Goal: Task Accomplishment & Management: Manage account settings

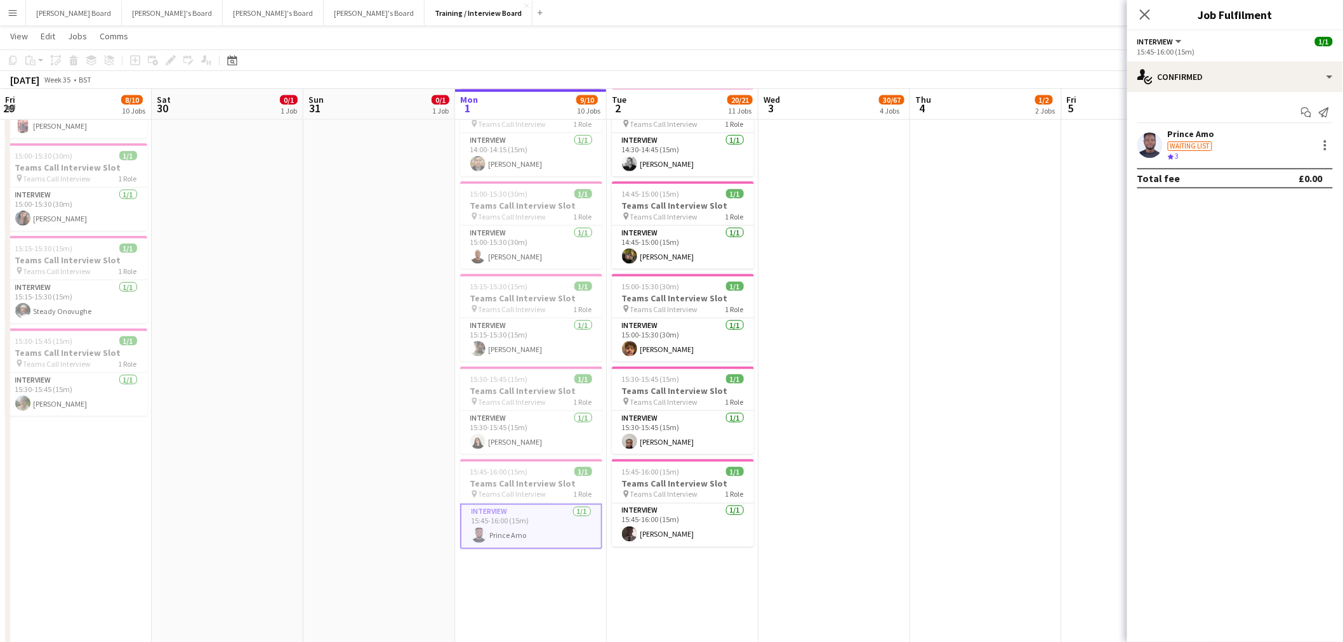
scroll to position [2237, 0]
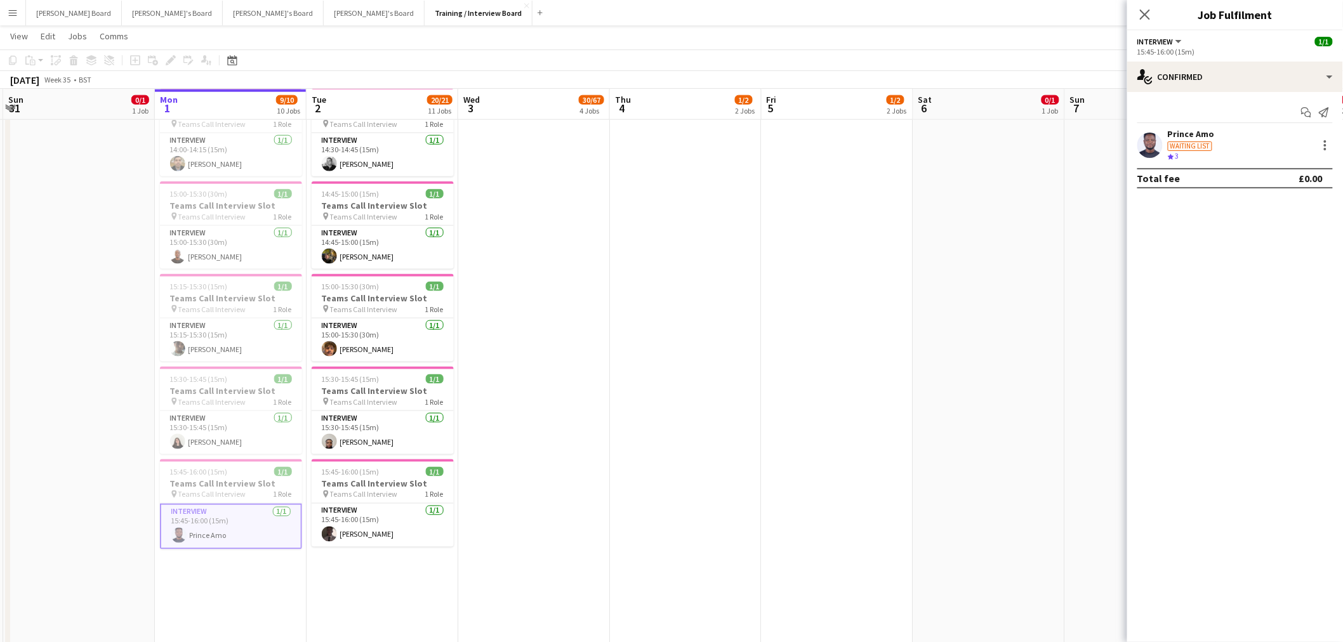
click at [985, 155] on app-date-cell at bounding box center [989, 130] width 152 height 1103
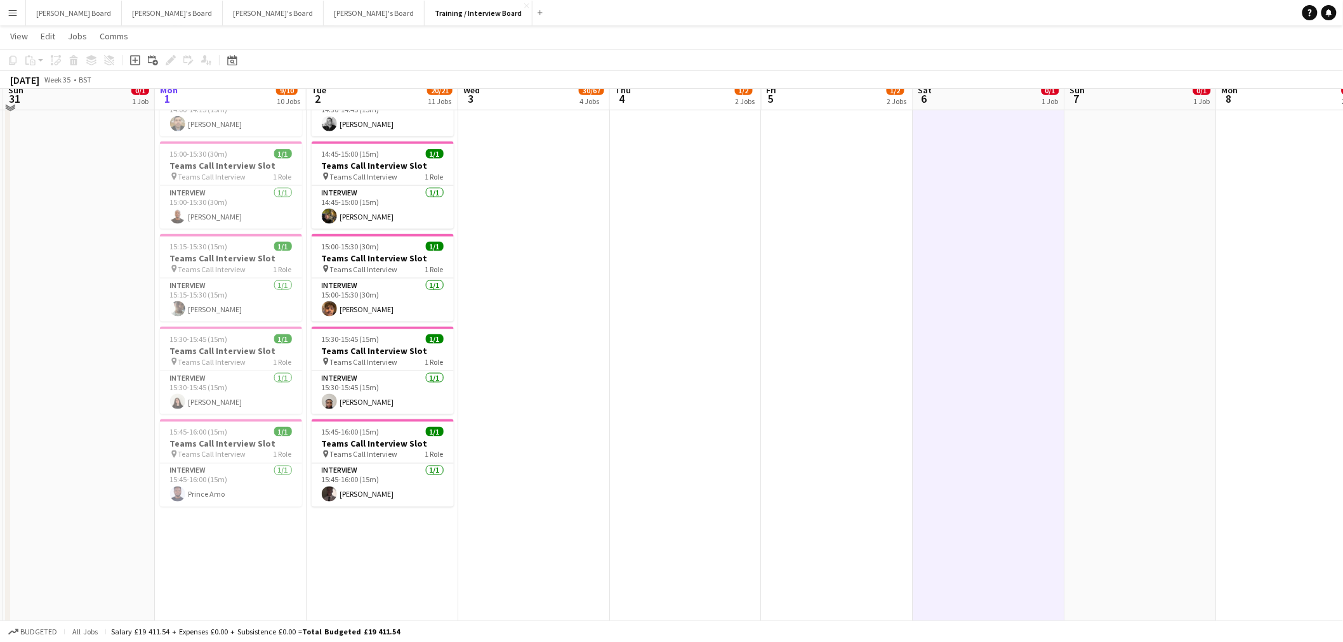
scroll to position [635, 0]
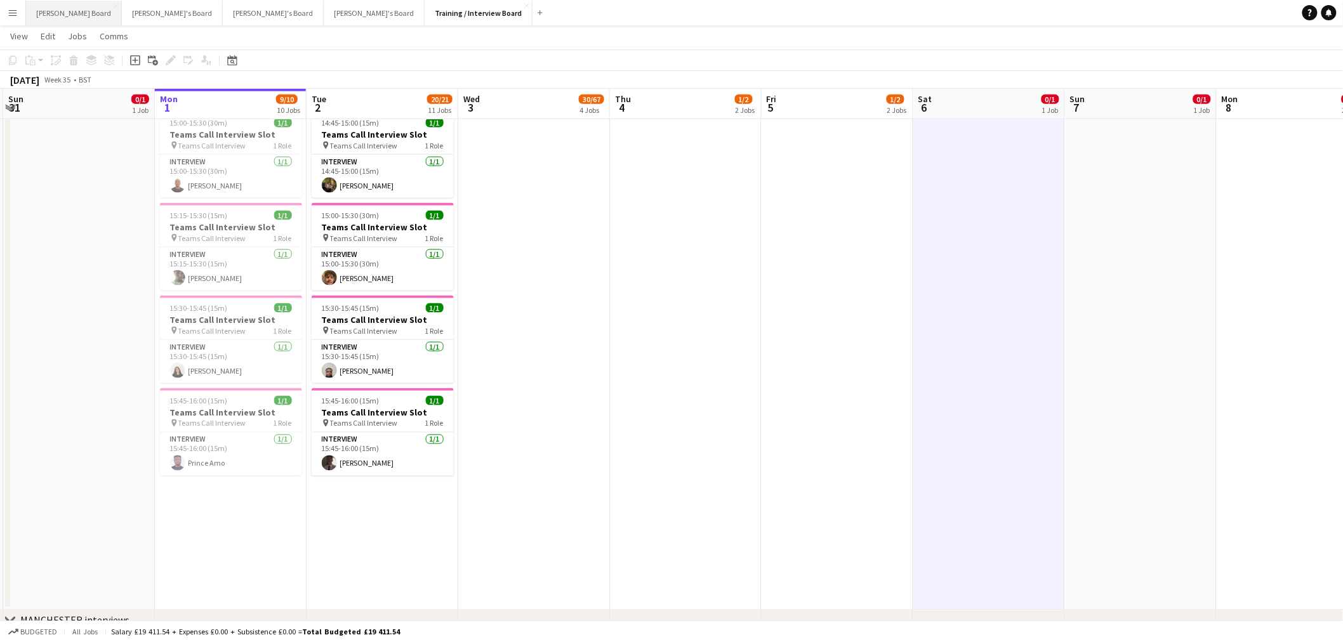
click at [47, 10] on button "[PERSON_NAME] Board Close" at bounding box center [74, 13] width 96 height 25
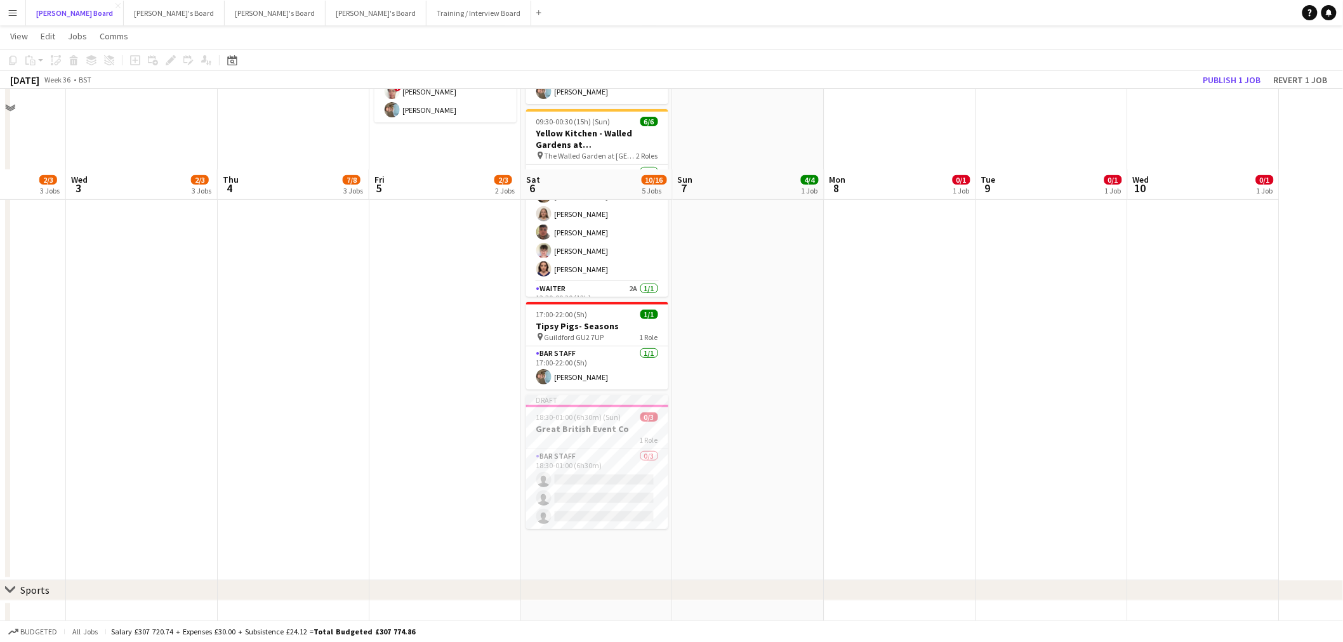
scroll to position [211, 0]
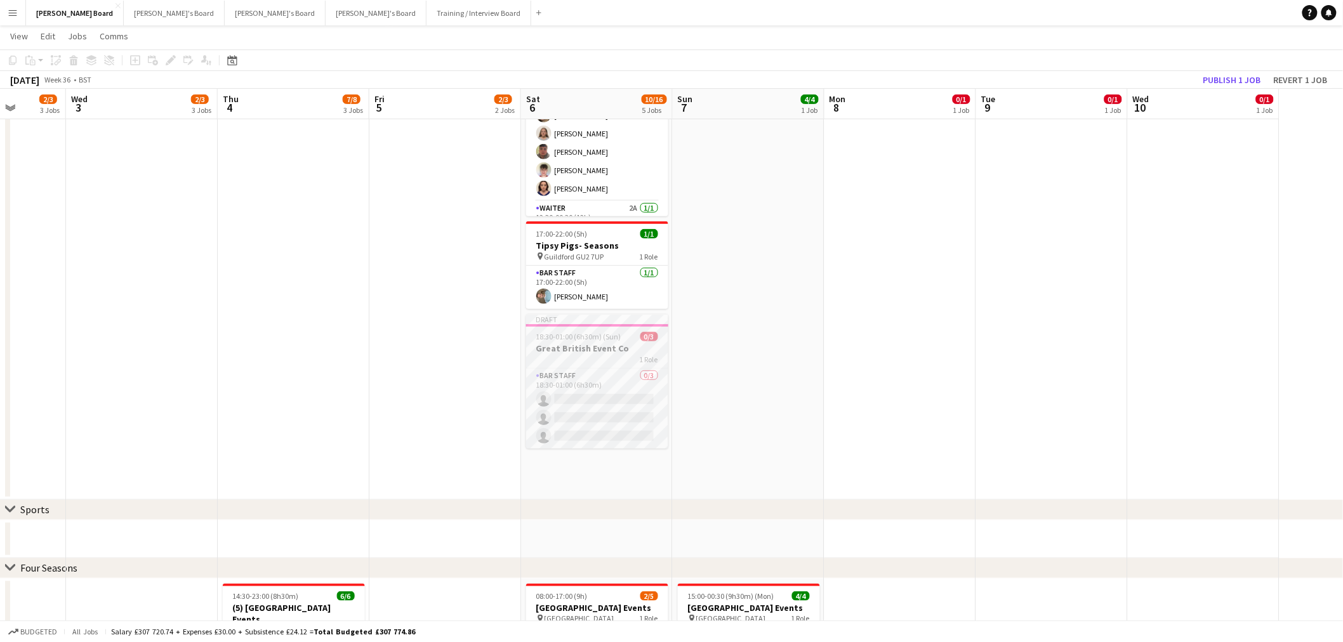
click at [574, 336] on span "18:30-01:00 (6h30m) (Sun)" at bounding box center [578, 337] width 85 height 10
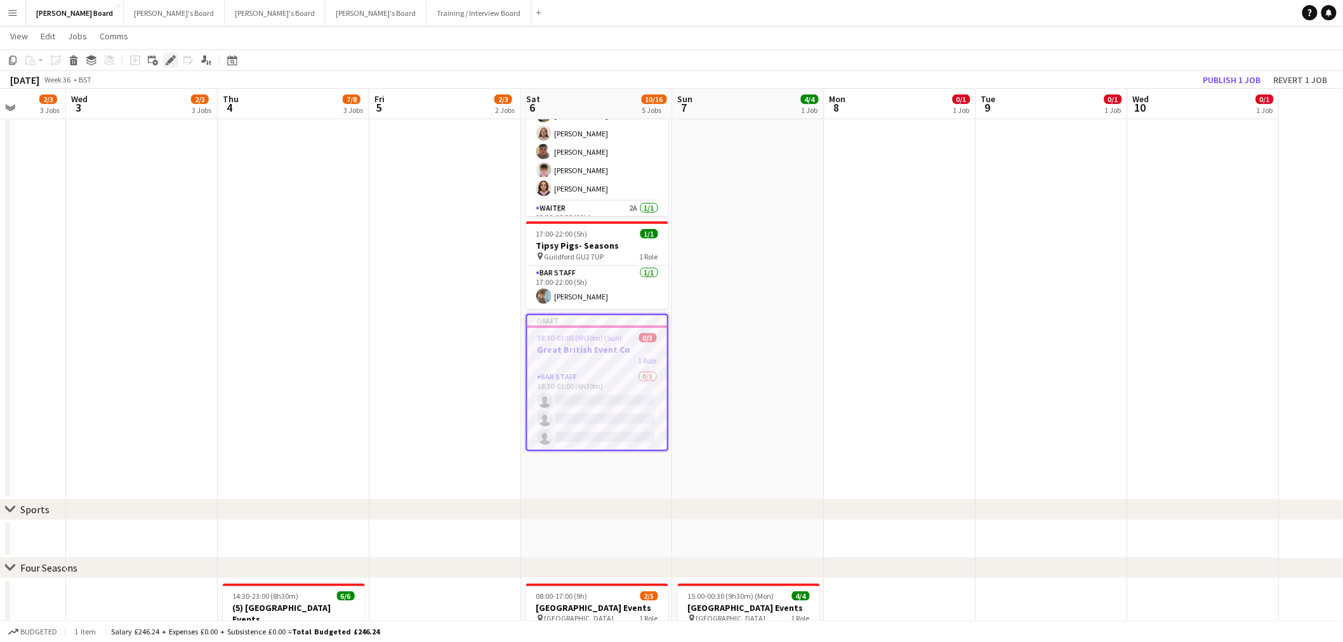
click at [168, 62] on icon at bounding box center [170, 60] width 7 height 7
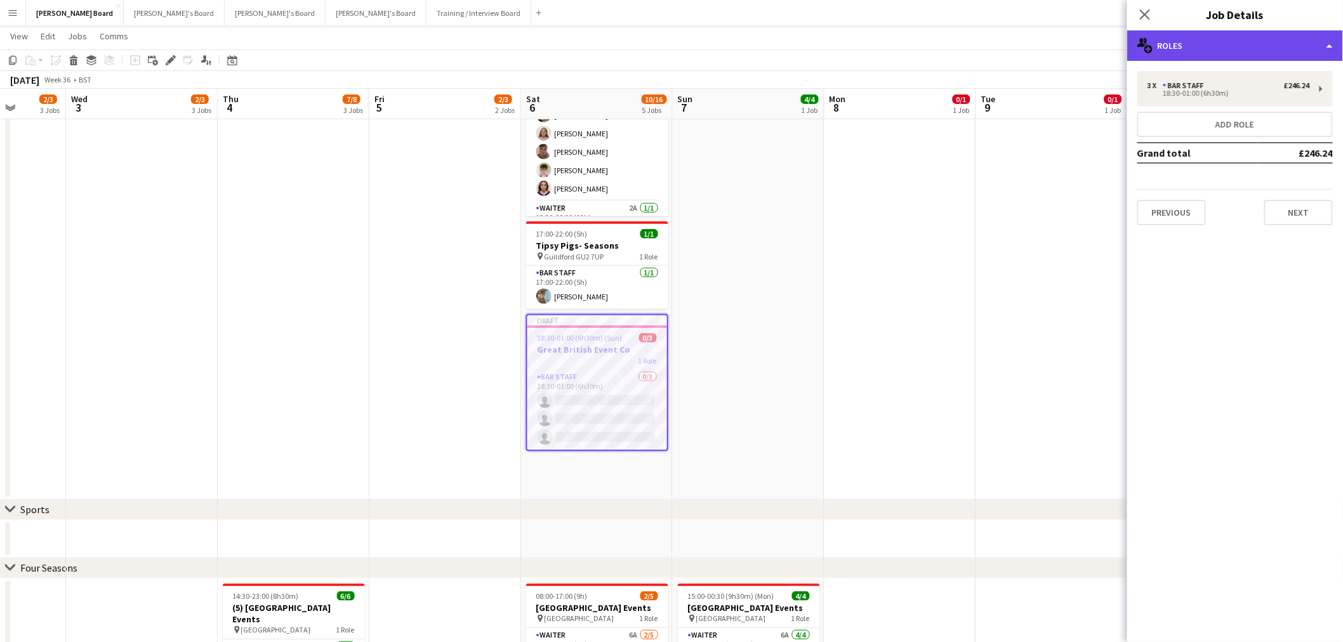
click at [1197, 39] on div "multiple-users-add Roles" at bounding box center [1235, 45] width 216 height 30
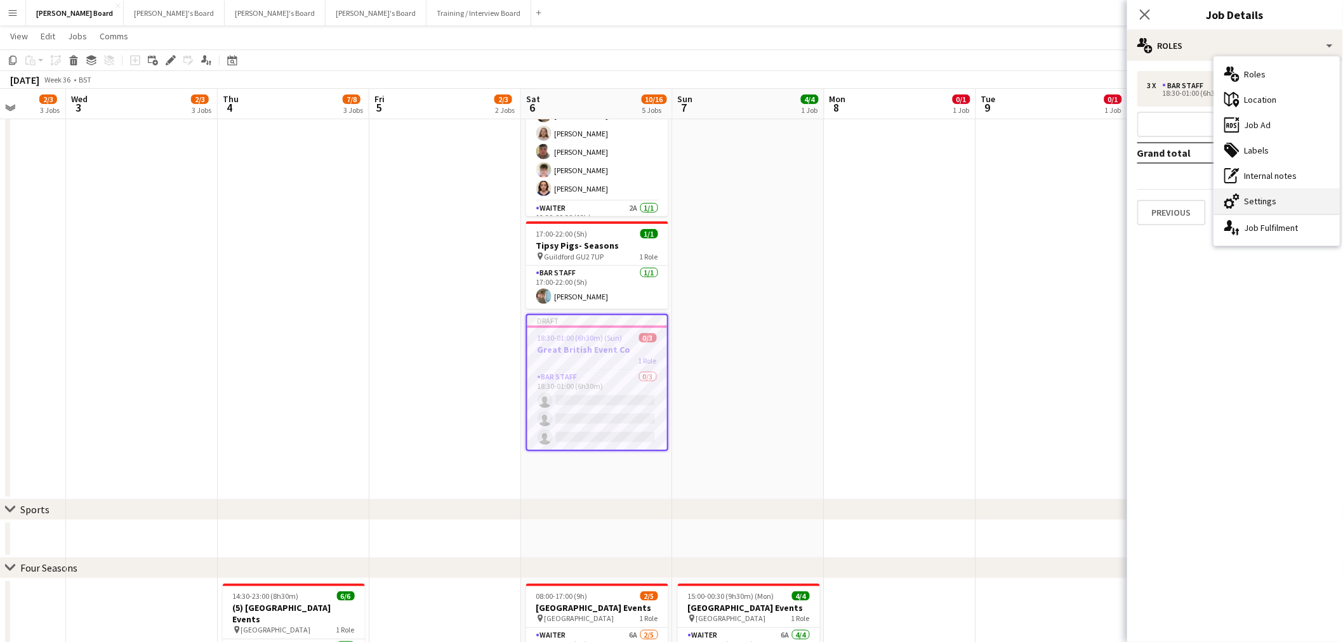
click at [1270, 201] on div "cog-double-3 Settings" at bounding box center [1277, 200] width 126 height 25
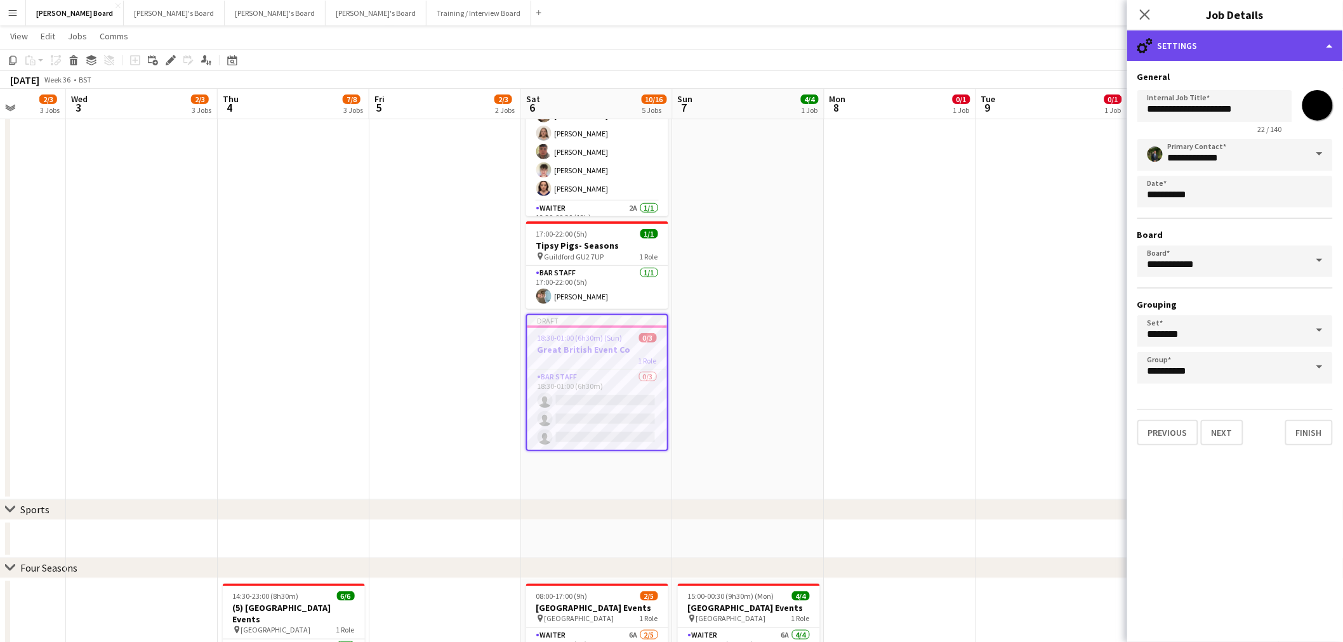
click at [1235, 47] on div "cog-double-3 Settings" at bounding box center [1235, 45] width 216 height 30
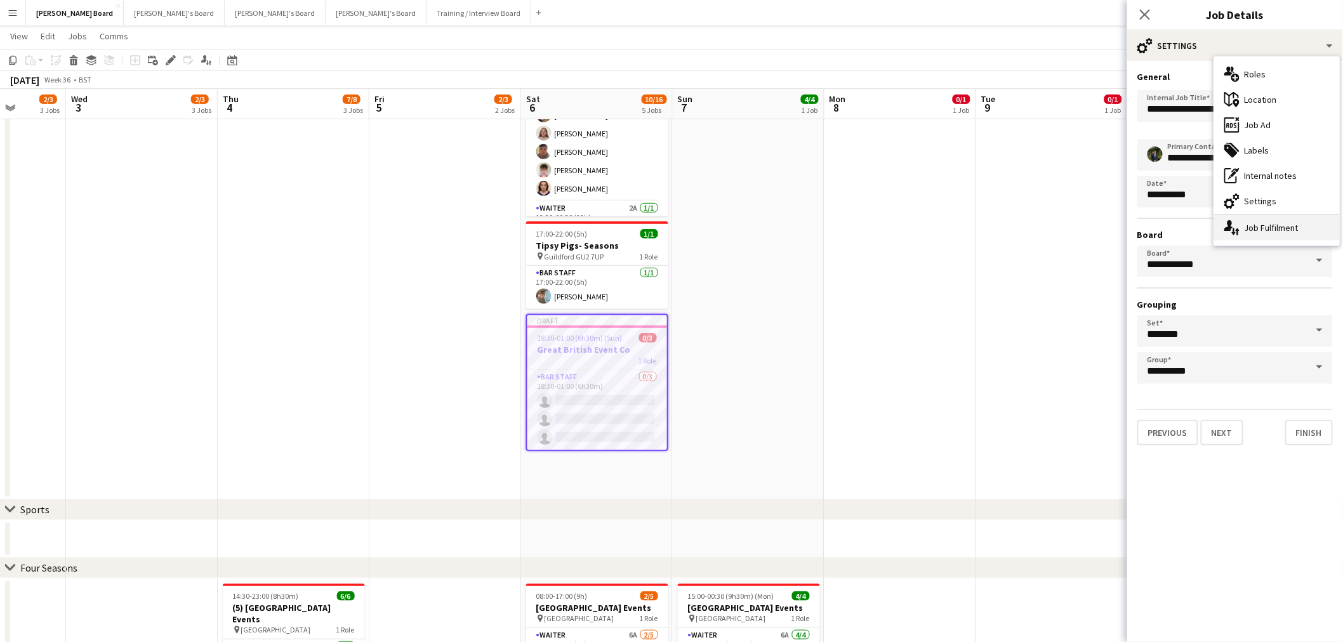
click at [1257, 222] on div "single-neutral-actions-up-down Job Fulfilment" at bounding box center [1277, 227] width 126 height 25
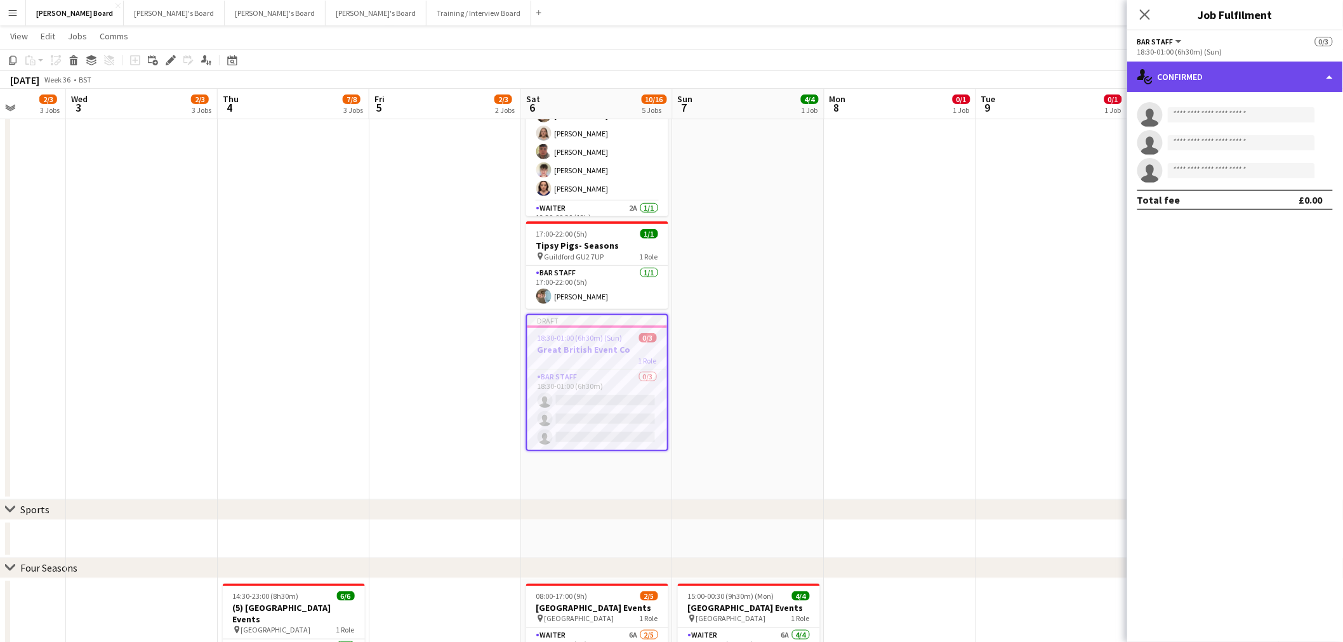
click at [1226, 74] on div "single-neutral-actions-check-2 Confirmed" at bounding box center [1235, 77] width 216 height 30
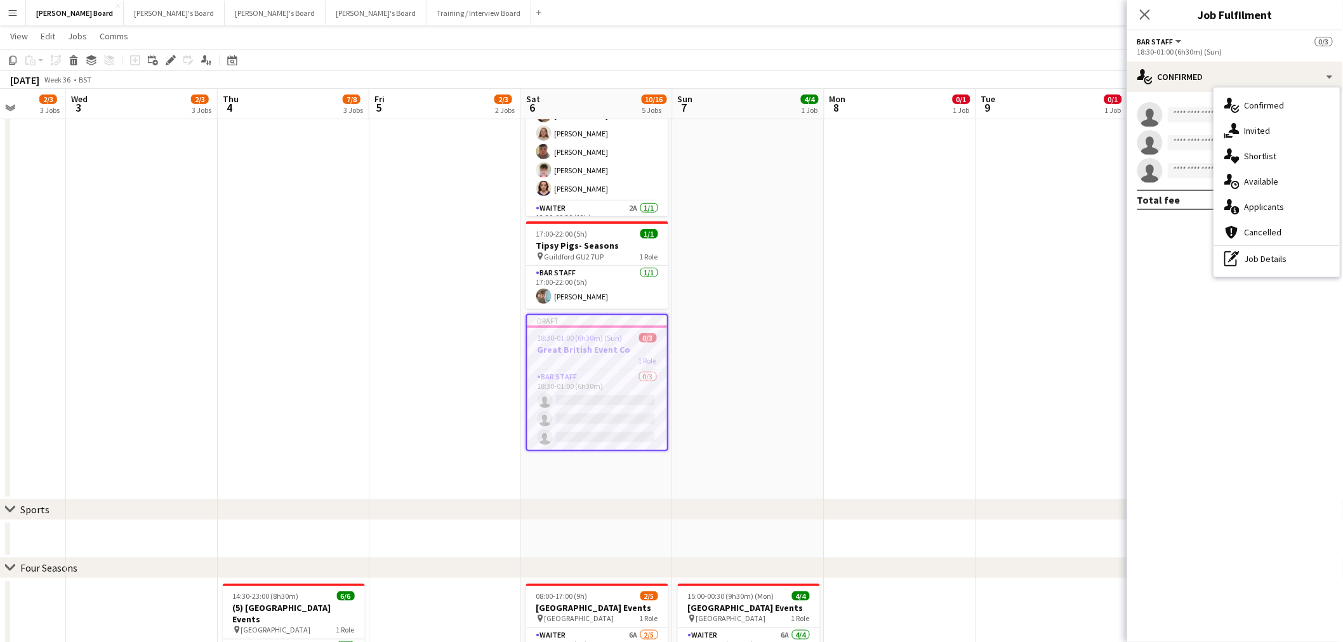
click at [1263, 265] on div "pen-write Job Details" at bounding box center [1277, 258] width 126 height 25
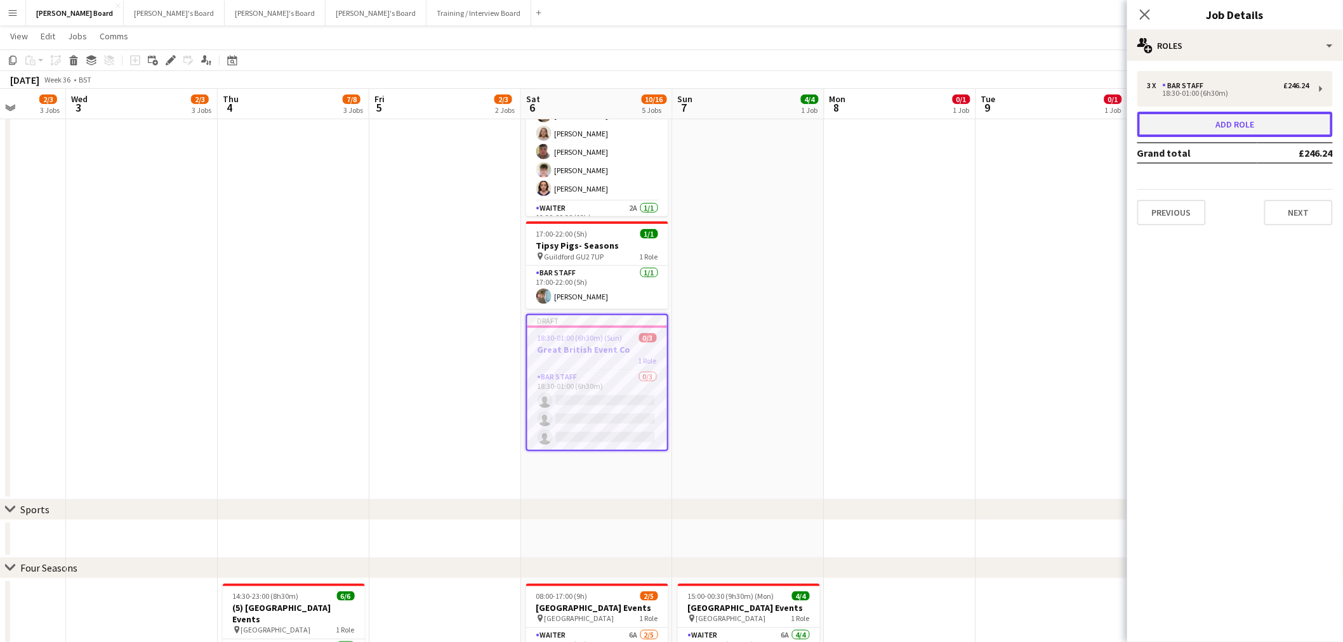
click at [1217, 121] on button "Add role" at bounding box center [1234, 124] width 195 height 25
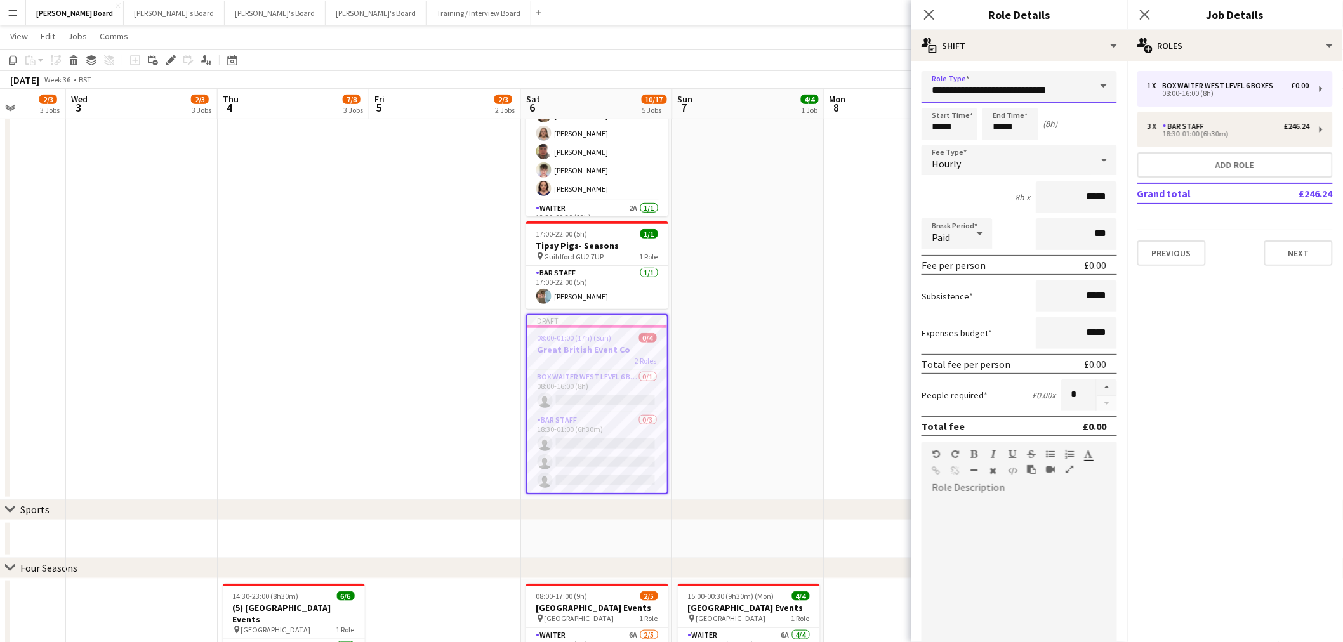
drag, startPoint x: 1076, startPoint y: 93, endPoint x: 679, endPoint y: 74, distance: 397.2
click at [680, 74] on body "Menu Boards Boards Boards All jobs Status Workforce Workforce My Workforce Recr…" at bounding box center [671, 501] width 1343 height 1424
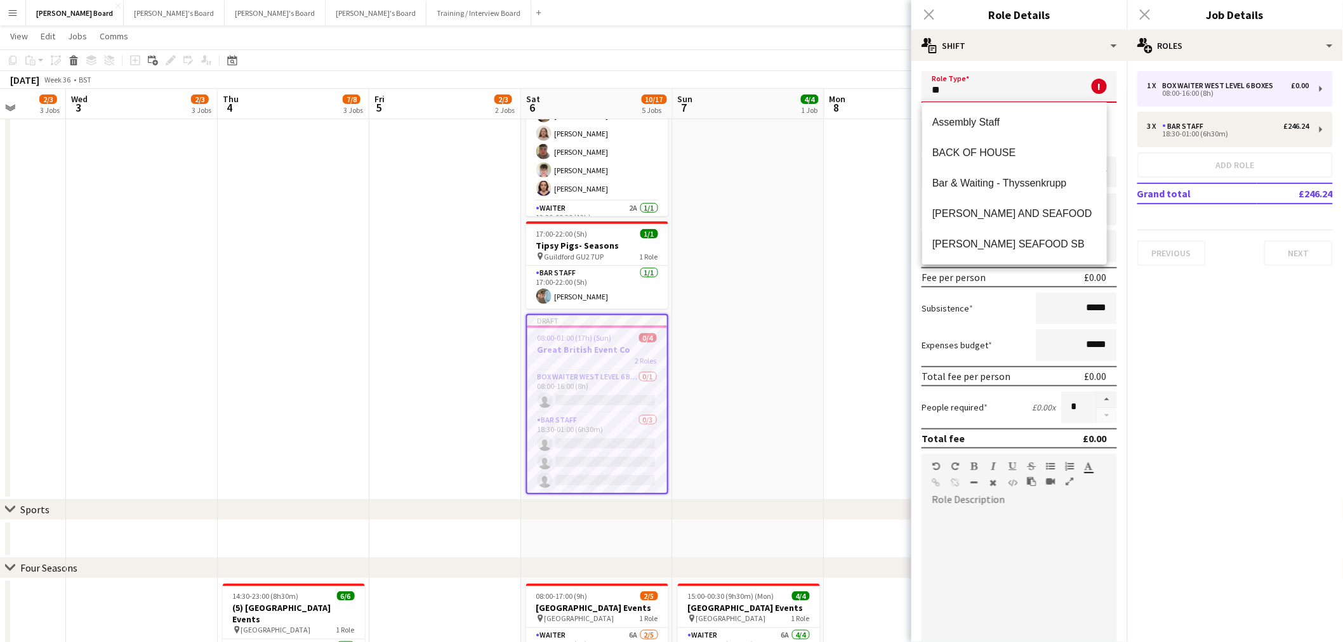
type input "*"
click at [22, 20] on button "Menu" at bounding box center [12, 12] width 25 height 25
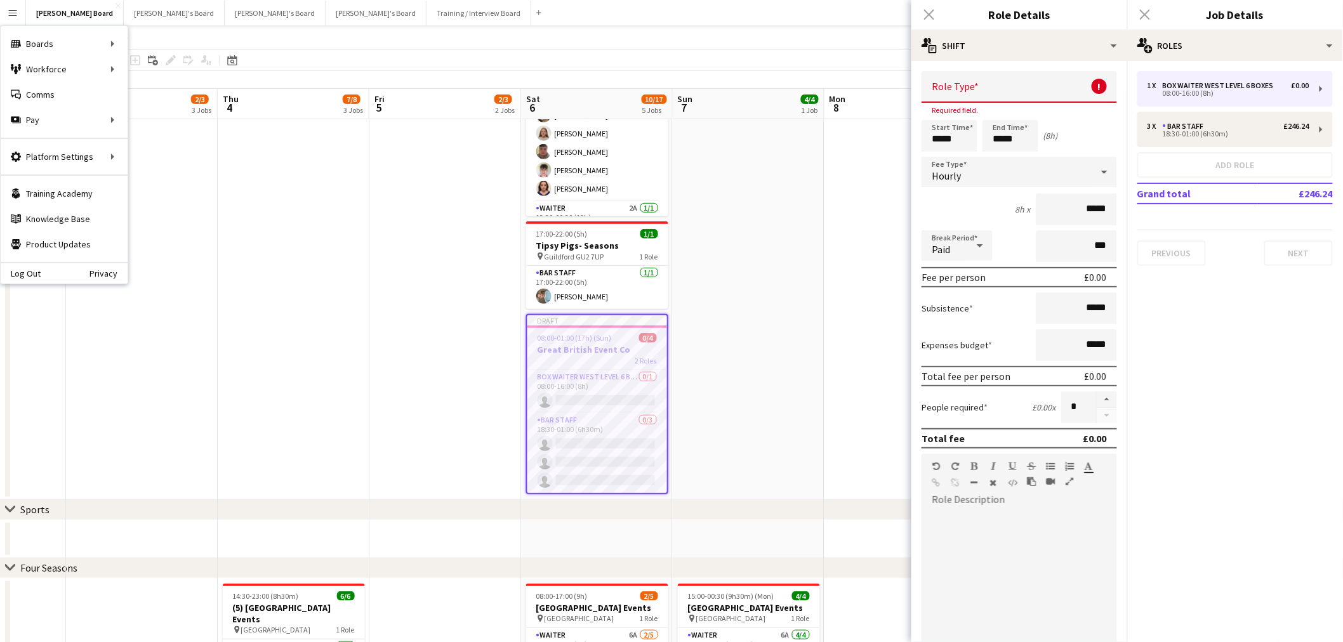
click at [1024, 94] on input "text" at bounding box center [1019, 87] width 195 height 32
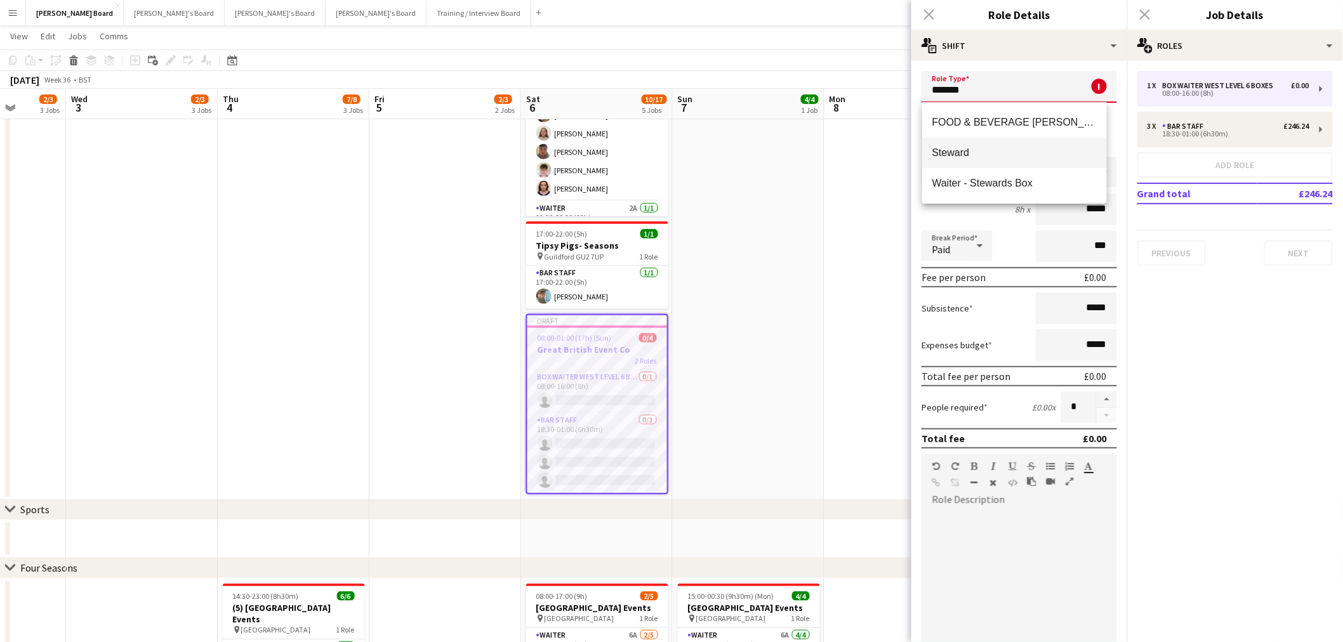
click at [1017, 150] on span "Steward" at bounding box center [1014, 153] width 164 height 12
type input "*******"
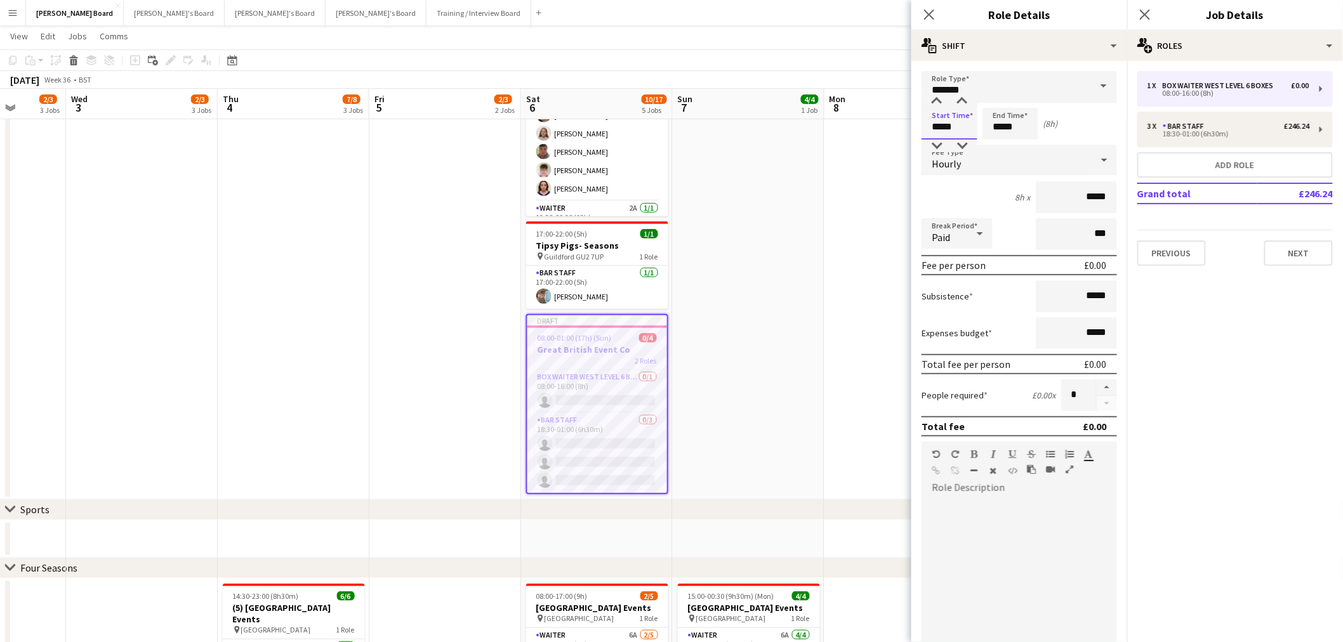
drag, startPoint x: 946, startPoint y: 122, endPoint x: 864, endPoint y: 121, distance: 82.5
click at [870, 121] on body "Menu Boards Boards Boards All jobs Status Workforce Workforce My Workforce Recr…" at bounding box center [671, 501] width 1343 height 1424
type input "*****"
drag, startPoint x: 1054, startPoint y: 188, endPoint x: 1107, endPoint y: 192, distance: 54.0
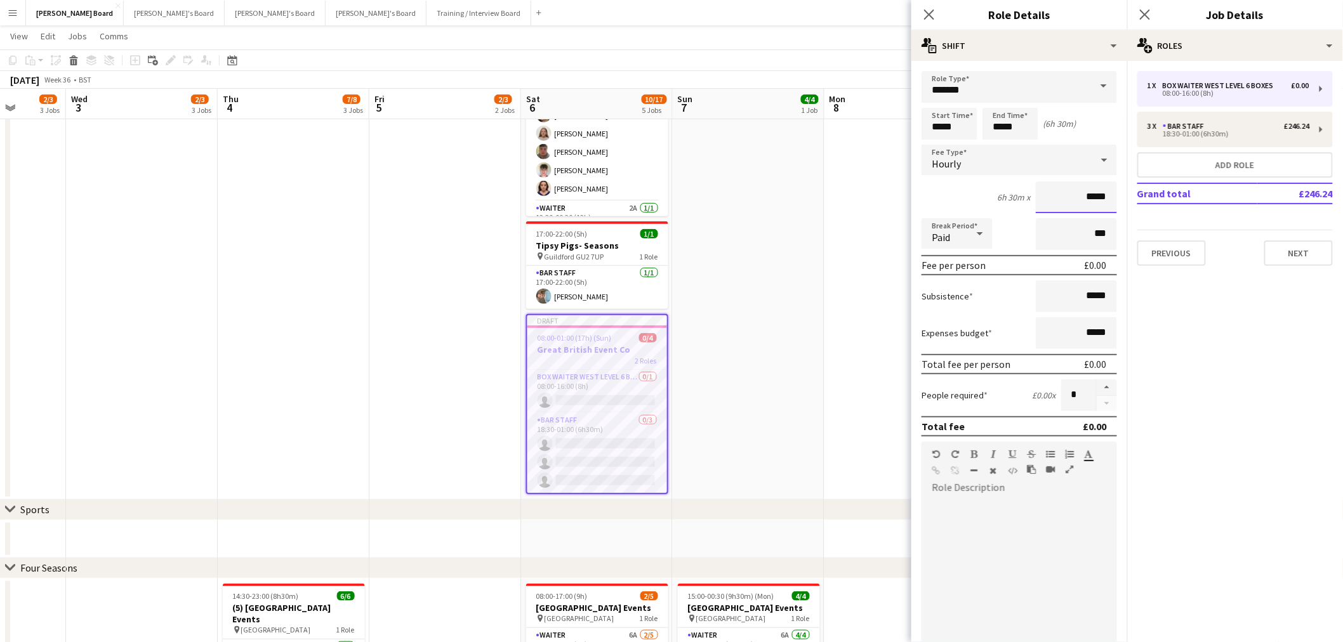
click at [1107, 192] on form "Role Type ******* Start Time ***** End Time ***** (6h 30m) Fee Type Hourly 6h 3…" at bounding box center [1019, 433] width 216 height 724
type input "******"
click at [977, 236] on icon at bounding box center [979, 233] width 15 height 25
click at [959, 307] on mat-option "Unpaid" at bounding box center [957, 299] width 71 height 32
click at [1073, 223] on input "***" at bounding box center [1076, 234] width 81 height 32
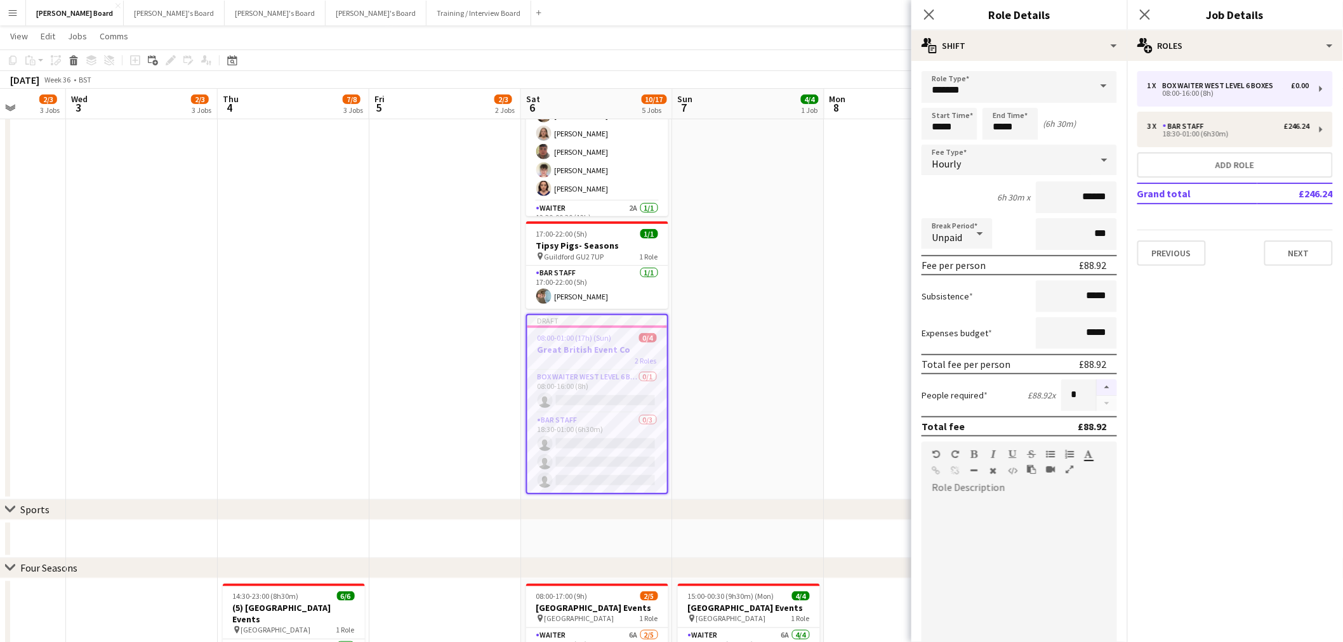
click at [1097, 380] on button "button" at bounding box center [1107, 388] width 20 height 17
type input "*"
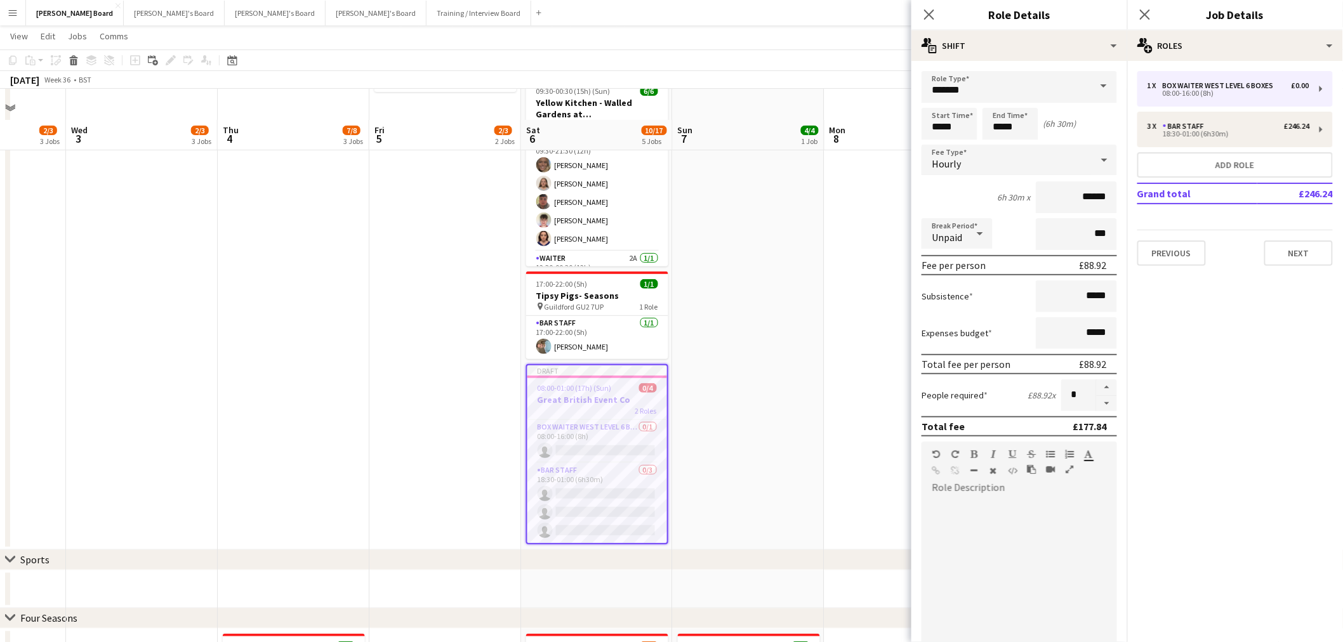
scroll to position [141, 0]
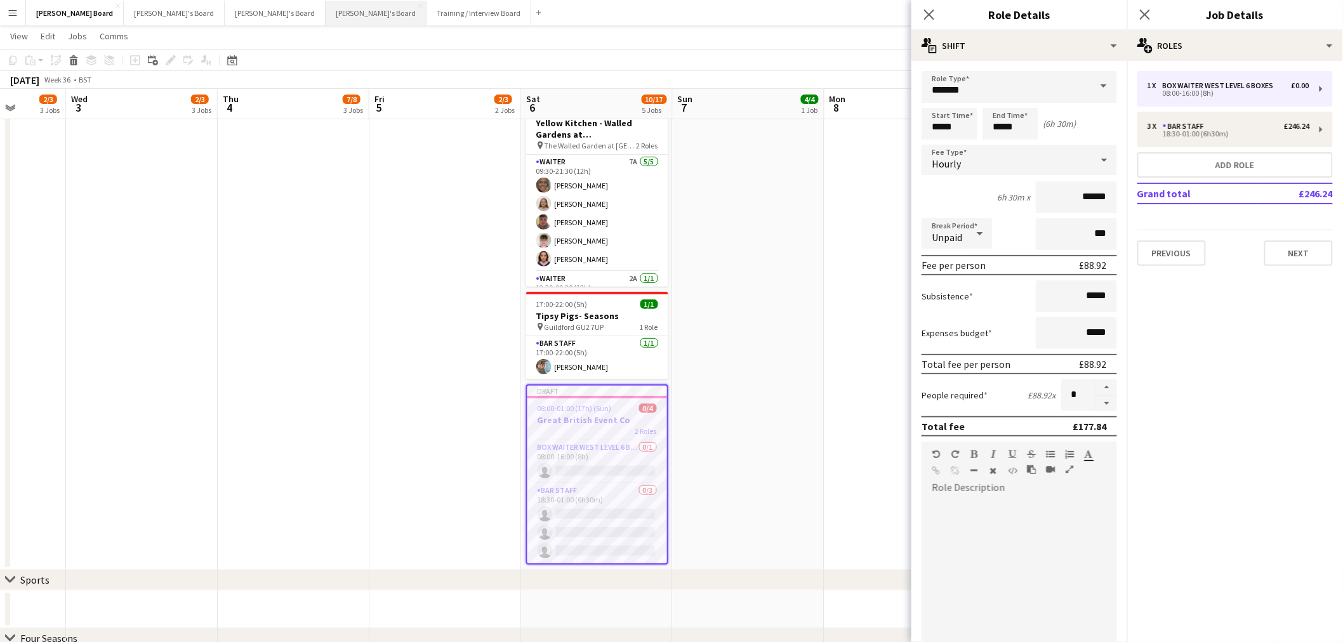
click at [326, 1] on button "Jakub's Board Close" at bounding box center [376, 13] width 101 height 25
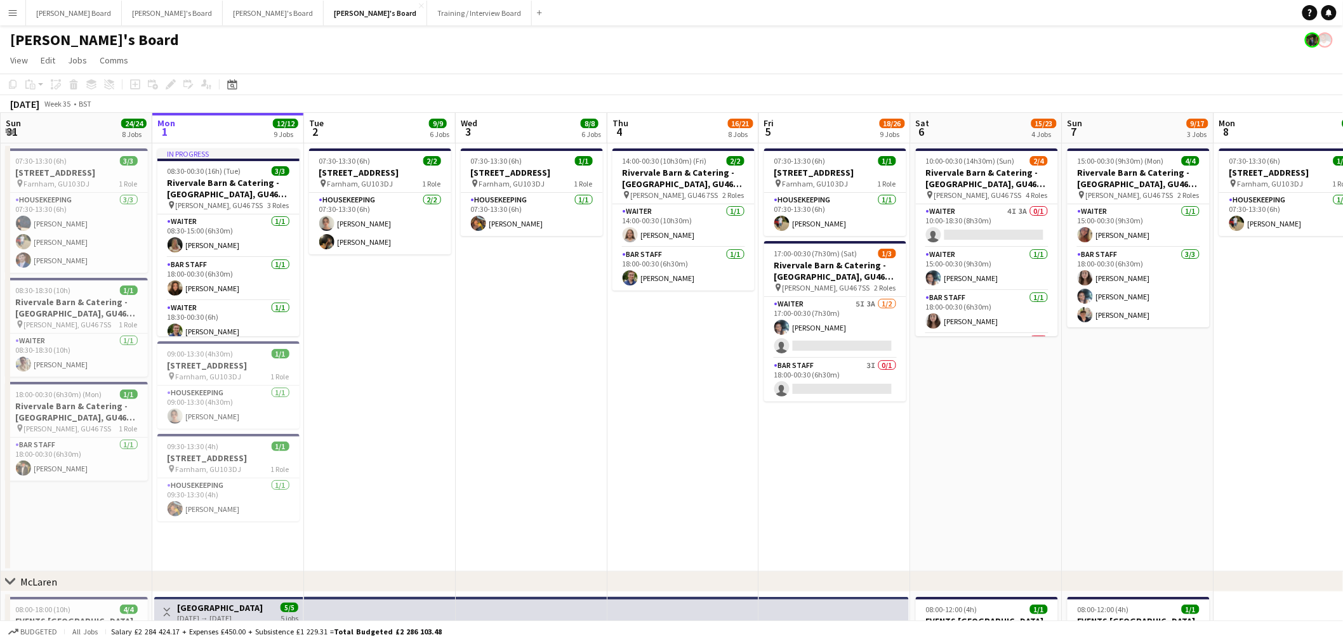
drag, startPoint x: 636, startPoint y: 343, endPoint x: 618, endPoint y: 345, distance: 18.0
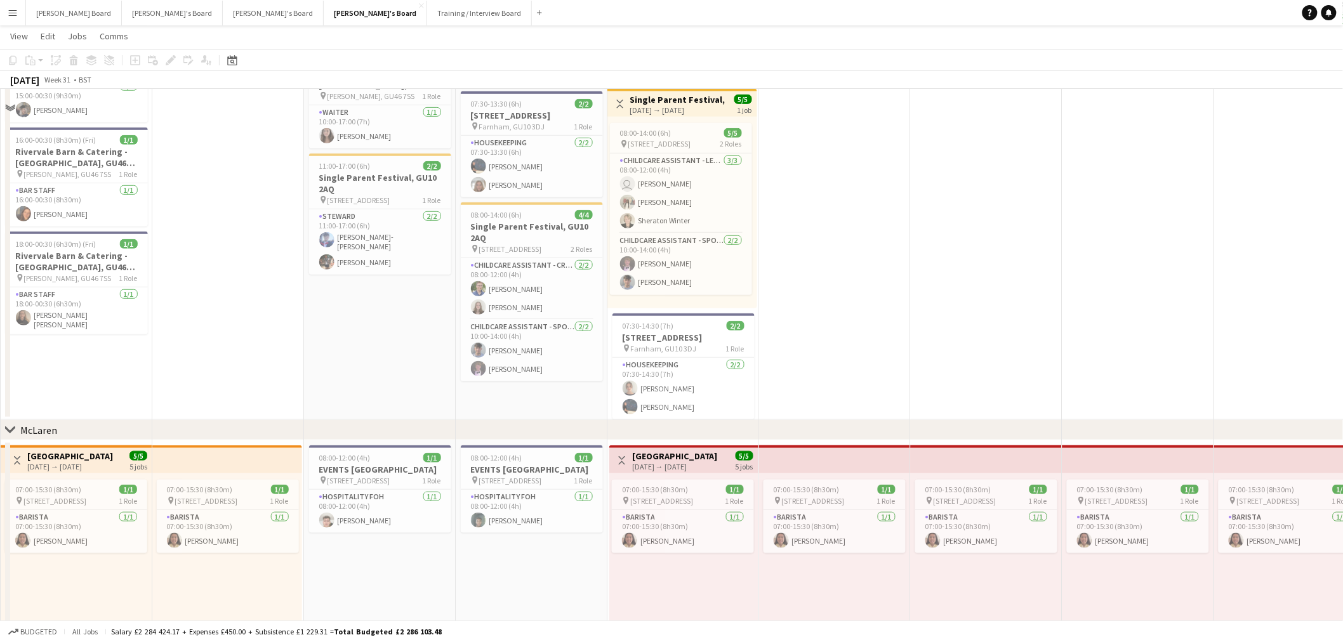
scroll to position [142, 0]
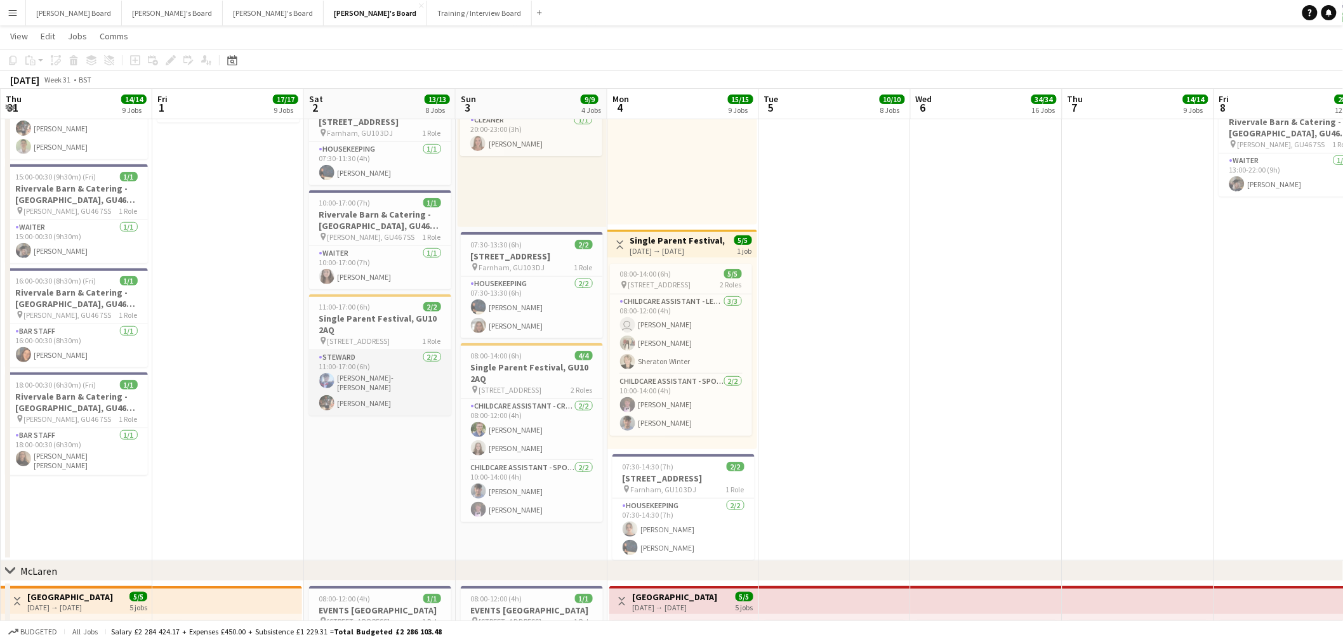
click at [372, 372] on app-card-role "Steward 2/2 11:00-17:00 (6h) Jamie Anderson-Edward Tom Mckinlay" at bounding box center [380, 382] width 142 height 65
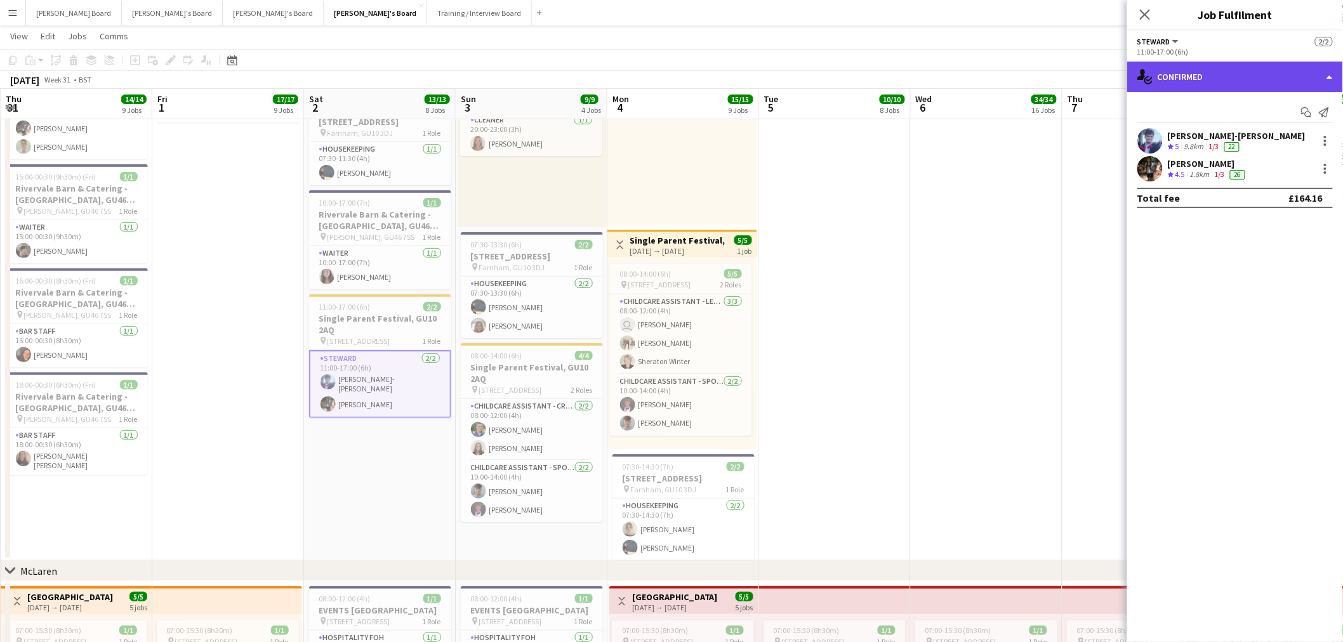
click at [1225, 67] on div "single-neutral-actions-check-2 Confirmed" at bounding box center [1235, 77] width 216 height 30
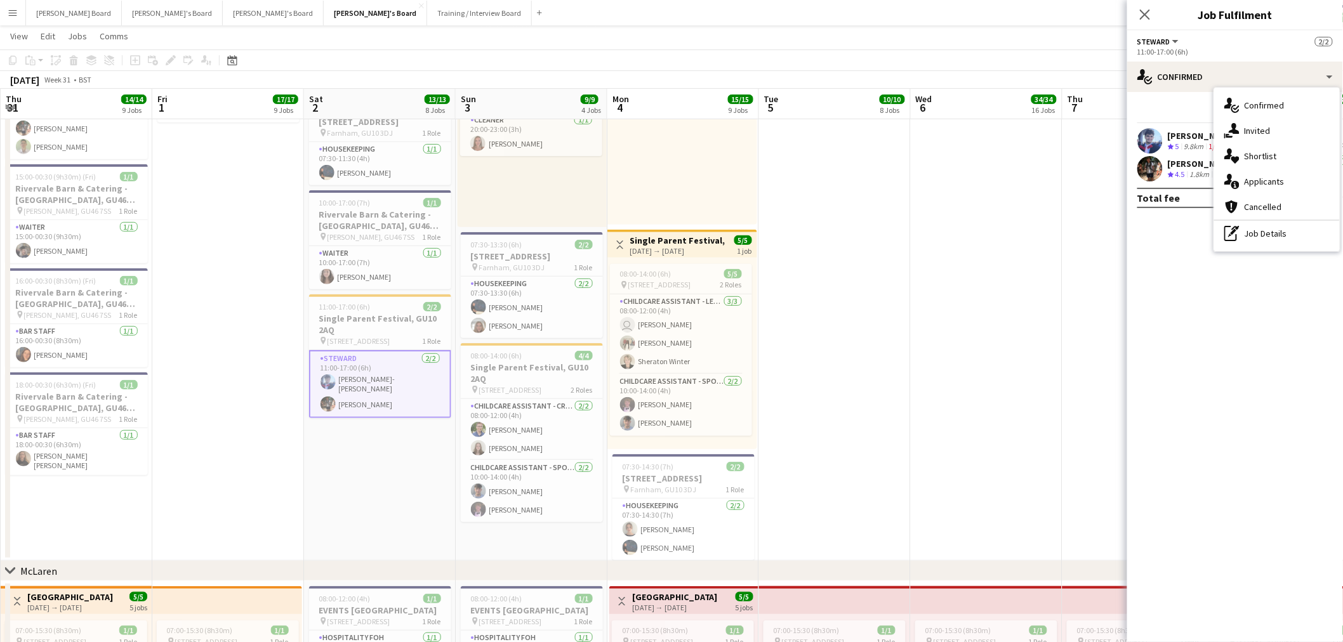
click at [1245, 231] on div "pen-write Job Details" at bounding box center [1277, 233] width 126 height 25
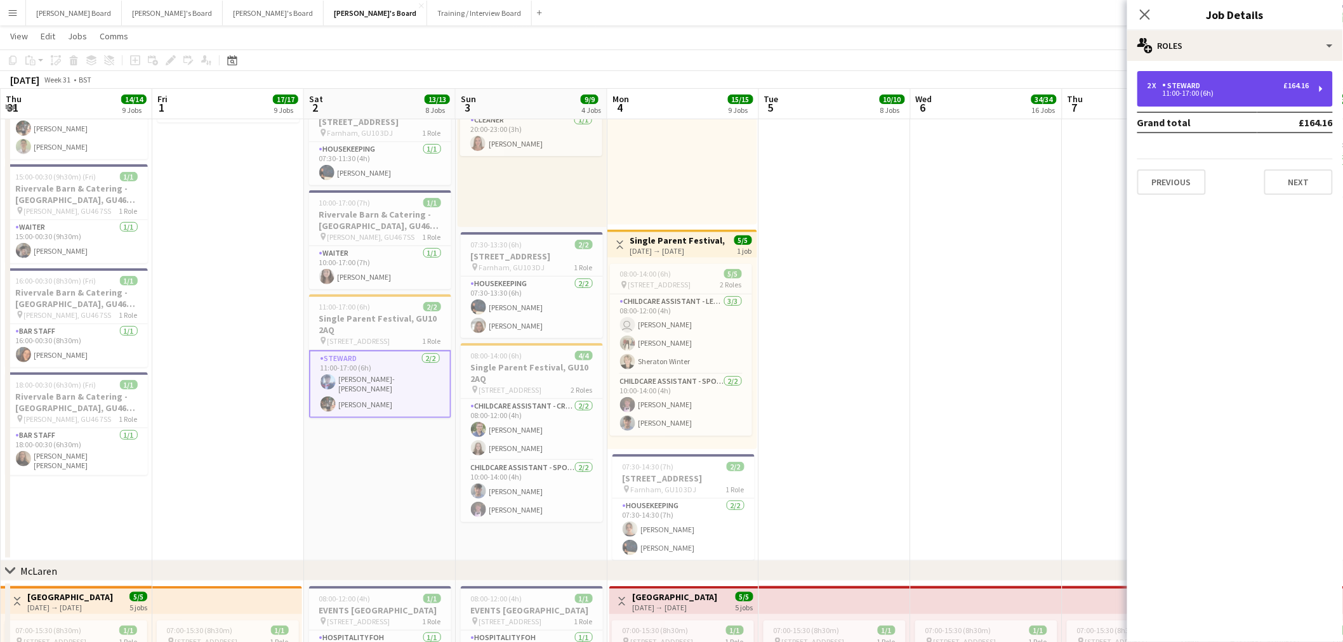
click at [1201, 84] on div "Steward" at bounding box center [1184, 85] width 43 height 9
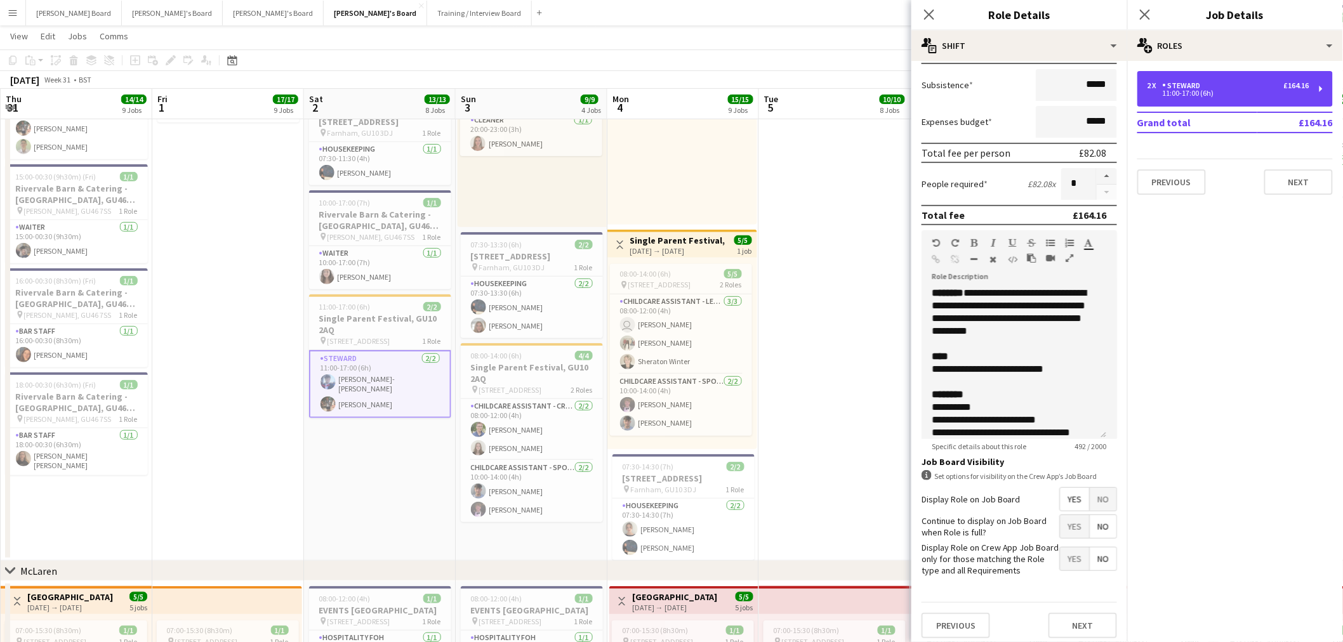
scroll to position [141, 0]
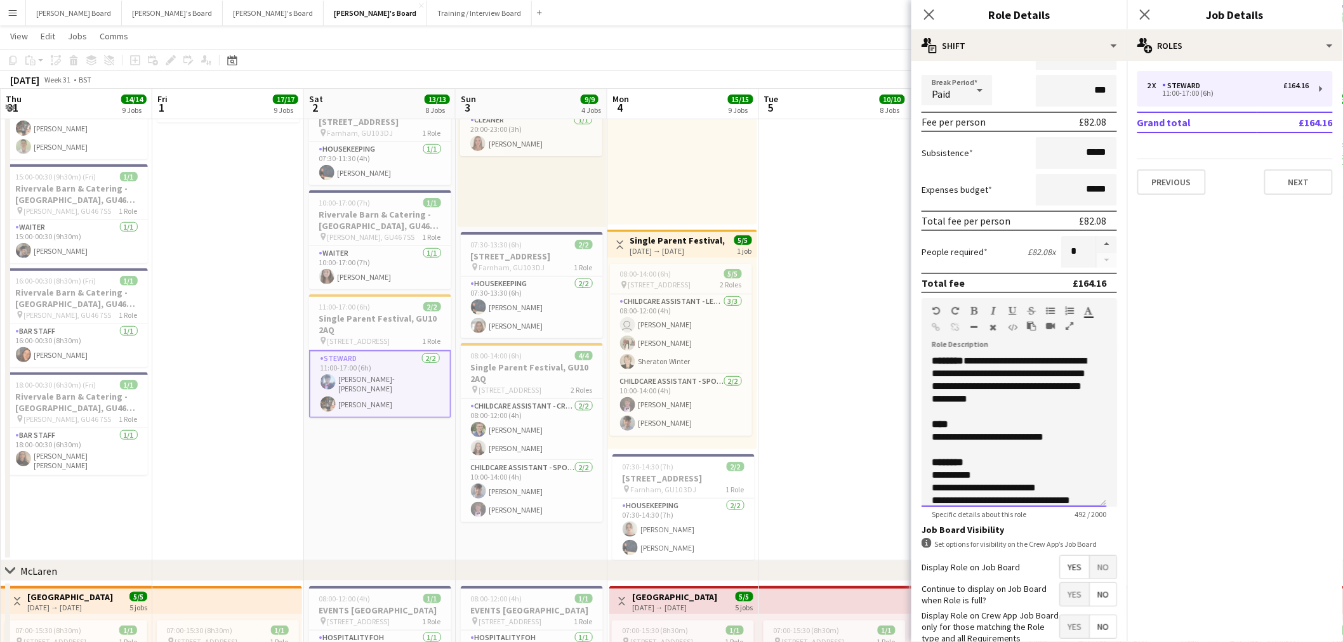
click at [1036, 376] on span "**********" at bounding box center [1009, 380] width 154 height 48
copy div "**********"
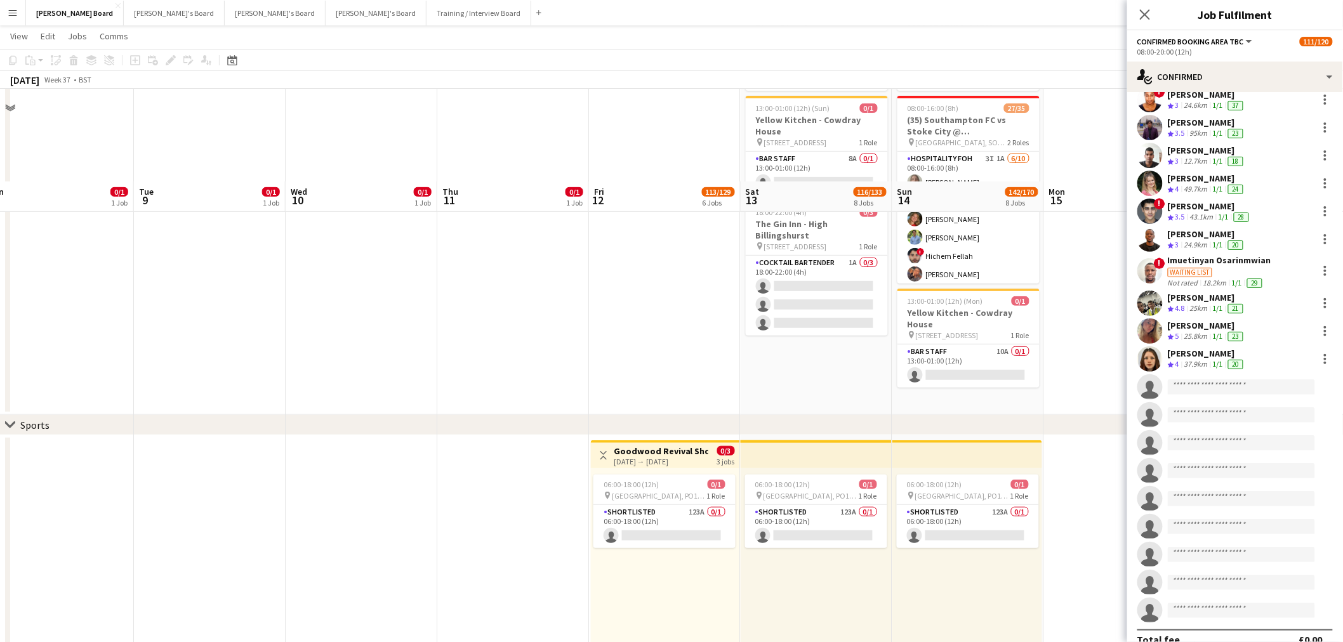
scroll to position [141, 0]
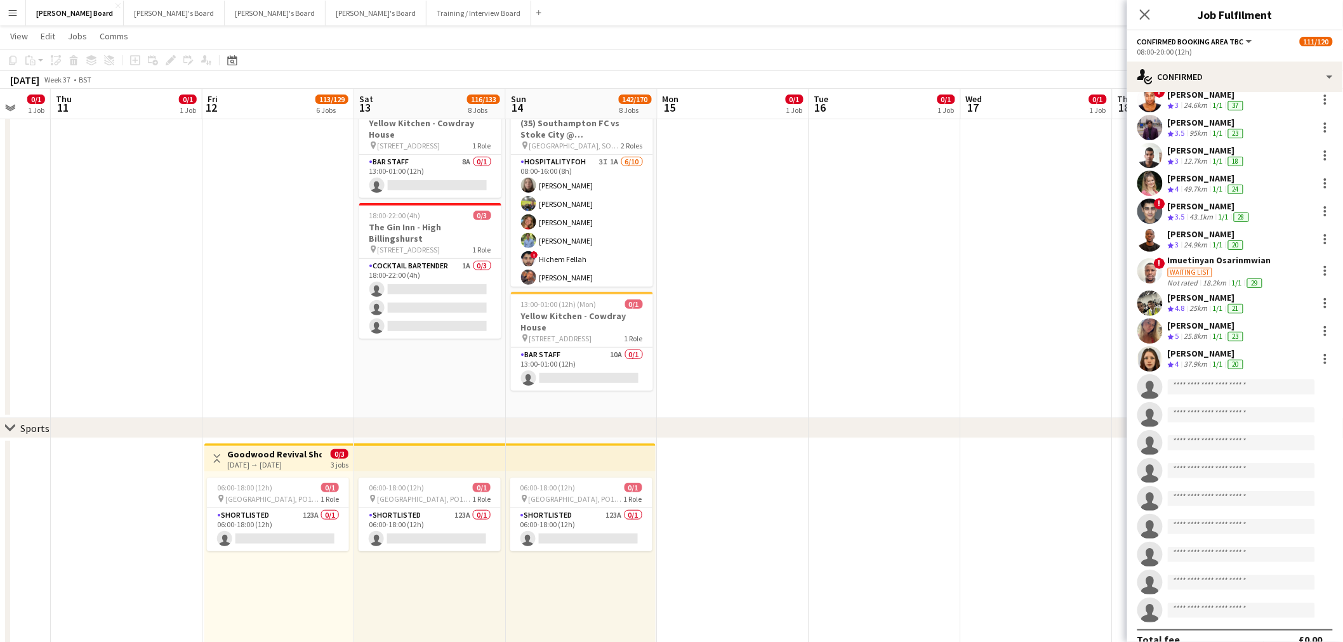
drag, startPoint x: 849, startPoint y: 371, endPoint x: 447, endPoint y: 358, distance: 401.3
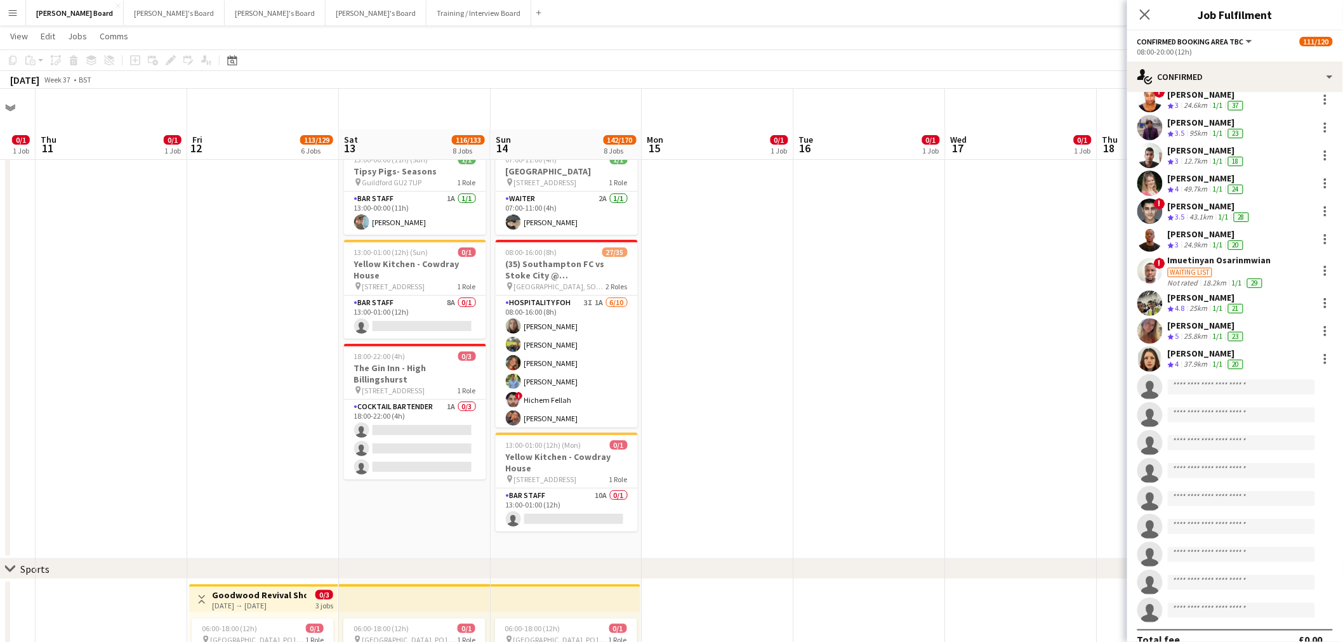
scroll to position [70, 0]
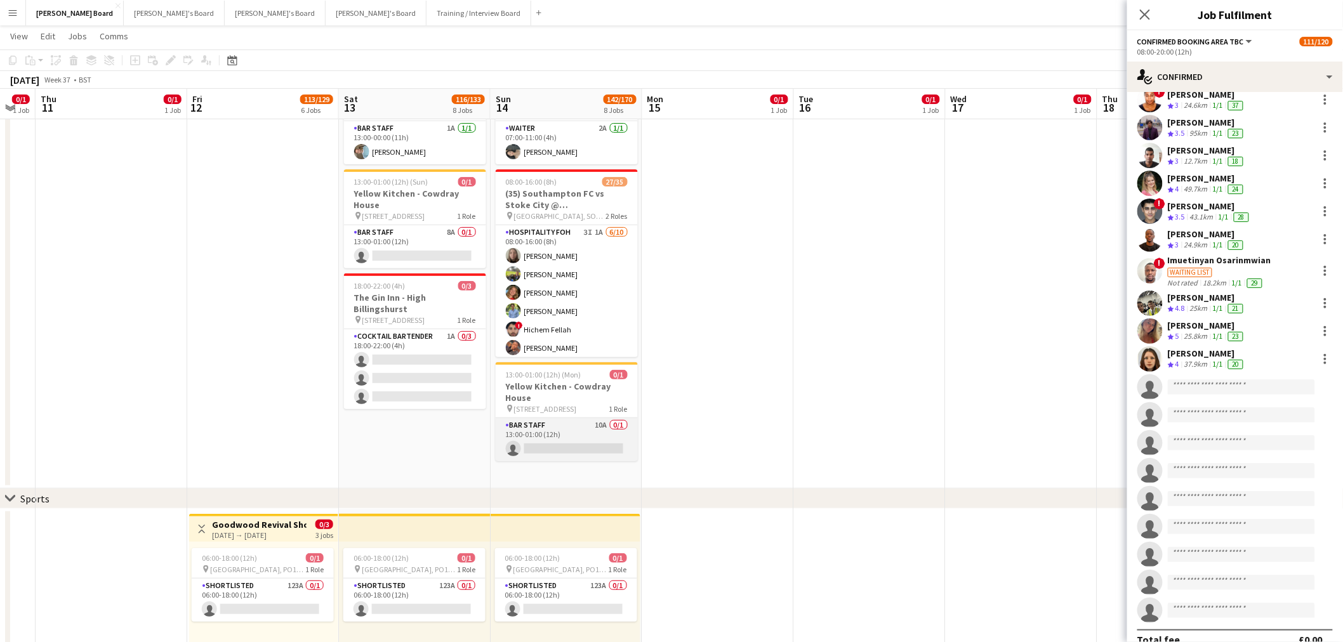
click at [562, 436] on app-card-role "BAR STAFF 10A 0/1 13:00-01:00 (12h) single-neutral-actions" at bounding box center [567, 439] width 142 height 43
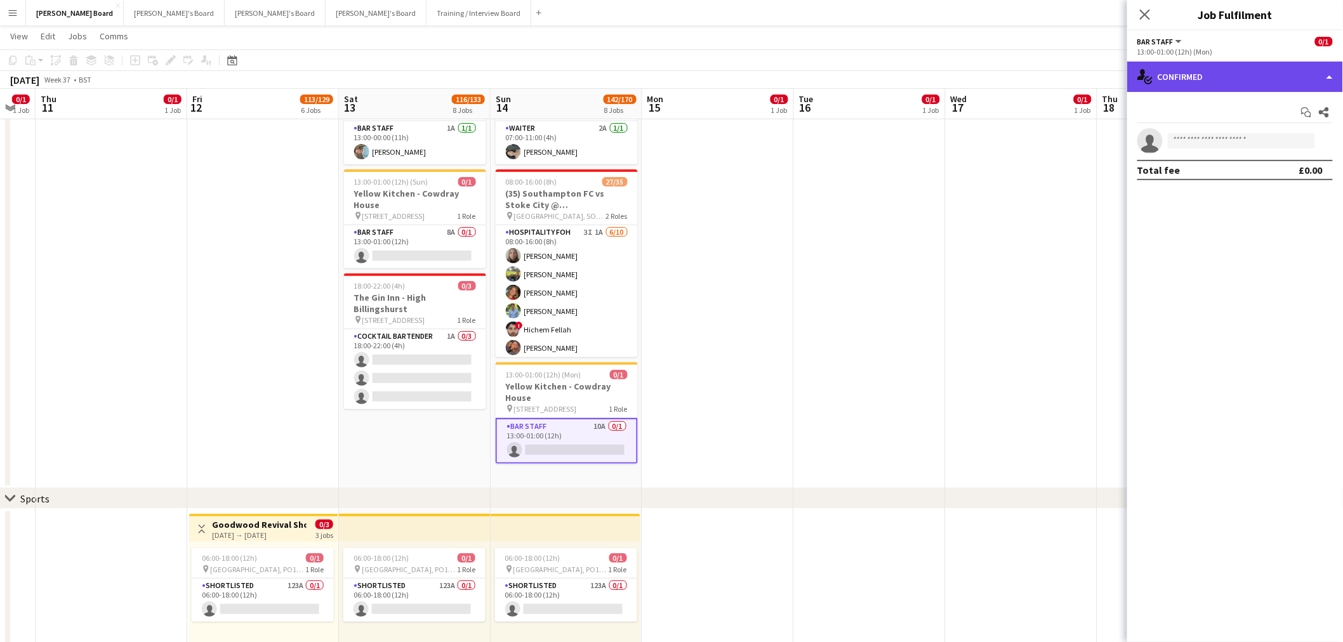
click at [1207, 78] on div "single-neutral-actions-check-2 Confirmed" at bounding box center [1235, 77] width 216 height 30
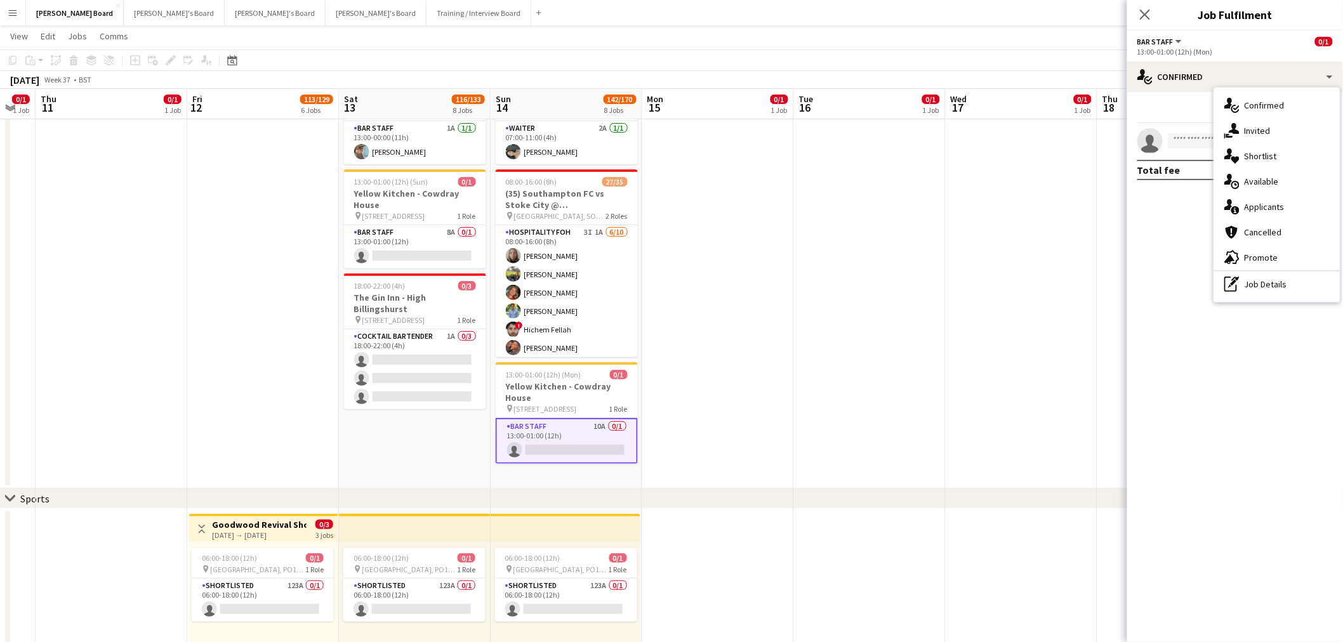
click at [1273, 211] on div "single-neutral-actions-information Applicants" at bounding box center [1277, 206] width 126 height 25
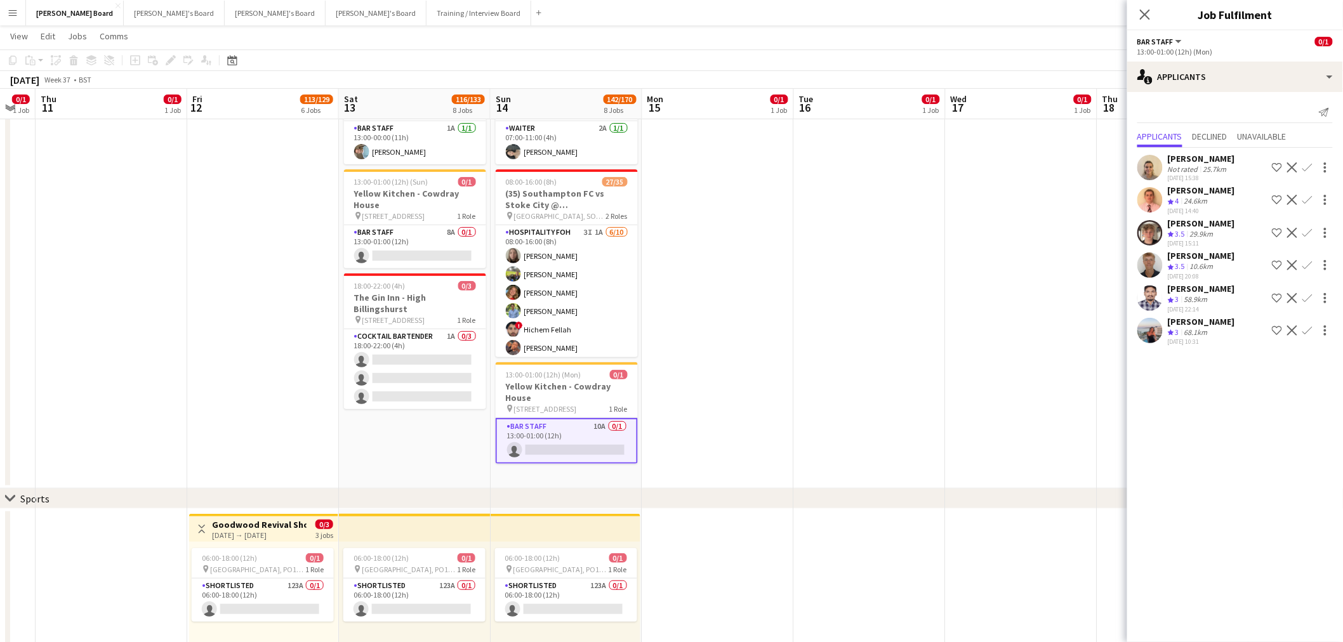
drag, startPoint x: 286, startPoint y: 370, endPoint x: 862, endPoint y: 331, distance: 577.6
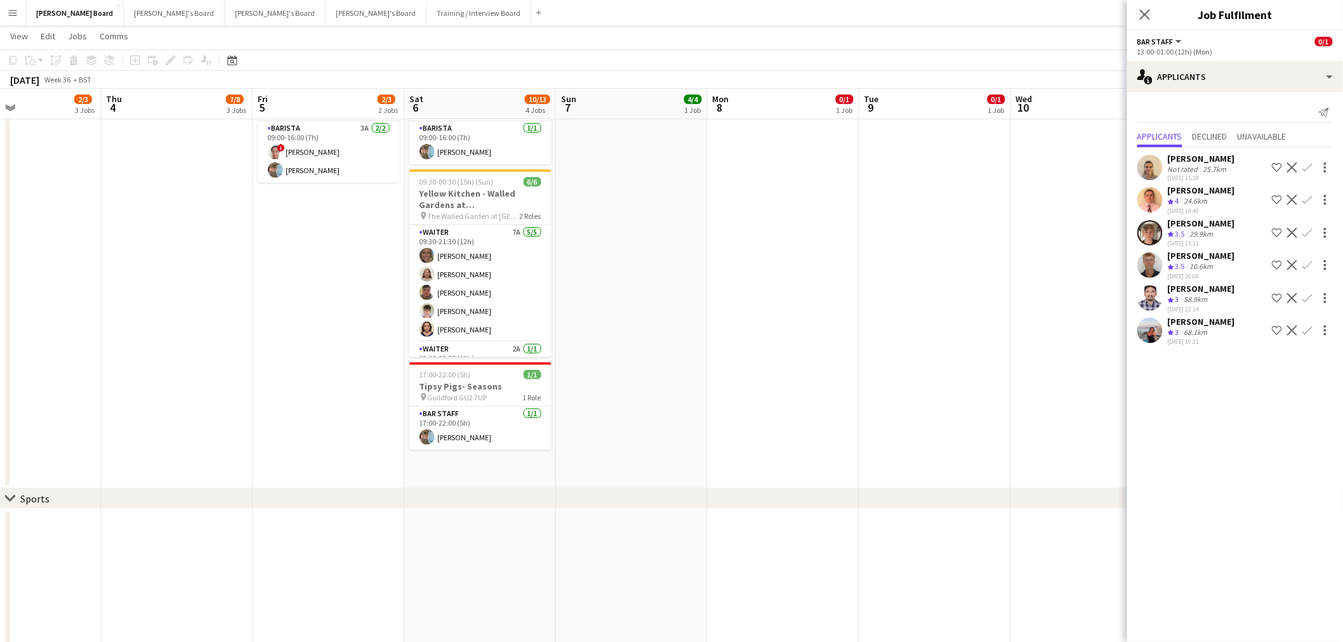
drag, startPoint x: 600, startPoint y: 331, endPoint x: 602, endPoint y: 320, distance: 11.6
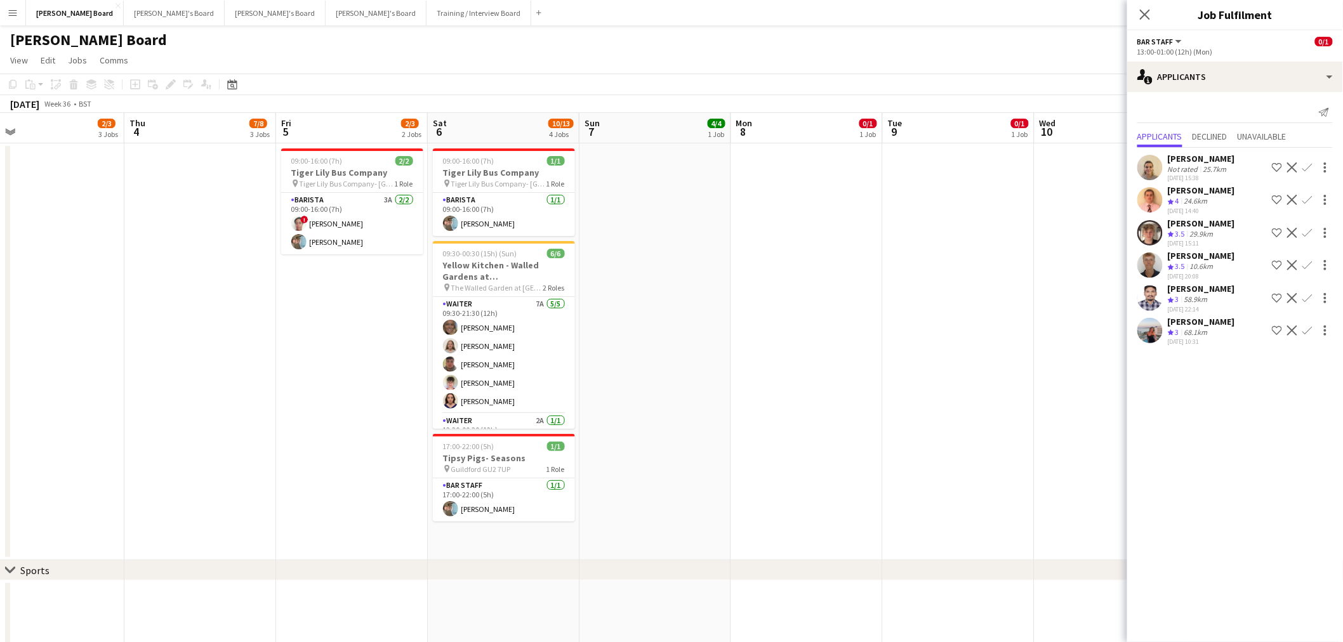
scroll to position [141, 0]
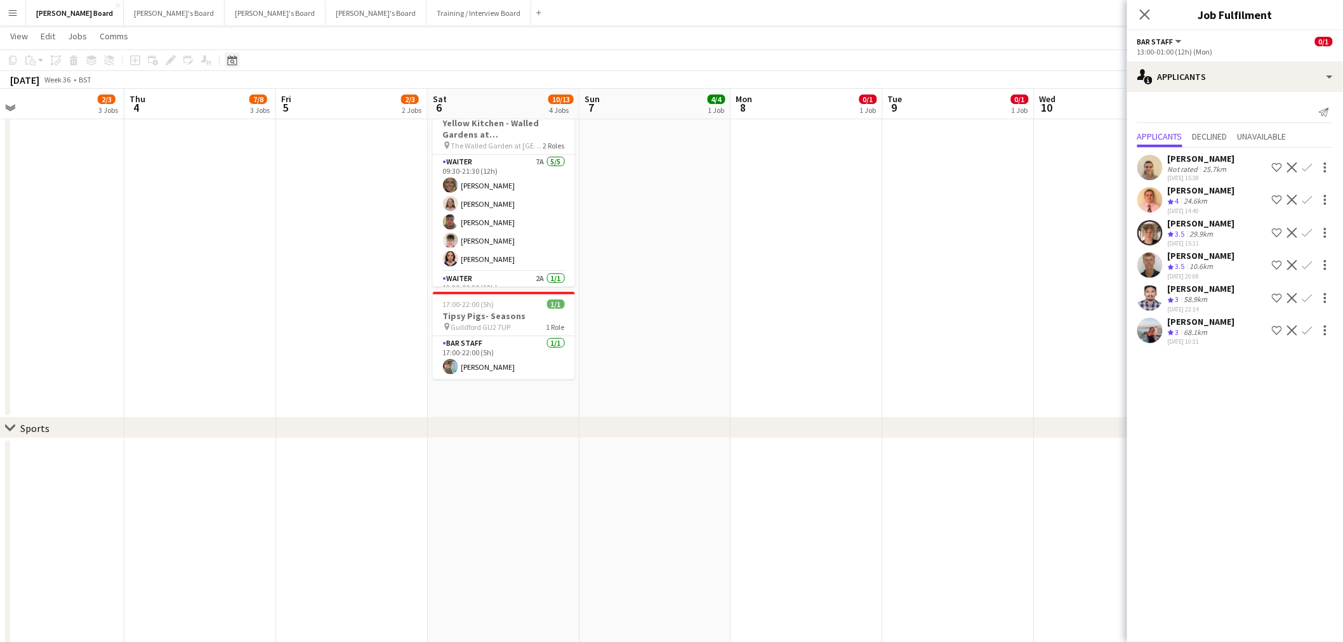
click at [235, 58] on icon at bounding box center [232, 60] width 10 height 10
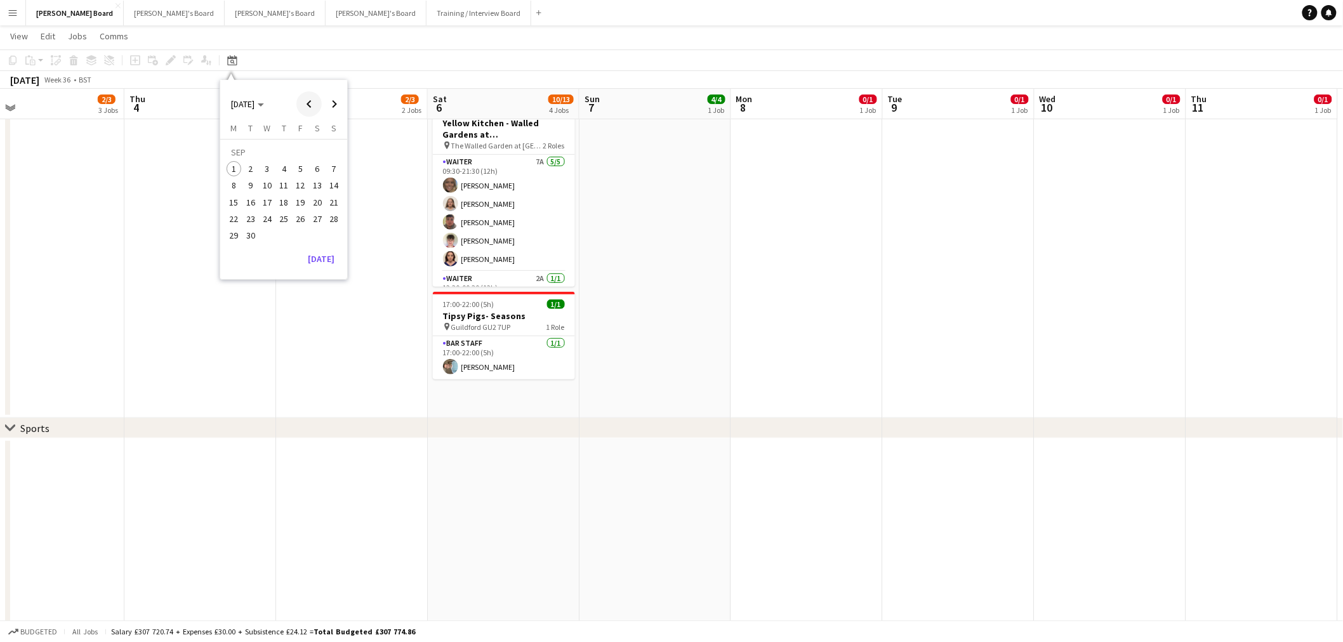
click at [312, 105] on span "Previous month" at bounding box center [308, 103] width 25 height 25
click at [312, 164] on button "10" at bounding box center [317, 172] width 17 height 17
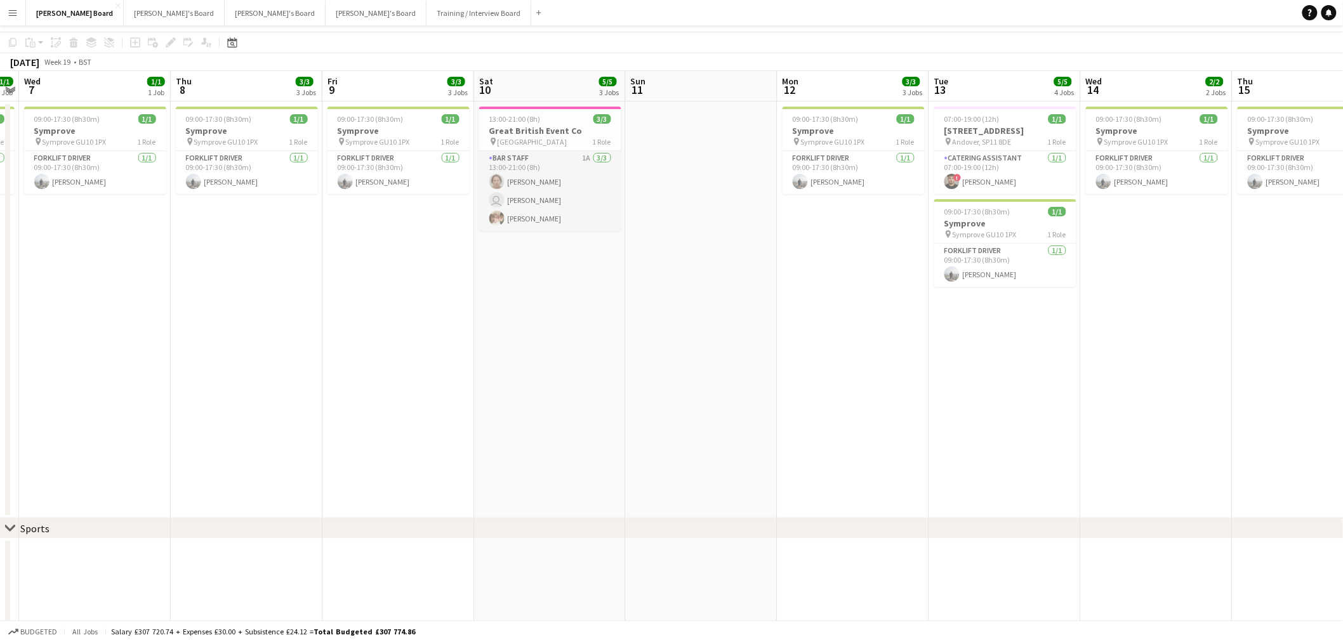
scroll to position [0, 0]
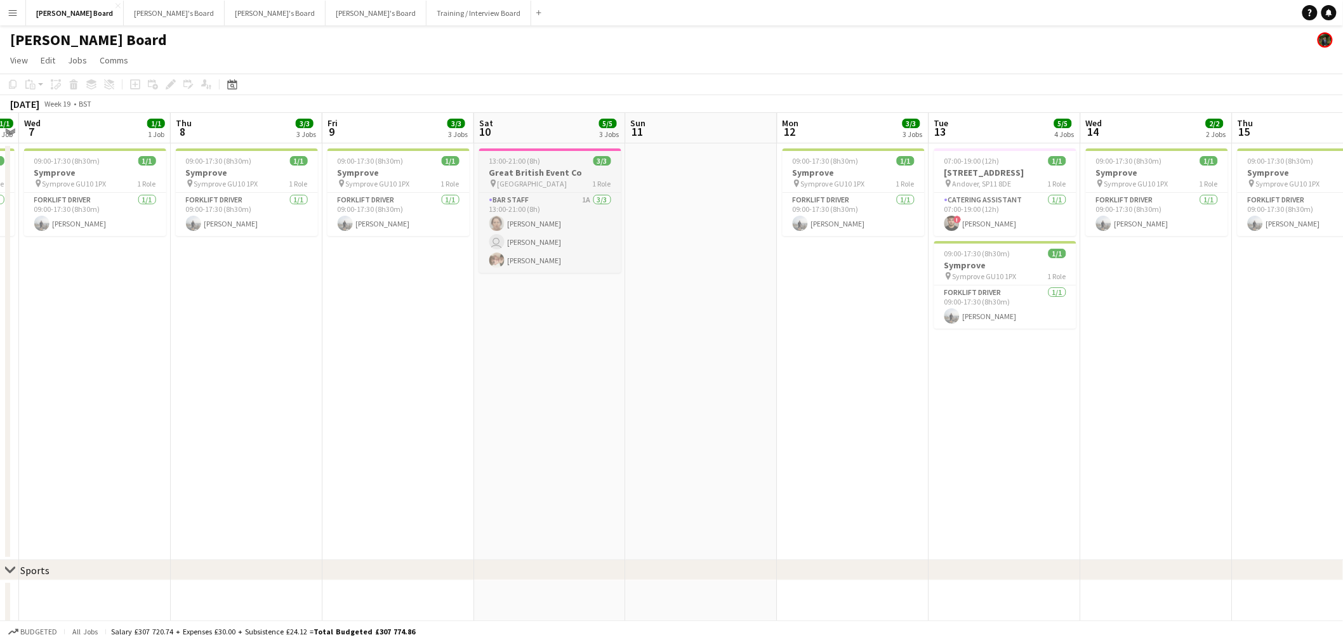
click at [537, 167] on h3 "Great British Event Co" at bounding box center [550, 172] width 142 height 11
click at [238, 84] on div "Date picker" at bounding box center [232, 84] width 15 height 15
click at [314, 265] on button "[DATE]" at bounding box center [321, 270] width 37 height 20
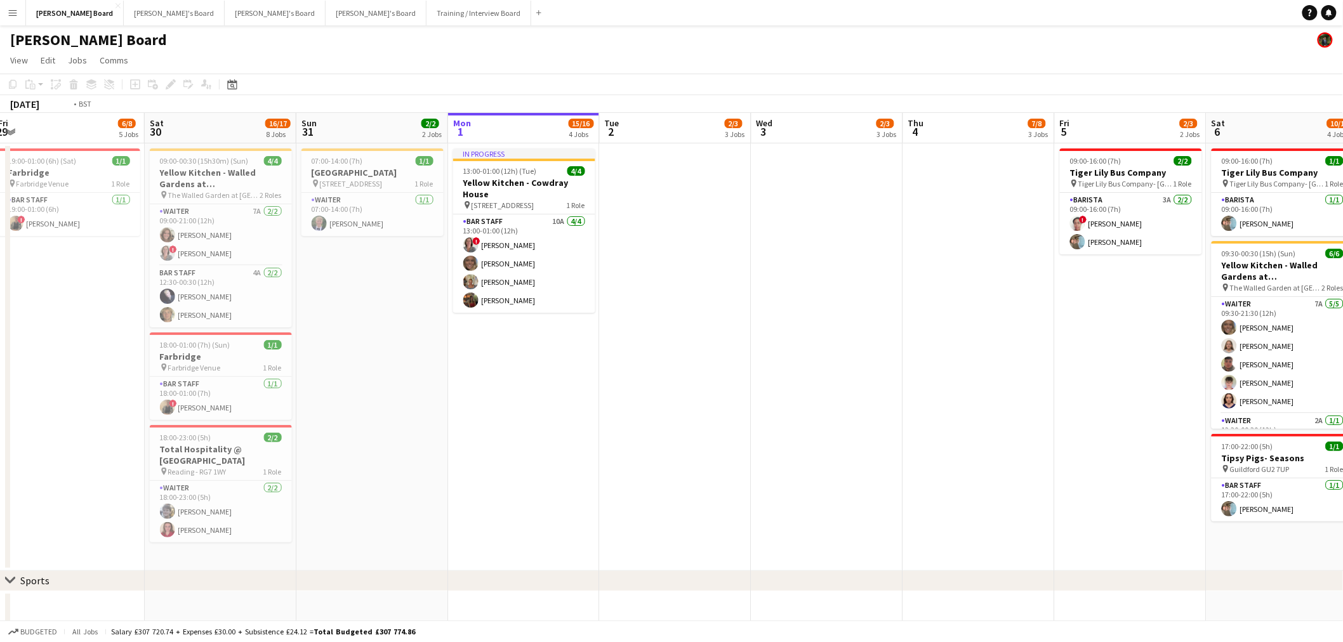
drag, startPoint x: 916, startPoint y: 313, endPoint x: 371, endPoint y: 240, distance: 550.7
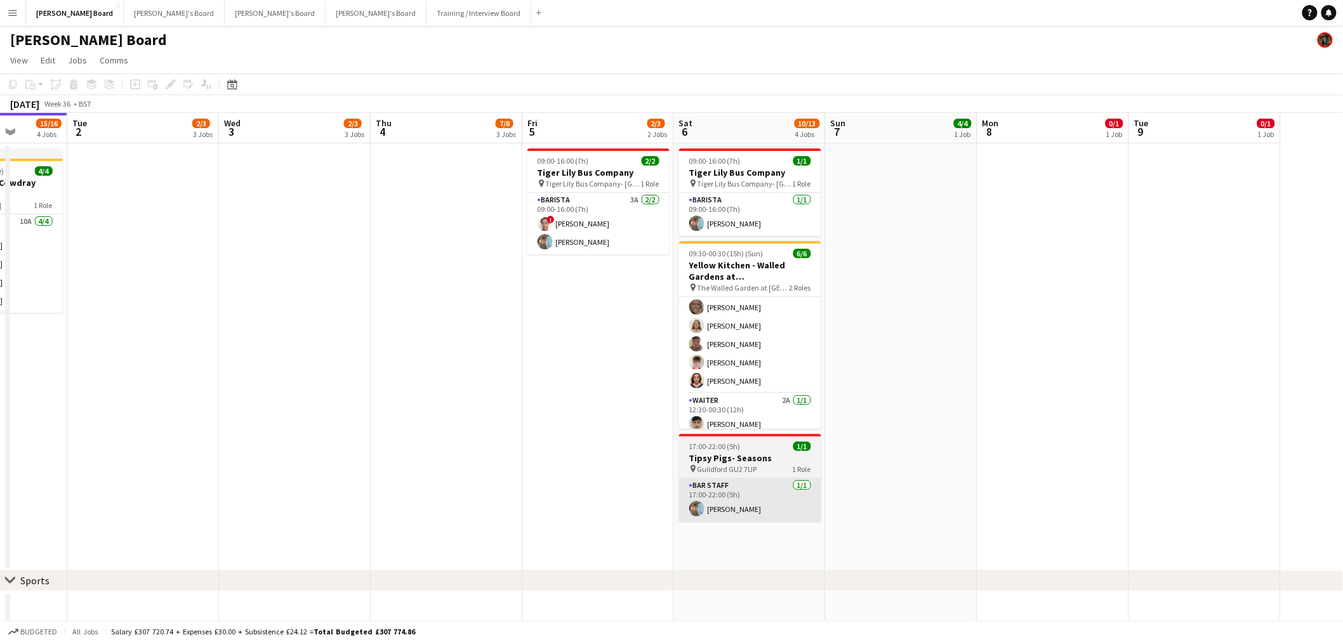
scroll to position [28, 0]
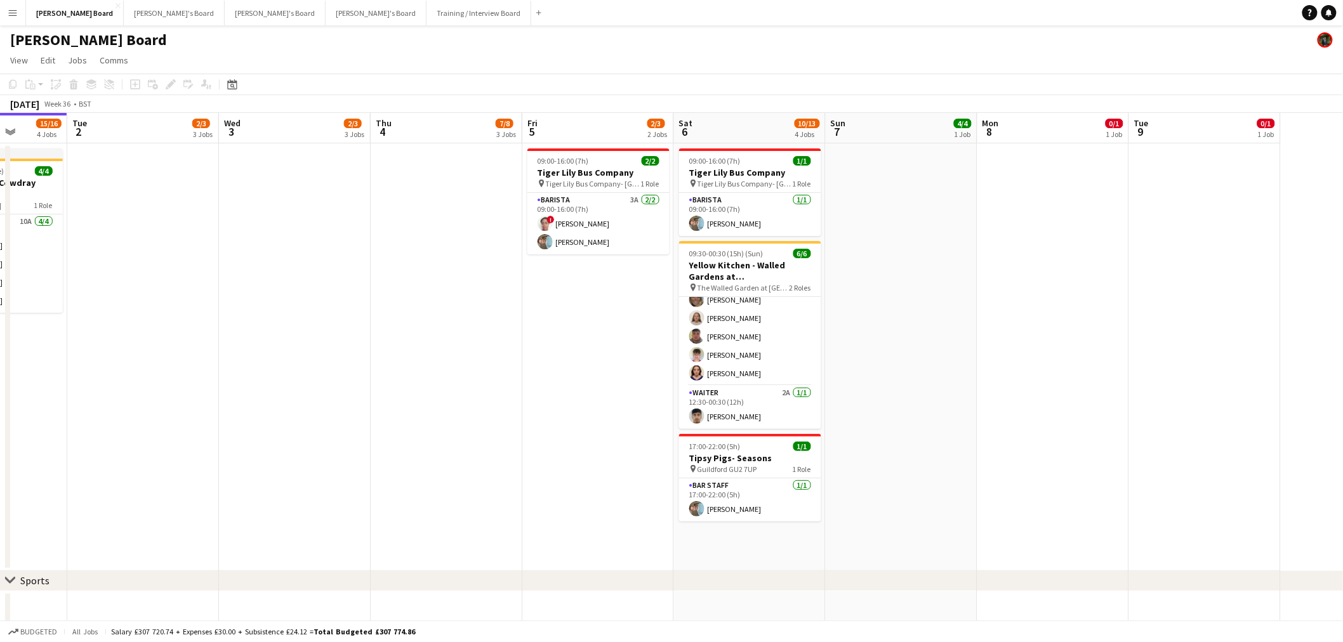
click at [774, 535] on app-date-cell "09:00-16:00 (7h) 1/1 Tiger Lily Bus Company pin Tiger Lily Bus Company- Hampton…" at bounding box center [750, 357] width 152 height 428
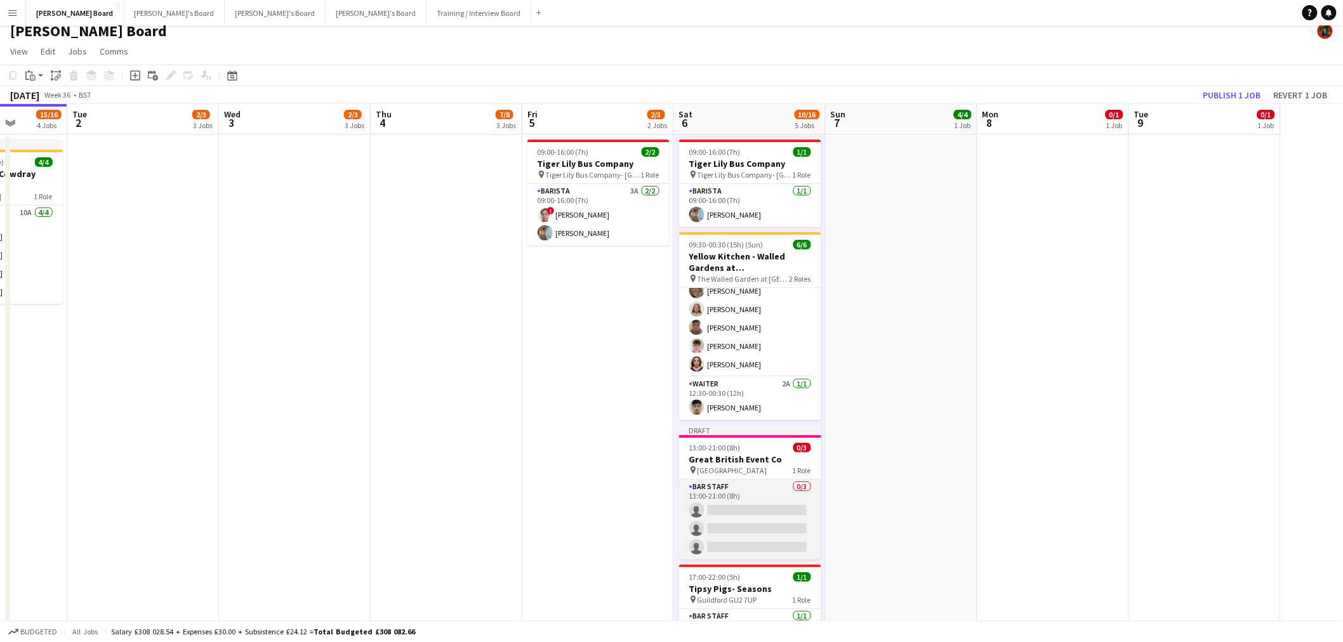
scroll to position [0, 0]
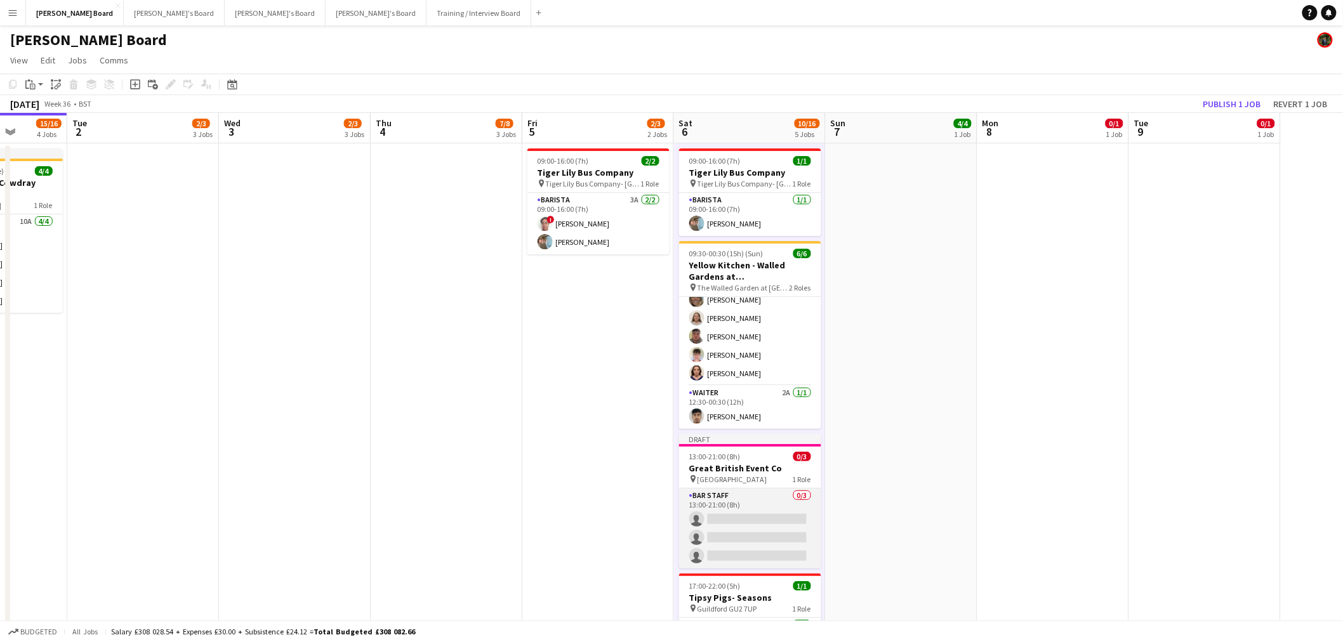
click at [750, 512] on app-card-role "BAR STAFF 0/3 13:00-21:00 (8h) single-neutral-actions single-neutral-actions si…" at bounding box center [750, 529] width 142 height 80
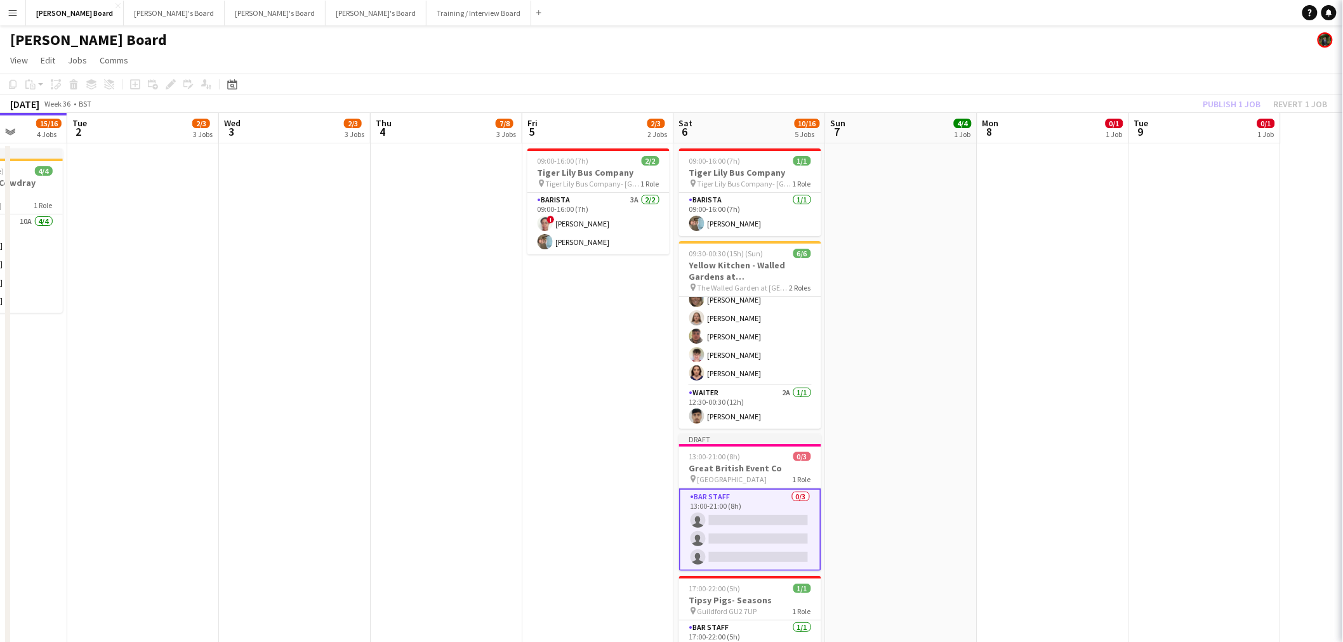
scroll to position [0, 385]
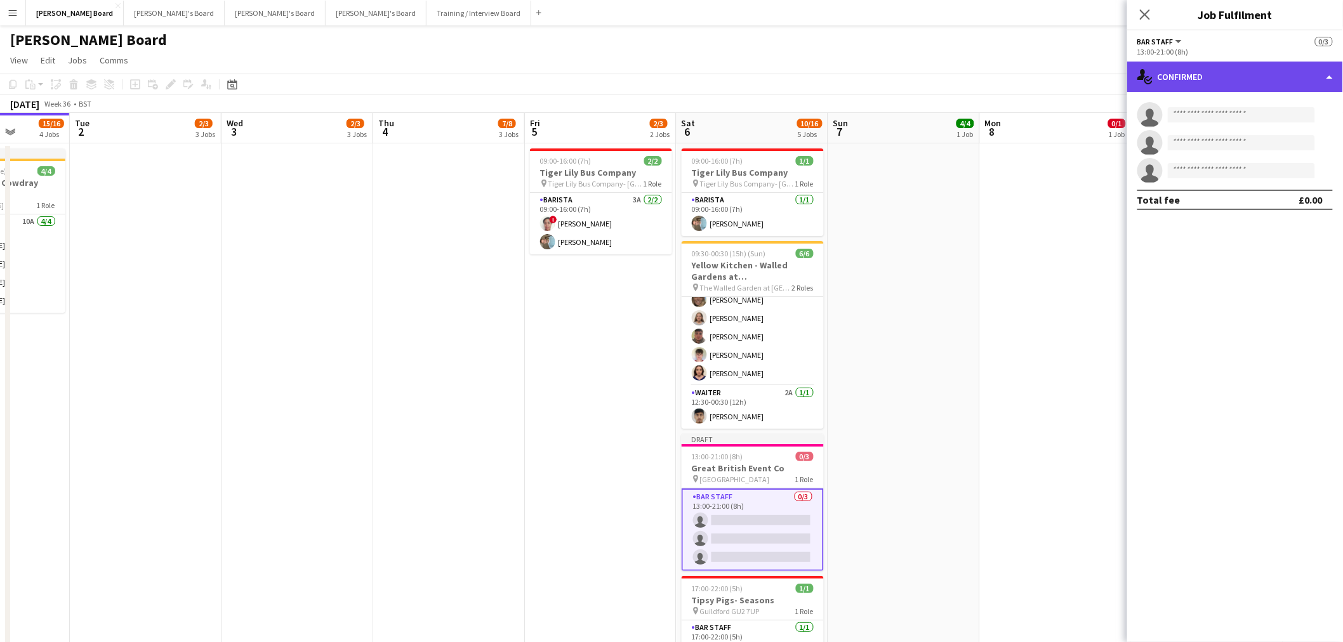
click at [1243, 87] on div "single-neutral-actions-check-2 Confirmed" at bounding box center [1235, 77] width 216 height 30
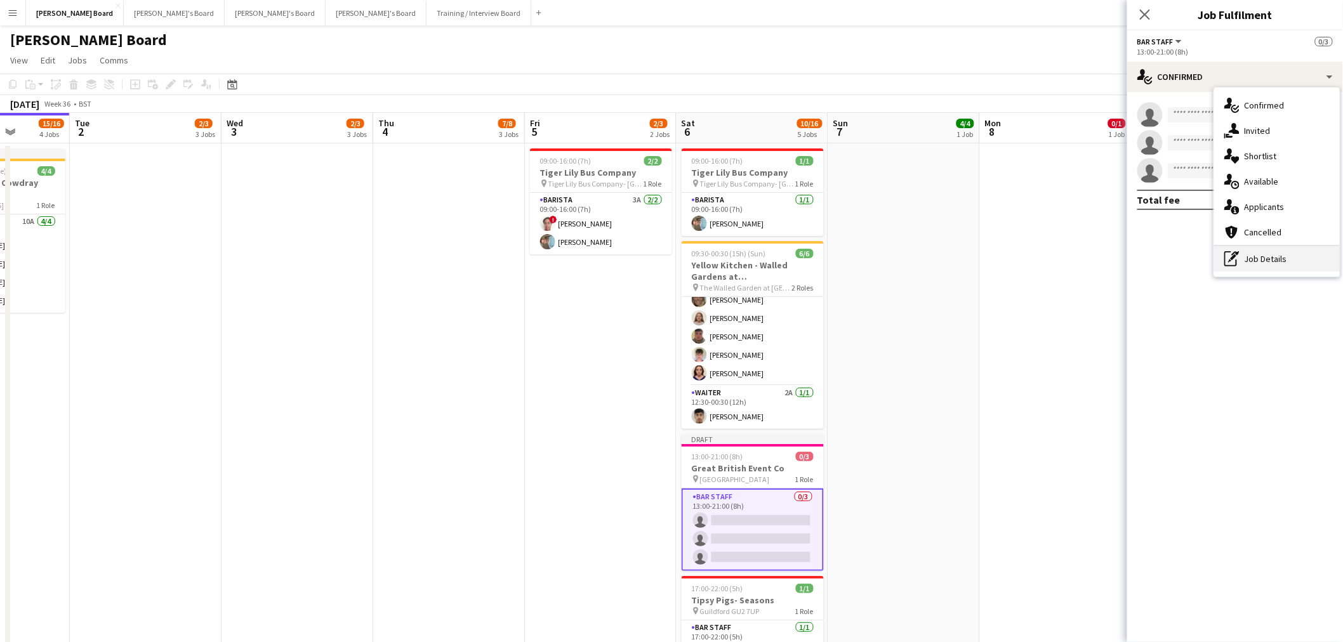
click at [1279, 259] on div "pen-write Job Details" at bounding box center [1277, 258] width 126 height 25
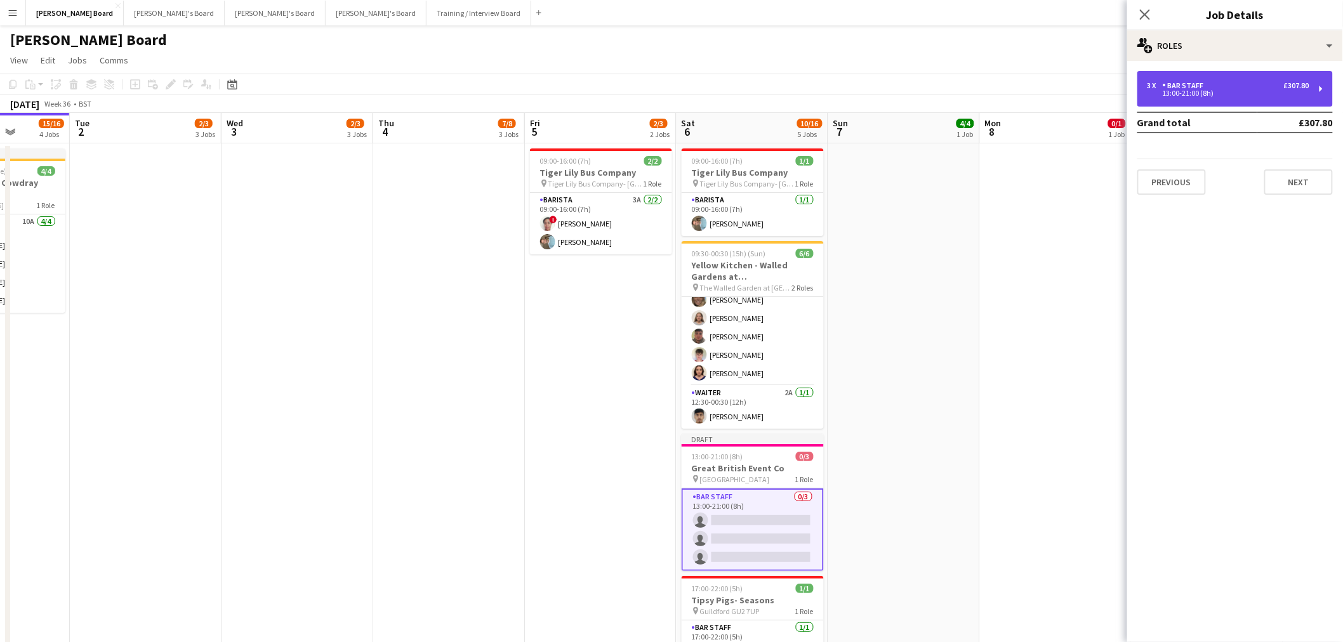
click at [1241, 75] on div "3 x BAR STAFF £307.80 13:00-21:00 (8h)" at bounding box center [1234, 89] width 195 height 36
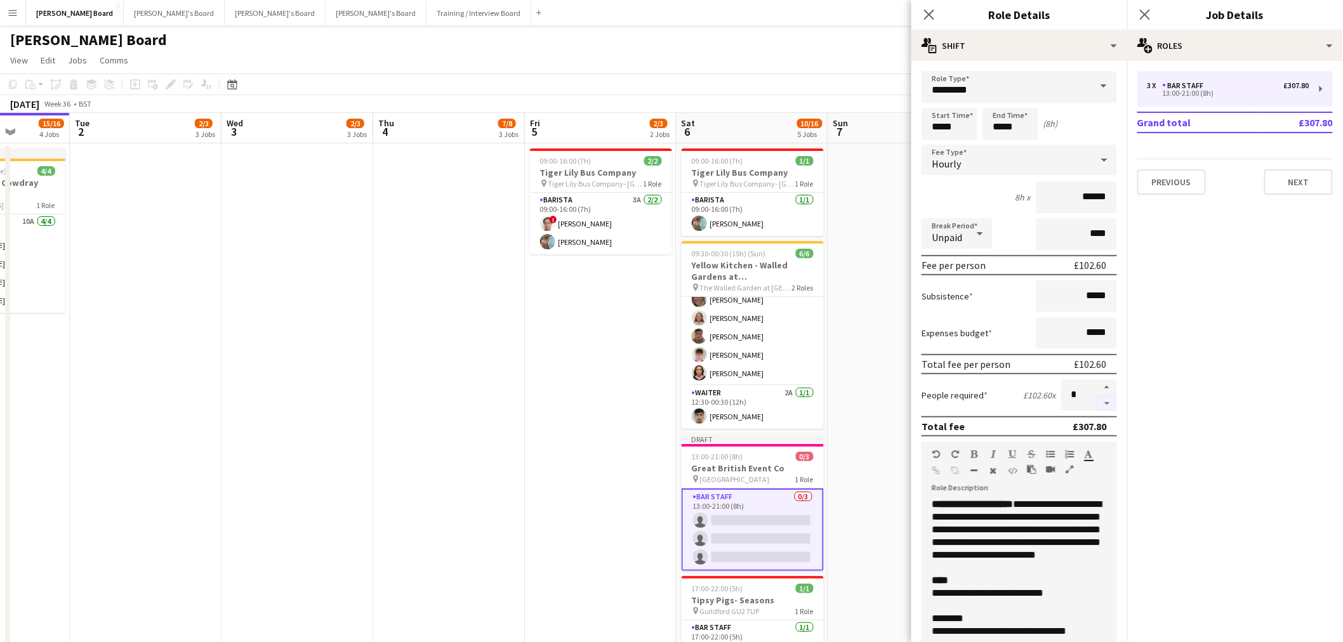
click at [1103, 401] on button "button" at bounding box center [1107, 404] width 20 height 16
type input "*"
click at [902, 340] on app-date-cell at bounding box center [904, 427] width 152 height 569
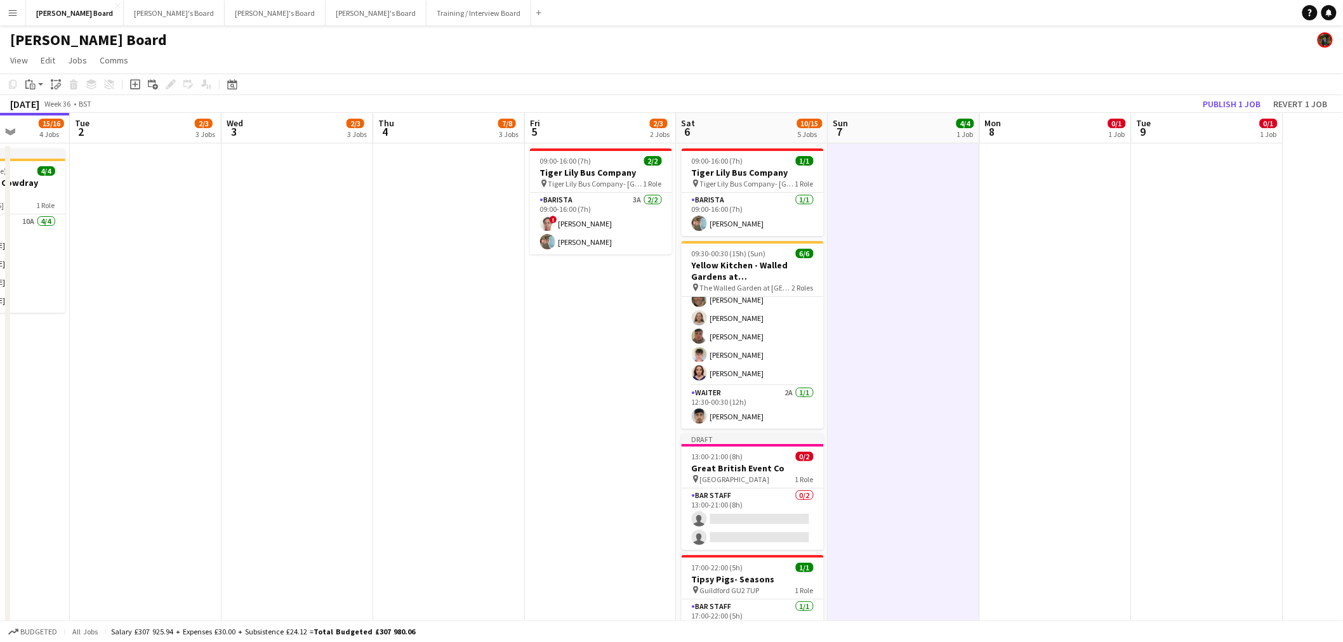
drag, startPoint x: 993, startPoint y: 319, endPoint x: 920, endPoint y: 307, distance: 74.0
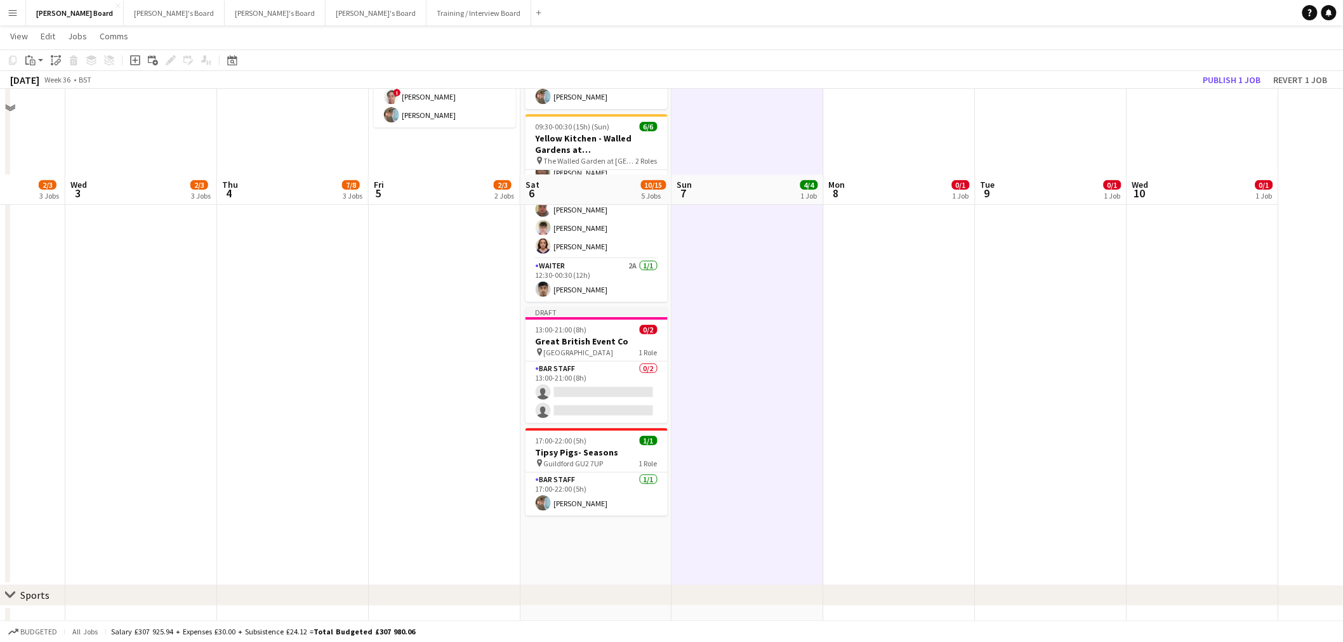
scroll to position [211, 0]
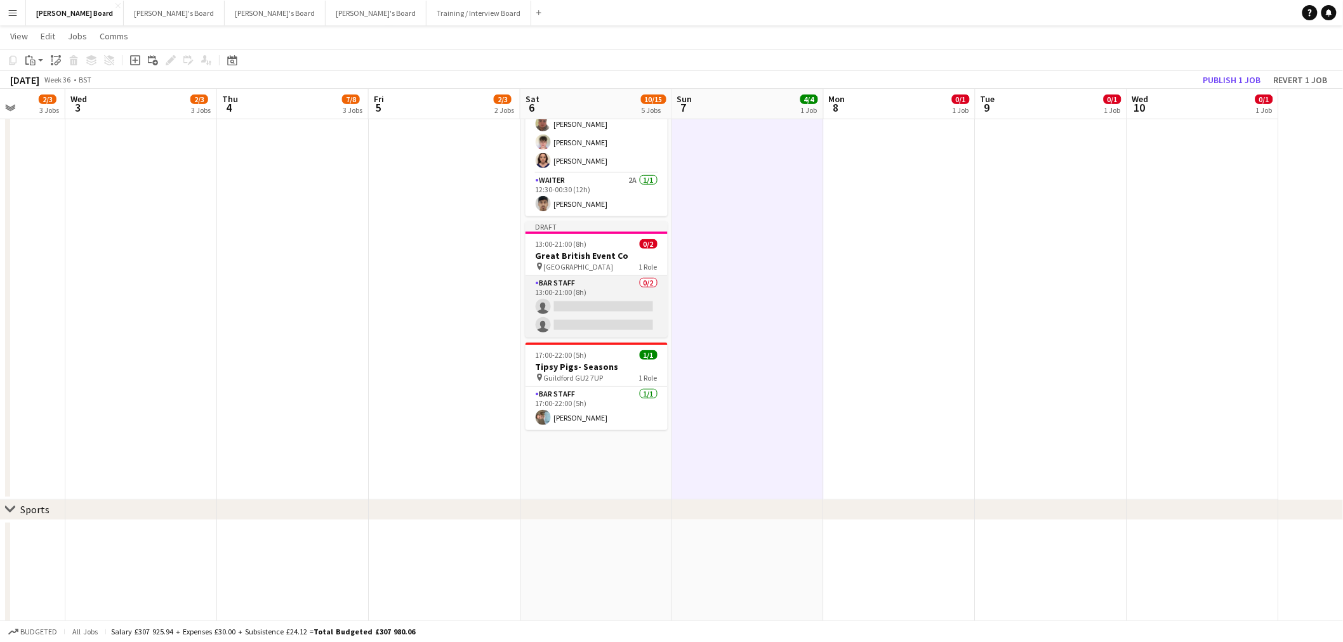
click at [601, 311] on app-card-role "BAR STAFF 0/2 13:00-21:00 (8h) single-neutral-actions single-neutral-actions" at bounding box center [597, 307] width 142 height 62
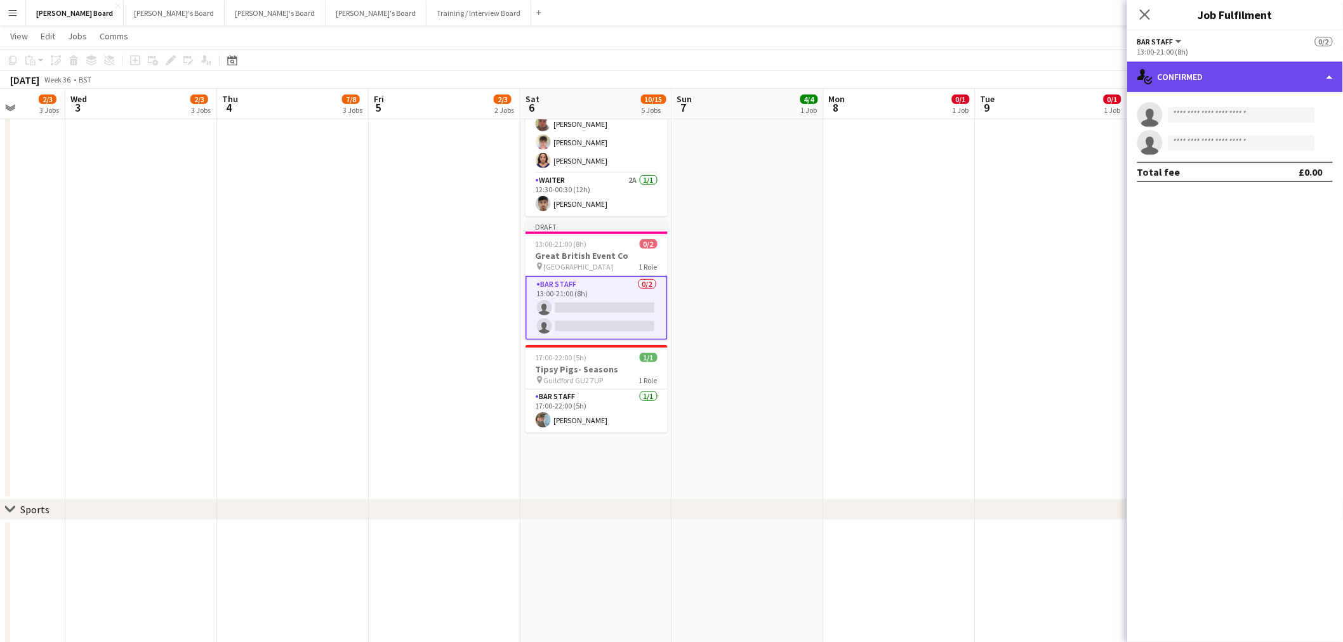
click at [1260, 84] on div "single-neutral-actions-check-2 Confirmed" at bounding box center [1235, 77] width 216 height 30
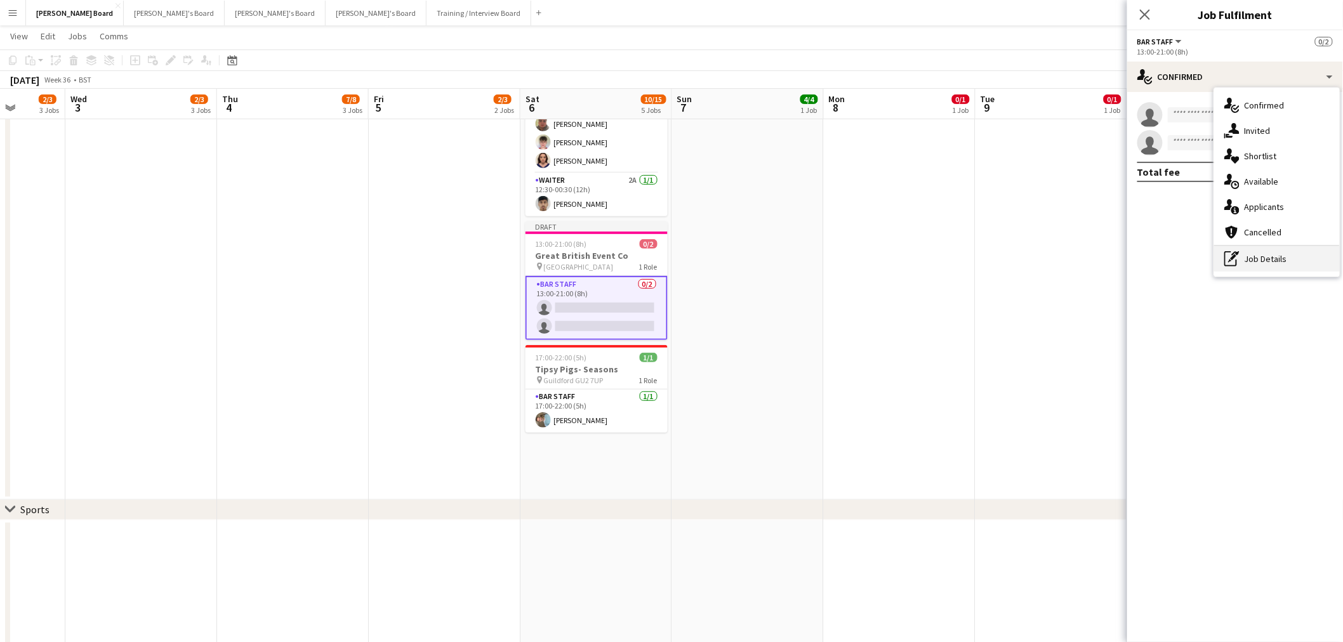
click at [1285, 258] on div "pen-write Job Details" at bounding box center [1277, 258] width 126 height 25
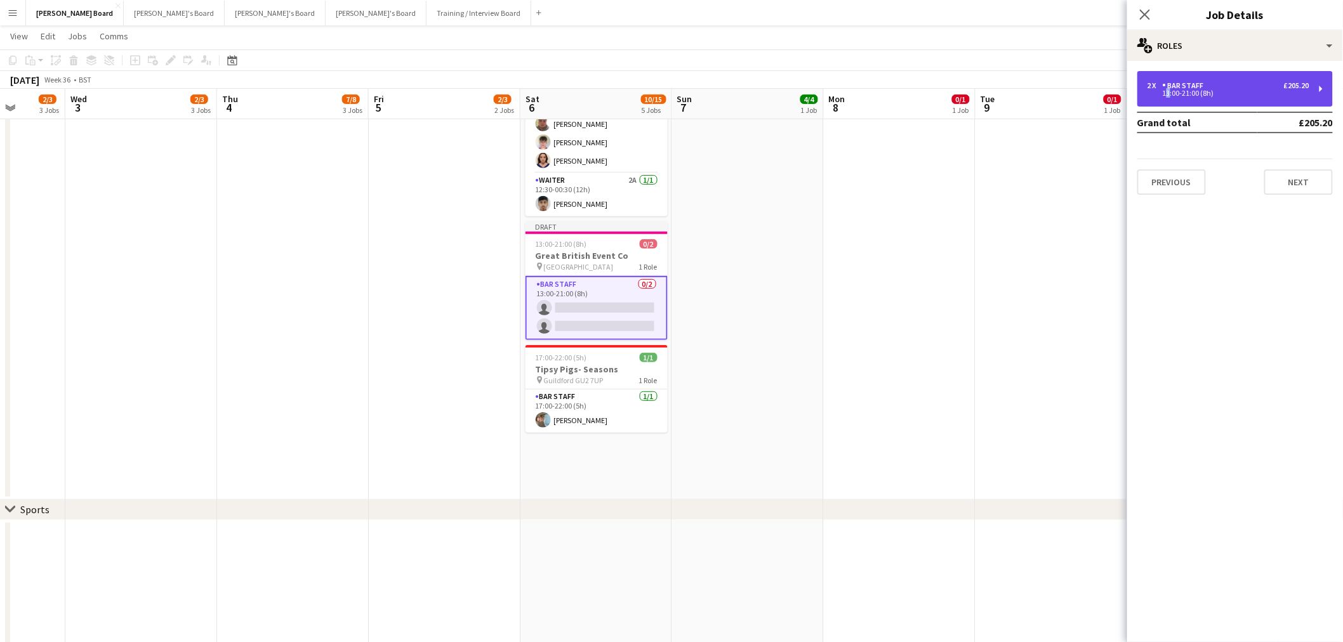
click at [1167, 100] on div "2 x BAR STAFF £205.20 13:00-21:00 (8h)" at bounding box center [1234, 89] width 195 height 36
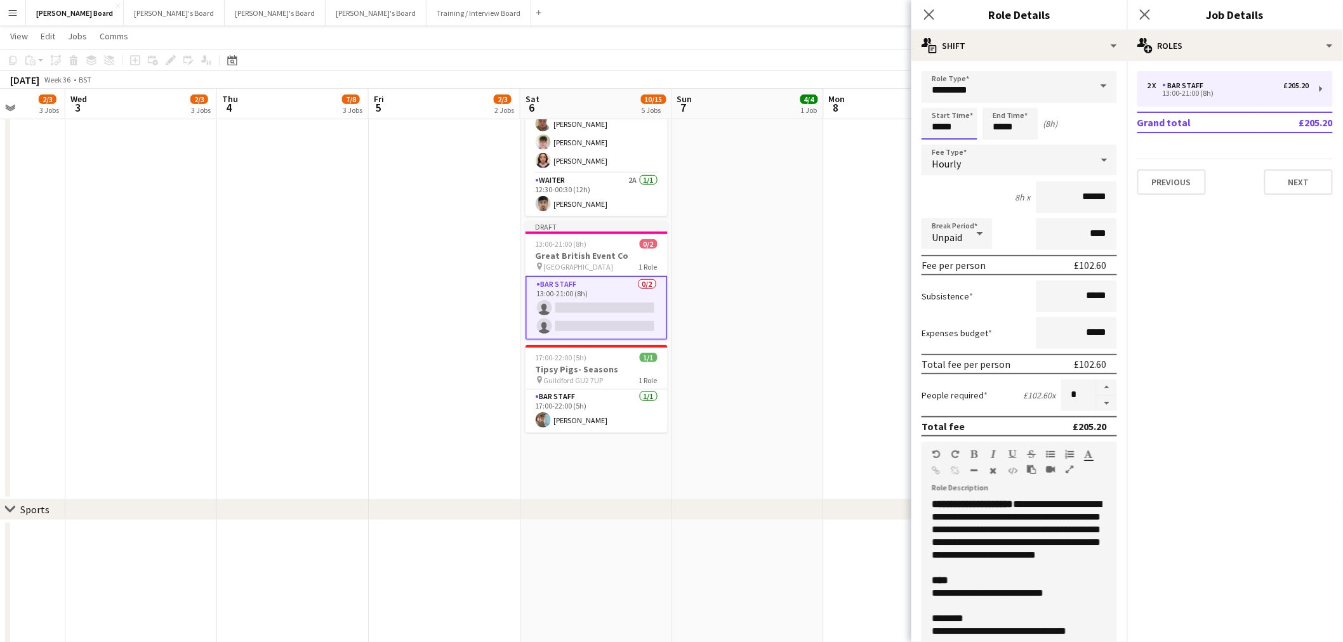
drag, startPoint x: 973, startPoint y: 132, endPoint x: 851, endPoint y: 118, distance: 122.7
type input "*****"
click at [1050, 248] on form "**********" at bounding box center [1019, 465] width 216 height 789
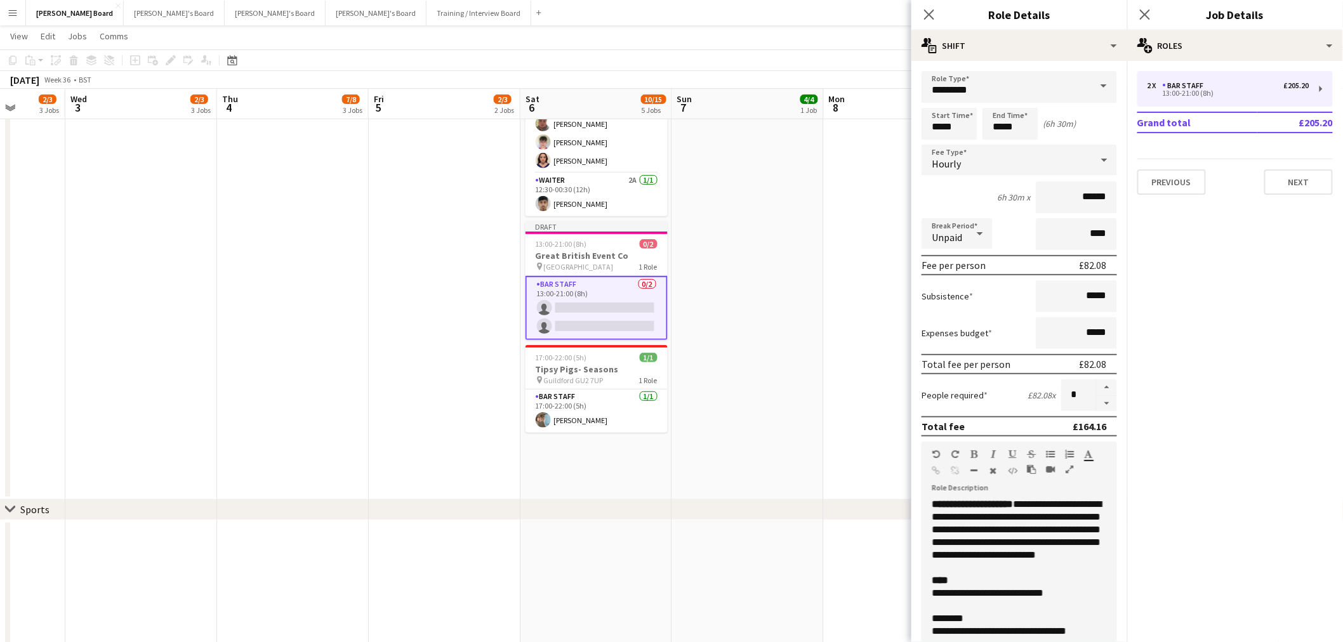
click at [716, 369] on app-date-cell at bounding box center [748, 215] width 152 height 569
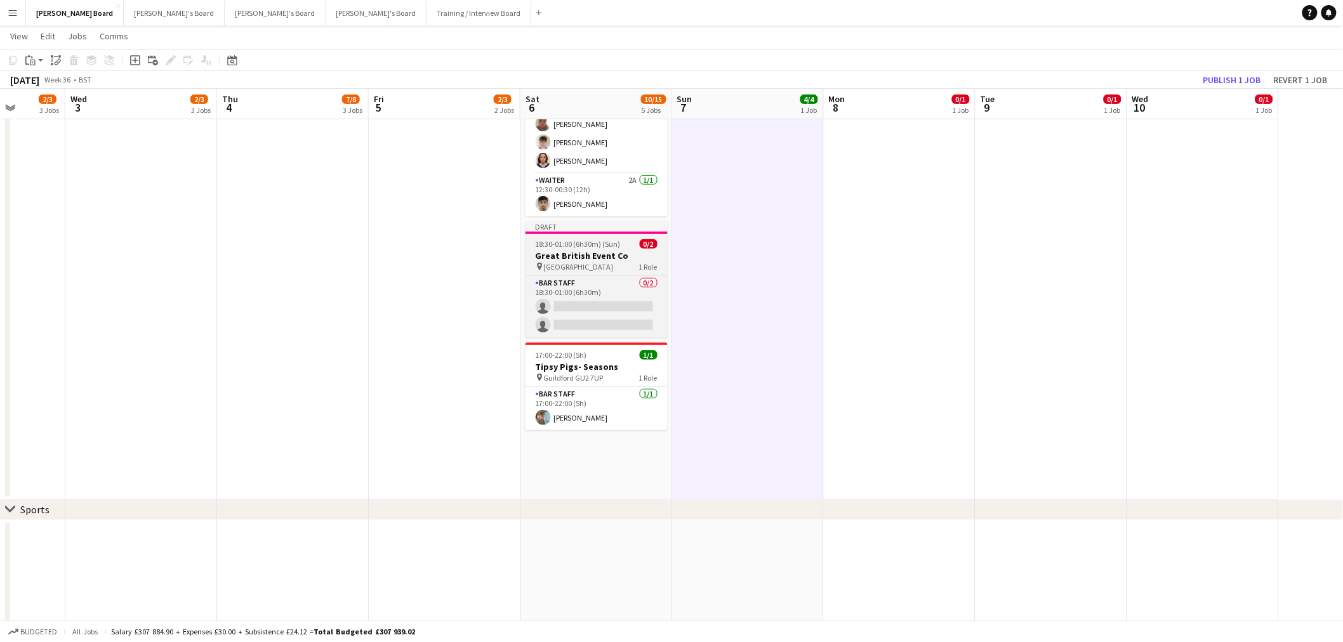
click at [601, 243] on span "18:30-01:00 (6h30m) (Sun)" at bounding box center [578, 244] width 85 height 10
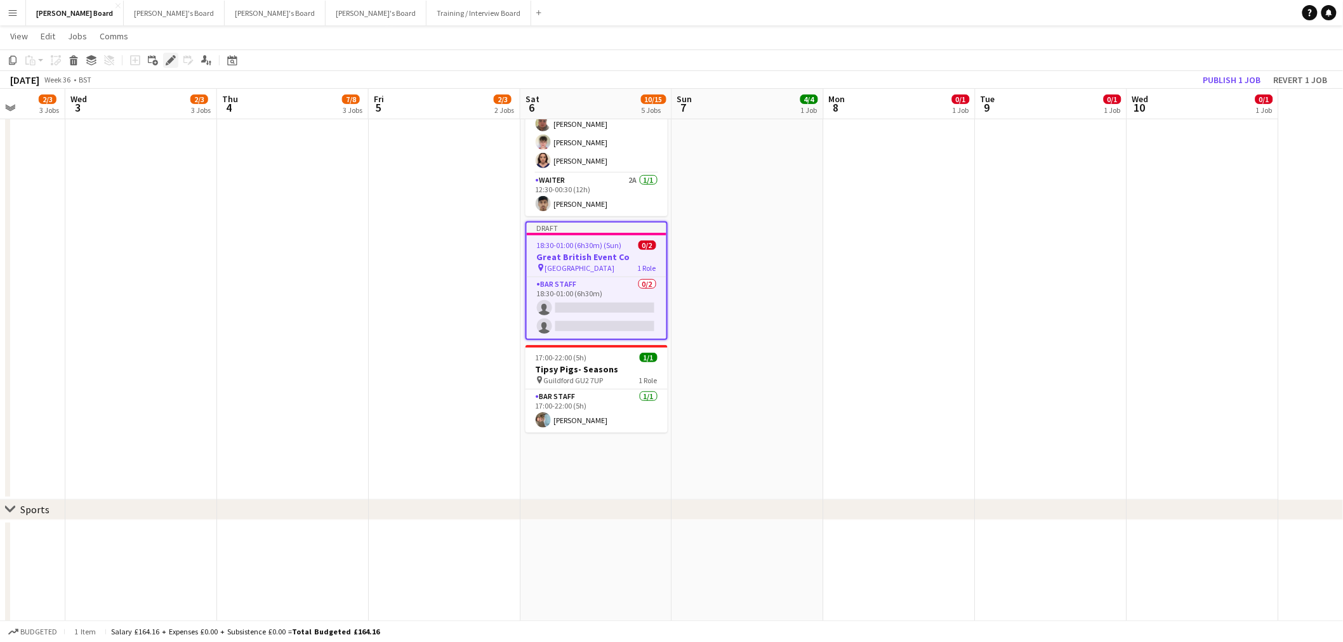
click at [166, 65] on icon at bounding box center [167, 63] width 3 height 3
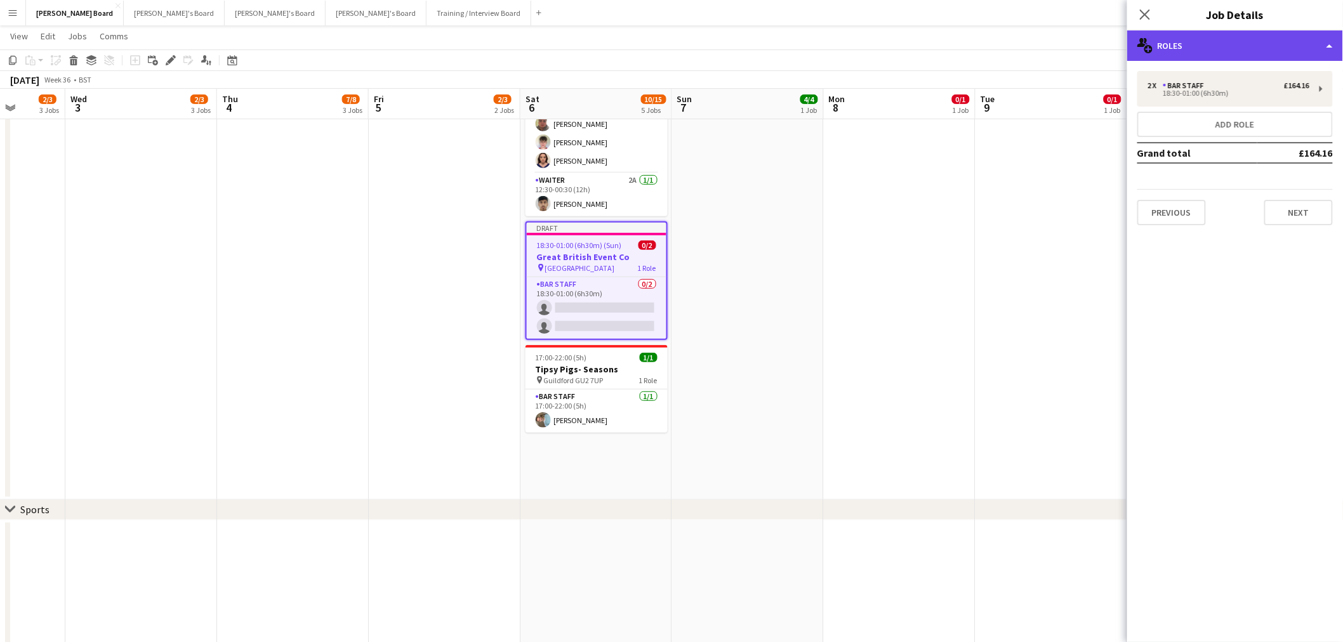
click at [1223, 41] on div "multiple-users-add Roles" at bounding box center [1235, 45] width 216 height 30
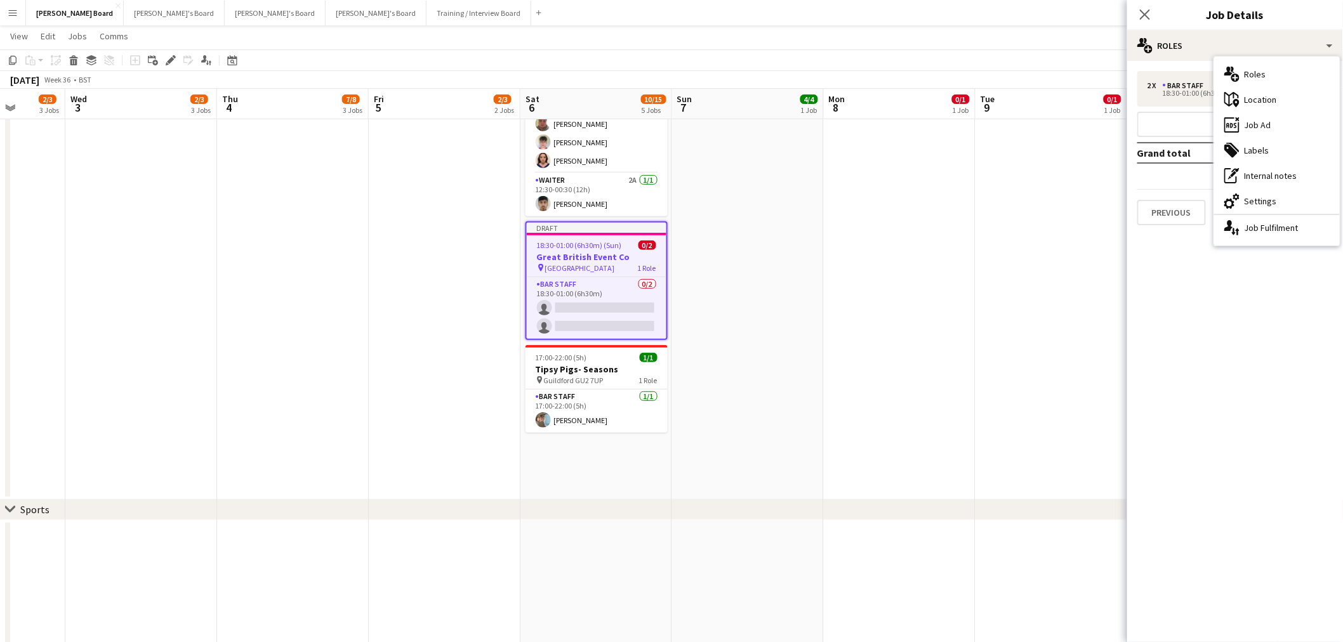
click at [1264, 142] on div "tags-double Labels" at bounding box center [1277, 150] width 126 height 25
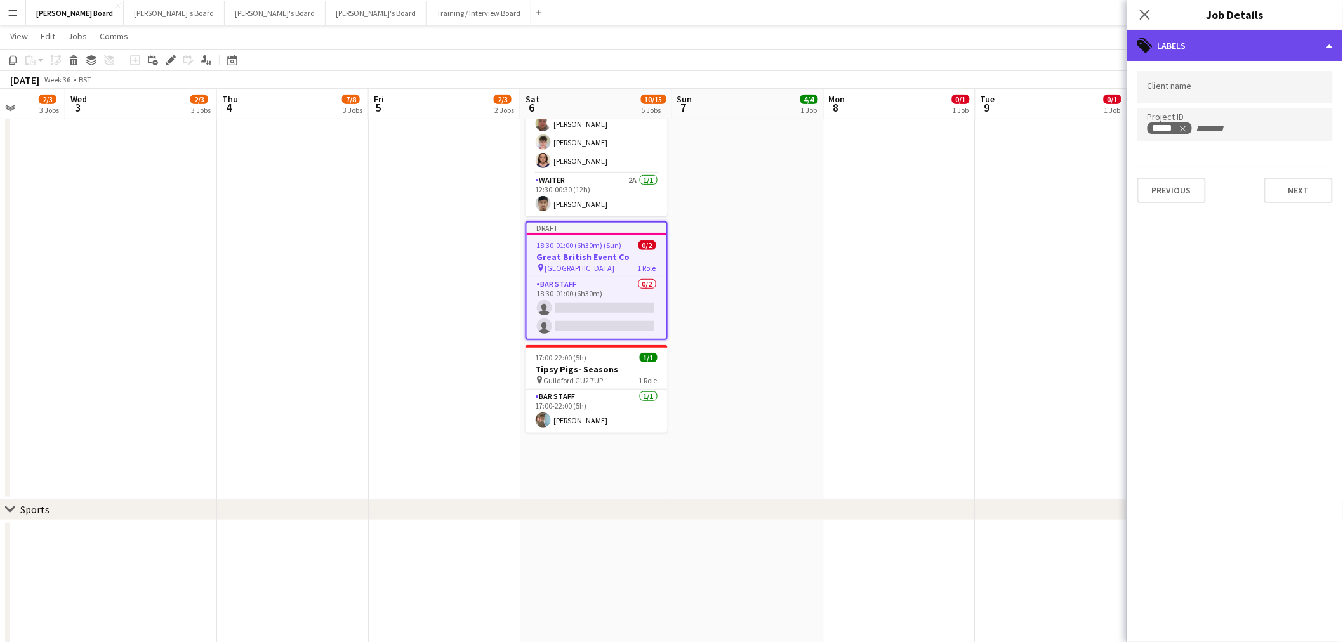
click at [1209, 47] on div "tags-double Labels" at bounding box center [1235, 45] width 216 height 30
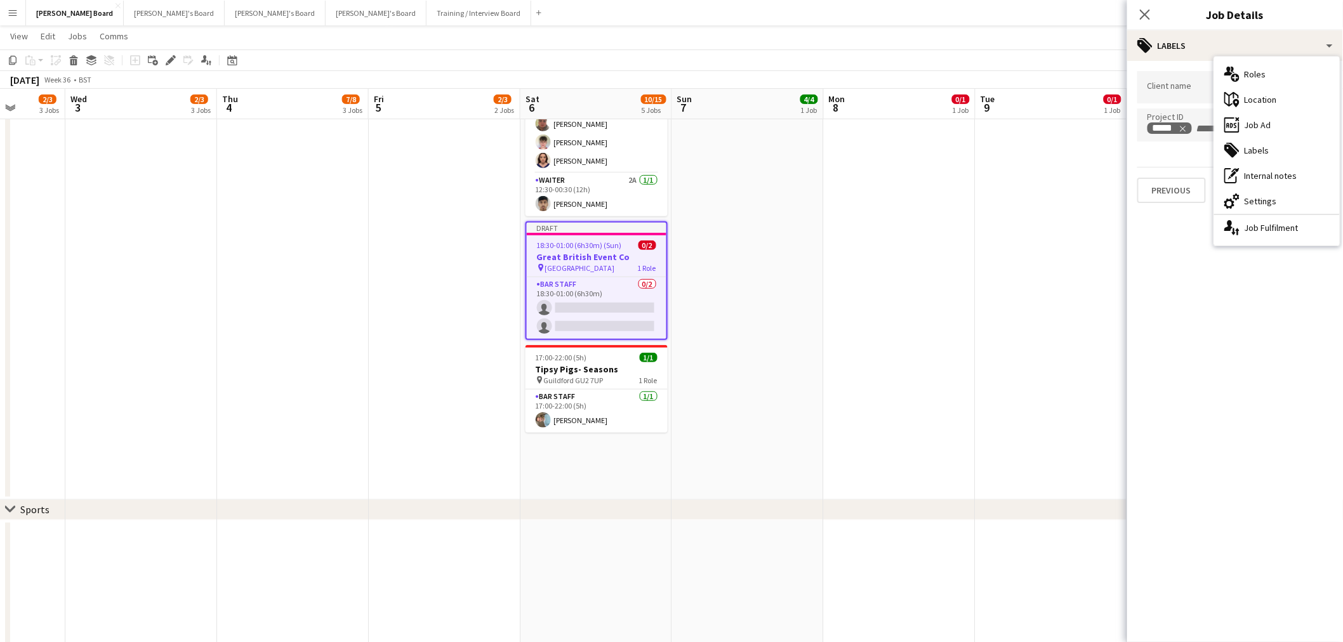
click at [1257, 93] on div "maps-pin-1 Location" at bounding box center [1277, 99] width 126 height 25
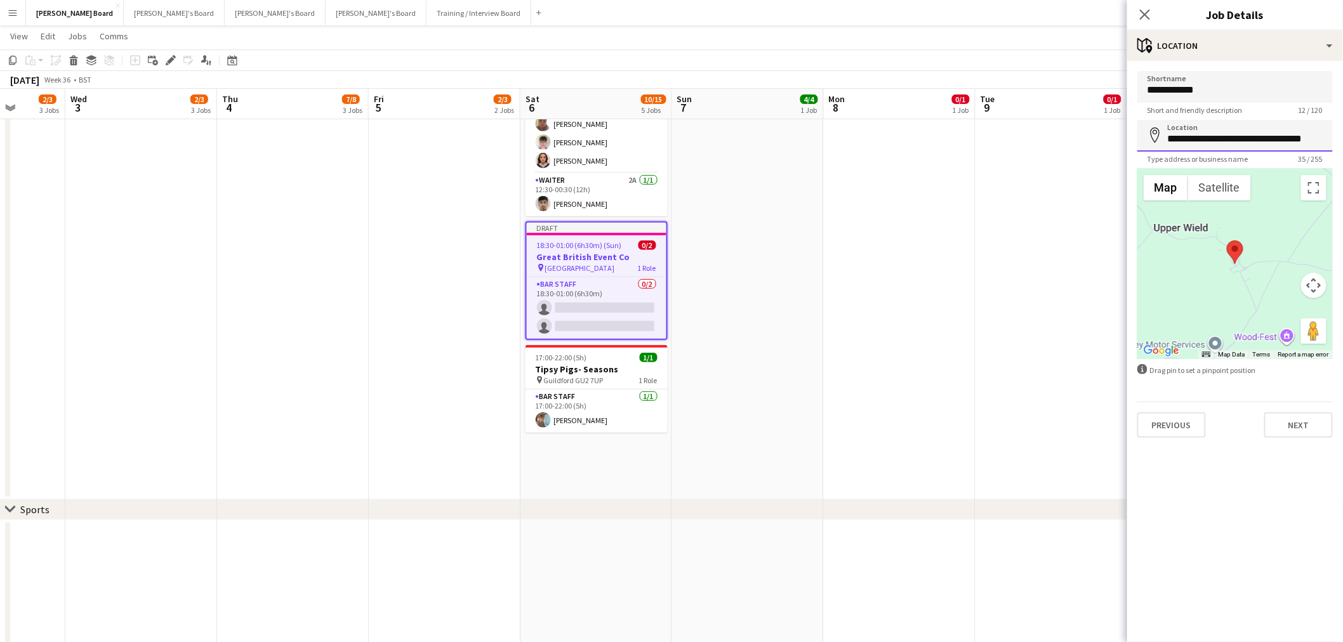
click at [1233, 136] on input "**********" at bounding box center [1234, 136] width 195 height 32
type input "**********"
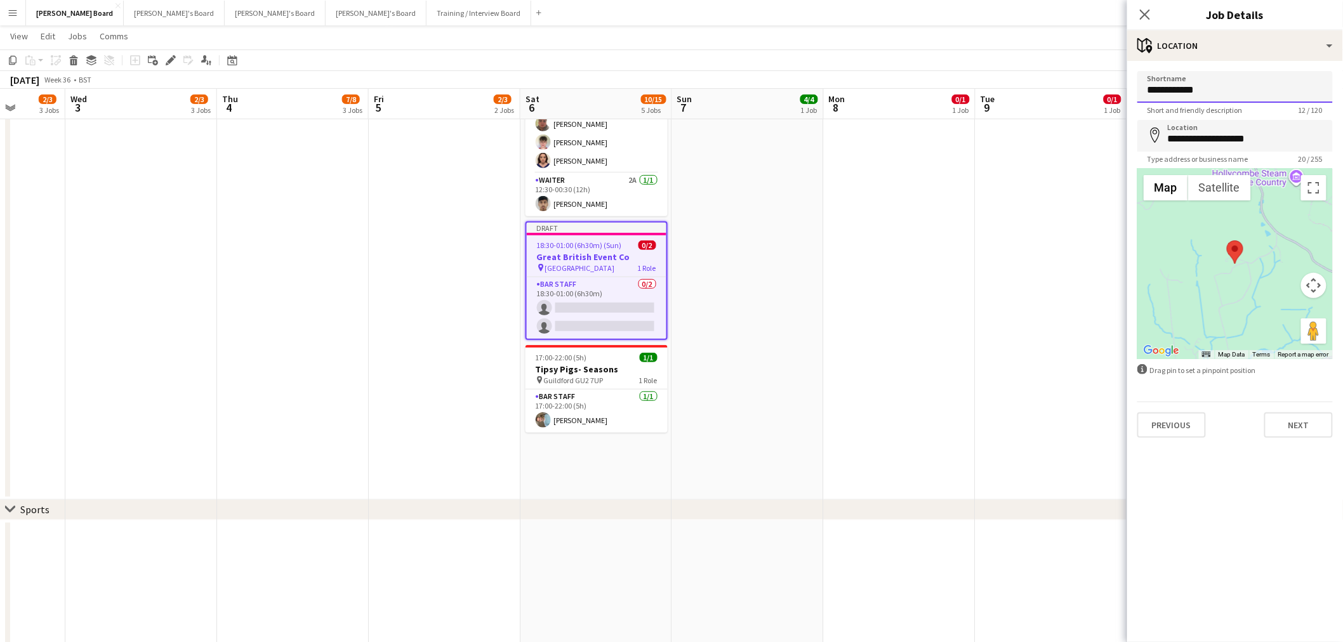
drag, startPoint x: 1222, startPoint y: 91, endPoint x: 1115, endPoint y: 81, distance: 107.2
click at [1165, 91] on input "**********" at bounding box center [1234, 87] width 195 height 32
type input "*"
drag, startPoint x: 969, startPoint y: 312, endPoint x: 1062, endPoint y: 249, distance: 112.3
click at [970, 312] on app-date-cell at bounding box center [900, 215] width 152 height 569
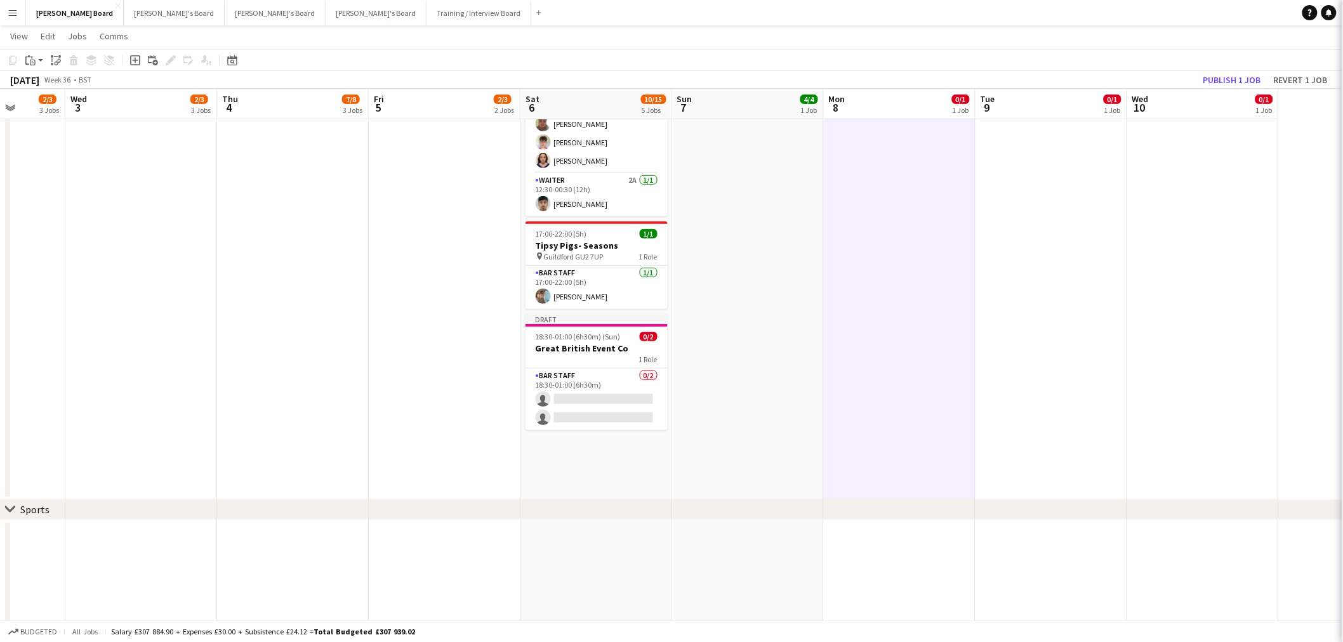
scroll to position [0, 389]
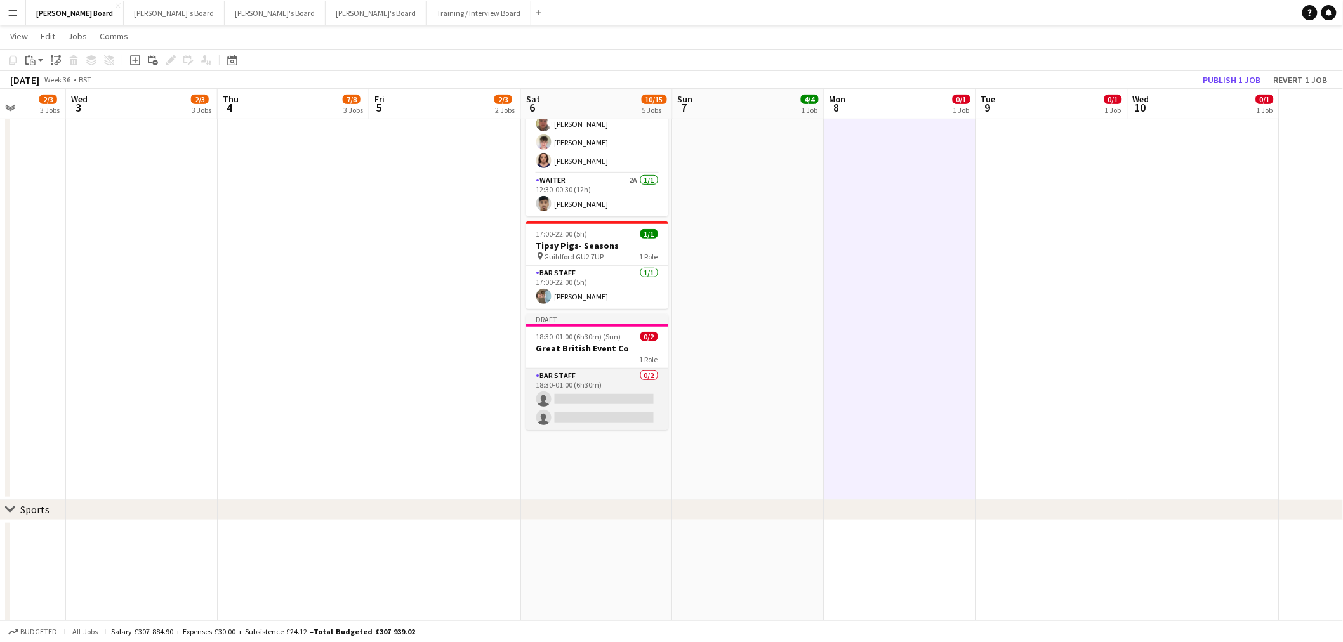
click at [638, 399] on app-card-role "BAR STAFF 0/2 18:30-01:00 (6h30m) single-neutral-actions single-neutral-actions" at bounding box center [597, 400] width 142 height 62
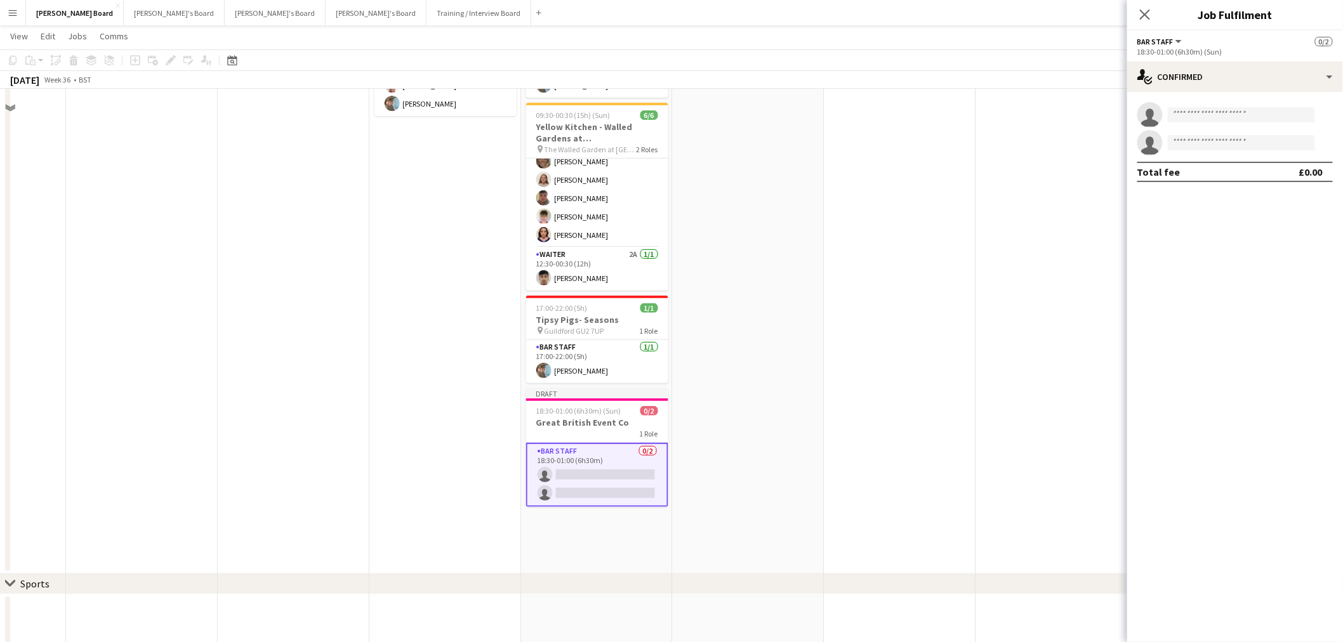
scroll to position [70, 0]
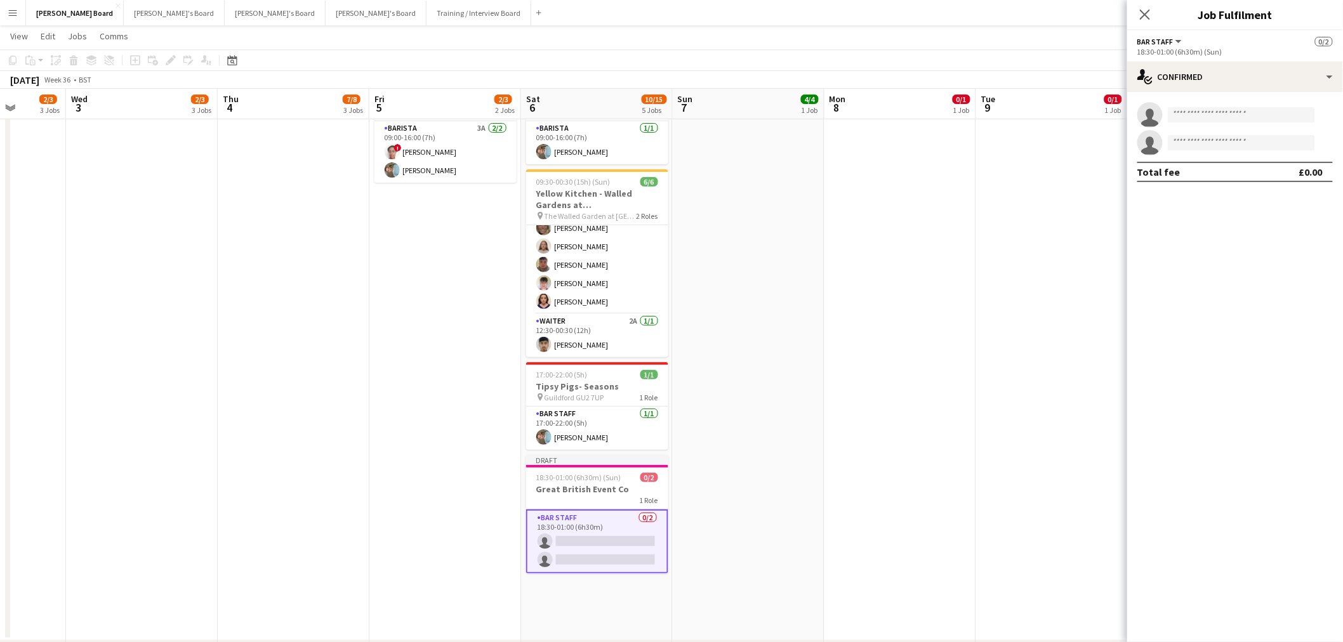
click at [1246, 92] on div "single-neutral-actions single-neutral-actions Total fee £0.00" at bounding box center [1235, 142] width 216 height 100
click at [1259, 74] on div "single-neutral-actions-check-2 Confirmed" at bounding box center [1235, 77] width 216 height 30
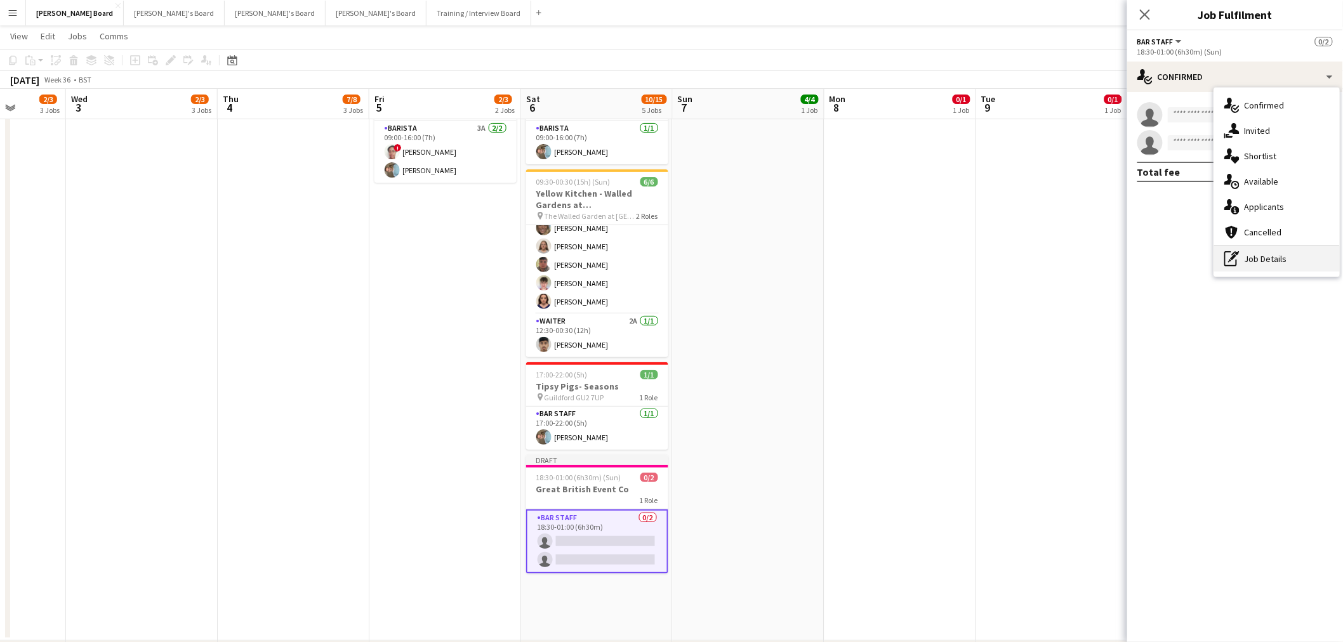
click at [1272, 265] on div "pen-write Job Details" at bounding box center [1277, 258] width 126 height 25
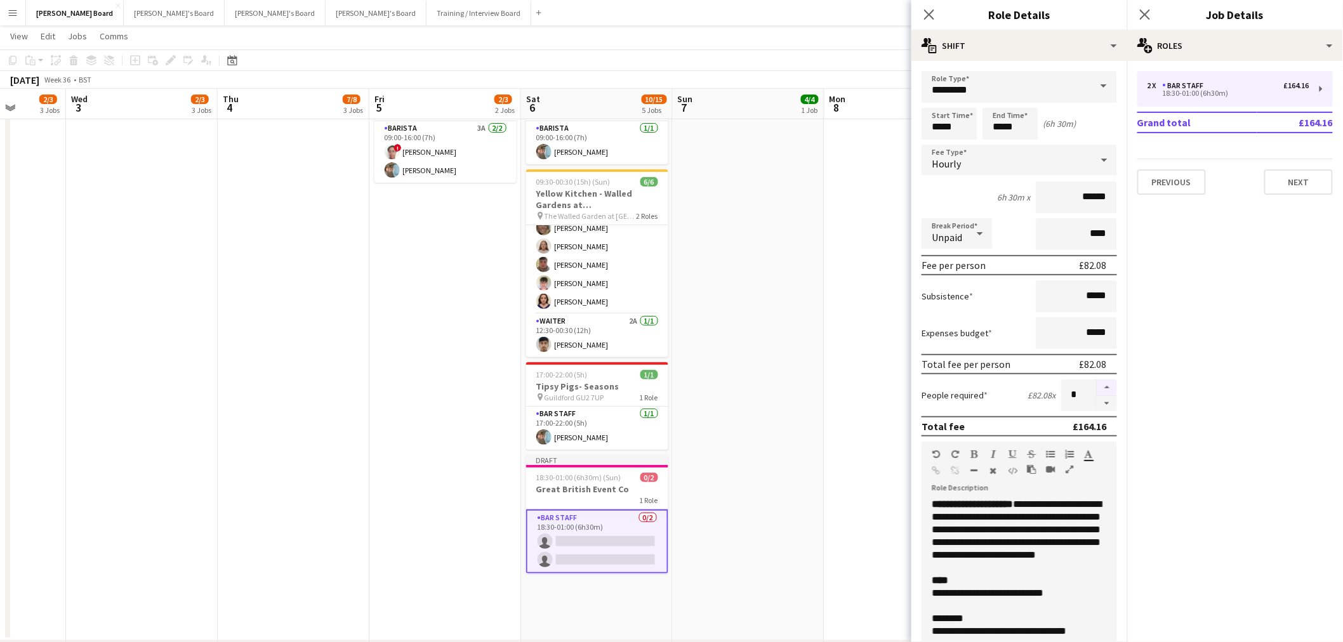
click at [1099, 380] on button "button" at bounding box center [1107, 388] width 20 height 17
type input "*"
click at [861, 319] on app-date-cell at bounding box center [900, 356] width 152 height 569
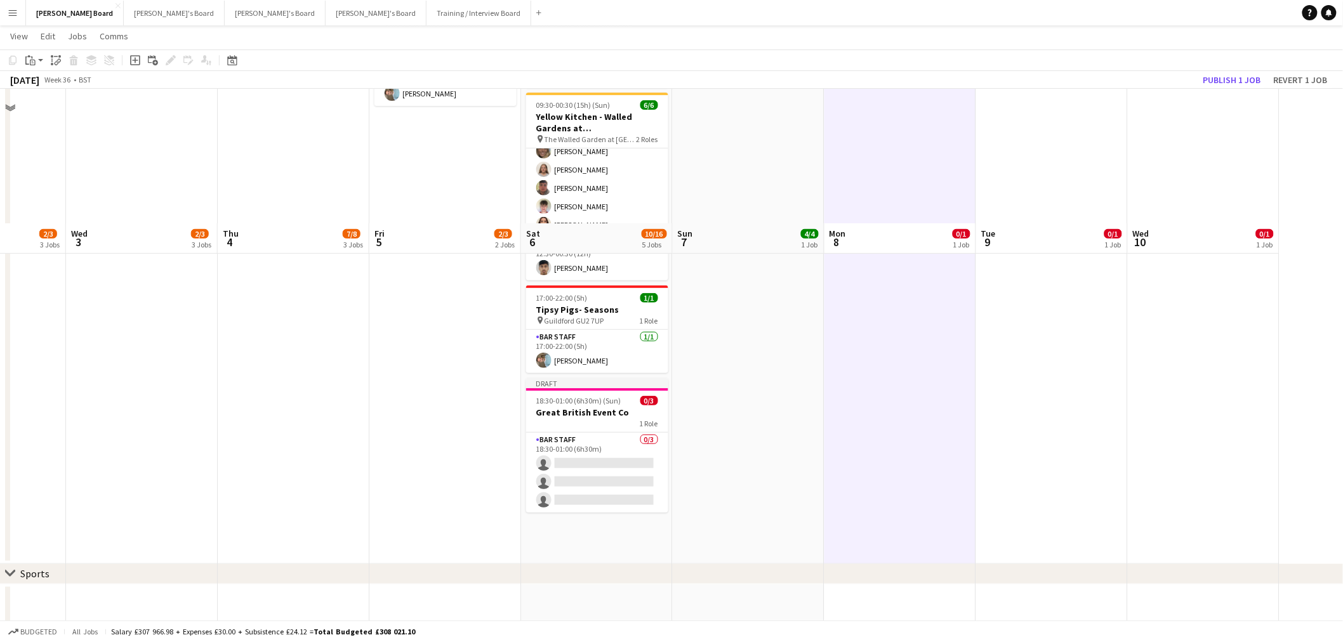
scroll to position [282, 0]
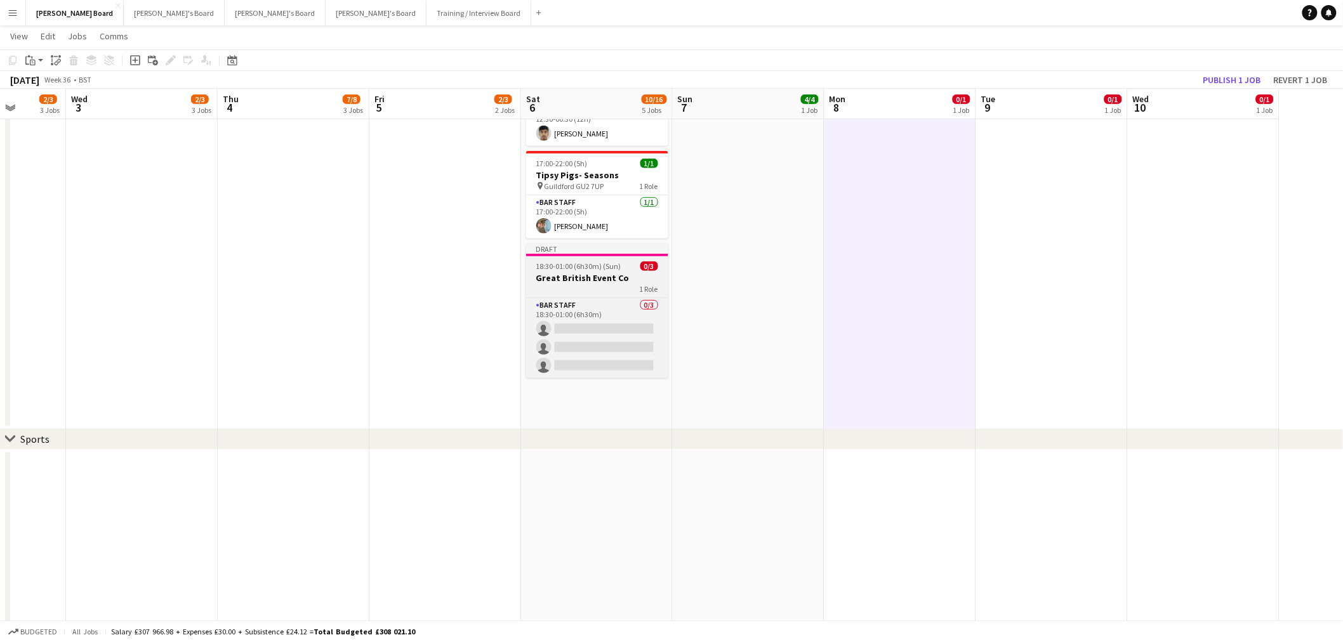
drag, startPoint x: 605, startPoint y: 272, endPoint x: 594, endPoint y: 281, distance: 14.5
click at [605, 272] on h3 "Great British Event Co" at bounding box center [597, 277] width 142 height 11
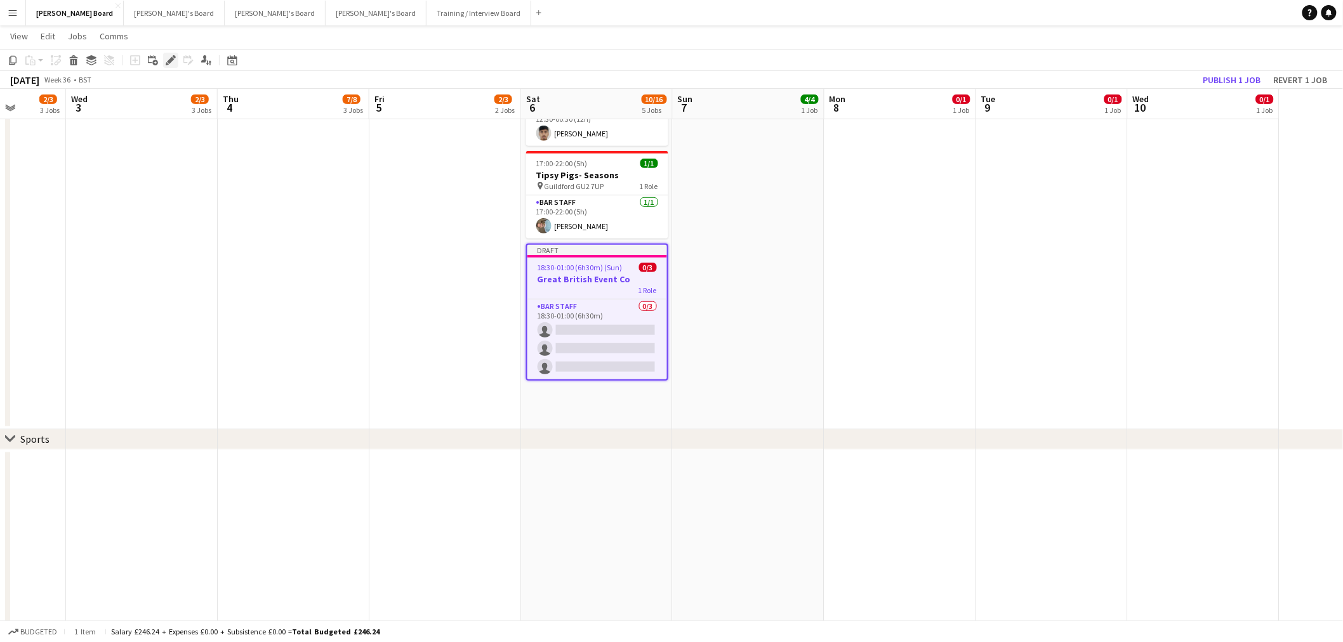
click at [171, 60] on icon at bounding box center [170, 60] width 7 height 7
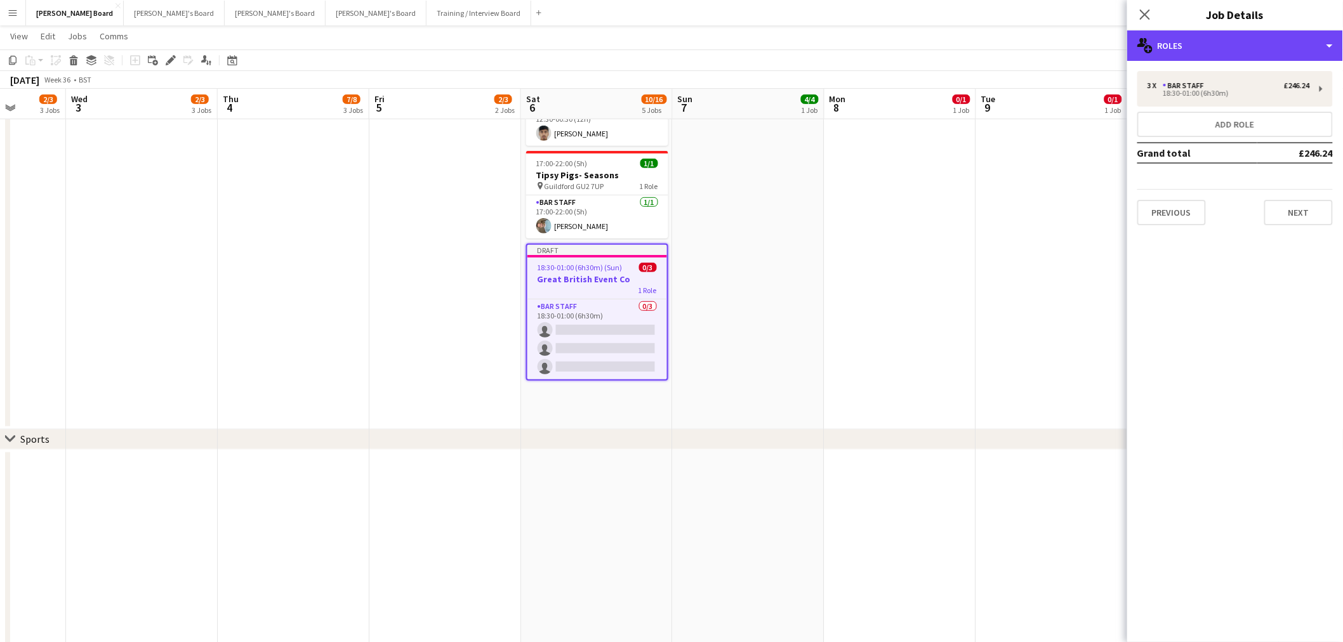
drag, startPoint x: 1219, startPoint y: 46, endPoint x: 1252, endPoint y: 114, distance: 76.4
click at [1219, 46] on div "multiple-users-add Roles" at bounding box center [1235, 45] width 216 height 30
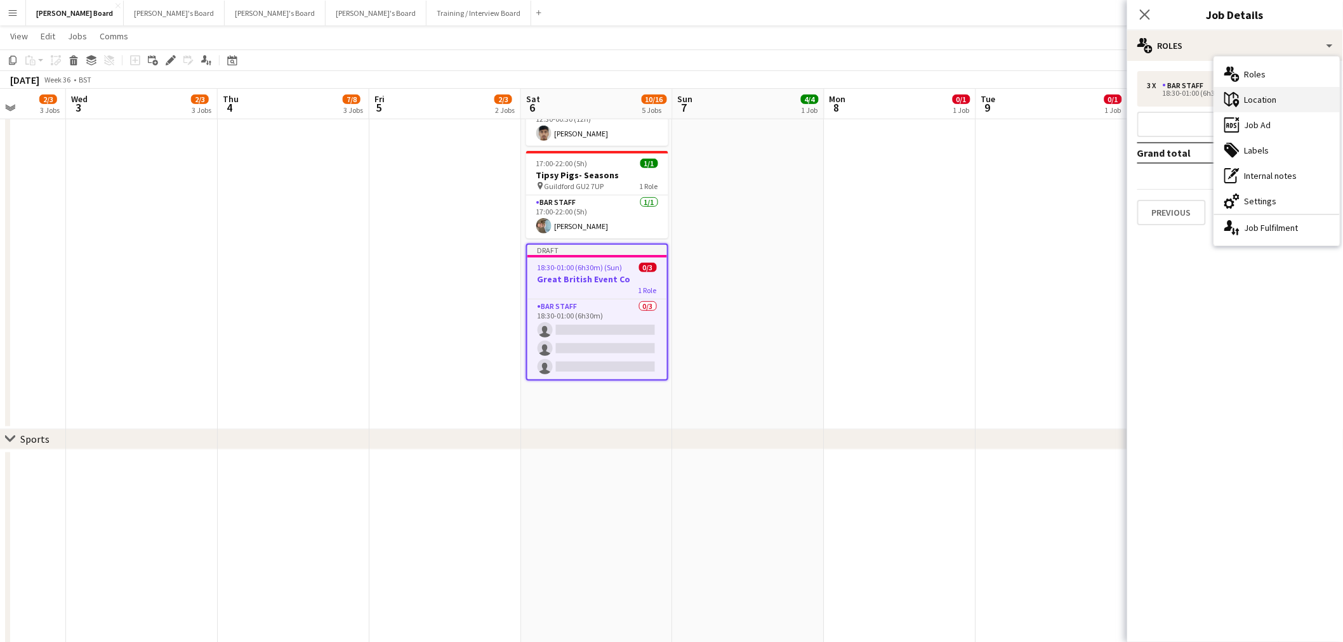
click at [1264, 108] on div "maps-pin-1 Location" at bounding box center [1277, 99] width 126 height 25
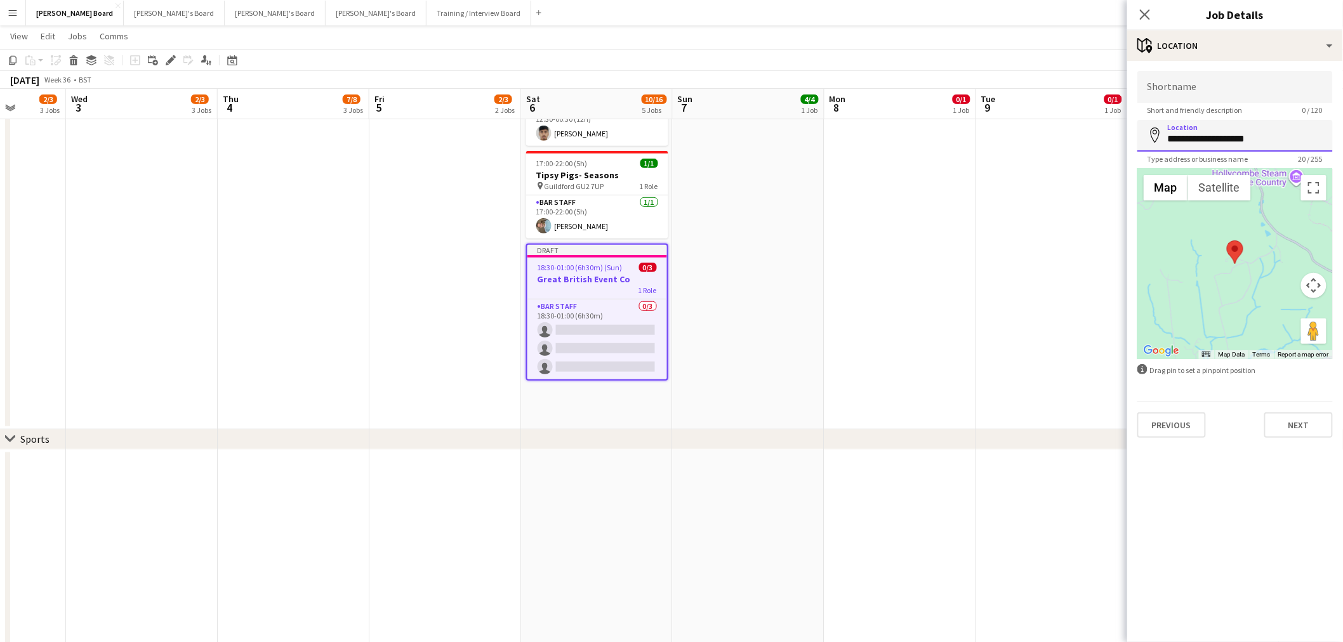
click at [1231, 141] on input "**********" at bounding box center [1234, 136] width 195 height 32
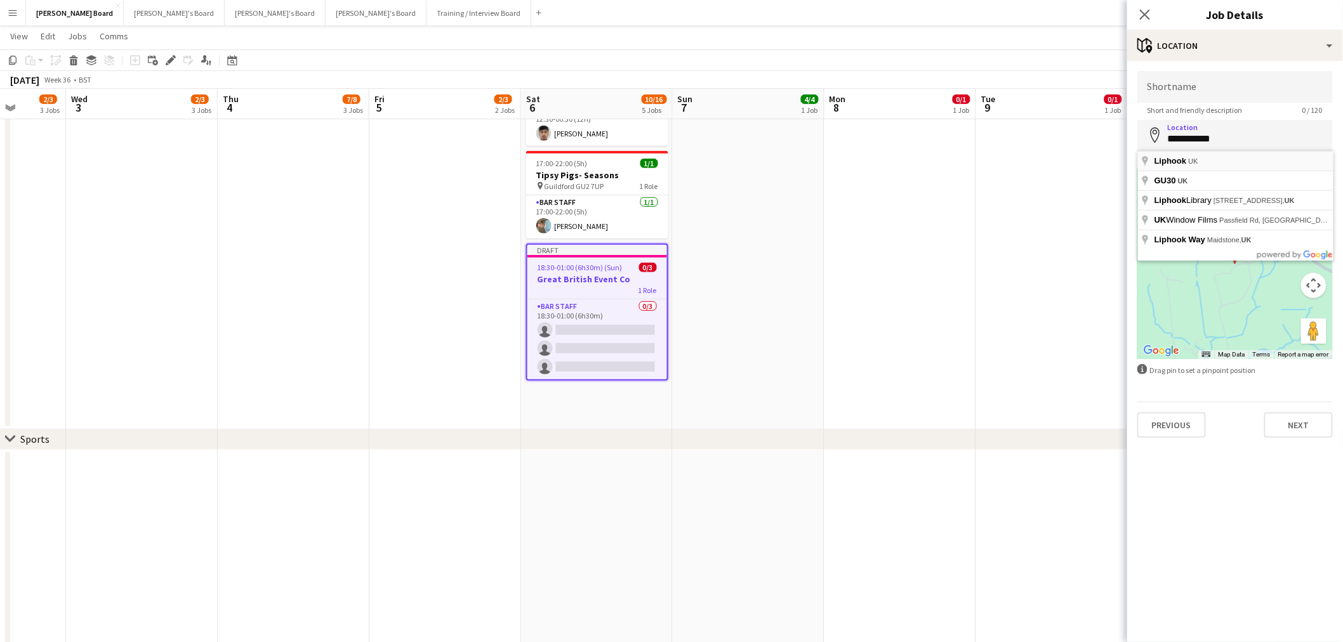
type input "**********"
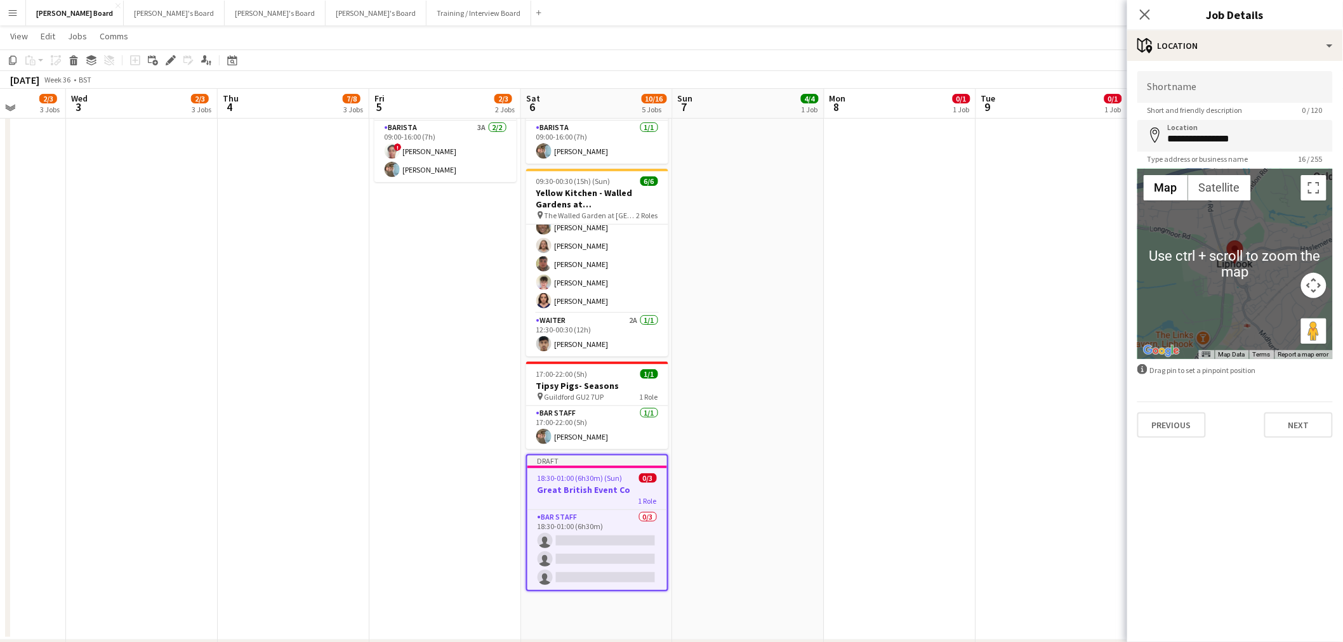
scroll to position [70, 0]
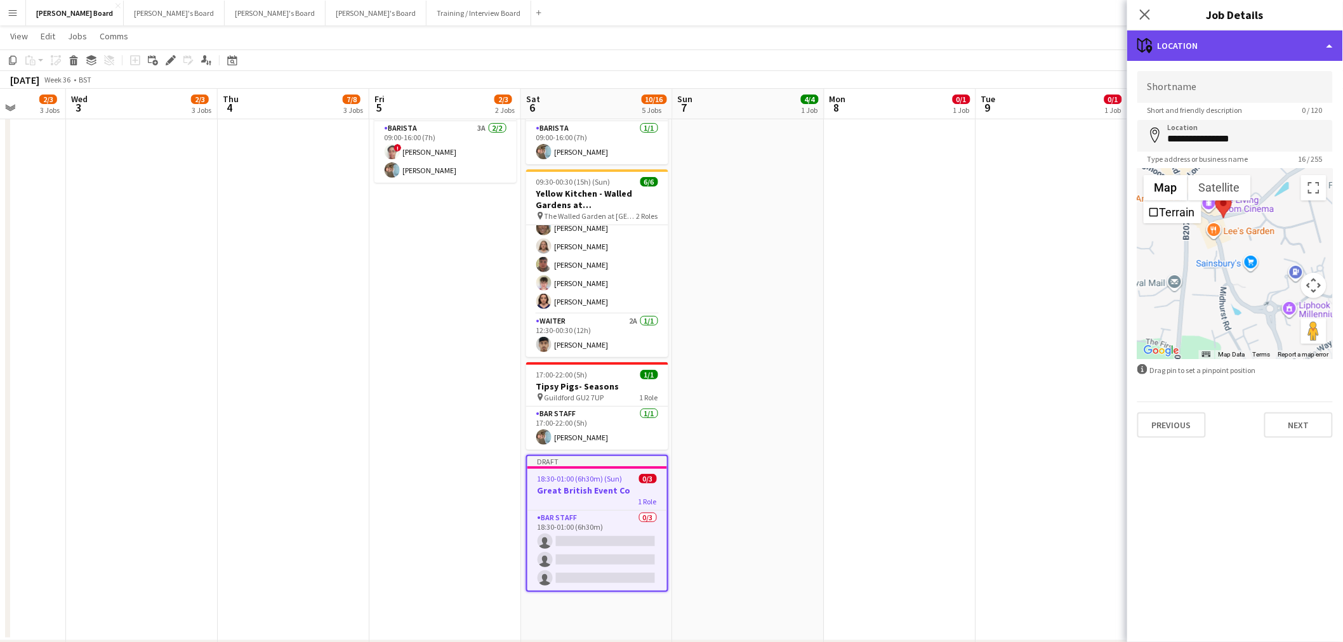
click at [1215, 30] on div "maps-pin-1 Location" at bounding box center [1235, 45] width 216 height 30
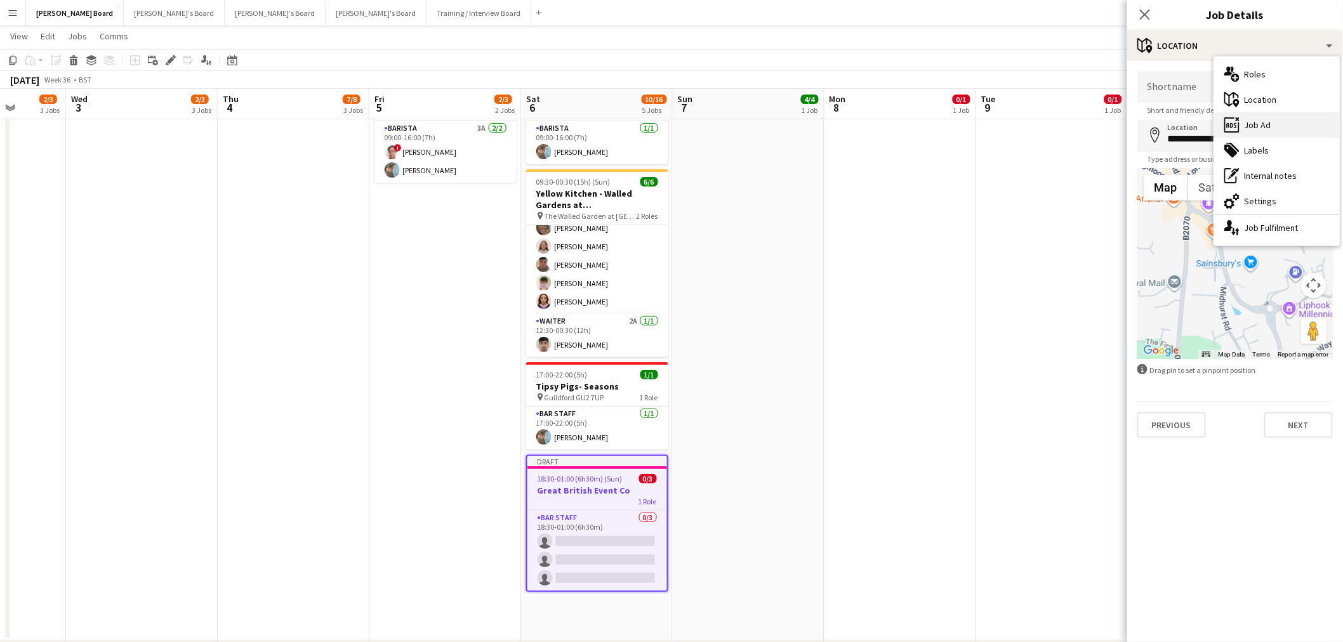
click at [1284, 119] on div "ads-window Job Ad" at bounding box center [1277, 124] width 126 height 25
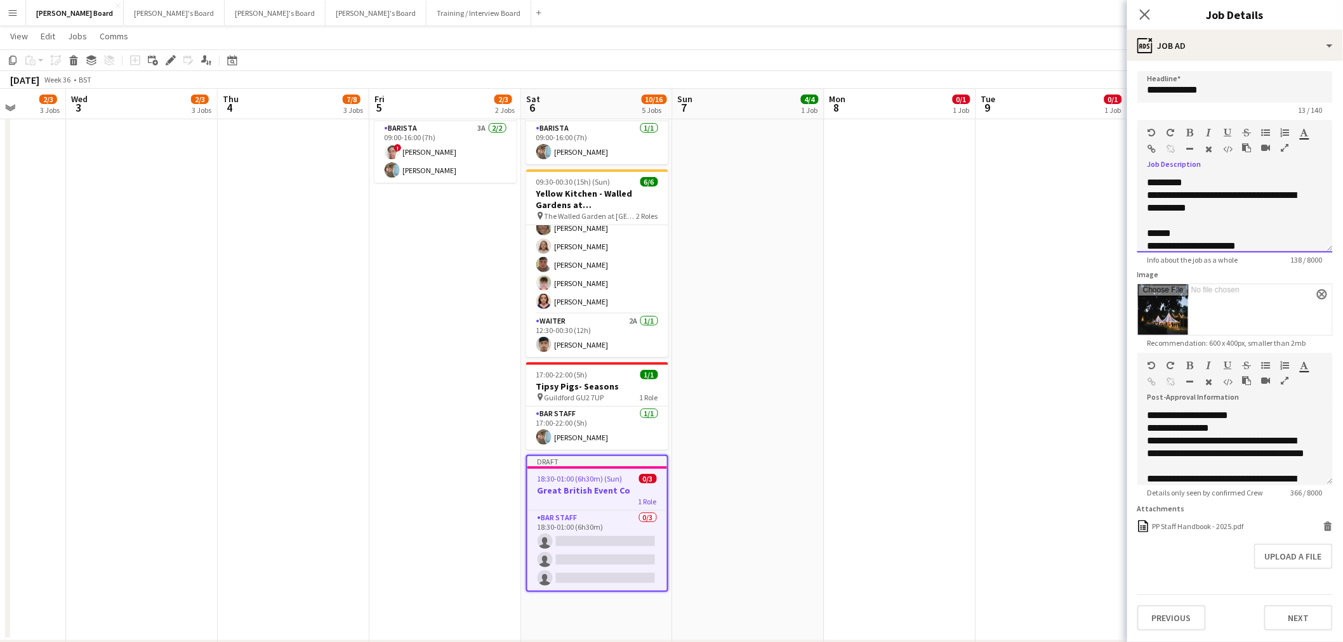
drag, startPoint x: 1238, startPoint y: 204, endPoint x: 1137, endPoint y: 188, distance: 102.8
click at [1137, 188] on form "**********" at bounding box center [1235, 351] width 216 height 560
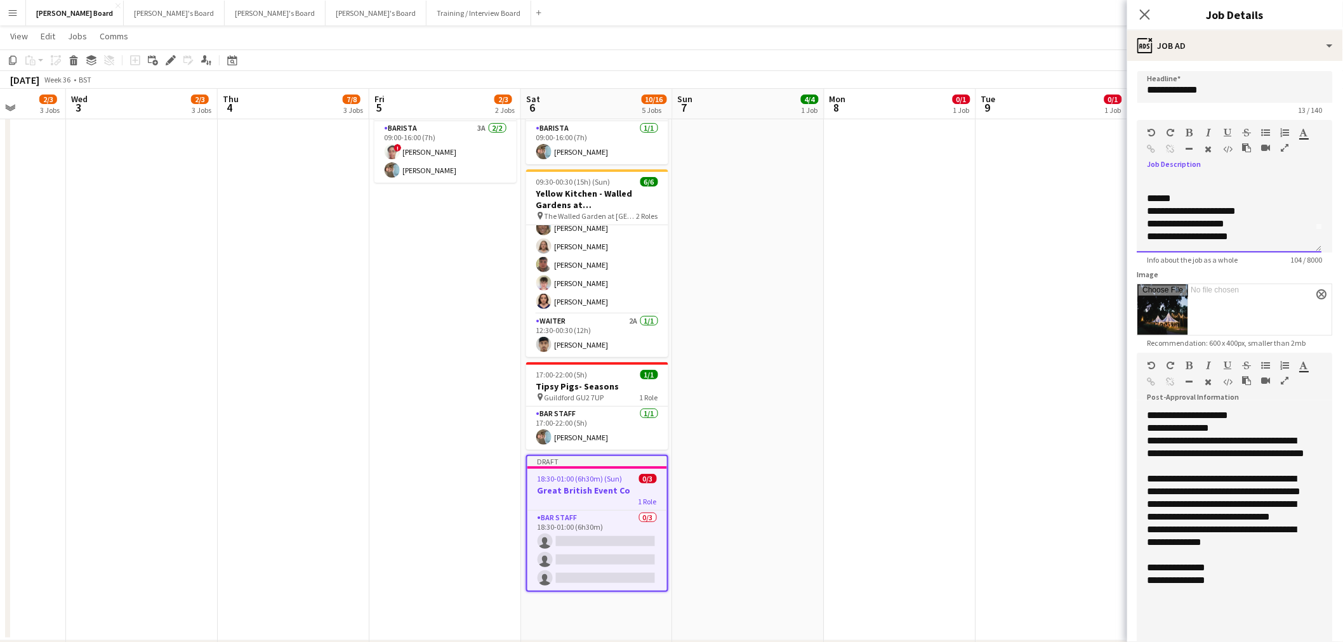
drag, startPoint x: 1327, startPoint y: 483, endPoint x: 1304, endPoint y: 610, distance: 129.1
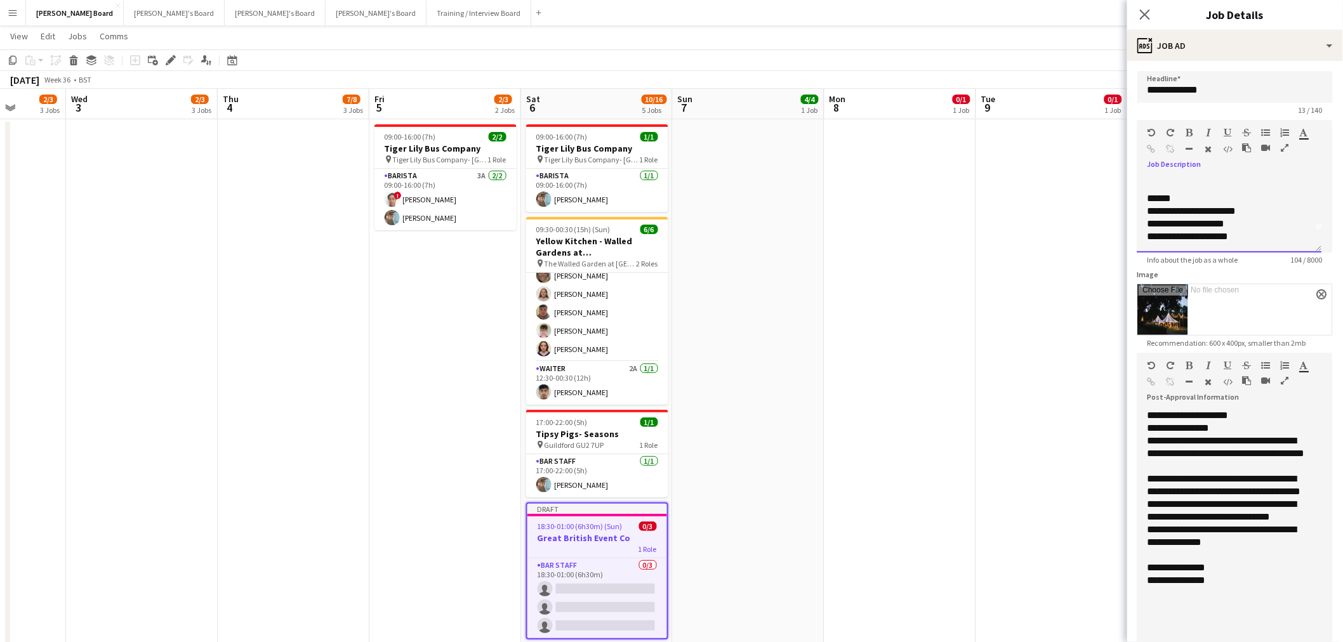
scroll to position [0, 0]
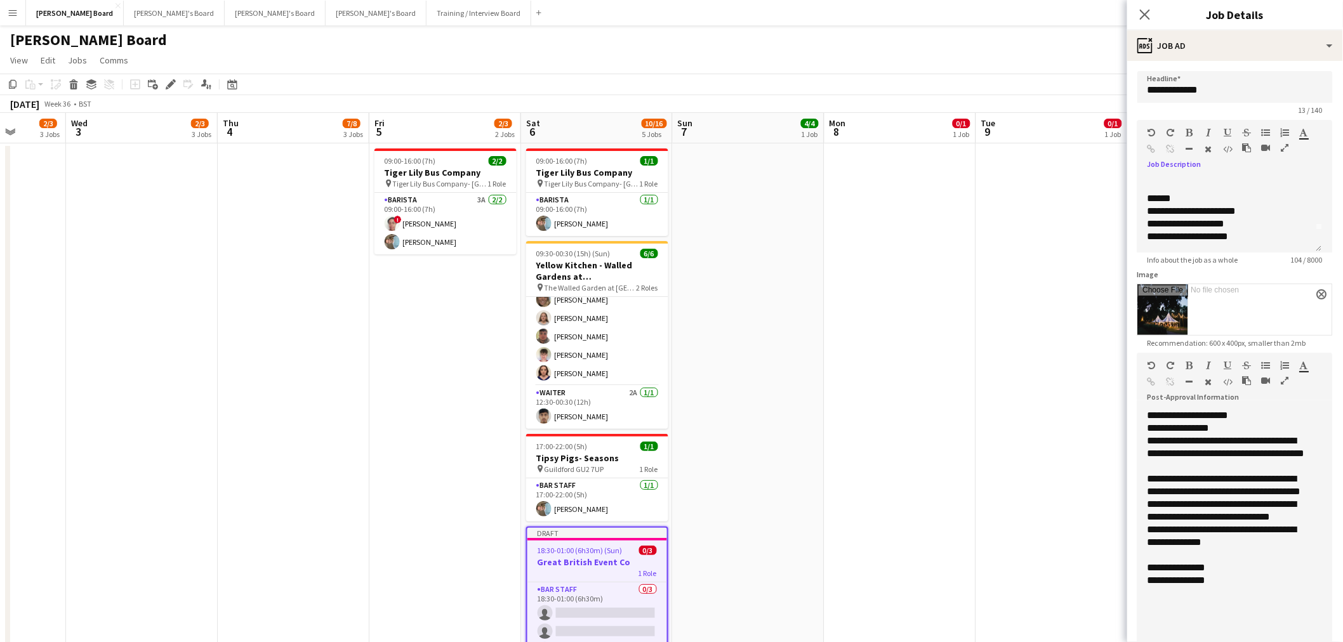
click at [1266, 407] on div "**********" at bounding box center [1234, 533] width 195 height 267
click at [1266, 422] on div "**********" at bounding box center [1229, 428] width 164 height 13
click at [1220, 538] on div "**********" at bounding box center [1229, 536] width 164 height 25
click at [1191, 572] on span "**********" at bounding box center [1229, 575] width 164 height 22
drag, startPoint x: 1228, startPoint y: 595, endPoint x: 1143, endPoint y: 576, distance: 87.2
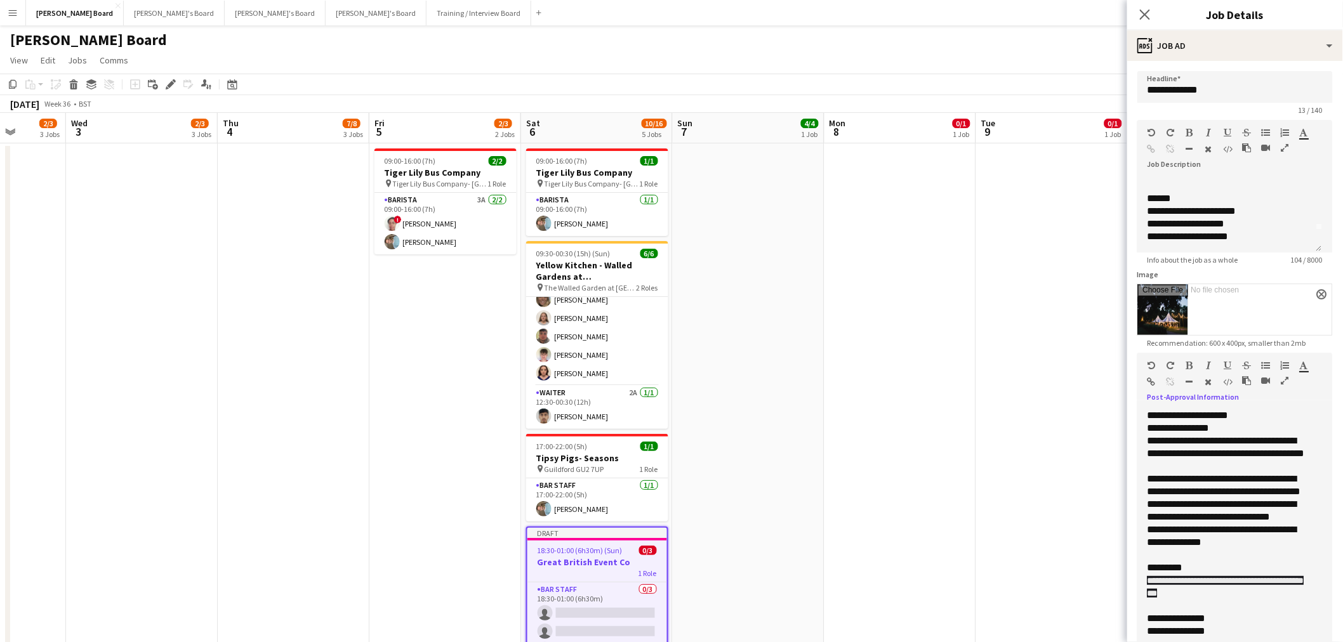
click at [1143, 576] on div "**********" at bounding box center [1229, 538] width 185 height 258
click at [1165, 576] on div "**********" at bounding box center [1229, 586] width 164 height 25
click at [1165, 579] on span "**********" at bounding box center [1225, 587] width 157 height 22
drag, startPoint x: 1248, startPoint y: 597, endPoint x: 1144, endPoint y: 583, distance: 105.1
click at [1144, 583] on div "**********" at bounding box center [1229, 538] width 185 height 258
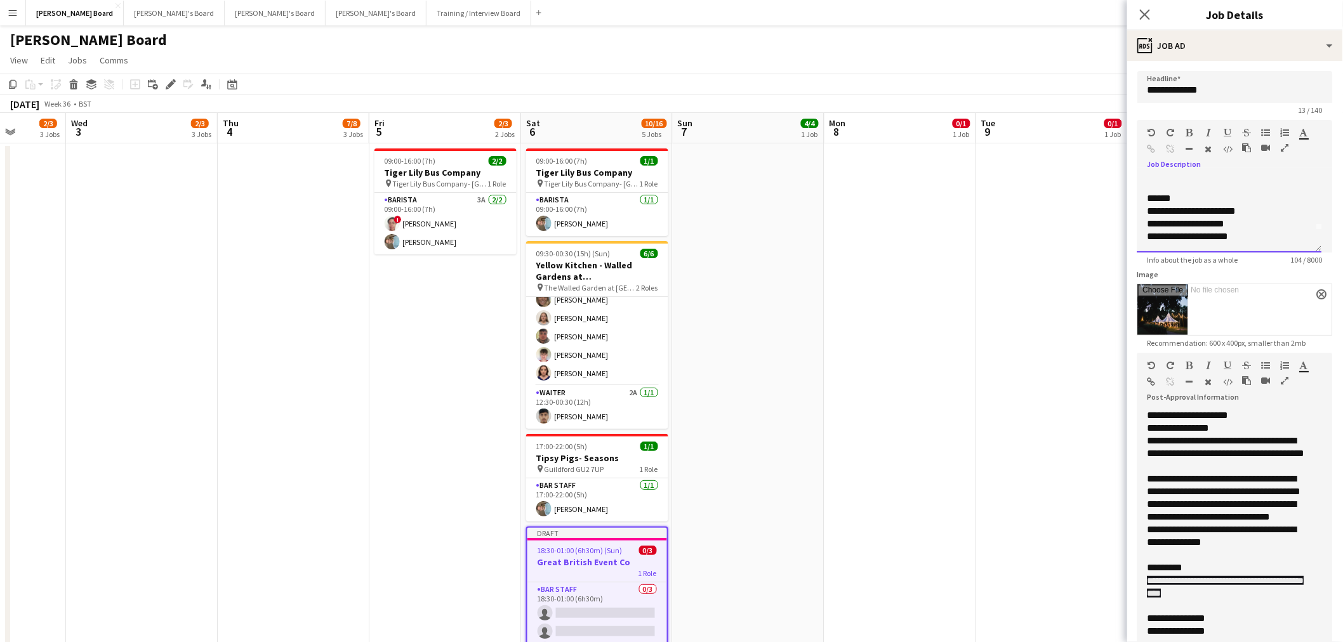
click at [1210, 144] on div at bounding box center [1214, 151] width 19 height 15
click at [1208, 147] on icon "button" at bounding box center [1209, 149] width 7 height 9
drag, startPoint x: 1222, startPoint y: 588, endPoint x: 1149, endPoint y: 574, distance: 74.2
click at [1149, 574] on div "**********" at bounding box center [1229, 586] width 164 height 25
click at [1208, 379] on icon "button" at bounding box center [1209, 382] width 7 height 9
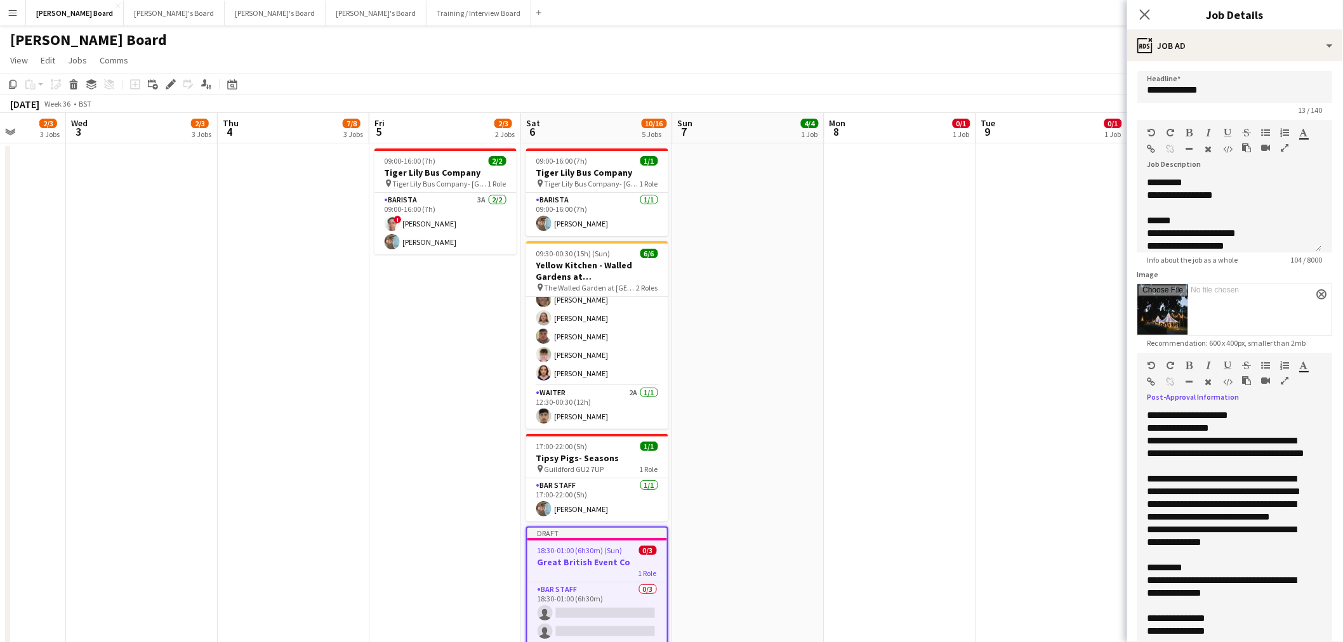
click at [1279, 612] on div "**********" at bounding box center [1229, 618] width 164 height 13
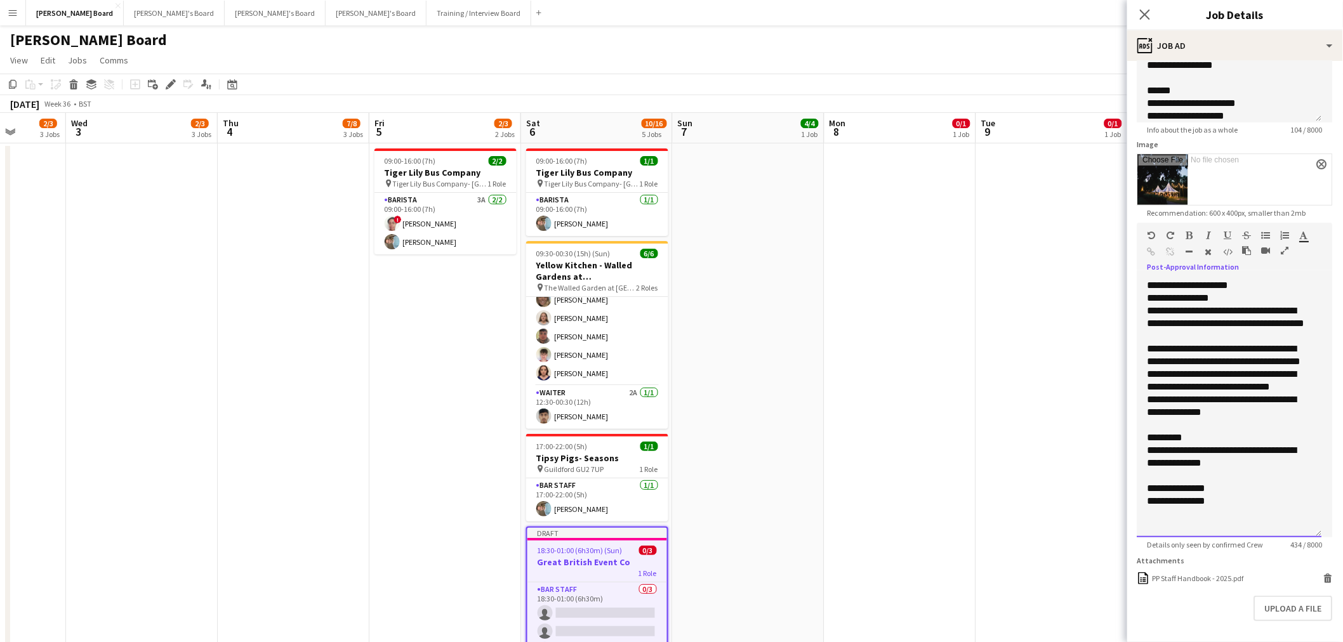
scroll to position [141, 0]
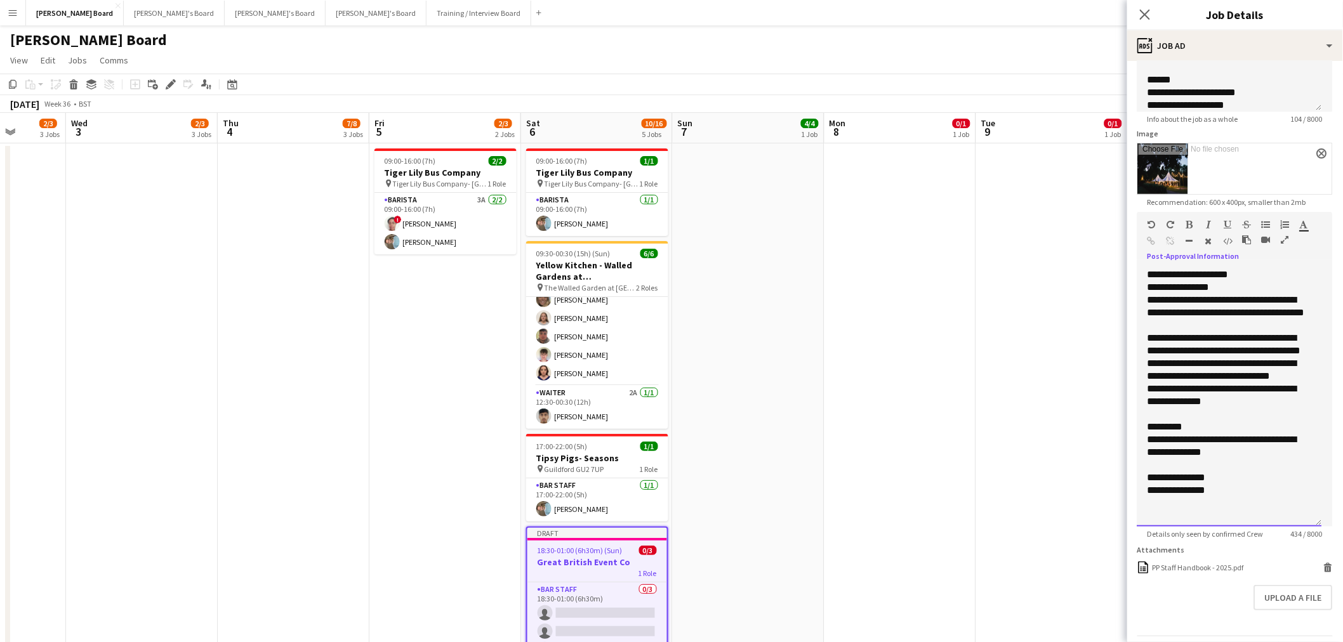
click at [1239, 496] on div "**********" at bounding box center [1229, 397] width 185 height 258
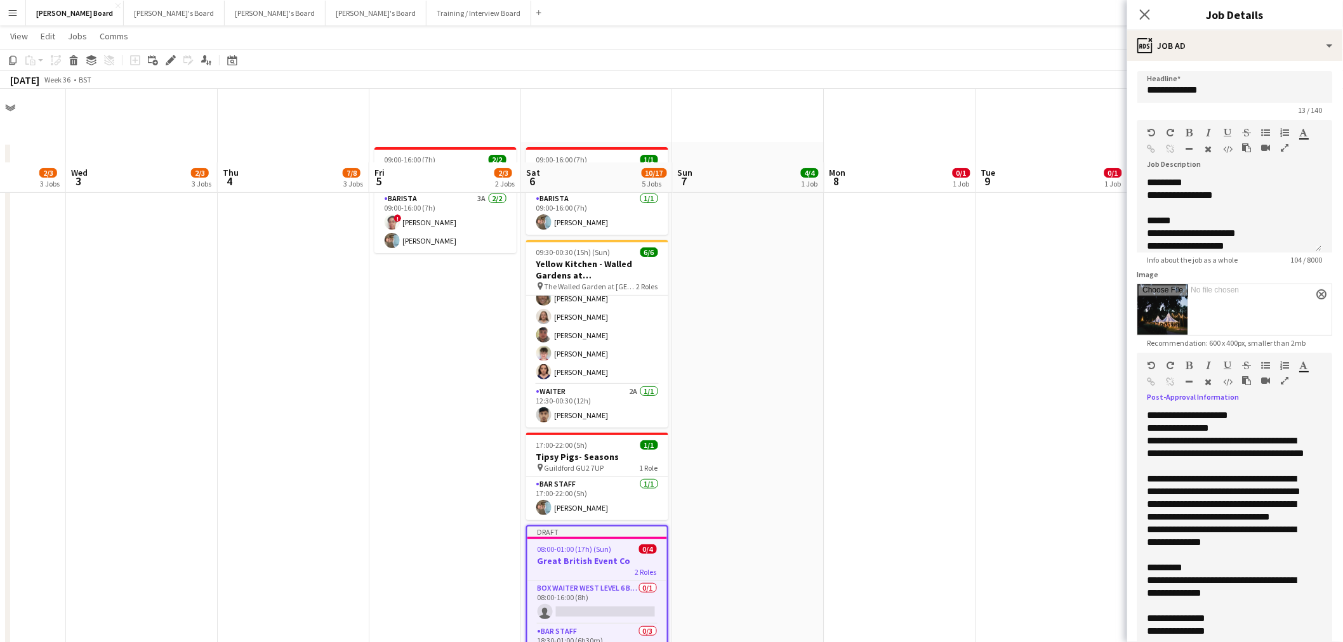
scroll to position [211, 0]
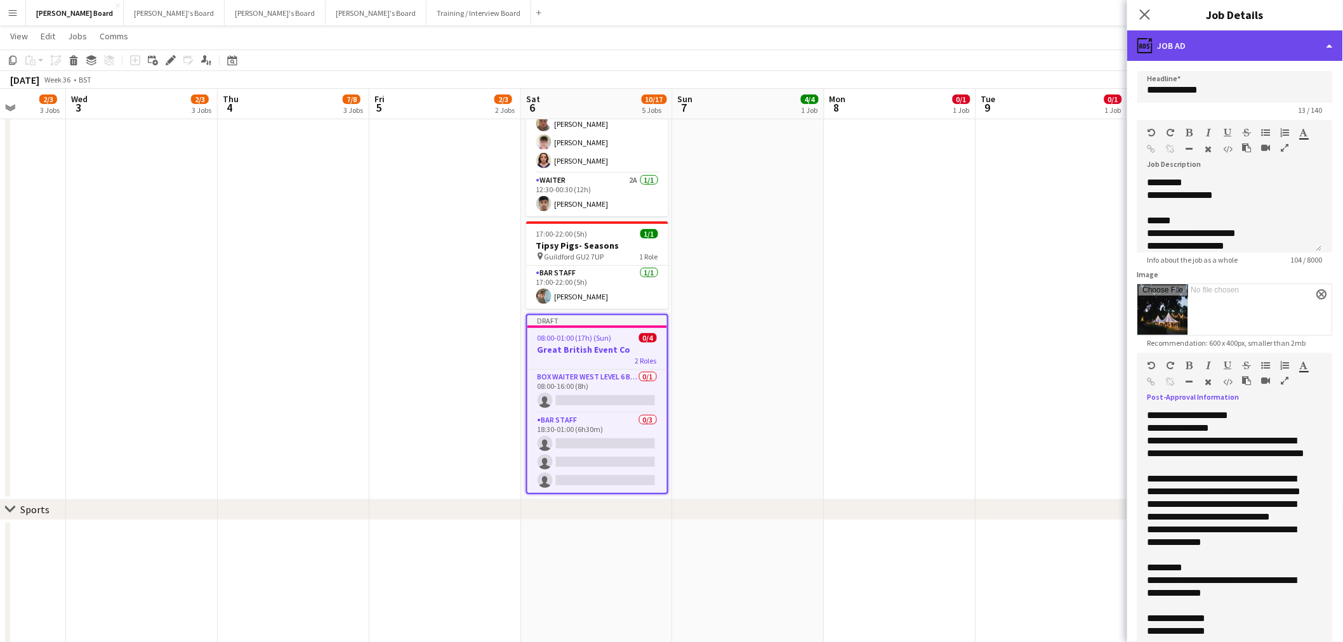
click at [1257, 60] on div "ads-window Job Ad" at bounding box center [1235, 45] width 216 height 30
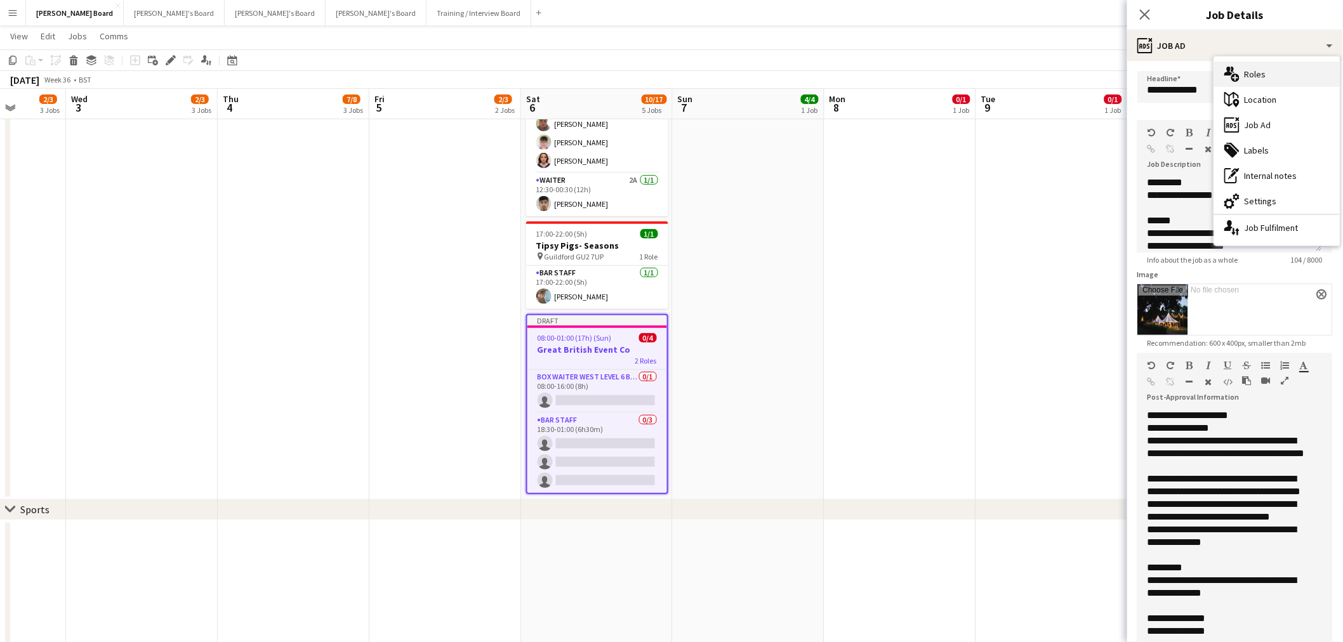
click at [1266, 72] on div "multiple-users-add Roles" at bounding box center [1277, 74] width 126 height 25
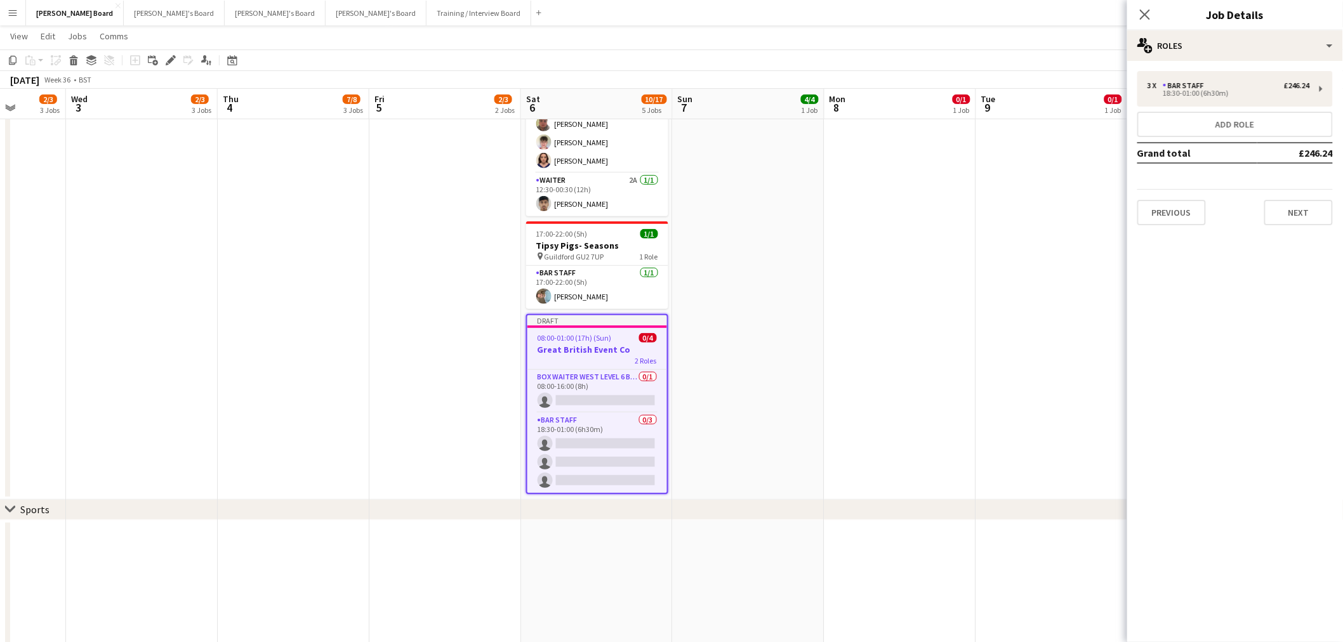
click at [944, 289] on app-date-cell at bounding box center [900, 215] width 152 height 569
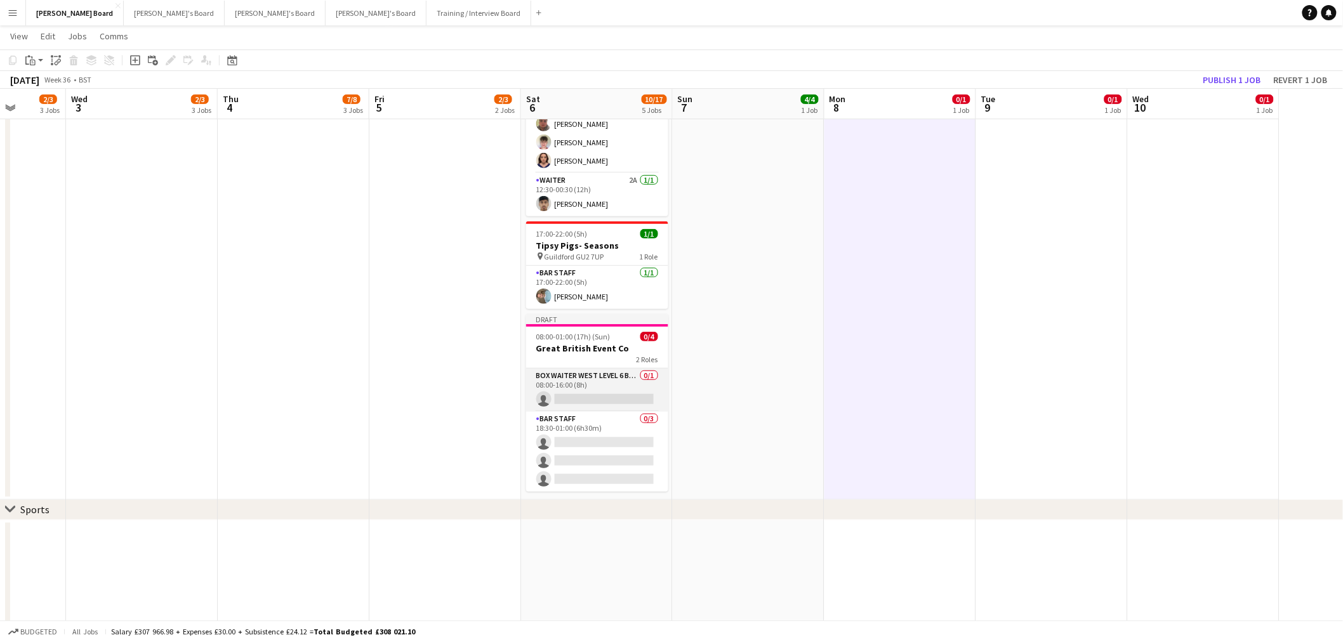
click at [588, 403] on app-card-role "Box Waiter WEST LEVEL 6 BOXES 0/1 08:00-16:00 (8h) single-neutral-actions" at bounding box center [597, 390] width 142 height 43
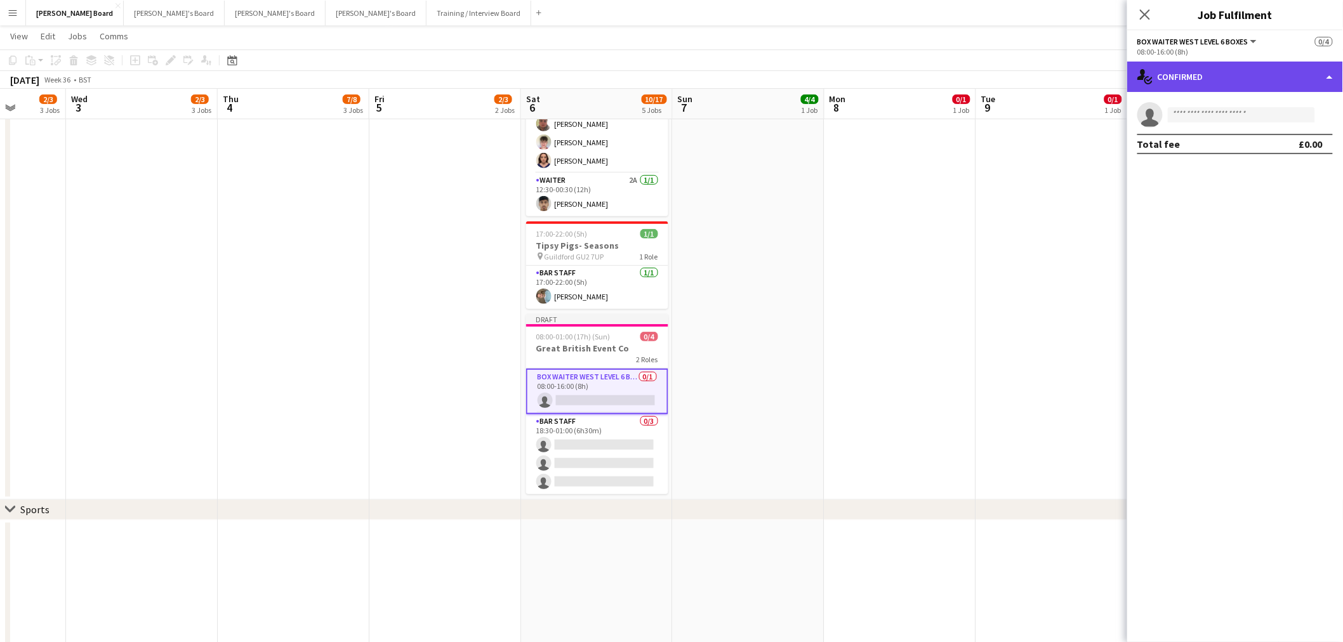
click at [1254, 78] on div "single-neutral-actions-check-2 Confirmed" at bounding box center [1235, 77] width 216 height 30
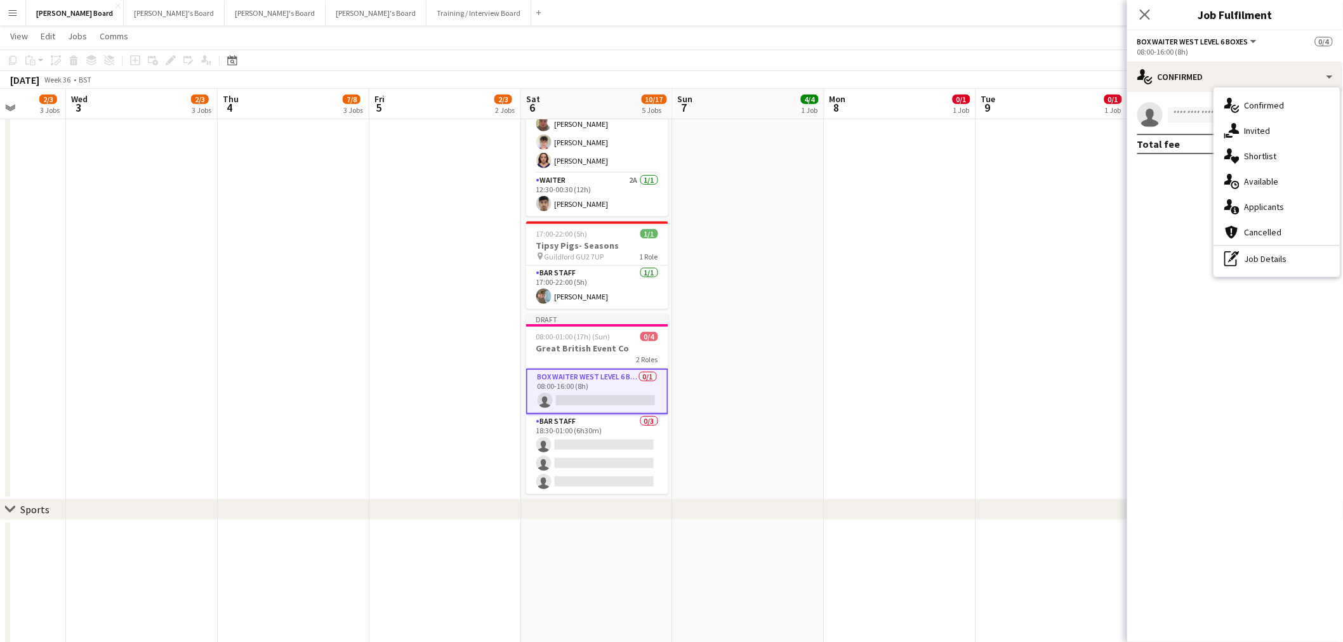
click at [1285, 261] on div "pen-write Job Details" at bounding box center [1277, 258] width 126 height 25
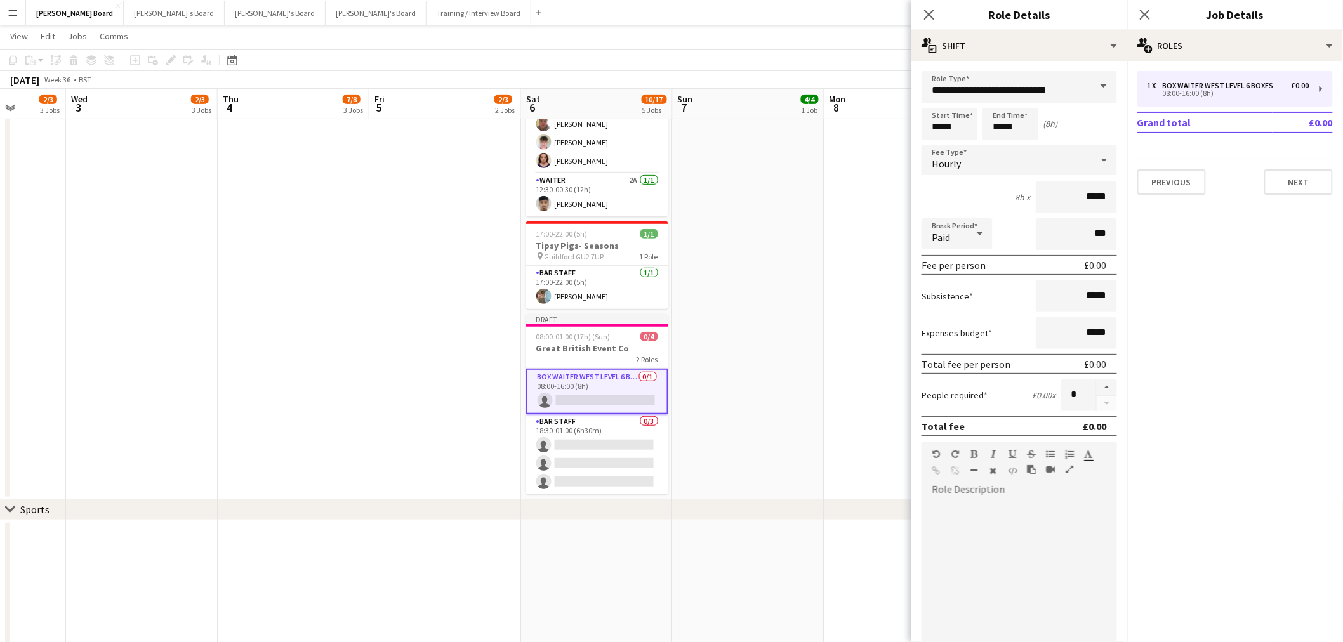
drag, startPoint x: 1092, startPoint y: 89, endPoint x: 1014, endPoint y: 84, distance: 78.3
click at [1014, 84] on div "**********" at bounding box center [1019, 87] width 195 height 32
drag, startPoint x: 1075, startPoint y: 89, endPoint x: 852, endPoint y: 80, distance: 223.6
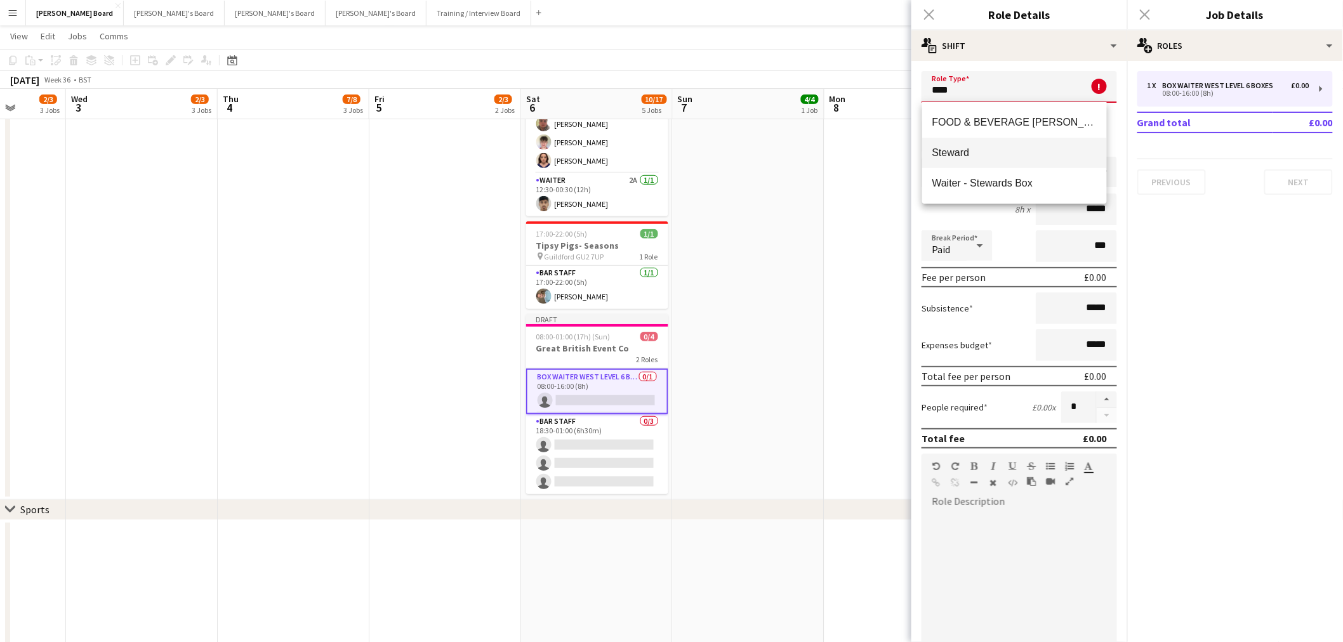
click at [999, 159] on mat-option "Steward" at bounding box center [1014, 153] width 185 height 30
type input "*******"
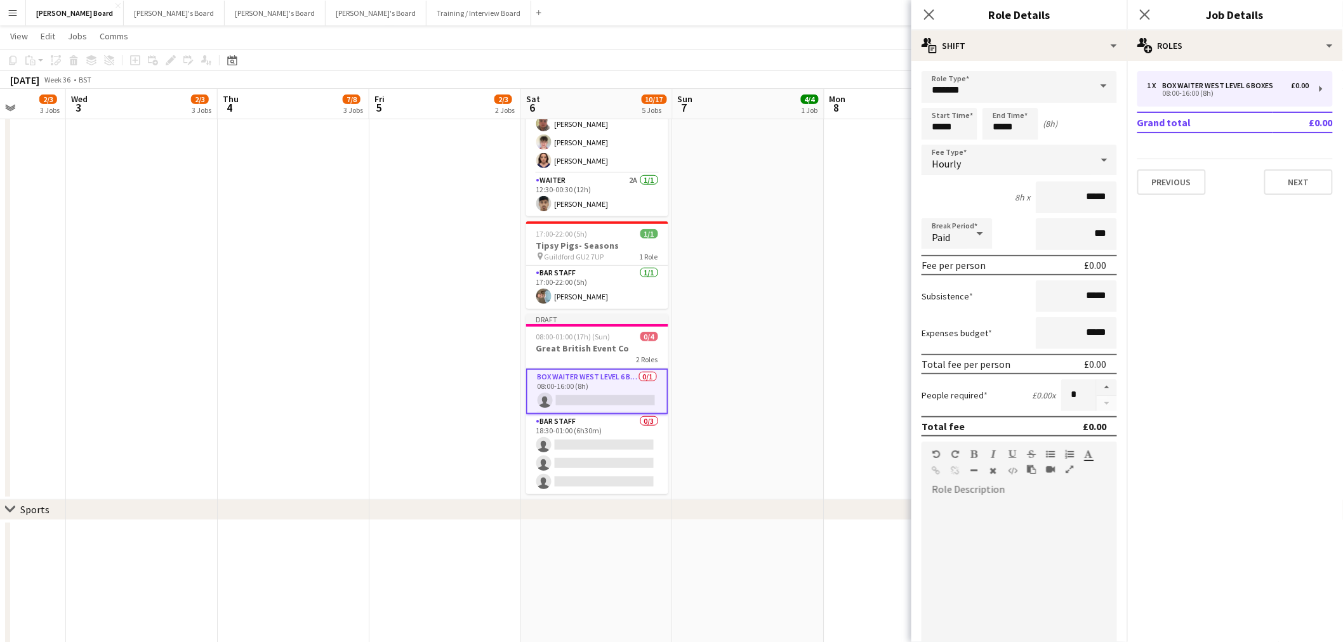
click at [936, 109] on form "Role Type ******* Start Time ***** End Time ***** (8h) Fee Type Hourly 8h x ***…" at bounding box center [1019, 433] width 216 height 724
drag, startPoint x: 955, startPoint y: 128, endPoint x: 836, endPoint y: 109, distance: 120.1
click at [968, 129] on input "*****" at bounding box center [950, 124] width 56 height 32
type input "*****"
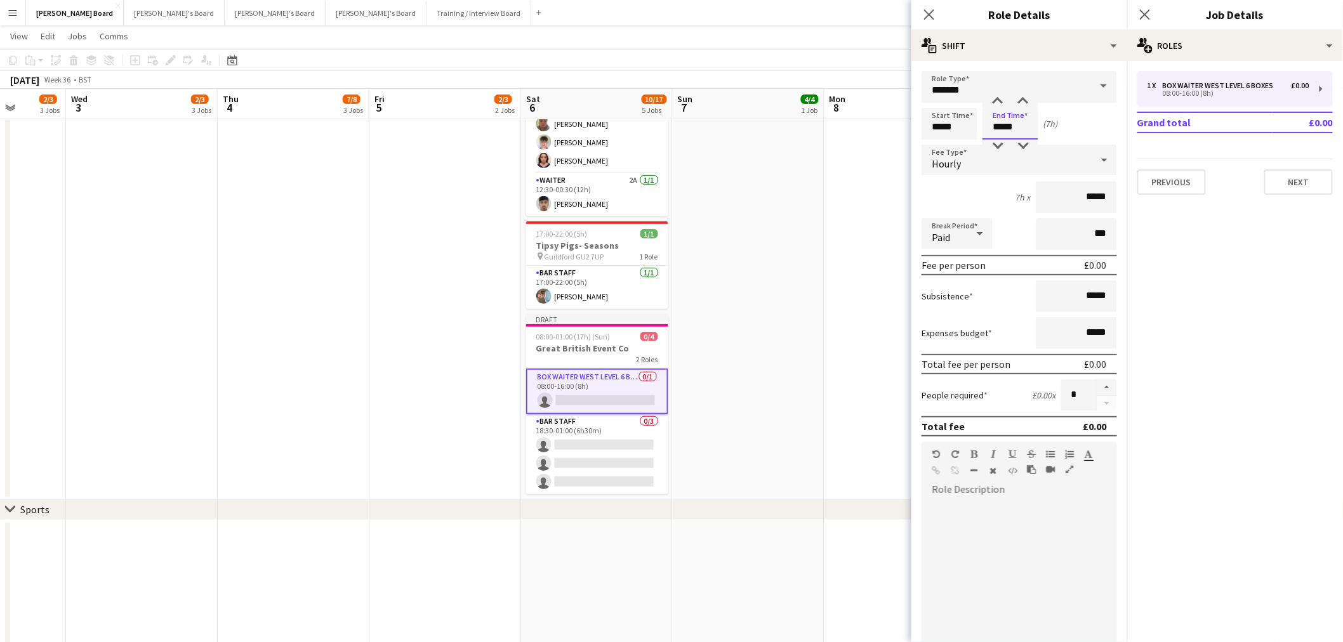
type input "*****"
drag, startPoint x: 1078, startPoint y: 204, endPoint x: 1101, endPoint y: 195, distance: 25.1
click at [1101, 195] on input "*****" at bounding box center [1076, 198] width 81 height 32
type input "******"
click at [1048, 220] on input "***" at bounding box center [1076, 234] width 81 height 32
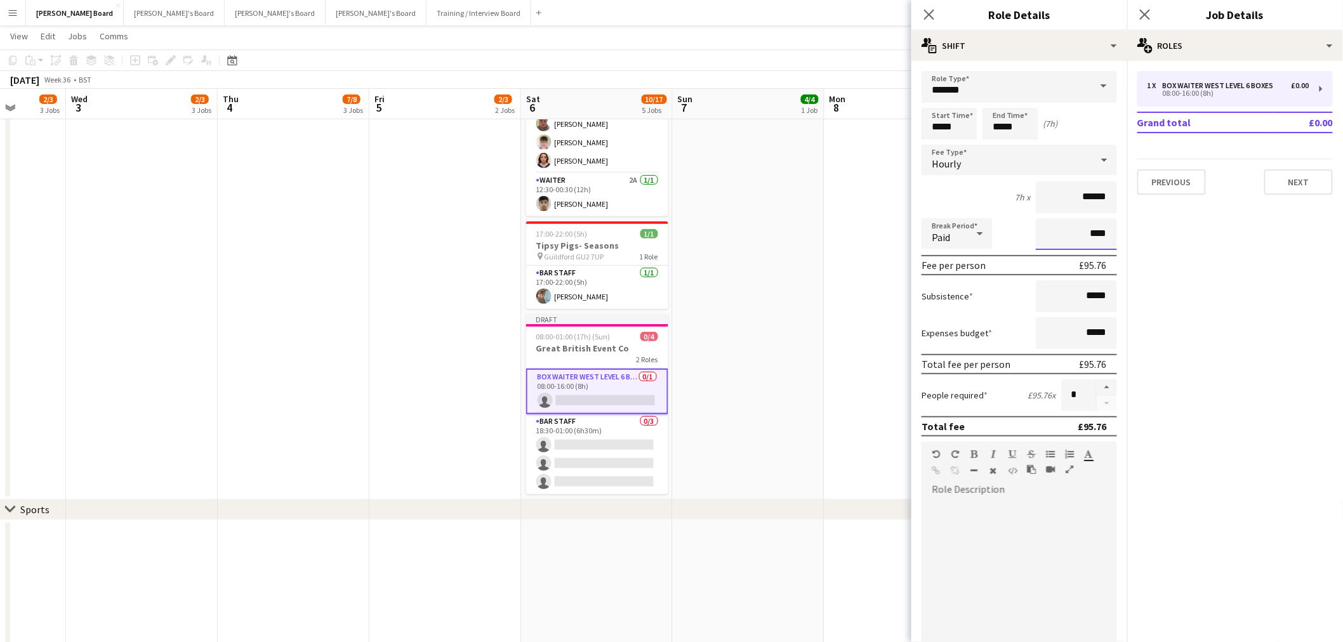
type input "***"
click at [962, 235] on div "Paid" at bounding box center [945, 233] width 46 height 30
click at [957, 294] on span "Unpaid" at bounding box center [957, 299] width 51 height 12
click at [981, 526] on div at bounding box center [1019, 574] width 195 height 152
paste div
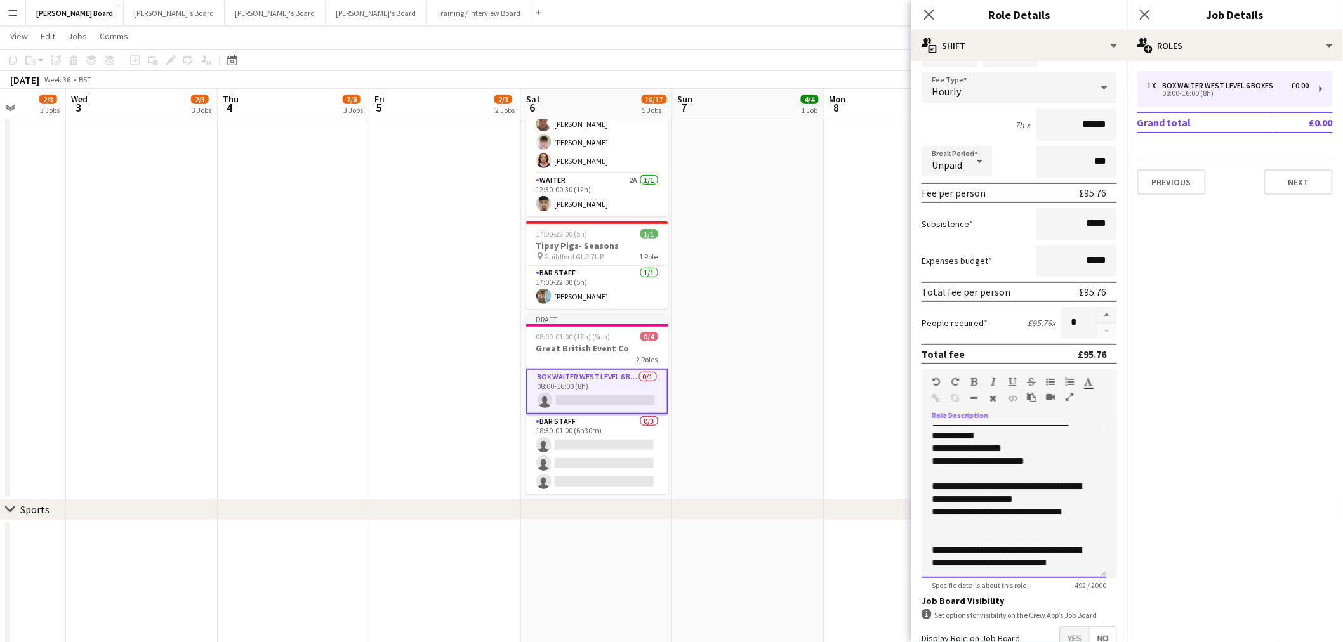
scroll to position [143, 0]
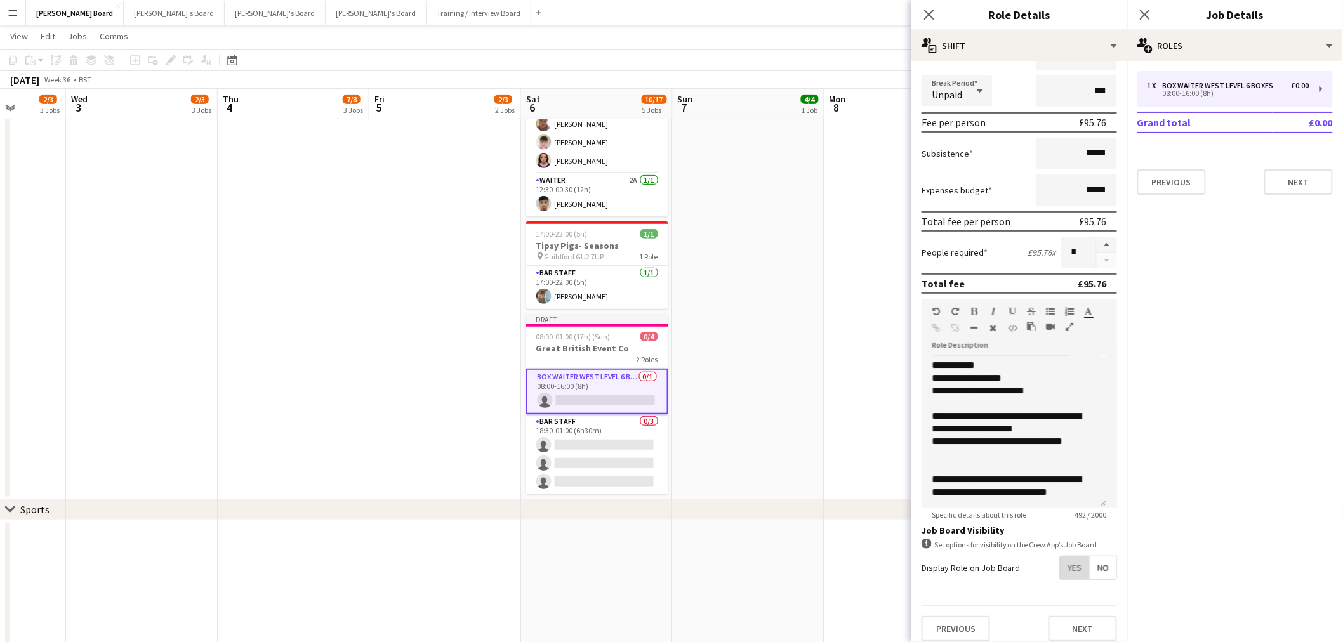
click at [1071, 571] on span "Yes" at bounding box center [1074, 568] width 29 height 23
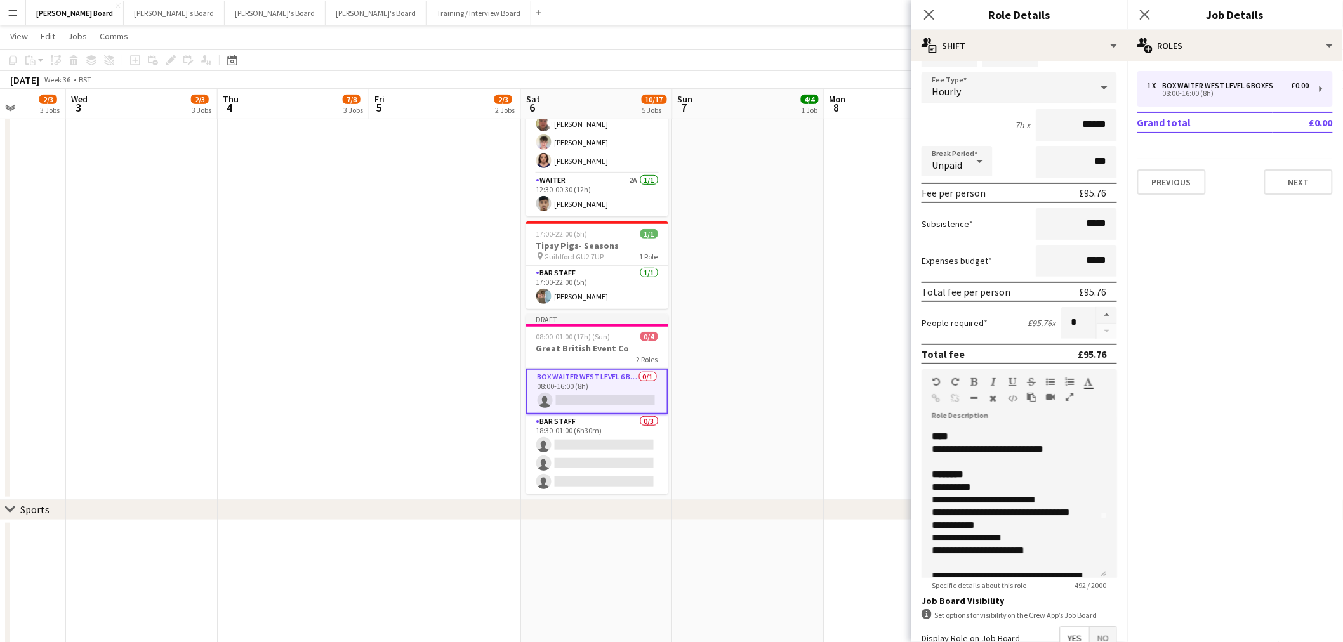
scroll to position [8, 0]
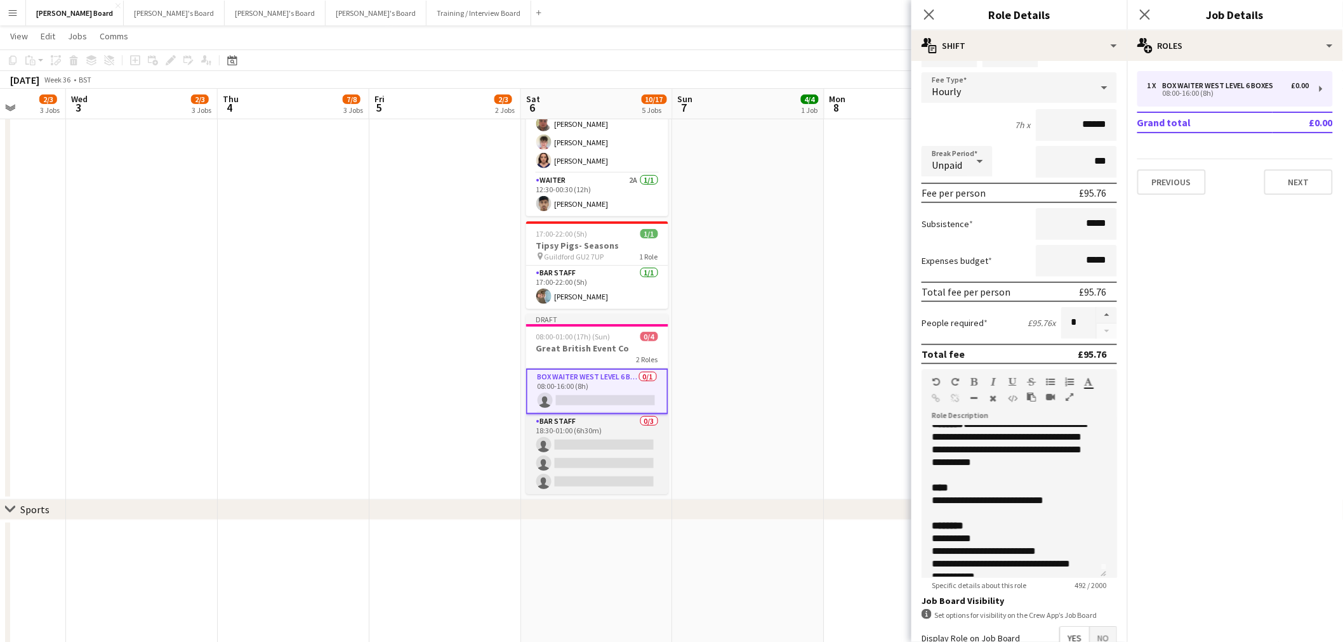
click at [579, 438] on app-card-role "BAR STAFF 0/3 18:30-01:00 (6h30m) single-neutral-actions single-neutral-actions…" at bounding box center [597, 454] width 142 height 80
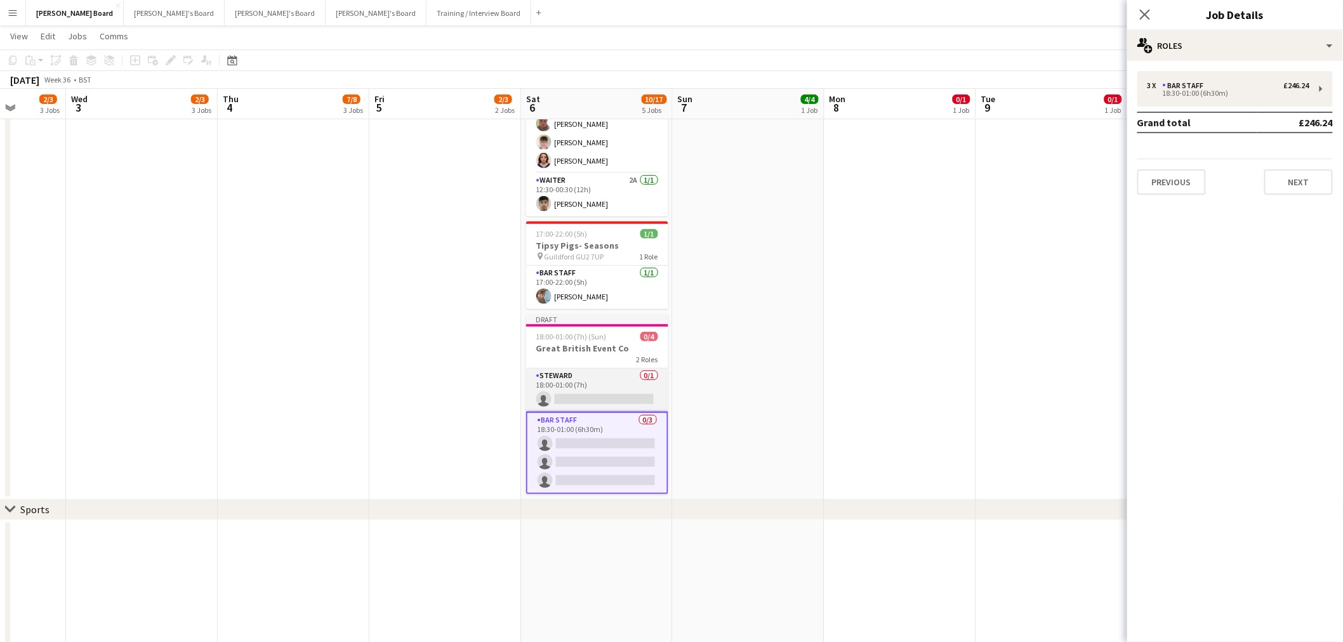
click at [592, 388] on app-card-role "Steward 0/1 18:00-01:00 (7h) single-neutral-actions" at bounding box center [597, 390] width 142 height 43
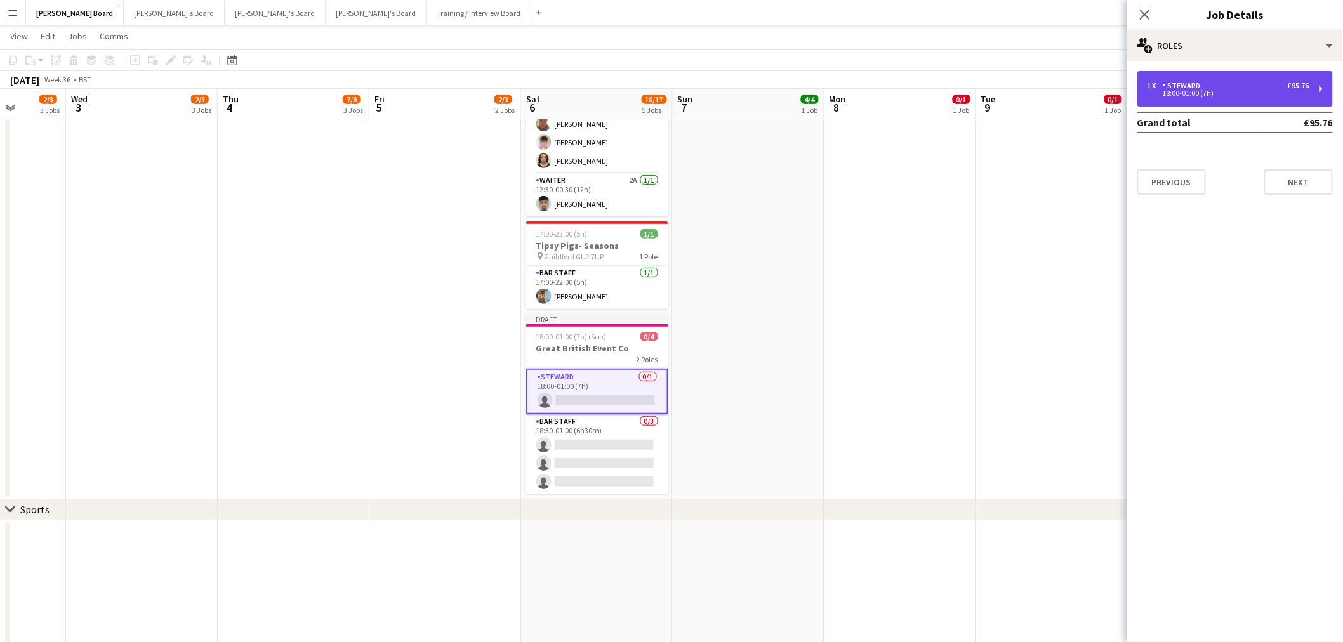
click at [1198, 83] on div "Steward" at bounding box center [1184, 85] width 43 height 9
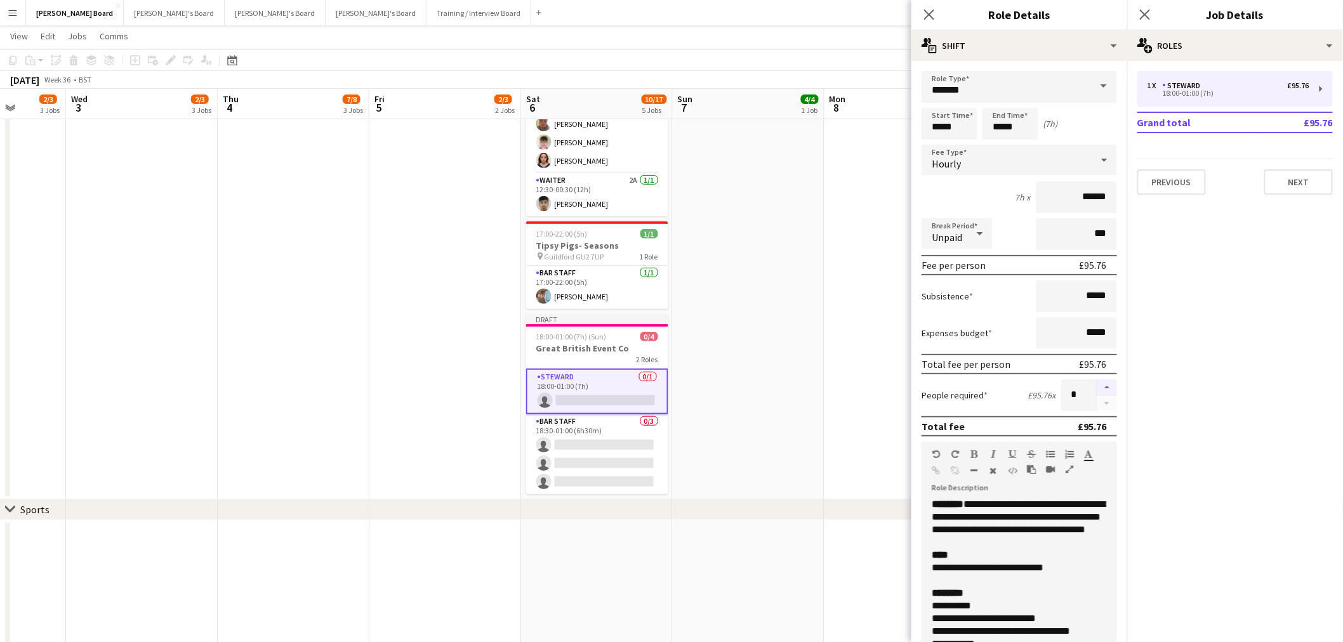
click at [1097, 383] on button "button" at bounding box center [1107, 388] width 20 height 17
type input "*"
click at [785, 291] on app-date-cell at bounding box center [749, 215] width 152 height 569
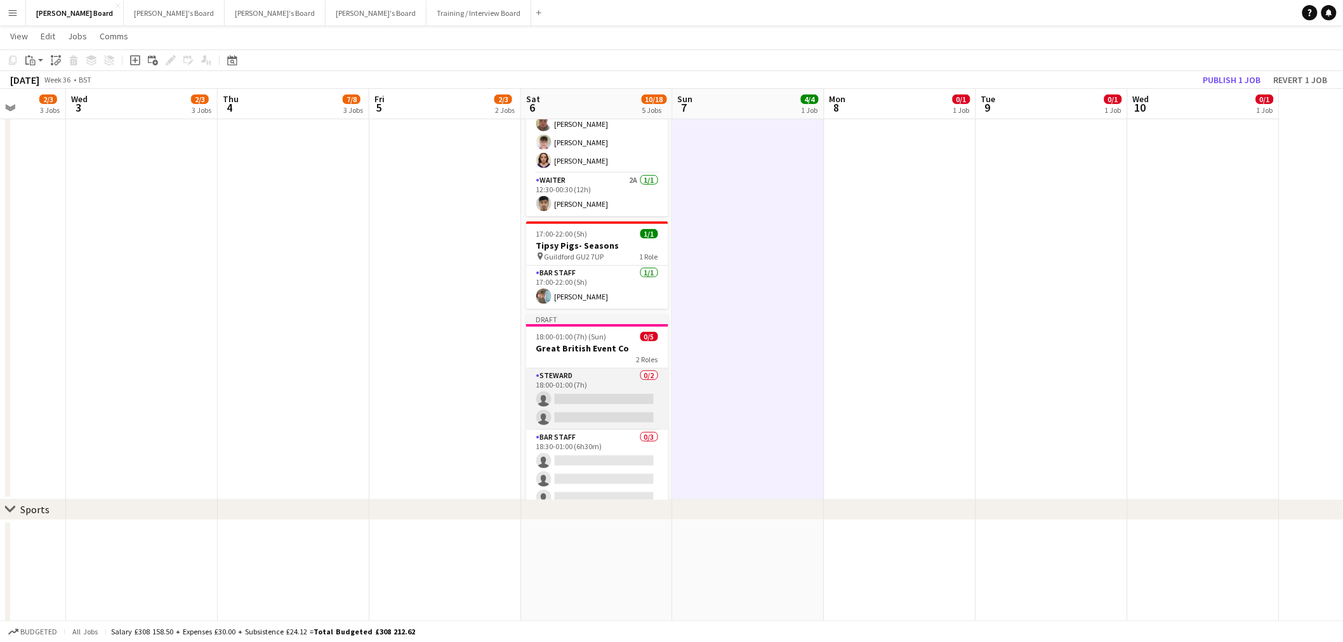
click at [607, 400] on app-card-role "Steward 0/2 18:00-01:00 (7h) single-neutral-actions single-neutral-actions" at bounding box center [597, 400] width 142 height 62
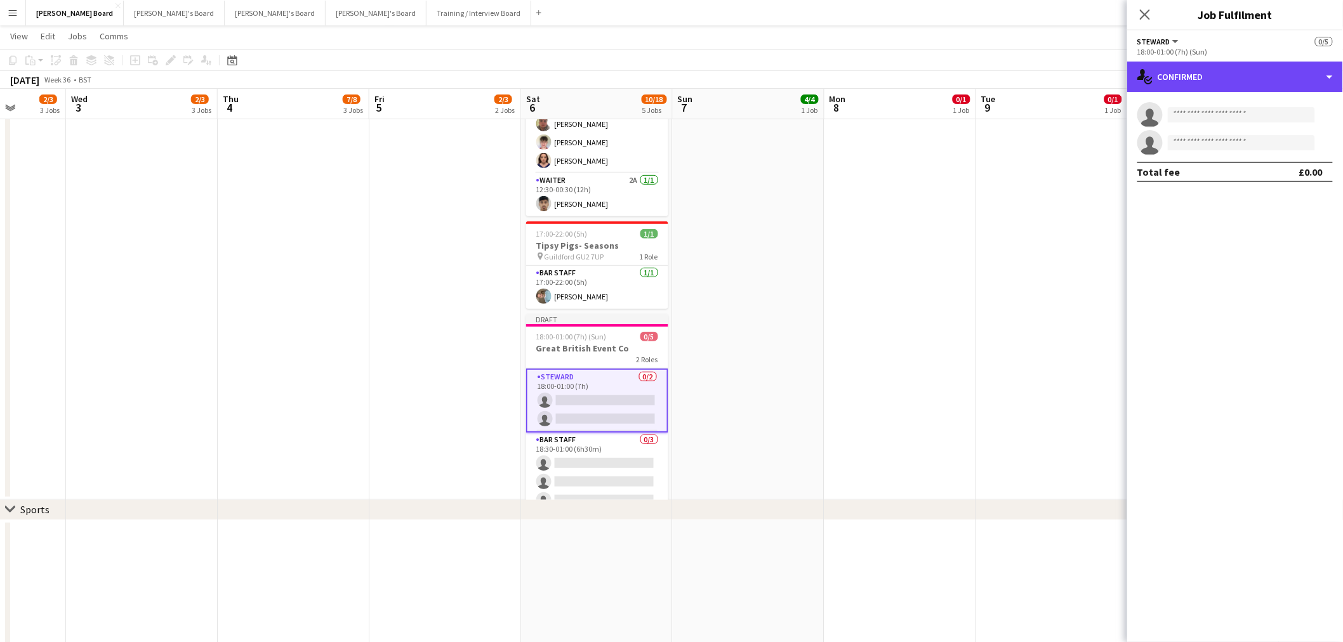
drag, startPoint x: 1254, startPoint y: 71, endPoint x: 1270, endPoint y: 110, distance: 41.8
click at [1254, 72] on div "single-neutral-actions-check-2 Confirmed" at bounding box center [1235, 77] width 216 height 30
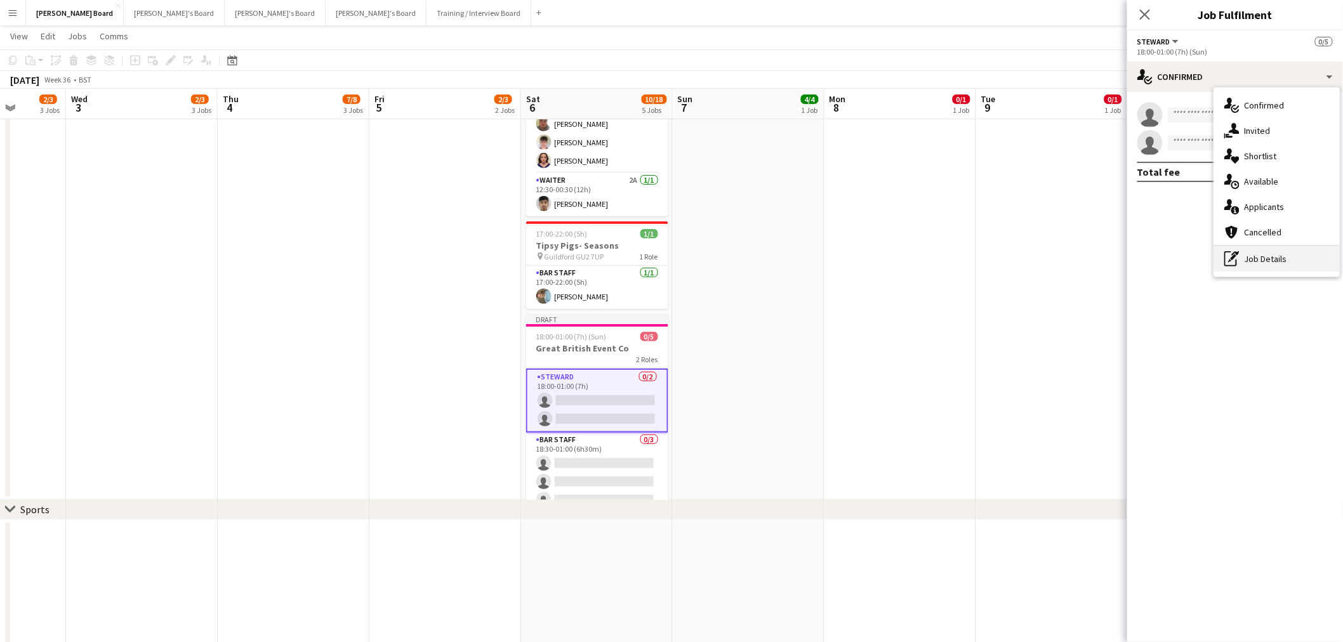
click at [1279, 255] on div "pen-write Job Details" at bounding box center [1277, 258] width 126 height 25
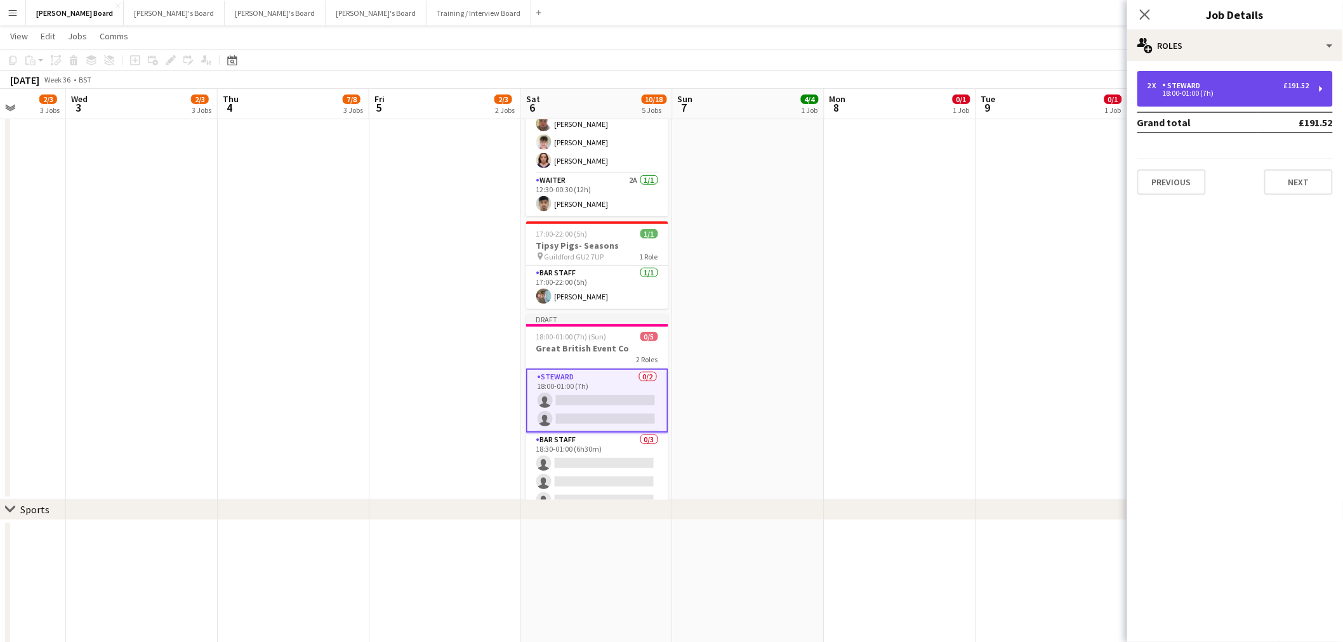
click at [1223, 96] on div "18:00-01:00 (7h)" at bounding box center [1228, 93] width 162 height 6
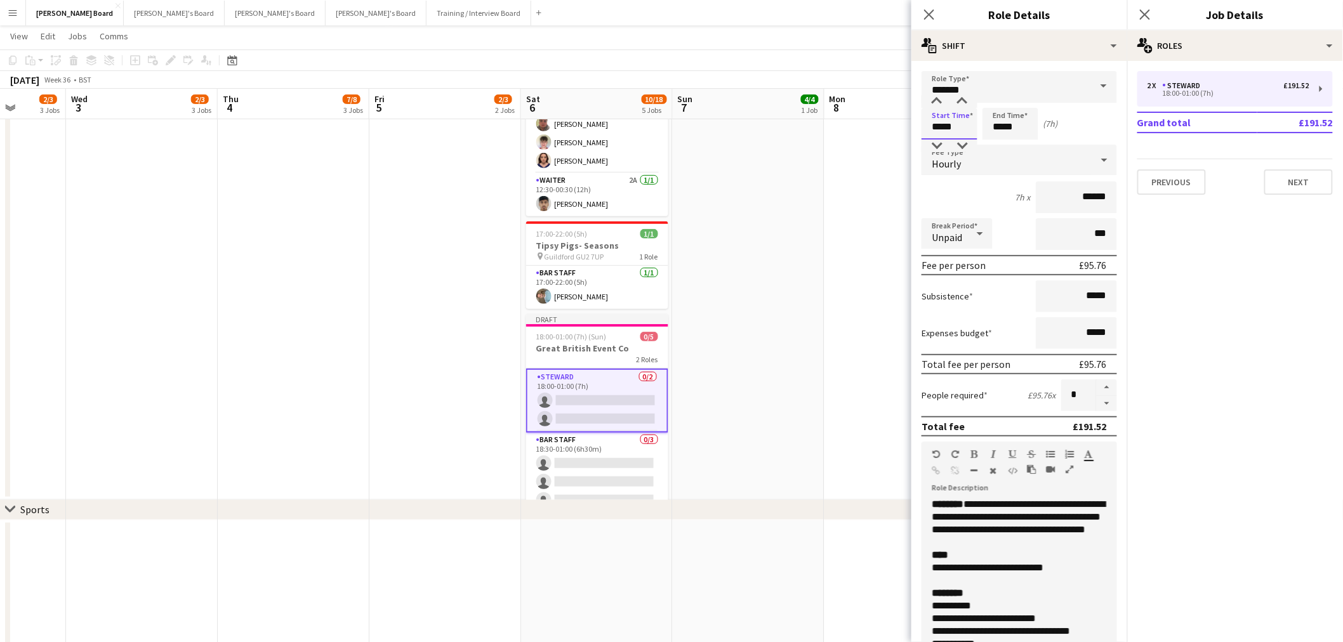
click at [957, 124] on input "*****" at bounding box center [950, 124] width 56 height 32
click at [965, 102] on div at bounding box center [961, 101] width 25 height 13
type input "*****"
click at [965, 102] on div at bounding box center [961, 101] width 25 height 13
drag, startPoint x: 1049, startPoint y: 538, endPoint x: 1043, endPoint y: 534, distance: 7.4
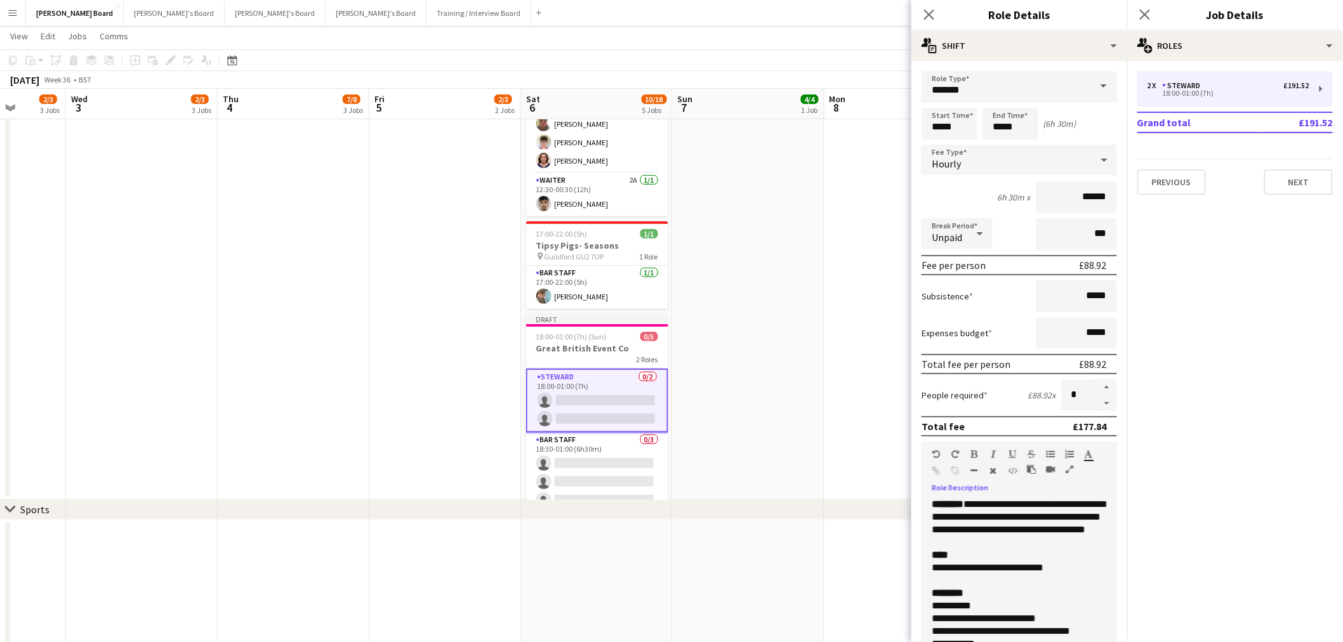
click at [1043, 534] on div "**********" at bounding box center [1019, 574] width 195 height 152
click at [1059, 544] on p at bounding box center [1019, 542] width 175 height 13
drag, startPoint x: 1058, startPoint y: 541, endPoint x: 1002, endPoint y: 516, distance: 61.9
click at [1002, 516] on div "**********" at bounding box center [1019, 574] width 195 height 152
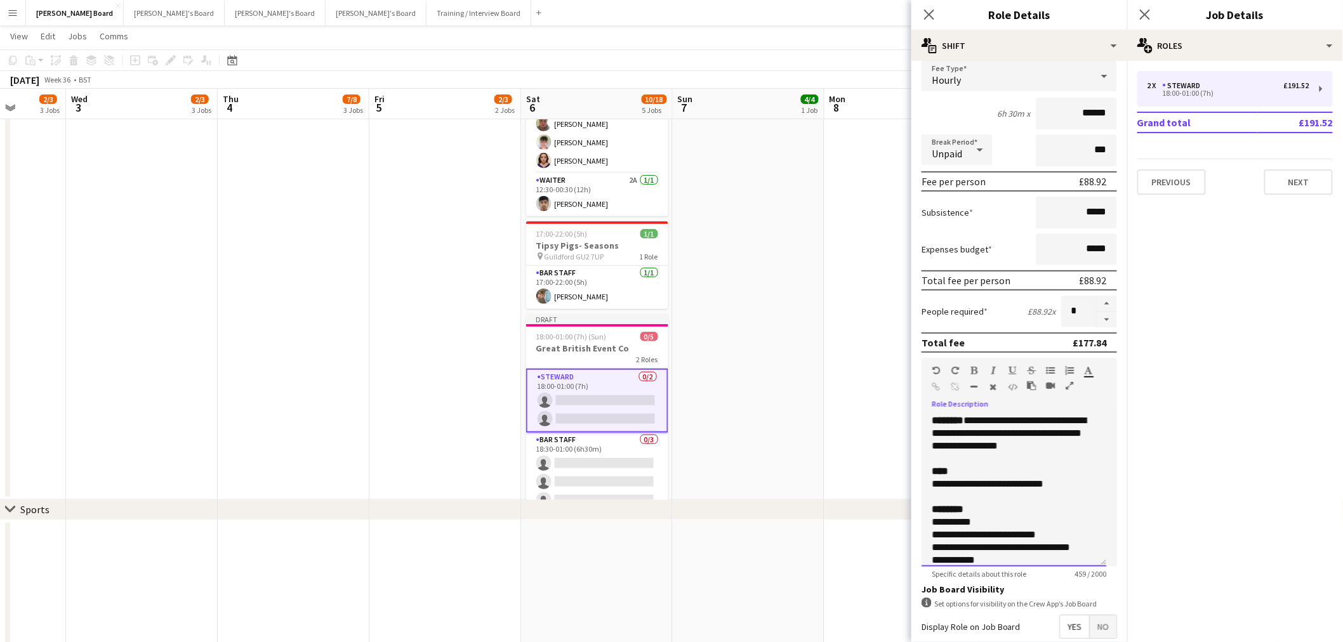
scroll to position [0, 0]
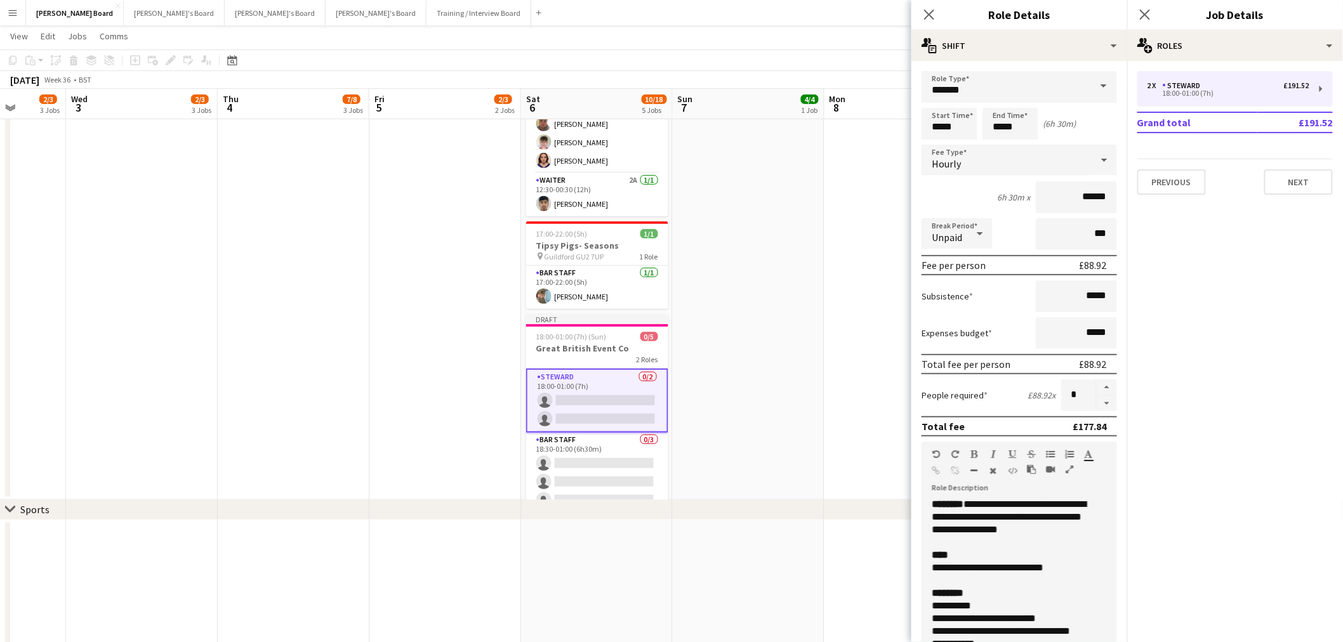
click at [754, 382] on app-date-cell at bounding box center [749, 215] width 152 height 569
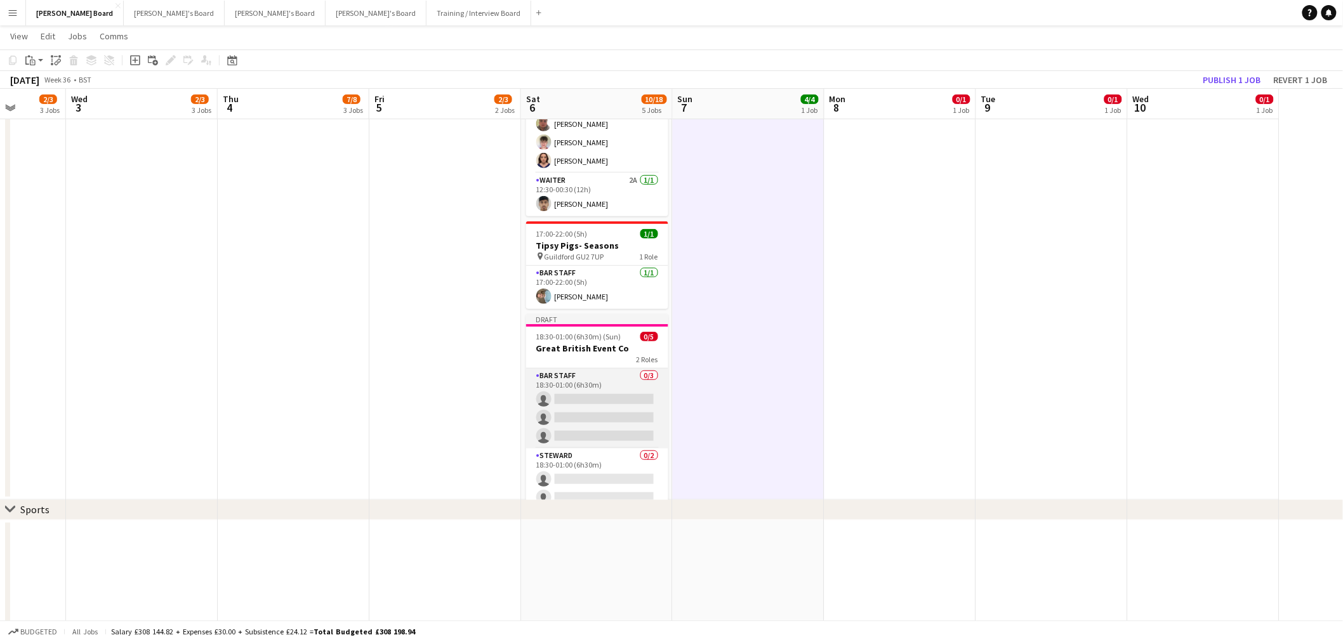
click at [619, 398] on app-card-role "BAR STAFF 0/3 18:30-01:00 (6h30m) single-neutral-actions single-neutral-actions…" at bounding box center [597, 409] width 142 height 80
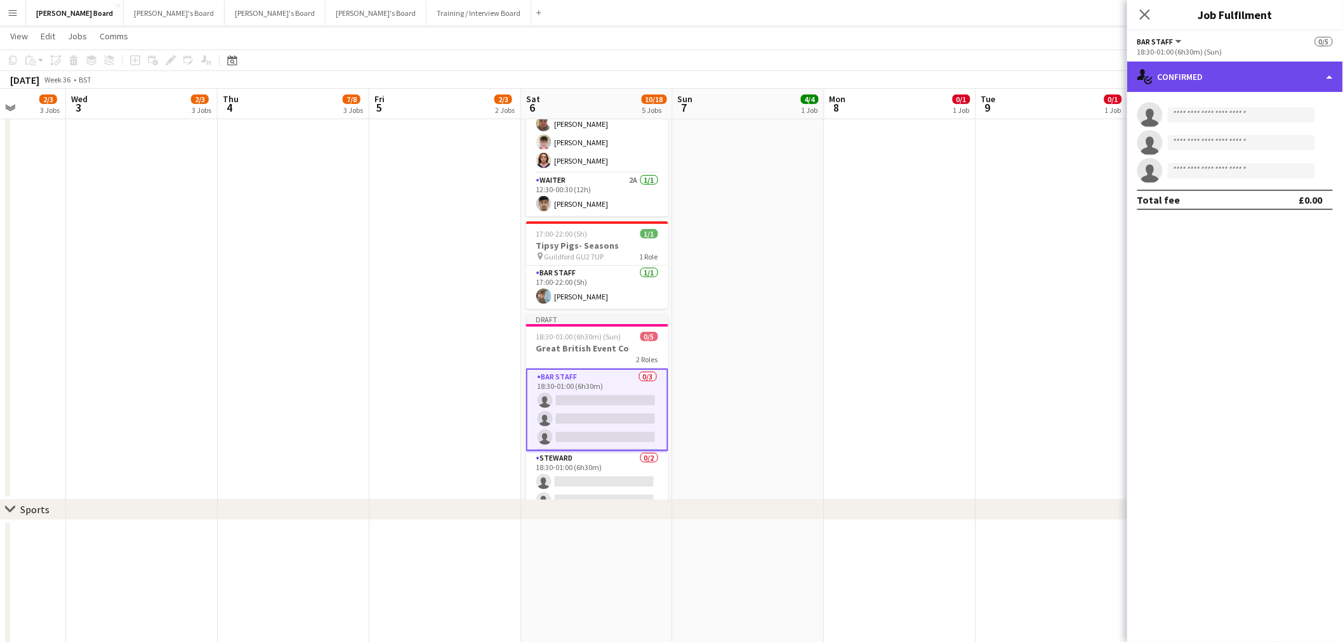
click at [1212, 79] on div "single-neutral-actions-check-2 Confirmed" at bounding box center [1235, 77] width 216 height 30
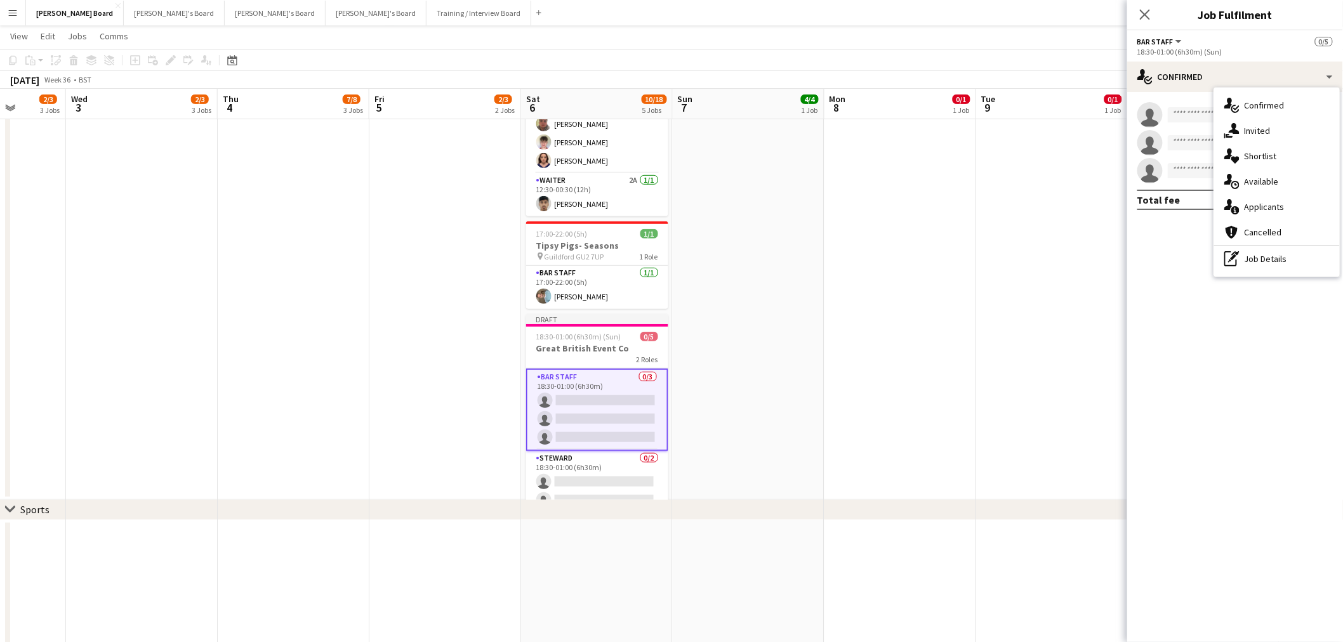
click at [1252, 269] on div "pen-write Job Details" at bounding box center [1277, 258] width 126 height 25
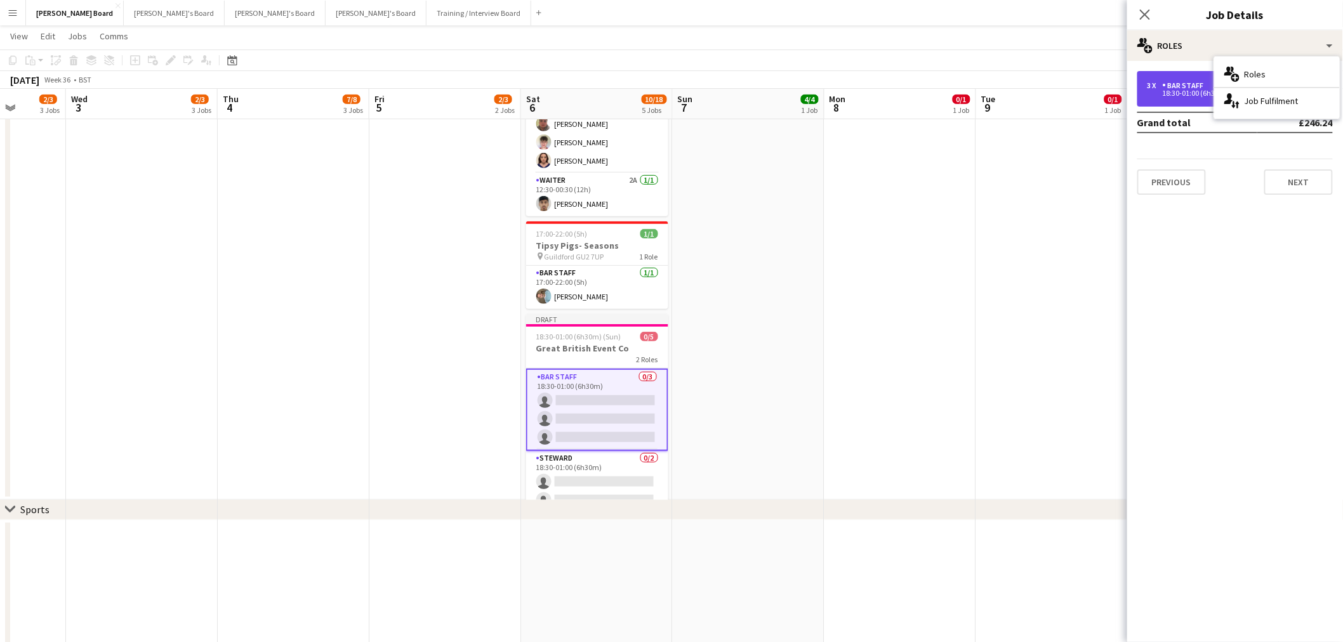
click at [1210, 83] on div "3 x BAR STAFF £246.24" at bounding box center [1228, 85] width 162 height 9
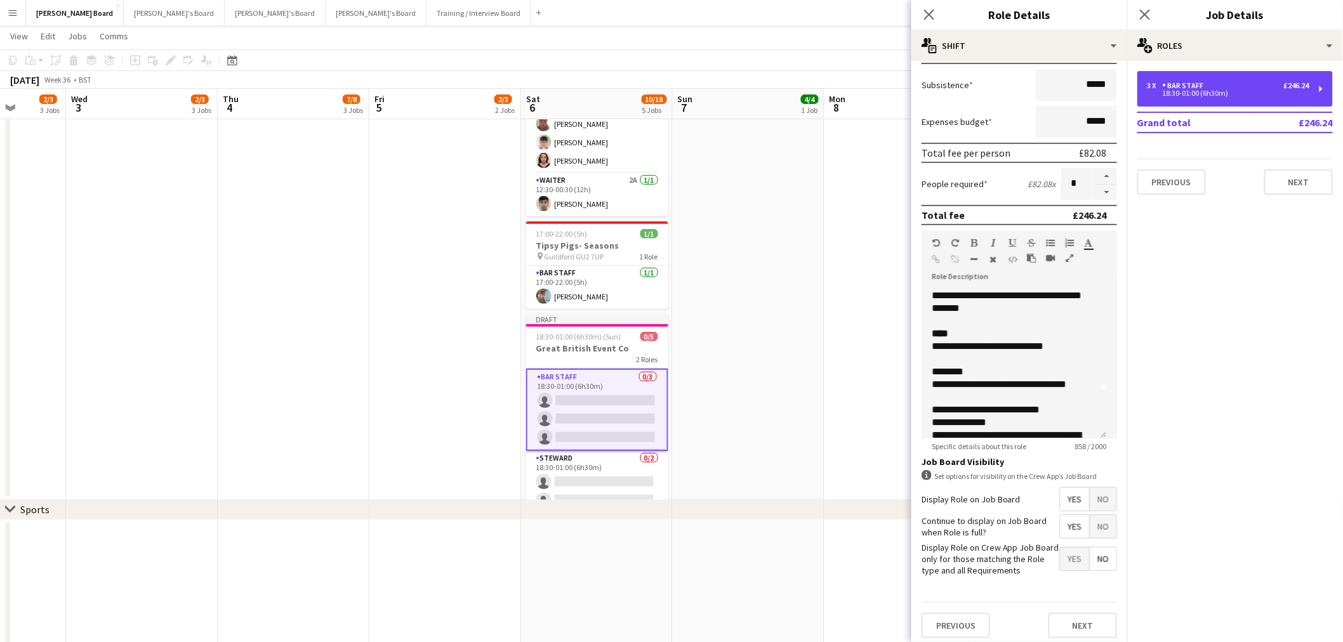
scroll to position [141, 0]
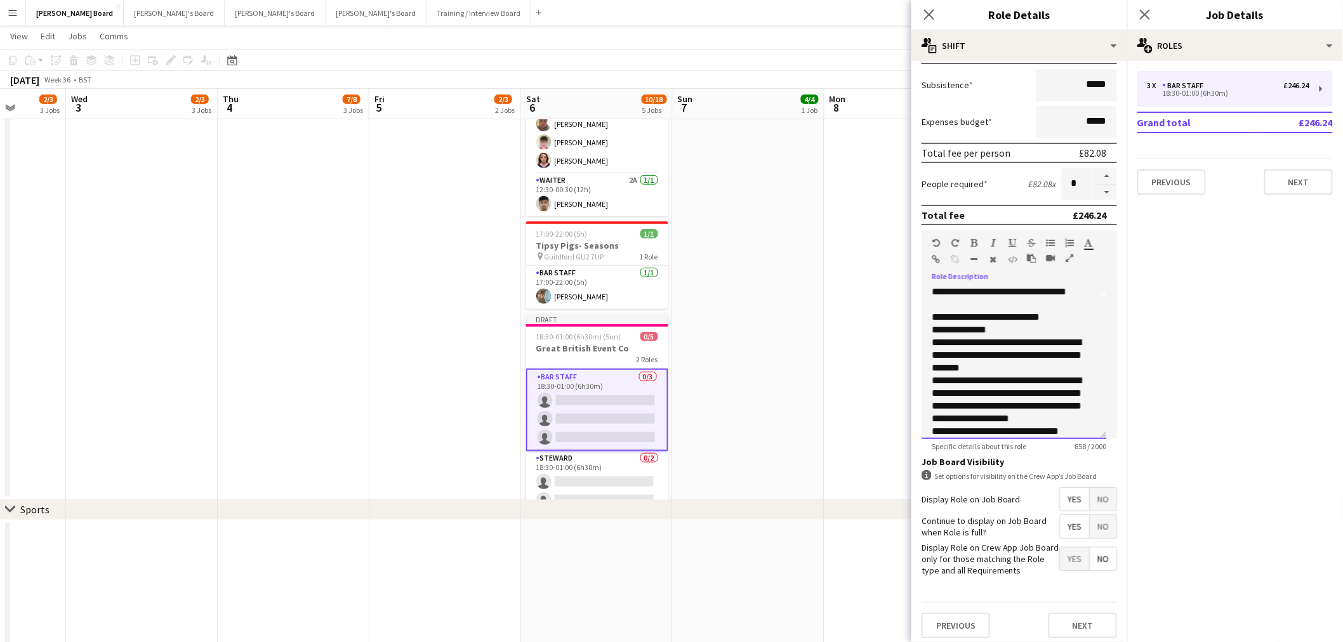
drag, startPoint x: 1014, startPoint y: 345, endPoint x: 962, endPoint y: 341, distance: 52.2
click at [962, 341] on div "**********" at bounding box center [1014, 363] width 185 height 152
click at [962, 336] on div "**********" at bounding box center [1009, 330] width 154 height 13
drag, startPoint x: 990, startPoint y: 338, endPoint x: 952, endPoint y: 343, distance: 38.4
click at [952, 336] on div "**********" at bounding box center [1009, 330] width 154 height 13
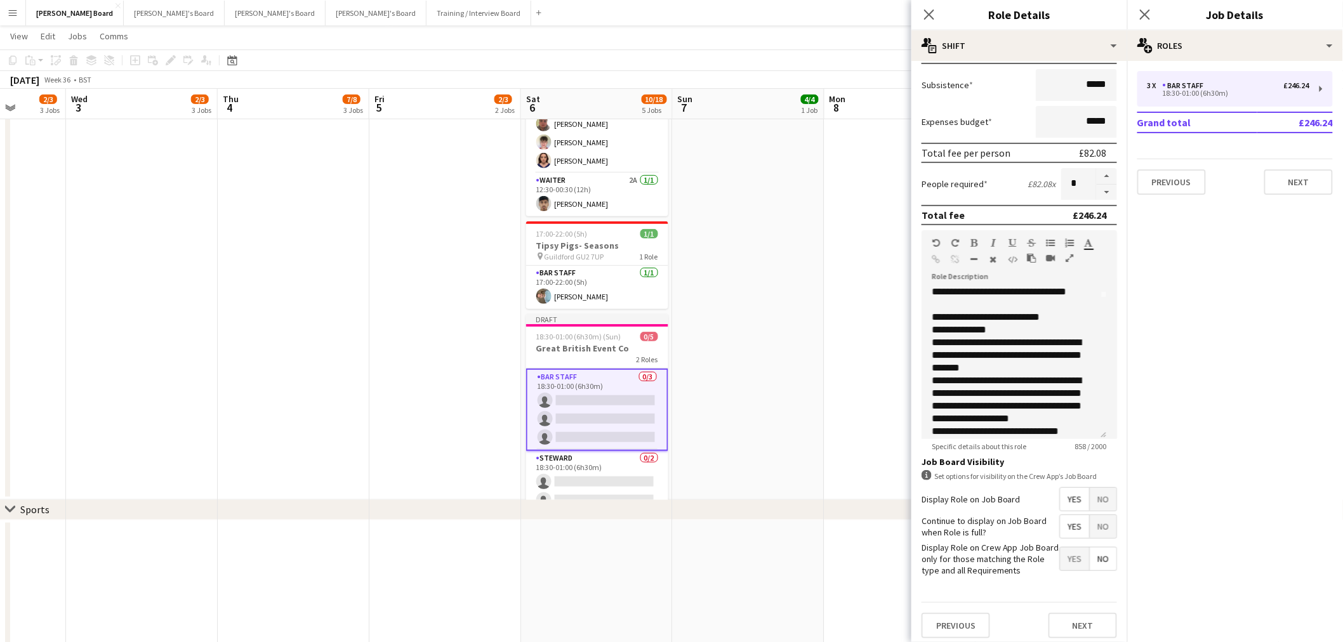
click at [835, 379] on app-date-cell at bounding box center [900, 215] width 152 height 569
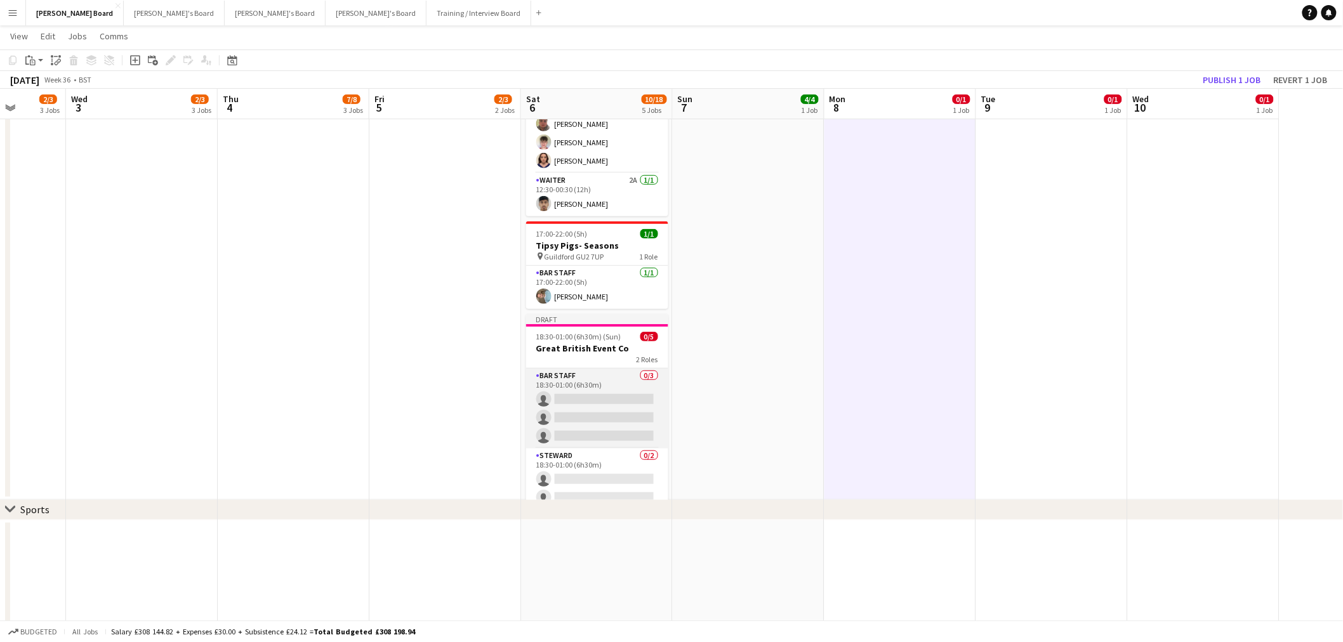
click at [588, 398] on app-card-role "BAR STAFF 0/3 18:30-01:00 (6h30m) single-neutral-actions single-neutral-actions…" at bounding box center [597, 409] width 142 height 80
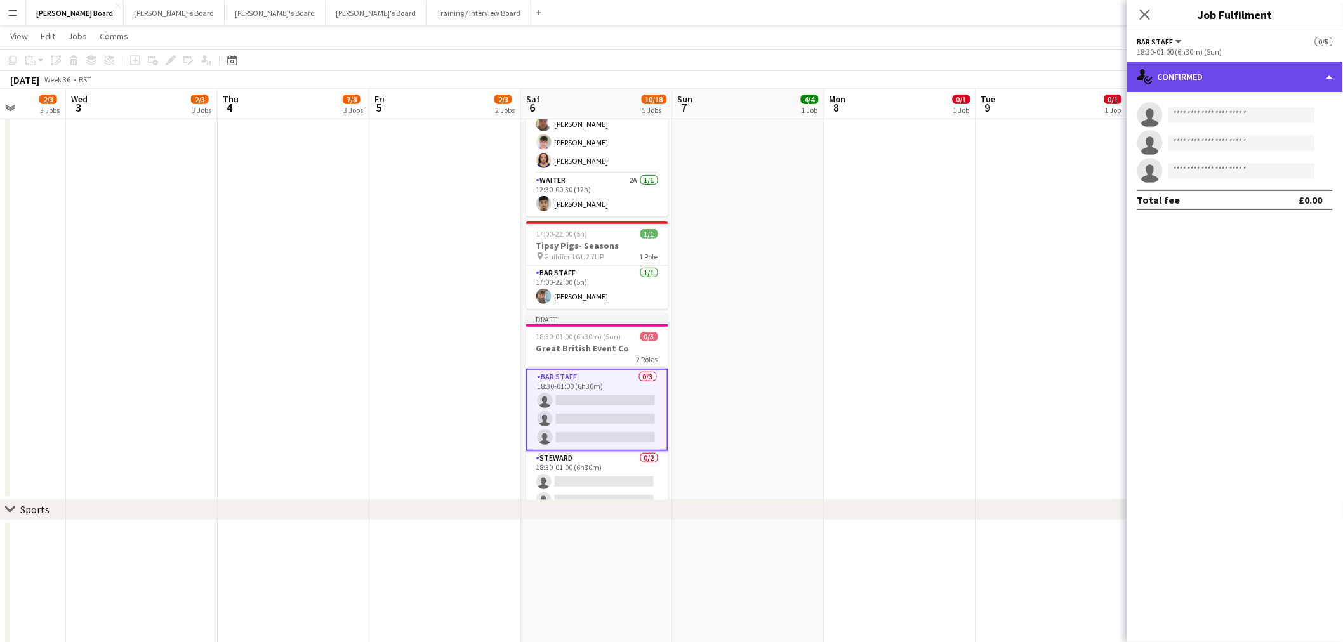
click at [1278, 67] on div "single-neutral-actions-check-2 Confirmed" at bounding box center [1235, 77] width 216 height 30
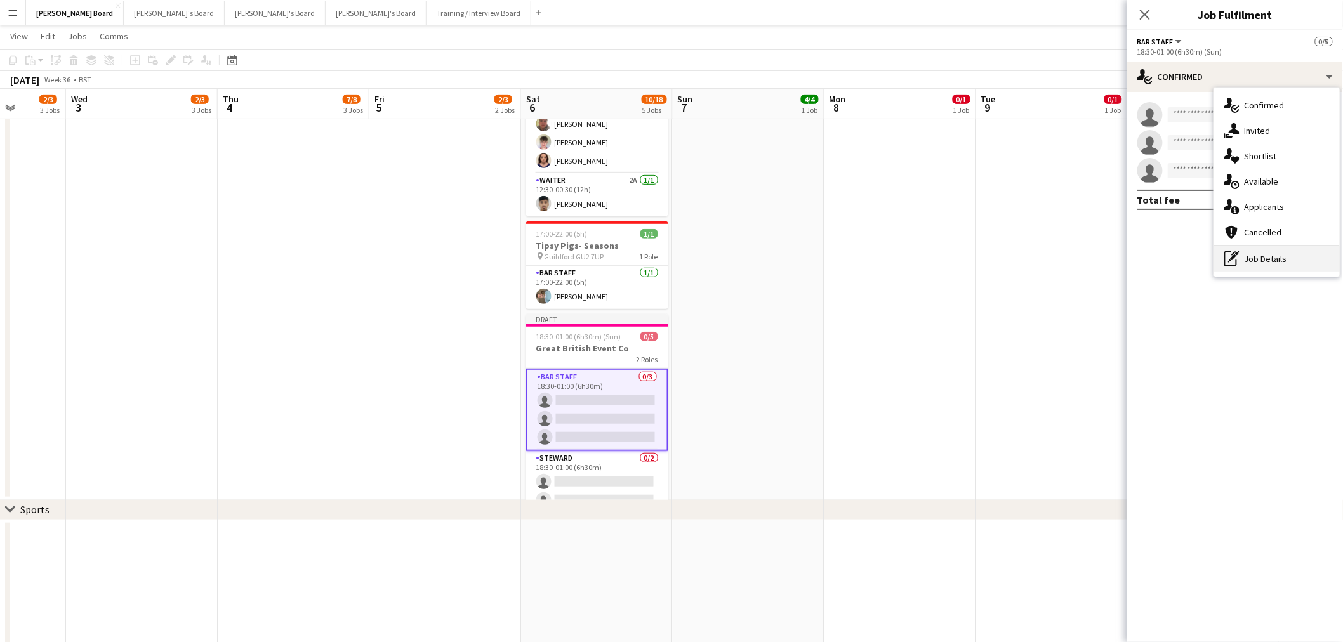
click at [1280, 258] on div "pen-write Job Details" at bounding box center [1277, 258] width 126 height 25
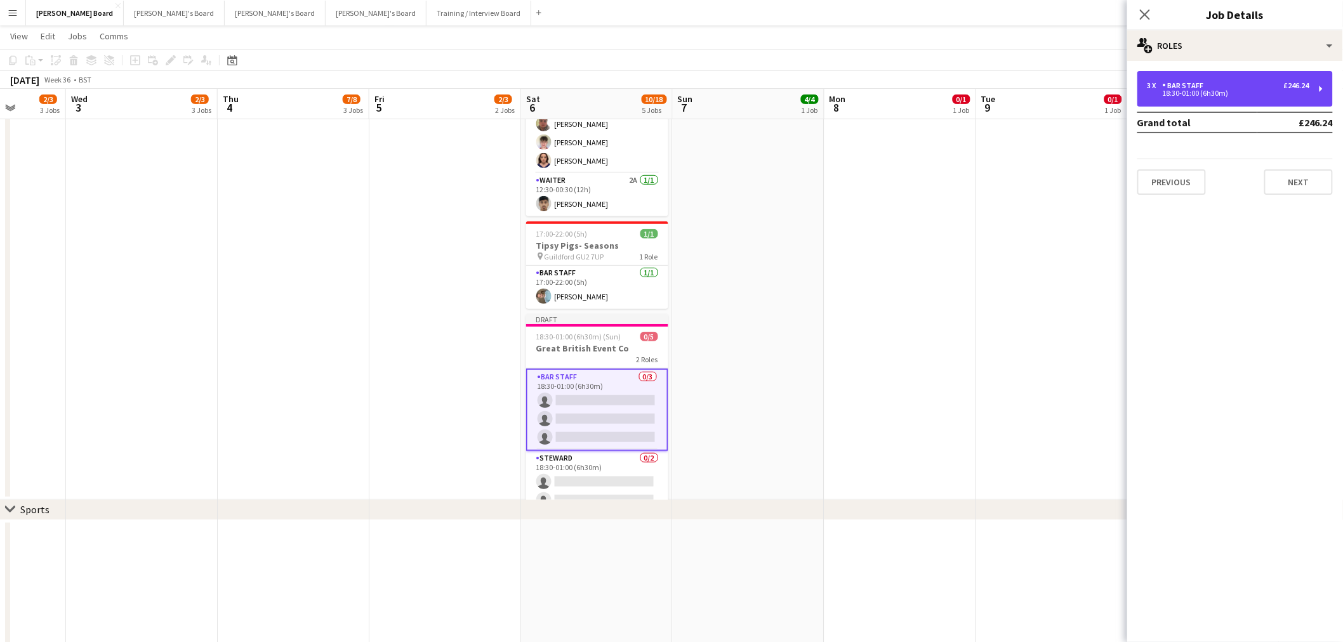
drag, startPoint x: 1187, startPoint y: 97, endPoint x: 1175, endPoint y: 136, distance: 40.5
click at [1187, 95] on div "18:30-01:00 (6h30m)" at bounding box center [1228, 93] width 162 height 6
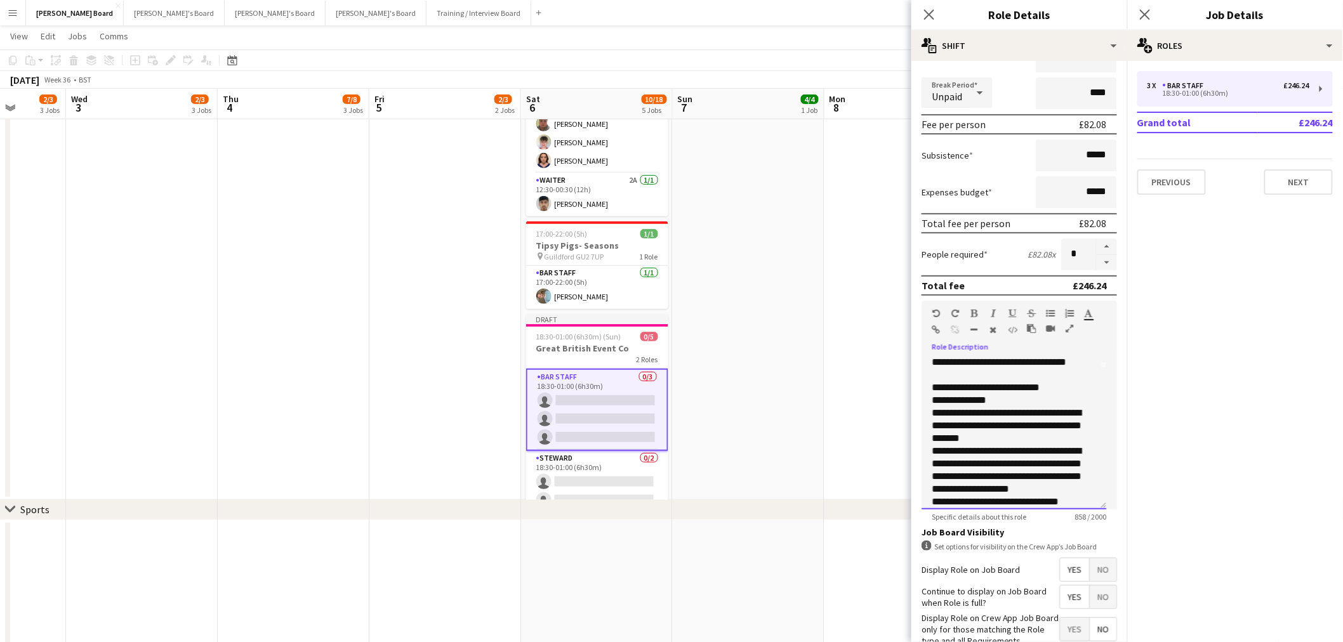
drag, startPoint x: 1002, startPoint y: 407, endPoint x: 950, endPoint y: 408, distance: 51.4
click at [950, 407] on div "**********" at bounding box center [1009, 400] width 154 height 13
click at [1017, 435] on div "**********" at bounding box center [1009, 426] width 154 height 38
click at [861, 392] on app-date-cell at bounding box center [900, 215] width 152 height 569
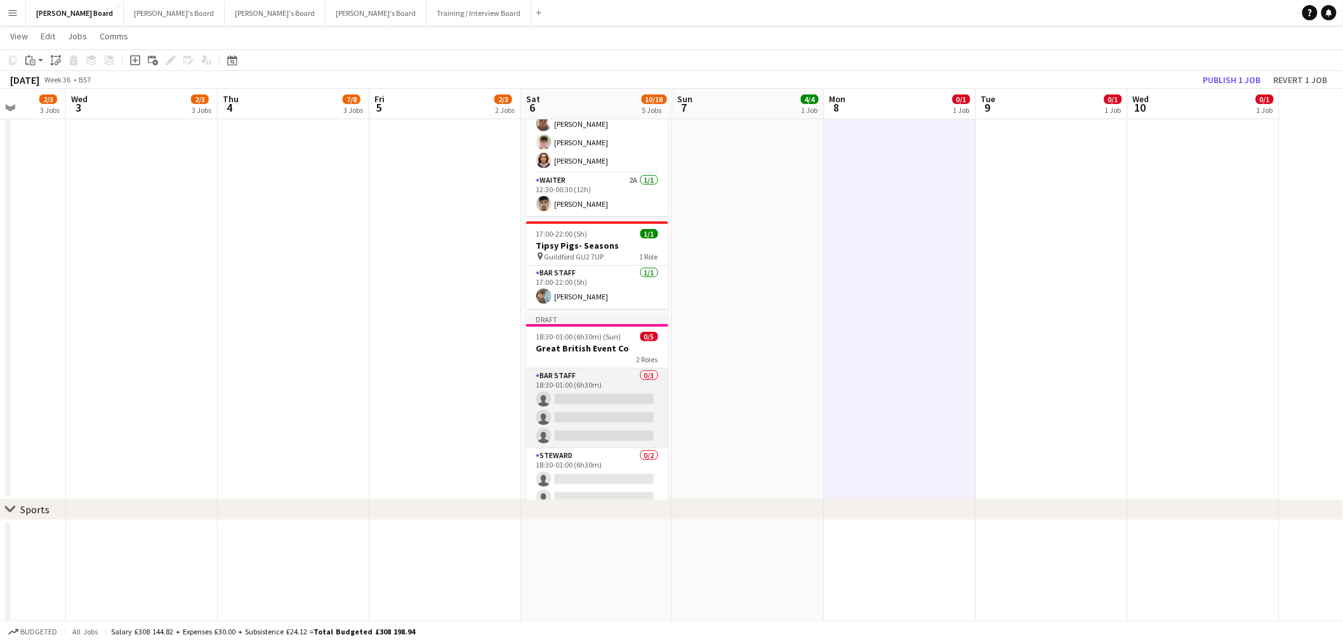
click at [614, 430] on app-card-role "BAR STAFF 0/3 18:30-01:00 (6h30m) single-neutral-actions single-neutral-actions…" at bounding box center [597, 409] width 142 height 80
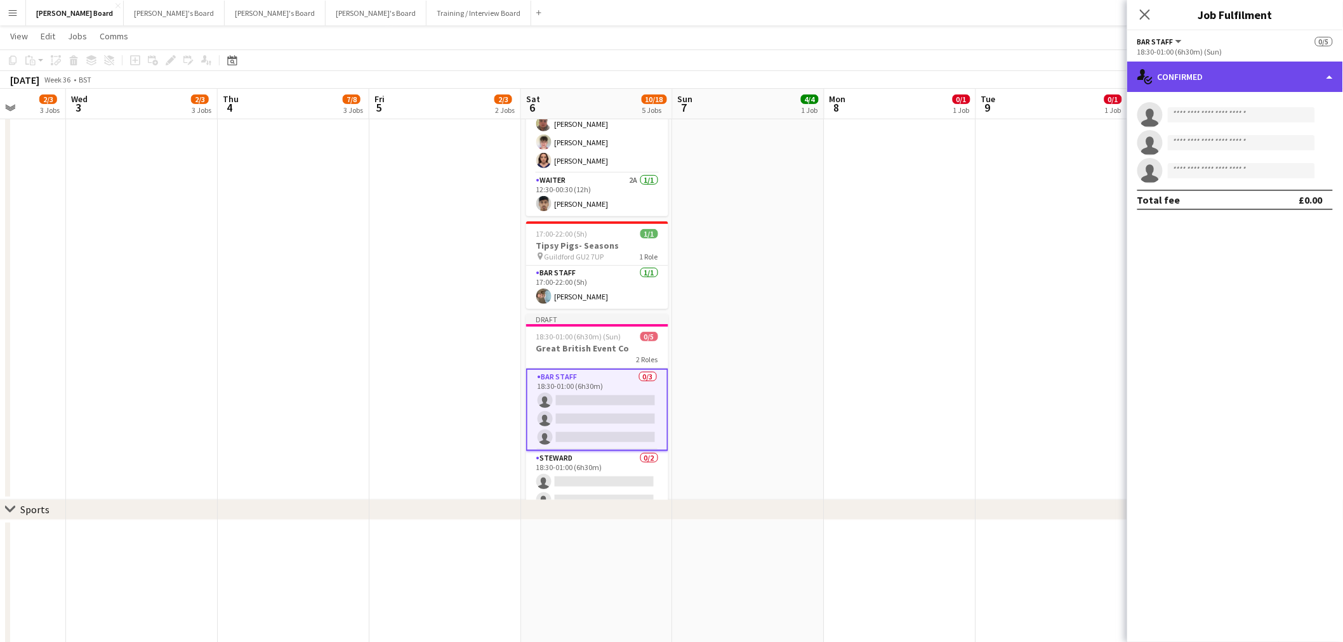
click at [1180, 67] on div "single-neutral-actions-check-2 Confirmed" at bounding box center [1235, 77] width 216 height 30
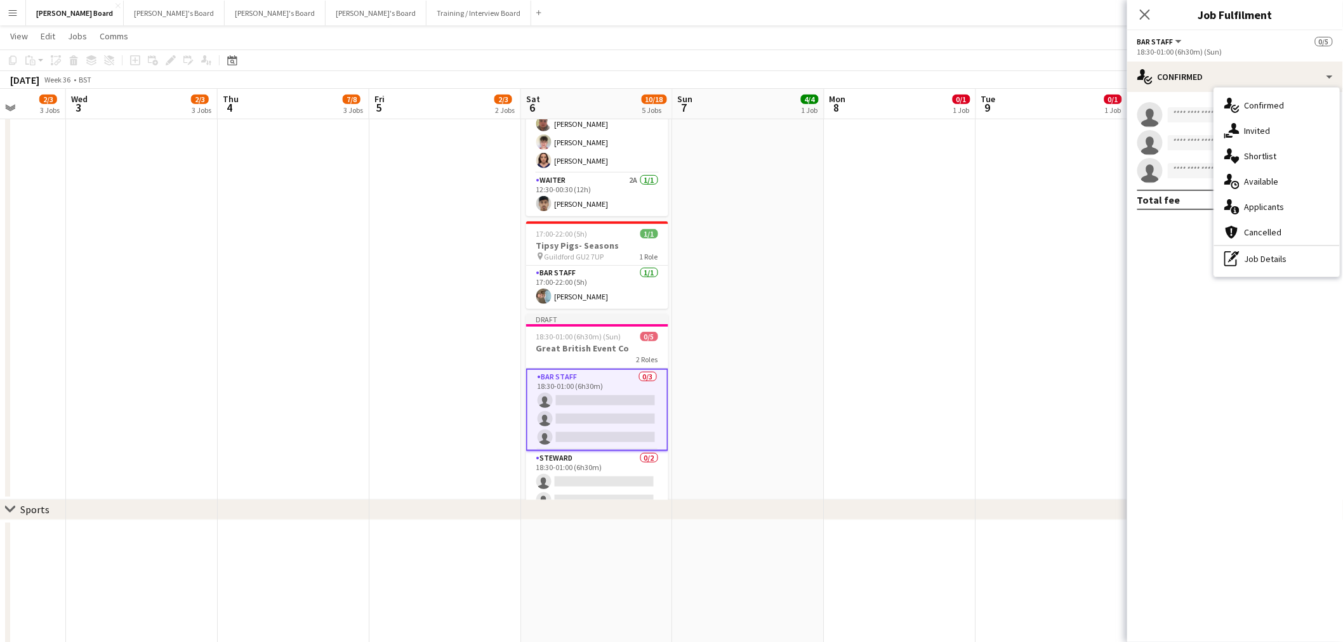
click at [1276, 256] on div "pen-write Job Details" at bounding box center [1277, 258] width 126 height 25
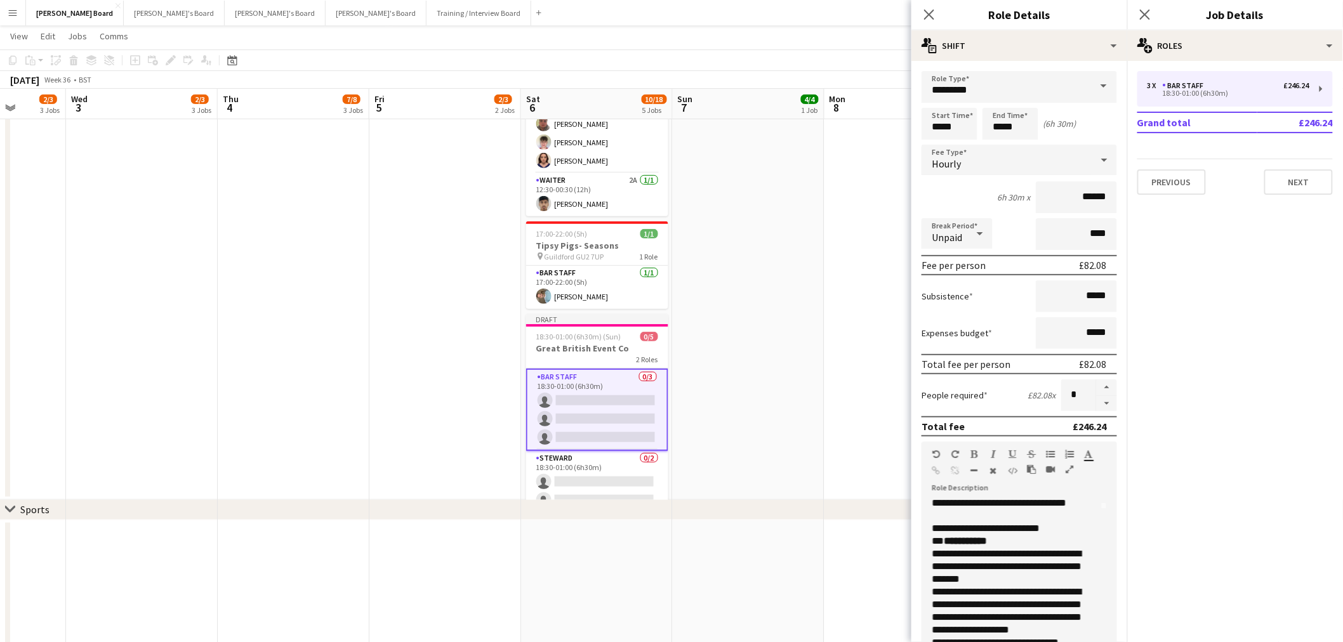
click at [1000, 543] on div "**********" at bounding box center [1014, 541] width 164 height 13
click at [1003, 546] on b "**********" at bounding box center [1000, 541] width 112 height 10
click at [1026, 546] on b "**********" at bounding box center [1000, 541] width 112 height 10
drag, startPoint x: 998, startPoint y: 549, endPoint x: 975, endPoint y: 551, distance: 22.9
click at [975, 546] on b "**********" at bounding box center [1000, 541] width 112 height 10
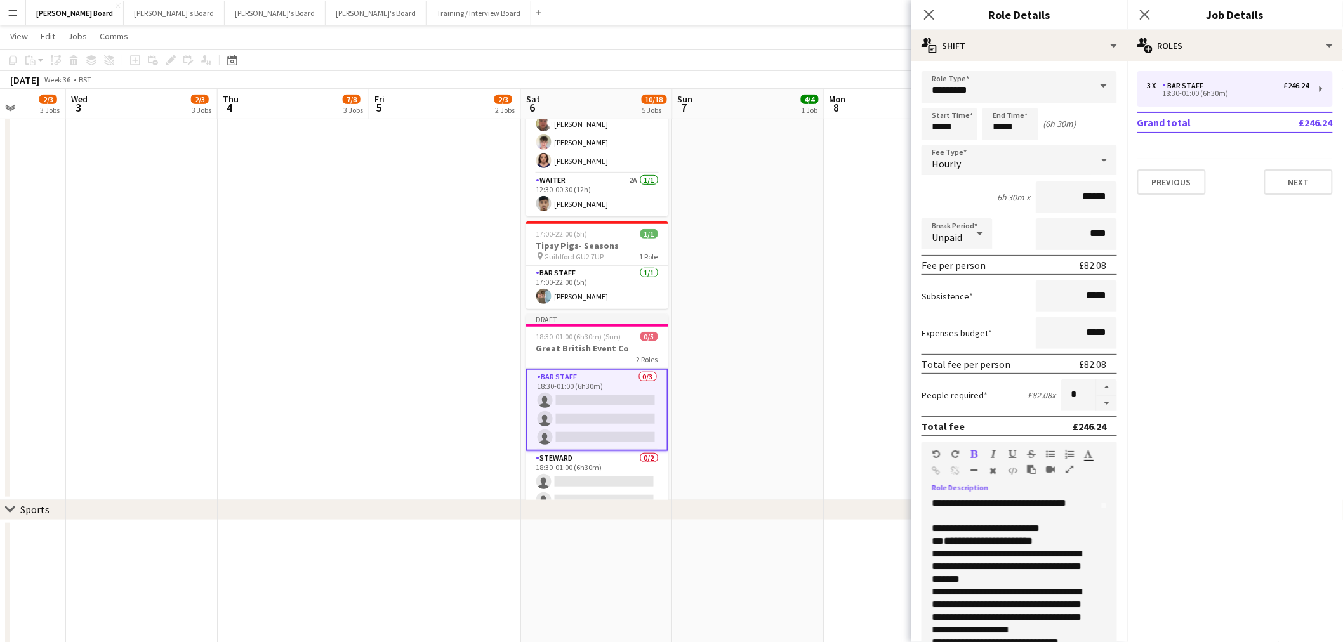
click at [1054, 548] on div "**********" at bounding box center [1014, 541] width 164 height 13
click at [1012, 614] on div "**********" at bounding box center [1009, 611] width 154 height 51
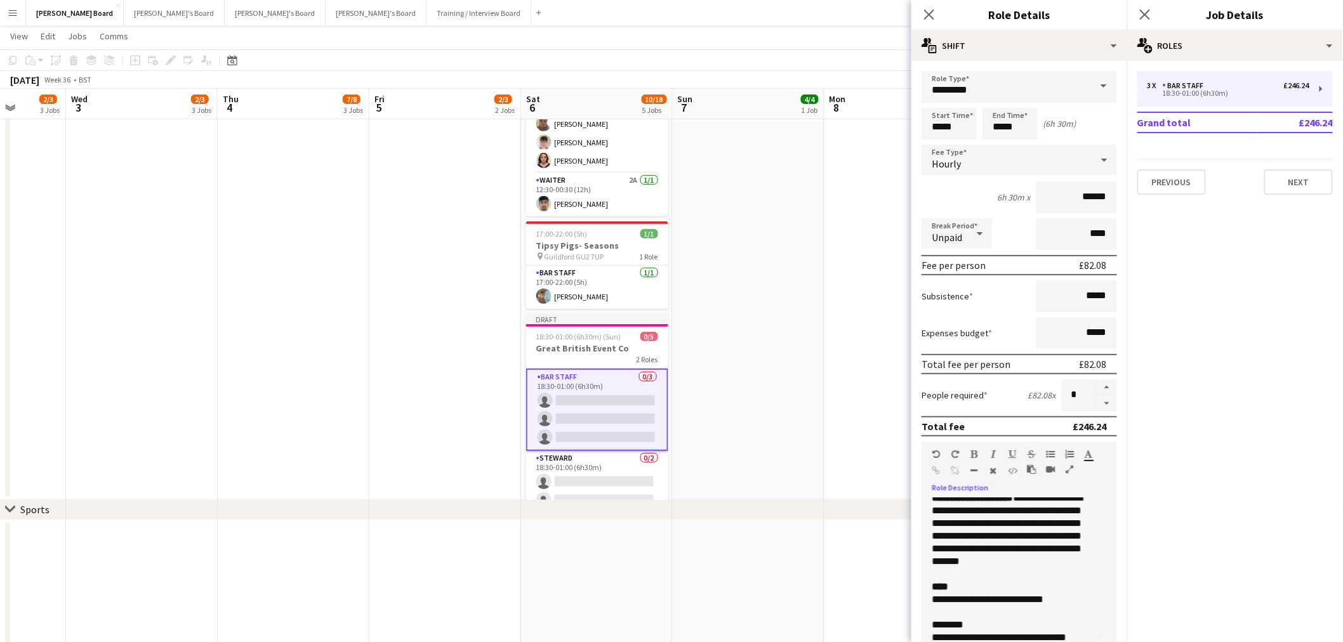
scroll to position [0, 0]
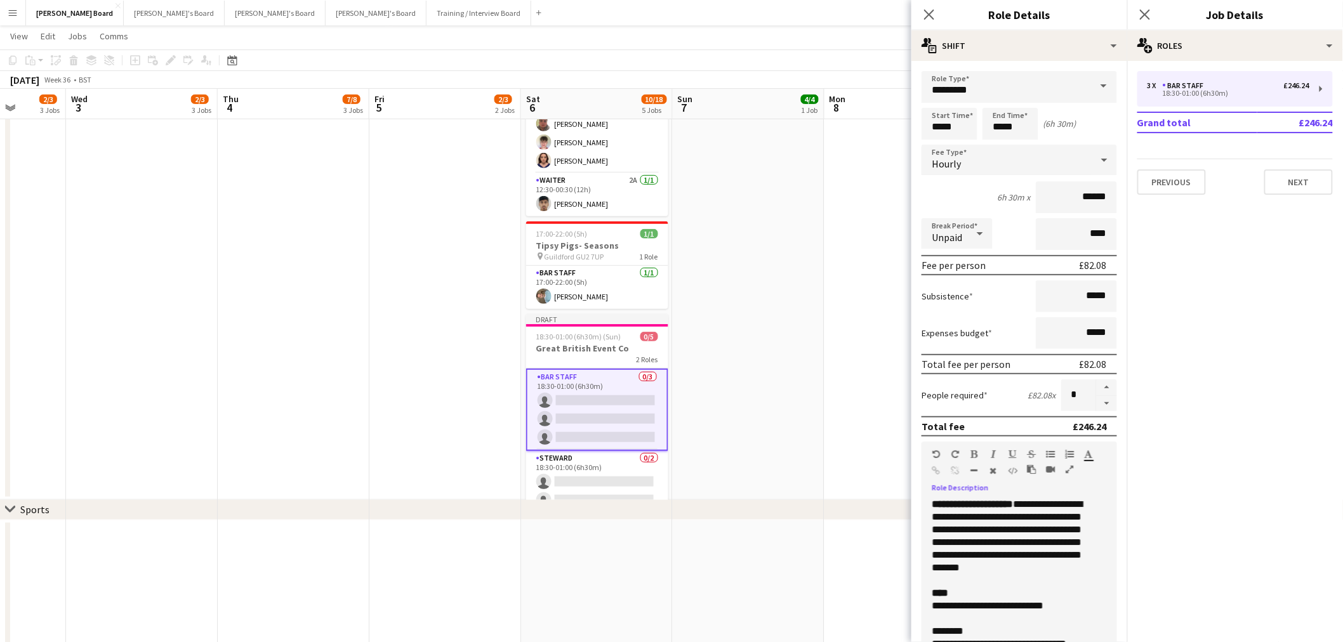
click at [817, 314] on app-date-cell at bounding box center [749, 215] width 152 height 569
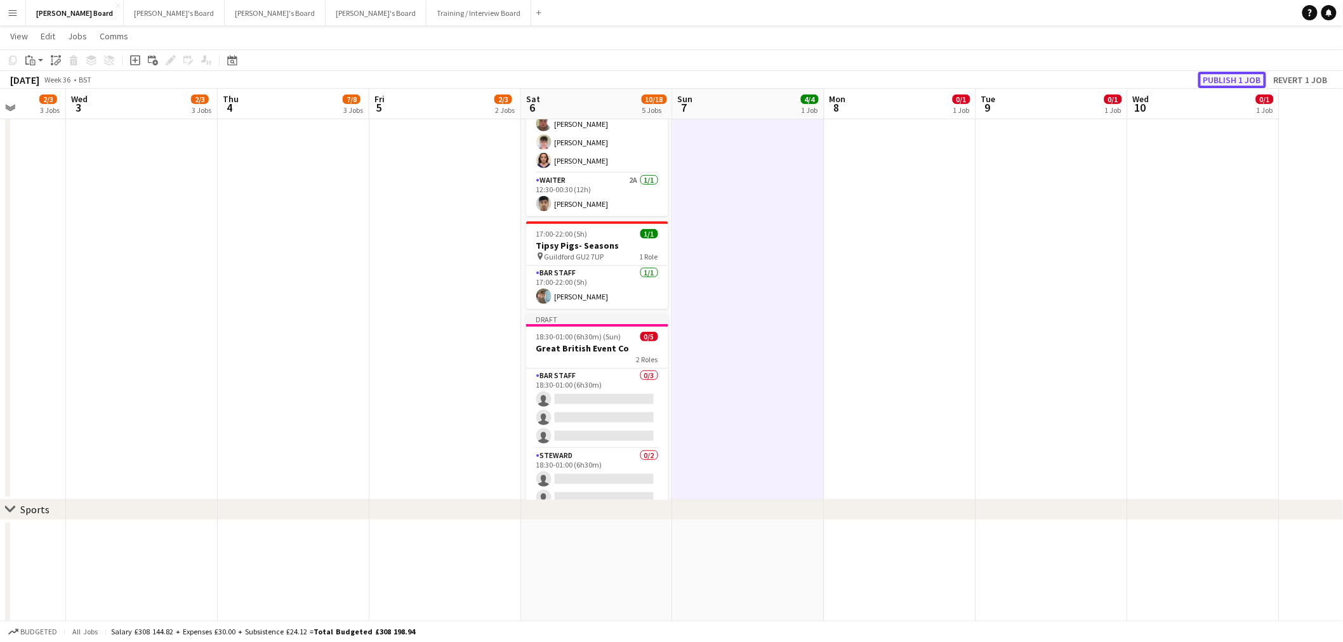
click at [1216, 81] on button "Publish 1 job" at bounding box center [1232, 80] width 68 height 17
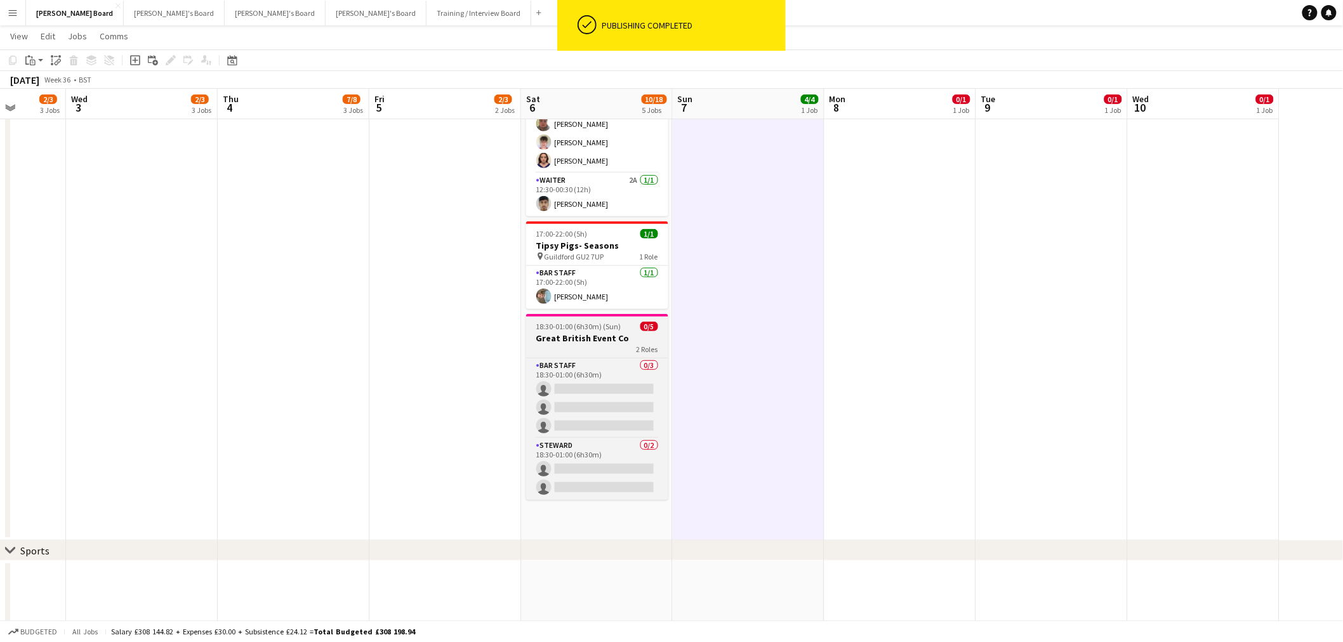
click at [602, 339] on h3 "Great British Event Co" at bounding box center [597, 338] width 142 height 11
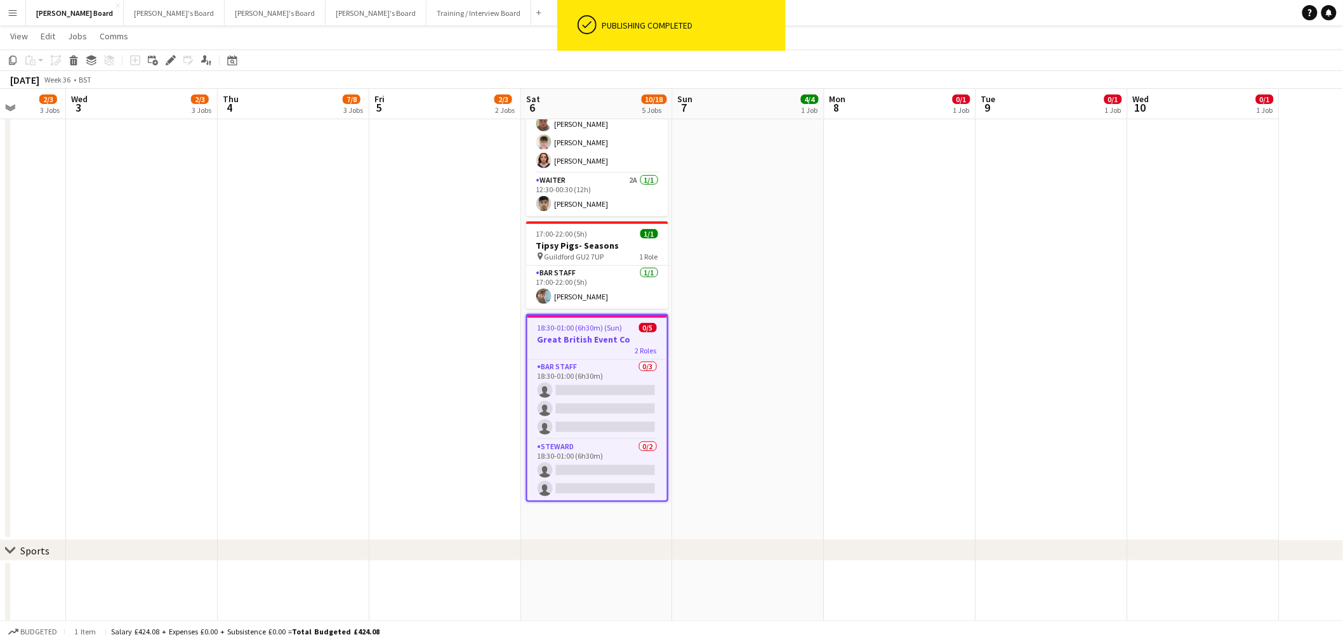
click at [160, 58] on div "Add job Add linked Job Edit Edit linked Job Applicants" at bounding box center [165, 60] width 97 height 15
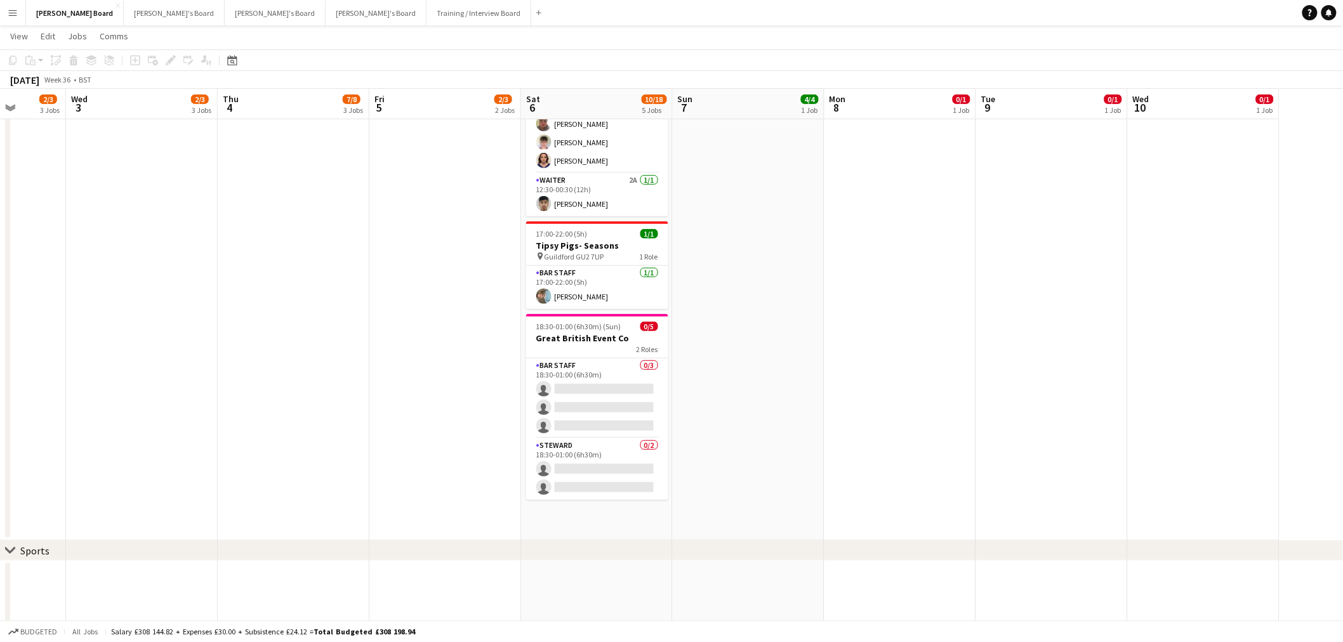
click at [503, 308] on app-date-cell "09:00-16:00 (7h) 2/2 Tiger Lily Bus Company pin Tiger Lily Bus Company- Hampton…" at bounding box center [445, 236] width 152 height 610
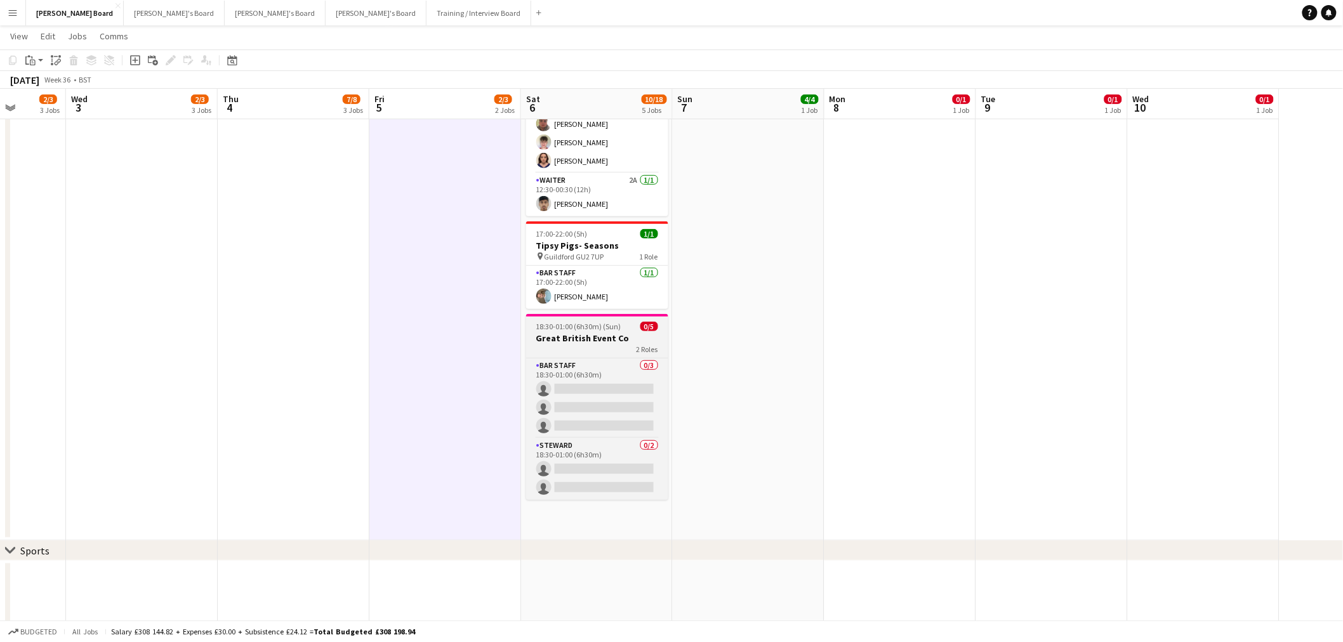
click at [599, 331] on app-job-card "18:30-01:00 (6h30m) (Sun) 0/5 Great British Event Co 2 Roles BAR STAFF 0/3 18:3…" at bounding box center [597, 407] width 142 height 186
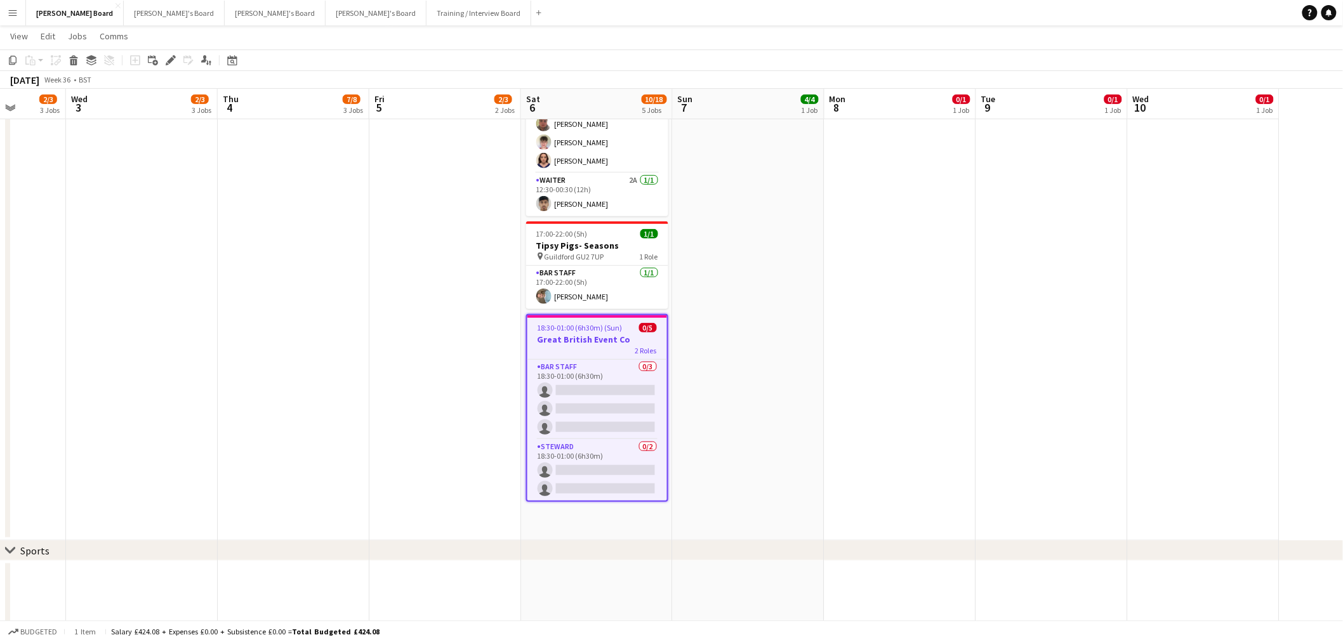
drag, startPoint x: 167, startPoint y: 57, endPoint x: 185, endPoint y: 56, distance: 17.8
click at [168, 57] on icon "Edit" at bounding box center [171, 60] width 10 height 10
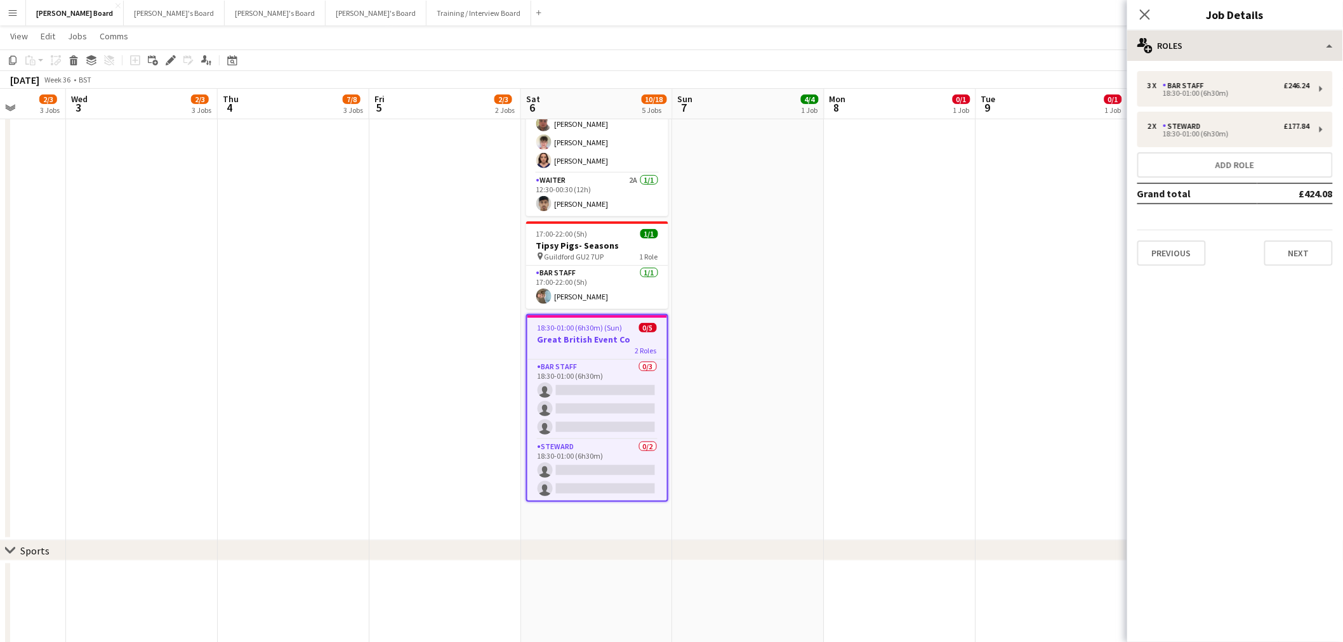
drag, startPoint x: 1253, startPoint y: 25, endPoint x: 1252, endPoint y: 45, distance: 19.7
click at [1252, 44] on app-edit-jobs-popin "**********" at bounding box center [1235, 321] width 216 height 642
drag, startPoint x: 1252, startPoint y: 45, endPoint x: 1252, endPoint y: 60, distance: 15.2
click at [1252, 46] on div "multiple-users-add Roles" at bounding box center [1235, 45] width 216 height 30
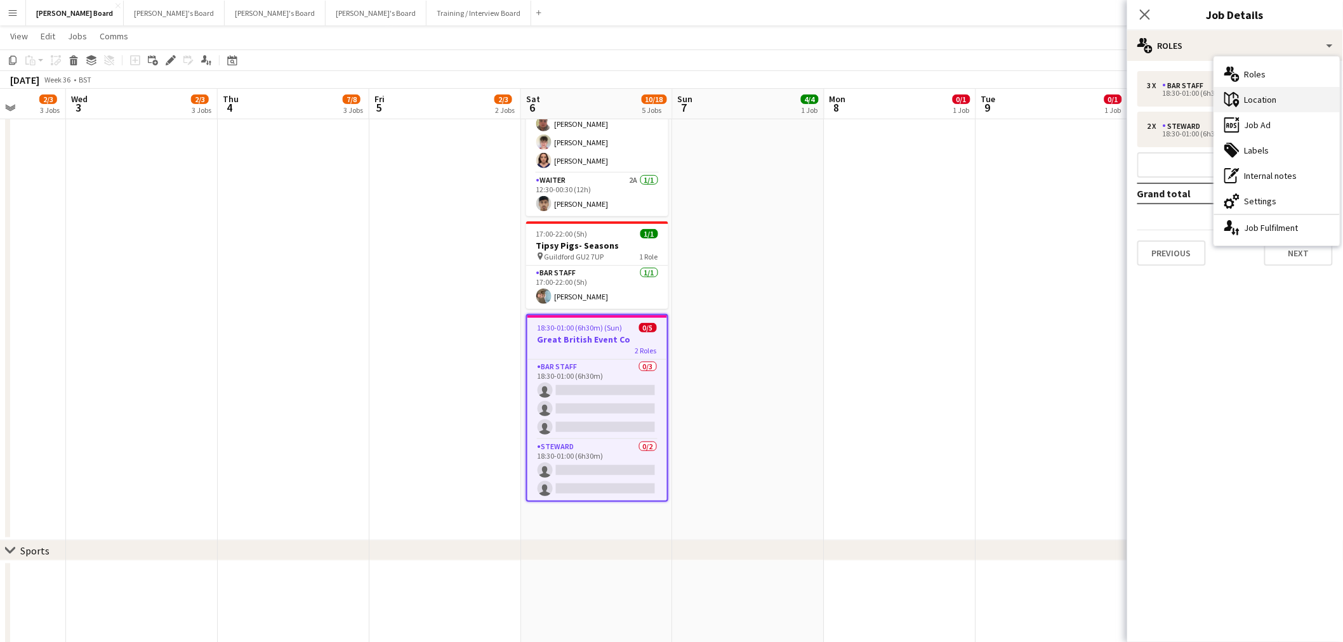
click at [1267, 100] on div "maps-pin-1 Location" at bounding box center [1277, 99] width 126 height 25
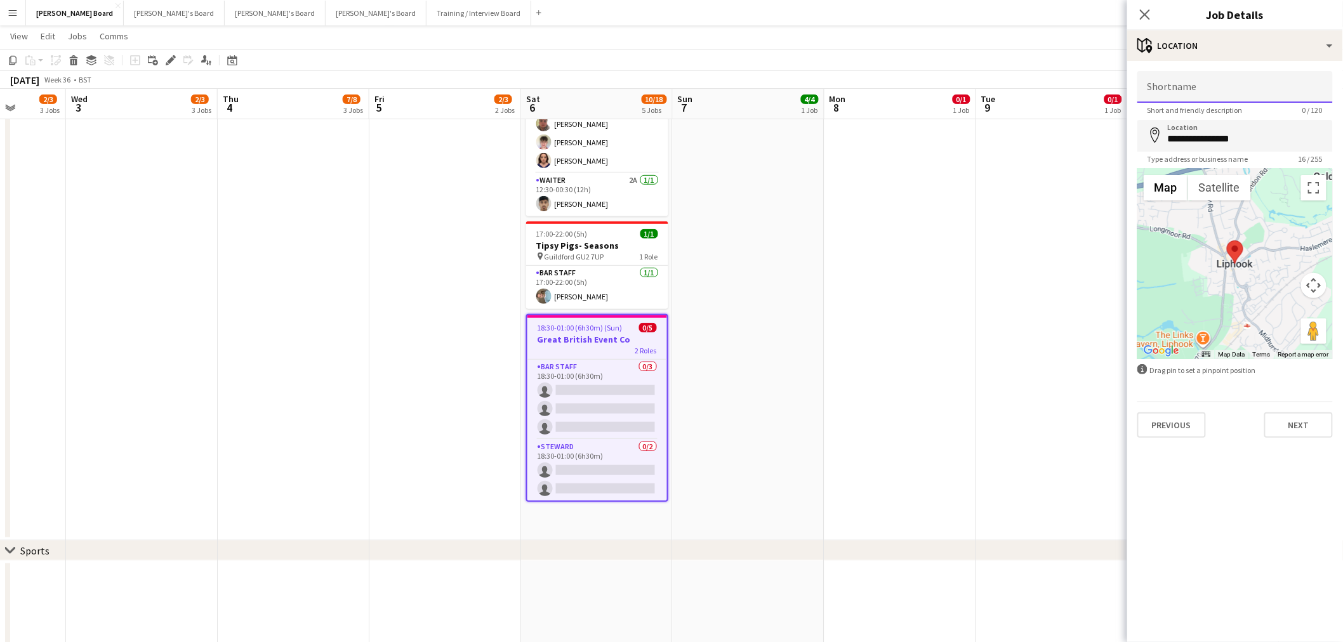
click at [1229, 95] on input "Shortname" at bounding box center [1234, 87] width 195 height 32
type input "**********"
click button "Next" at bounding box center [1298, 425] width 69 height 25
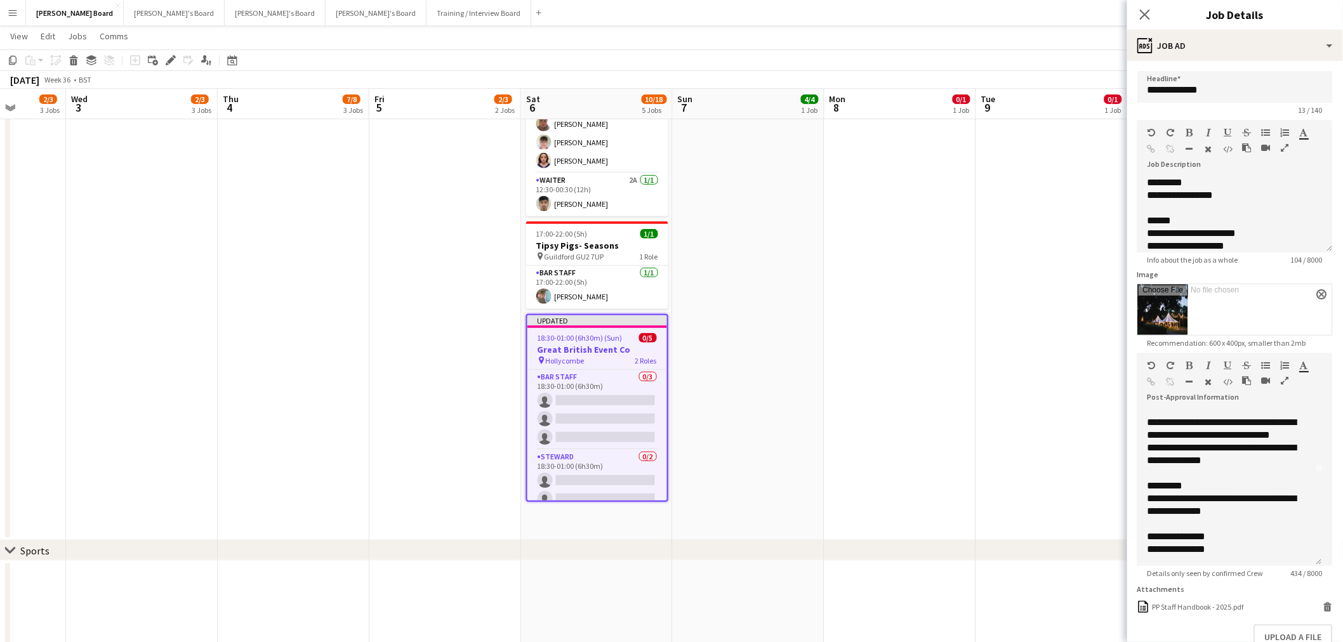
drag, startPoint x: 1331, startPoint y: 481, endPoint x: 1322, endPoint y: 562, distance: 81.7
click at [1322, 562] on div "**********" at bounding box center [1229, 487] width 185 height 157
click at [1082, 439] on app-date-cell at bounding box center [1052, 236] width 152 height 610
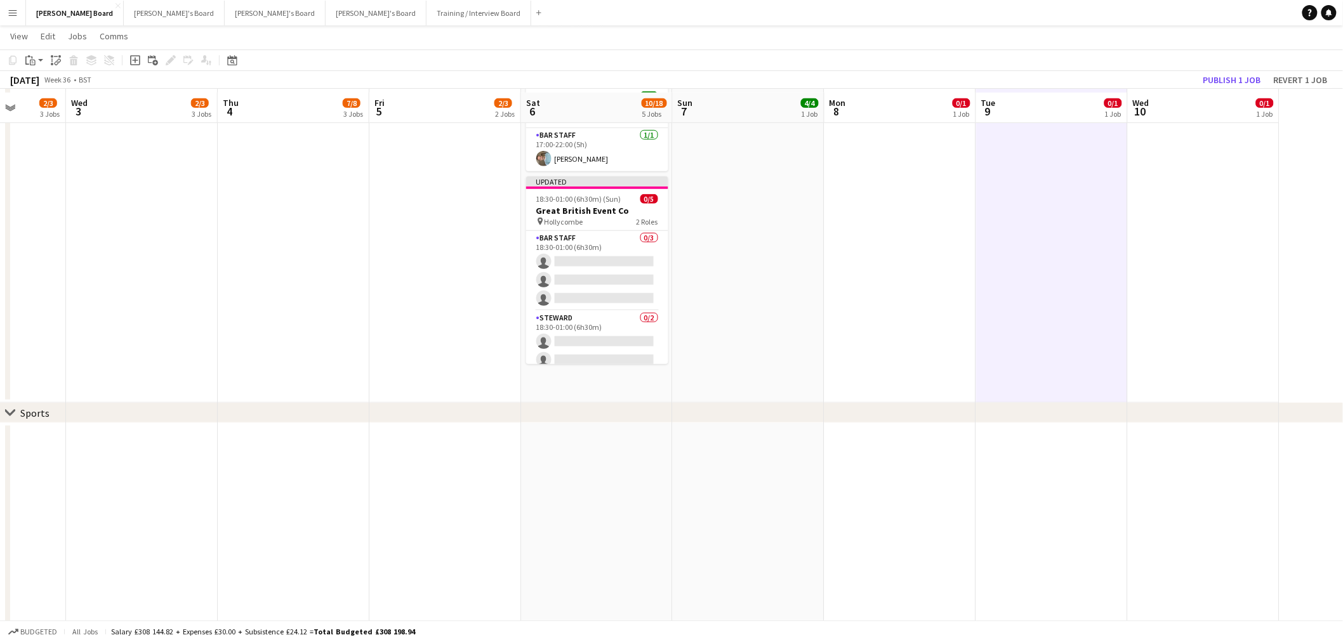
scroll to position [352, 0]
click at [795, 301] on app-date-cell at bounding box center [749, 95] width 152 height 610
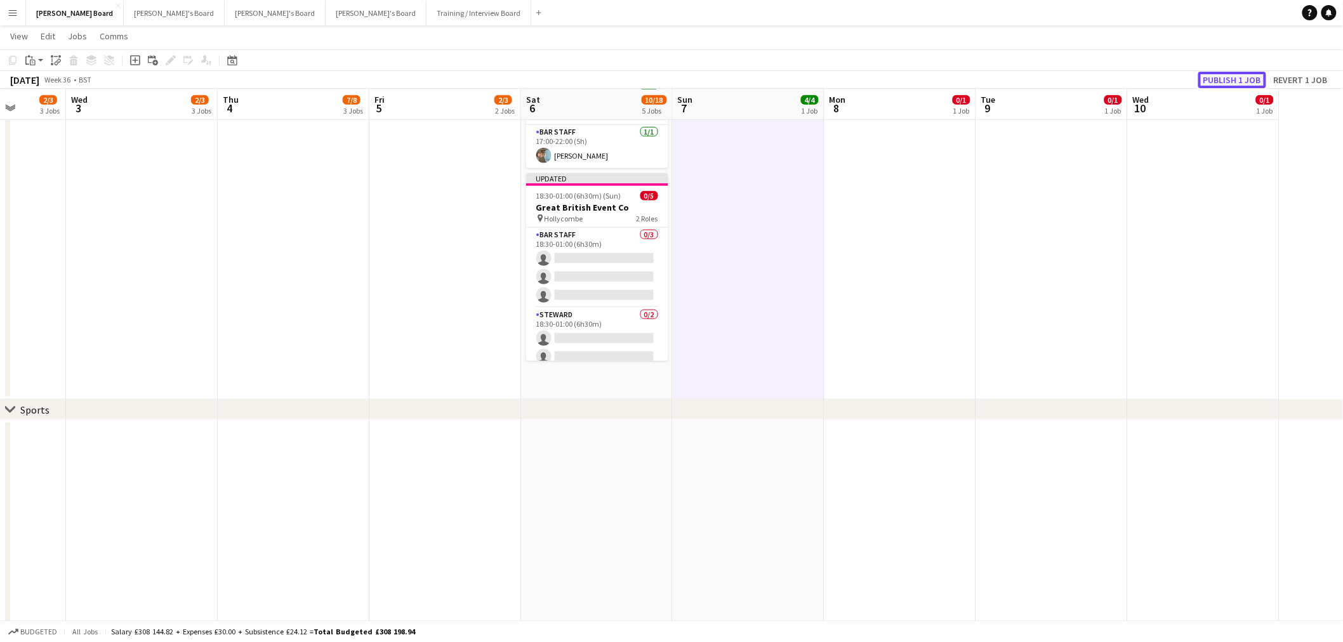
click at [1240, 74] on button "Publish 1 job" at bounding box center [1232, 80] width 68 height 17
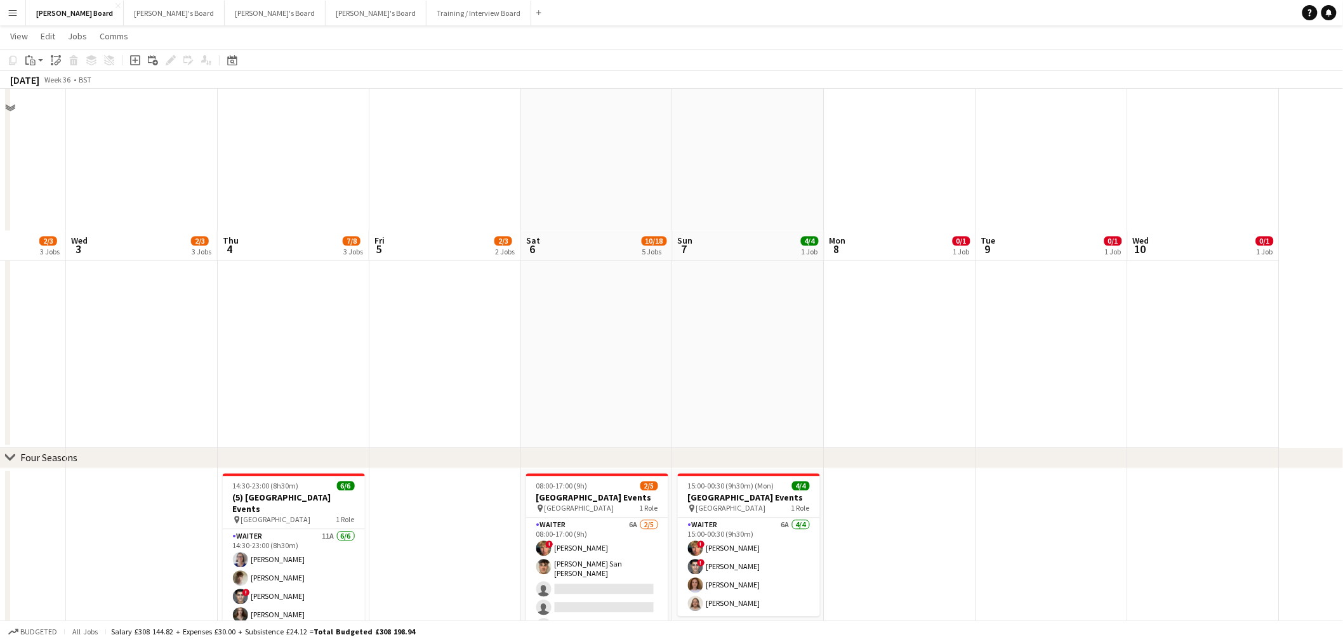
scroll to position [1269, 0]
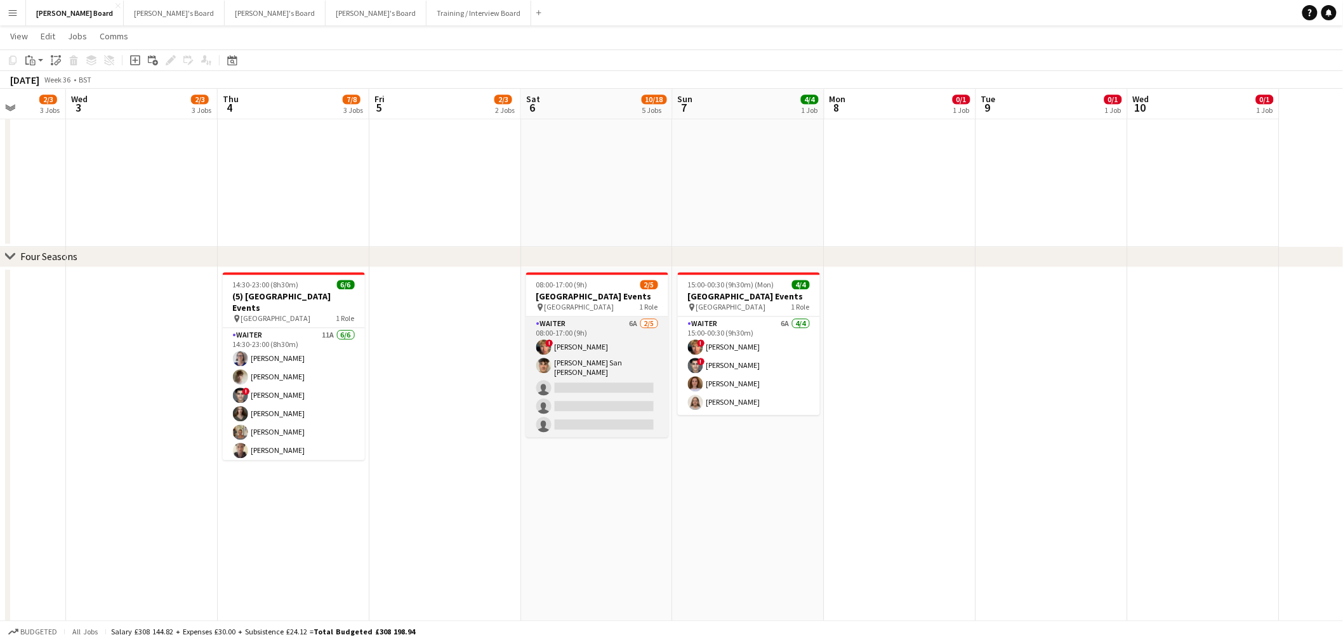
click at [567, 385] on app-card-role "Waiter 6A 2/5 08:00-17:00 (9h) ! Theo Clifford Cameron San Emeterio single-neut…" at bounding box center [597, 377] width 142 height 121
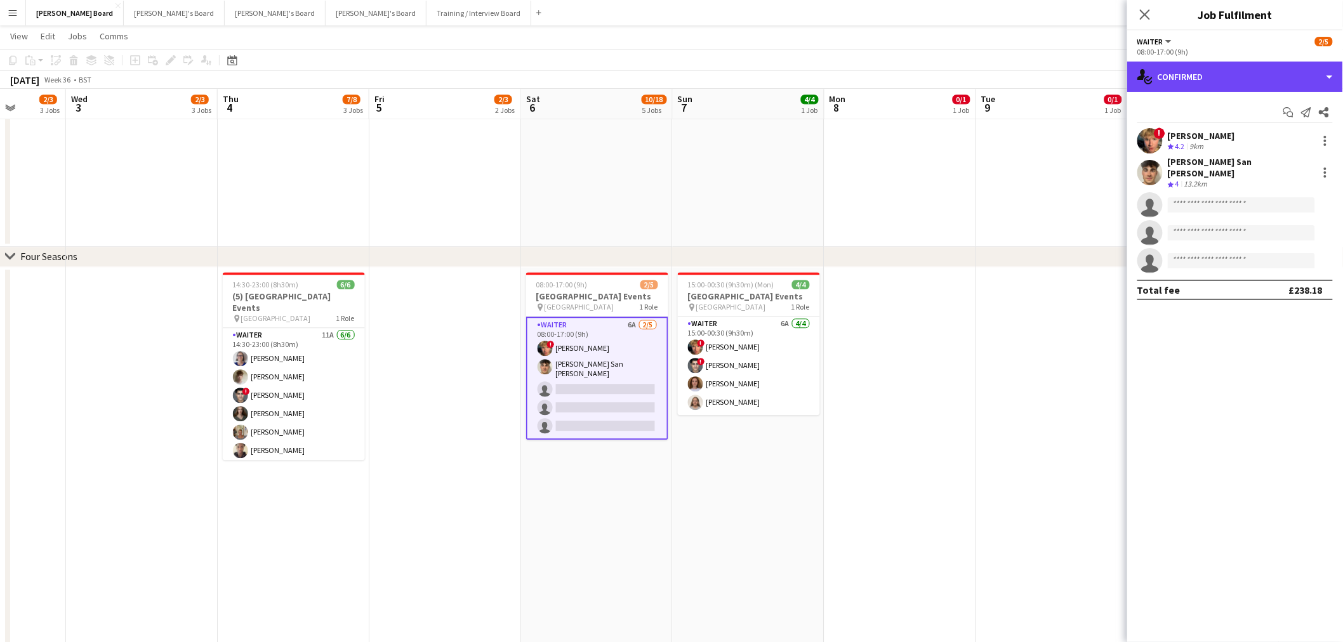
drag, startPoint x: 1223, startPoint y: 81, endPoint x: 1253, endPoint y: 106, distance: 39.7
click at [1229, 80] on div "single-neutral-actions-check-2 Confirmed" at bounding box center [1235, 77] width 216 height 30
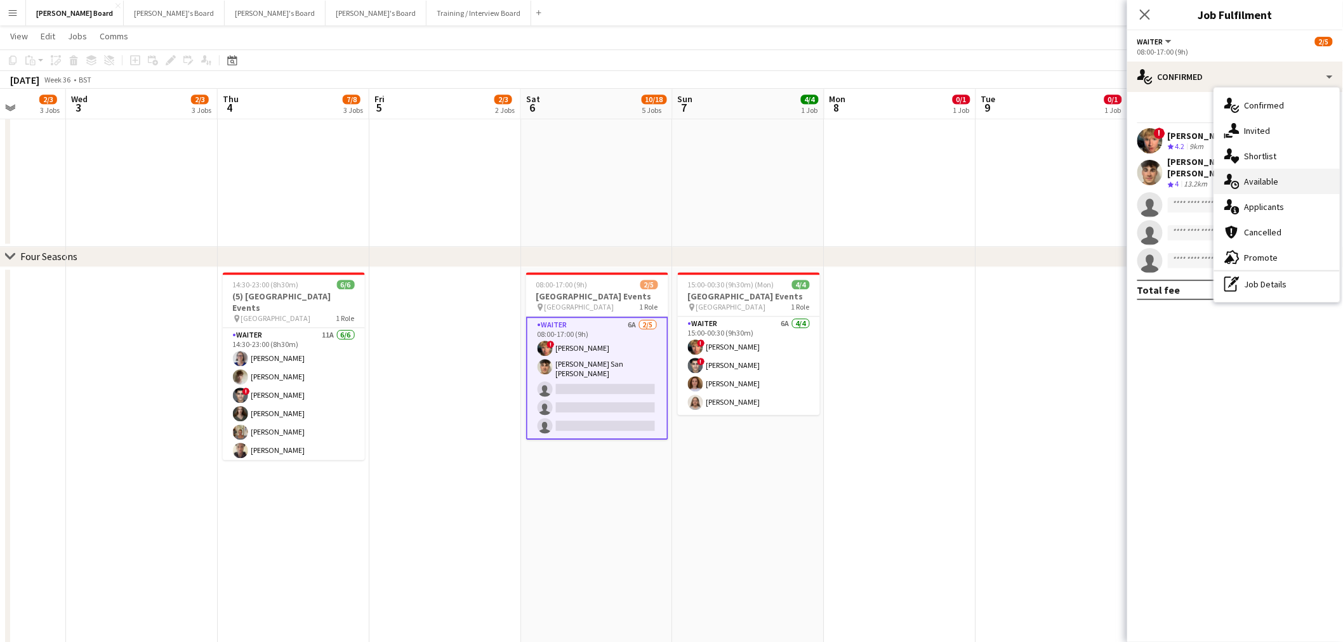
click at [1301, 183] on div "single-neutral-actions-upload Available" at bounding box center [1277, 181] width 126 height 25
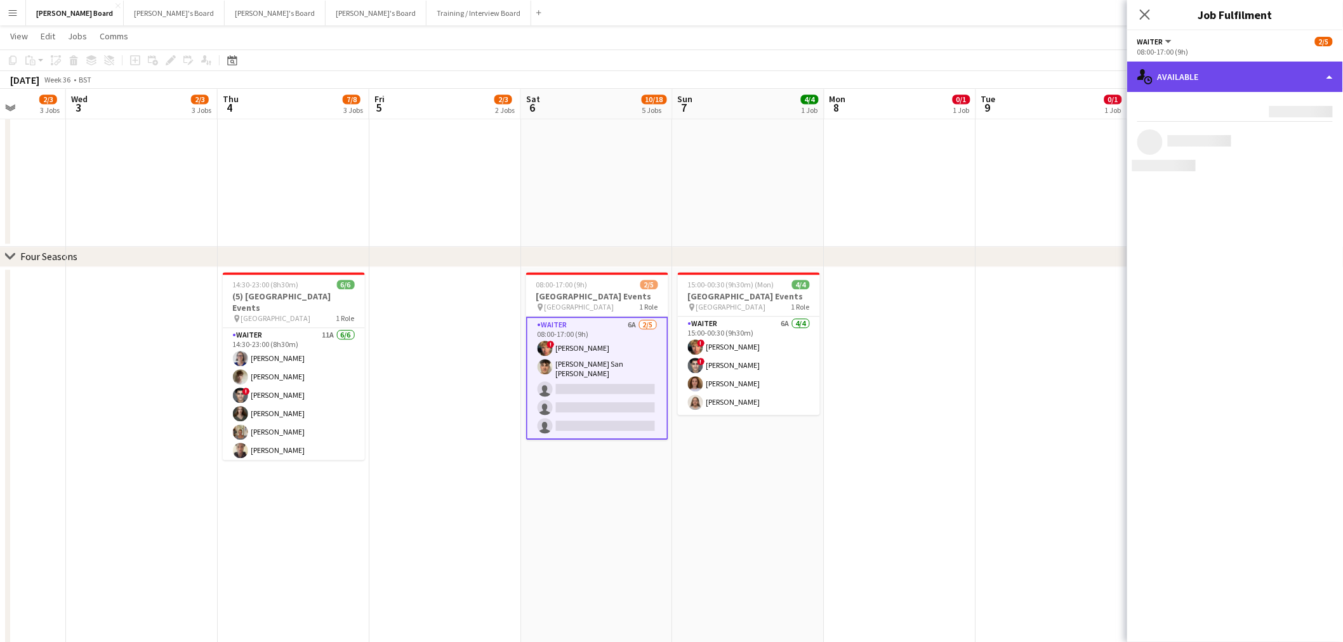
click at [1235, 72] on div "single-neutral-actions-upload Available" at bounding box center [1235, 77] width 216 height 30
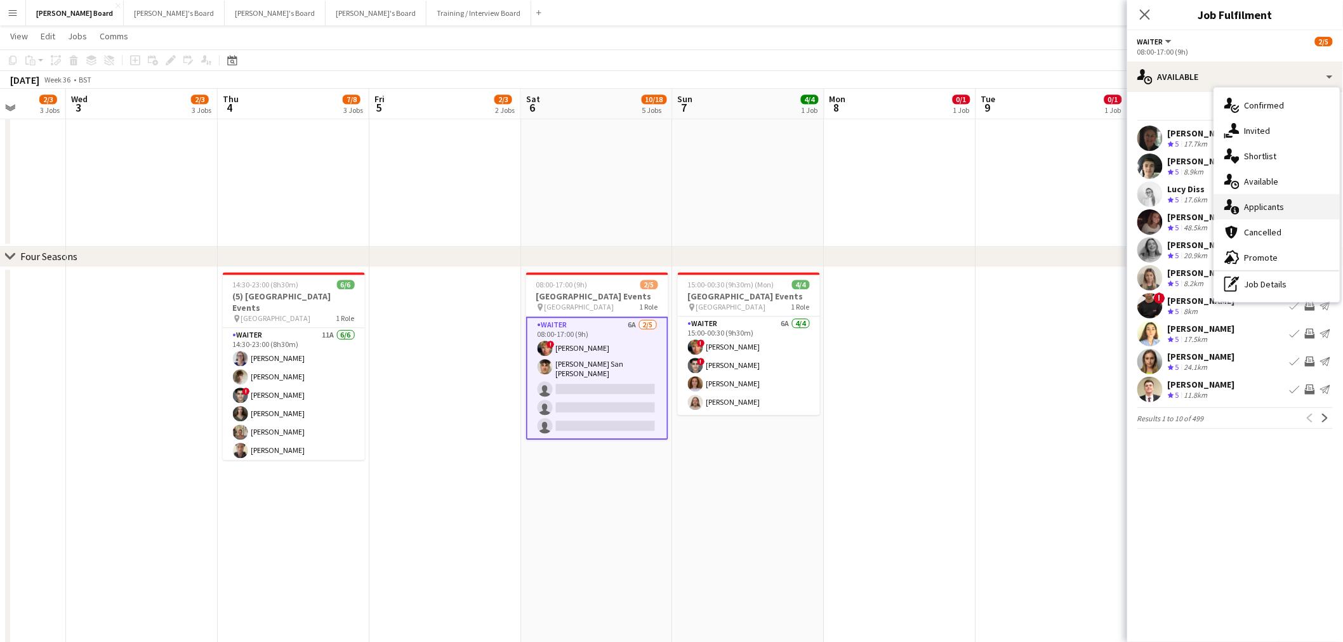
click at [1271, 212] on div "single-neutral-actions-information Applicants" at bounding box center [1277, 206] width 126 height 25
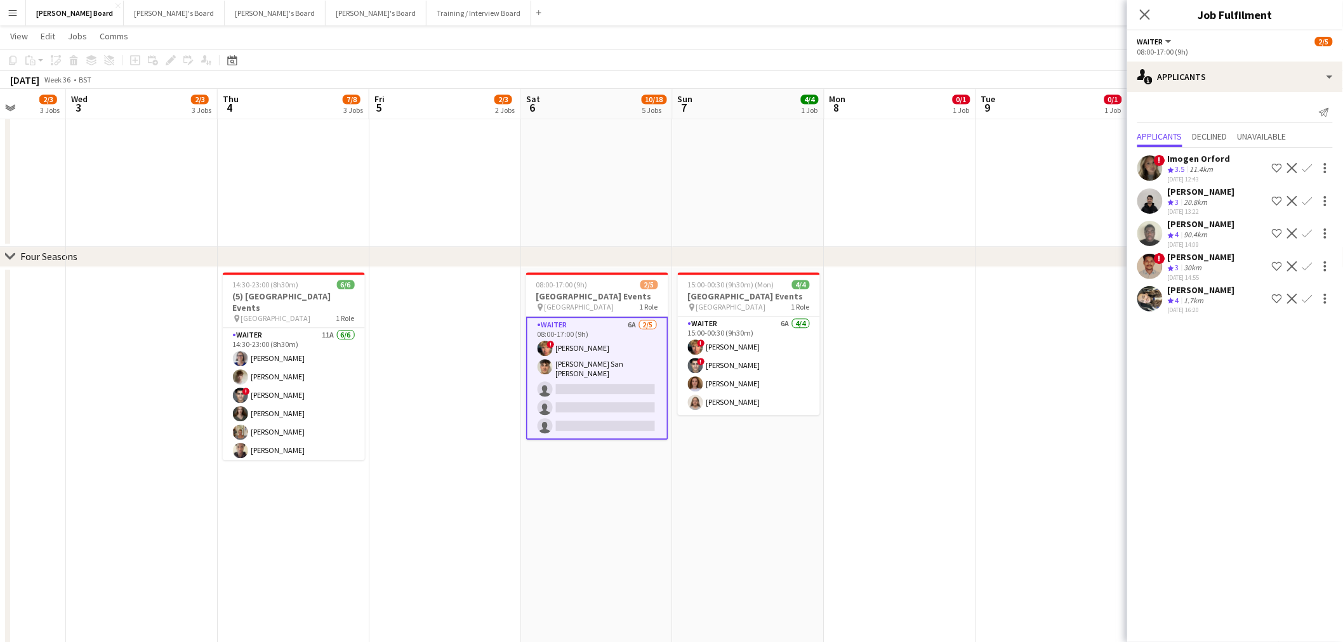
click at [1213, 306] on div "01-09-2025 16:20" at bounding box center [1201, 310] width 67 height 8
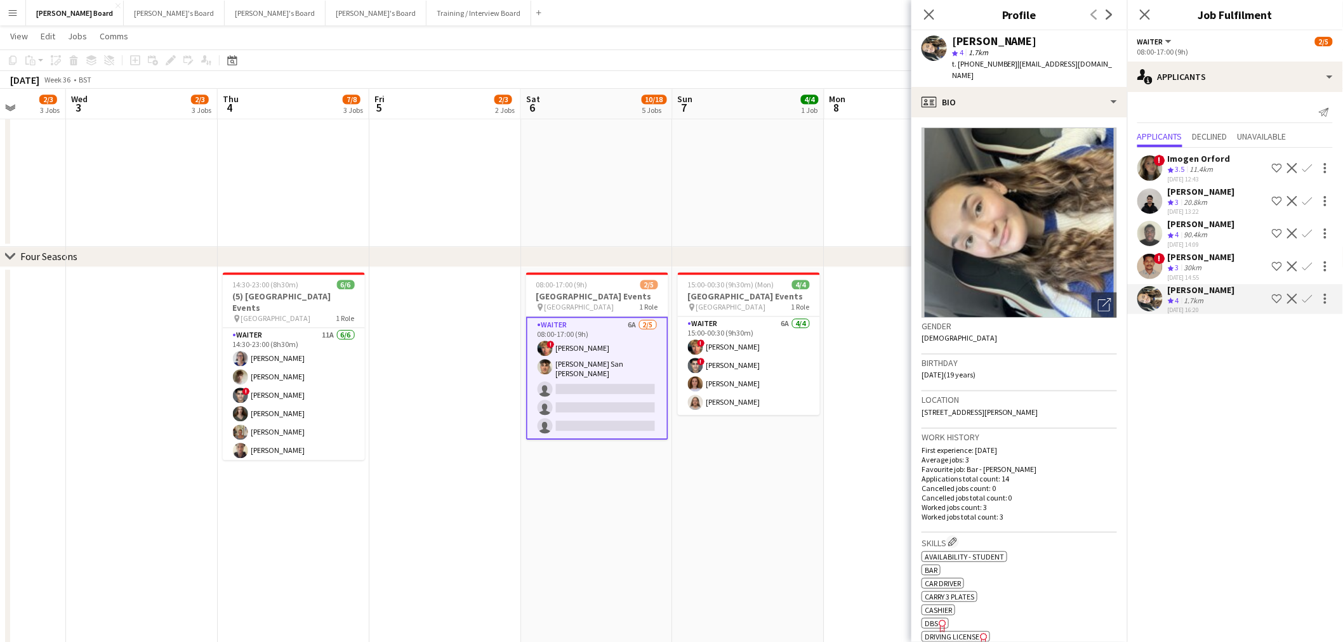
click at [1309, 232] on app-icon "Confirm" at bounding box center [1307, 233] width 10 height 10
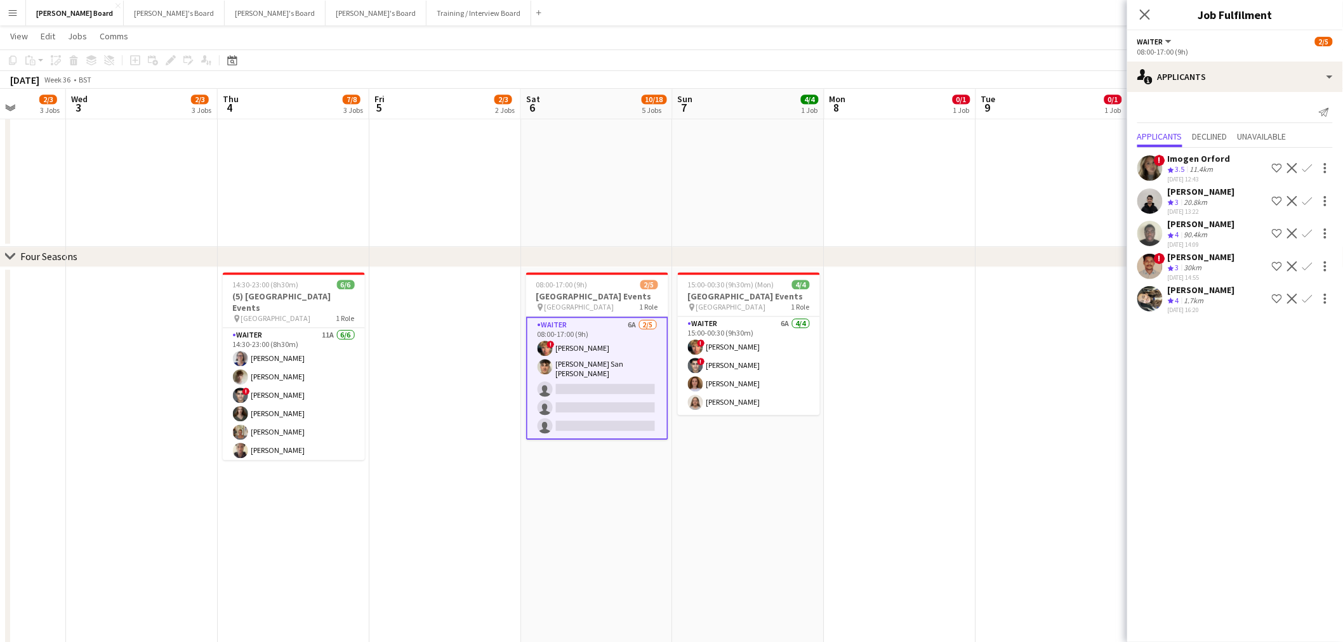
click at [1309, 232] on app-icon "Confirm" at bounding box center [1307, 233] width 10 height 10
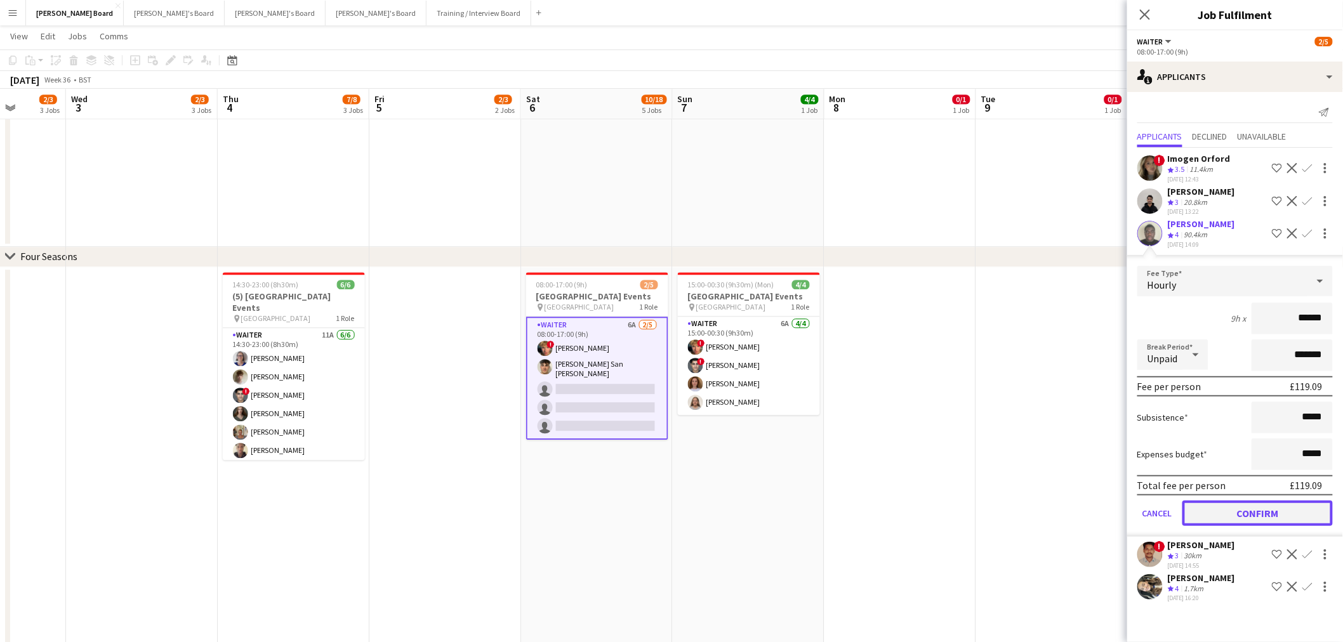
click at [1268, 512] on button "Confirm" at bounding box center [1257, 513] width 150 height 25
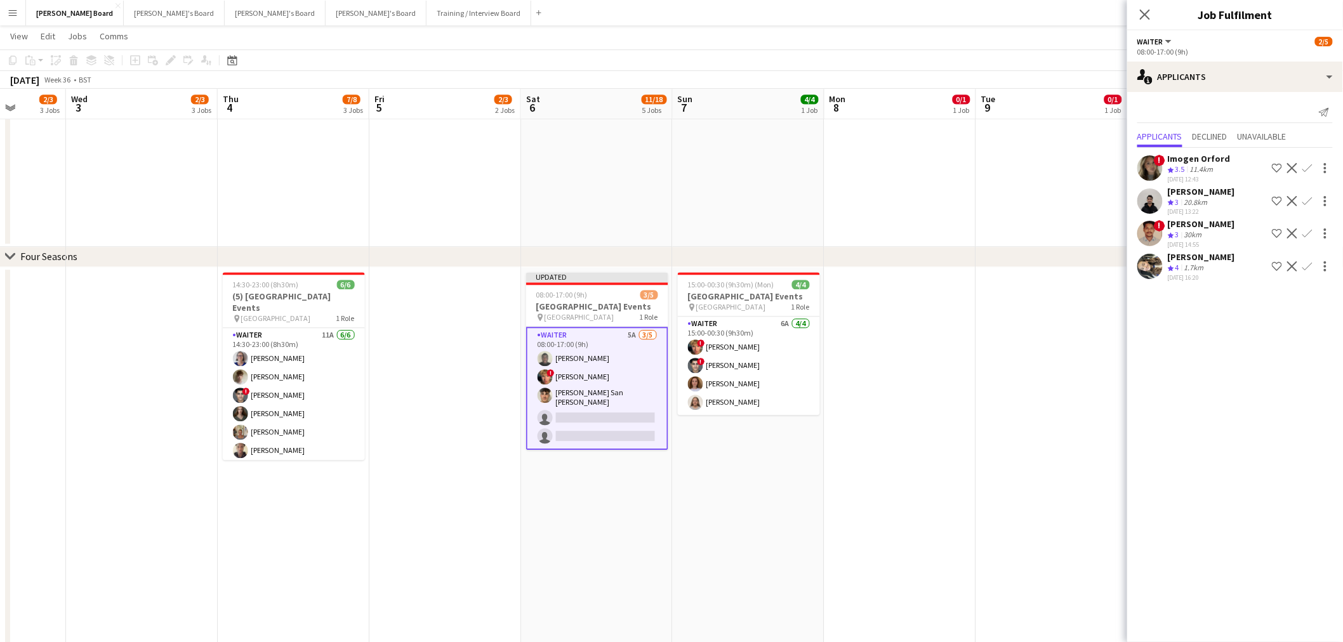
click at [1210, 258] on div "Emilie Lalondrelle" at bounding box center [1201, 256] width 67 height 11
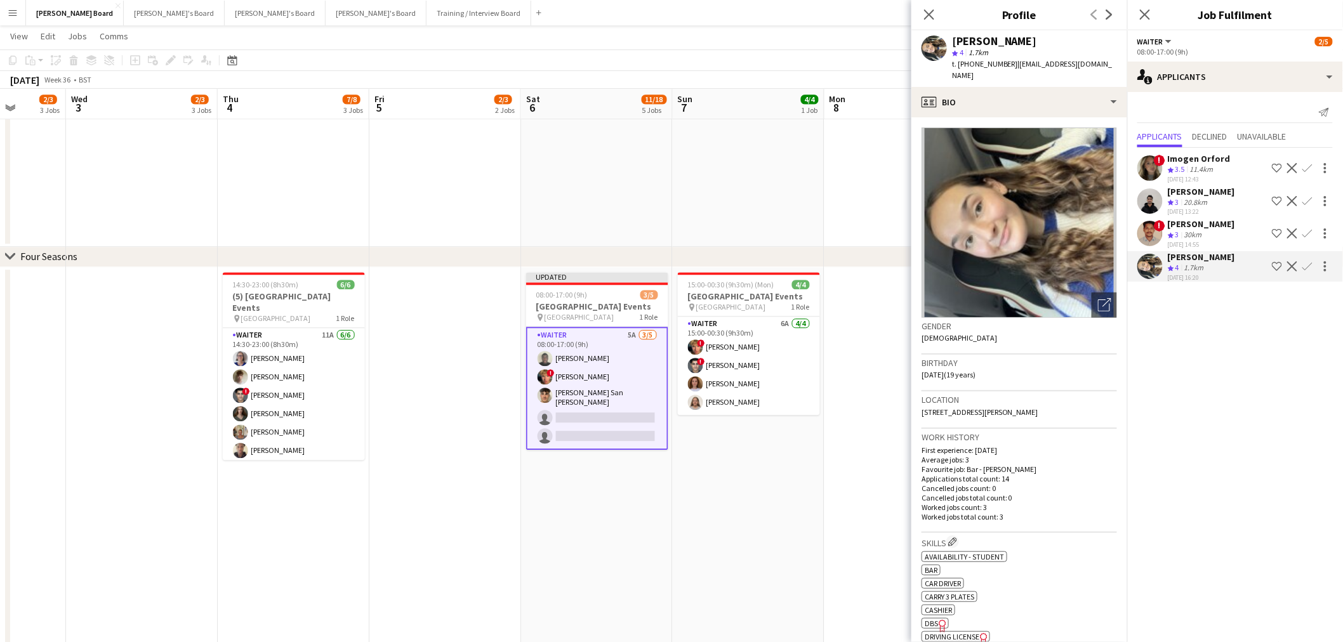
scroll to position [70, 0]
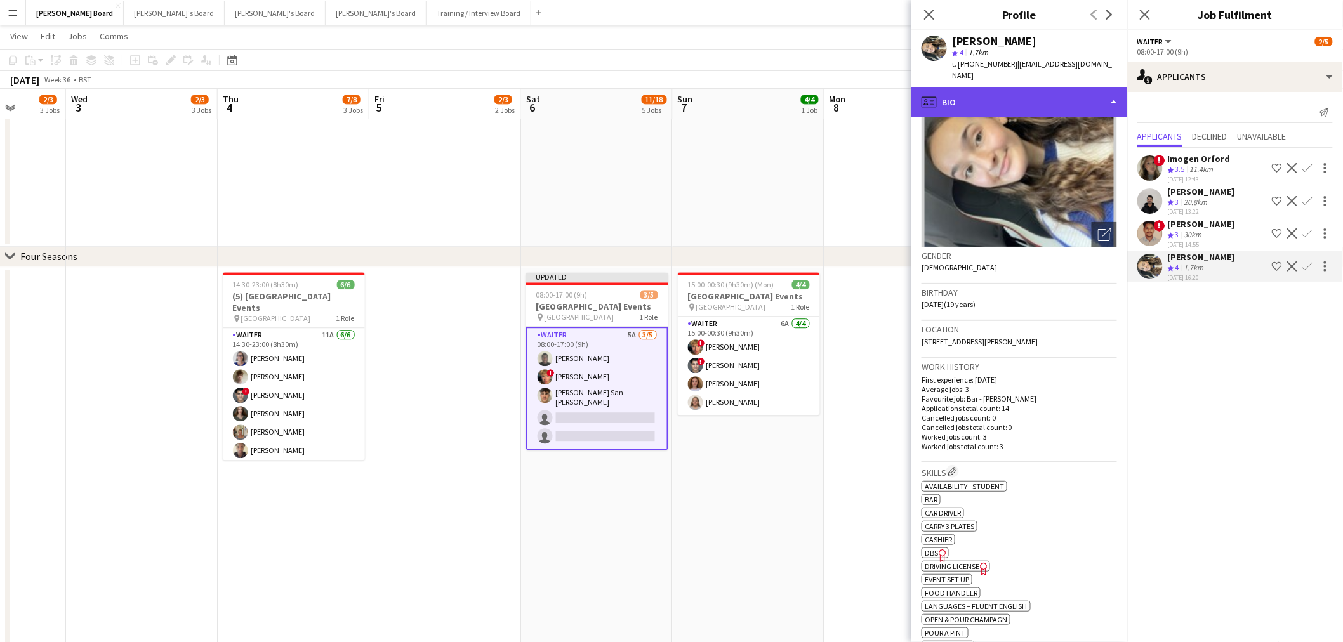
click at [1062, 91] on div "profile Bio" at bounding box center [1019, 102] width 216 height 30
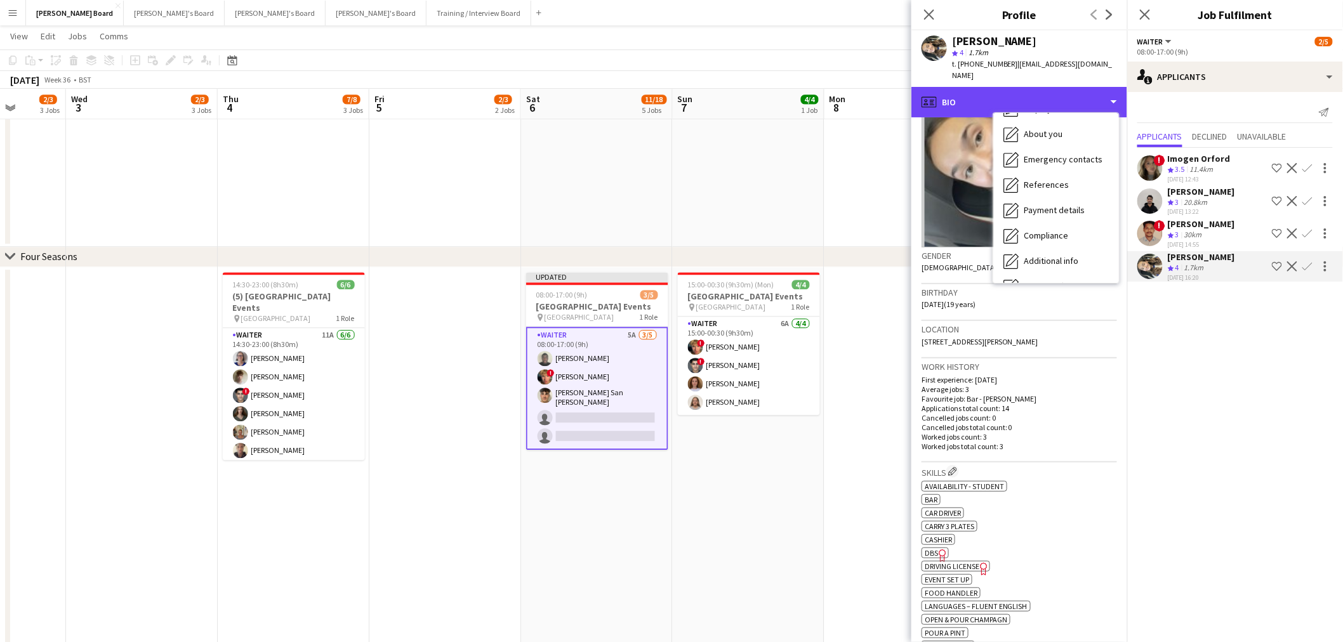
scroll to position [169, 0]
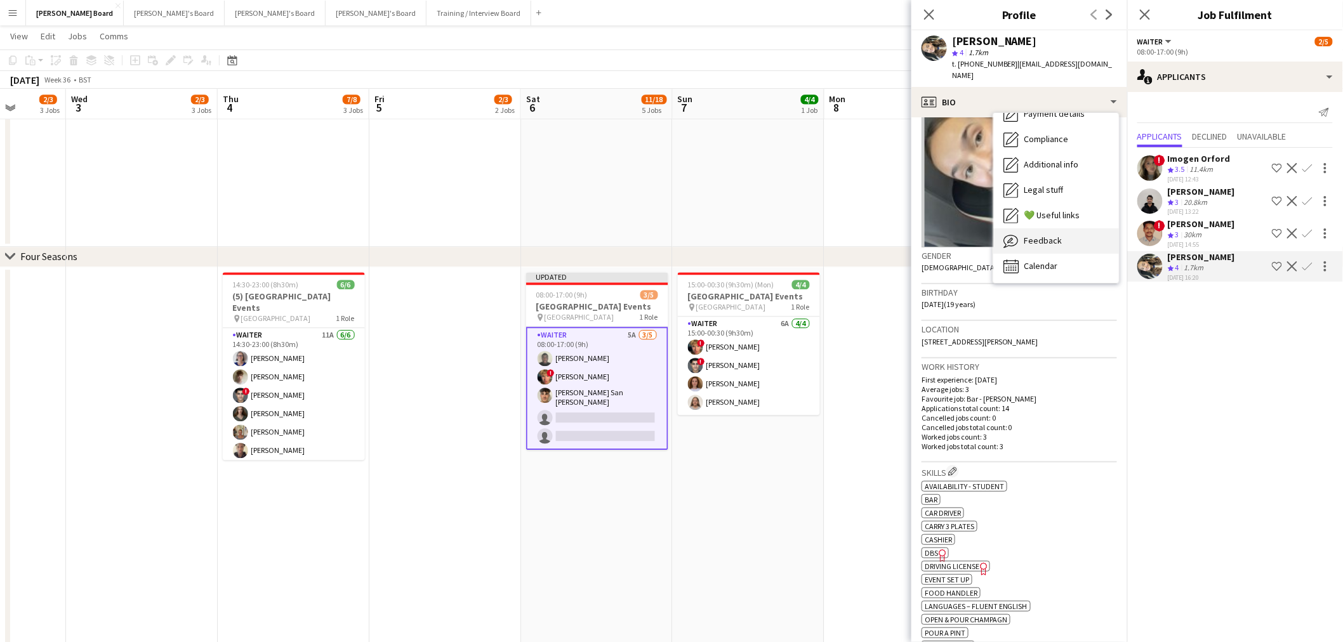
click at [1050, 236] on div "Feedback Feedback" at bounding box center [1056, 240] width 126 height 25
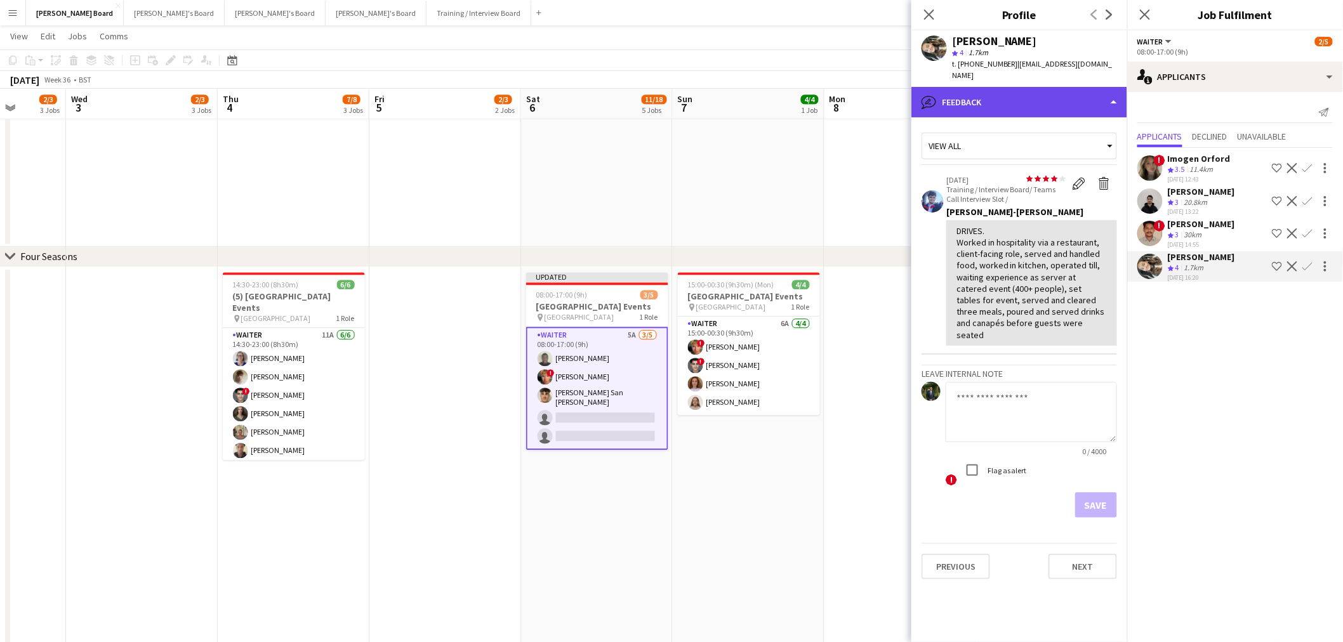
click at [1055, 87] on div "bubble-pencil Feedback" at bounding box center [1019, 102] width 216 height 30
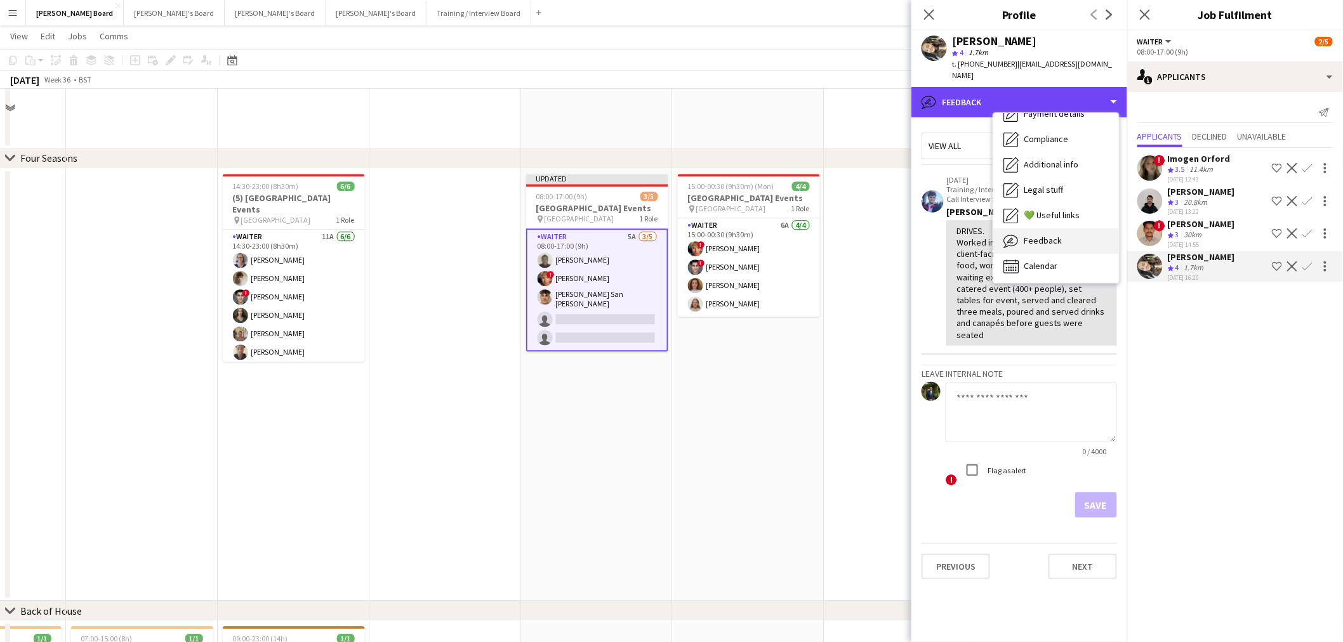
scroll to position [1551, 0]
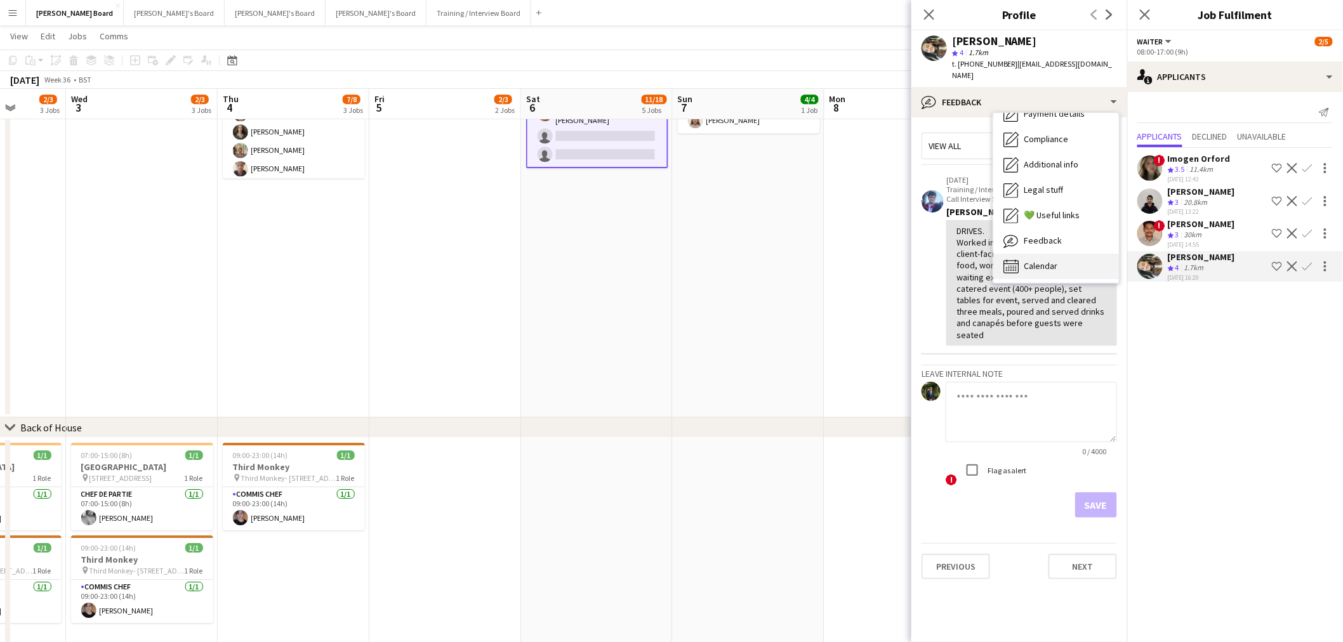
click at [1029, 261] on div "Calendar Calendar" at bounding box center [1056, 266] width 126 height 25
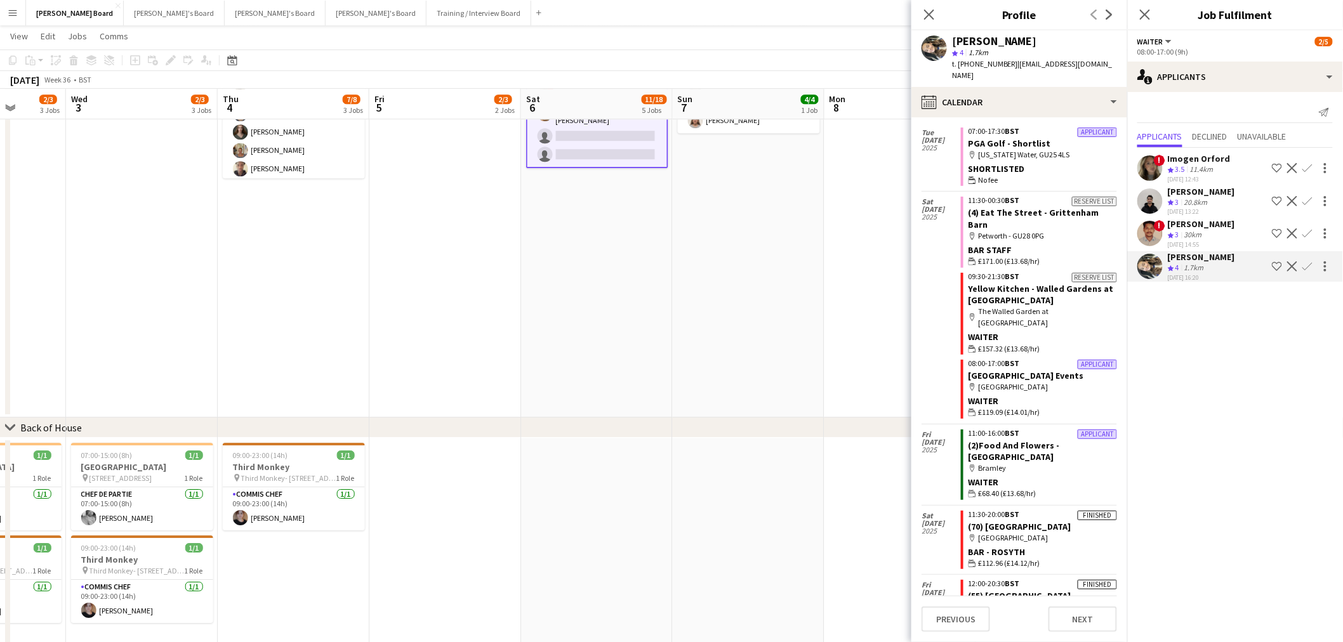
scroll to position [534, 0]
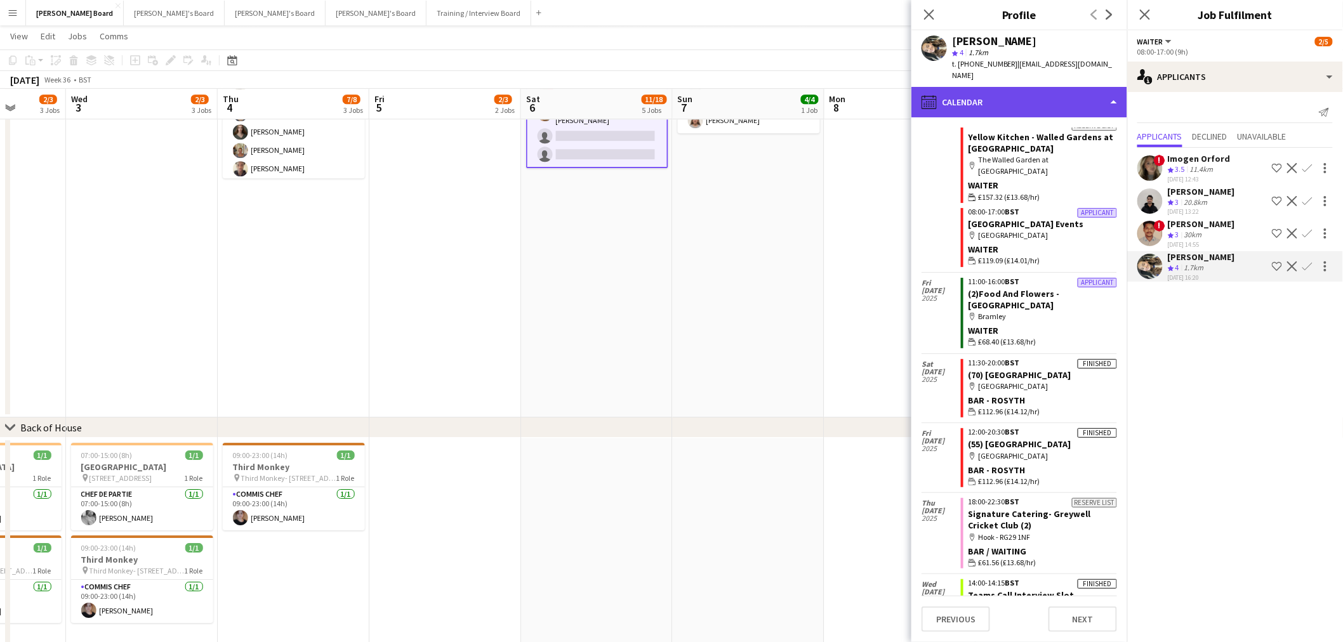
click at [1071, 96] on div "calendar-full Calendar" at bounding box center [1019, 102] width 216 height 30
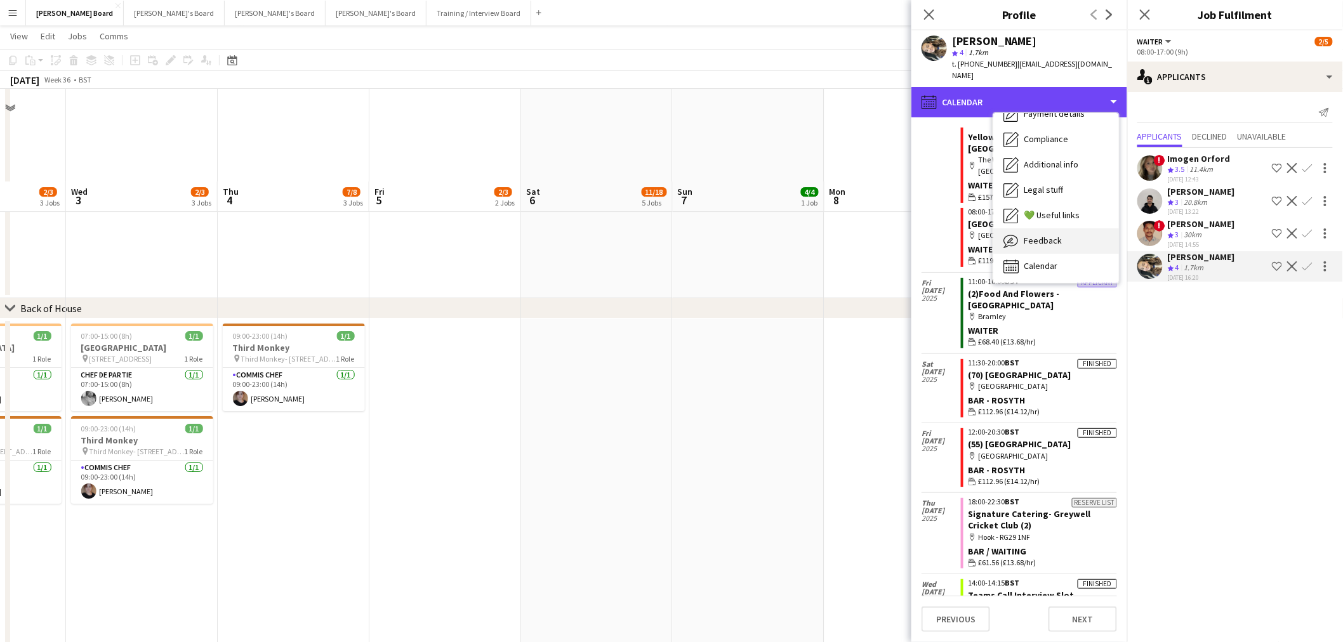
scroll to position [1762, 0]
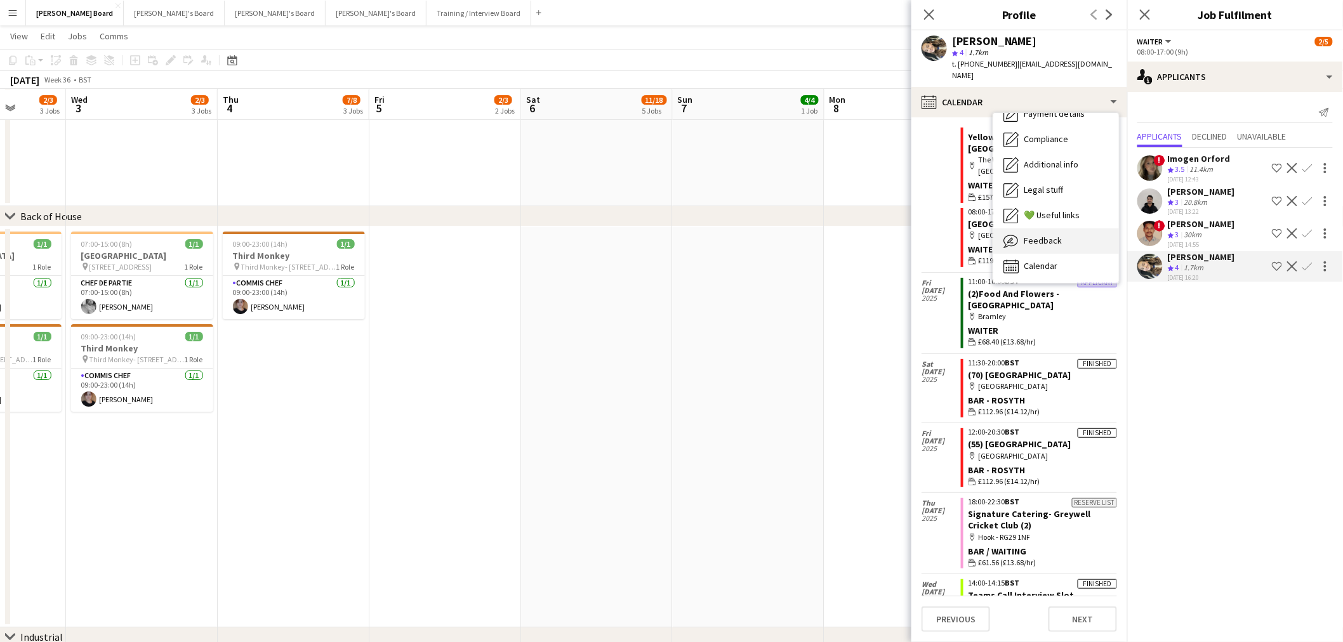
click at [1052, 235] on span "Feedback" at bounding box center [1043, 240] width 38 height 11
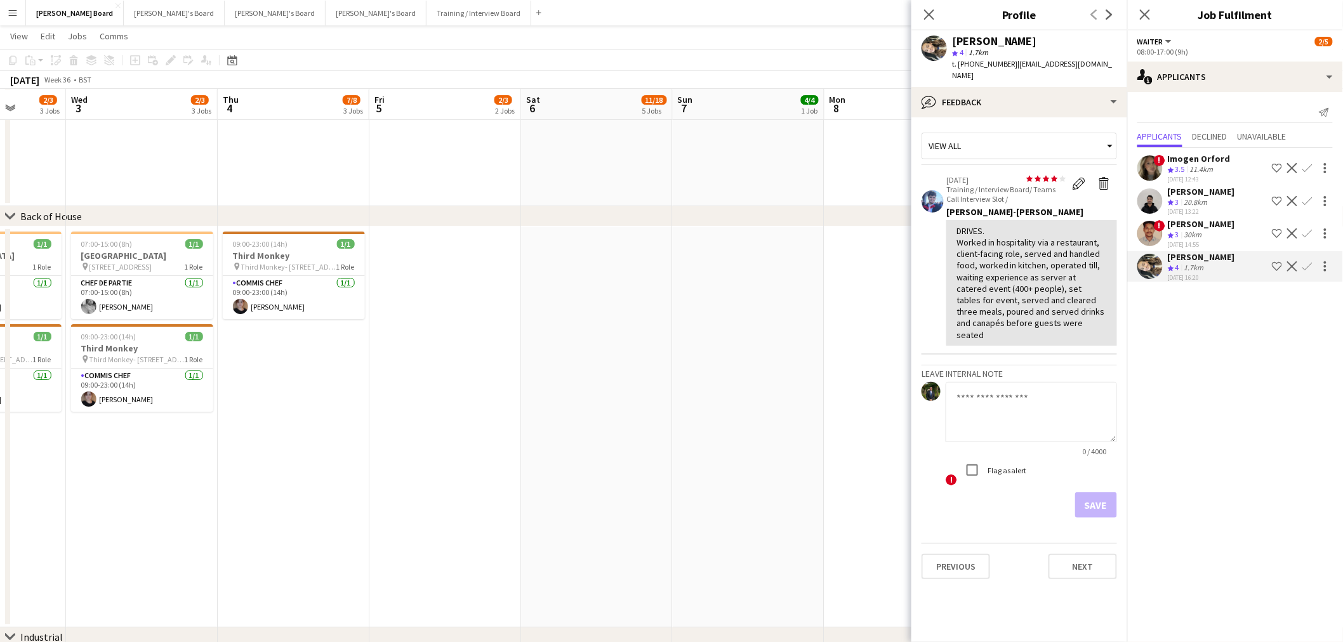
click at [1305, 267] on app-icon "Confirm" at bounding box center [1307, 266] width 10 height 10
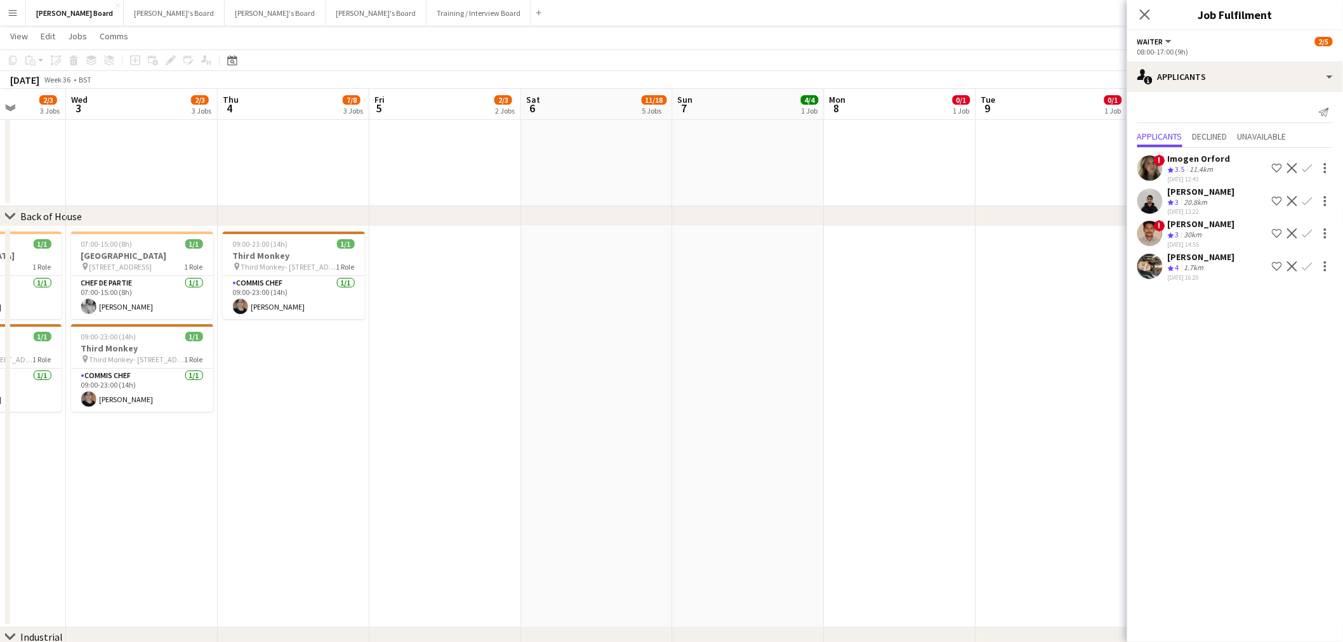
click at [1302, 265] on app-icon "Confirm" at bounding box center [1307, 266] width 10 height 10
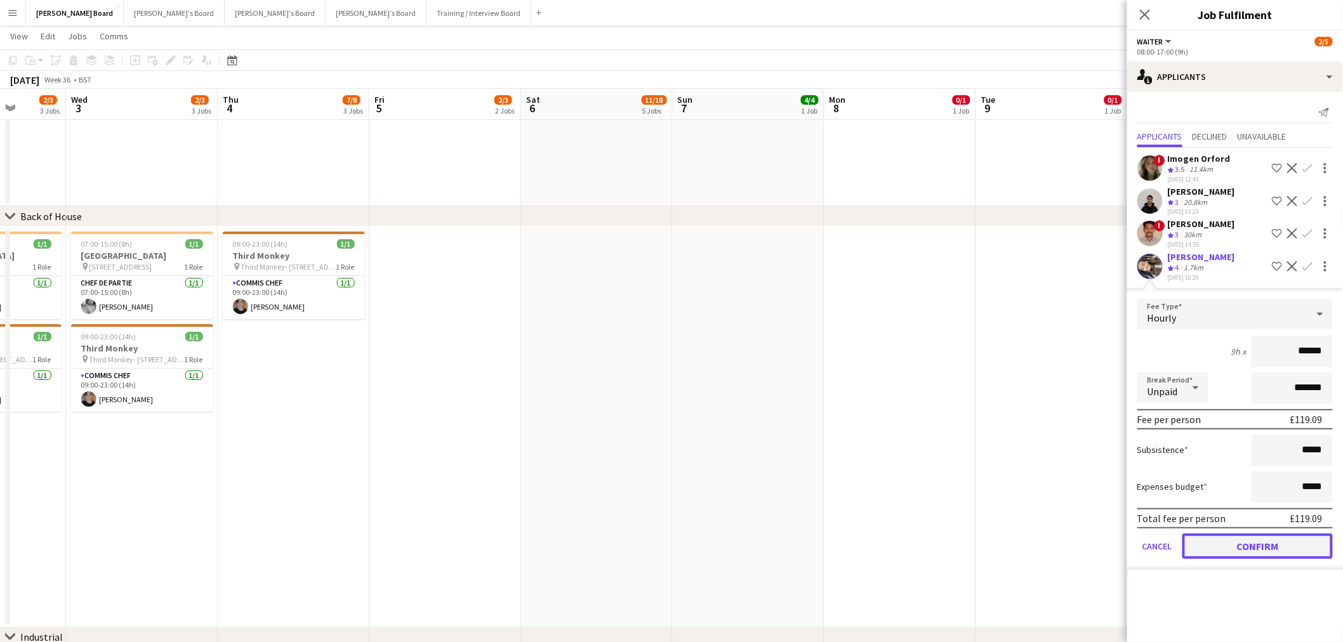
click at [1267, 541] on button "Confirm" at bounding box center [1257, 546] width 150 height 25
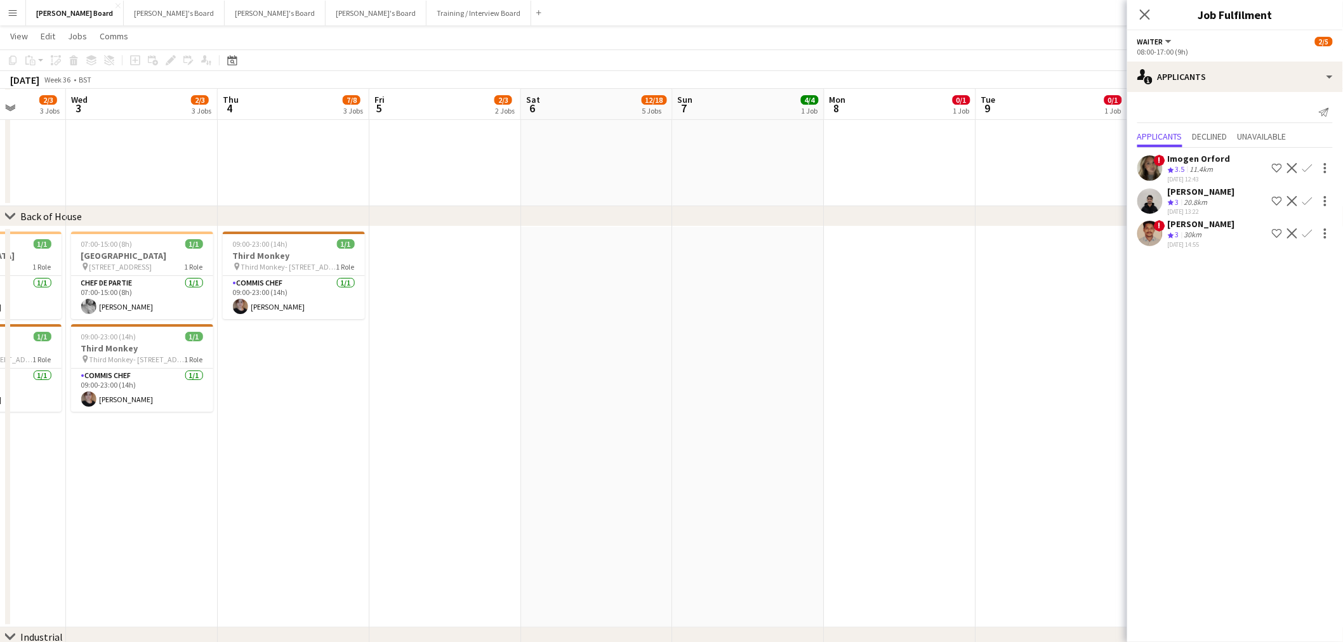
click at [954, 401] on app-date-cell at bounding box center [900, 427] width 152 height 401
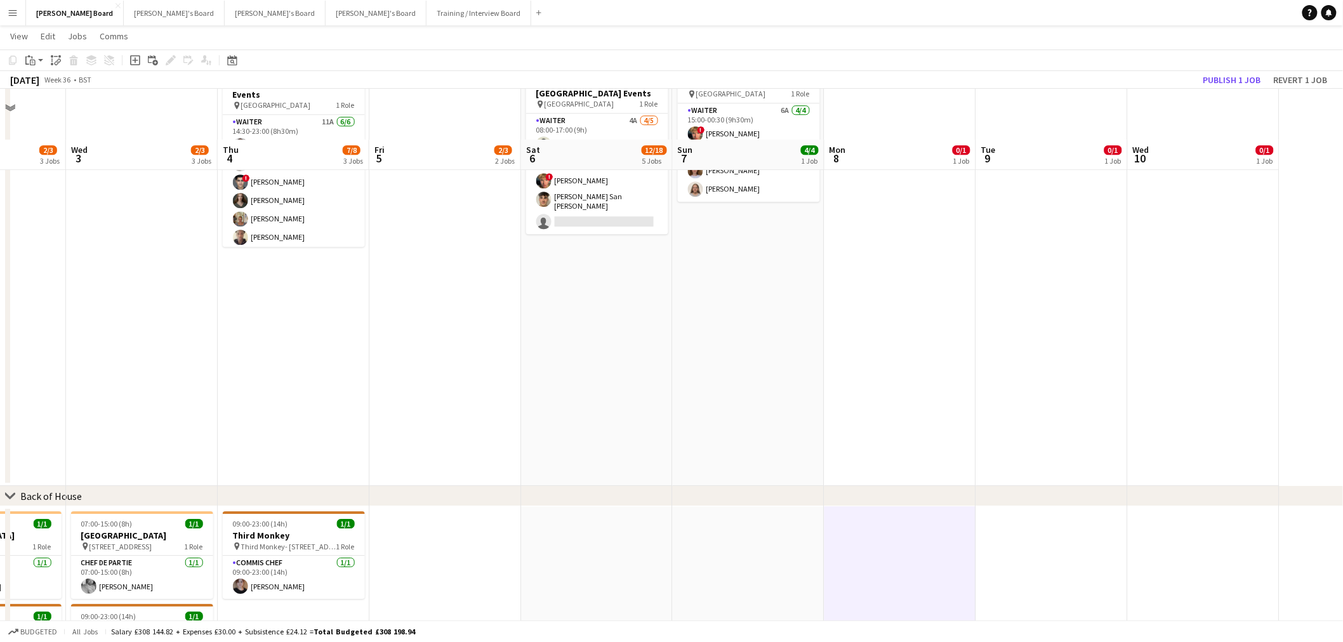
scroll to position [1340, 0]
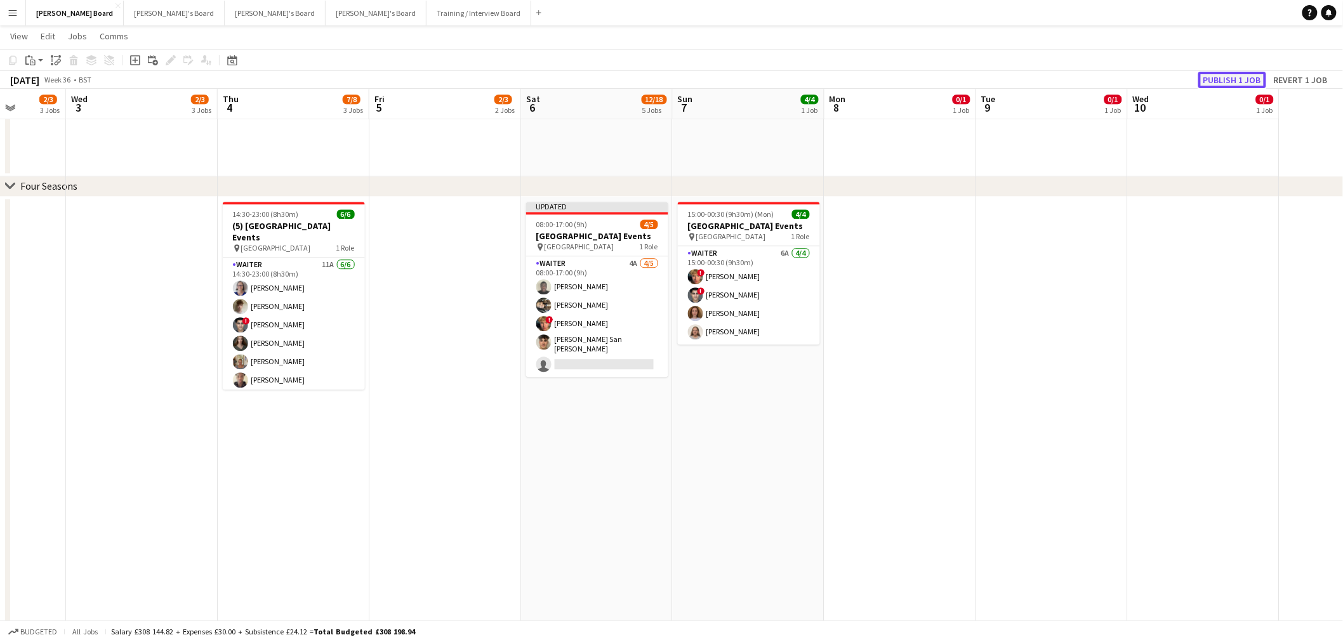
click at [1228, 75] on button "Publish 1 job" at bounding box center [1232, 80] width 68 height 17
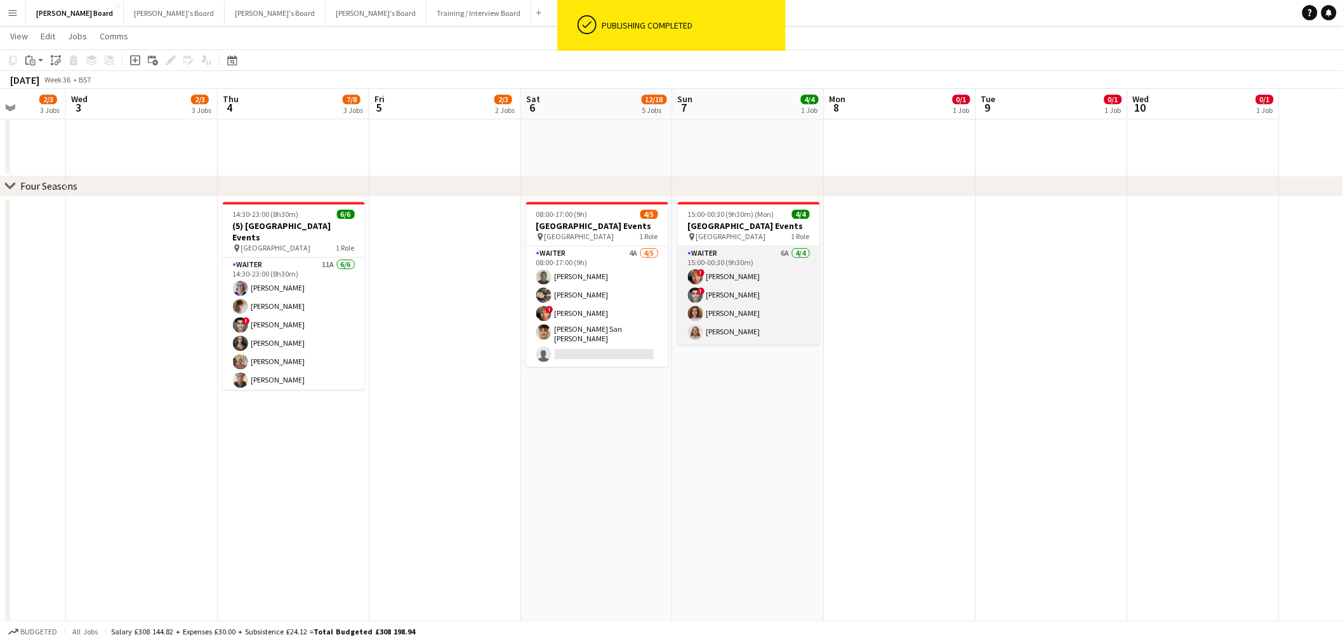
click at [750, 290] on app-card-role "Waiter 6A 4/4 15:00-00:30 (9h30m) ! Theo Clifford ! Fedrat Sadat Sophie Briscoe…" at bounding box center [749, 295] width 142 height 98
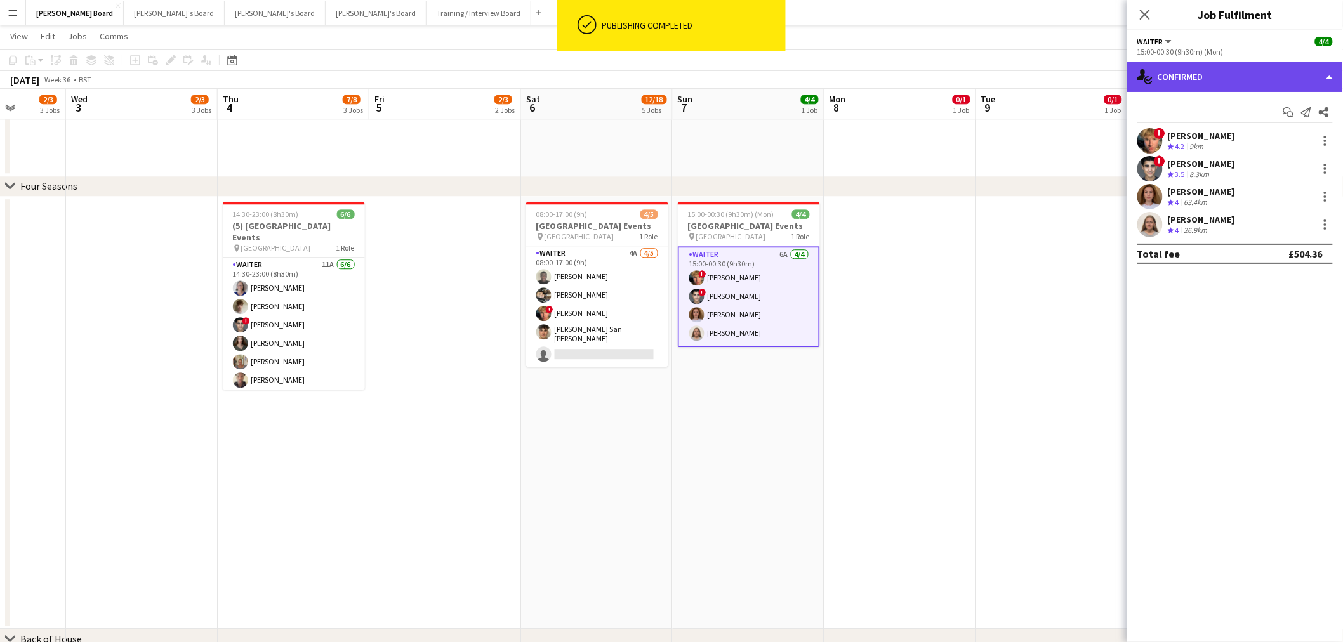
click at [1265, 75] on div "single-neutral-actions-check-2 Confirmed" at bounding box center [1235, 77] width 216 height 30
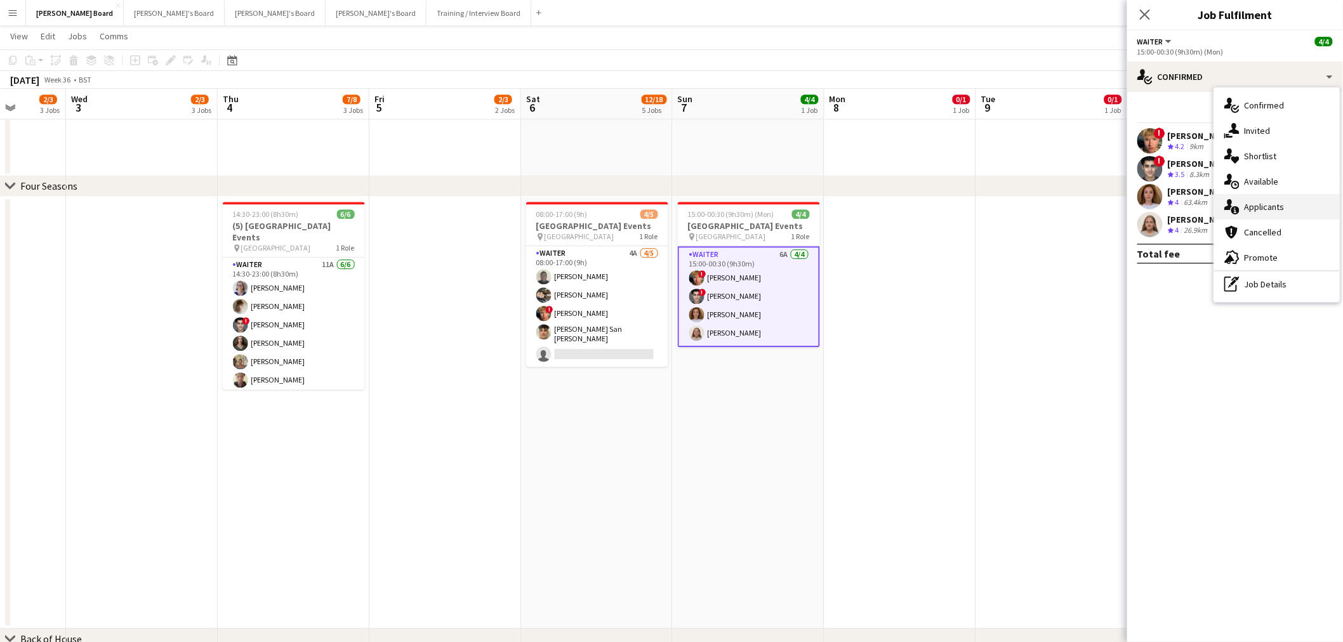
click at [1276, 208] on div "single-neutral-actions-information Applicants" at bounding box center [1277, 206] width 126 height 25
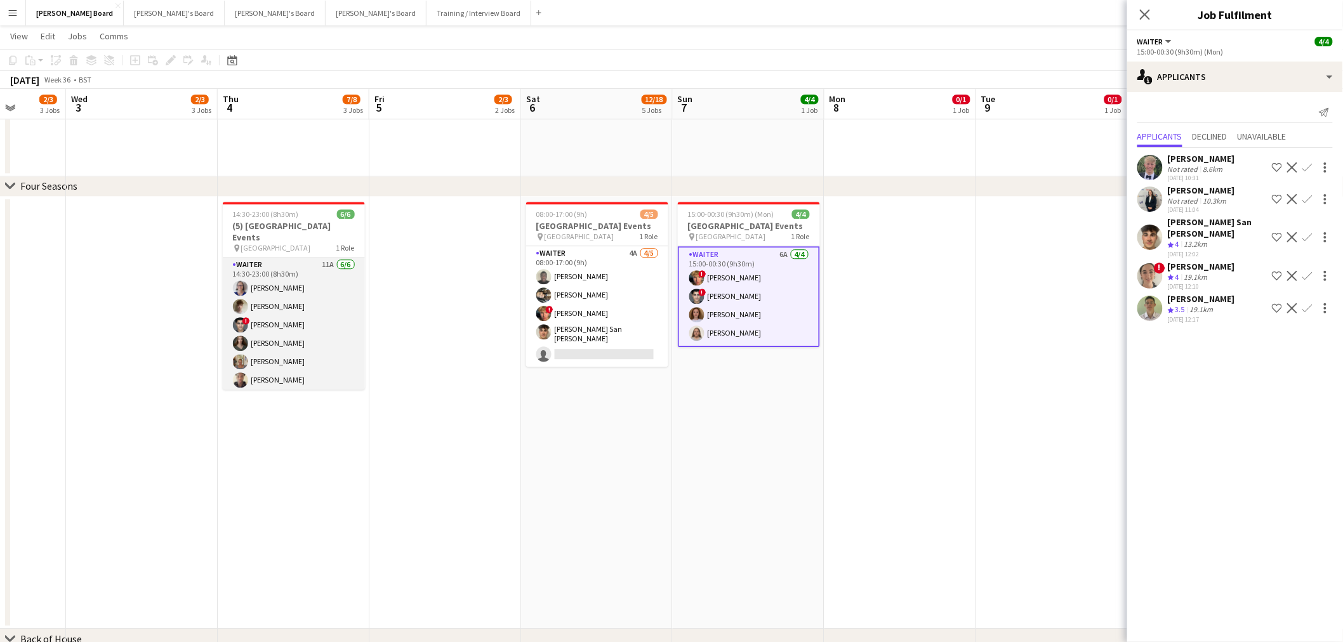
click at [312, 308] on app-card-role "Waiter 11A 6/6 14:30-23:00 (8h30m) Dagmar Bailey Benjamin Morgan ! Fedrat Sadat…" at bounding box center [294, 325] width 142 height 135
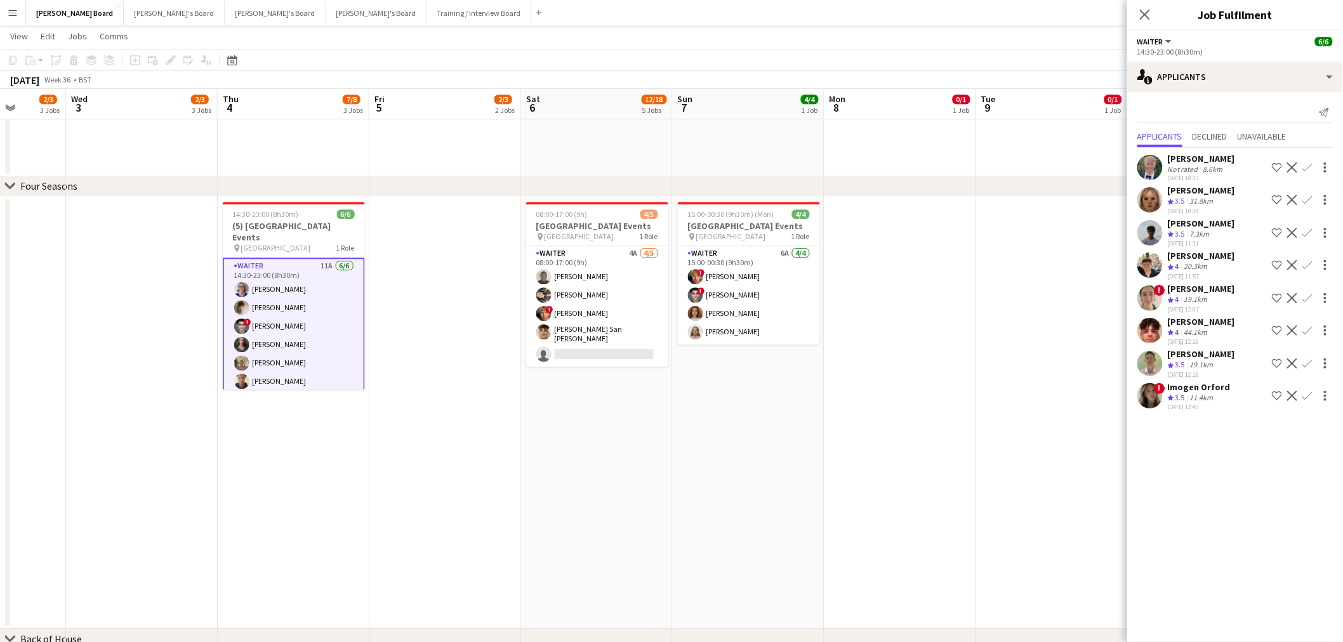
click at [1064, 278] on app-date-cell at bounding box center [1052, 413] width 152 height 433
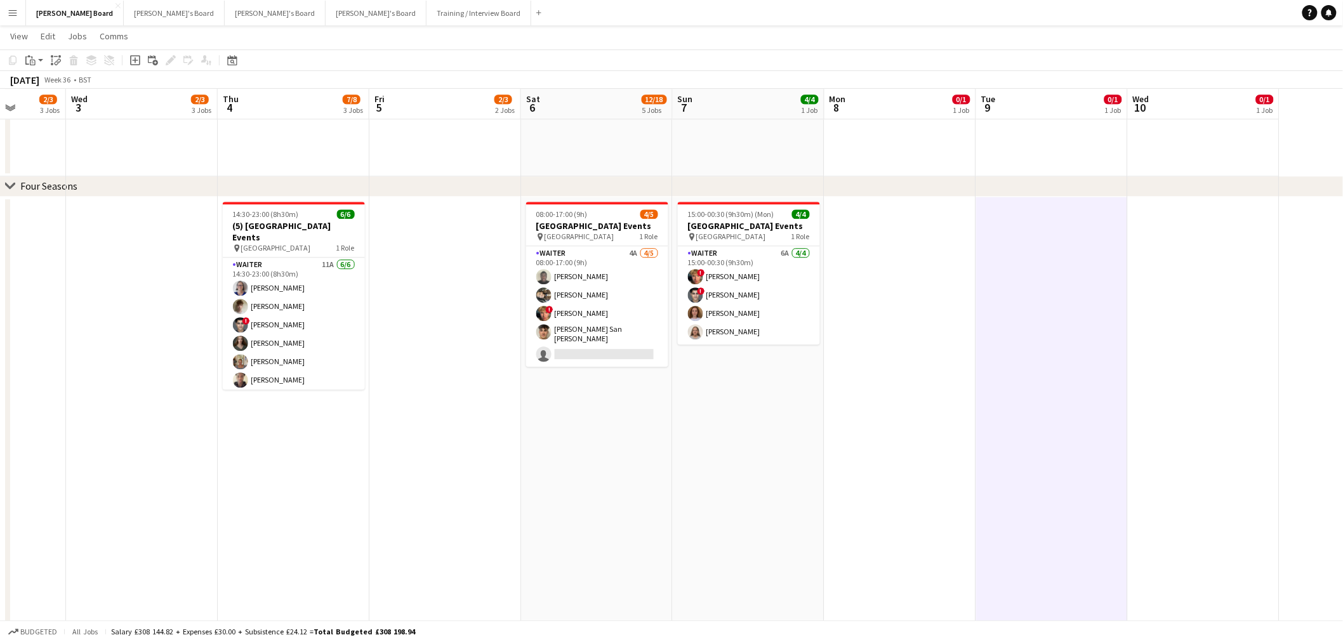
drag, startPoint x: 762, startPoint y: 418, endPoint x: 899, endPoint y: 398, distance: 137.9
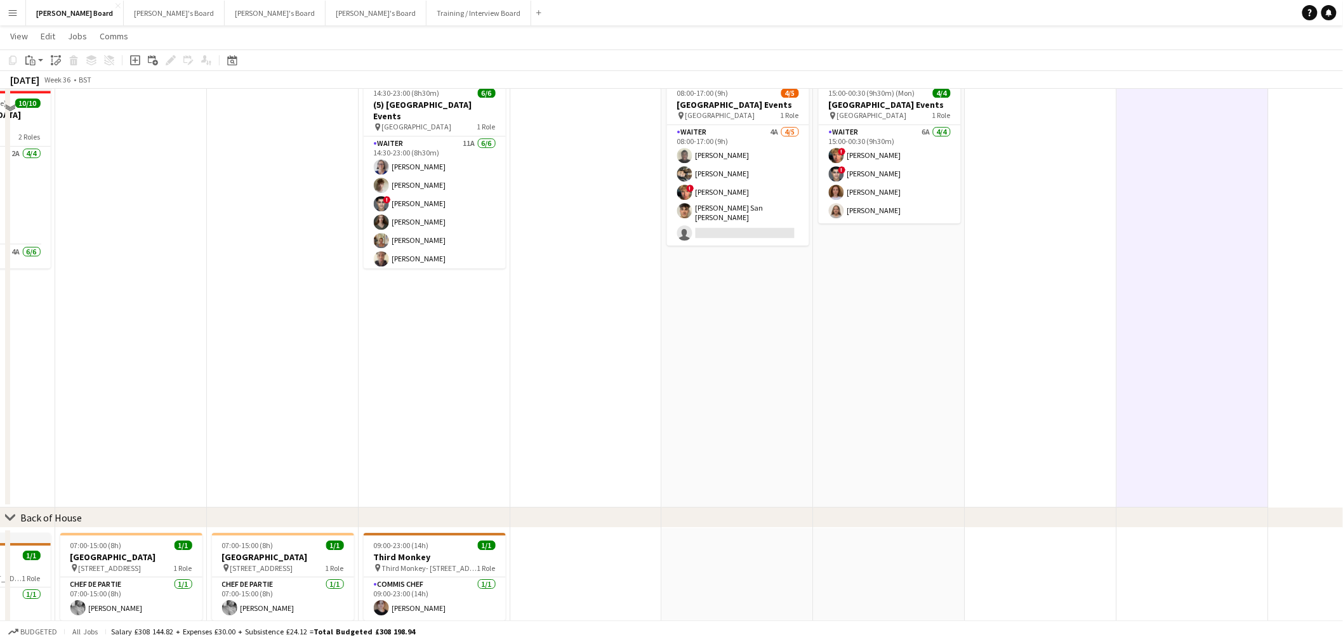
scroll to position [1692, 0]
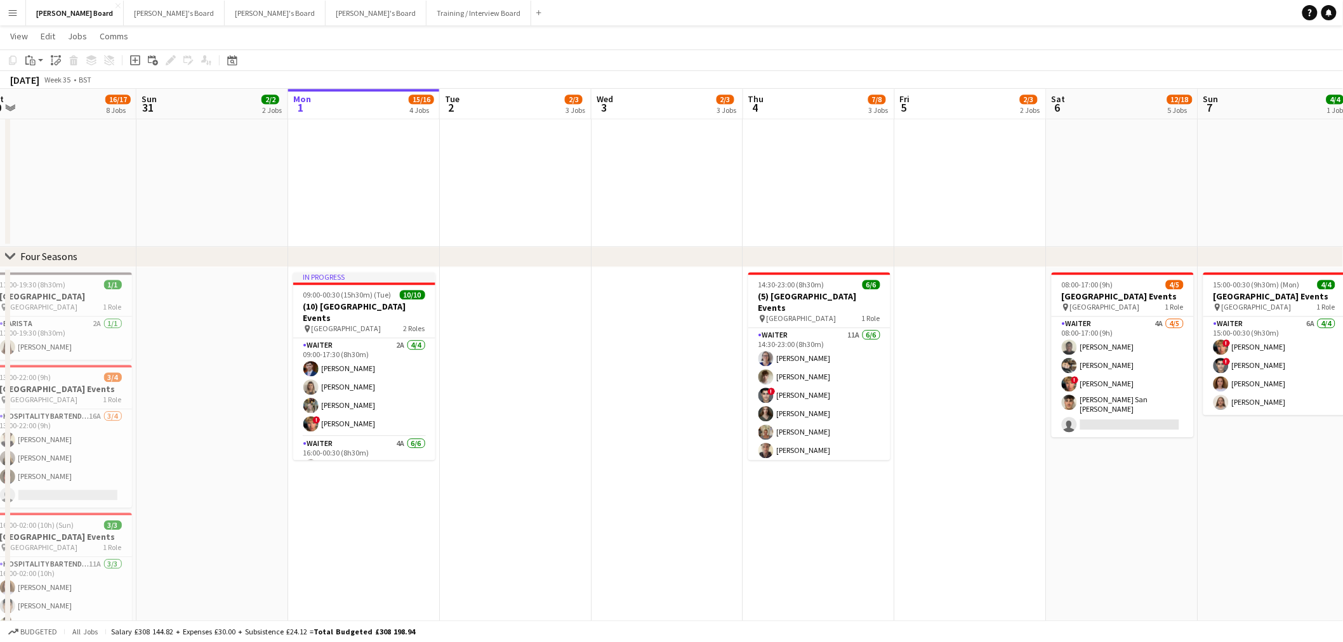
scroll to position [0, 305]
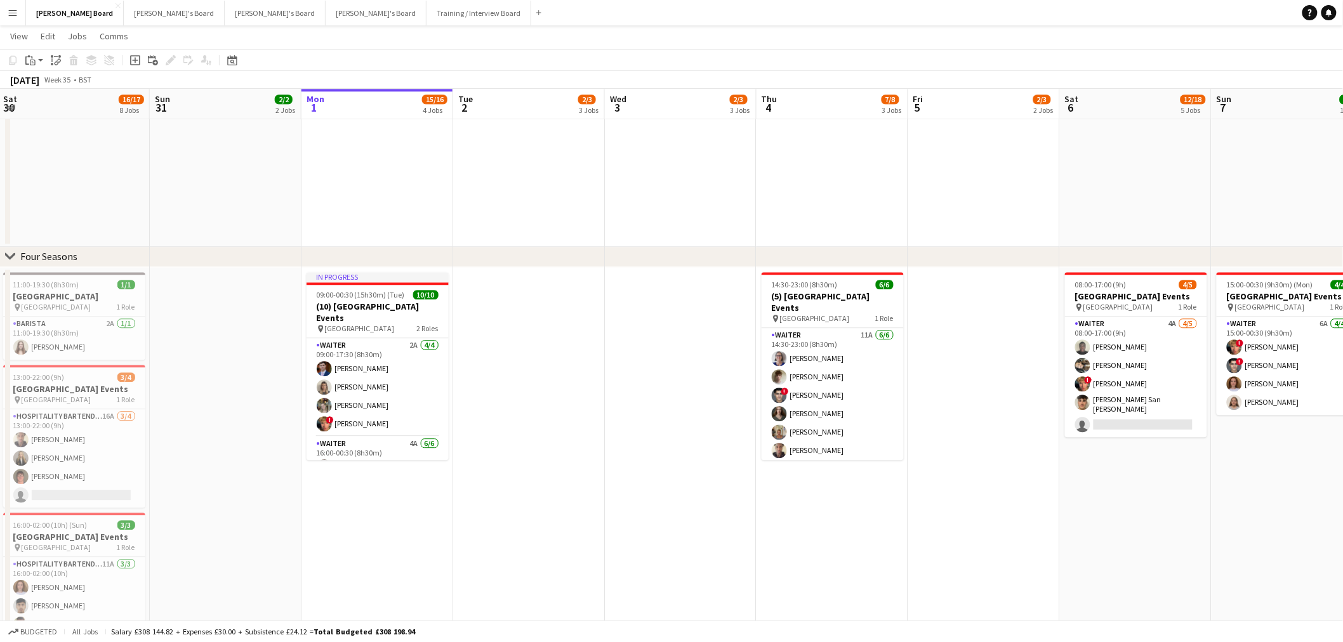
drag, startPoint x: 475, startPoint y: 405, endPoint x: 791, endPoint y: 417, distance: 316.9
click at [791, 417] on app-calendar-viewport "Thu 28 2/2 2 Jobs Fri 29 6/8 5 Jobs Sat 30 16/17 8 Jobs Sun 31 2/2 2 Jobs Mon 1…" at bounding box center [671, 25] width 1343 height 2490
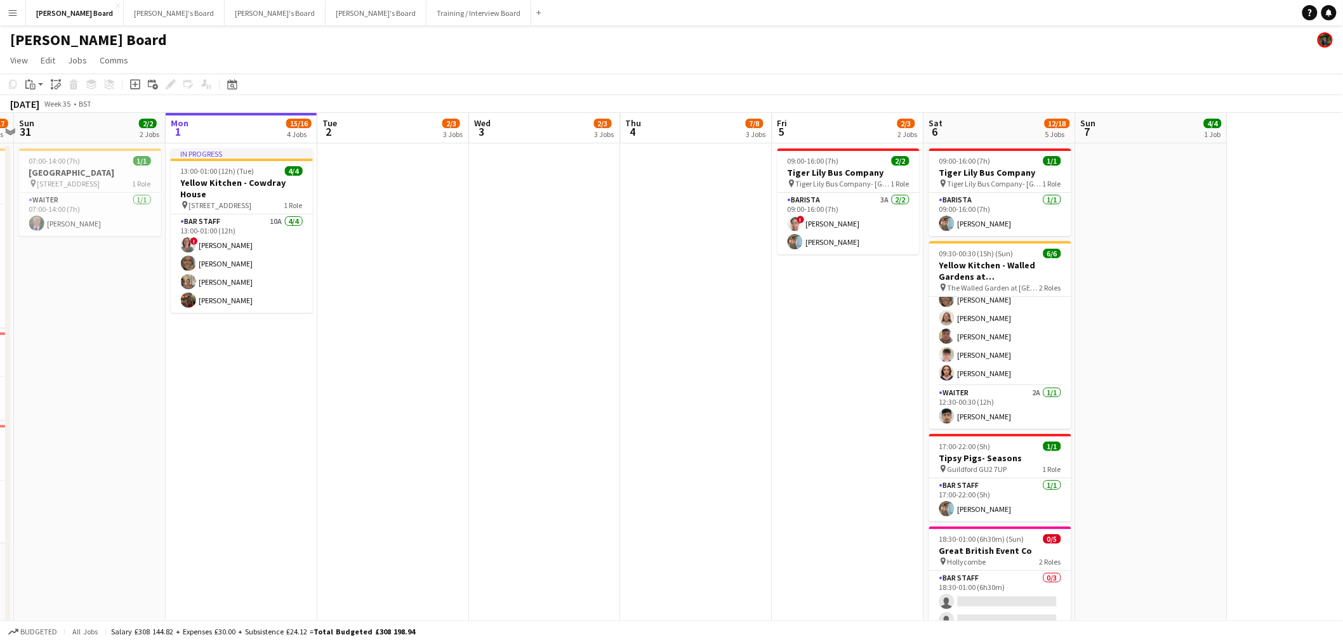
scroll to position [0, 315]
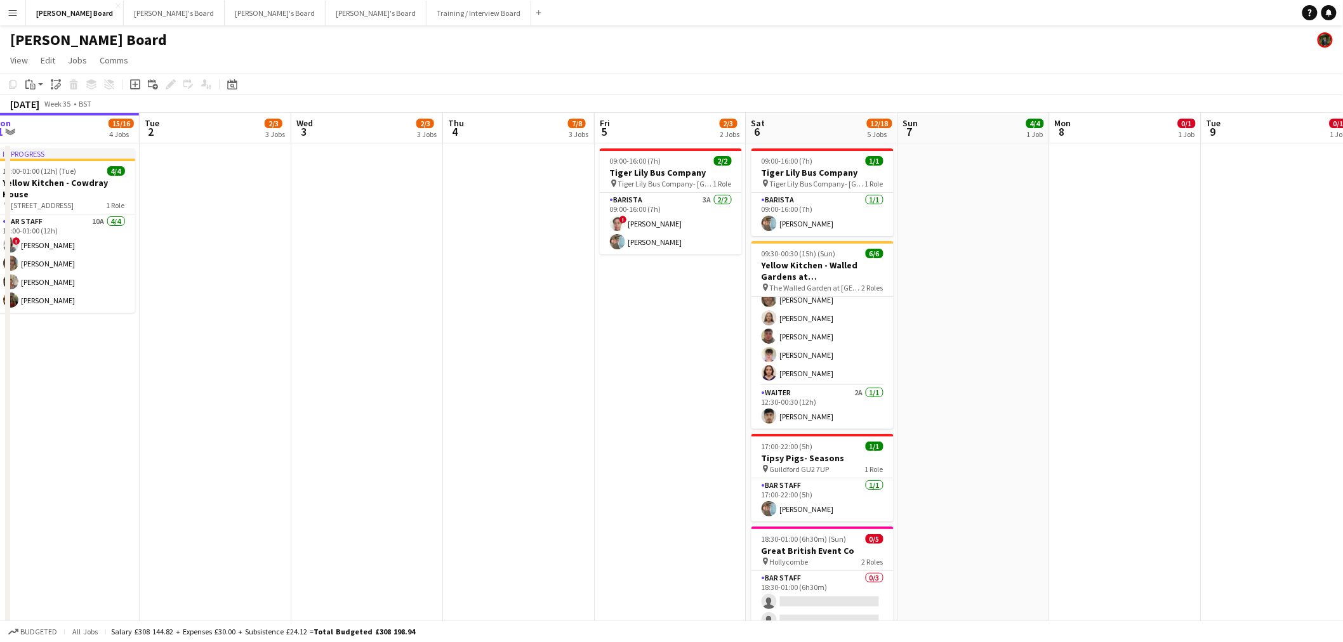
drag, startPoint x: 904, startPoint y: 385, endPoint x: 439, endPoint y: 352, distance: 467.1
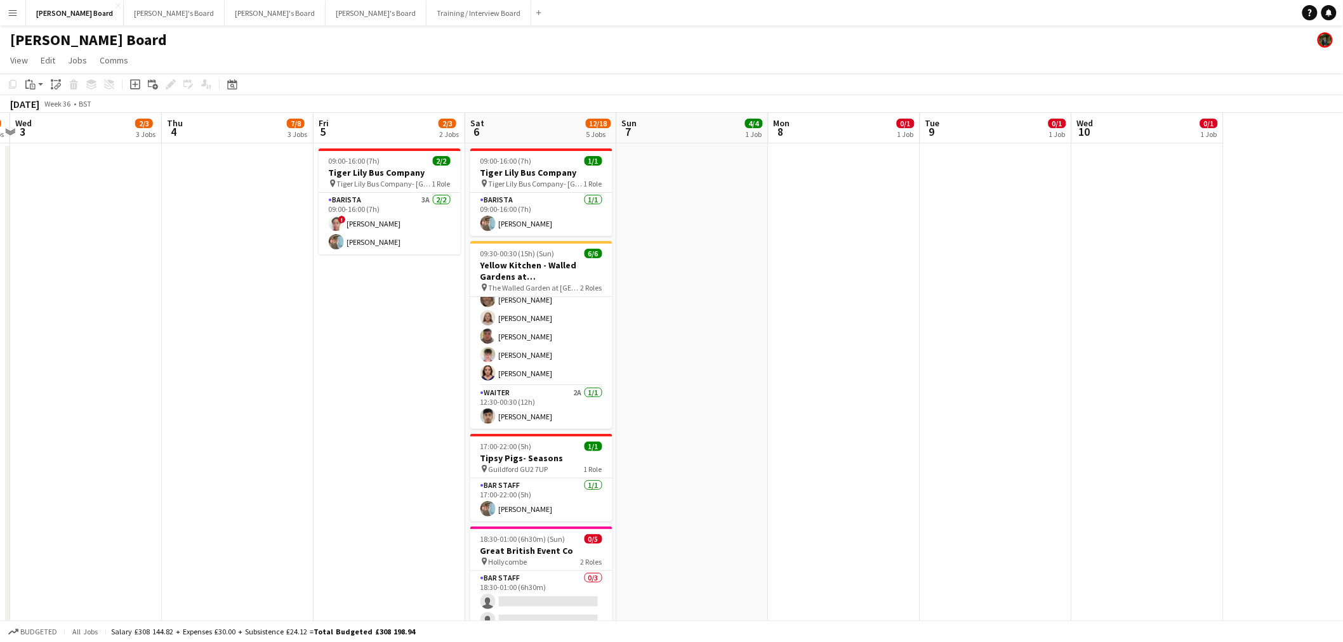
drag, startPoint x: 1028, startPoint y: 343, endPoint x: 711, endPoint y: 301, distance: 320.1
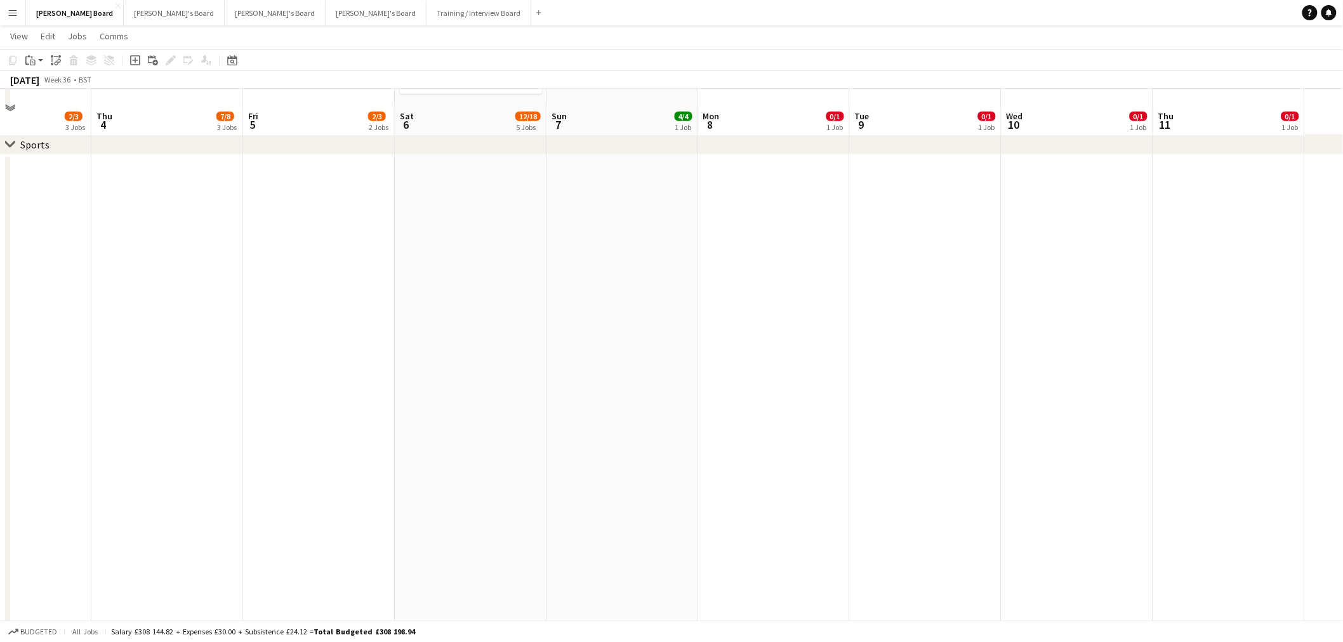
scroll to position [635, 0]
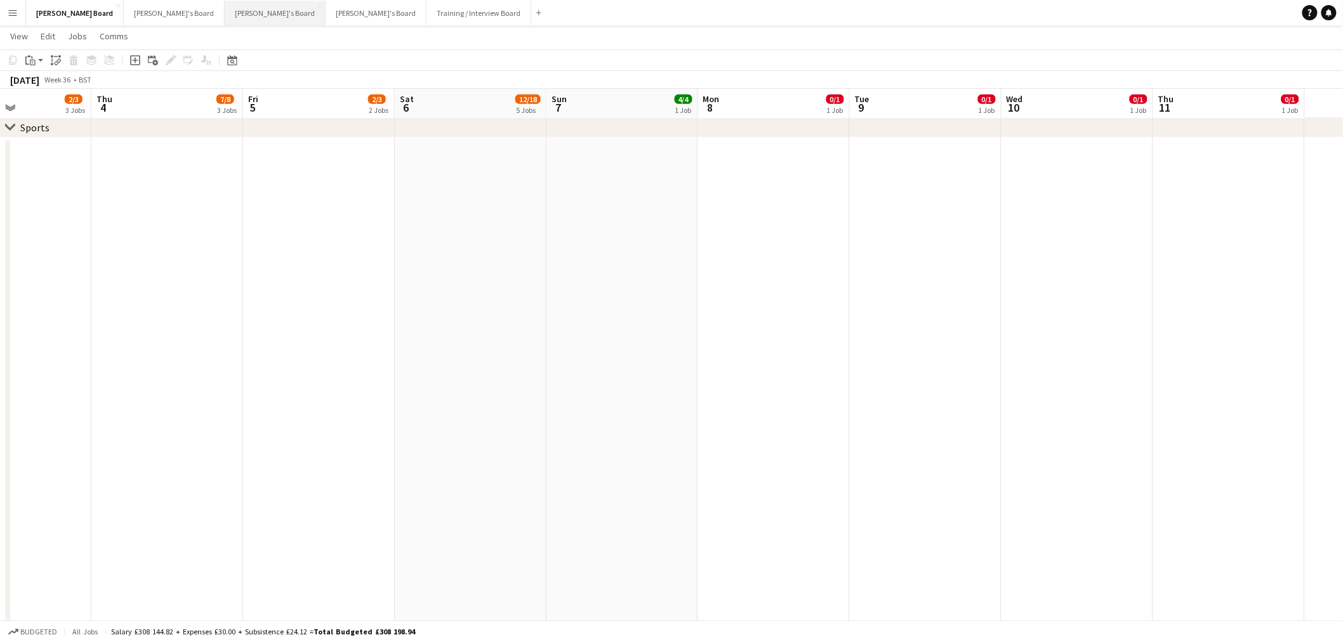
drag, startPoint x: 180, startPoint y: 10, endPoint x: 194, endPoint y: 18, distance: 15.9
click at [225, 10] on button "Caitlin's Board Close" at bounding box center [275, 13] width 101 height 25
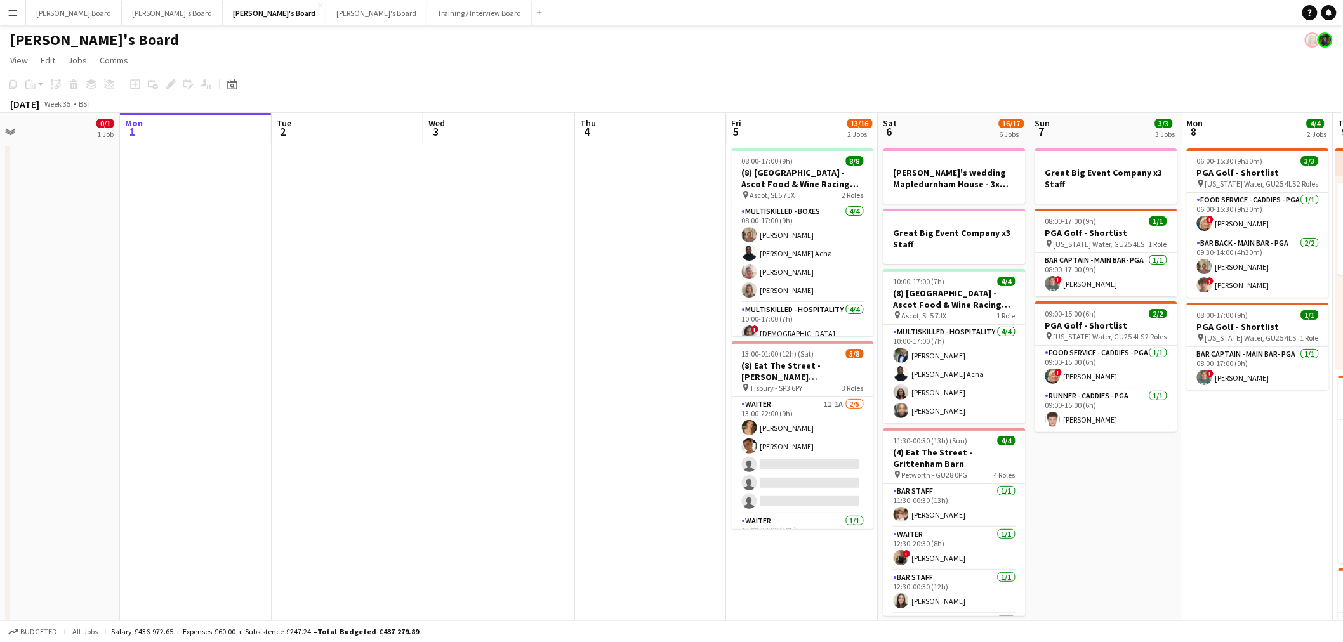
drag, startPoint x: 1238, startPoint y: 491, endPoint x: 1225, endPoint y: 489, distance: 13.6
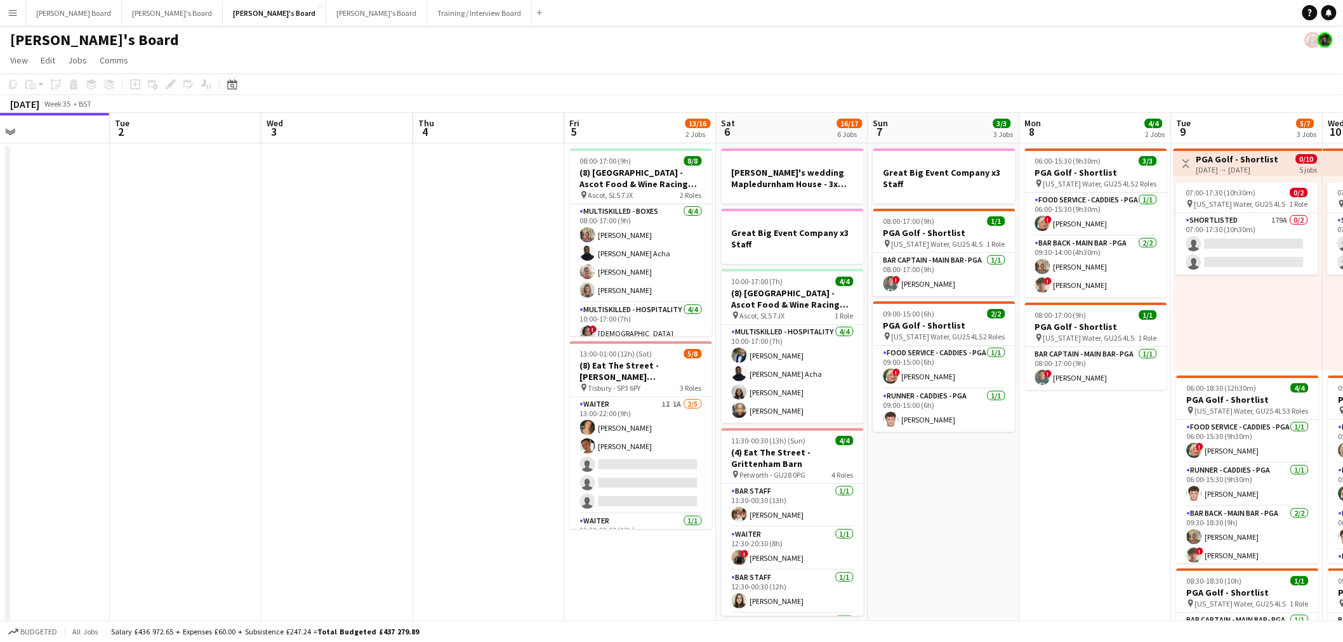
scroll to position [0, 388]
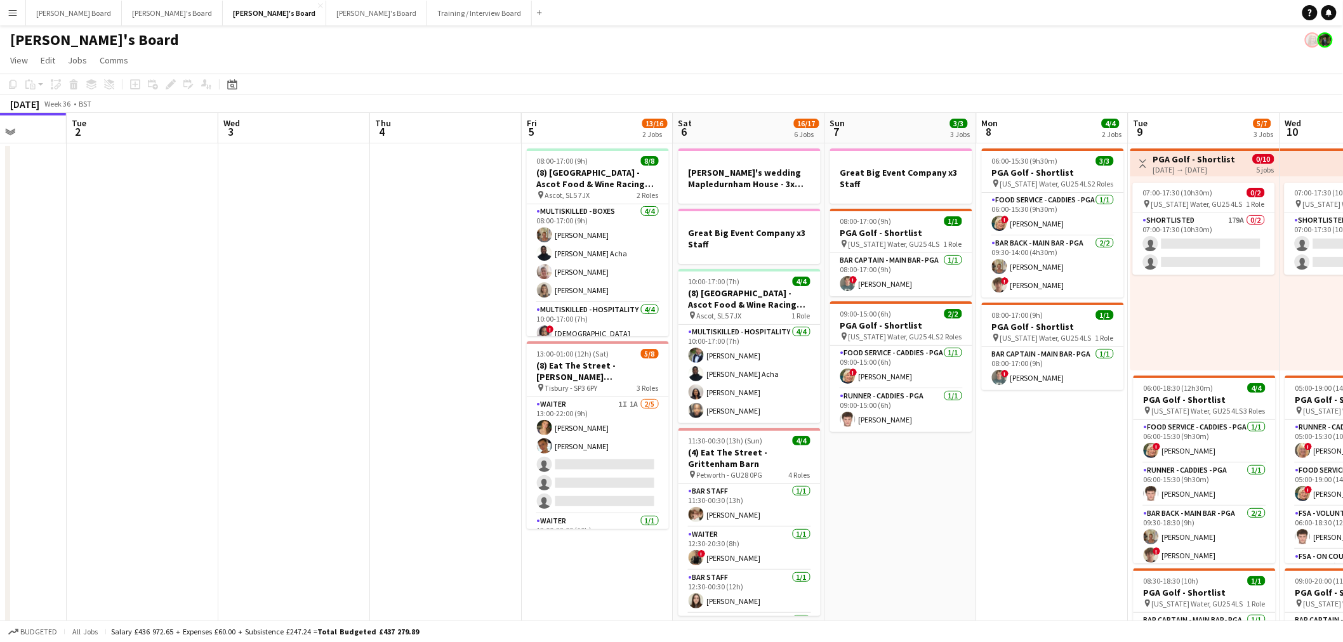
drag, startPoint x: 1168, startPoint y: 474, endPoint x: 965, endPoint y: 453, distance: 204.2
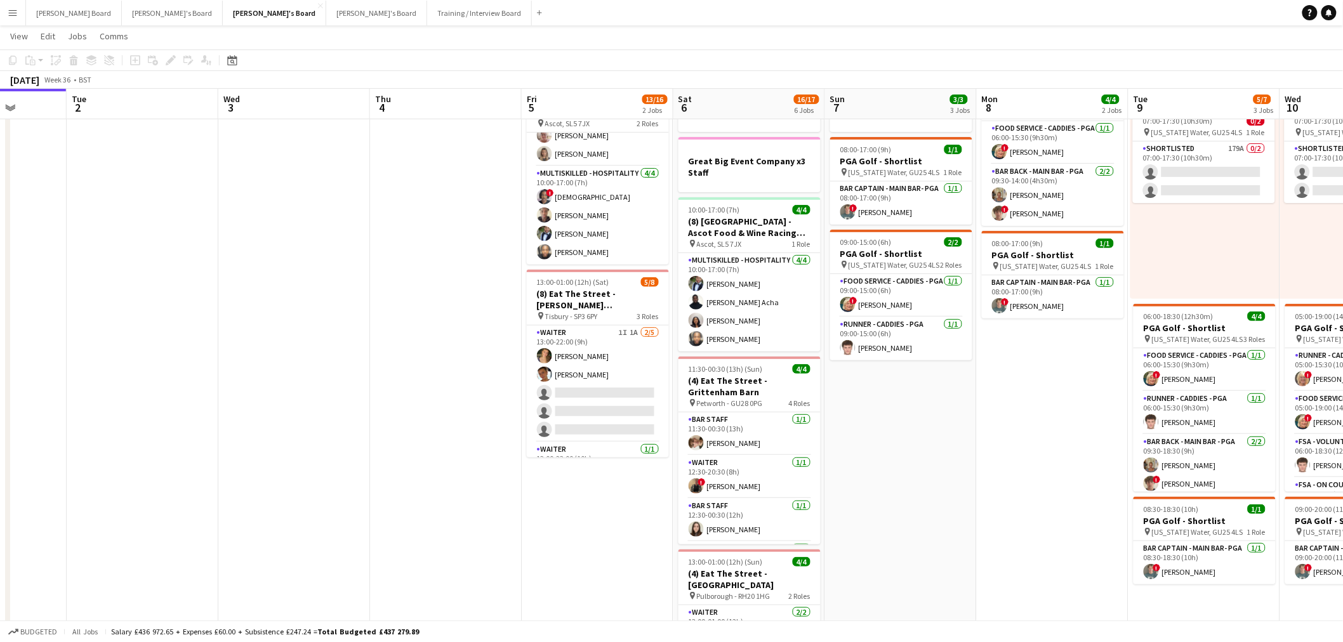
scroll to position [0, 468]
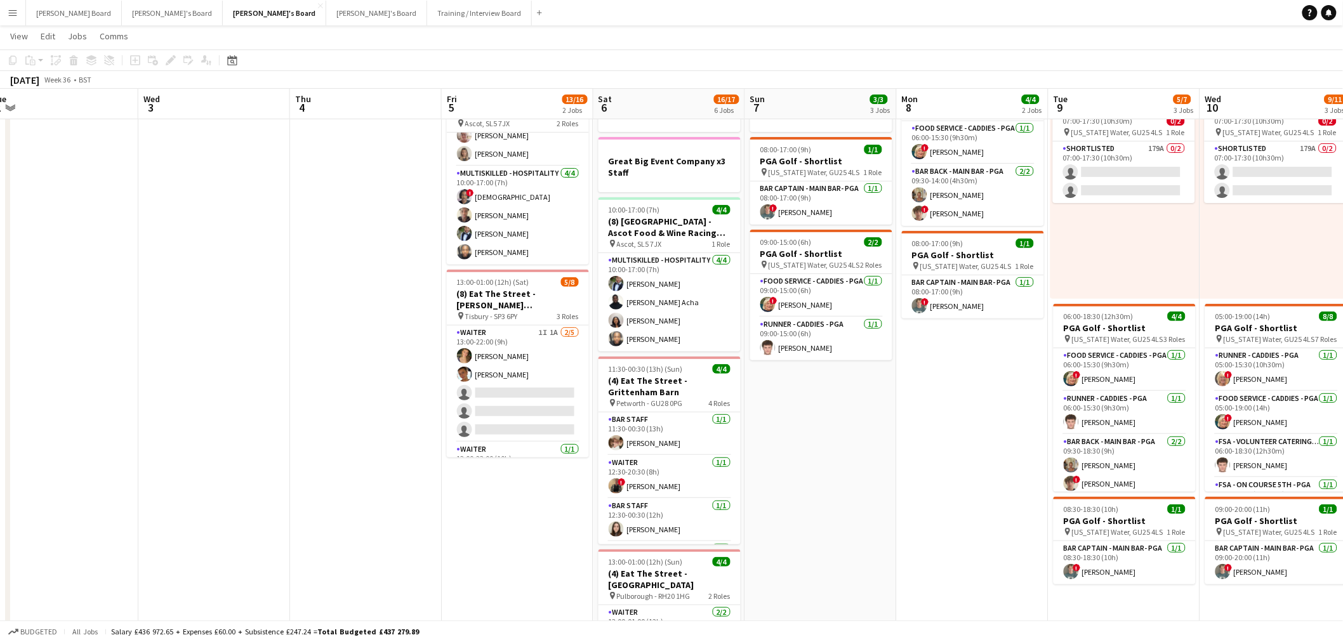
drag, startPoint x: 1005, startPoint y: 433, endPoint x: 925, endPoint y: 433, distance: 80.6
click at [925, 433] on app-calendar-viewport "Sat 30 10/12 3 Jobs Sun 31 0/1 1 Job Mon 1 Tue 2 Wed 3 Thu 4 Fri 5 13/16 2 Jobs…" at bounding box center [671, 627] width 1343 height 1297
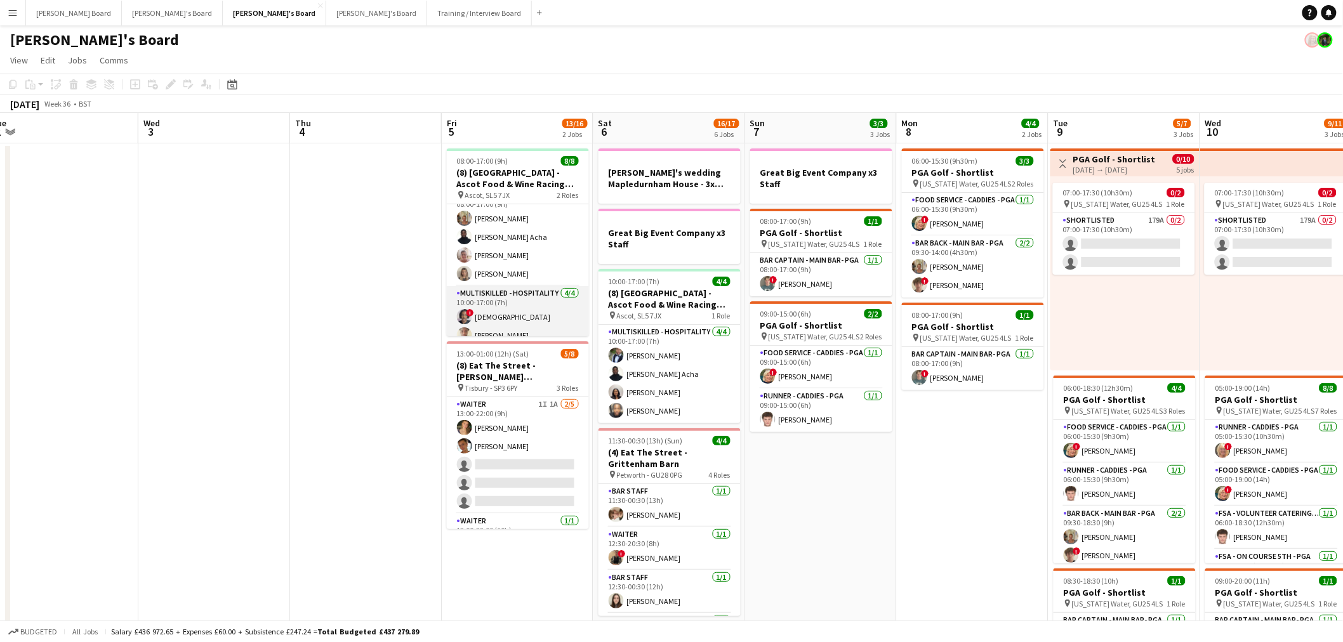
scroll to position [0, 0]
click at [515, 273] on app-card-role "Multiskilled - Boxes 4/4 08:00-17:00 (9h) Jacqueline Whitehorn-Scott Kelly Seri…" at bounding box center [518, 253] width 142 height 98
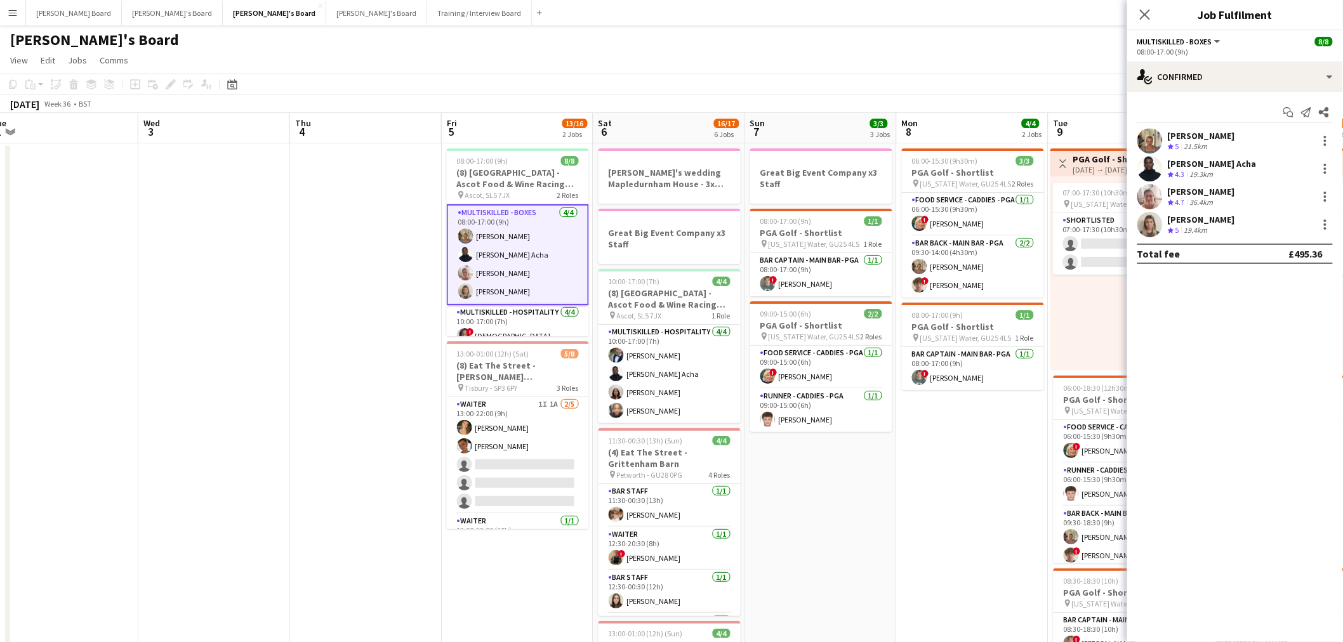
click at [1242, 197] on div "Jan Sage Crew rating 4.7 36.4km" at bounding box center [1235, 196] width 216 height 25
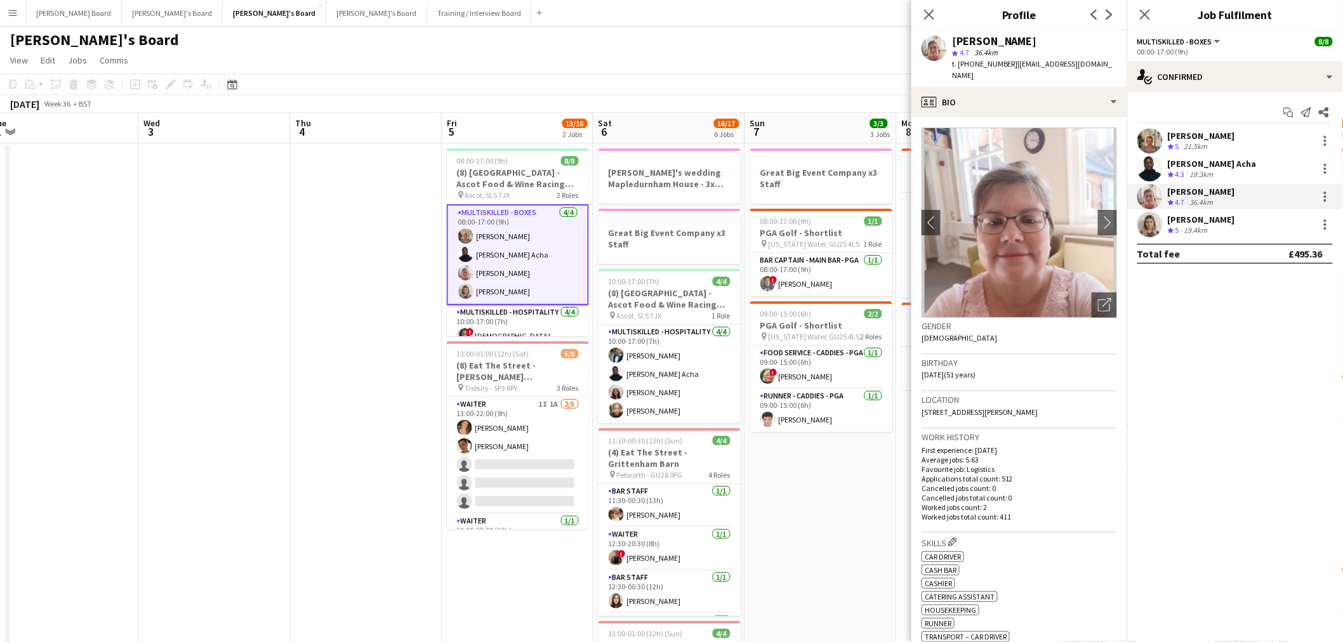
click at [1191, 165] on div "Kelly Serika Acha" at bounding box center [1212, 163] width 89 height 11
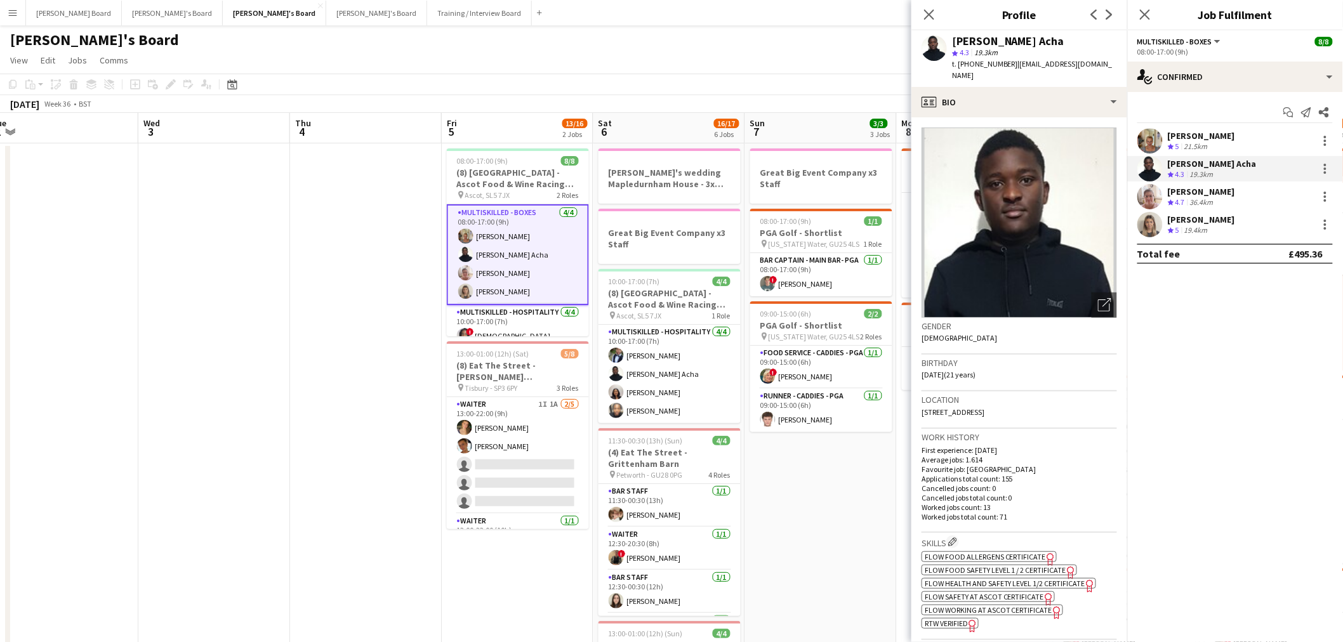
click at [1225, 134] on div "Jacqueline Whitehorn-Scott" at bounding box center [1201, 135] width 67 height 11
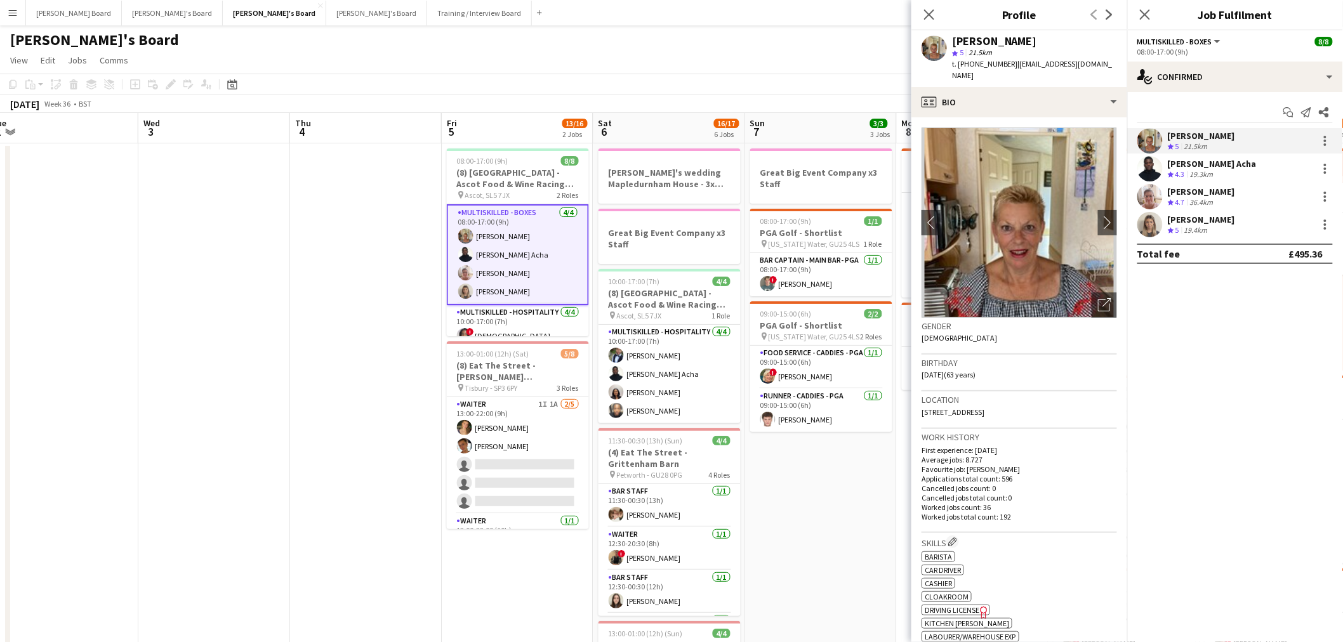
click at [1227, 213] on div "Mathilde Wilkie Crew rating 5 19.4km" at bounding box center [1235, 224] width 216 height 25
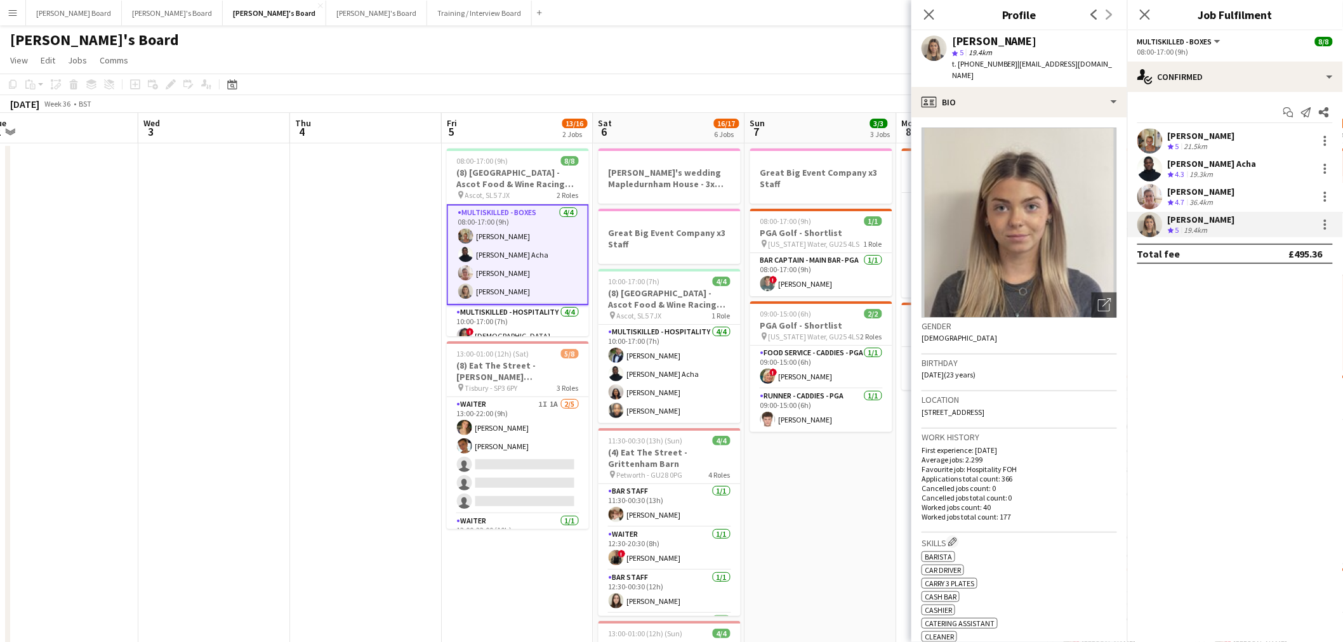
drag, startPoint x: 839, startPoint y: 91, endPoint x: 537, endPoint y: 83, distance: 302.2
click at [537, 83] on app-toolbar "Copy Paste Paste Ctrl+V Paste with crew Ctrl+Shift+V Paste linked Job Delete Gr…" at bounding box center [671, 85] width 1343 height 22
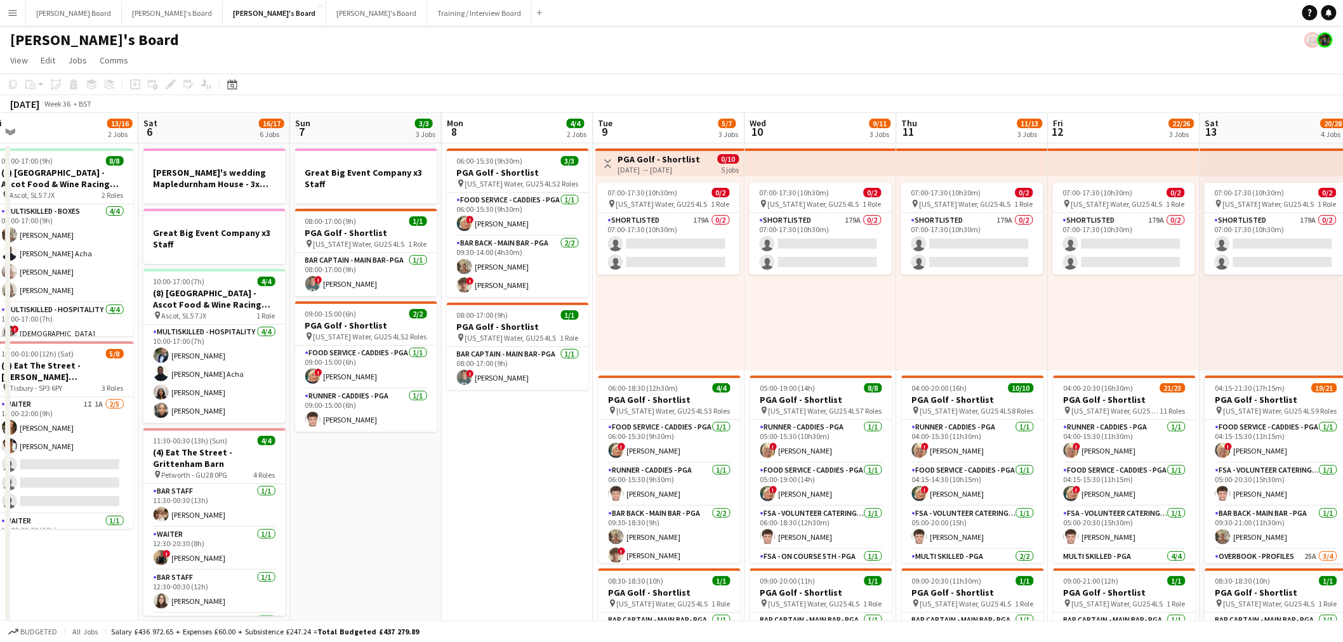
drag, startPoint x: 744, startPoint y: 312, endPoint x: 306, endPoint y: 294, distance: 438.9
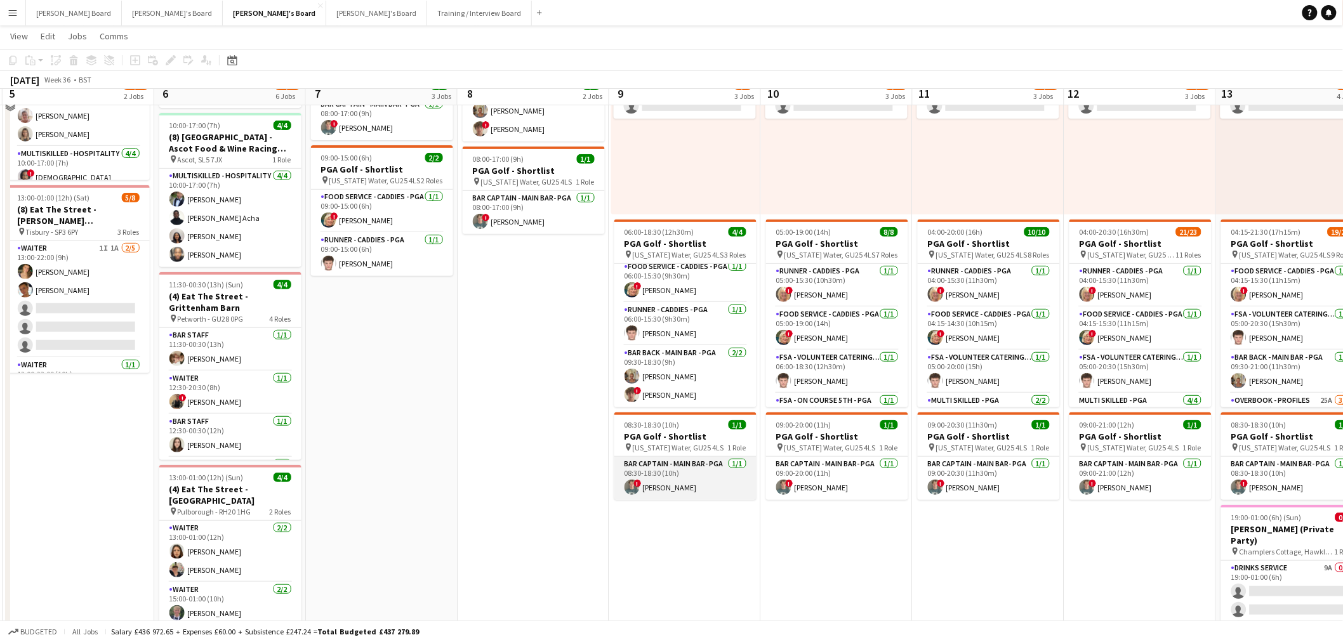
scroll to position [141, 0]
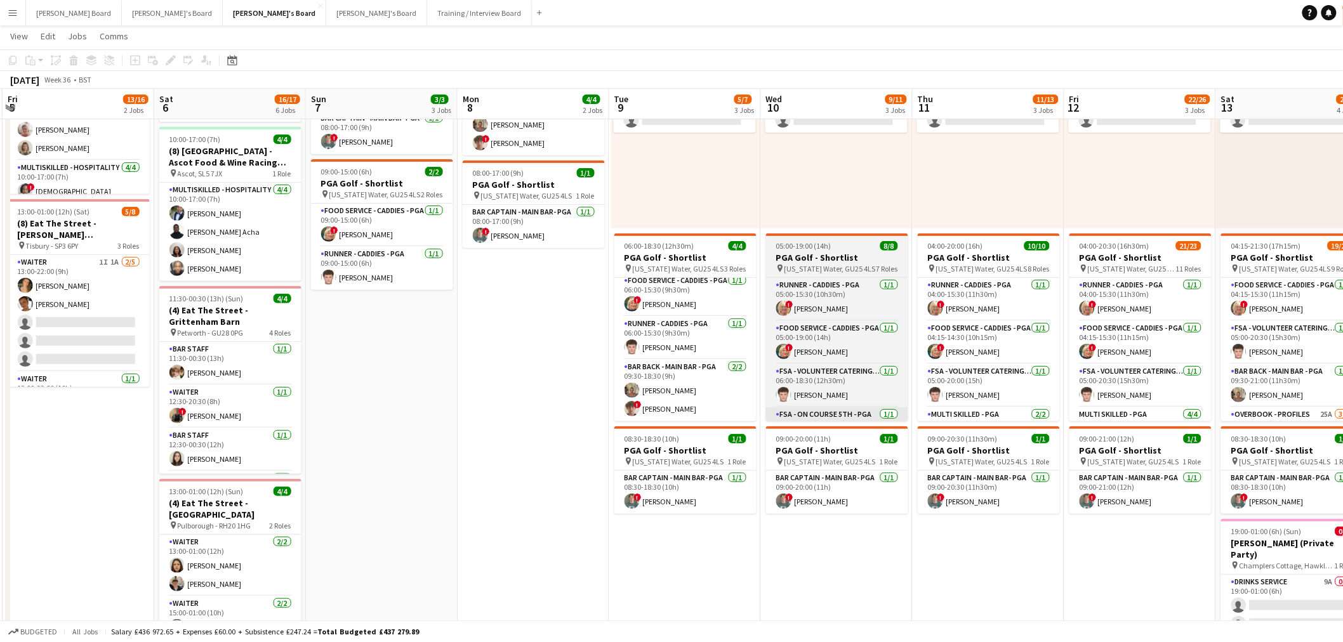
drag, startPoint x: 821, startPoint y: 564, endPoint x: 667, endPoint y: 413, distance: 215.4
click at [763, 556] on app-calendar-viewport "Tue 2 Wed 3 Thu 4 Fri 5 13/16 2 Jobs Sat 6 16/17 6 Jobs Sun 7 3/3 3 Jobs Mon 8 …" at bounding box center [671, 557] width 1343 height 1297
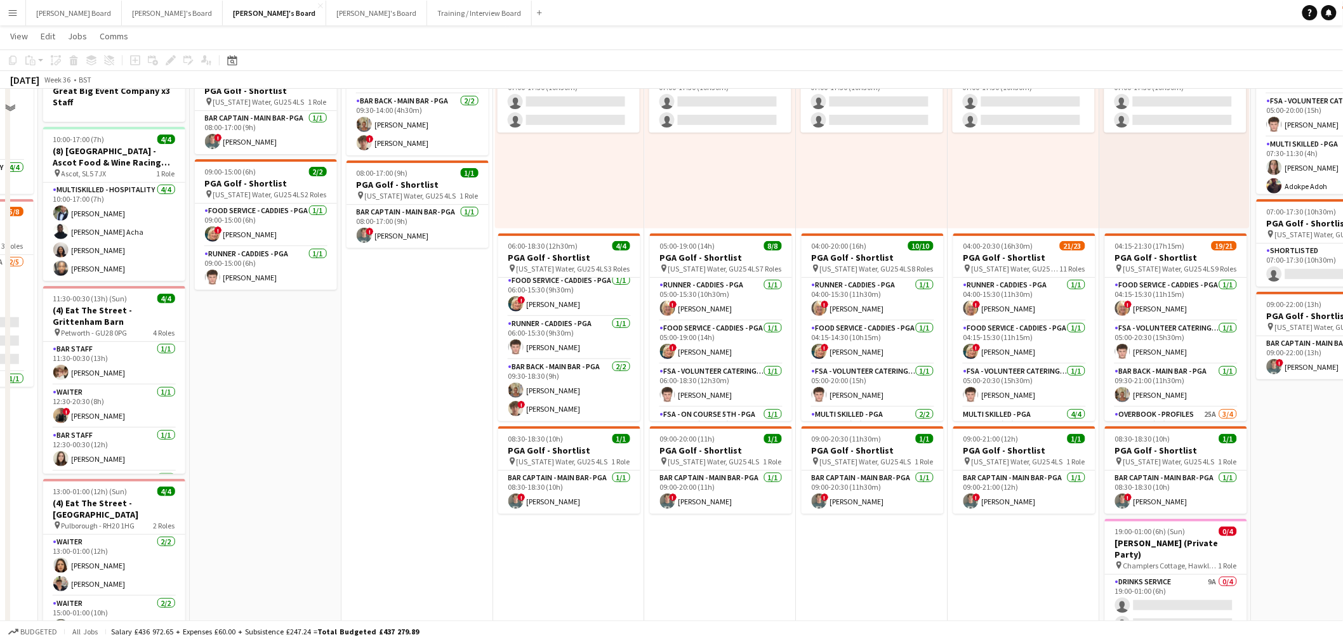
scroll to position [70, 0]
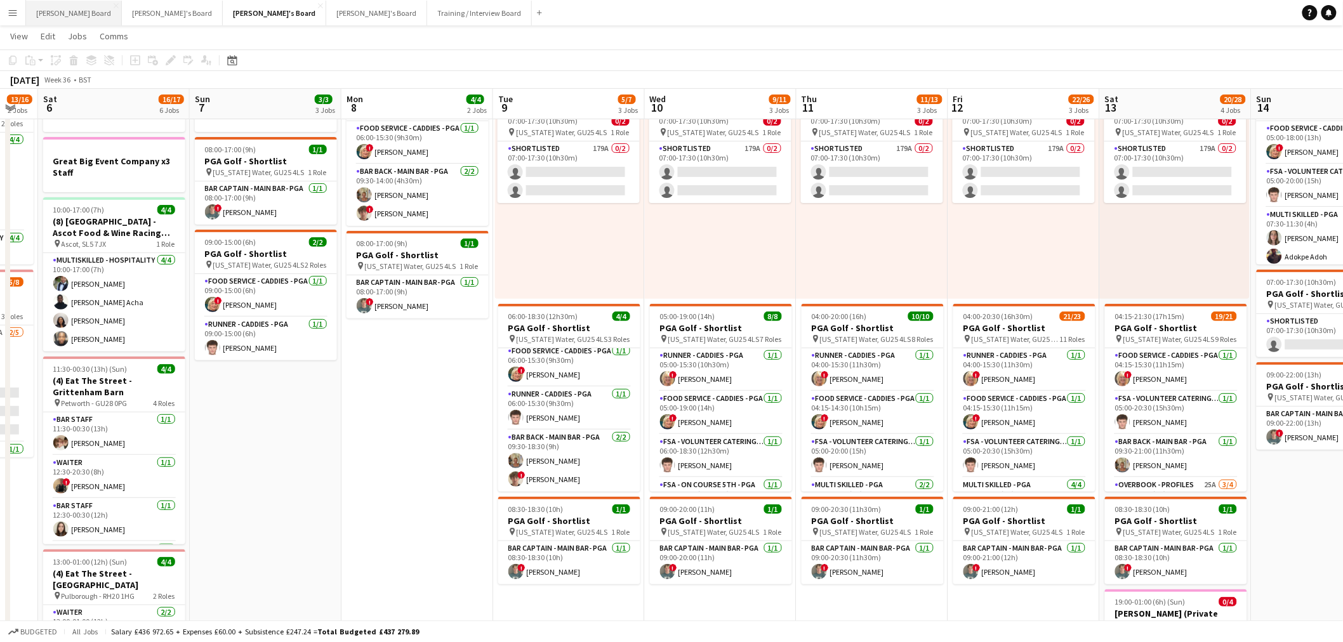
click at [53, 10] on button "Dean's Board Close" at bounding box center [74, 13] width 96 height 25
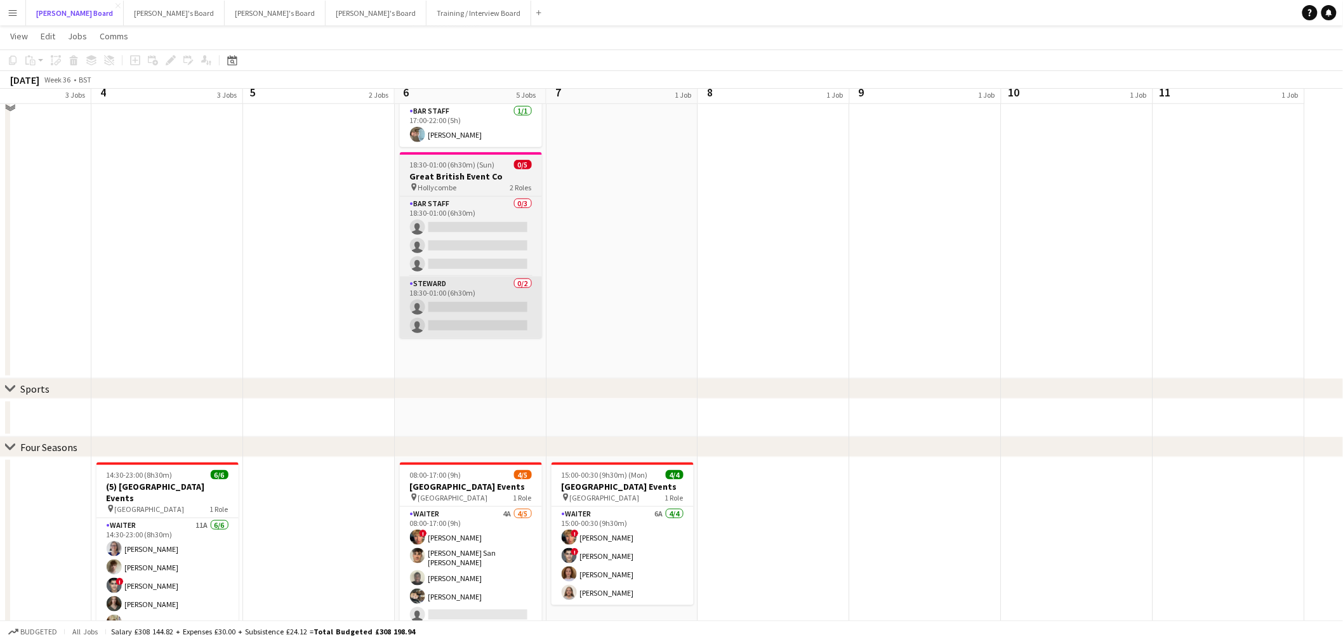
scroll to position [352, 0]
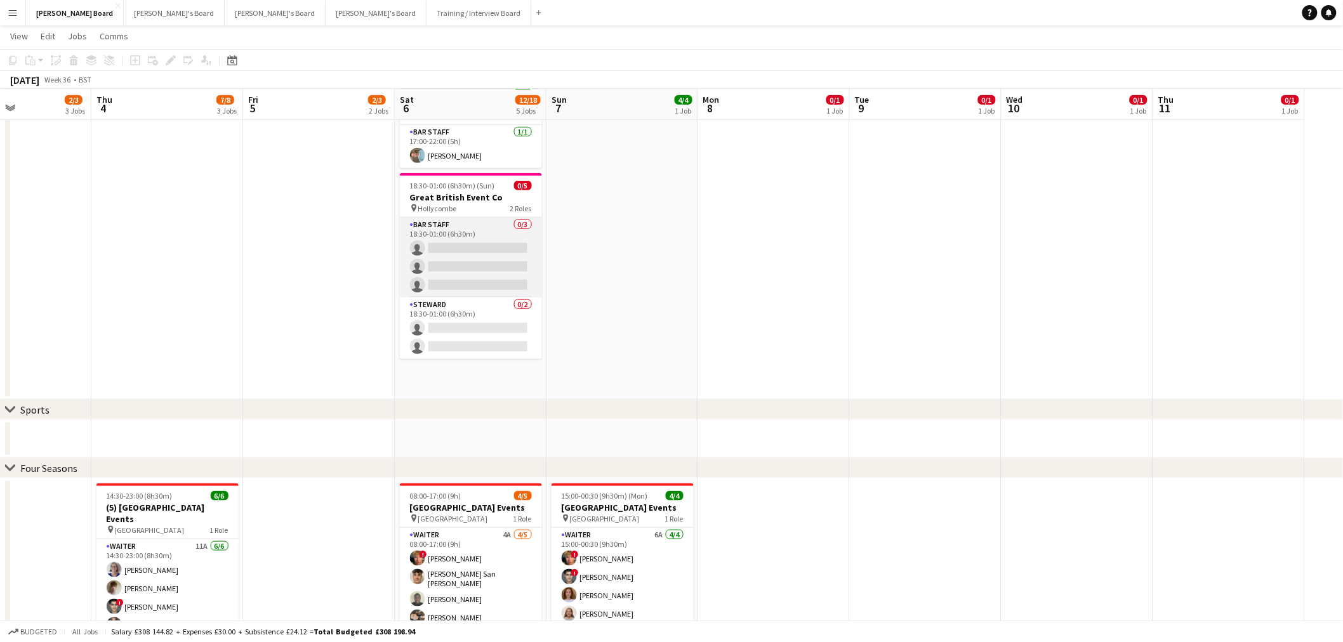
click at [465, 257] on app-card-role "BAR STAFF 0/3 18:30-01:00 (6h30m) single-neutral-actions single-neutral-actions…" at bounding box center [471, 258] width 142 height 80
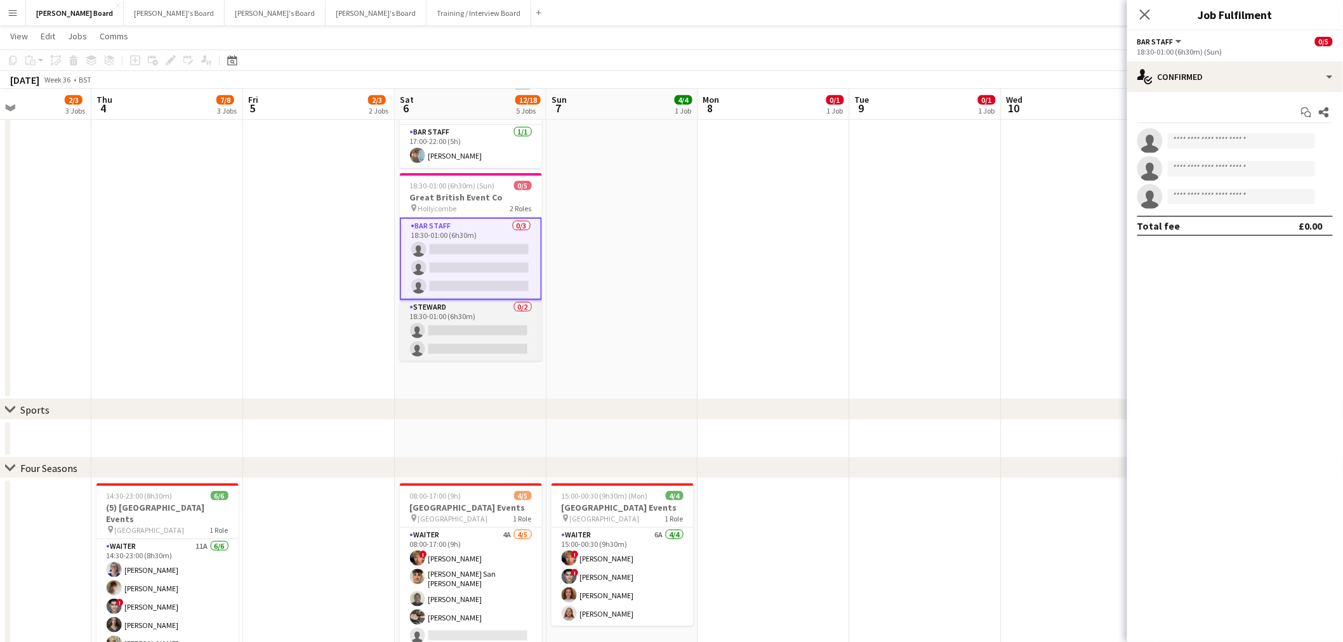
click at [476, 326] on app-card-role "Steward 0/2 18:30-01:00 (6h30m) single-neutral-actions single-neutral-actions" at bounding box center [471, 331] width 142 height 62
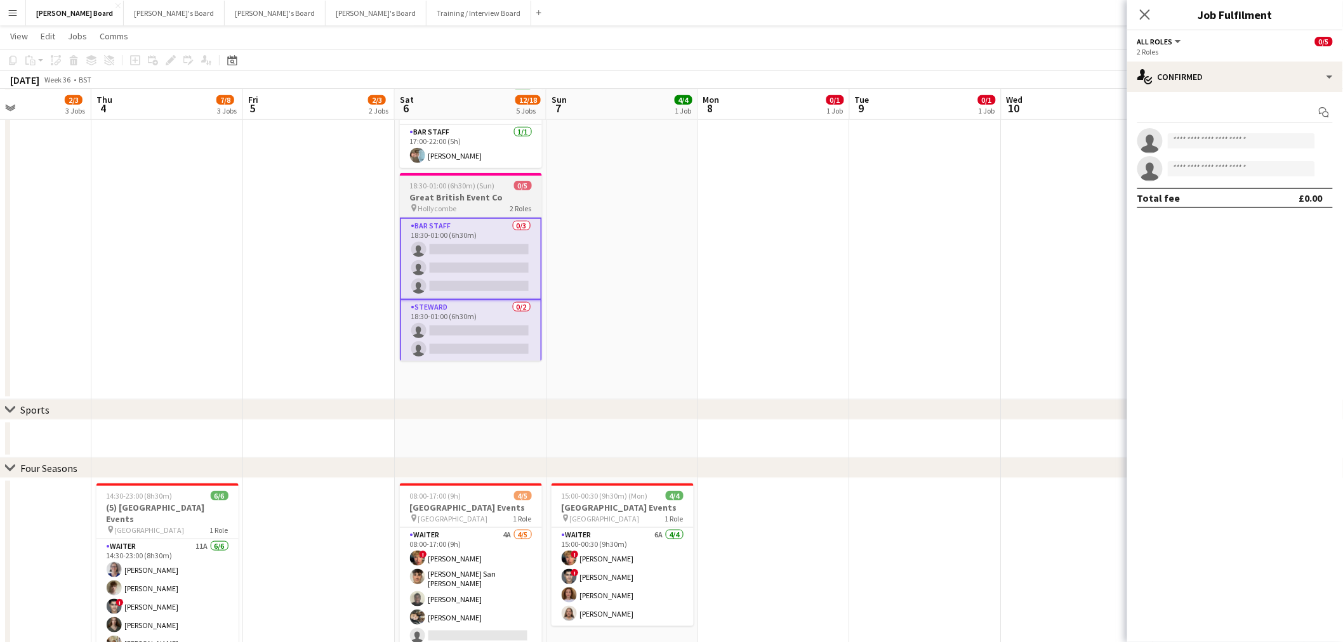
click at [473, 186] on span "18:30-01:00 (6h30m) (Sun)" at bounding box center [452, 186] width 85 height 10
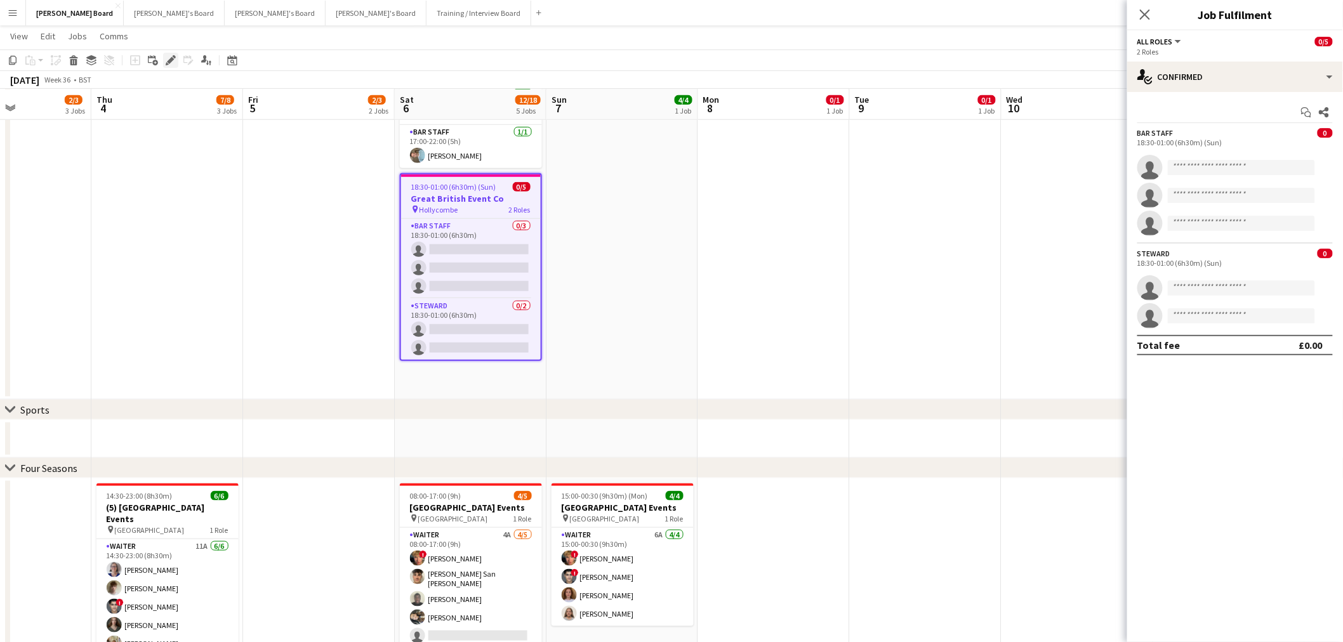
click at [171, 56] on icon "Edit" at bounding box center [171, 60] width 10 height 10
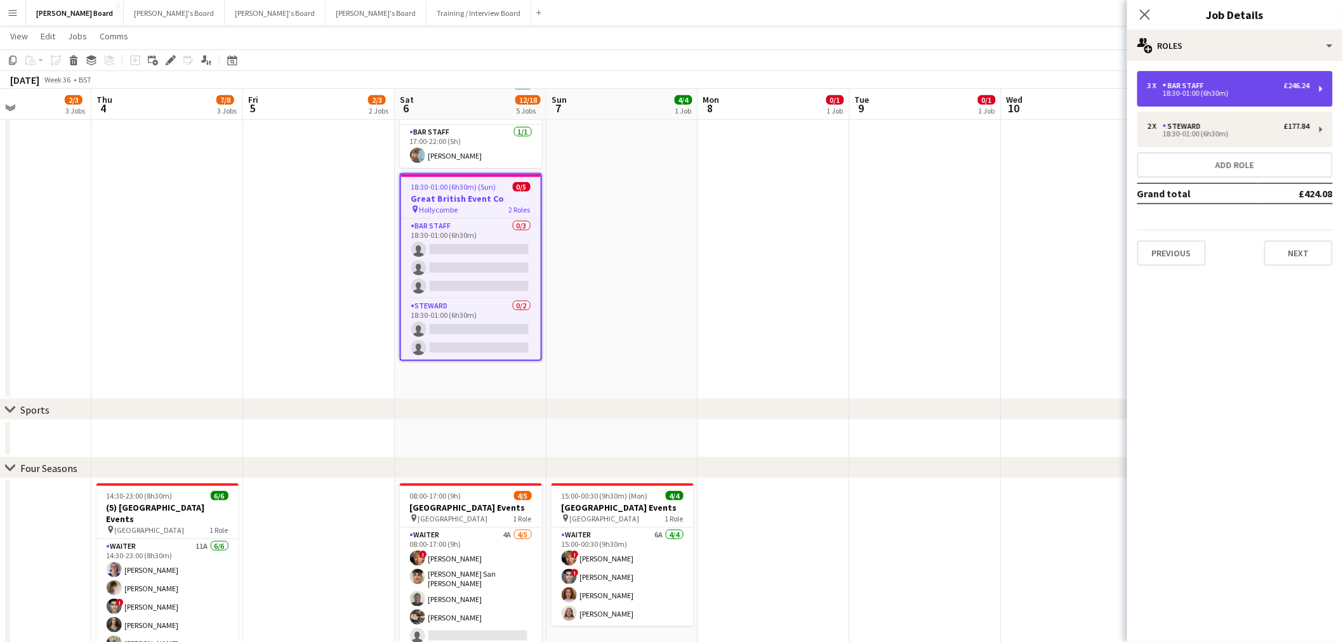
click at [1220, 80] on div "3 x BAR STAFF £246.24 18:30-01:00 (6h30m)" at bounding box center [1234, 89] width 195 height 36
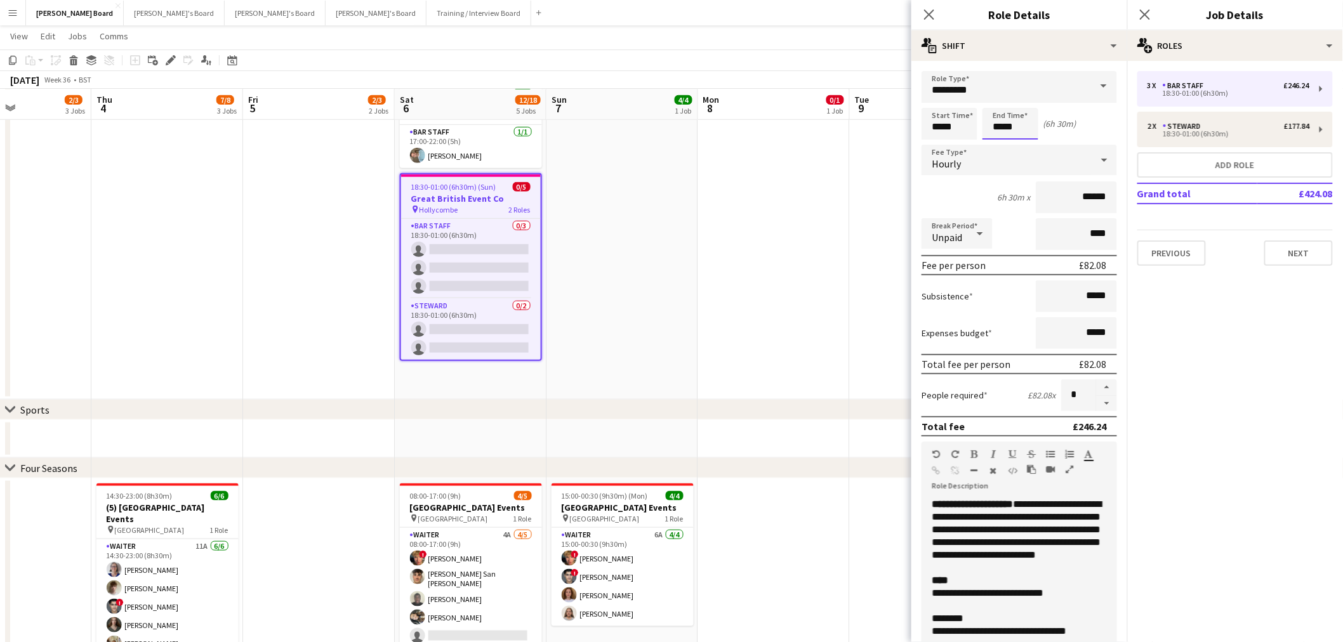
click at [1013, 127] on input "*****" at bounding box center [1010, 124] width 56 height 32
click at [1019, 104] on div at bounding box center [1022, 101] width 25 height 13
type input "*****"
click at [1019, 104] on div at bounding box center [1022, 101] width 25 height 13
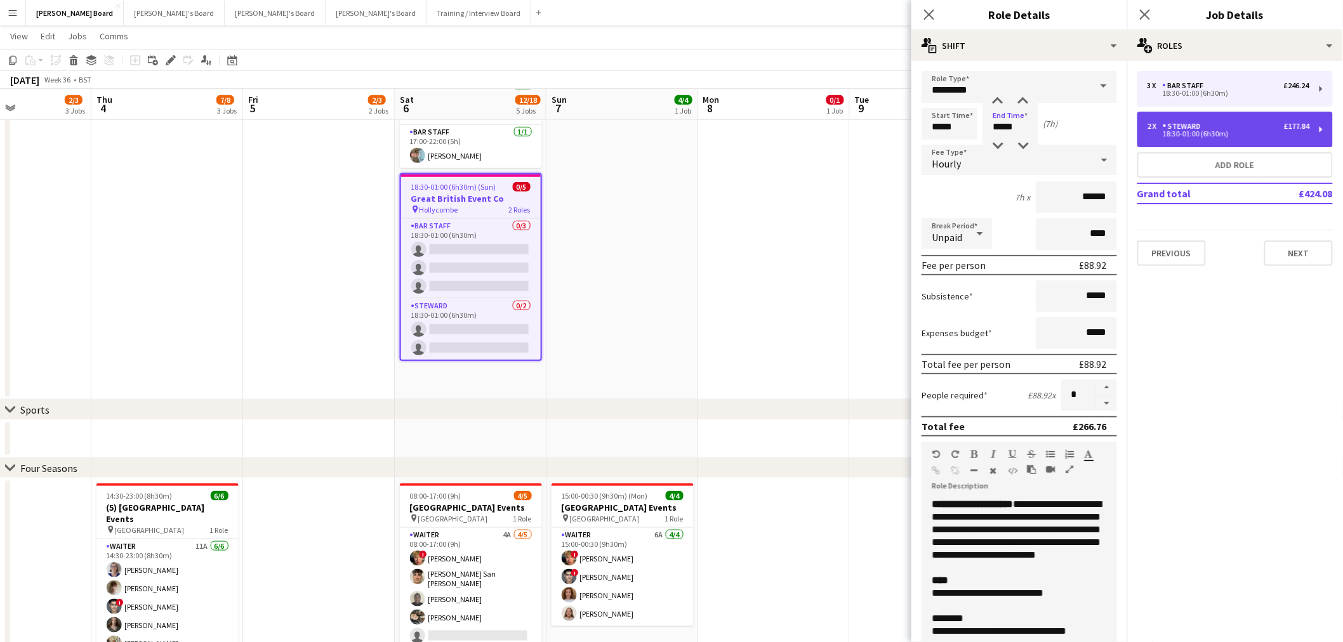
click at [1230, 135] on div "18:30-01:00 (6h30m)" at bounding box center [1228, 134] width 162 height 6
type input "*******"
type input "*****"
type input "***"
type input "*"
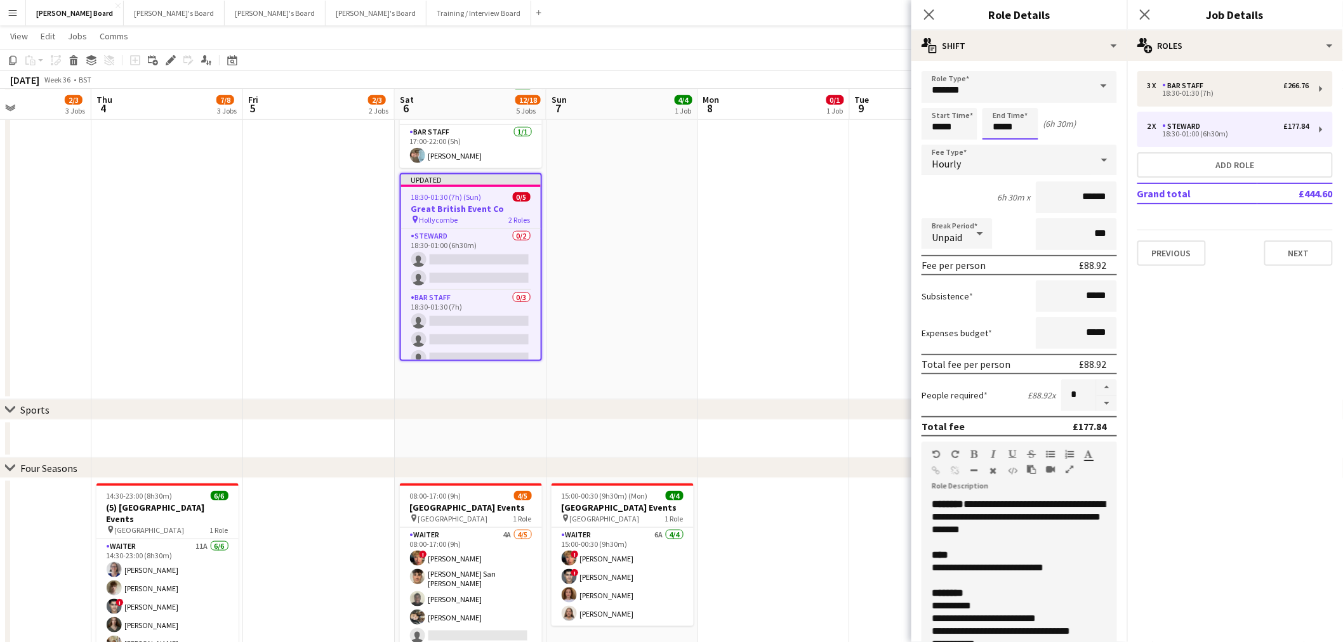
click at [1004, 118] on input "*****" at bounding box center [1010, 124] width 56 height 32
click at [1014, 96] on div at bounding box center [1022, 101] width 25 height 13
type input "*****"
click at [1014, 96] on div at bounding box center [1022, 101] width 25 height 13
click at [883, 248] on app-date-cell at bounding box center [926, 95] width 152 height 610
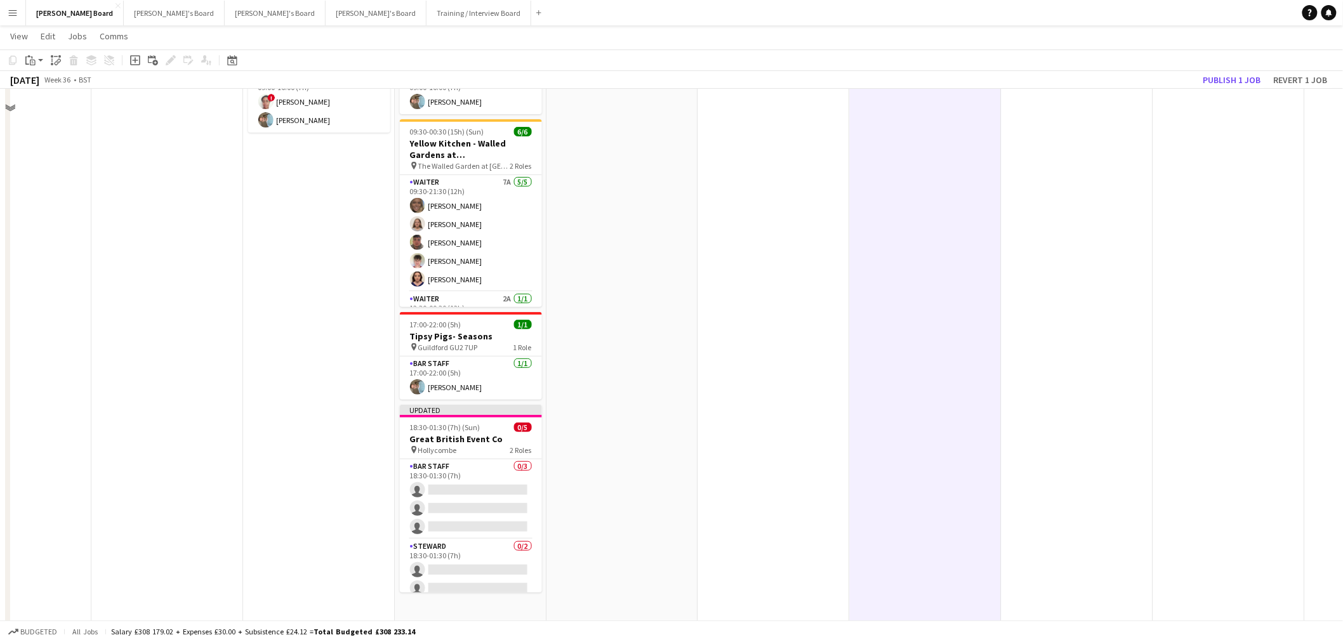
click at [631, 211] on app-date-cell at bounding box center [622, 327] width 152 height 610
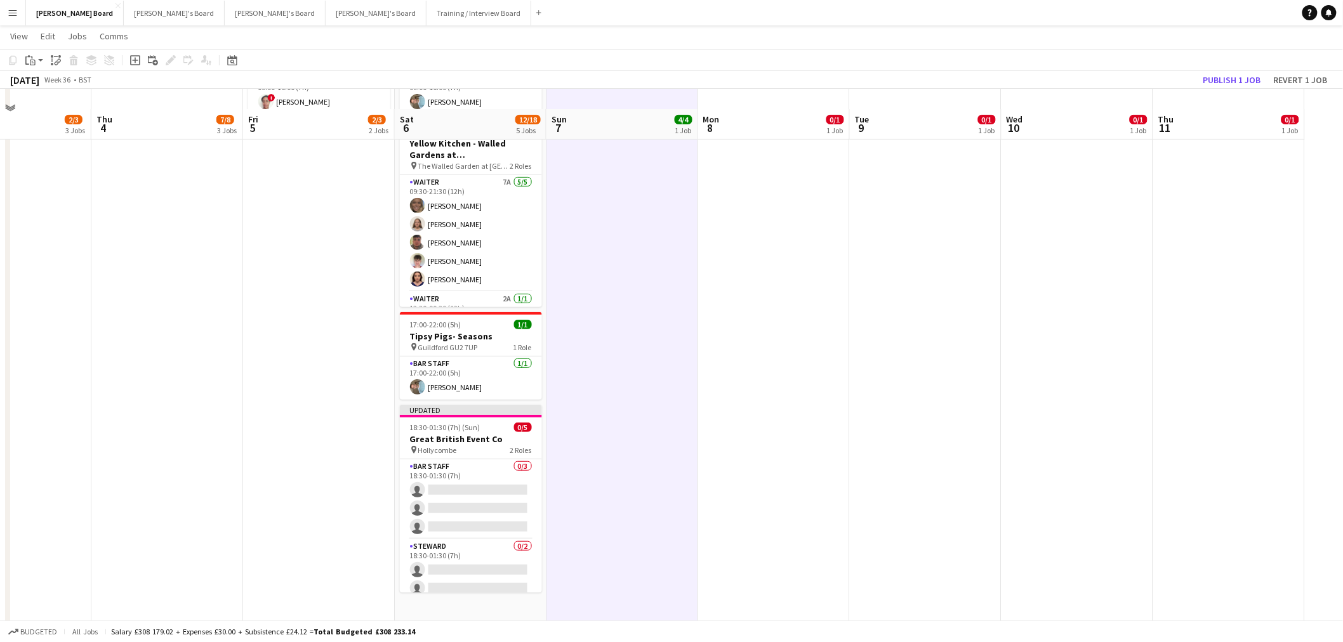
scroll to position [0, 363]
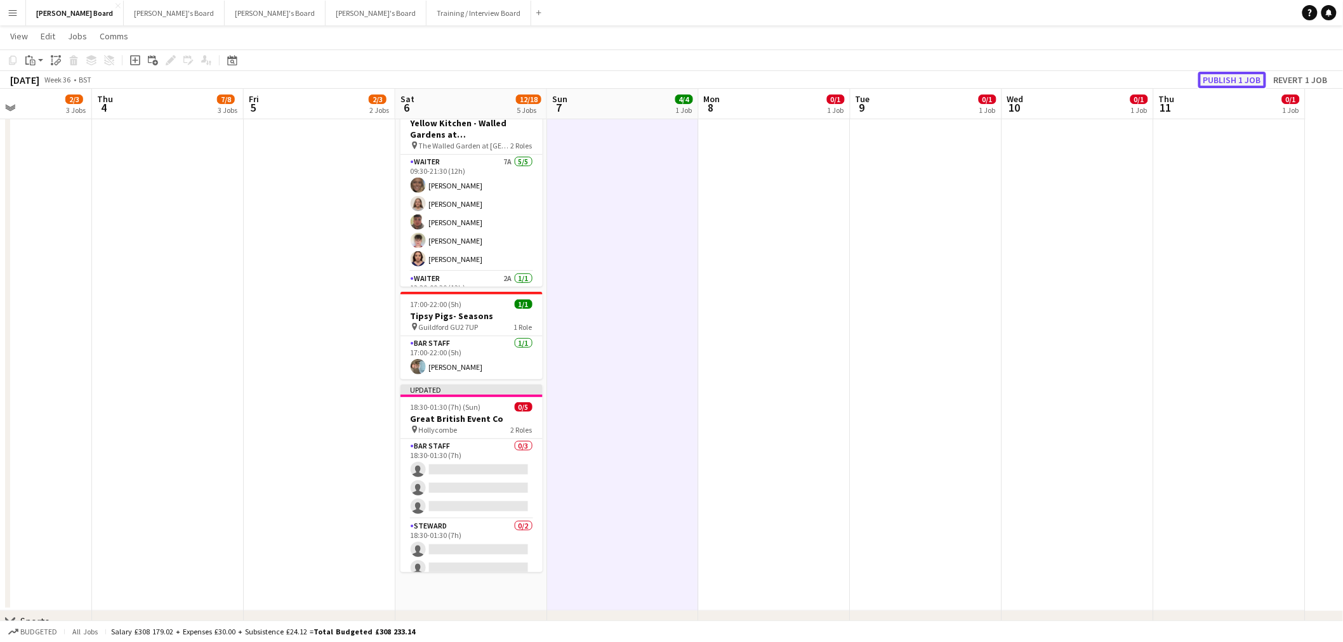
click at [1252, 81] on button "Publish 1 job" at bounding box center [1232, 80] width 68 height 17
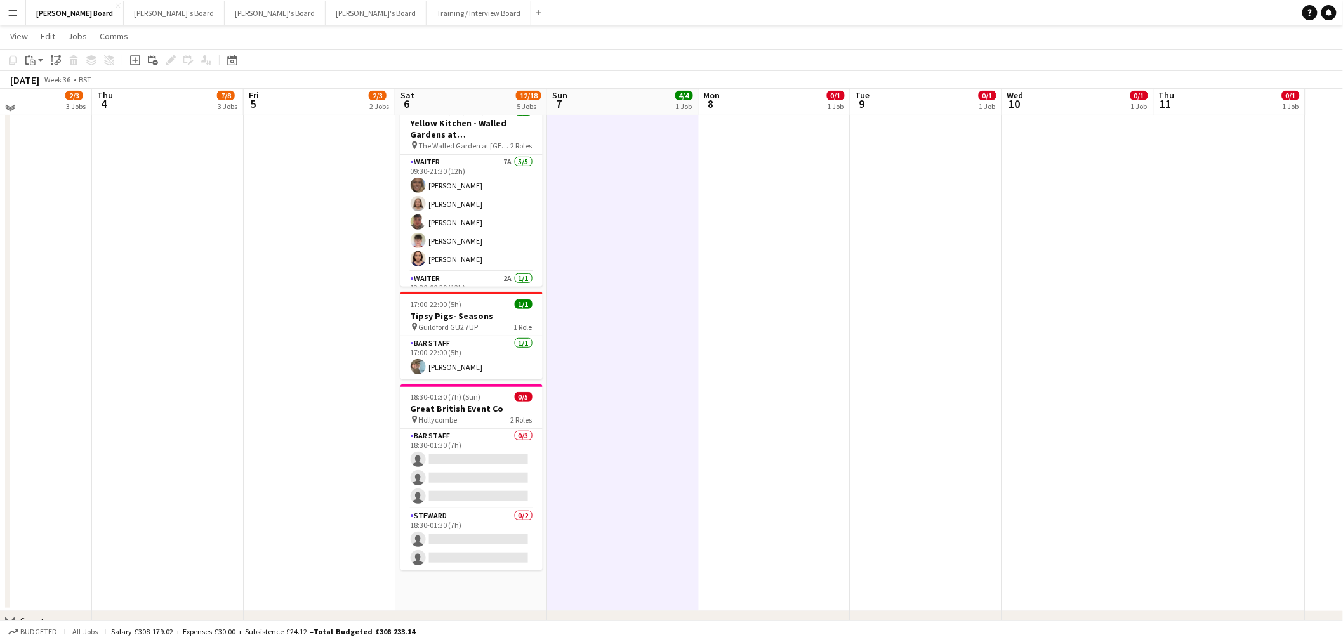
scroll to position [0, 0]
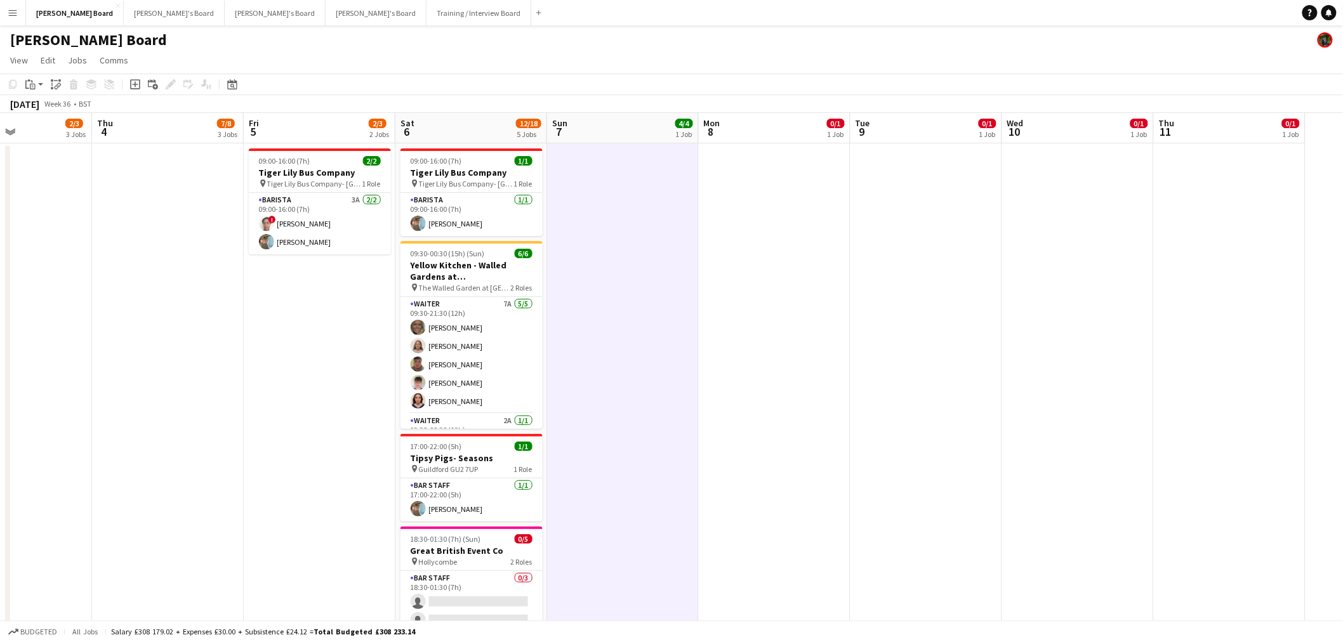
drag, startPoint x: 543, startPoint y: 409, endPoint x: 990, endPoint y: 390, distance: 447.8
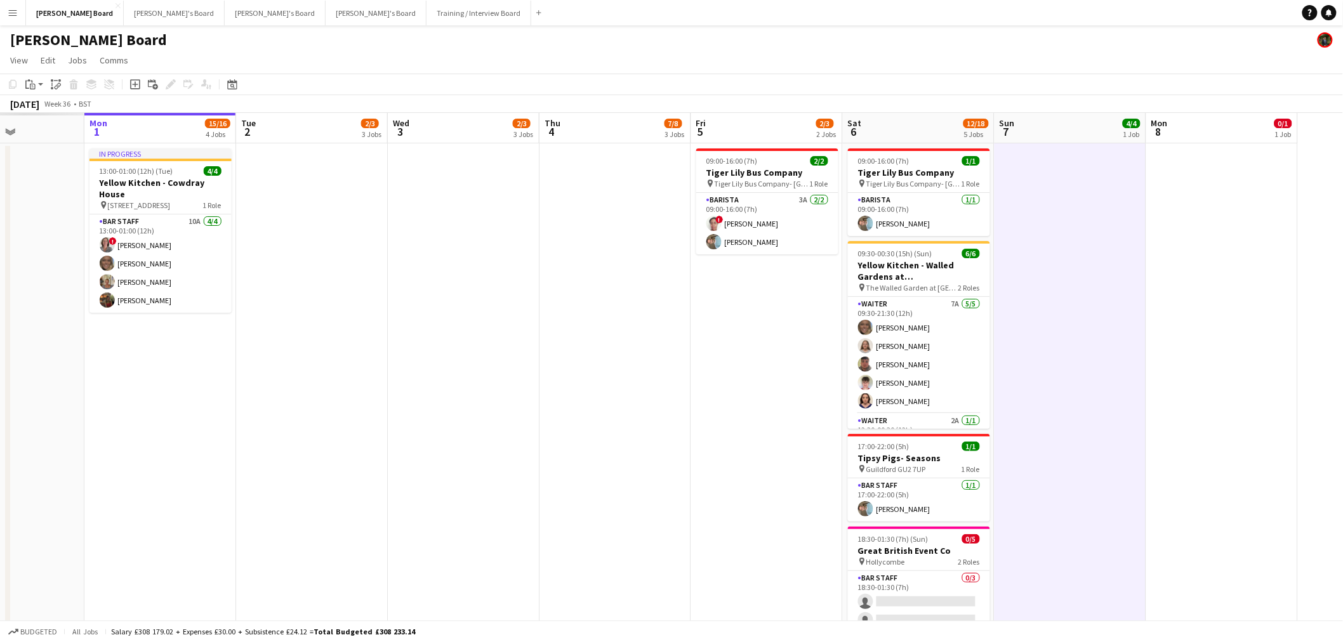
drag, startPoint x: 312, startPoint y: 398, endPoint x: 724, endPoint y: 404, distance: 411.3
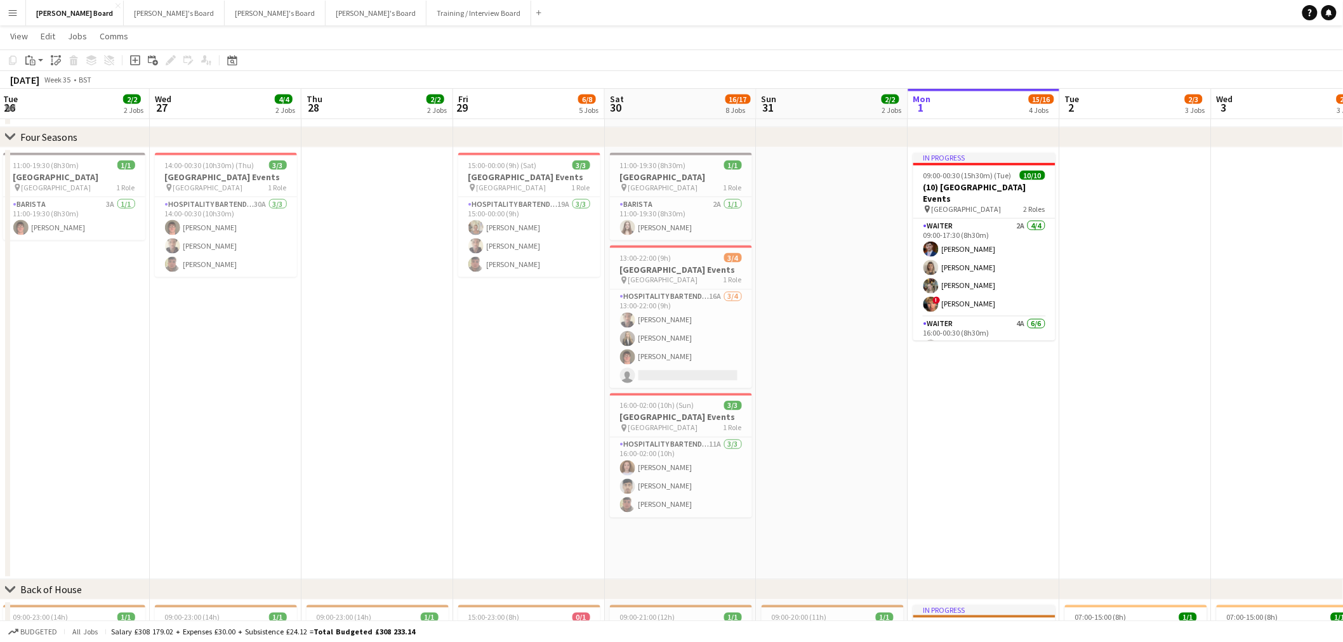
scroll to position [0, 386]
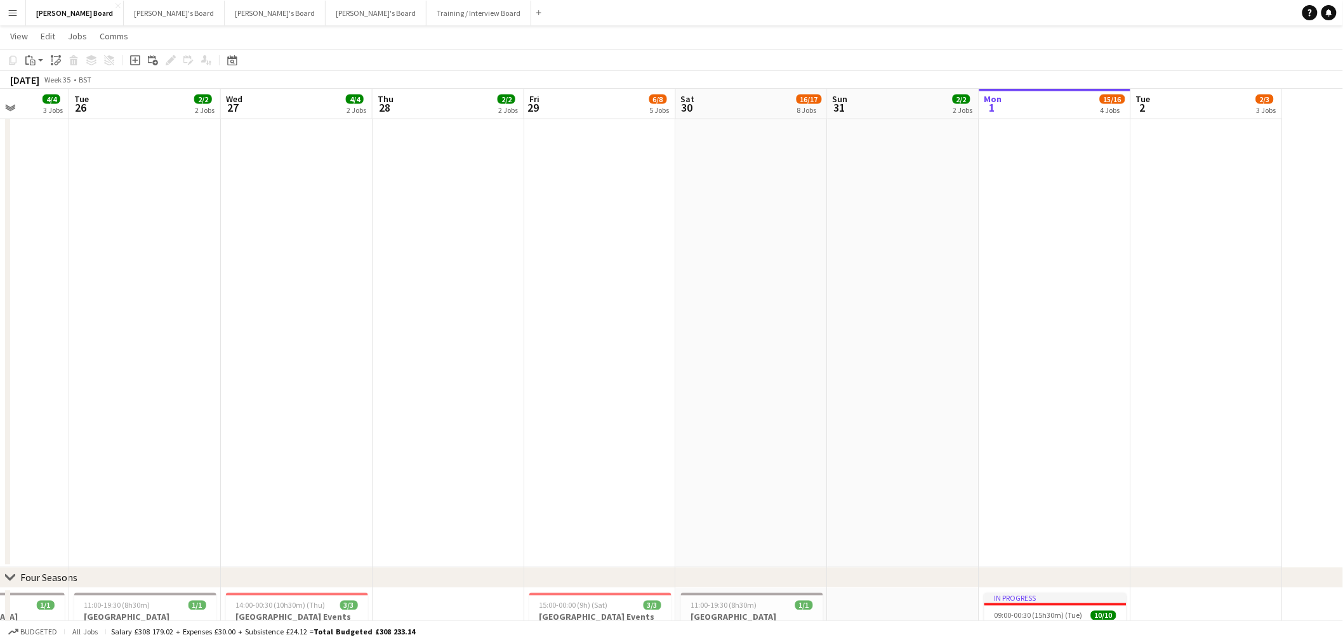
drag, startPoint x: 692, startPoint y: 400, endPoint x: 876, endPoint y: 402, distance: 184.1
click at [876, 402] on app-calendar-viewport "Sat 23 41/45 12 Jobs Sun 24 2/2 2 Jobs Mon 25 4/4 3 Jobs Tue 26 2/2 2 Jobs Wed …" at bounding box center [671, 419] width 1343 height 2290
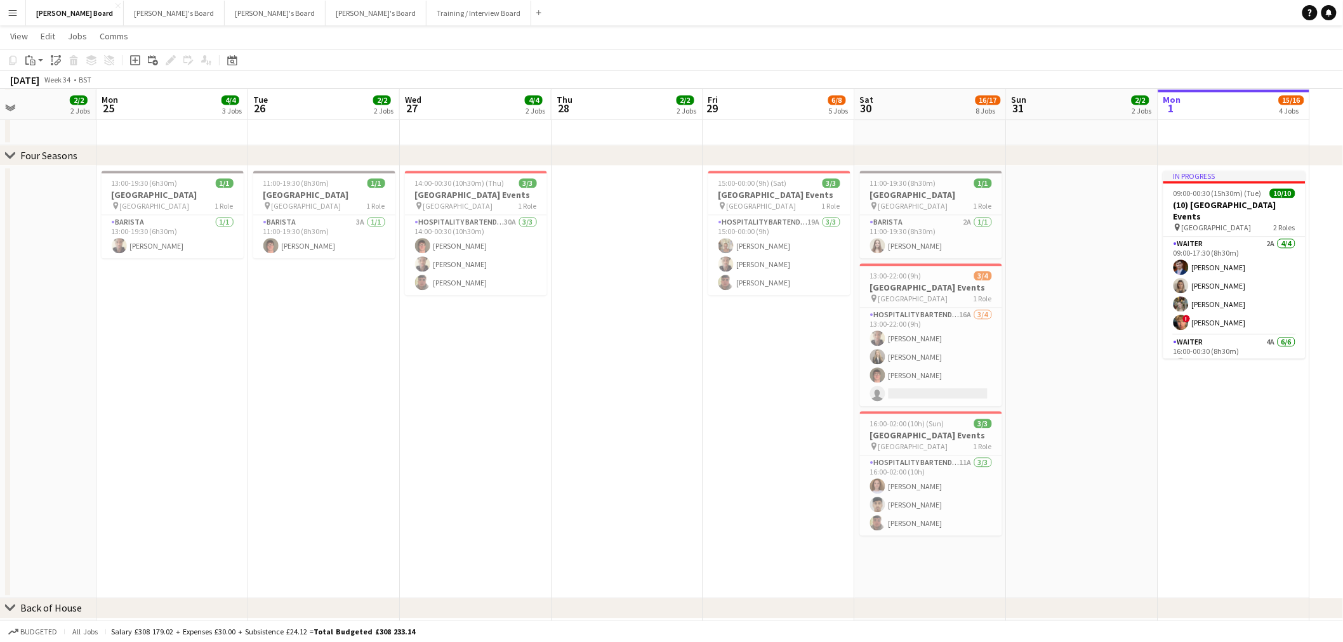
scroll to position [0, 360]
drag, startPoint x: 904, startPoint y: 383, endPoint x: 1082, endPoint y: 366, distance: 178.5
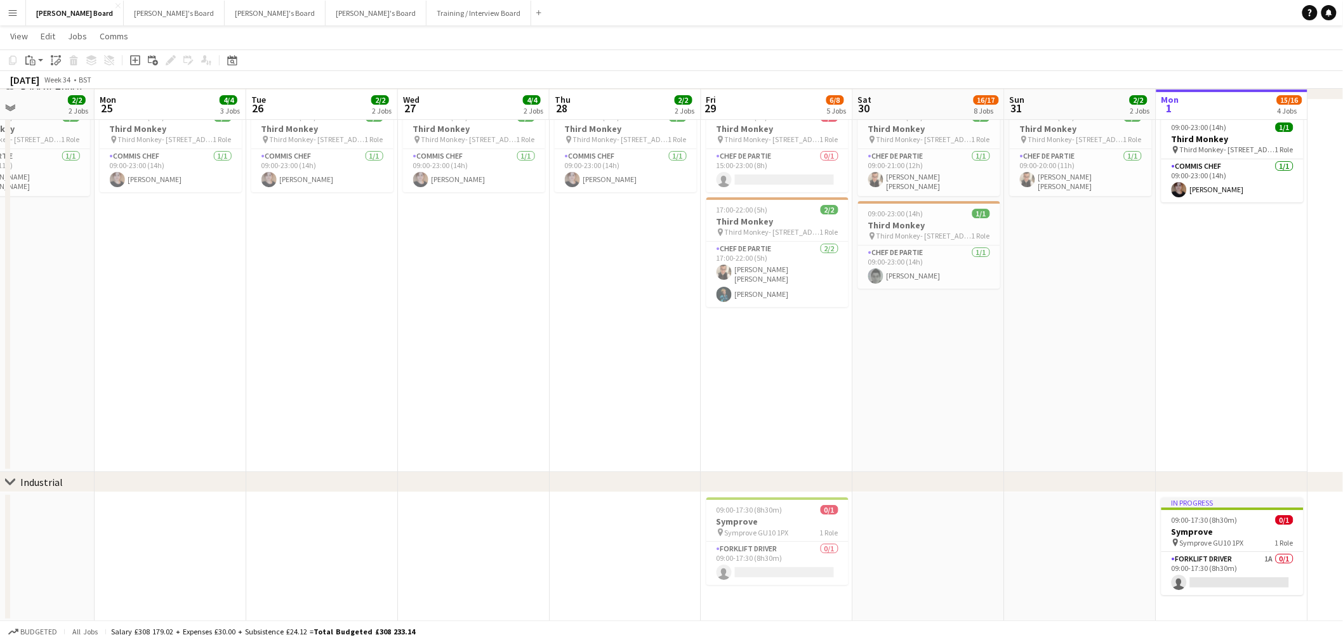
scroll to position [0, 385]
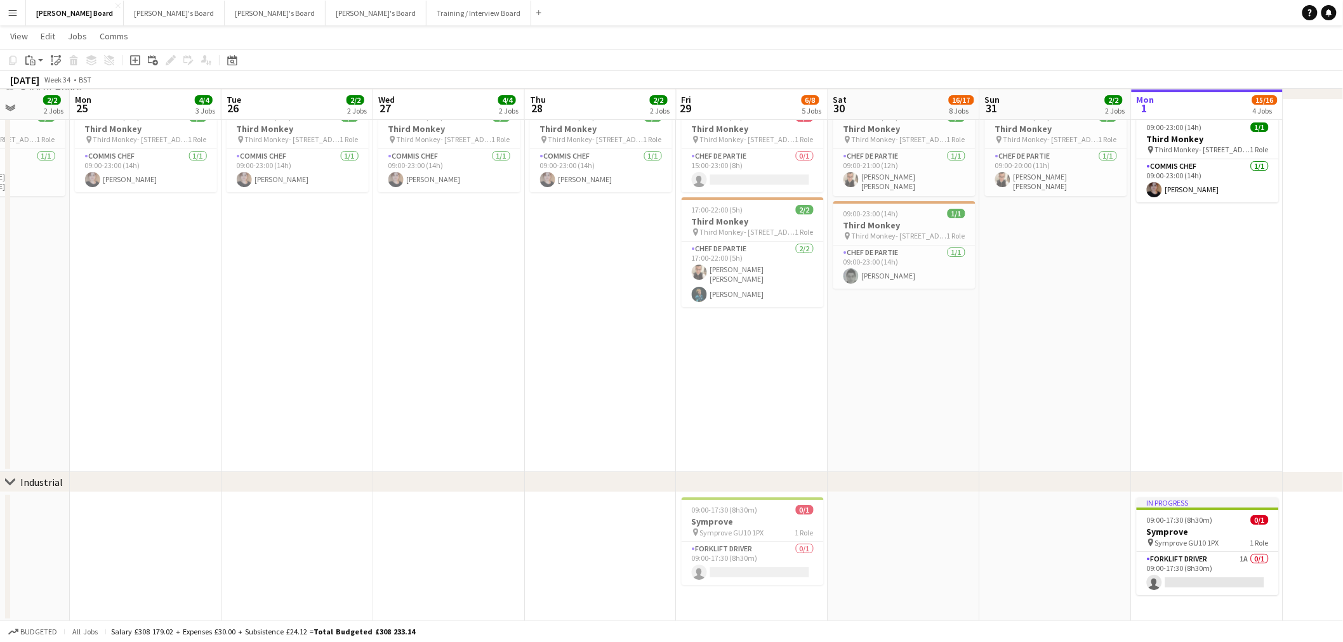
drag, startPoint x: 1145, startPoint y: 380, endPoint x: 1120, endPoint y: 382, distance: 25.5
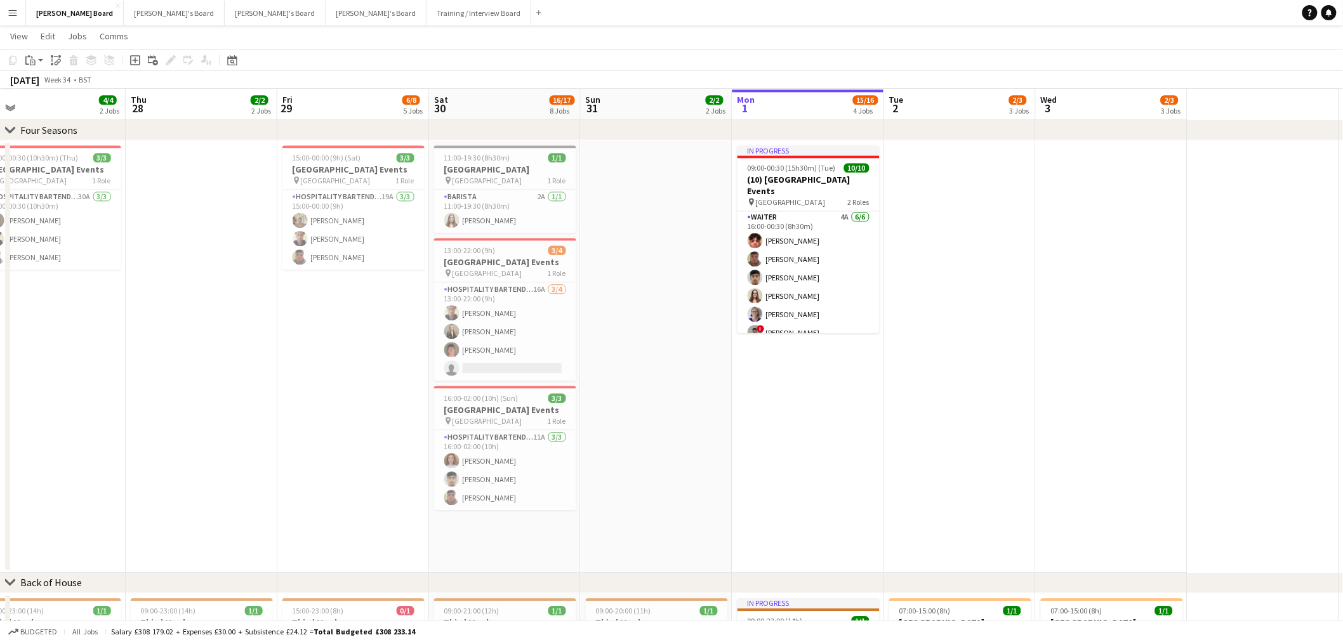
scroll to position [0, 388]
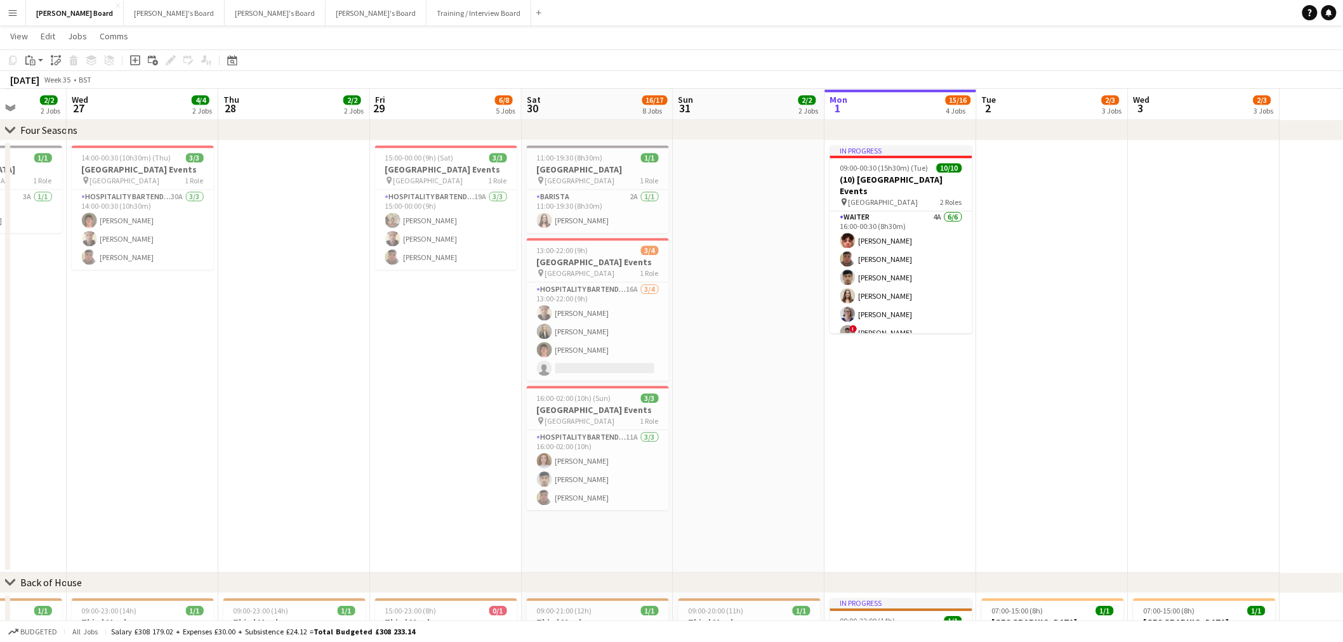
drag, startPoint x: 1247, startPoint y: 461, endPoint x: 941, endPoint y: 479, distance: 306.5
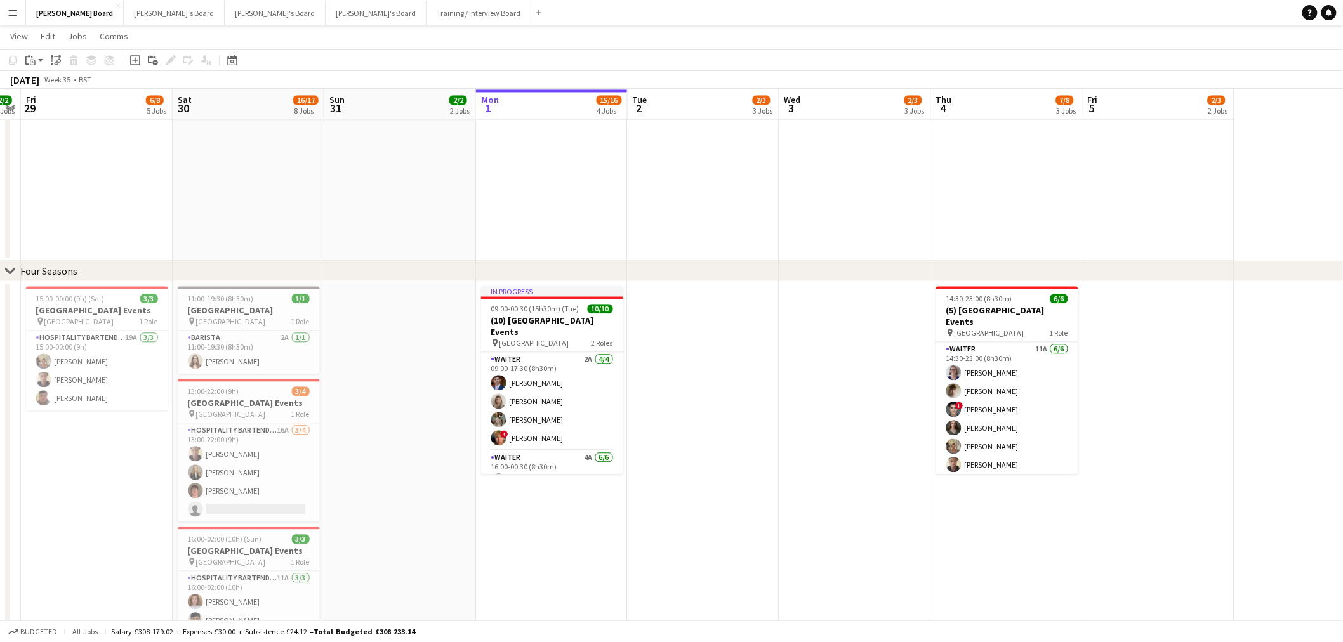
scroll to position [0, 435]
drag, startPoint x: 1064, startPoint y: 423, endPoint x: 714, endPoint y: 398, distance: 351.2
click at [714, 398] on app-calendar-viewport "Tue 26 2/2 2 Jobs Wed 27 4/4 2 Jobs Thu 28 2/2 2 Jobs Fri 29 6/8 5 Jobs Sat 30 …" at bounding box center [671, 112] width 1343 height 2290
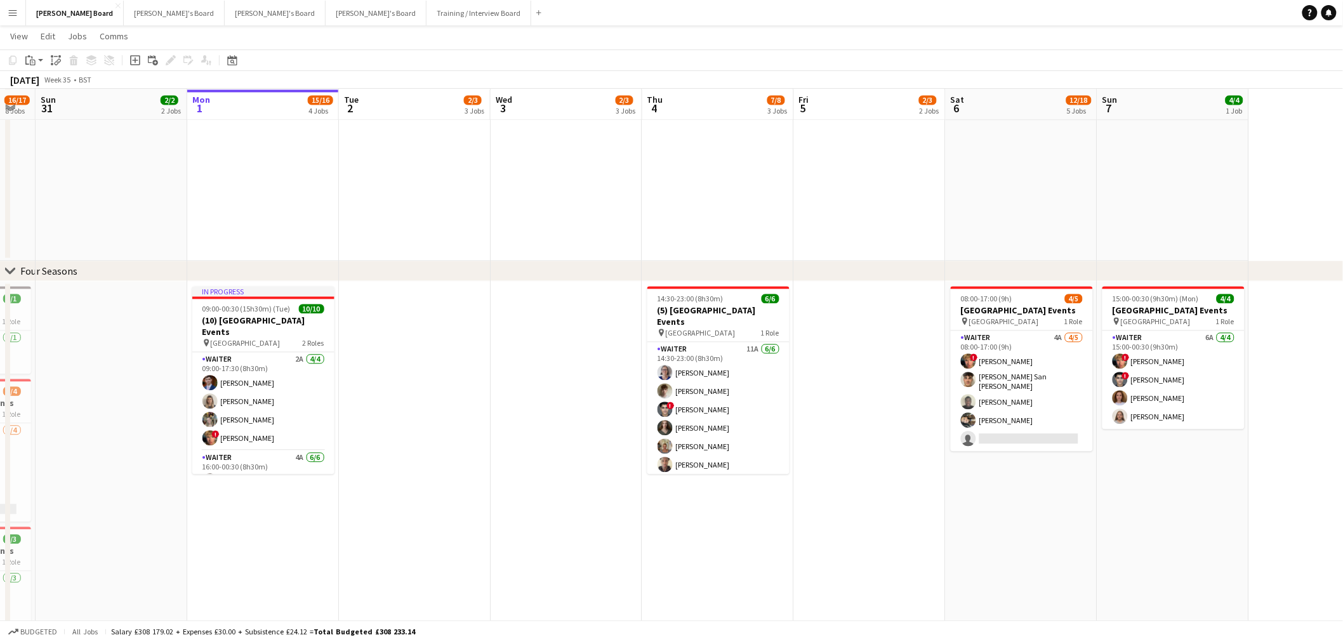
scroll to position [0, 375]
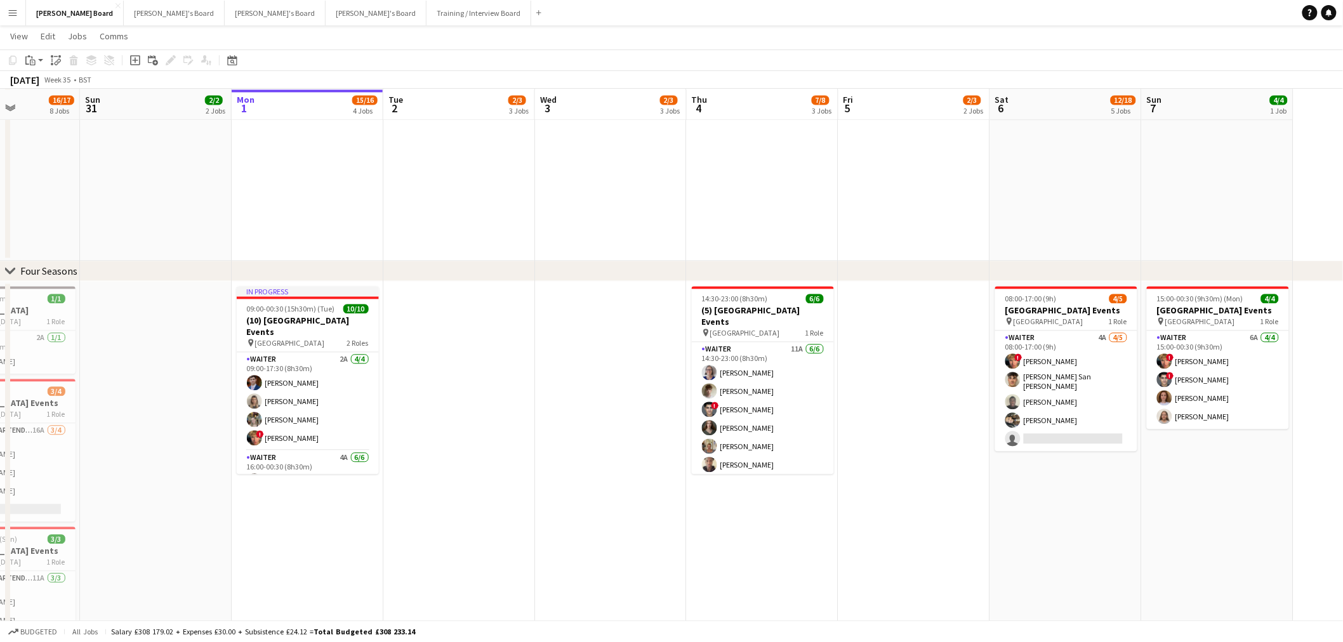
drag, startPoint x: 856, startPoint y: 402, endPoint x: 613, endPoint y: 398, distance: 242.5
click at [613, 398] on app-calendar-viewport "Thu 28 2/2 2 Jobs Fri 29 6/8 5 Jobs Sat 30 16/17 8 Jobs Sun 31 2/2 2 Jobs Mon 1…" at bounding box center [671, 112] width 1343 height 2290
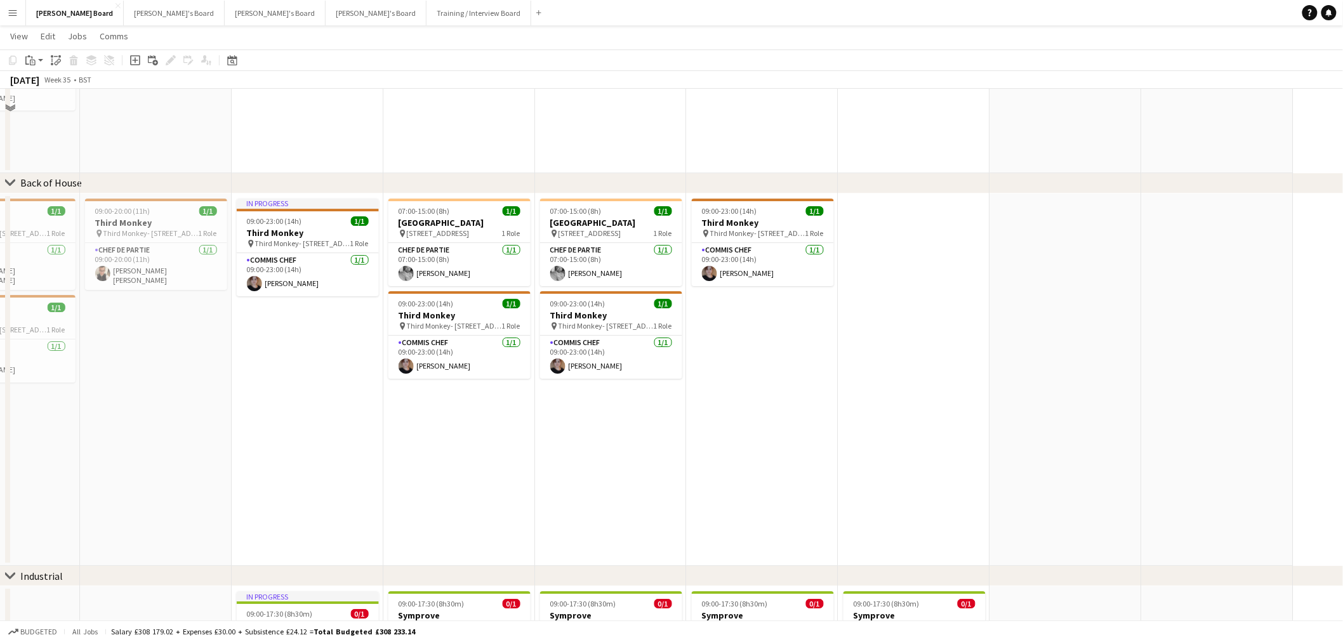
scroll to position [1717, 0]
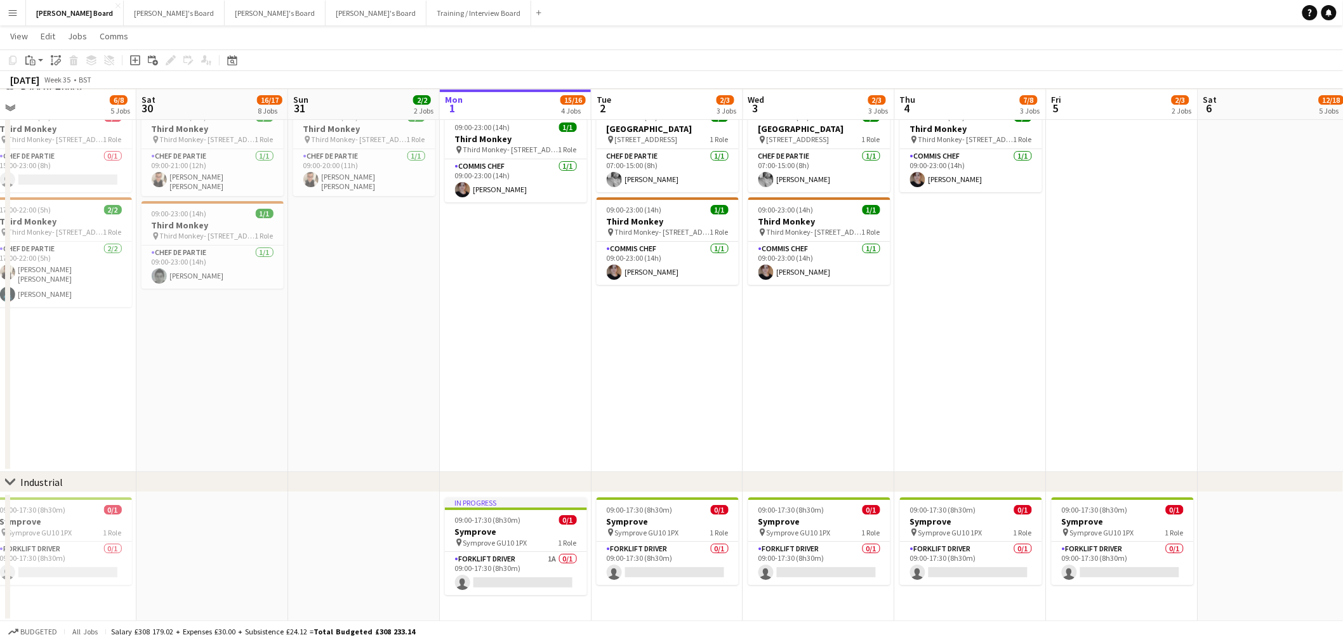
drag, startPoint x: 376, startPoint y: 423, endPoint x: 928, endPoint y: 408, distance: 552.4
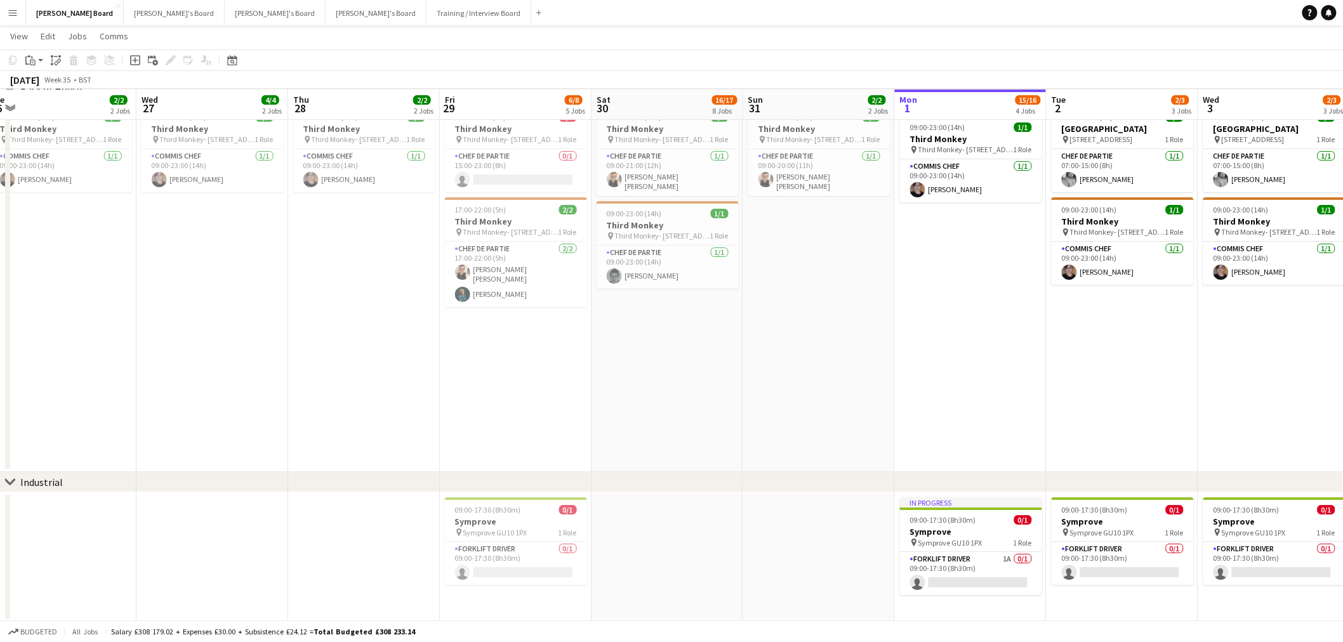
scroll to position [0, 423]
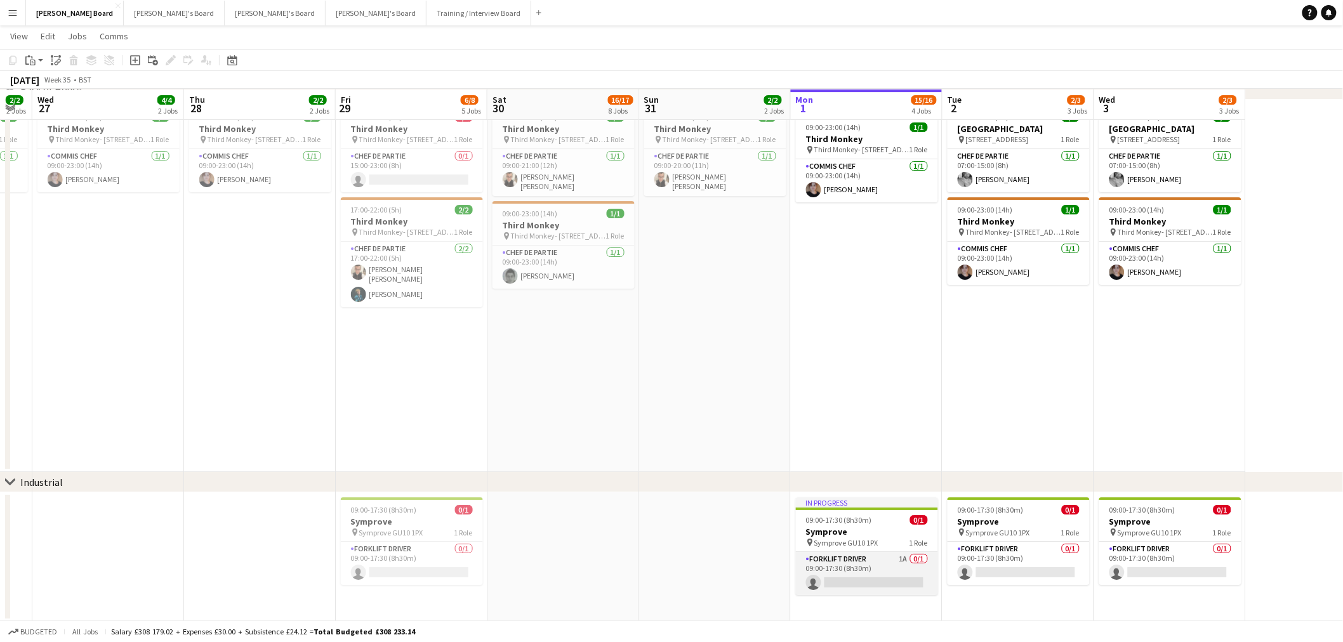
click at [878, 561] on app-card-role "Forklift Driver 1A 0/1 09:00-17:30 (8h30m) single-neutral-actions" at bounding box center [867, 573] width 142 height 43
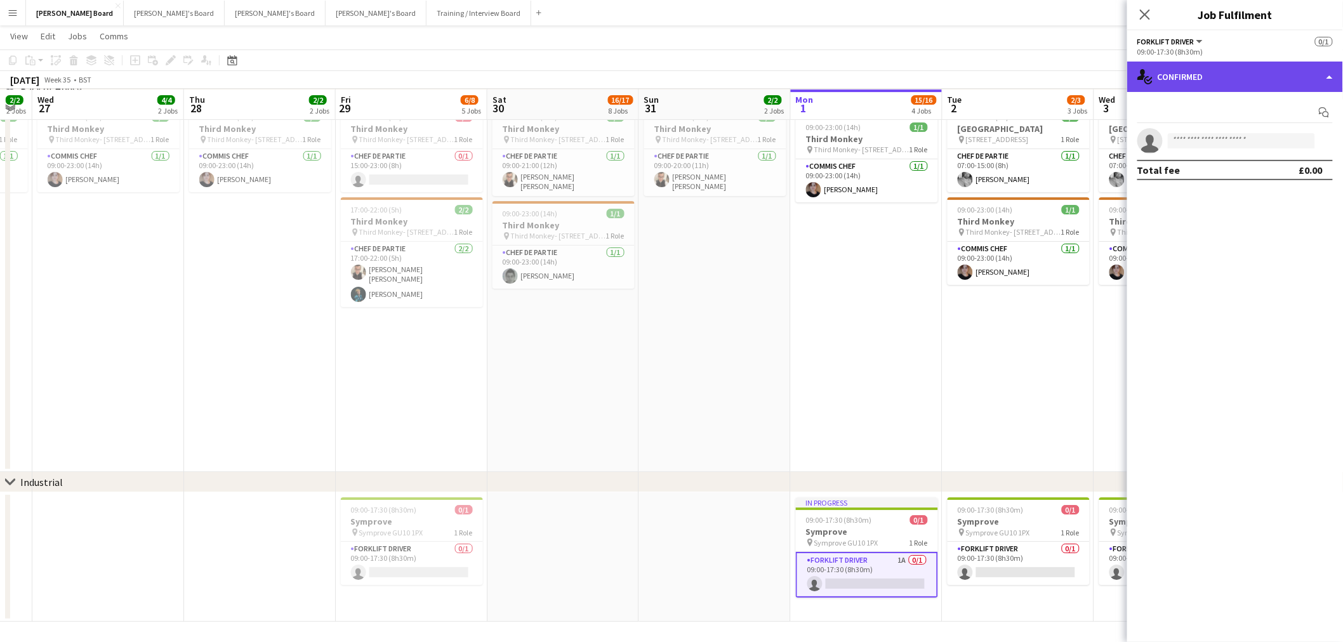
click at [1210, 68] on div "single-neutral-actions-check-2 Confirmed" at bounding box center [1235, 77] width 216 height 30
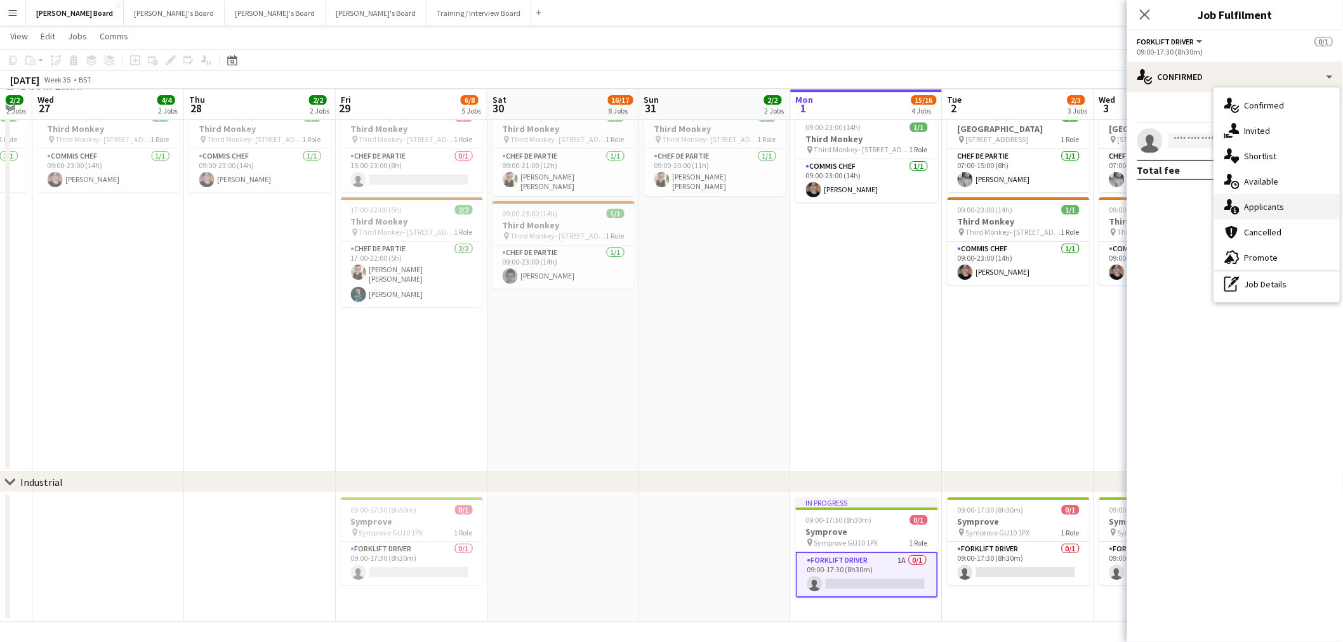
click at [1283, 205] on div "single-neutral-actions-information Applicants" at bounding box center [1277, 206] width 126 height 25
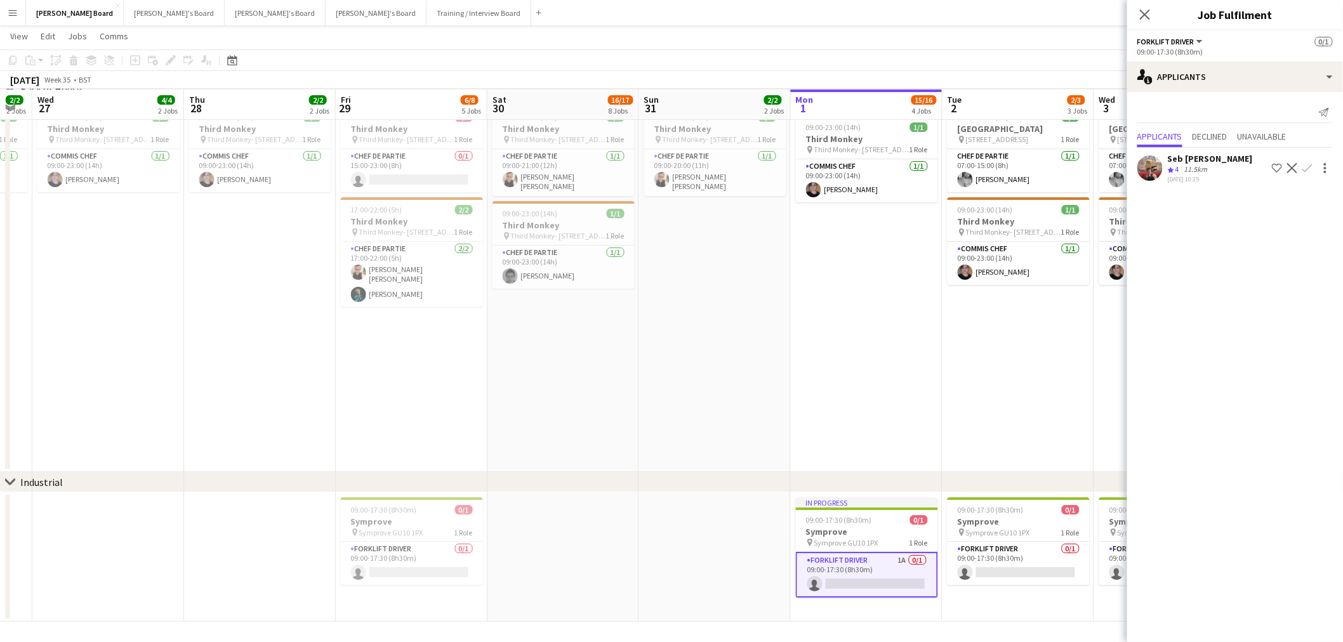
click at [1208, 165] on div "11.5km" at bounding box center [1196, 169] width 29 height 11
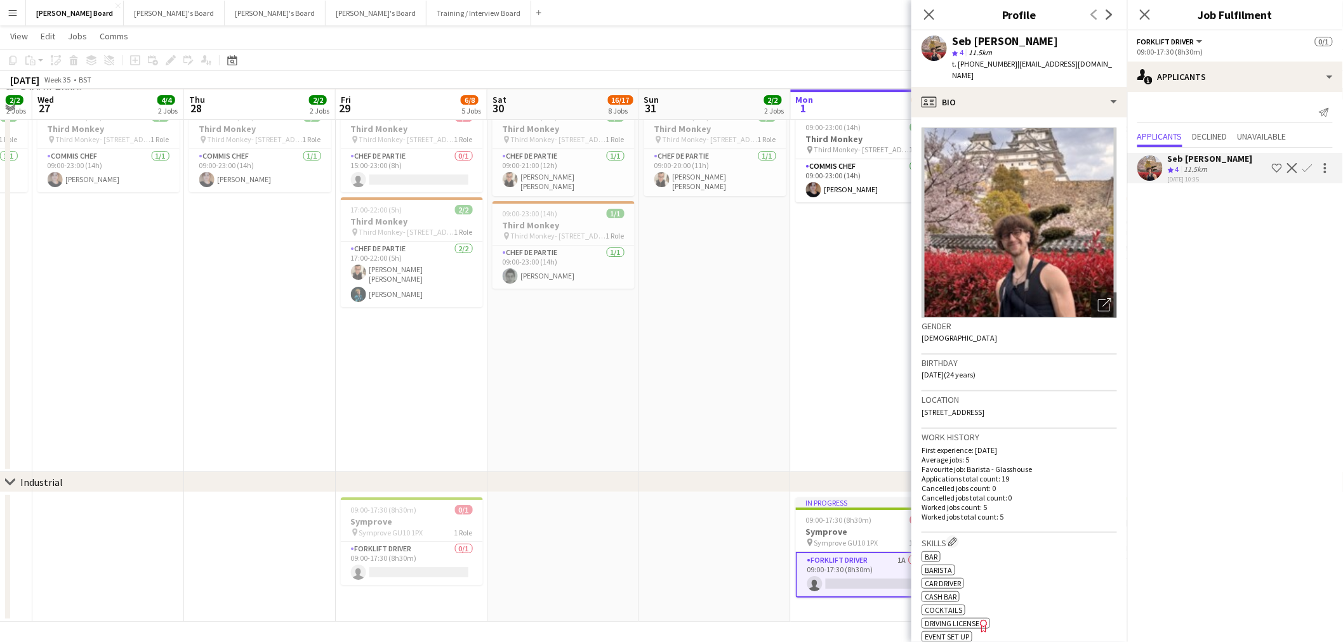
click at [824, 374] on app-date-cell "In progress 09:00-23:00 (14h) 1/1 Third Monkey pin Third Monkey- 46 South St 1 …" at bounding box center [867, 286] width 152 height 373
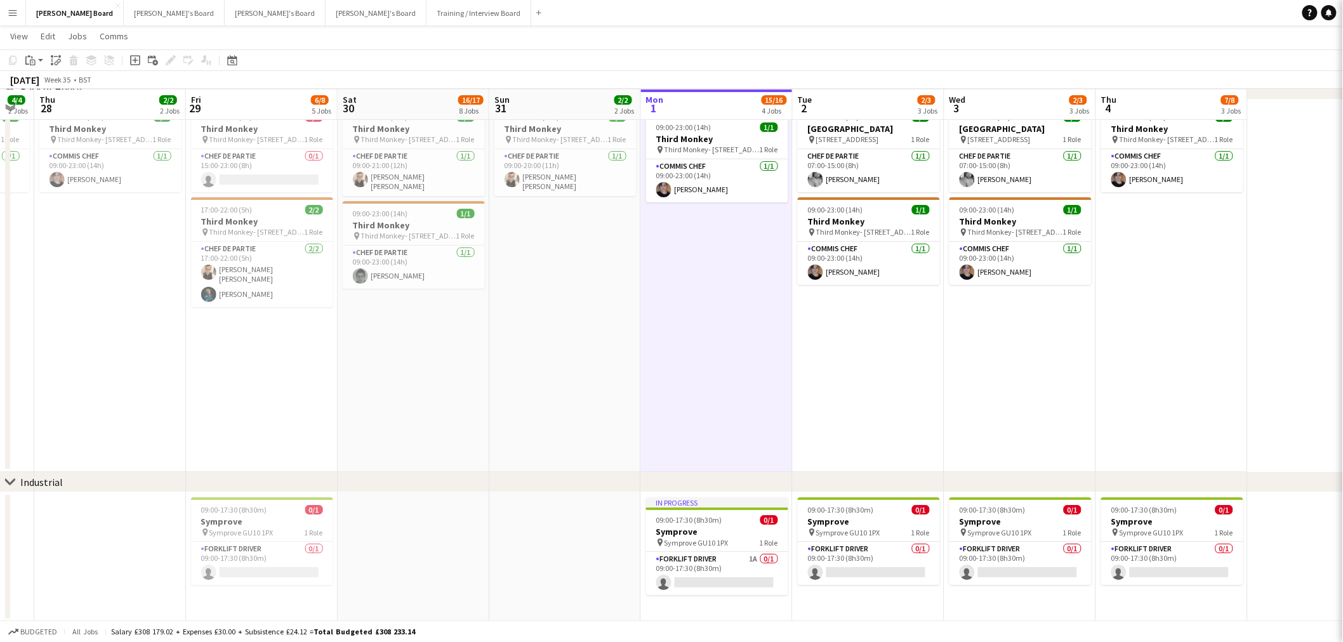
drag, startPoint x: 849, startPoint y: 369, endPoint x: 547, endPoint y: 331, distance: 303.8
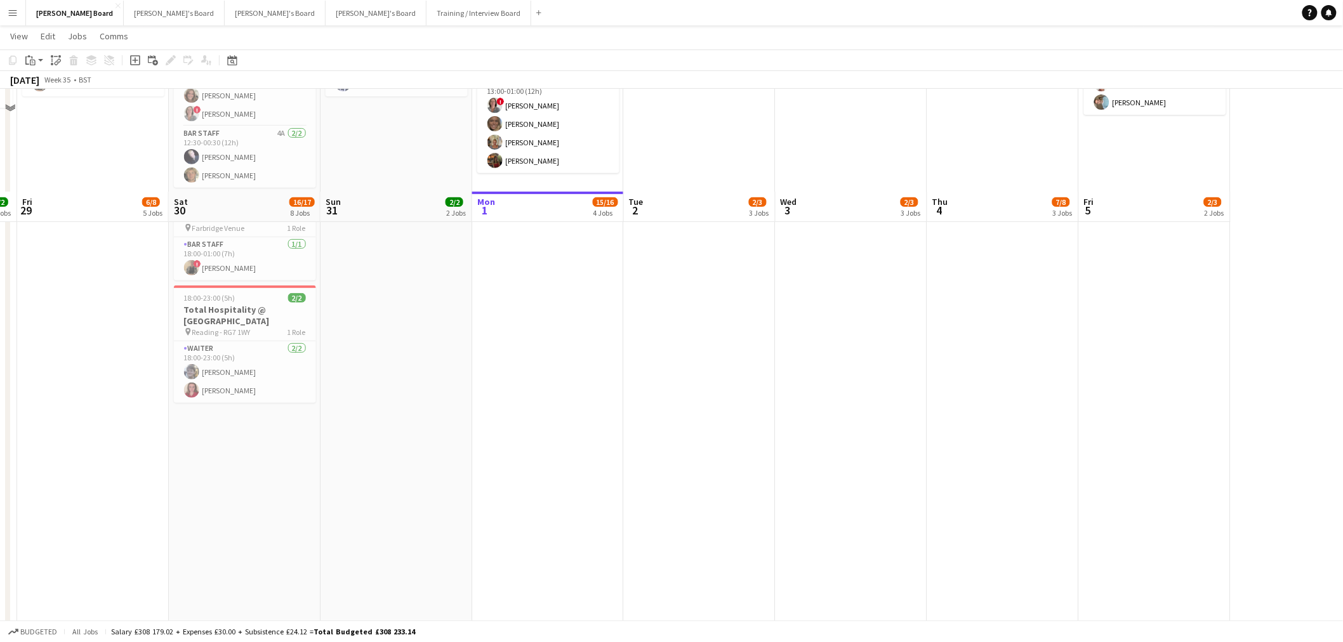
scroll to position [0, 0]
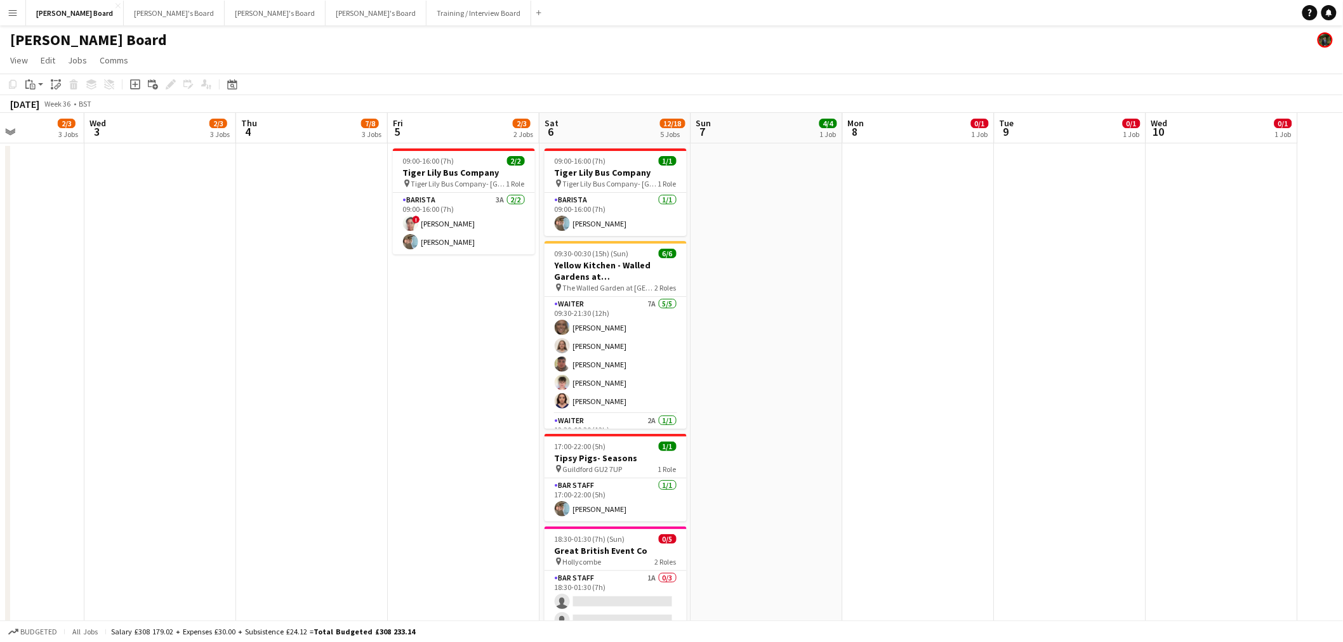
scroll to position [0, 378]
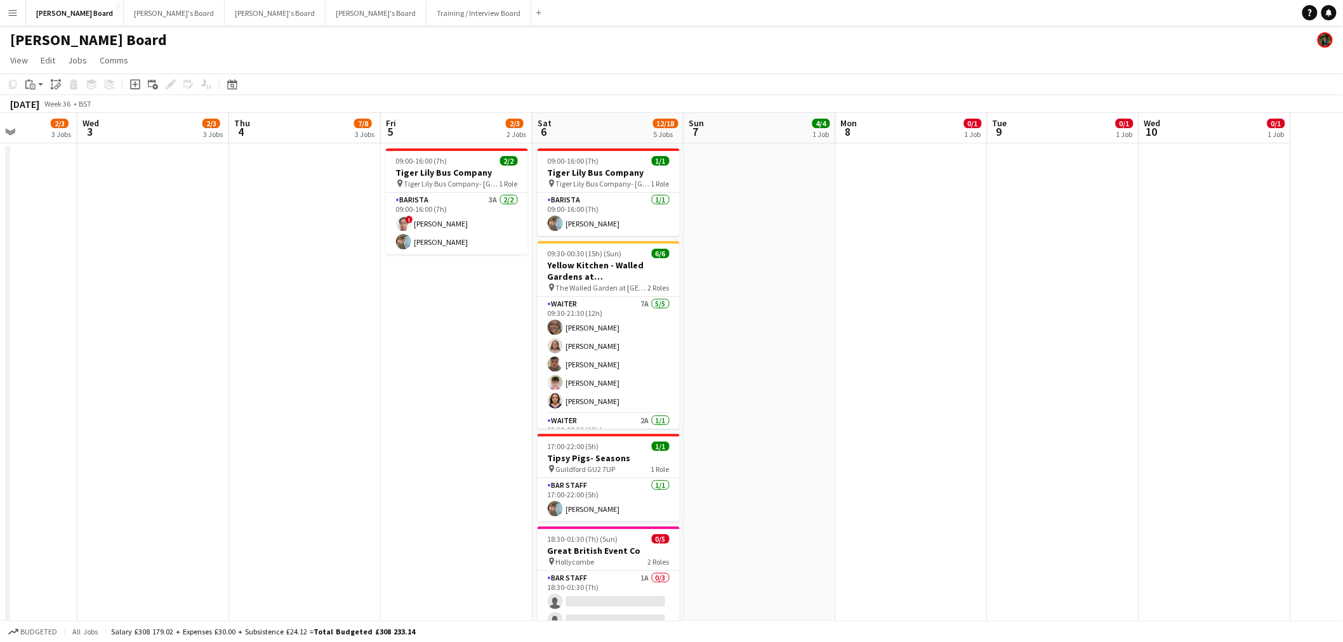
drag, startPoint x: 1184, startPoint y: 252, endPoint x: 958, endPoint y: 270, distance: 226.7
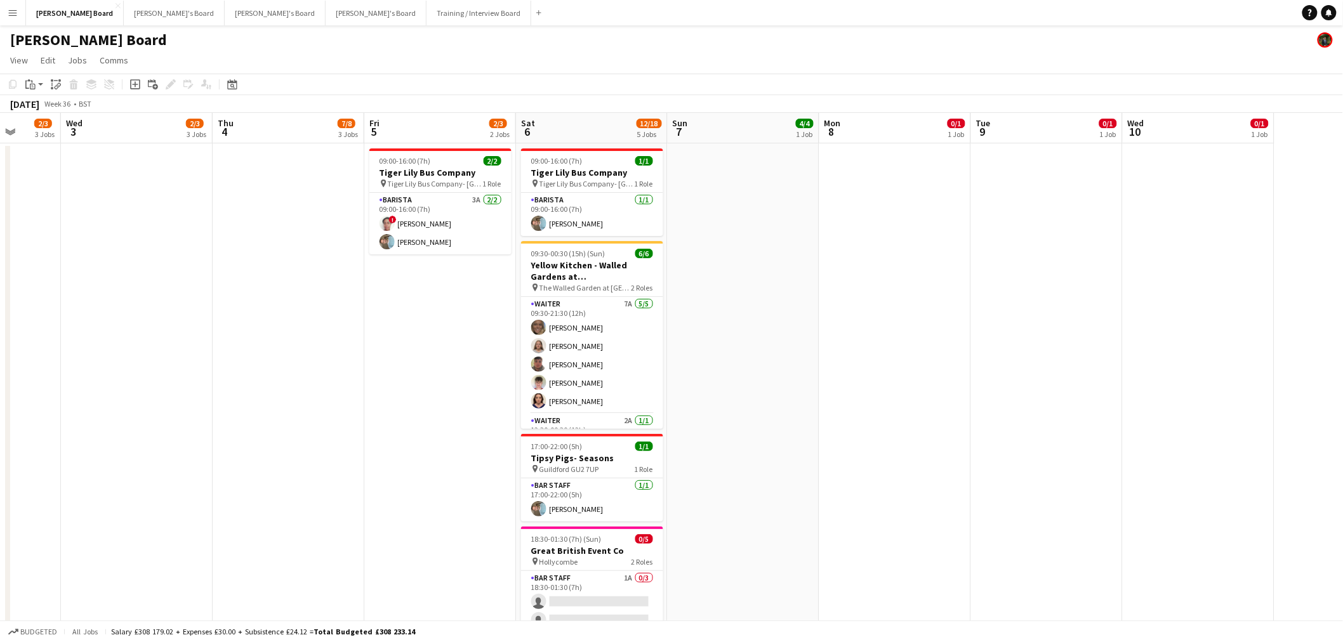
drag, startPoint x: 467, startPoint y: 350, endPoint x: 754, endPoint y: 354, distance: 286.9
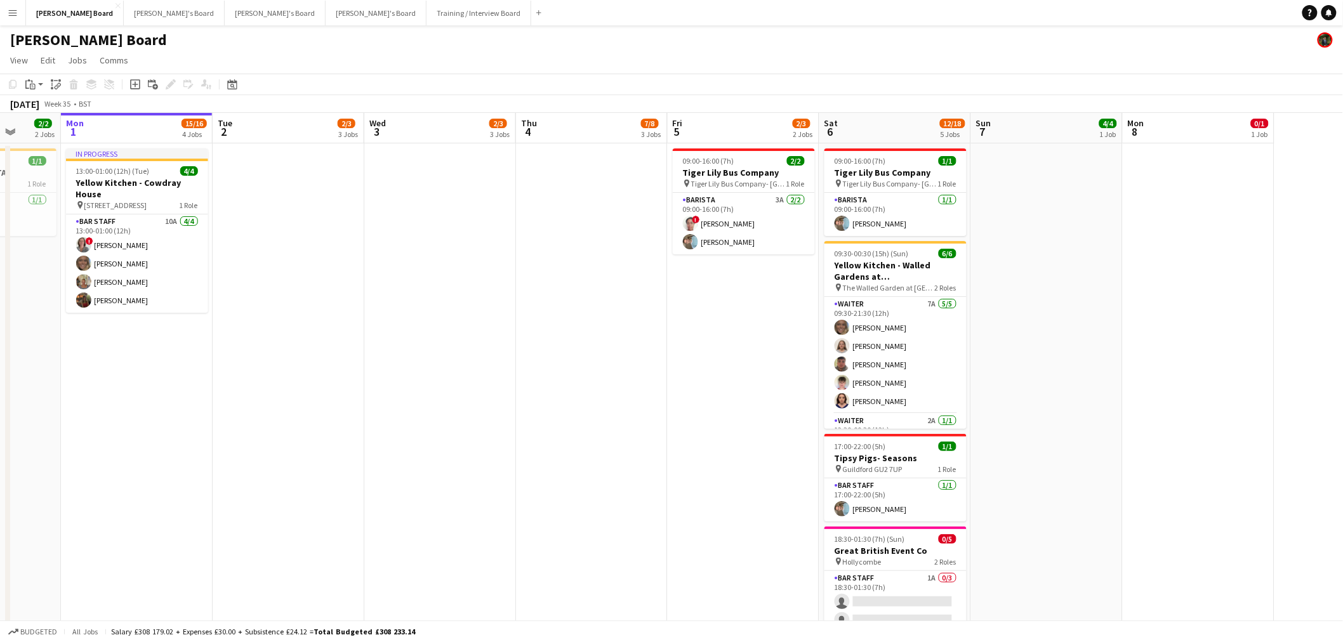
scroll to position [0, 430]
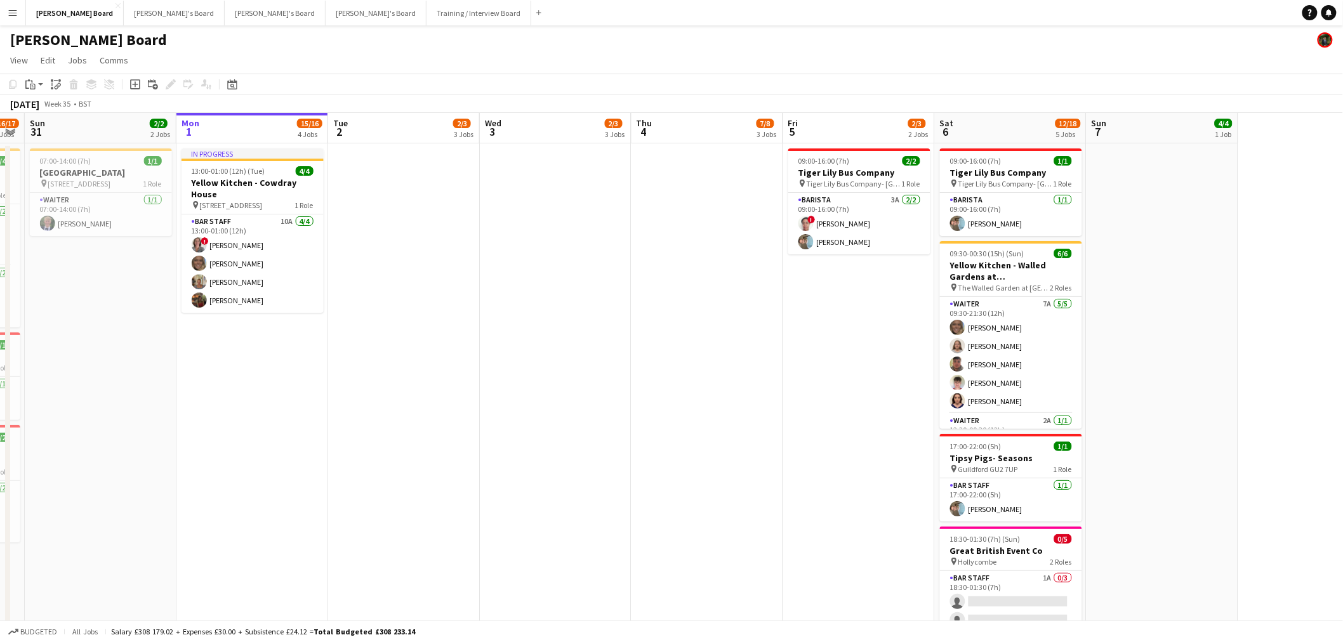
drag, startPoint x: 366, startPoint y: 366, endPoint x: 480, endPoint y: 367, distance: 114.9
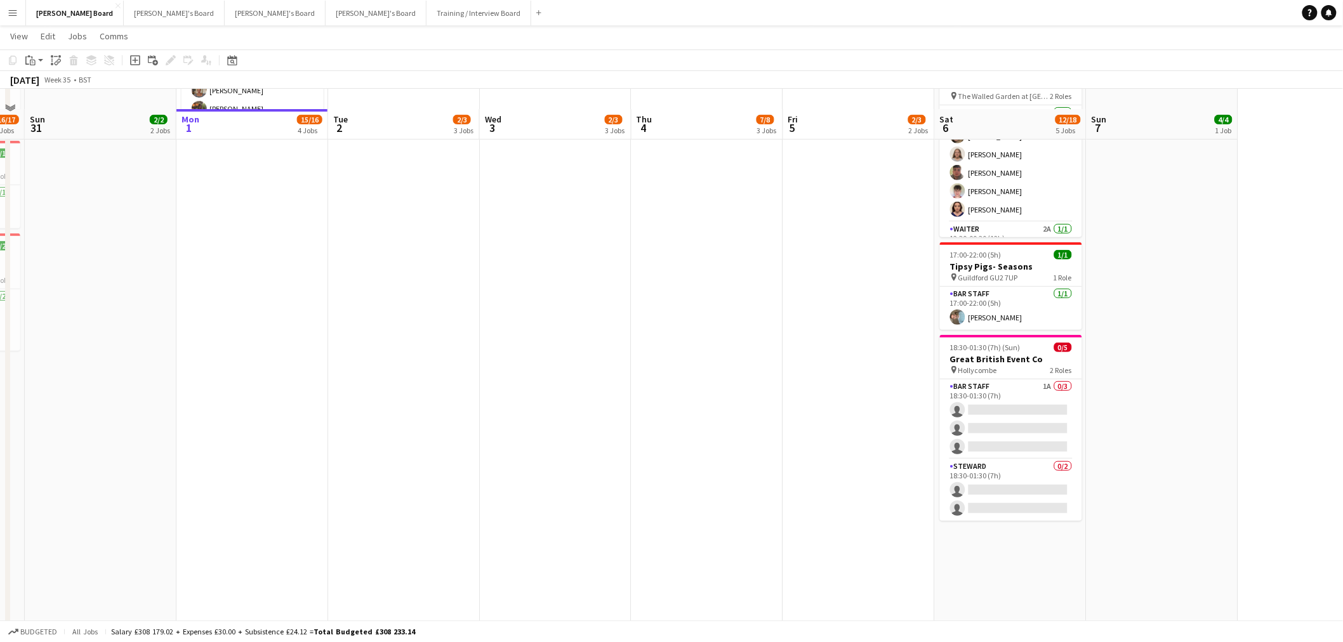
scroll to position [211, 0]
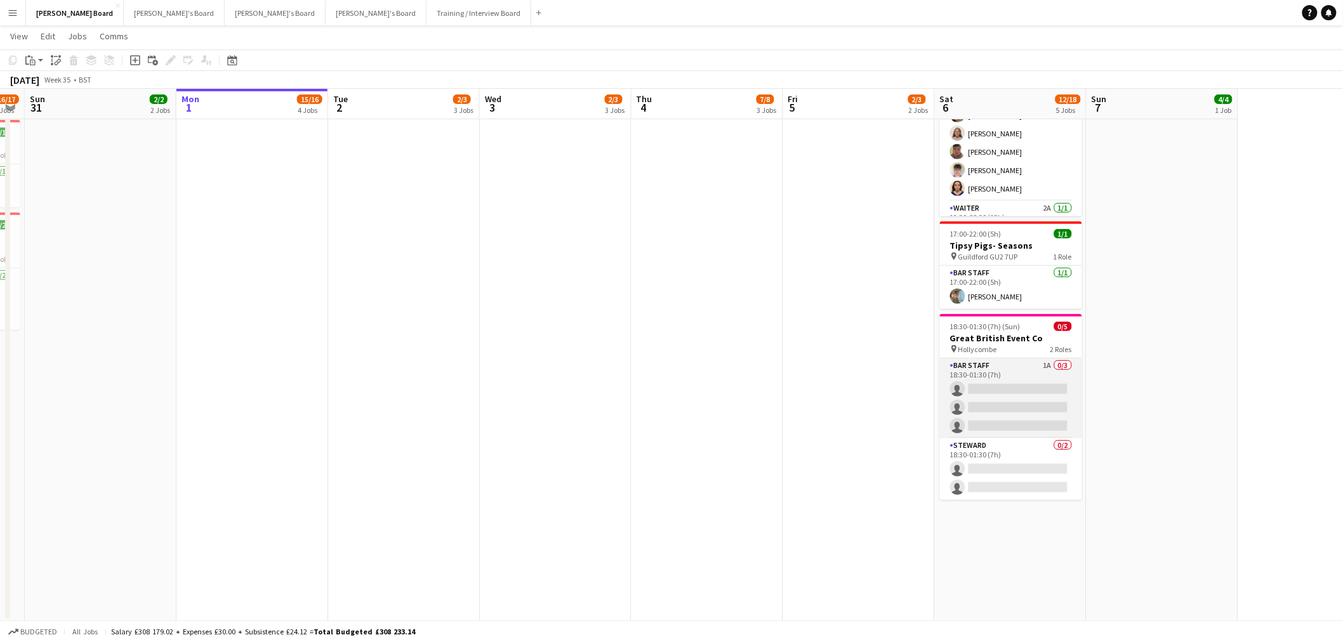
click at [977, 392] on app-card-role "BAR STAFF 1A 0/3 18:30-01:30 (7h) single-neutral-actions single-neutral-actions…" at bounding box center [1011, 399] width 142 height 80
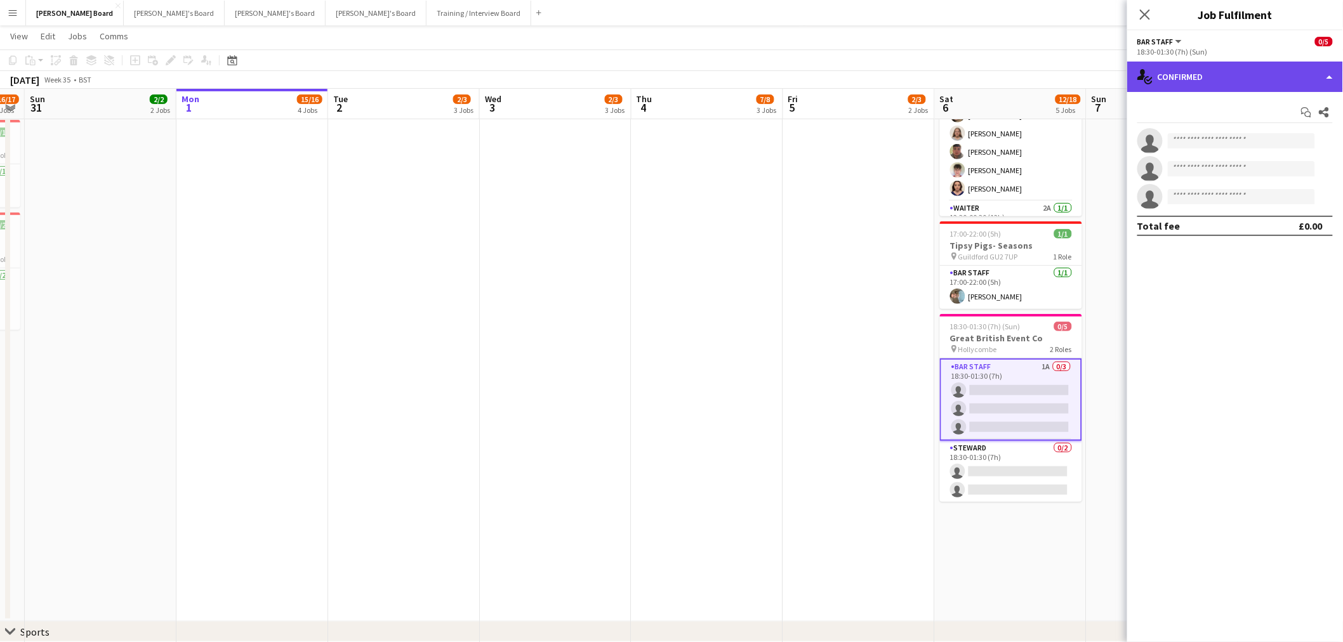
click at [1260, 74] on div "single-neutral-actions-check-2 Confirmed" at bounding box center [1235, 77] width 216 height 30
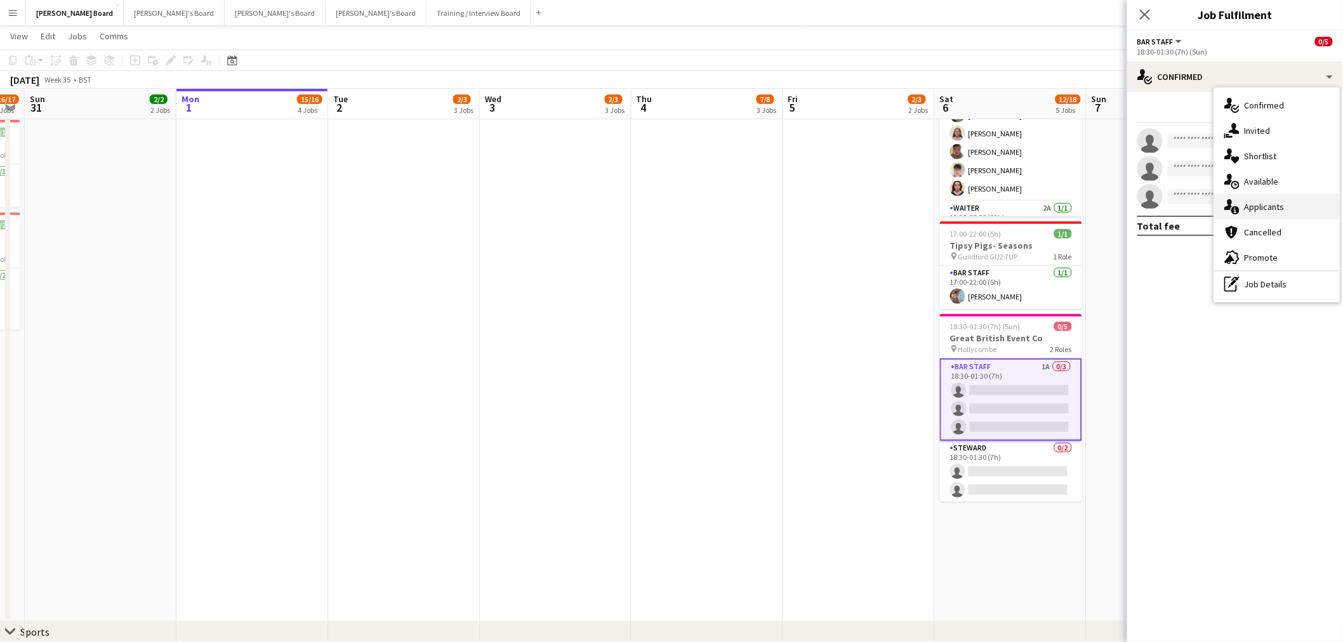
click at [1283, 212] on div "single-neutral-actions-information Applicants" at bounding box center [1277, 206] width 126 height 25
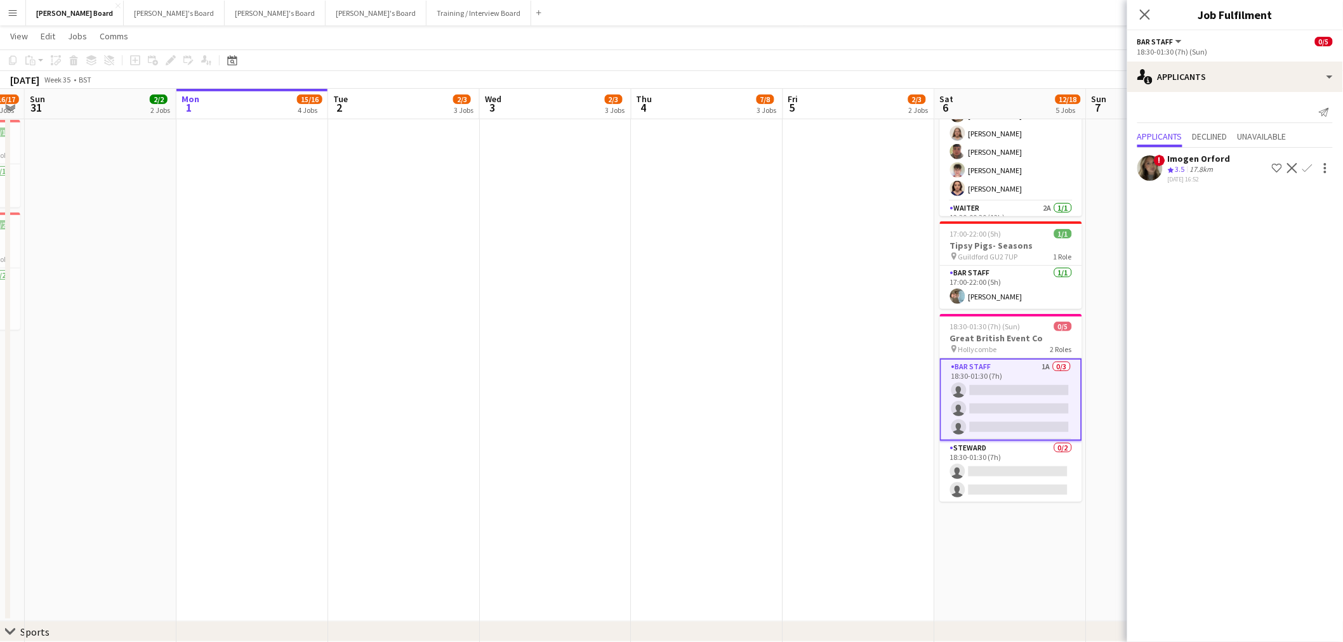
click at [1206, 161] on div "Imogen Orford" at bounding box center [1199, 158] width 63 height 11
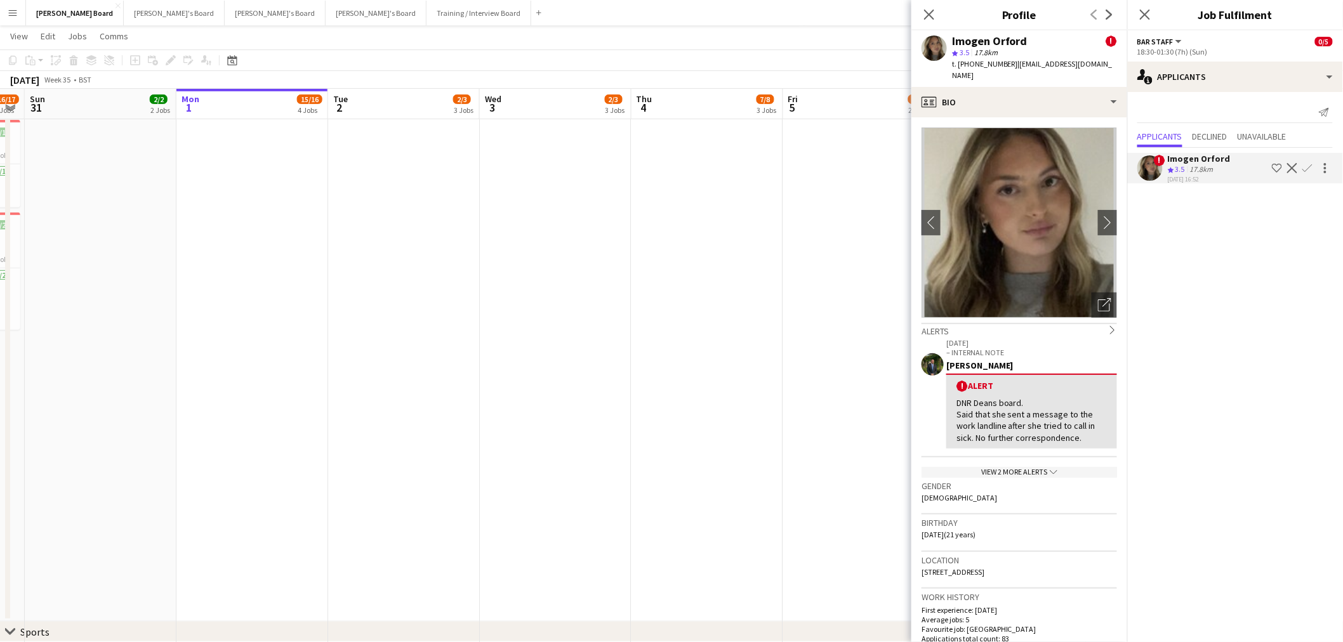
click at [1022, 467] on div "View 2 more alerts chevron-down" at bounding box center [1019, 472] width 195 height 11
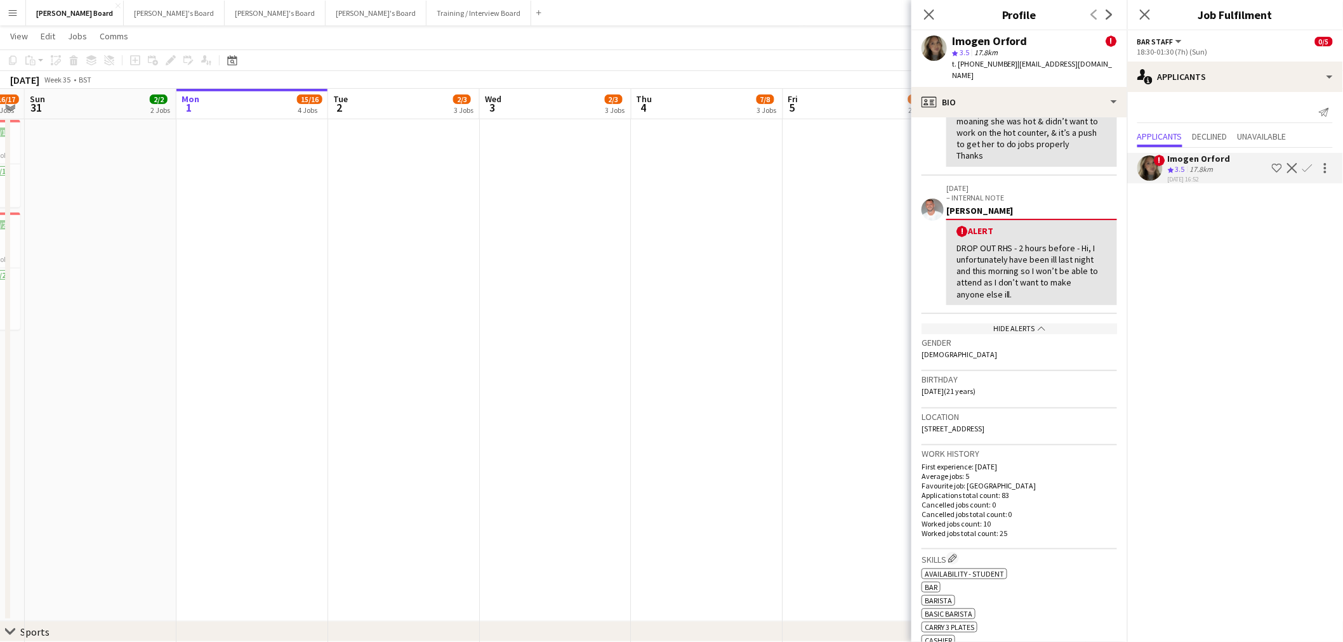
scroll to position [493, 0]
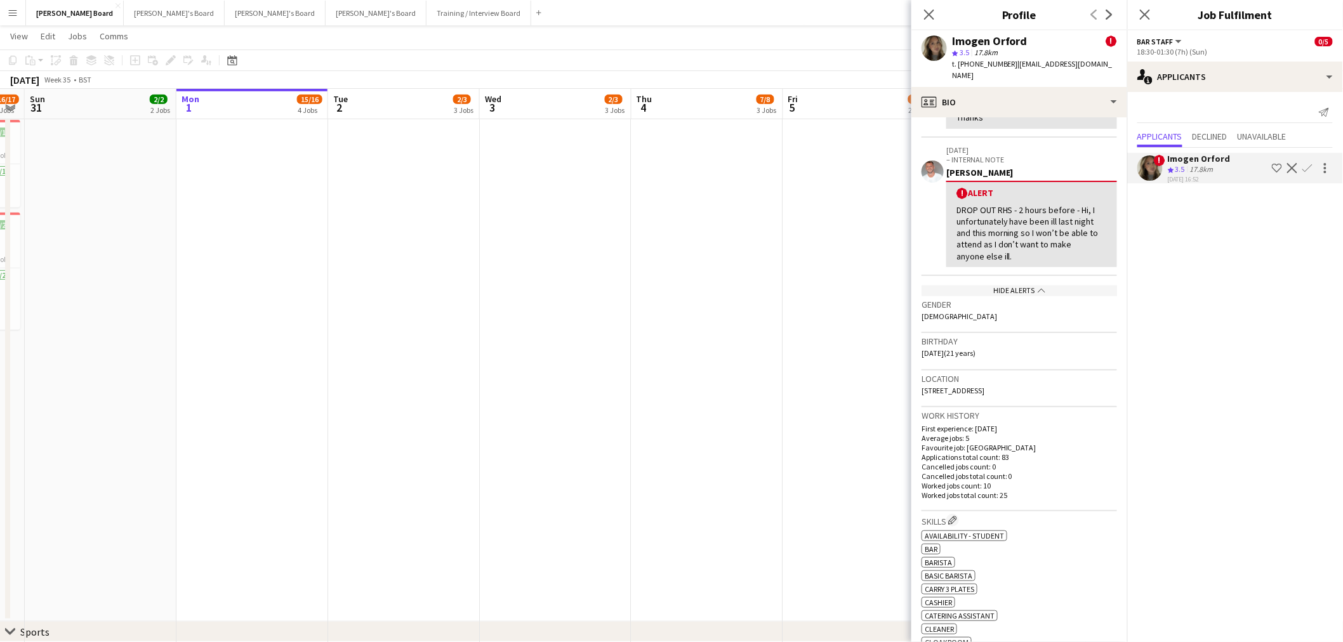
click at [1036, 109] on div "! Alert DNR MCLAREN - Hi just a heads up not sure if Kate has said anything but…" at bounding box center [1031, 68] width 171 height 121
click at [1057, 96] on div "profile Bio" at bounding box center [1019, 102] width 216 height 30
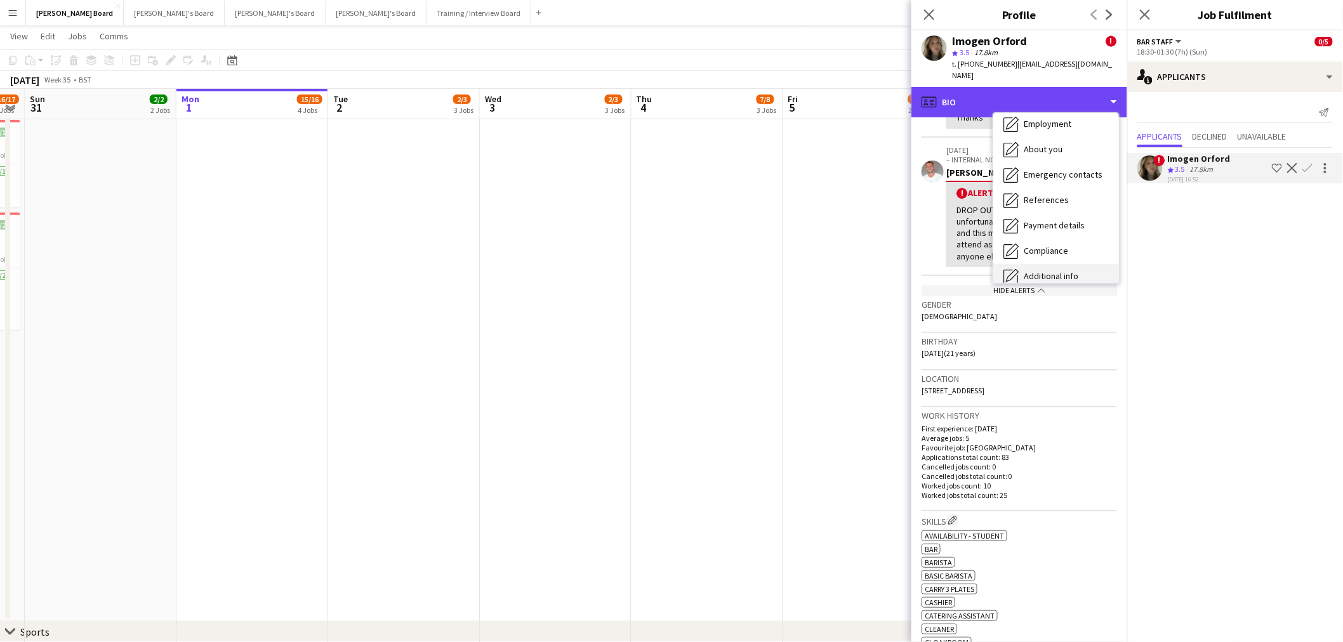
scroll to position [194, 0]
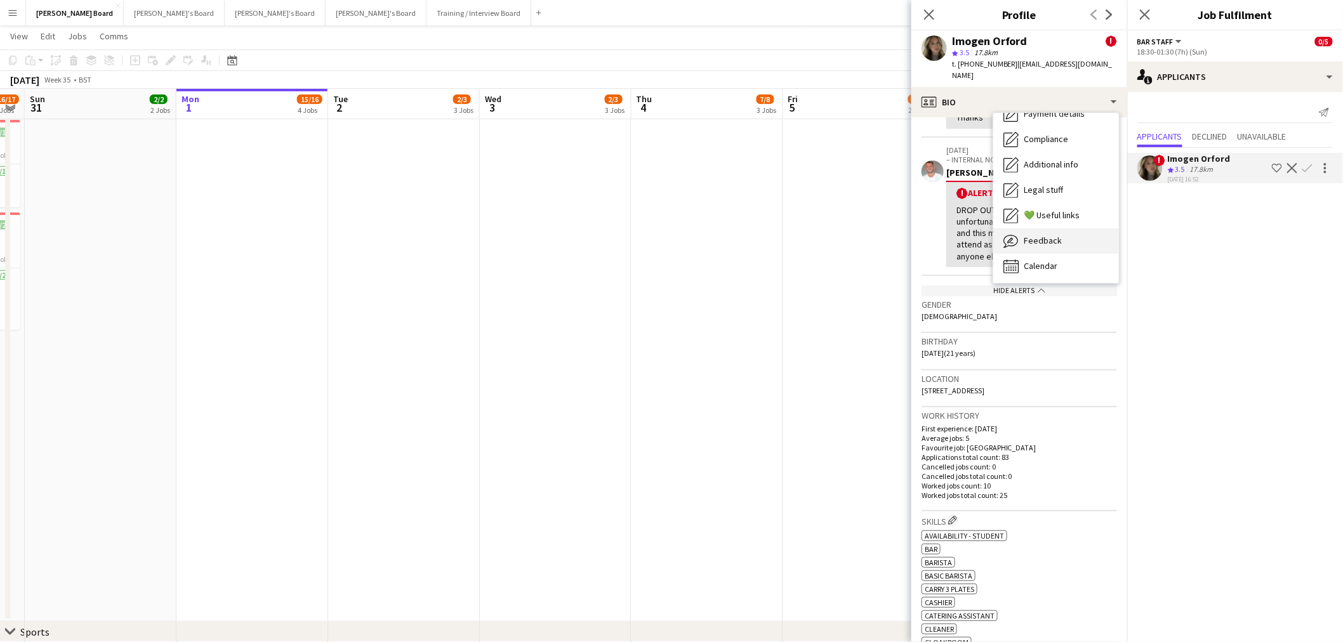
click at [1039, 237] on div "Feedback Feedback" at bounding box center [1056, 240] width 126 height 25
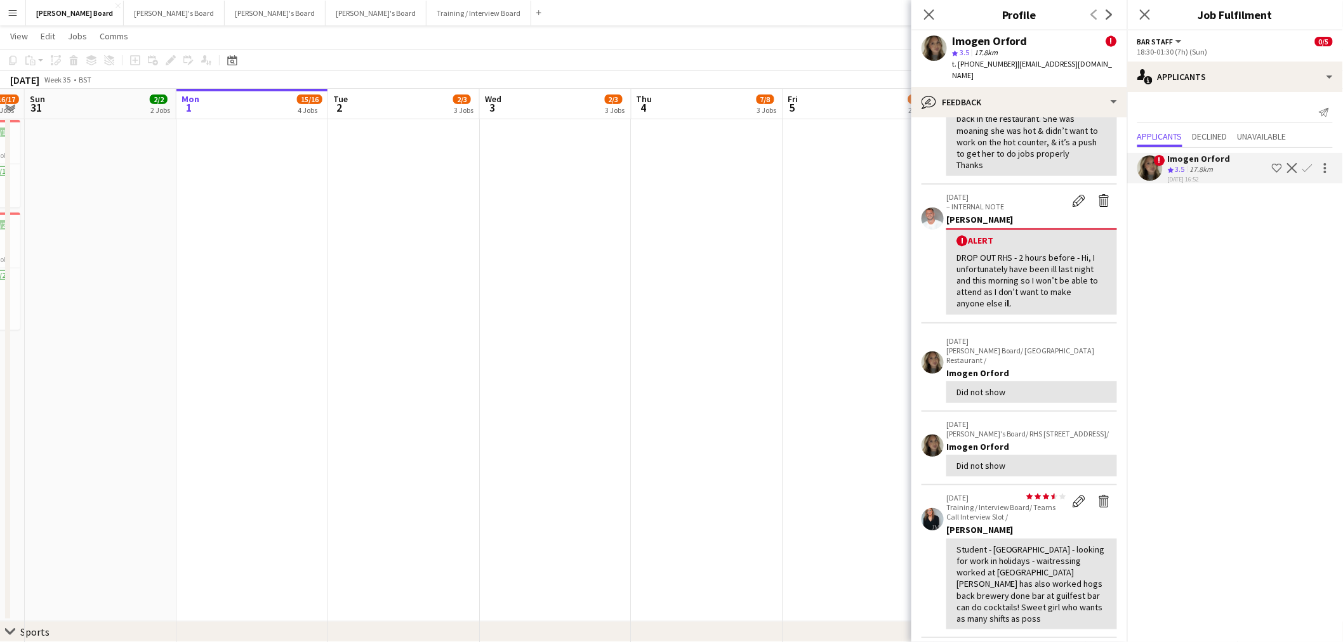
scroll to position [423, 0]
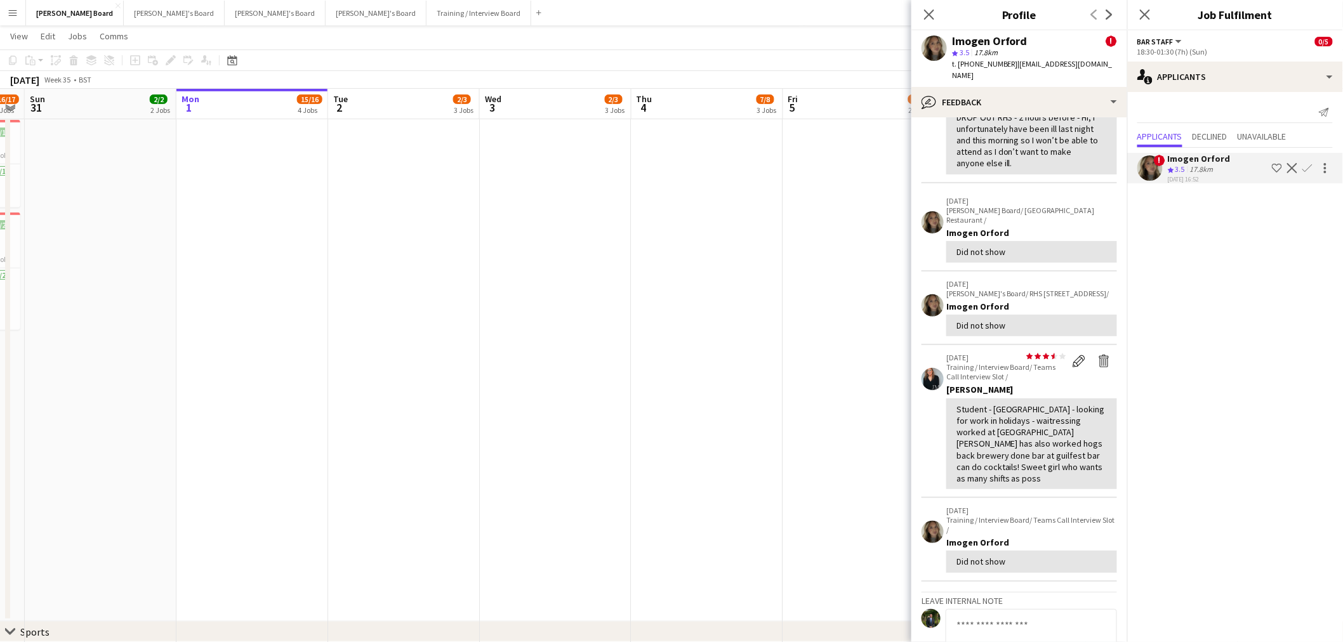
drag, startPoint x: 974, startPoint y: 216, endPoint x: 998, endPoint y: 215, distance: 24.2
click at [998, 241] on div "Did not show" at bounding box center [1031, 252] width 171 height 22
click at [1017, 241] on div "Did not show" at bounding box center [1031, 252] width 171 height 22
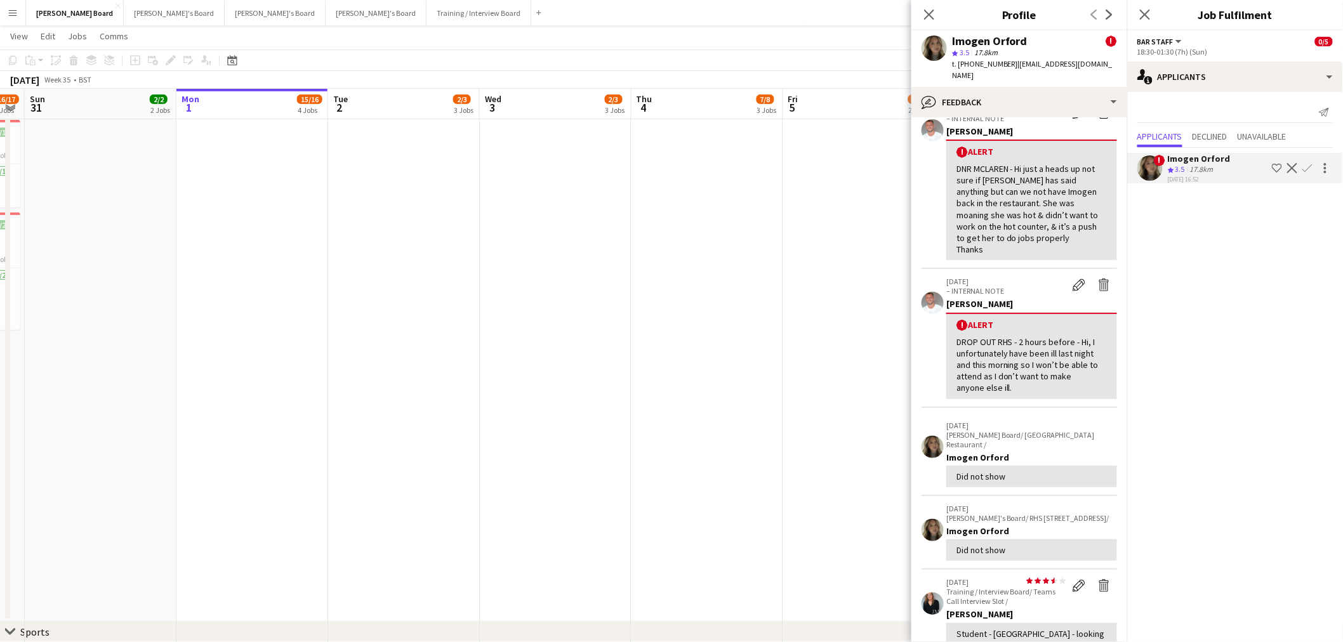
scroll to position [70, 0]
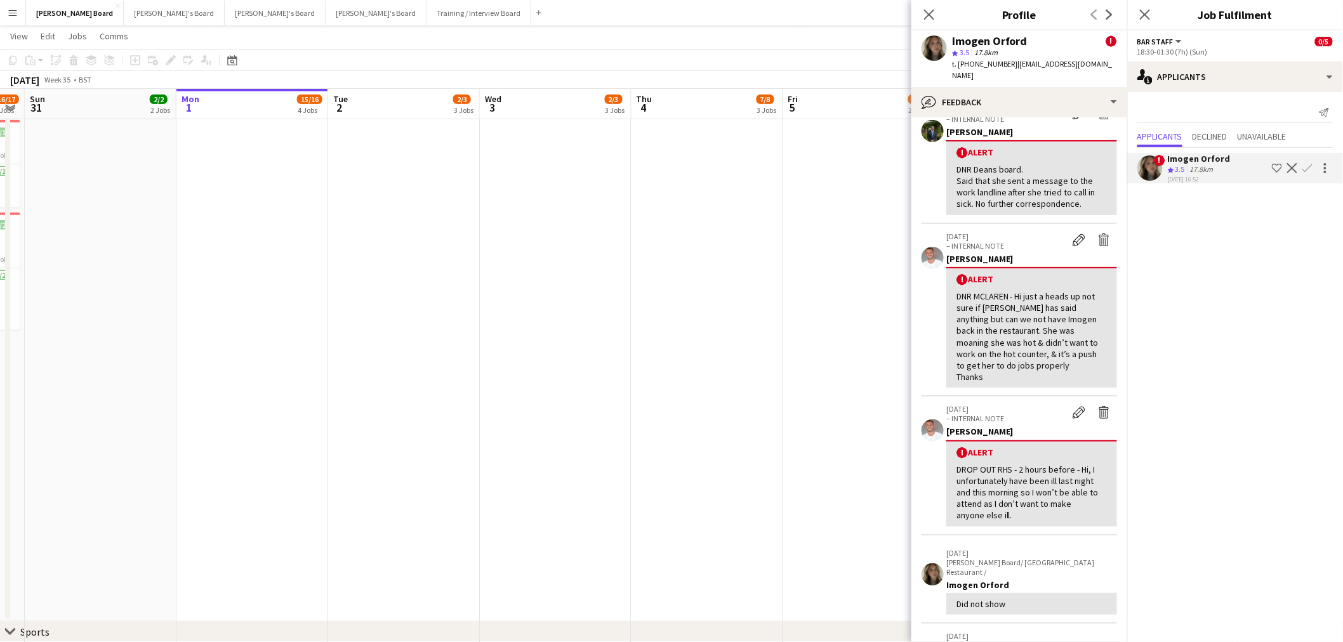
click at [868, 305] on app-date-cell "09:00-16:00 (7h) 2/2 Tiger Lily Bus Company pin Tiger Lily Bus Company- Hampton…" at bounding box center [859, 276] width 152 height 691
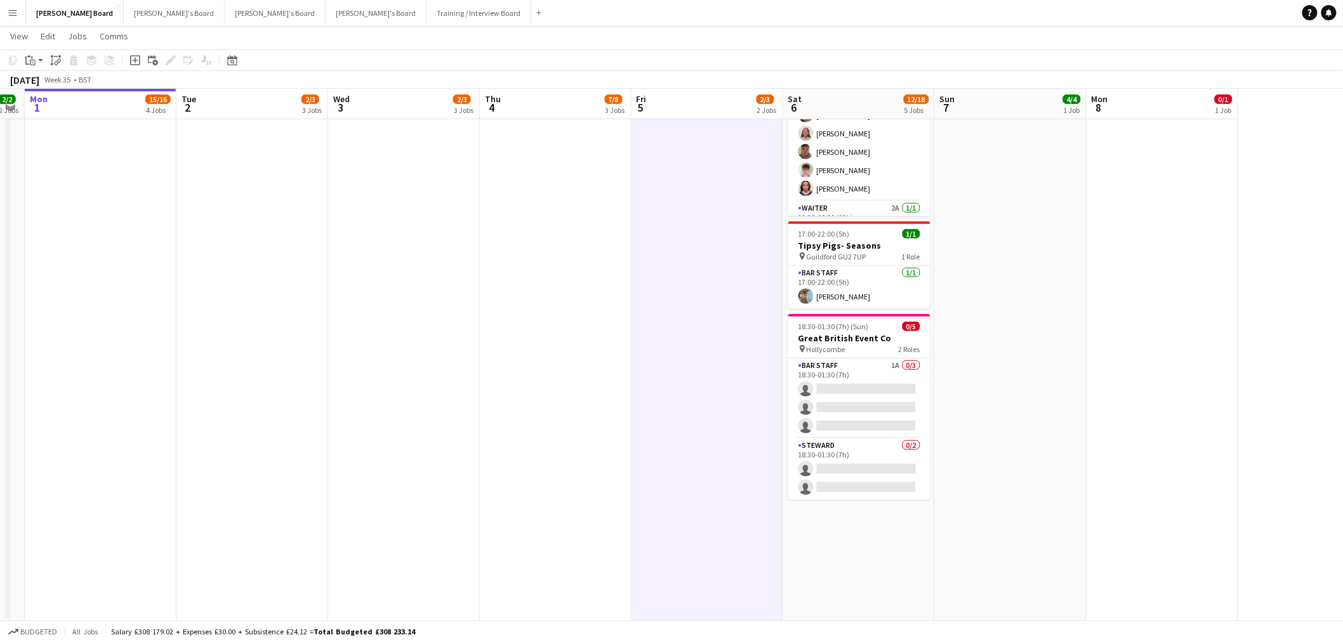
scroll to position [0, 440]
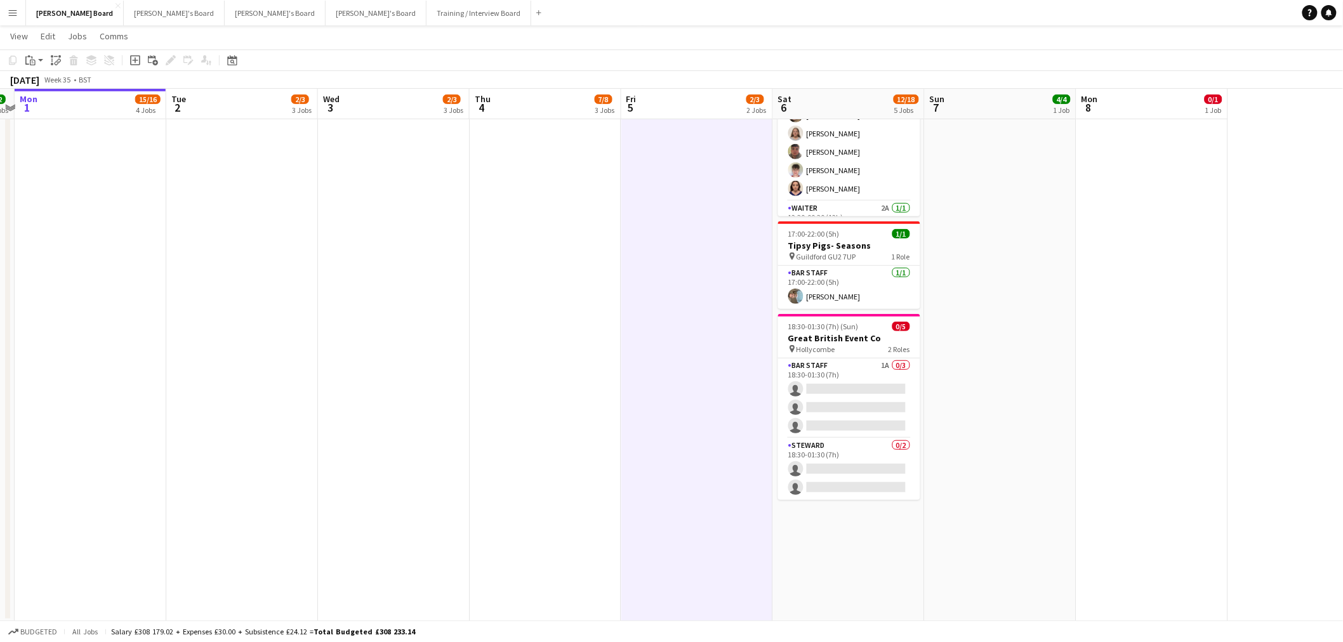
drag, startPoint x: 776, startPoint y: 307, endPoint x: 763, endPoint y: 307, distance: 12.7
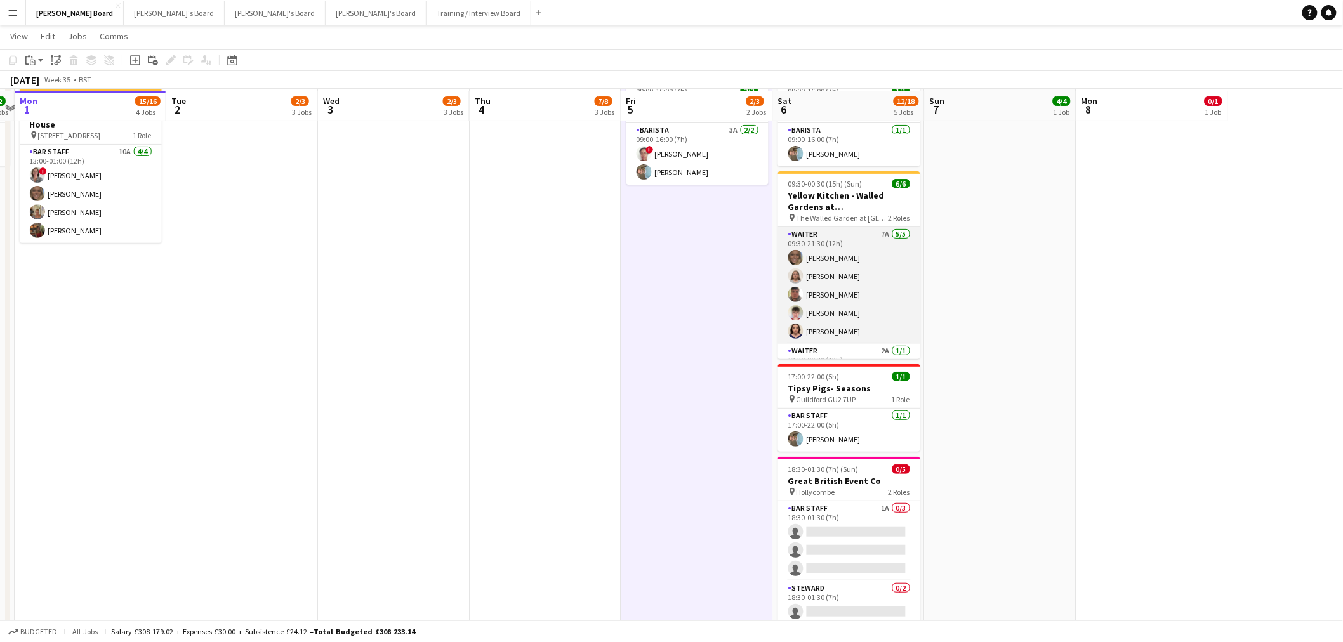
scroll to position [70, 0]
click at [854, 277] on app-card-role "Waiter 7A 5/5 09:30-21:30 (12h) Anna Simmonds Charlotte Dix zachary hill James …" at bounding box center [849, 283] width 142 height 117
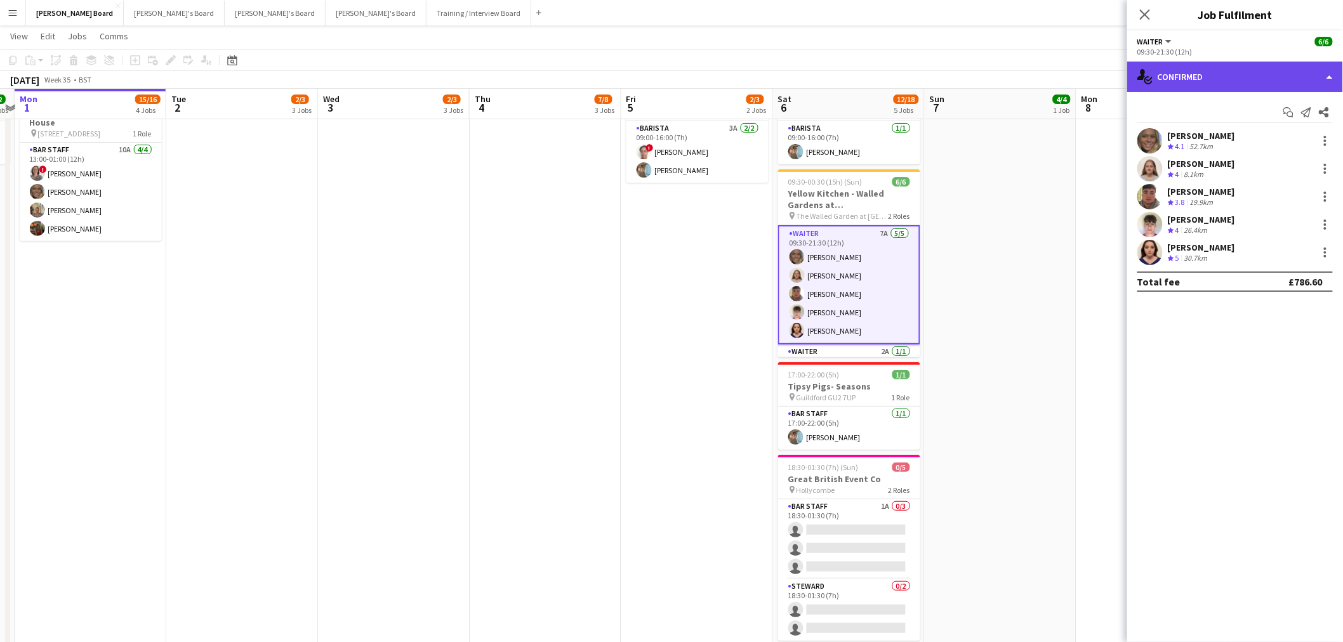
click at [1228, 71] on div "single-neutral-actions-check-2 Confirmed" at bounding box center [1235, 77] width 216 height 30
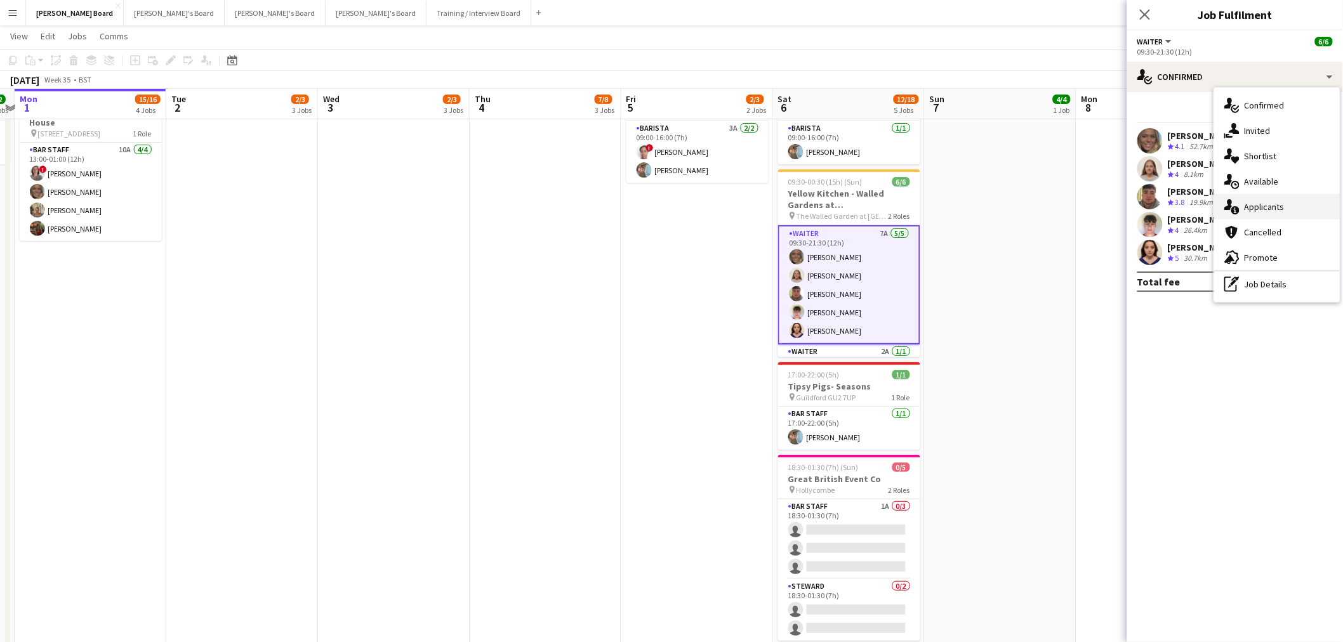
click at [1277, 199] on div "single-neutral-actions-information Applicants" at bounding box center [1277, 206] width 126 height 25
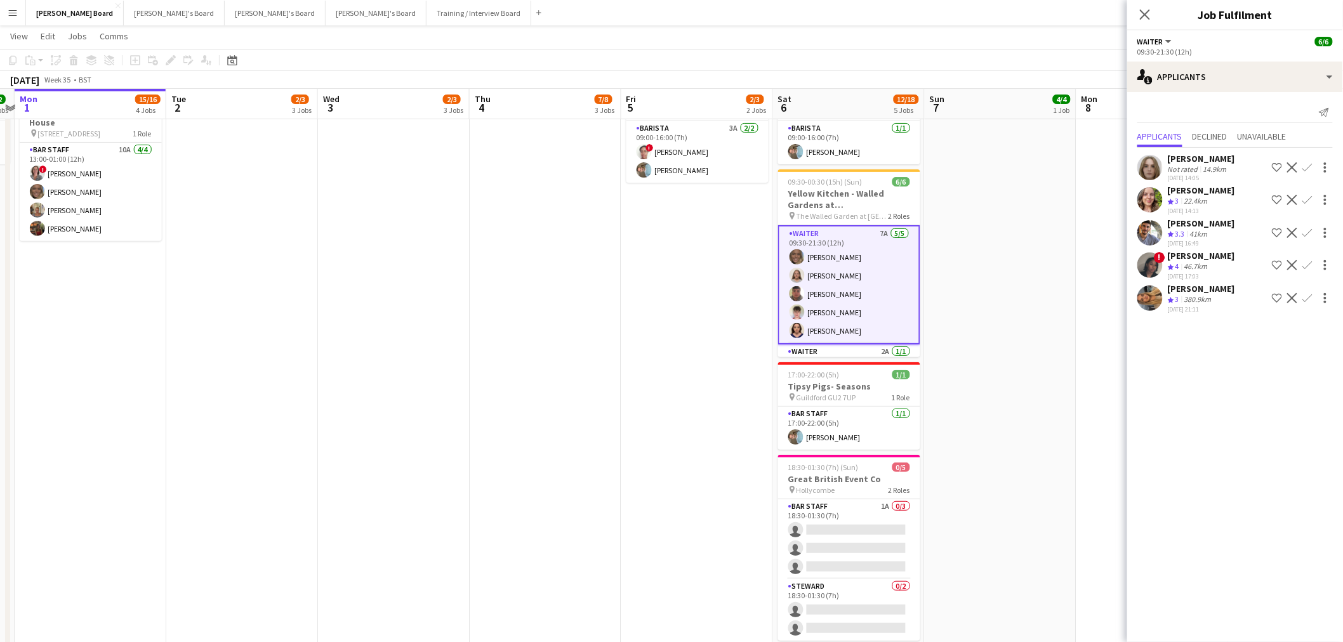
click at [1203, 283] on div "Evie Walton-Swan" at bounding box center [1201, 288] width 67 height 11
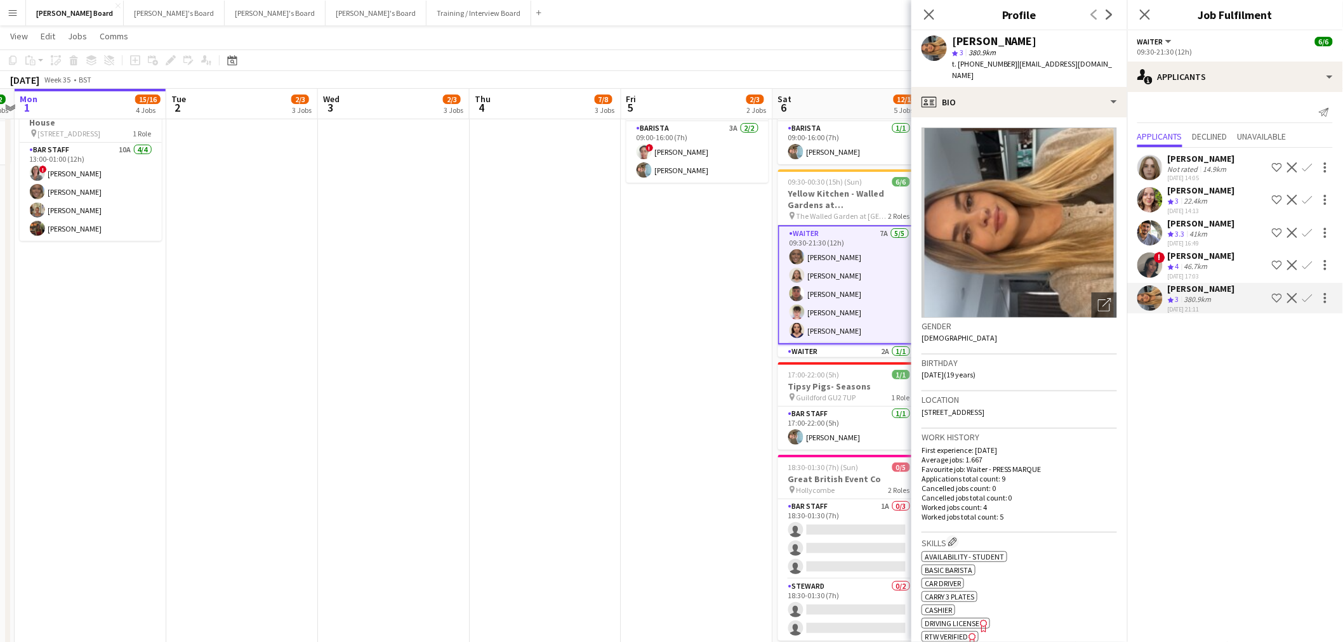
click at [1198, 194] on div "Ellie Barry" at bounding box center [1201, 190] width 67 height 11
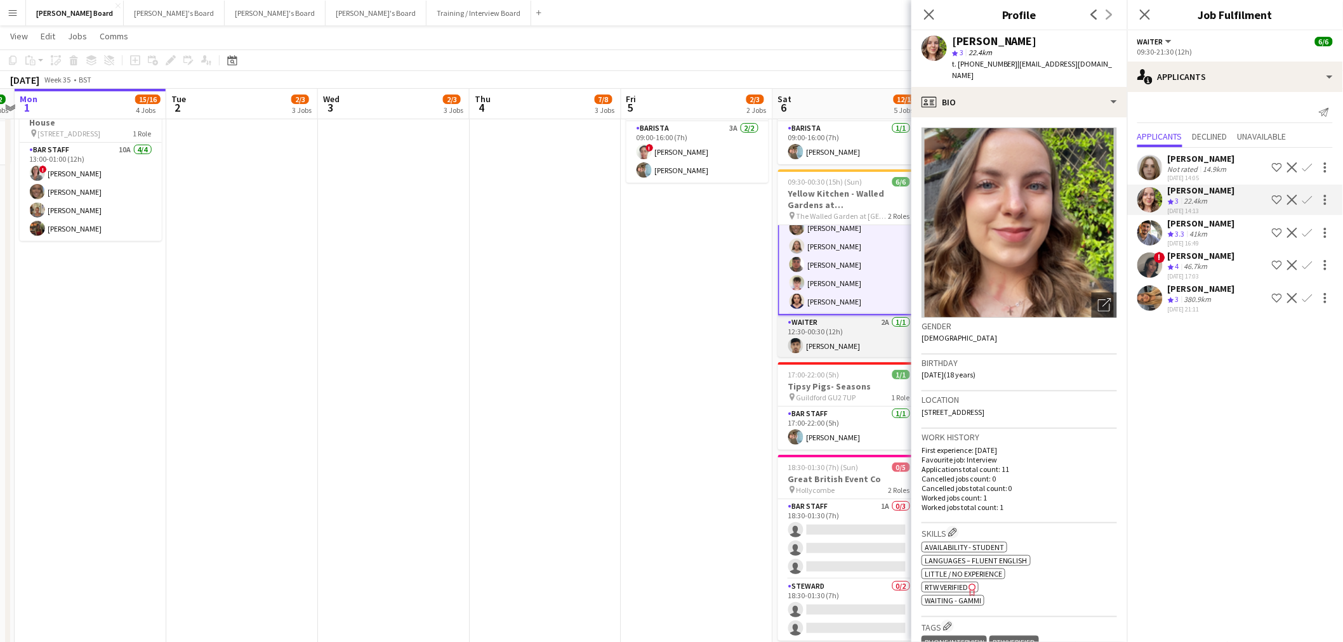
drag, startPoint x: 790, startPoint y: 351, endPoint x: 790, endPoint y: 343, distance: 7.6
click at [790, 350] on app-card-role "Waiter 2A 1/1 12:30-00:30 (12h) Rohan Malhotra" at bounding box center [849, 336] width 142 height 43
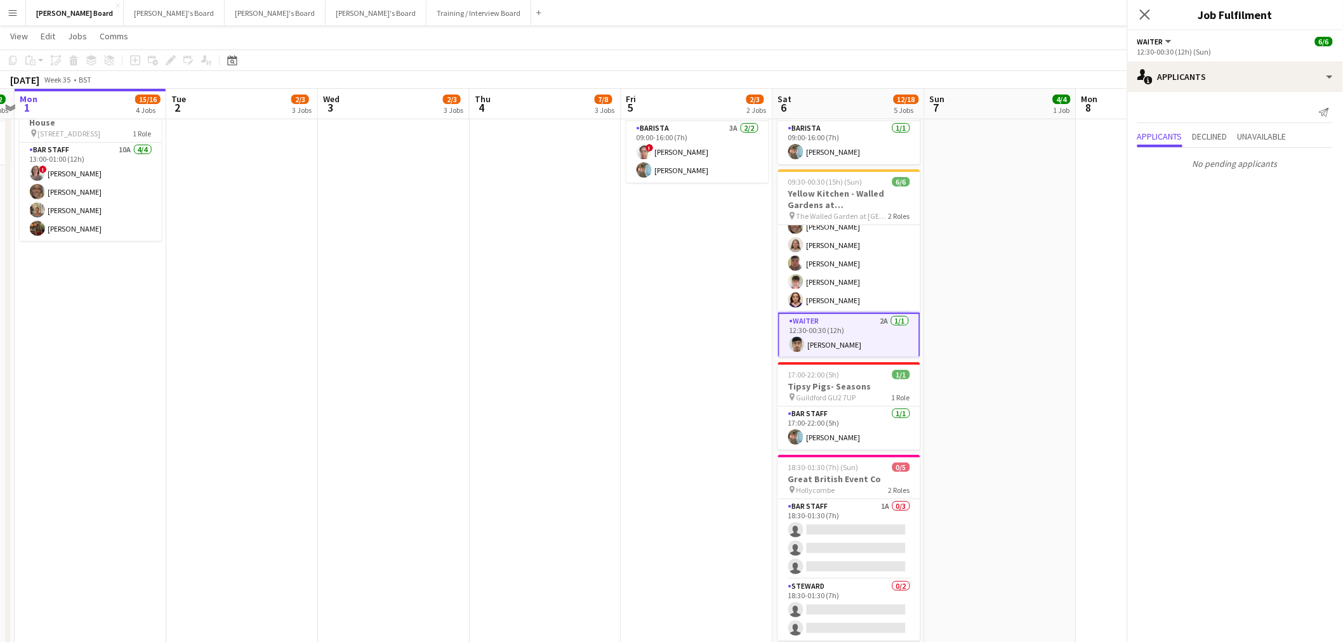
scroll to position [29, 0]
click at [1253, 123] on div "Send notification Applicants Declined Unavailable No pending applicants" at bounding box center [1235, 138] width 216 height 93
click at [1257, 136] on span "Unavailable" at bounding box center [1262, 136] width 49 height 9
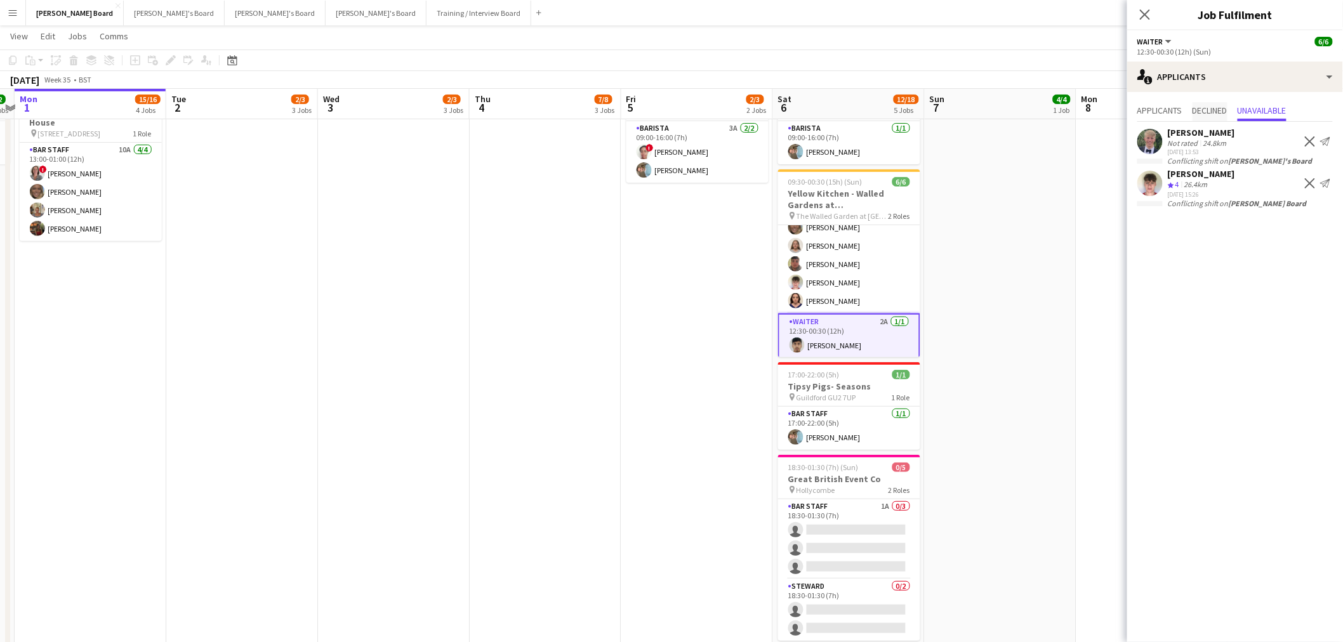
click at [1201, 116] on span "Declined" at bounding box center [1210, 111] width 35 height 19
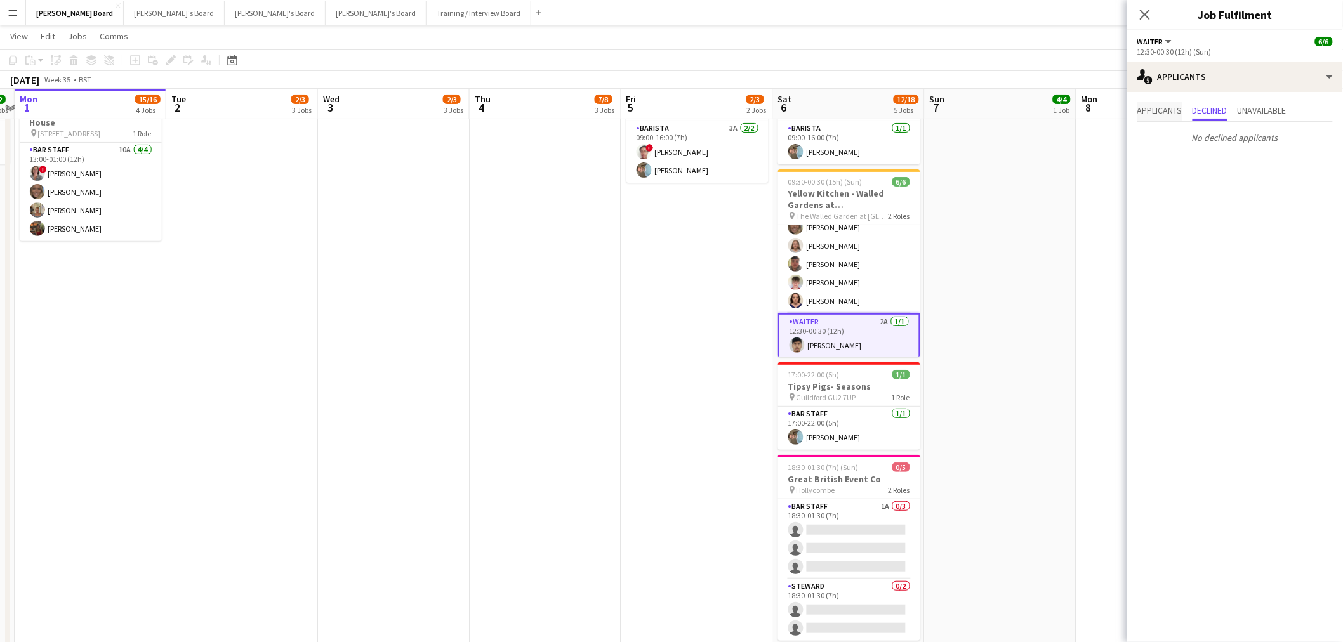
click at [1173, 116] on span "Applicants" at bounding box center [1159, 111] width 45 height 19
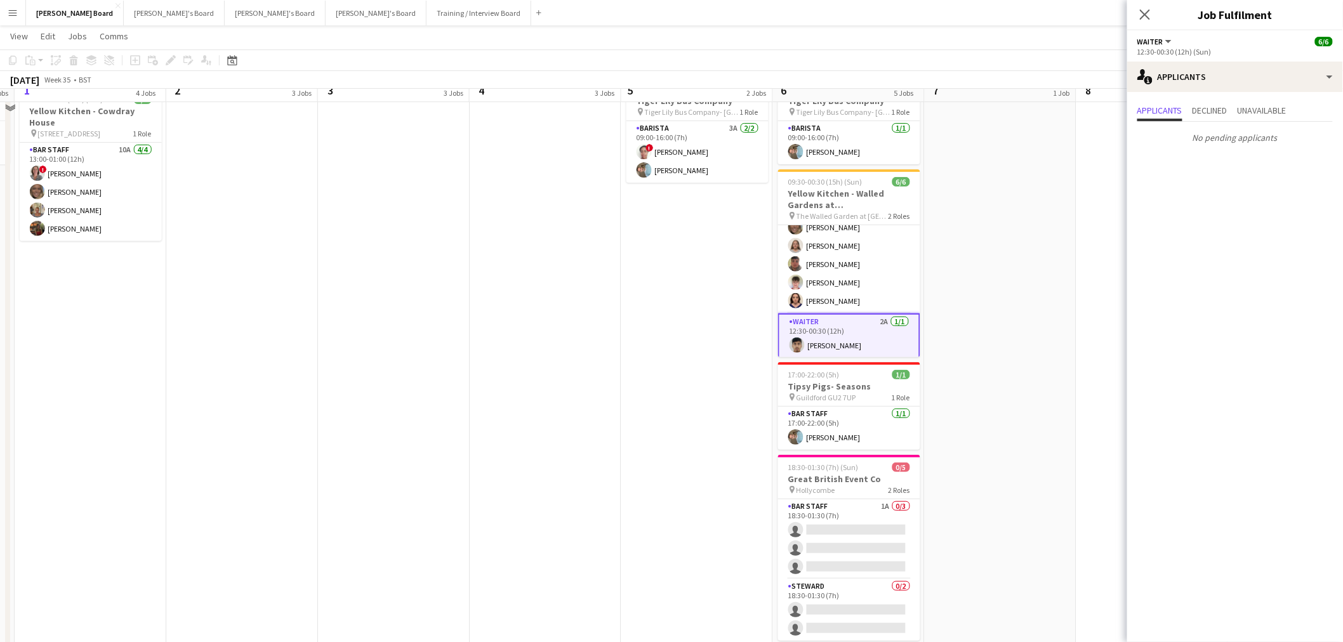
scroll to position [0, 0]
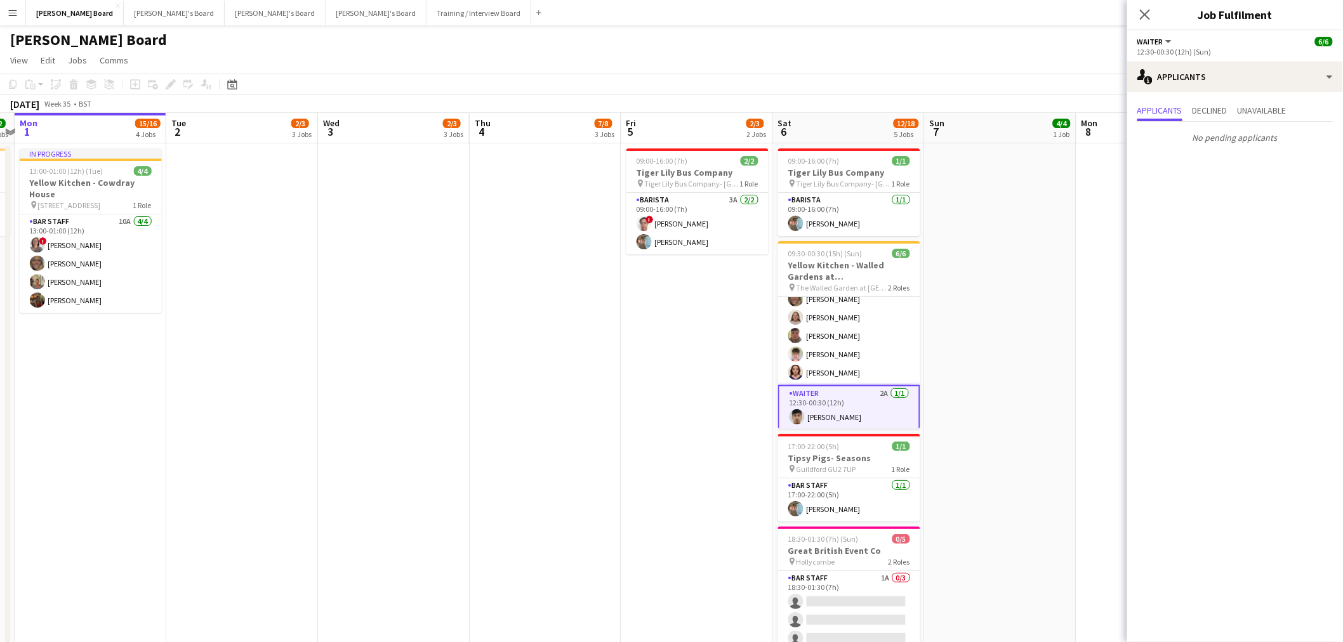
click at [1016, 277] on app-date-cell at bounding box center [1001, 488] width 152 height 691
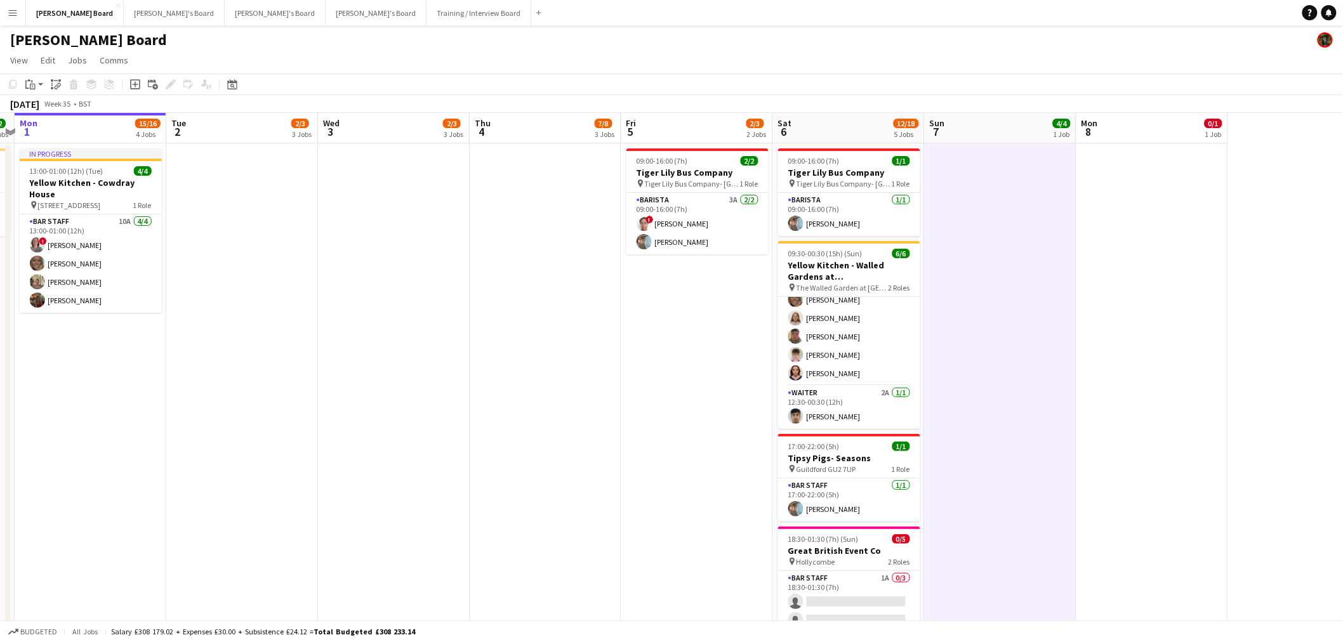
scroll to position [28, 0]
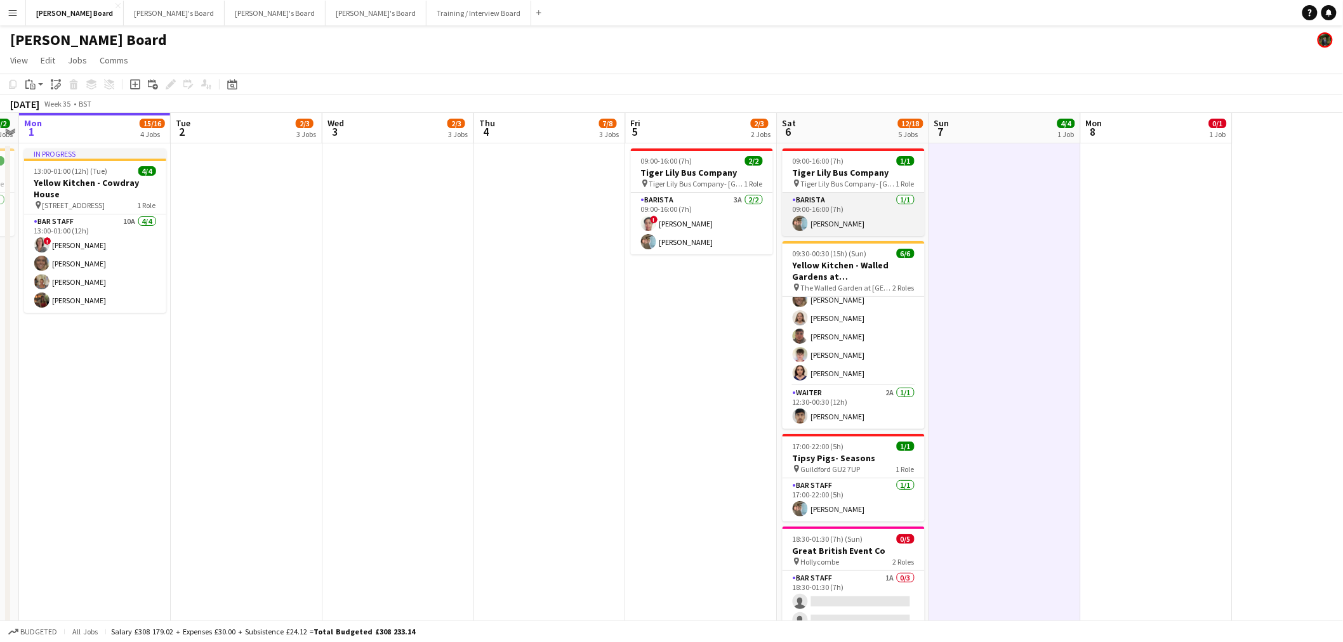
click at [854, 207] on app-card-role "Barista 1/1 09:00-16:00 (7h) Claudio Favata" at bounding box center [854, 214] width 142 height 43
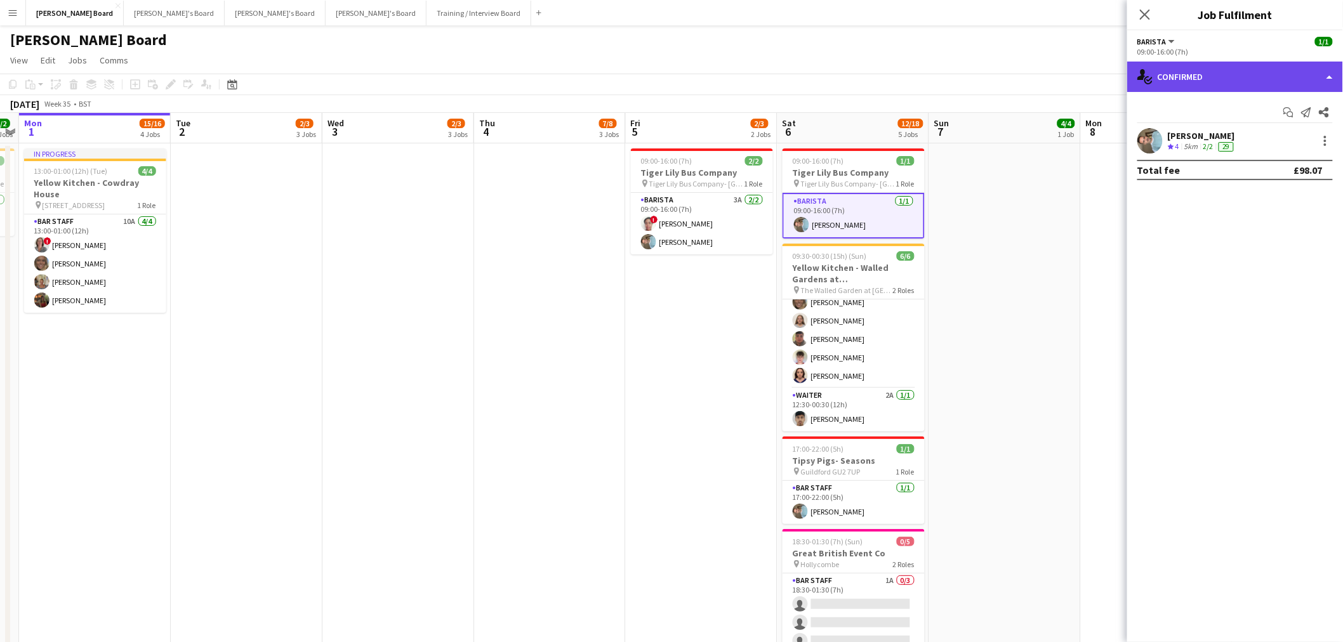
click at [1257, 79] on div "single-neutral-actions-check-2 Confirmed" at bounding box center [1235, 77] width 216 height 30
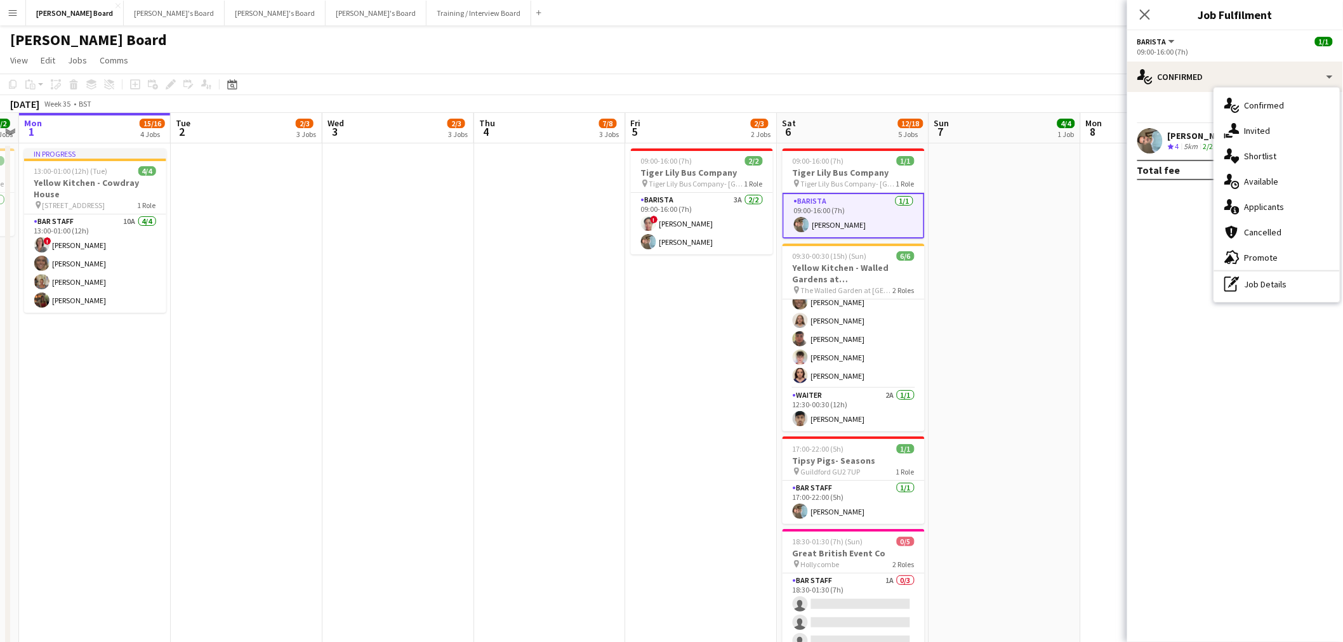
click at [1045, 246] on app-date-cell at bounding box center [1005, 488] width 152 height 691
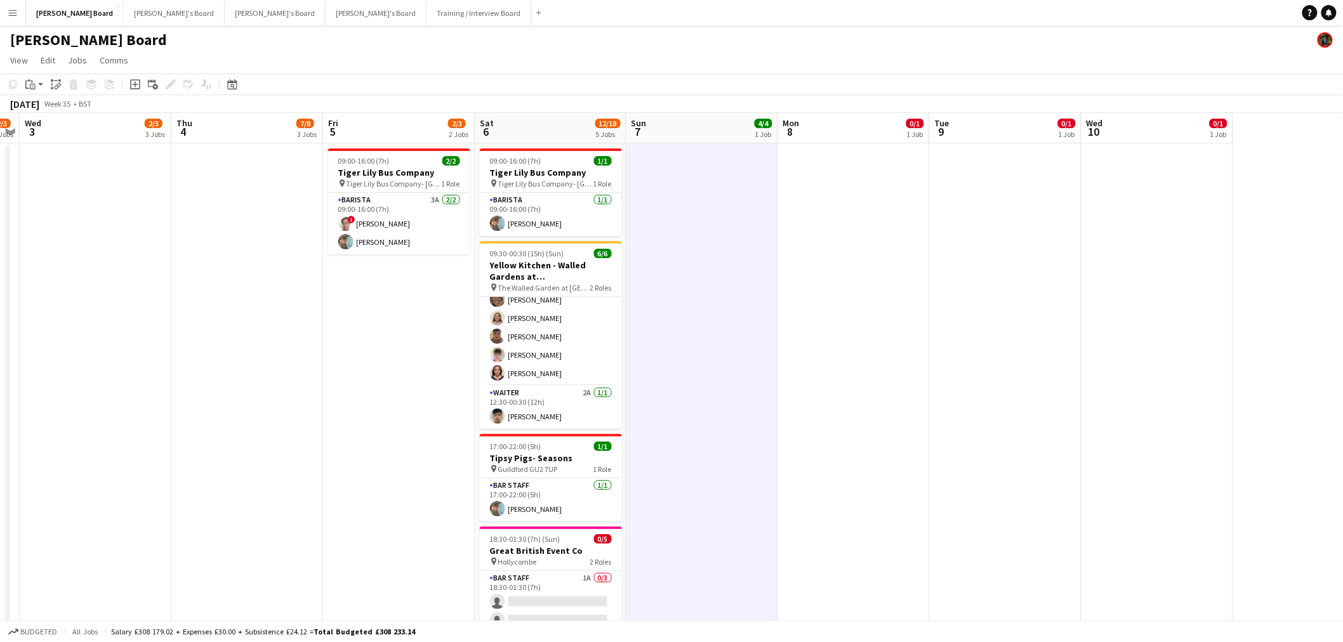
drag, startPoint x: 627, startPoint y: 213, endPoint x: 929, endPoint y: 219, distance: 301.5
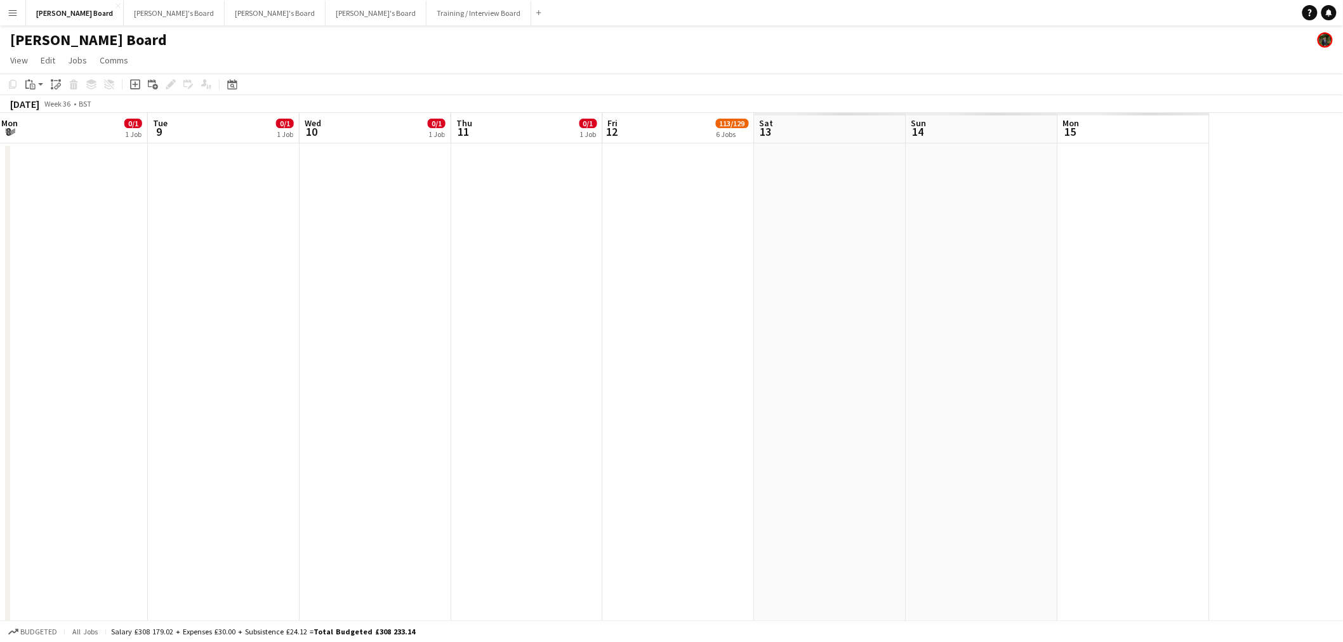
drag, startPoint x: 993, startPoint y: 277, endPoint x: 918, endPoint y: 268, distance: 75.3
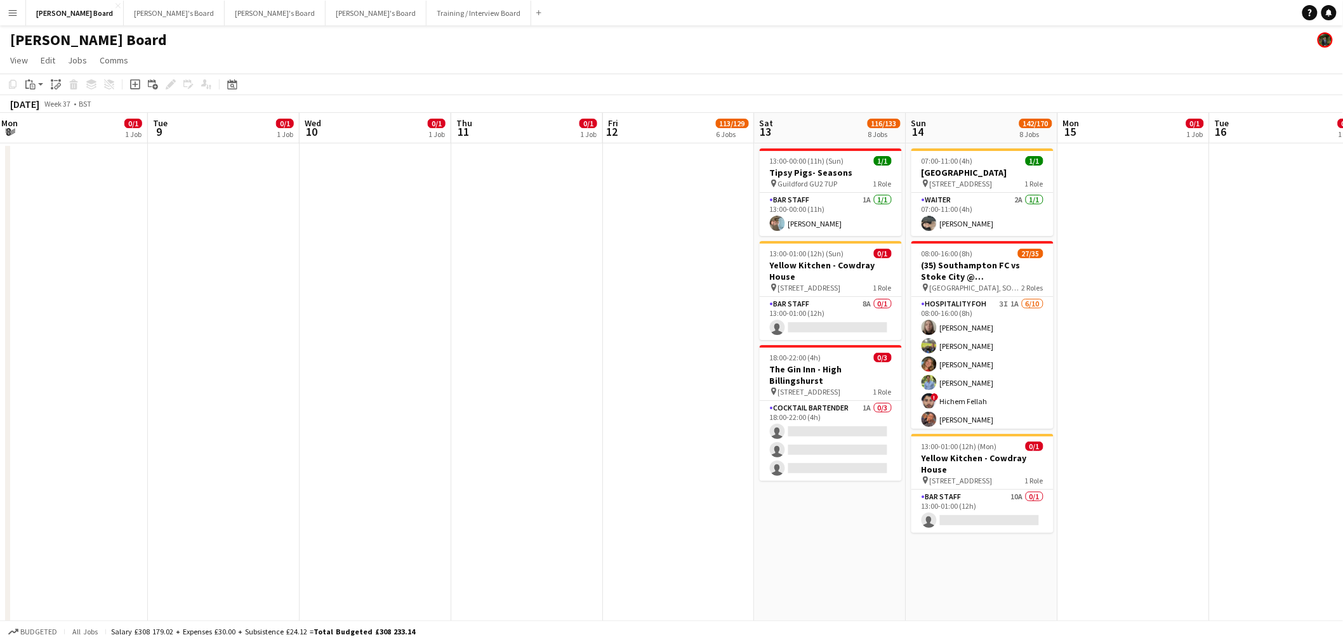
drag, startPoint x: 623, startPoint y: 246, endPoint x: 1027, endPoint y: 282, distance: 405.3
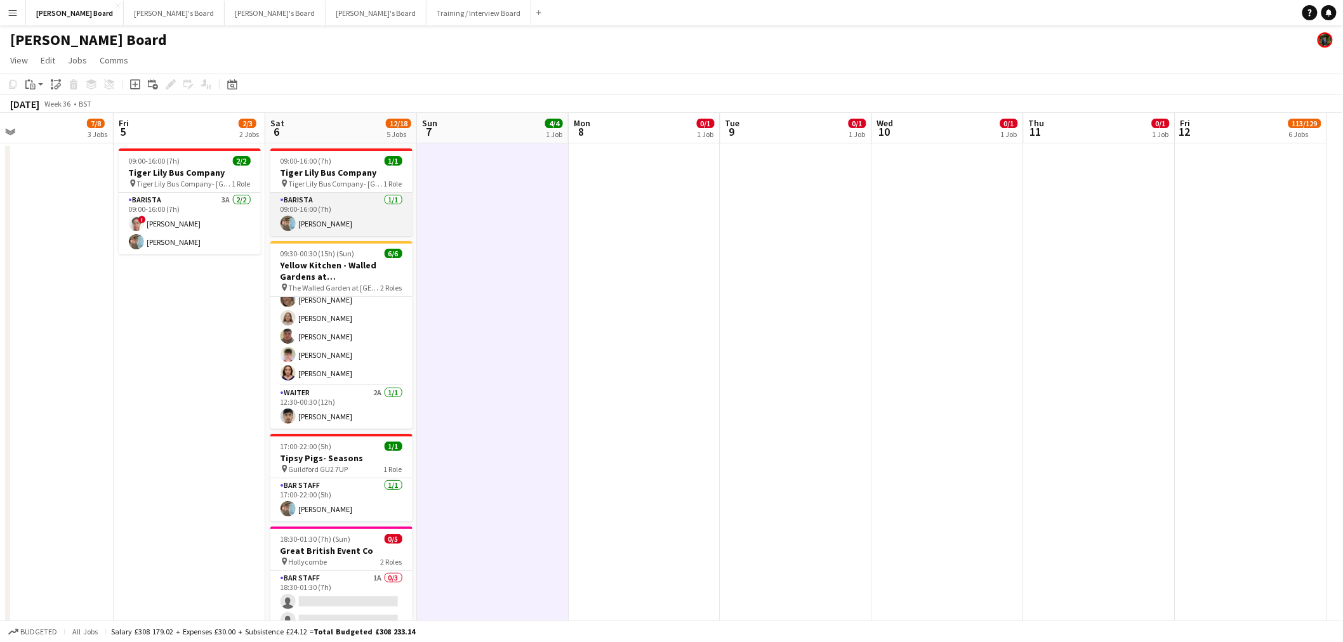
click at [362, 225] on app-card-role "Barista 1/1 09:00-16:00 (7h) Claudio Favata" at bounding box center [341, 214] width 142 height 43
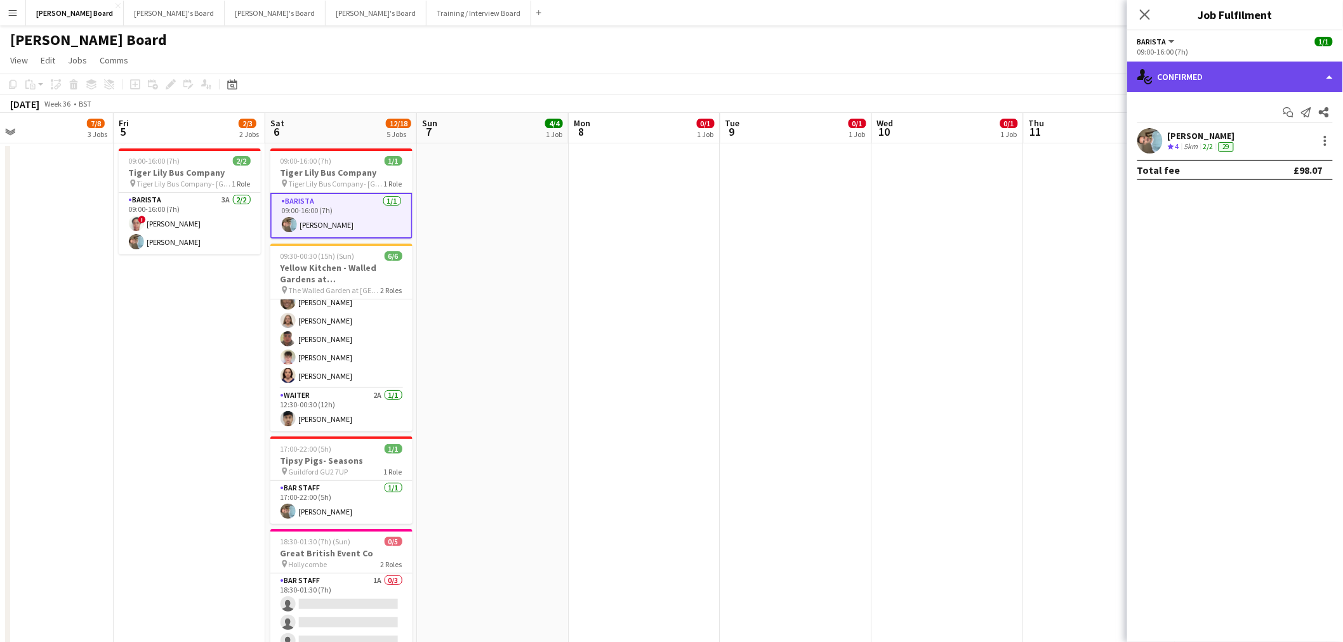
click at [1254, 90] on div "single-neutral-actions-check-2 Confirmed" at bounding box center [1235, 77] width 216 height 30
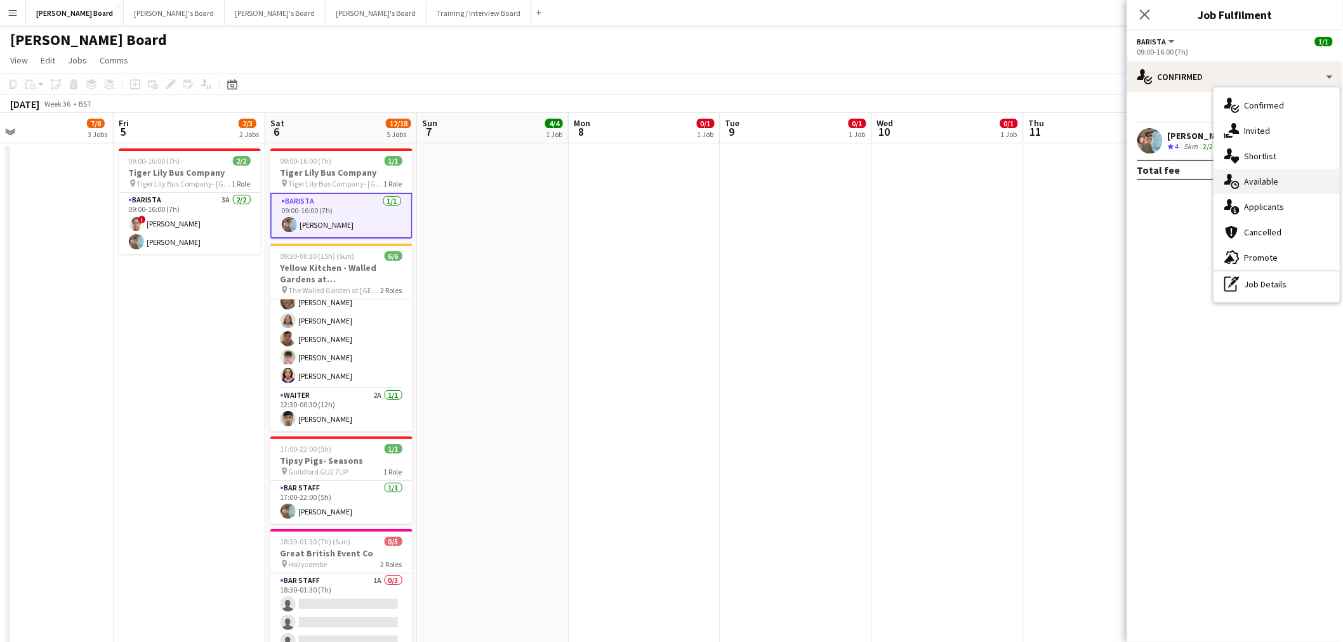
click at [1277, 181] on div "single-neutral-actions-upload Available" at bounding box center [1277, 181] width 126 height 25
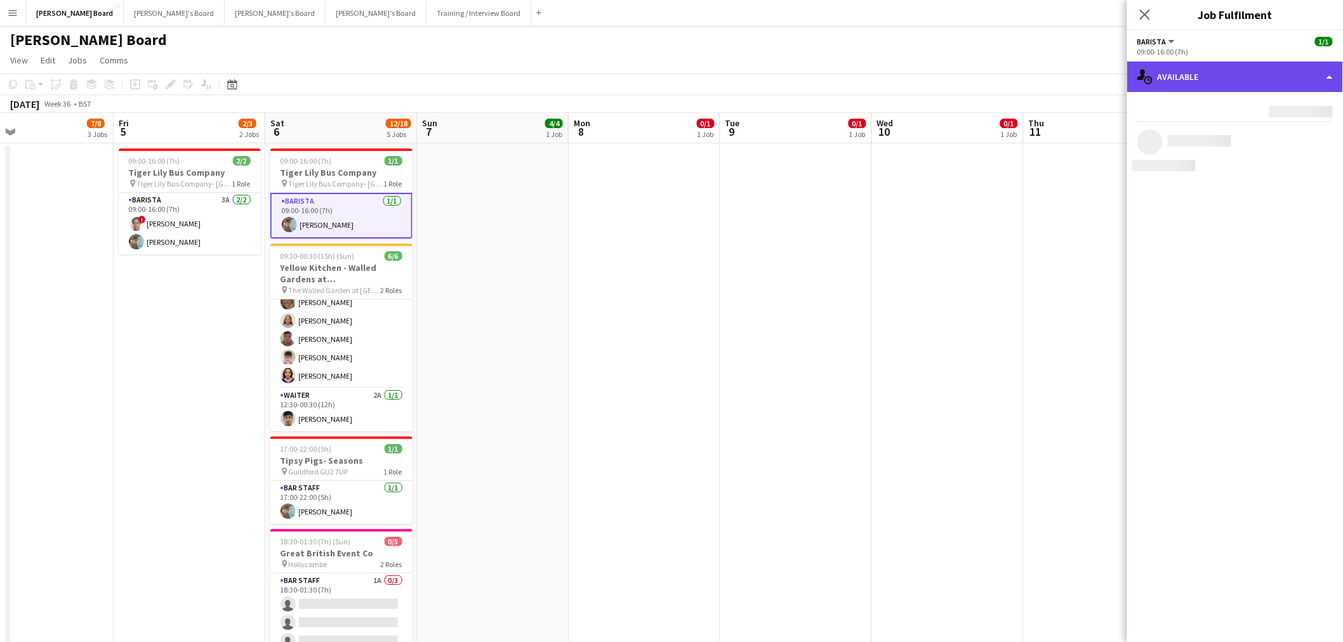
click at [1253, 74] on div "single-neutral-actions-upload Available" at bounding box center [1235, 77] width 216 height 30
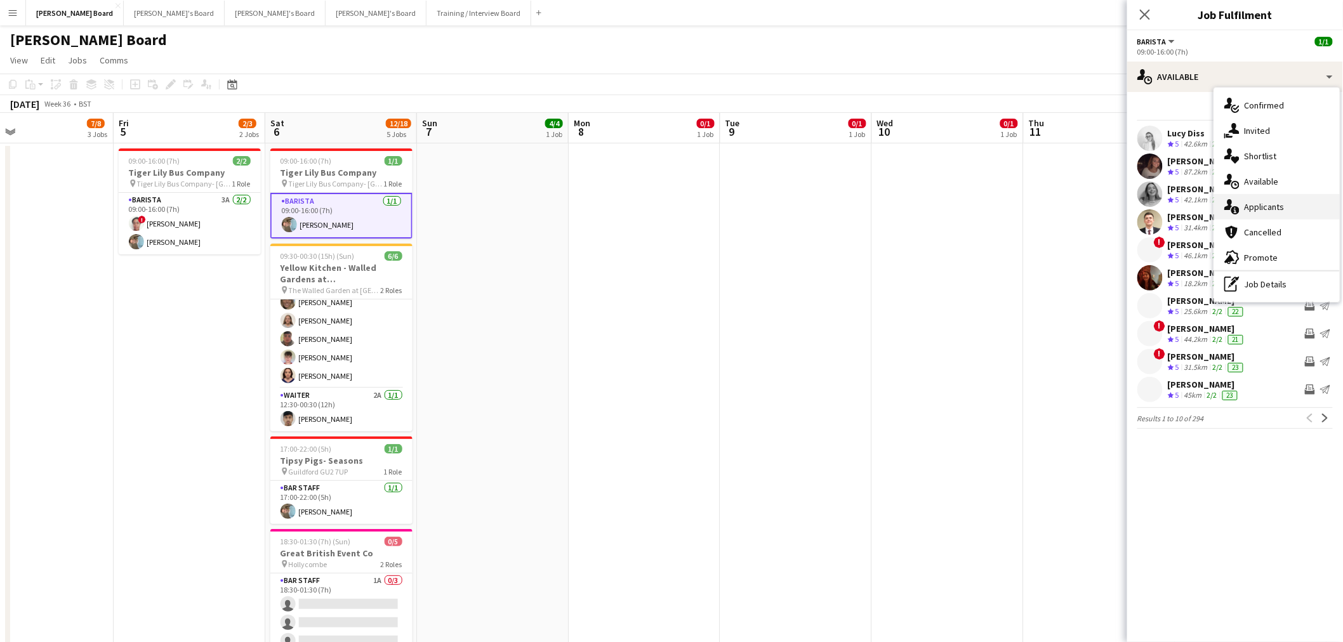
click at [1268, 206] on div "single-neutral-actions-information Applicants" at bounding box center [1277, 206] width 126 height 25
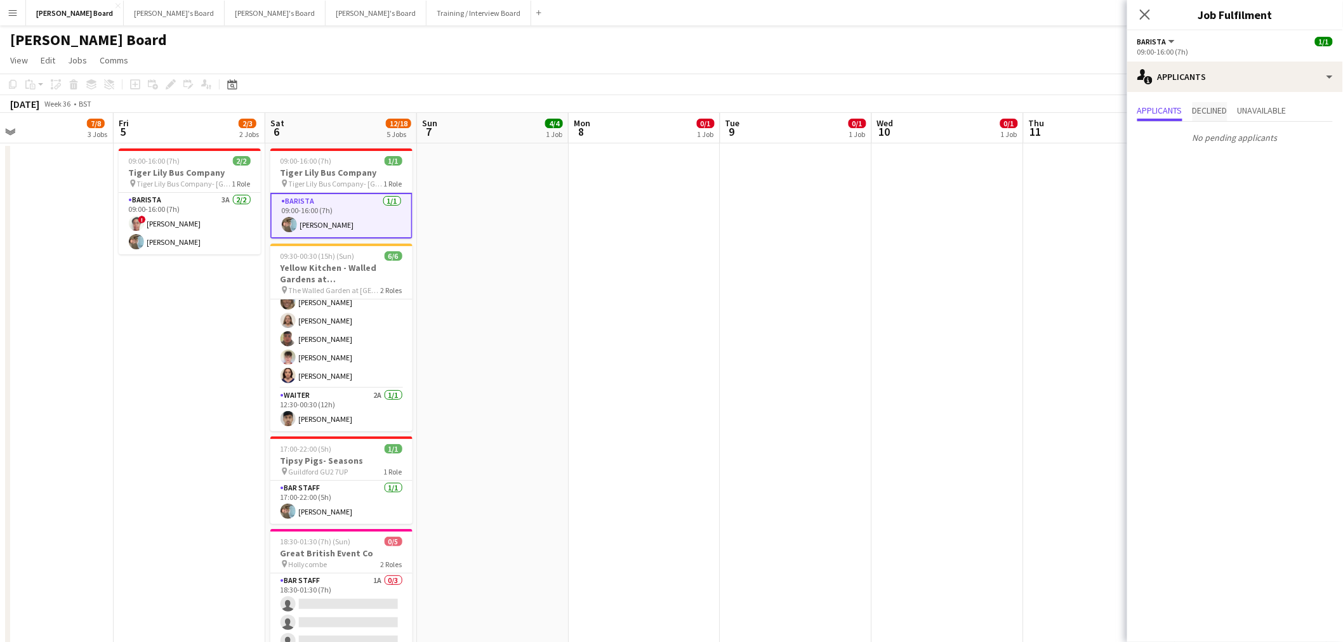
click at [1214, 116] on span "Declined" at bounding box center [1210, 111] width 35 height 19
click at [1279, 106] on span "Unavailable" at bounding box center [1262, 110] width 49 height 9
click at [1166, 110] on span "Applicants" at bounding box center [1159, 110] width 45 height 9
click at [531, 277] on app-date-cell at bounding box center [493, 488] width 152 height 691
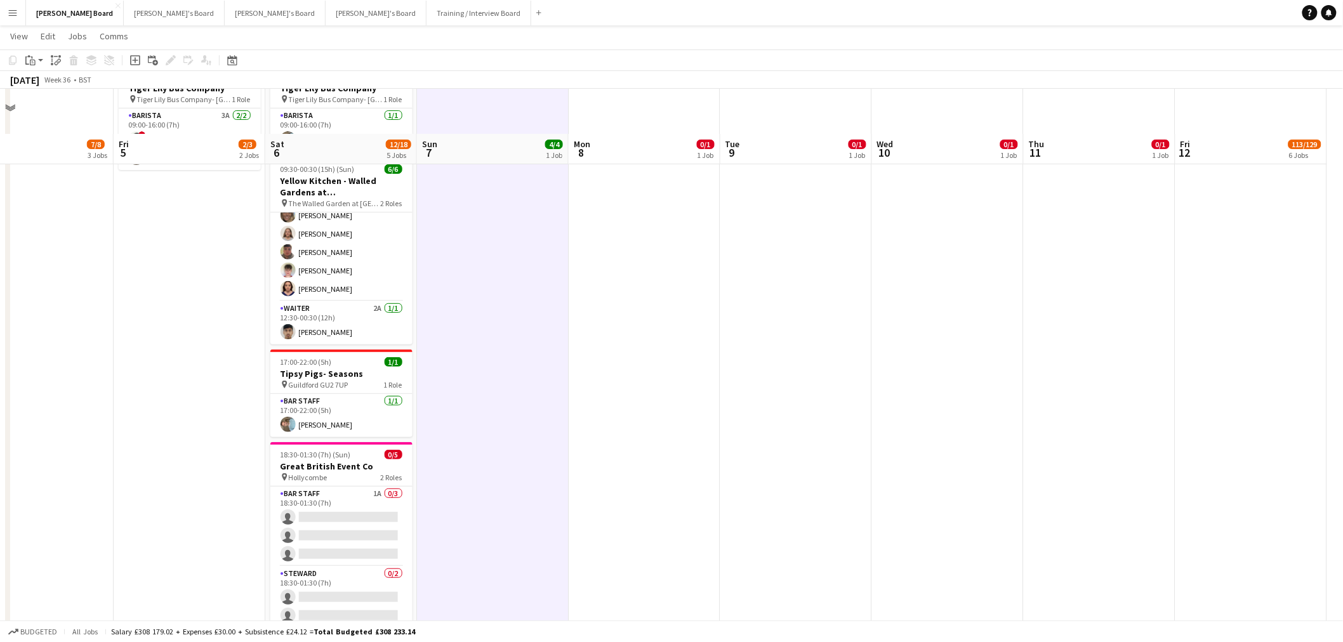
scroll to position [0, 0]
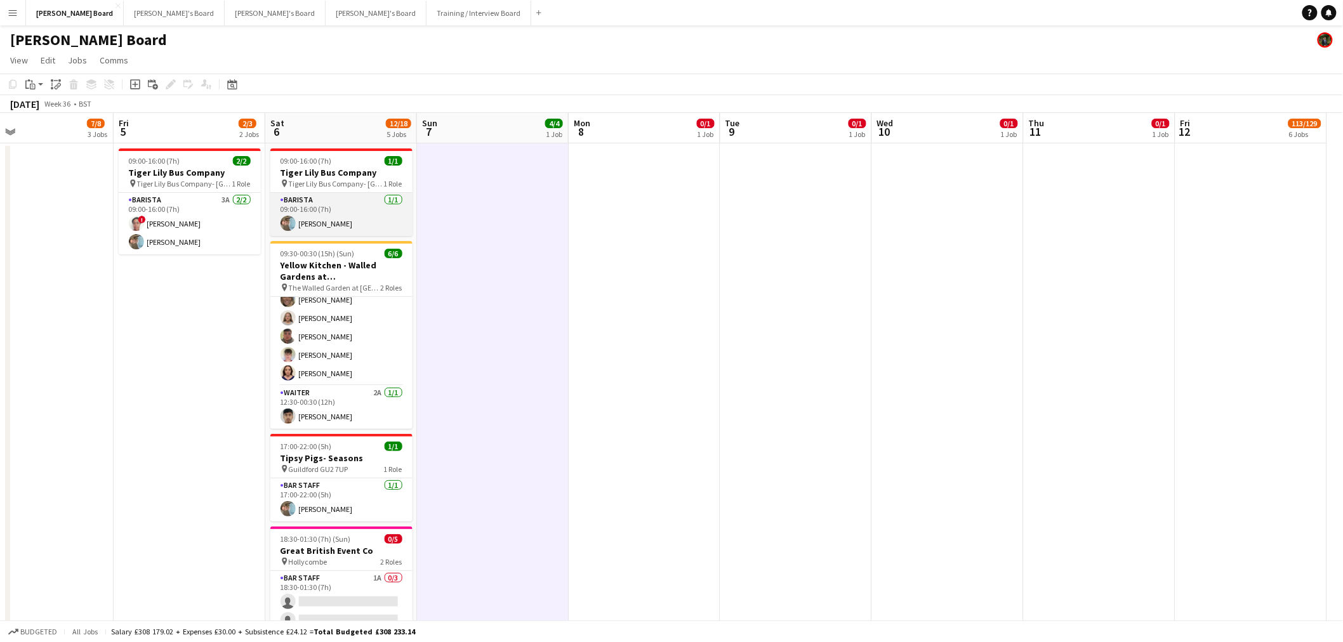
click at [351, 227] on app-card-role "Barista 1/1 09:00-16:00 (7h) Claudio Favata" at bounding box center [341, 214] width 142 height 43
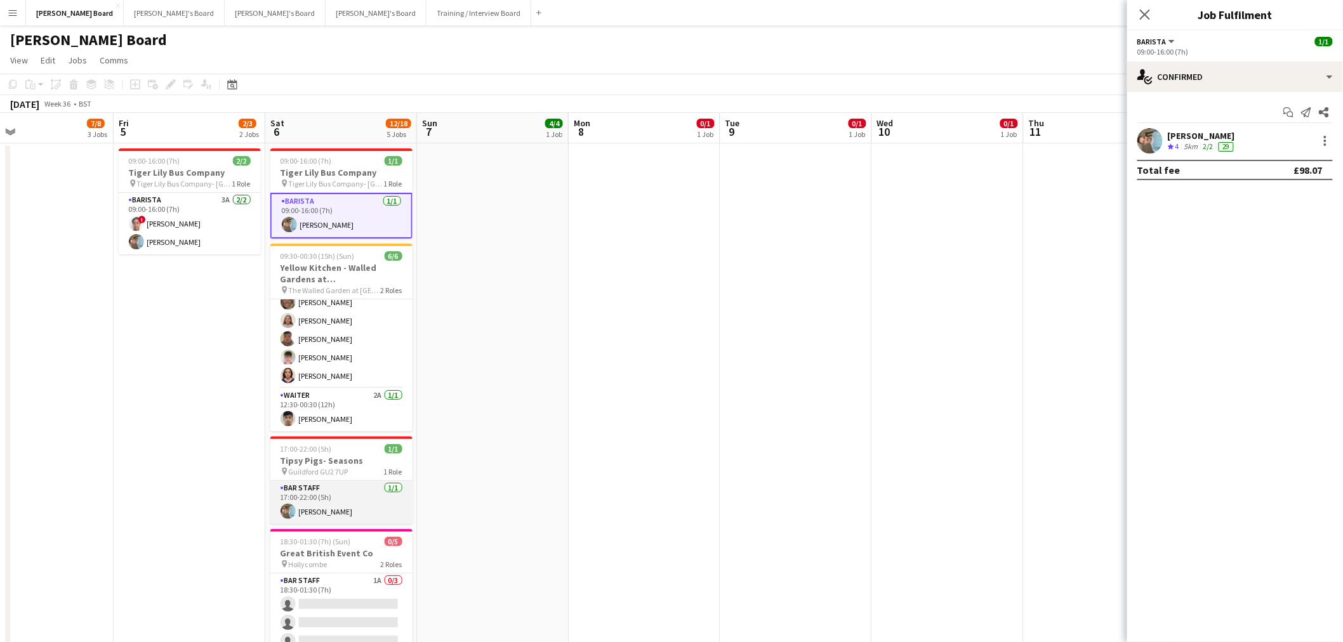
click at [331, 499] on app-card-role "BAR STAFF 1/1 17:00-22:00 (5h) Claudio Favata" at bounding box center [341, 502] width 142 height 43
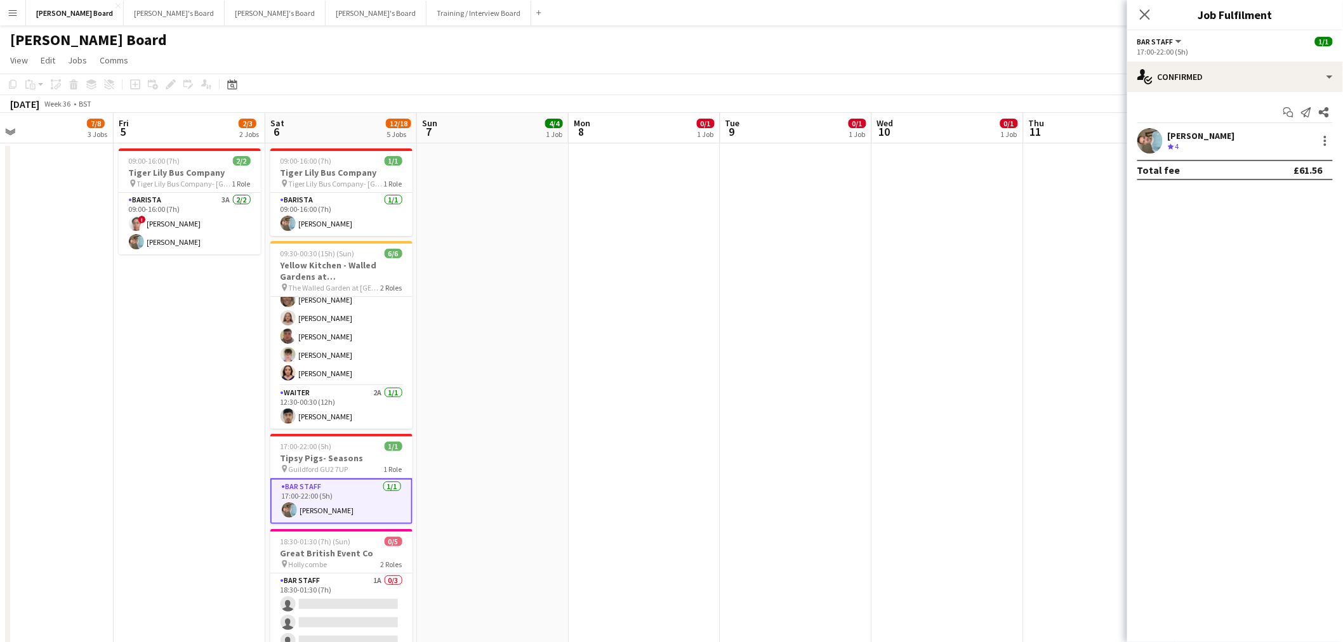
scroll to position [0, 341]
drag, startPoint x: 929, startPoint y: 357, endPoint x: 363, endPoint y: 314, distance: 567.8
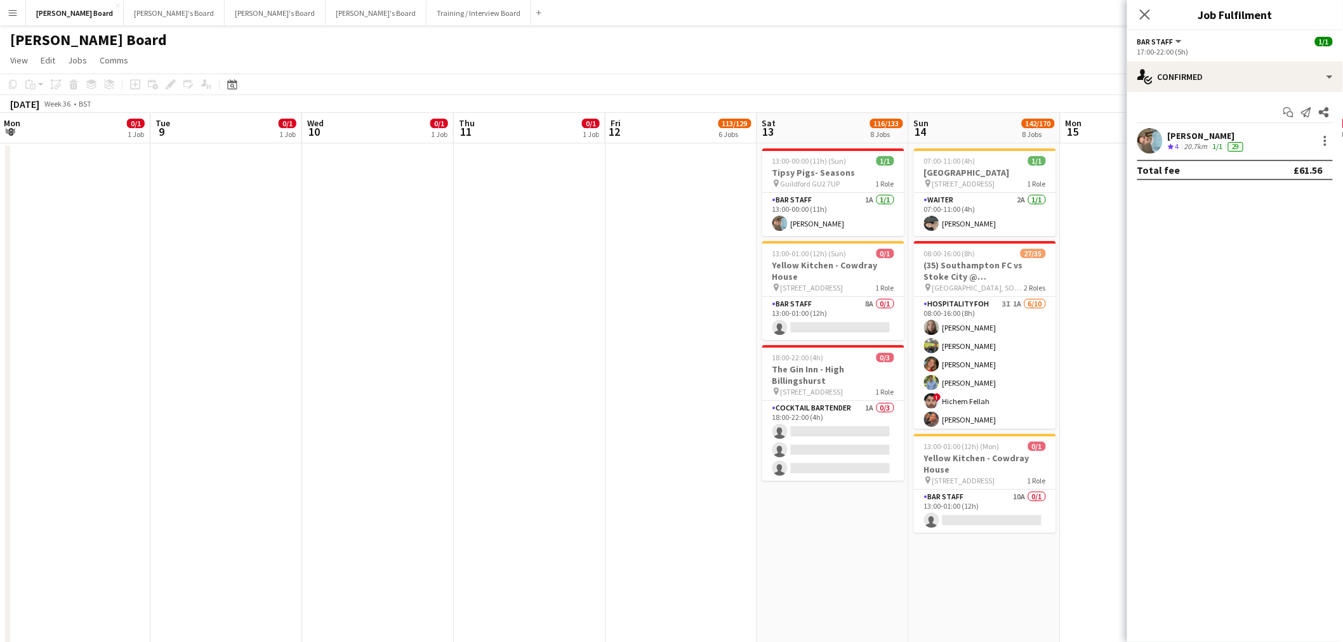
scroll to position [0, 415]
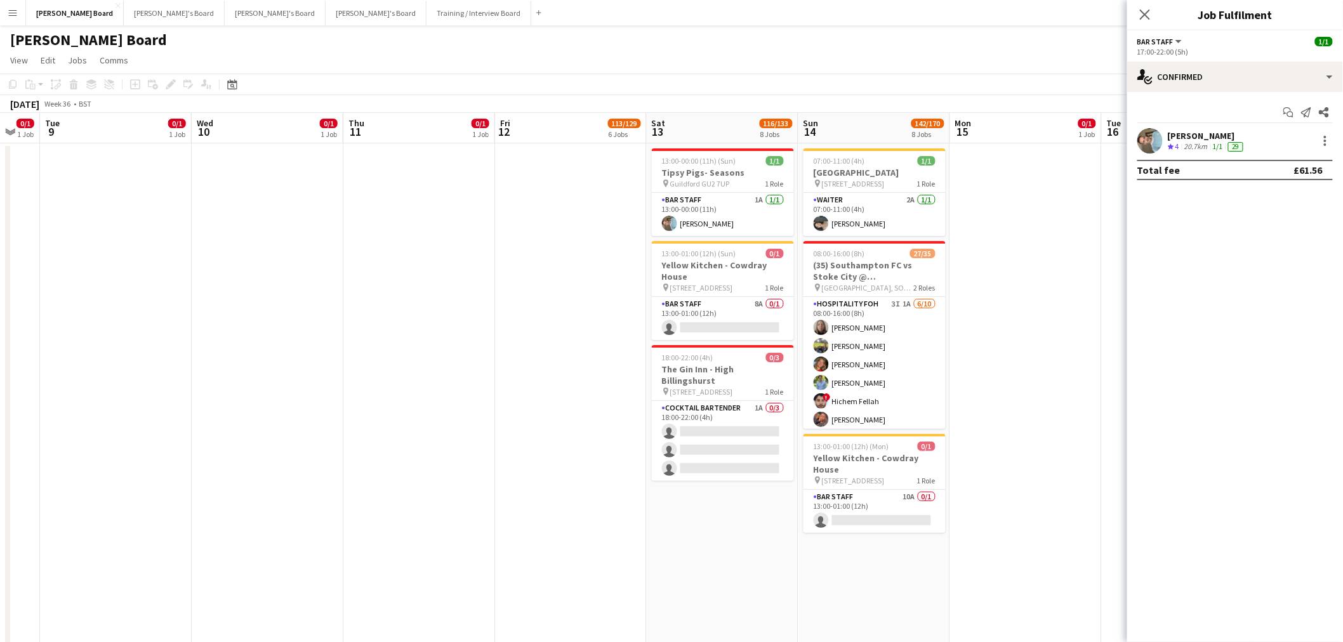
drag, startPoint x: 788, startPoint y: 319, endPoint x: 757, endPoint y: 319, distance: 31.1
click at [725, 203] on app-card-role "BAR STAFF 1A 1/1 13:00-00:00 (11h) Claudio Favata" at bounding box center [723, 214] width 142 height 43
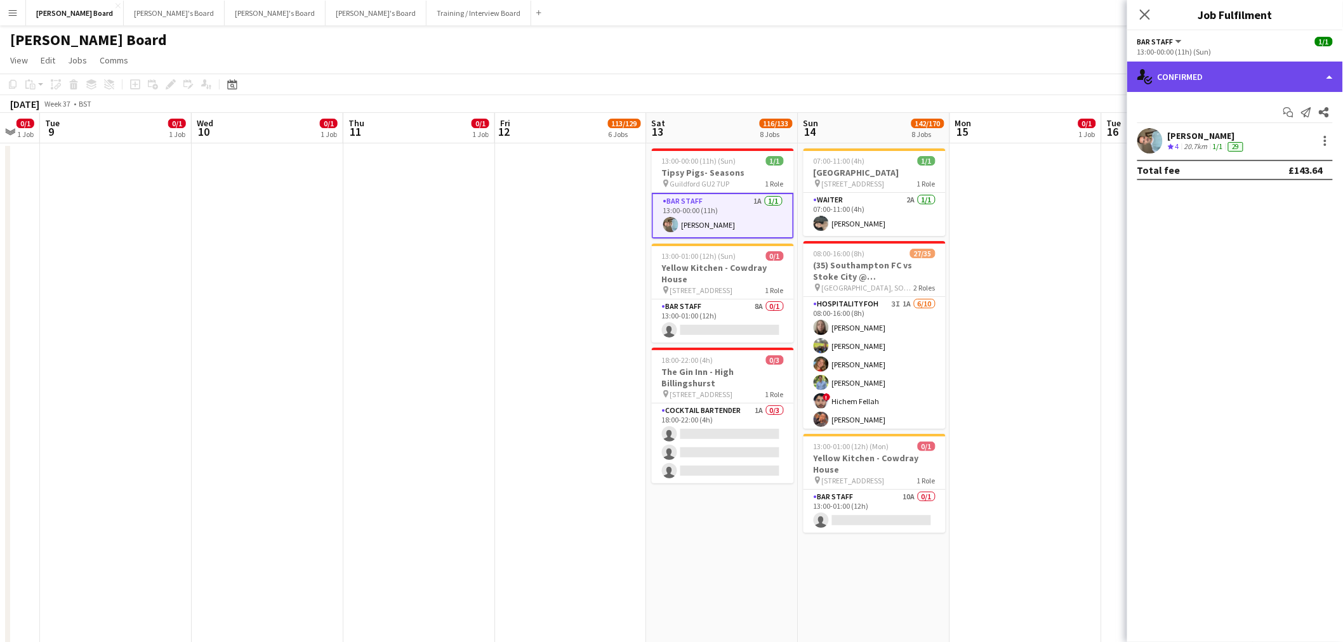
click at [1257, 72] on div "single-neutral-actions-check-2 Confirmed" at bounding box center [1235, 77] width 216 height 30
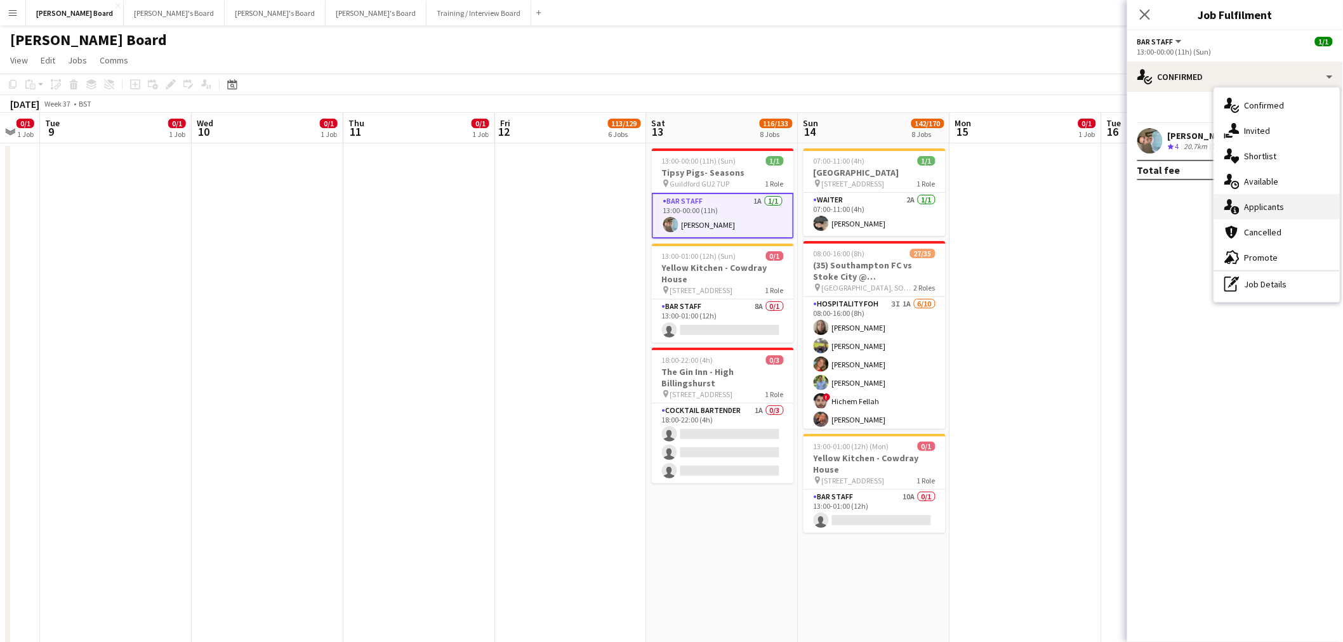
click at [1264, 203] on div "single-neutral-actions-information Applicants" at bounding box center [1277, 206] width 126 height 25
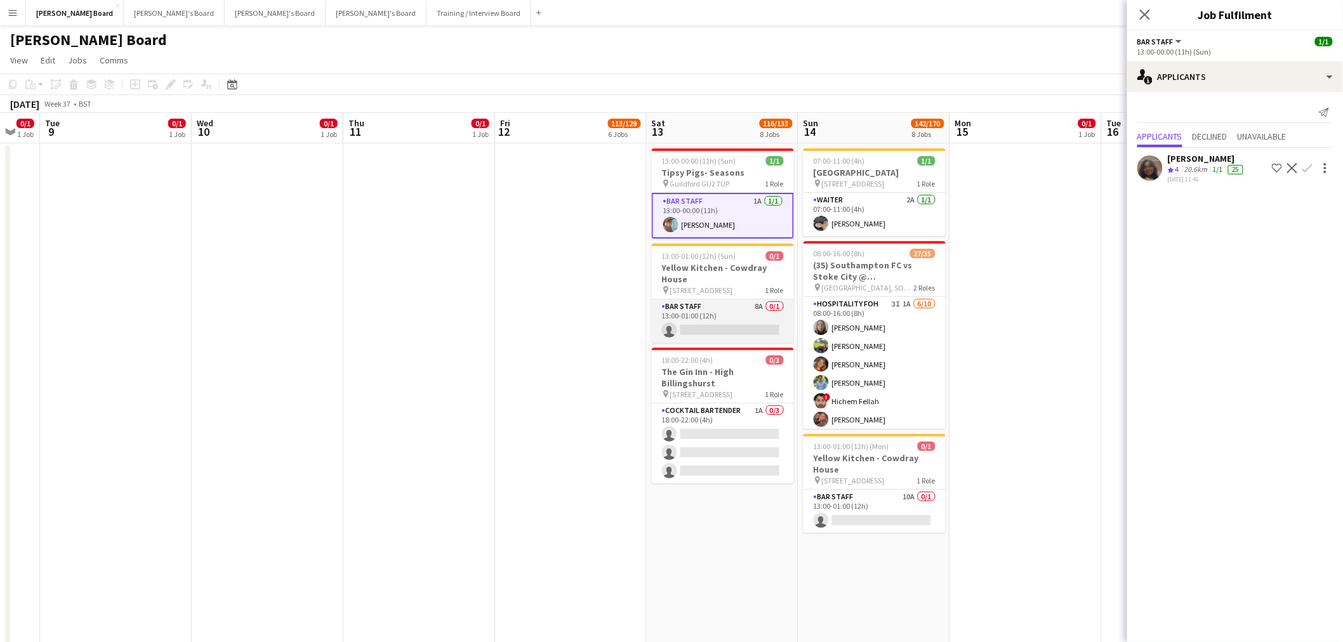
click at [739, 321] on app-card-role "BAR STAFF 8A 0/1 13:00-01:00 (12h) single-neutral-actions" at bounding box center [723, 321] width 142 height 43
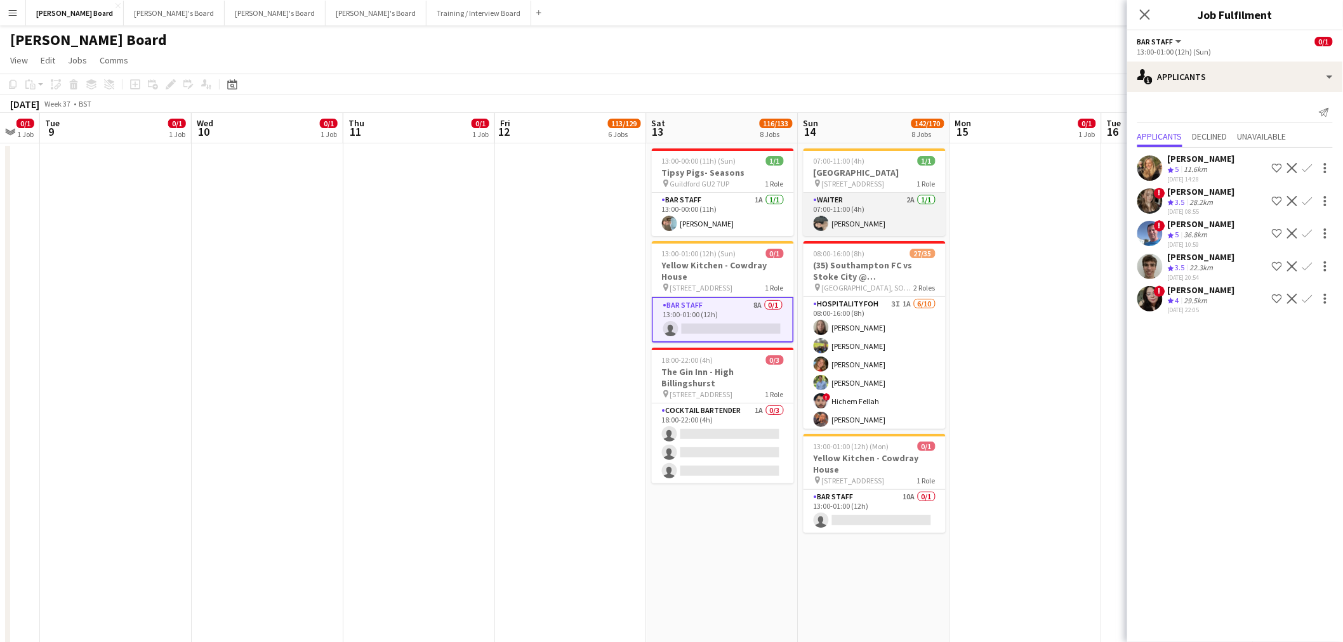
click at [898, 223] on app-card-role "Waiter 2A 1/1 07:00-11:00 (4h) Neo Arrigoni" at bounding box center [874, 214] width 142 height 43
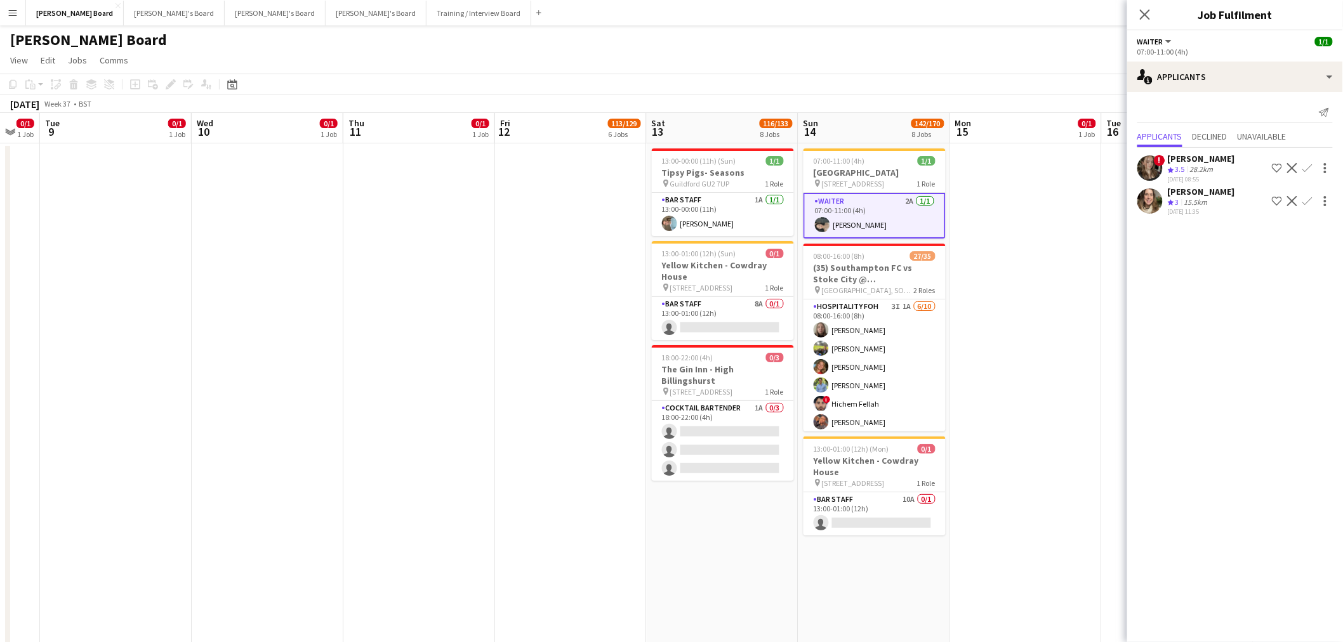
click at [1190, 204] on div "15.5km" at bounding box center [1196, 202] width 29 height 11
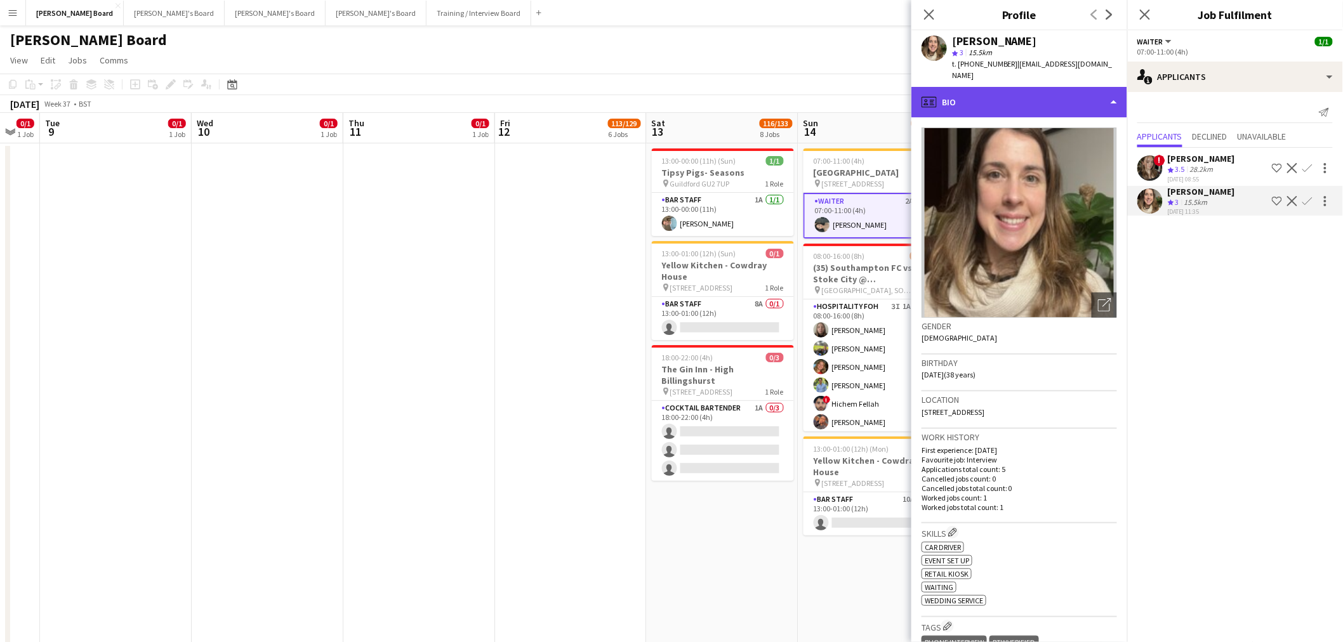
click at [1035, 90] on div "profile Bio" at bounding box center [1019, 102] width 216 height 30
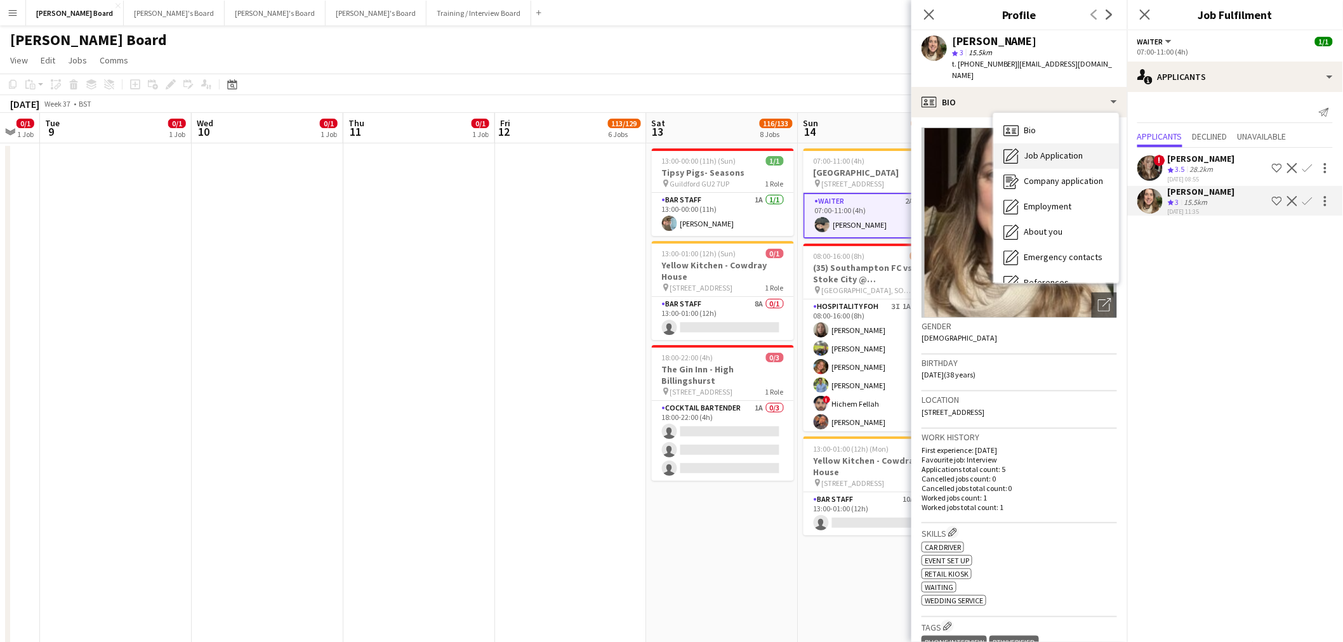
click at [1055, 165] on div "Job Application Job Application" at bounding box center [1056, 155] width 126 height 25
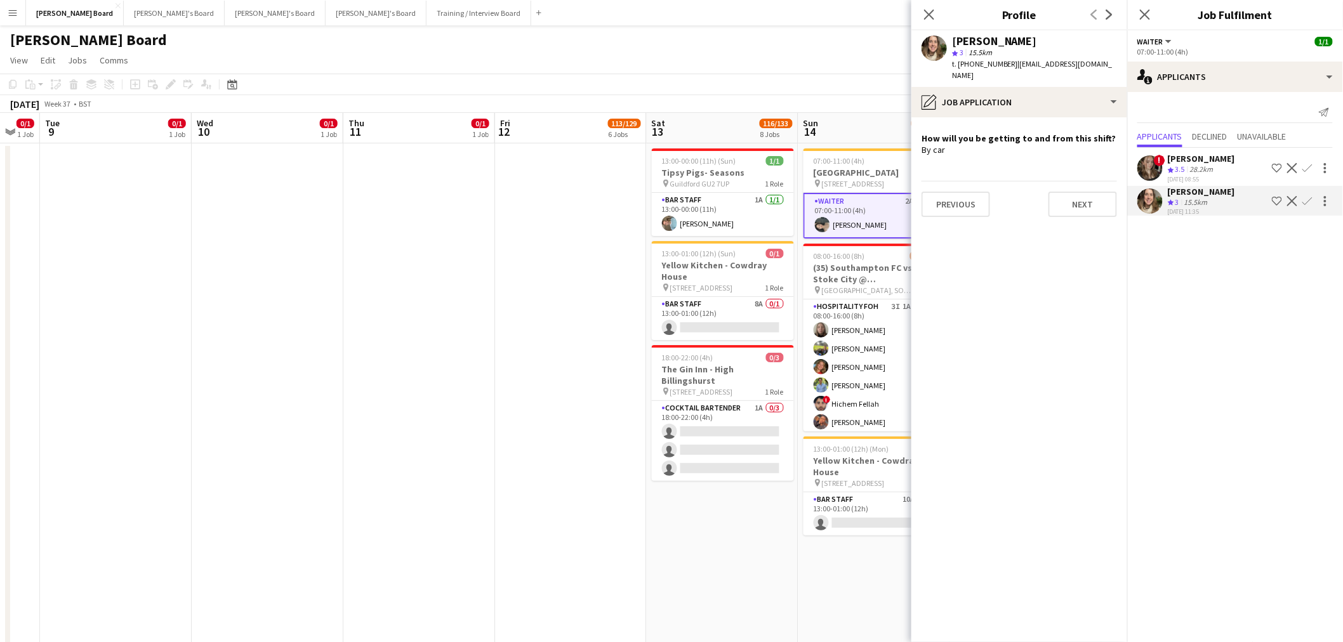
drag, startPoint x: 637, startPoint y: 252, endPoint x: 474, endPoint y: 242, distance: 162.8
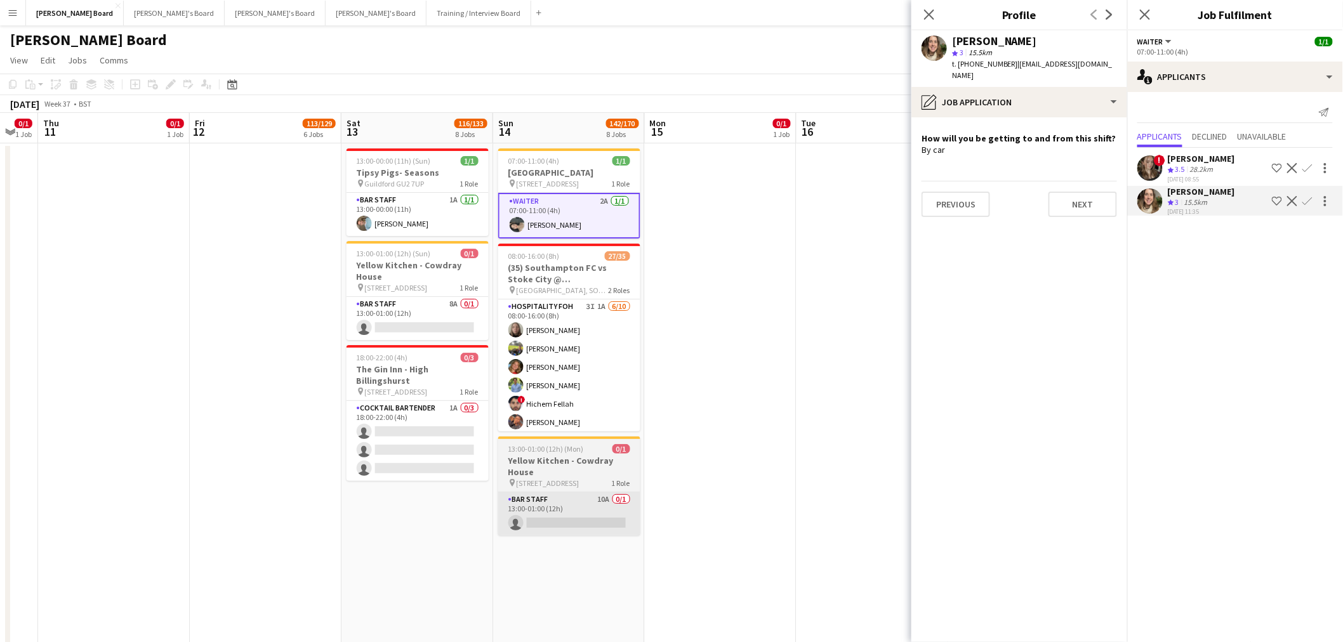
drag, startPoint x: 559, startPoint y: 497, endPoint x: 572, endPoint y: 492, distance: 13.7
click at [560, 498] on app-card-role "BAR STAFF 10A 0/1 13:00-01:00 (12h) single-neutral-actions" at bounding box center [569, 514] width 142 height 43
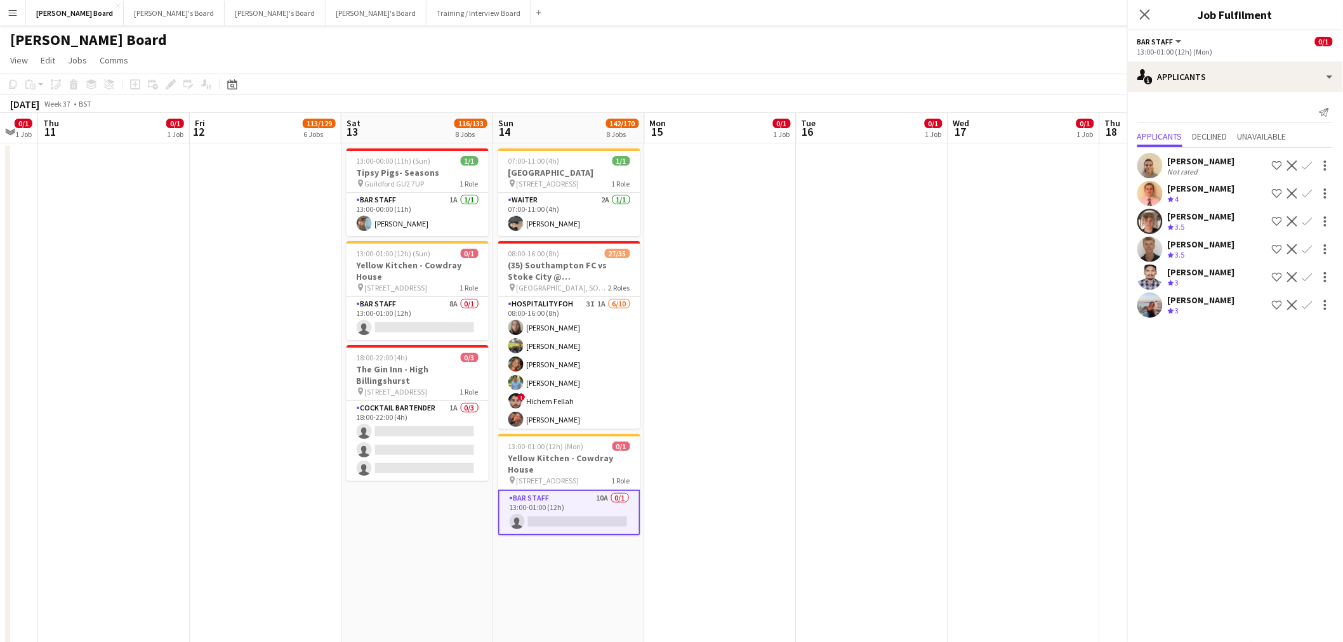
scroll to position [0, 416]
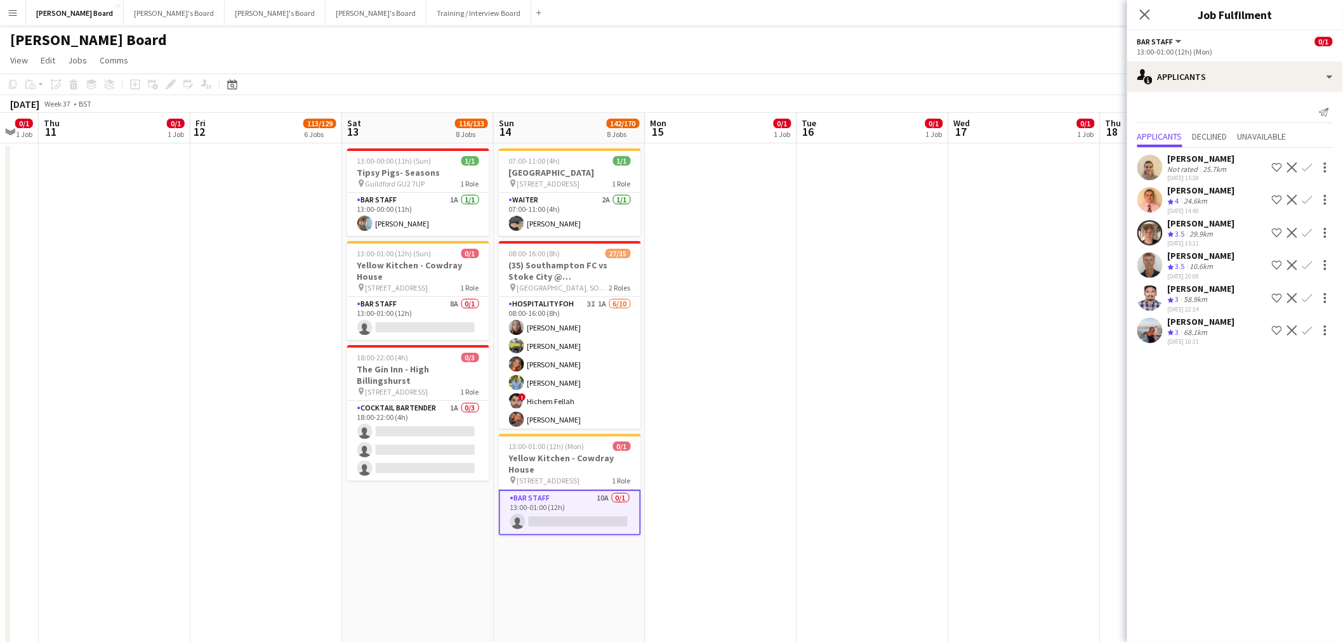
drag, startPoint x: 668, startPoint y: 386, endPoint x: 532, endPoint y: 357, distance: 139.4
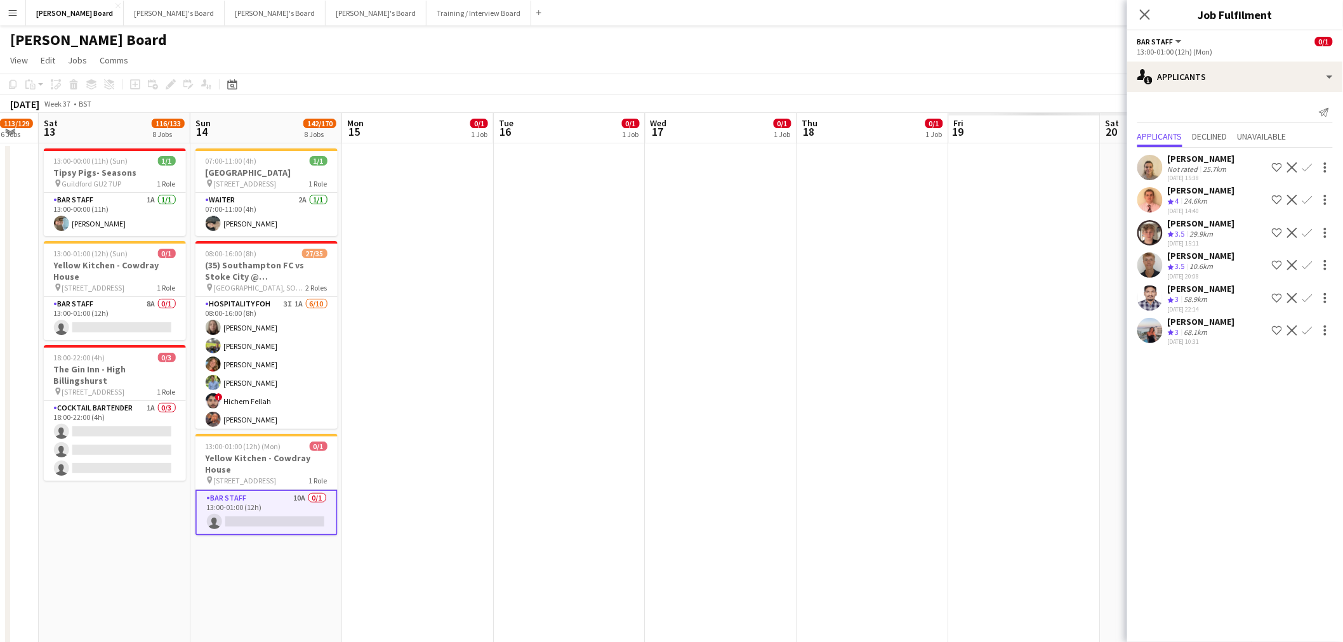
scroll to position [0, 363]
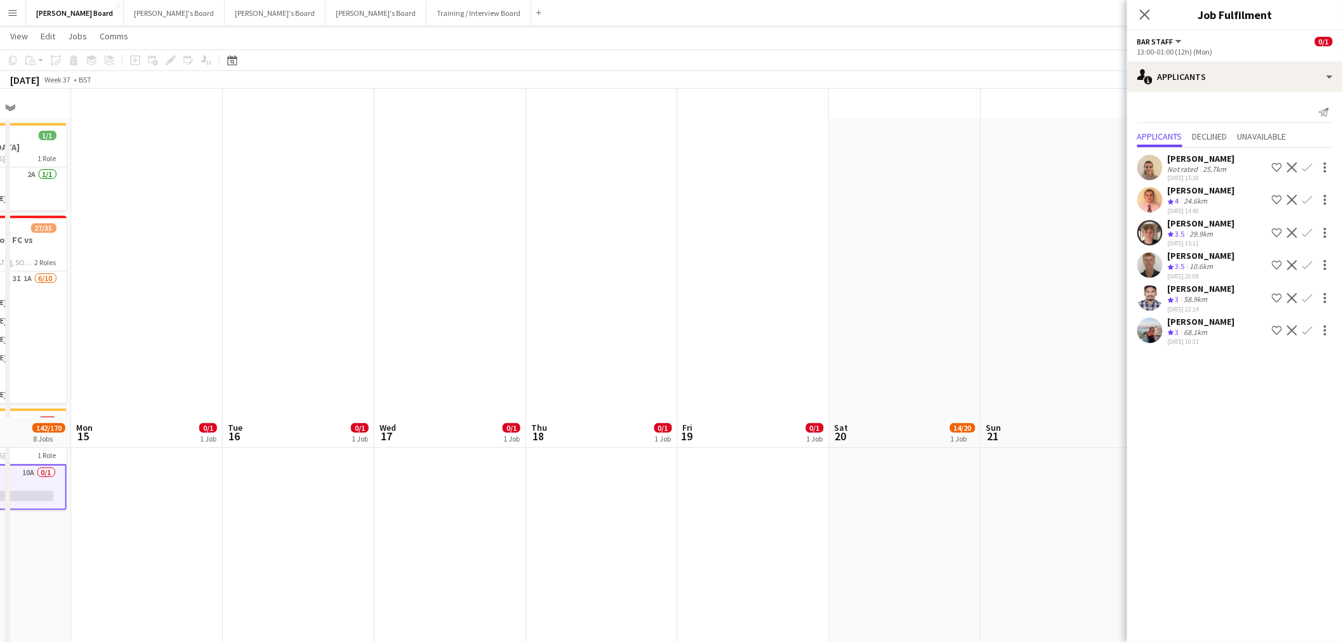
scroll to position [352, 0]
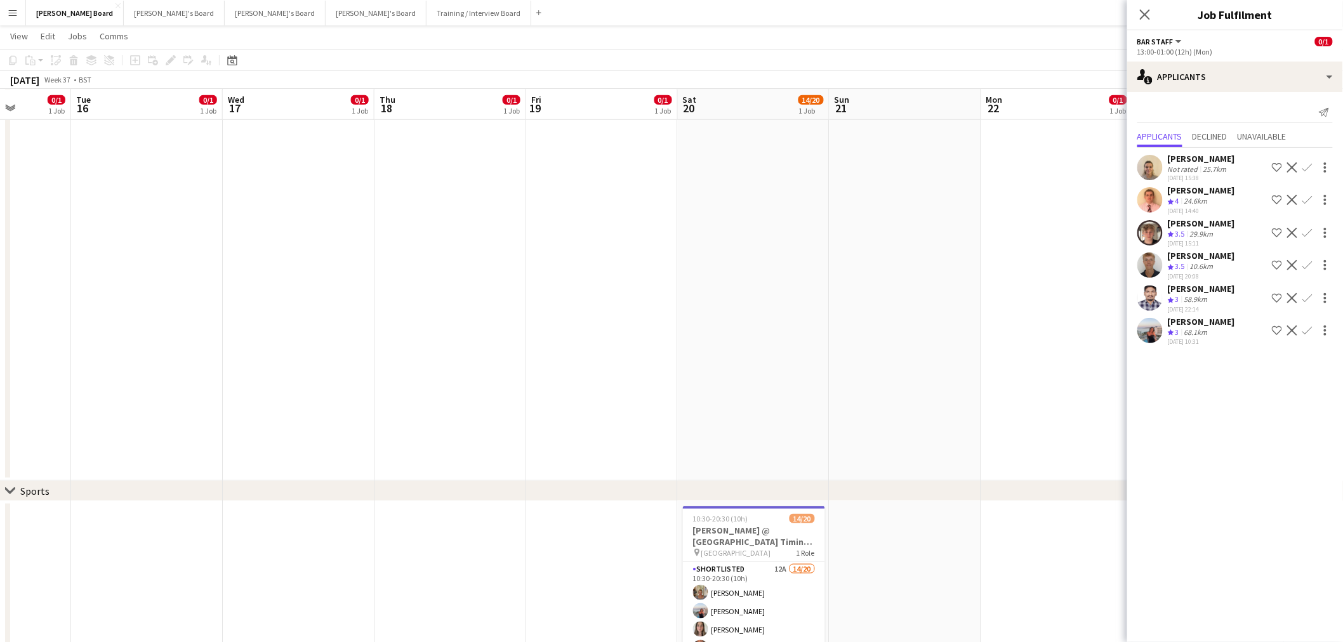
drag, startPoint x: 923, startPoint y: 305, endPoint x: 601, endPoint y: 268, distance: 323.8
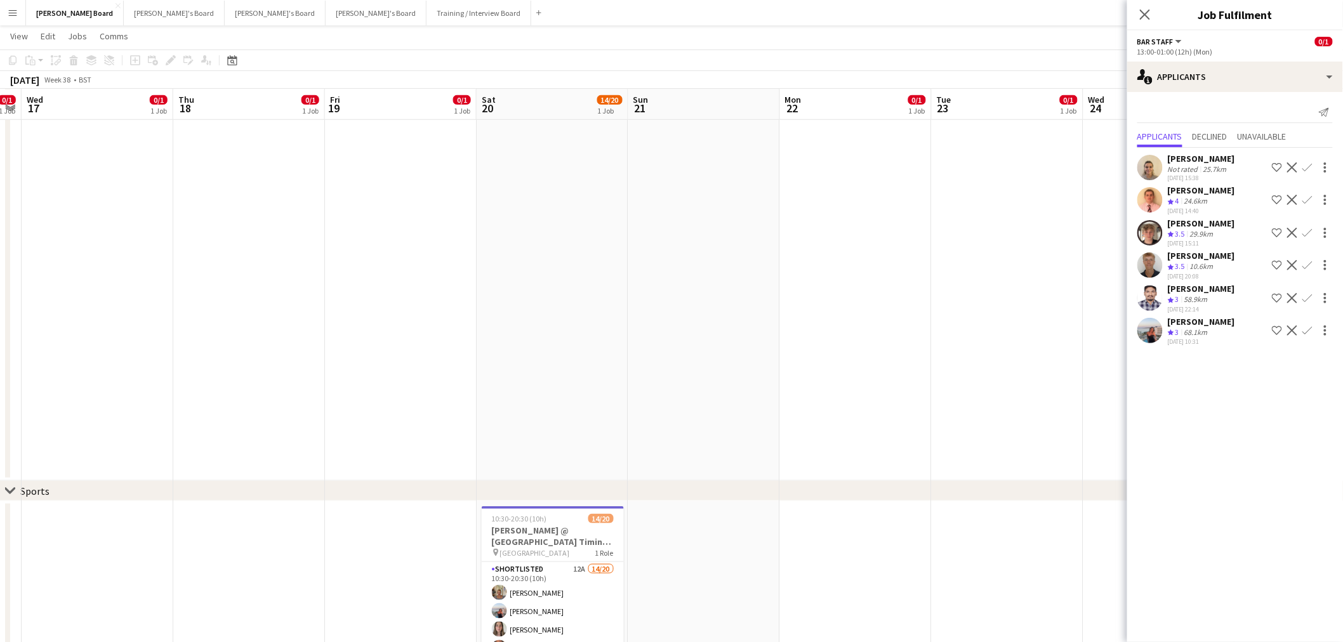
drag, startPoint x: 641, startPoint y: 261, endPoint x: 273, endPoint y: 242, distance: 368.6
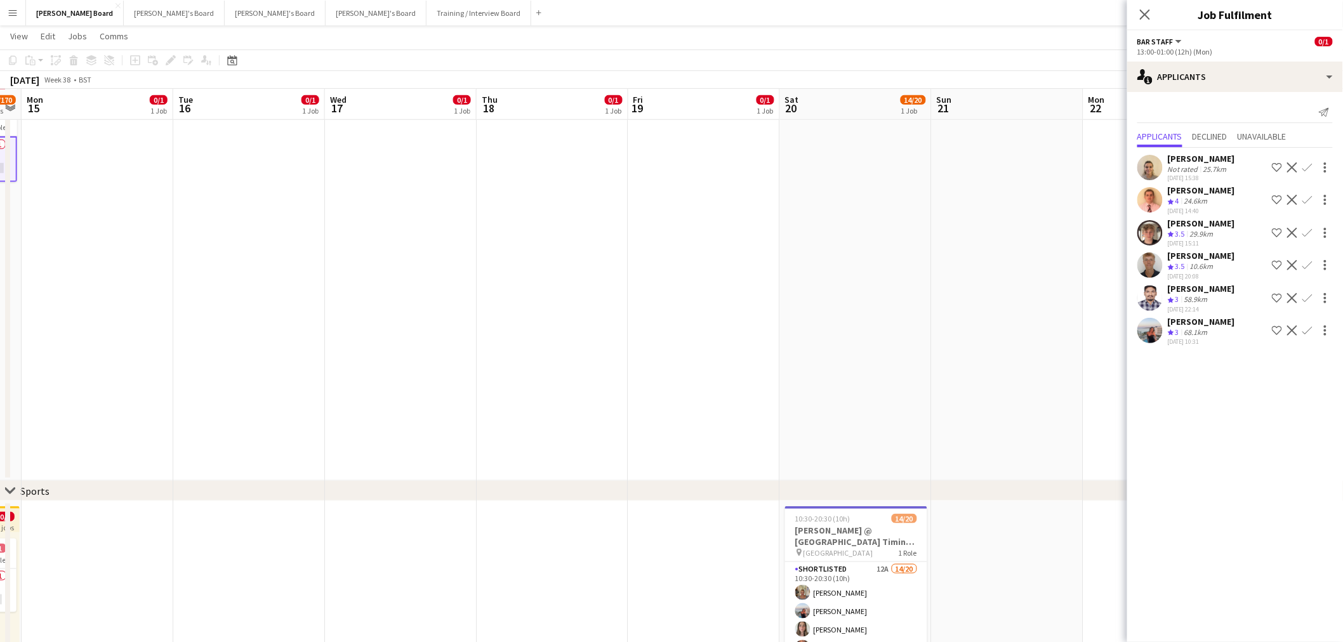
drag, startPoint x: 273, startPoint y: 242, endPoint x: 715, endPoint y: 267, distance: 442.4
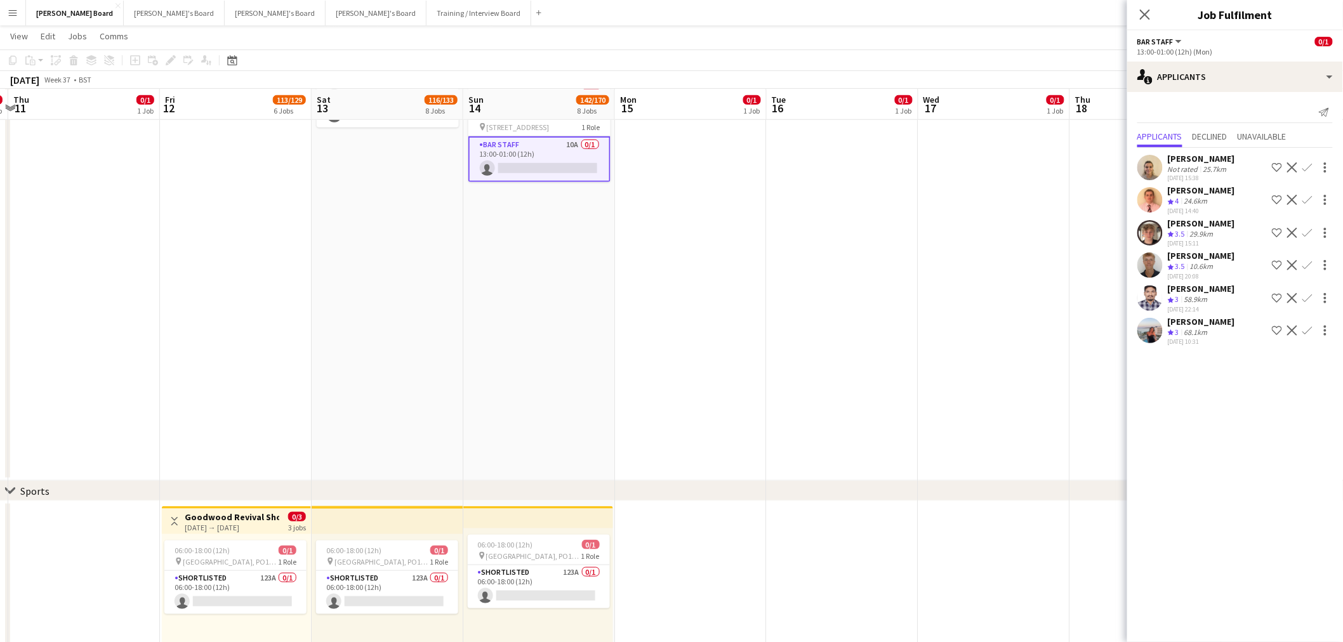
drag, startPoint x: 649, startPoint y: 265, endPoint x: 788, endPoint y: 268, distance: 139.0
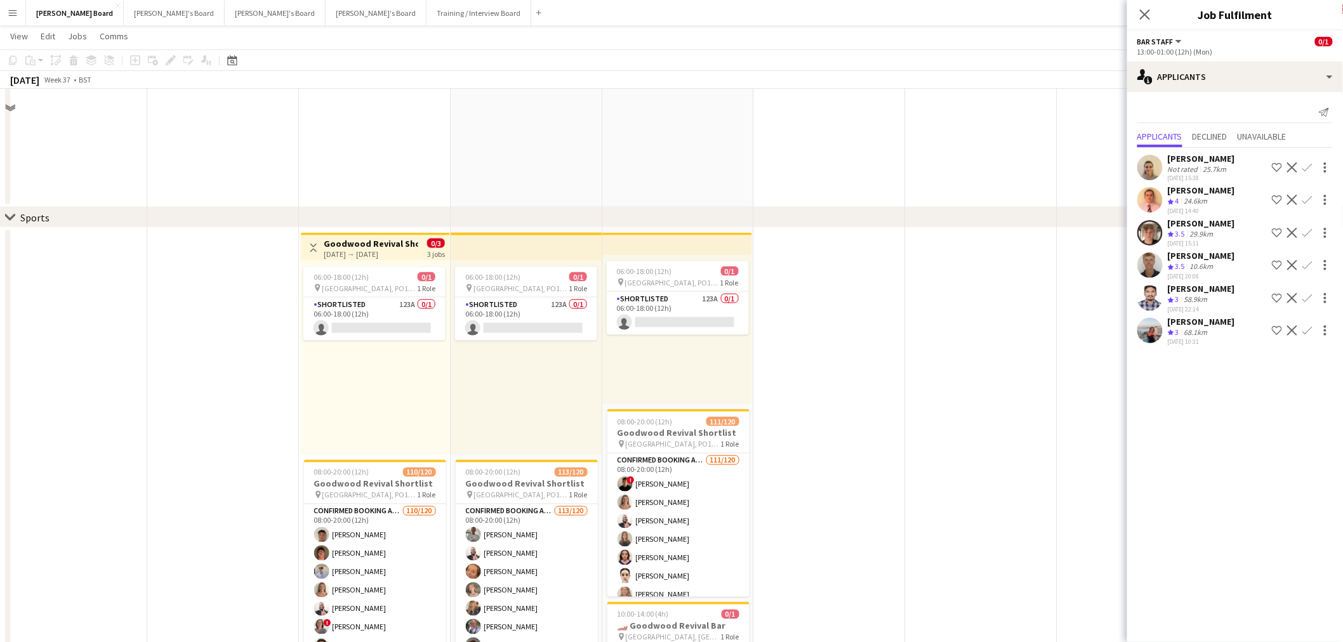
scroll to position [635, 0]
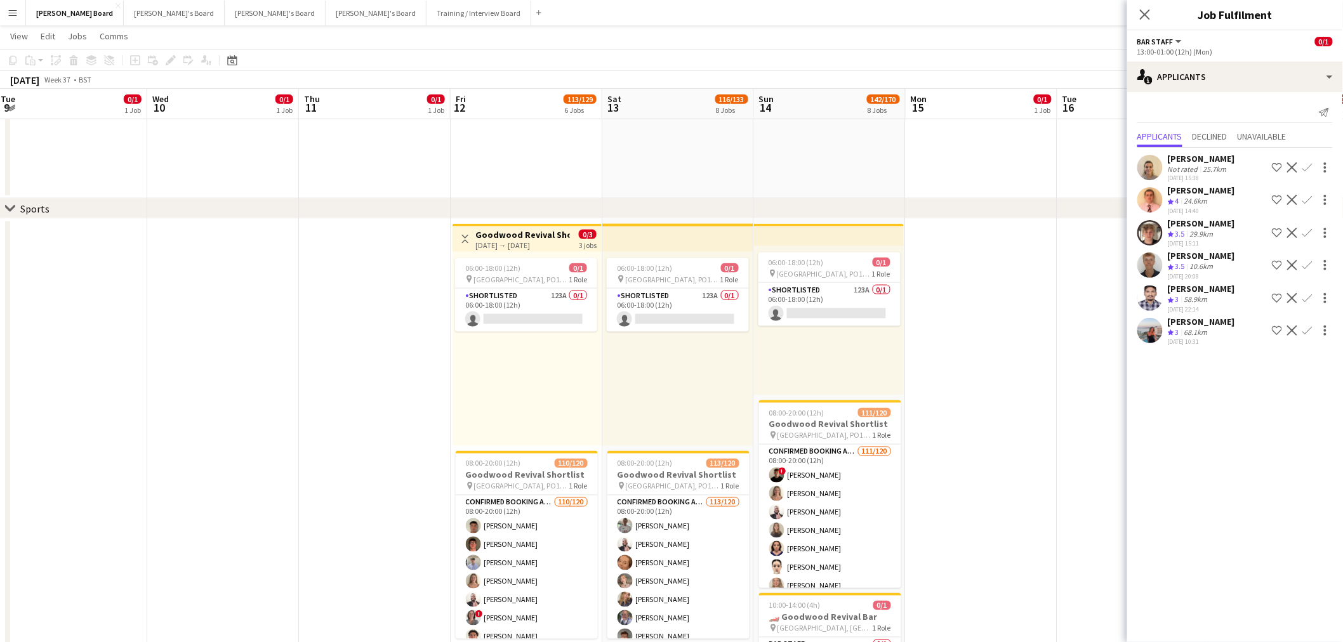
drag, startPoint x: 312, startPoint y: 186, endPoint x: 454, endPoint y: 185, distance: 142.8
click at [451, 187] on app-calendar-viewport "Sun 7 4/4 1 Job Mon 8 0/1 1 Job Tue 9 0/1 1 Job Wed 10 0/1 1 Job Thu 11 0/1 1 J…" at bounding box center [671, 643] width 1343 height 2456
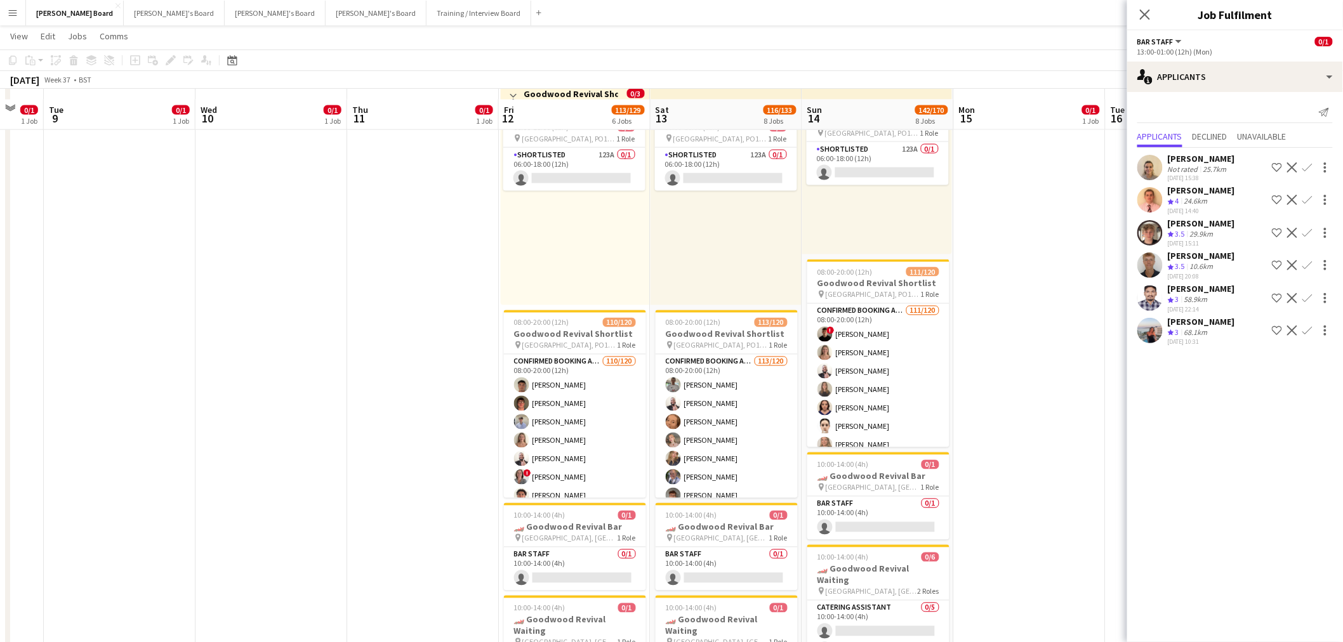
scroll to position [916, 0]
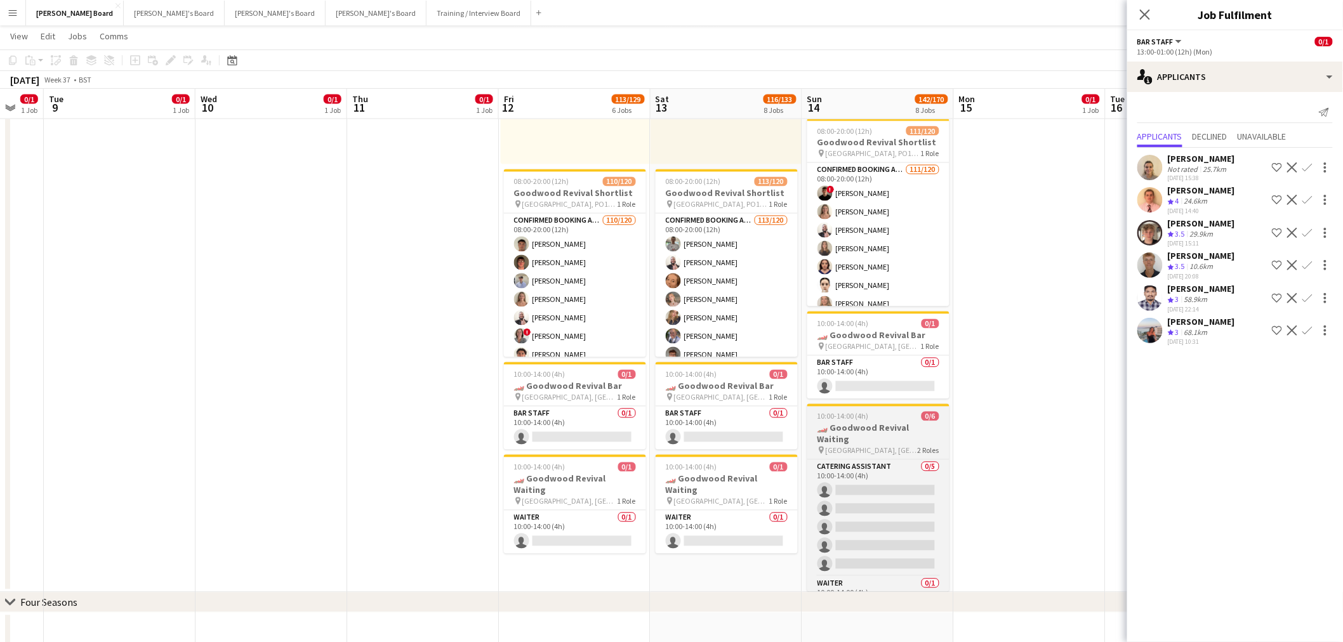
click at [897, 425] on h3 "🏎️ Goodwood Revival Waiting" at bounding box center [878, 434] width 142 height 23
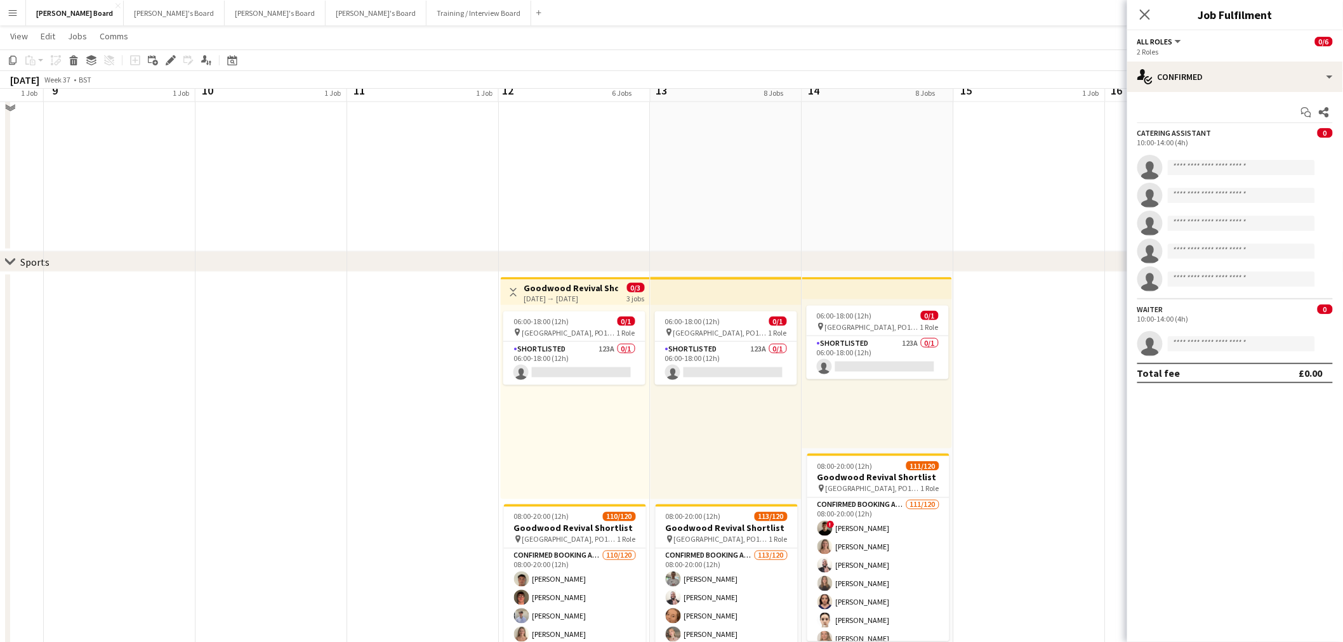
scroll to position [564, 0]
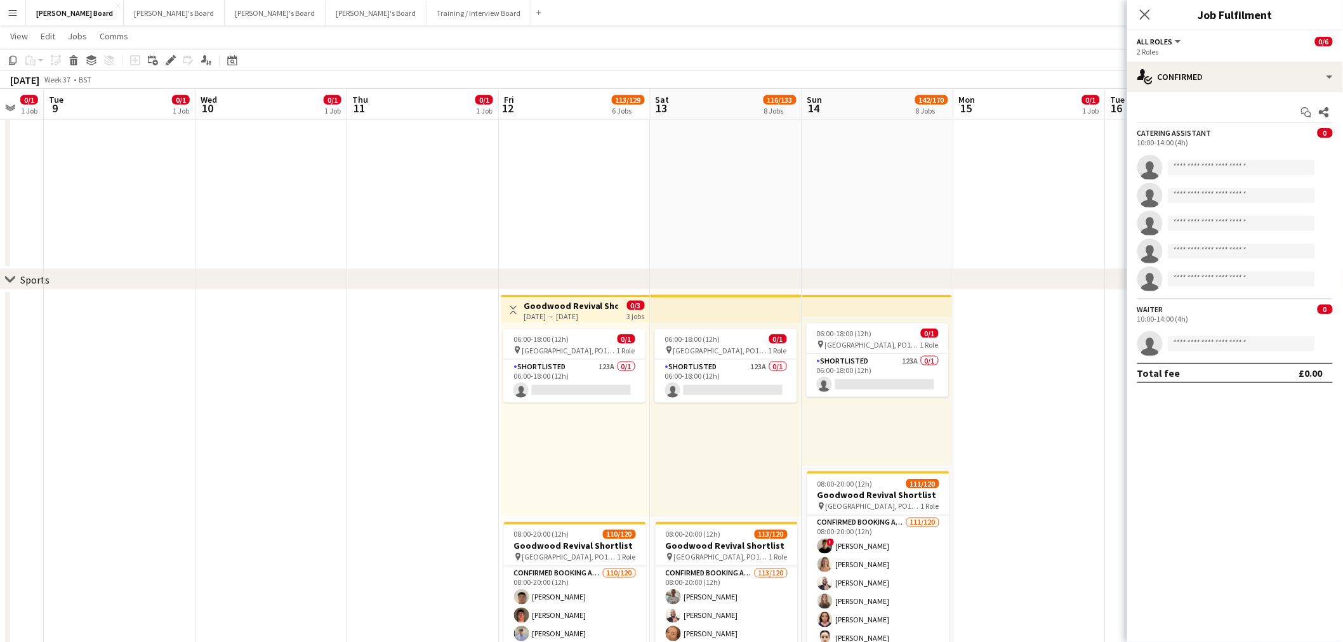
click at [420, 407] on app-date-cell at bounding box center [423, 618] width 152 height 656
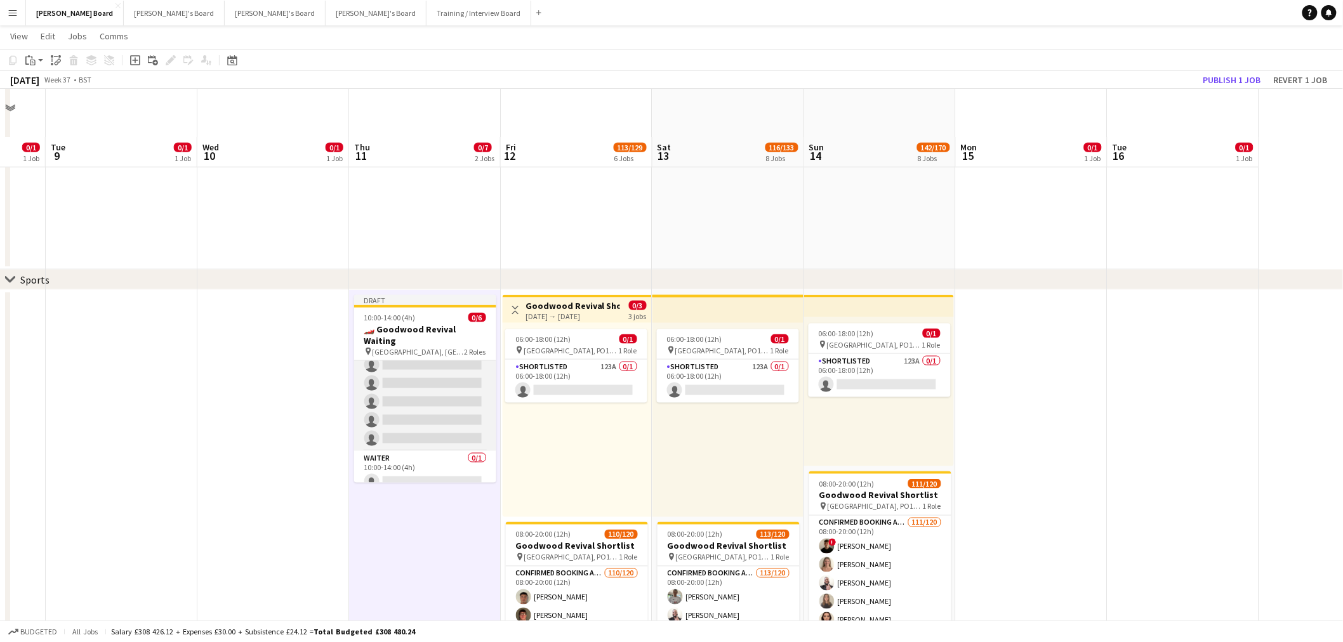
scroll to position [635, 0]
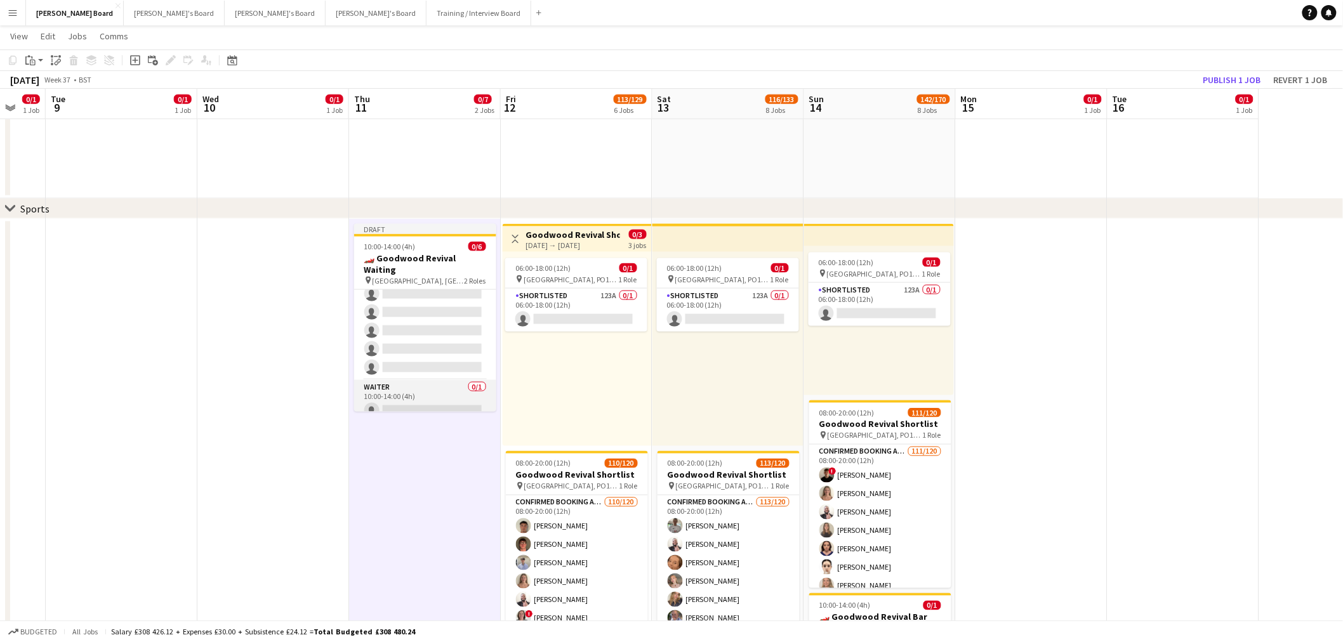
click at [416, 391] on app-card-role "Waiter 0/1 10:00-14:00 (4h) single-neutral-actions" at bounding box center [425, 401] width 142 height 43
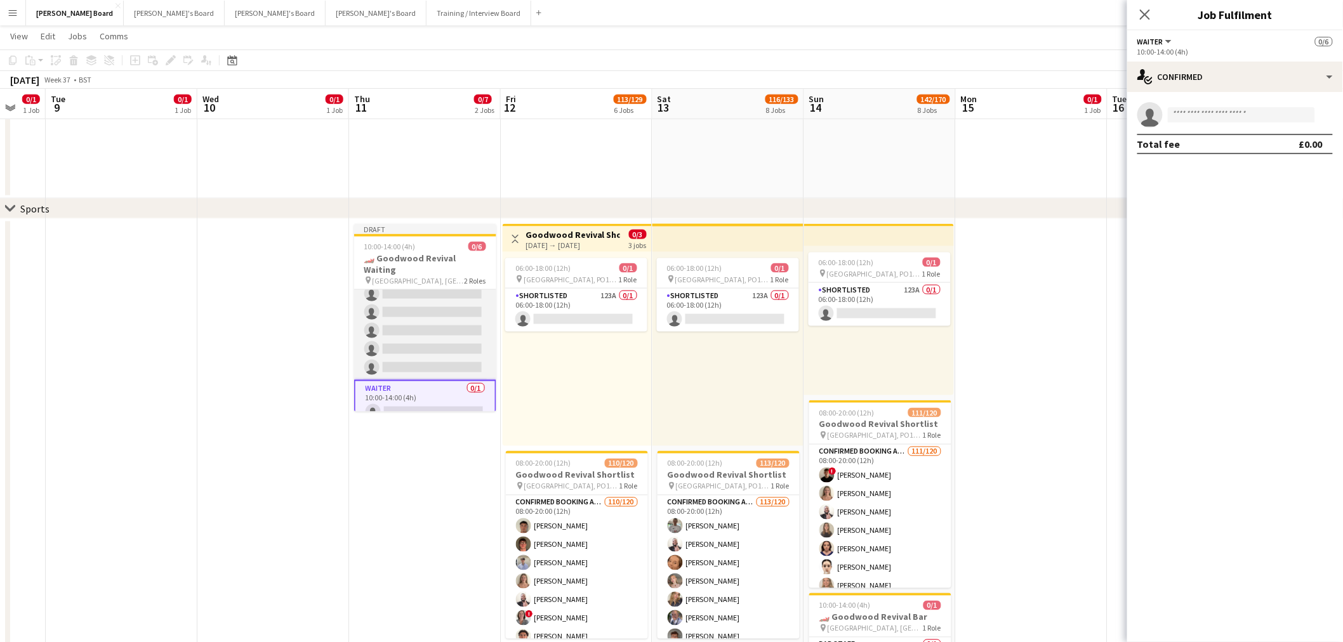
click at [419, 333] on app-card-role "Catering Assistant 0/5 10:00-14:00 (4h) single-neutral-actions single-neutral-a…" at bounding box center [425, 321] width 142 height 117
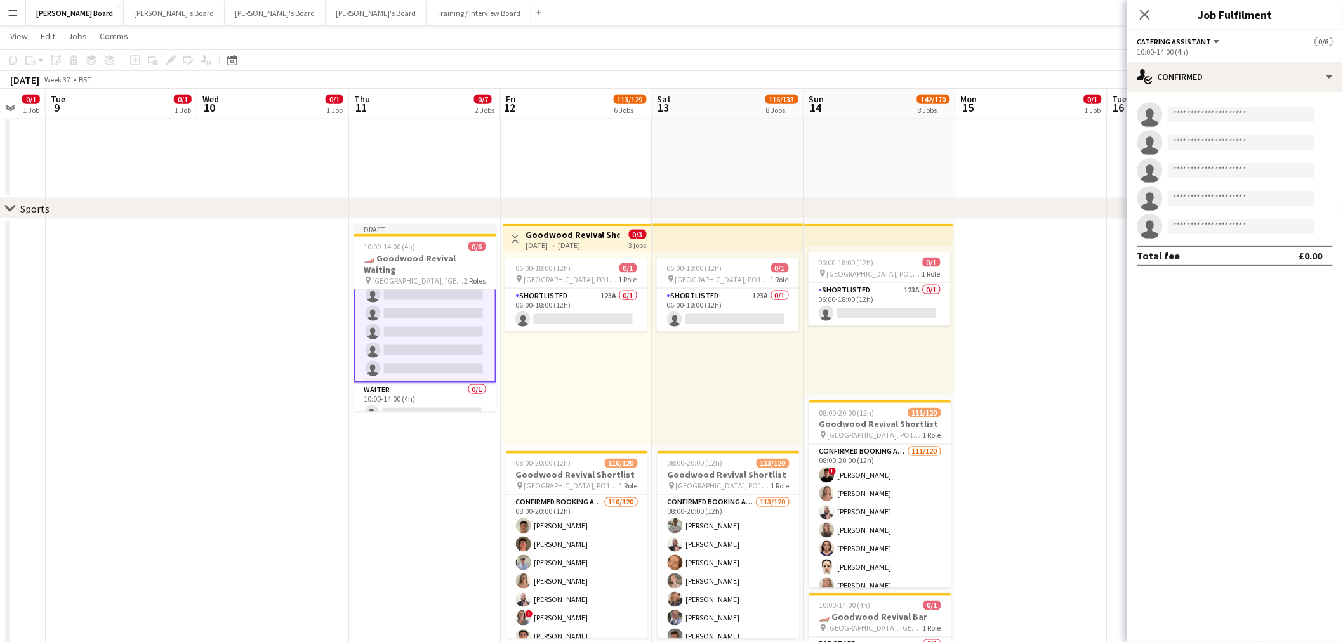
scroll to position [27, 0]
click at [1249, 79] on div "single-neutral-actions-check-2 Confirmed" at bounding box center [1235, 77] width 216 height 30
click at [1272, 242] on div "cancellation Cancelled" at bounding box center [1277, 232] width 126 height 25
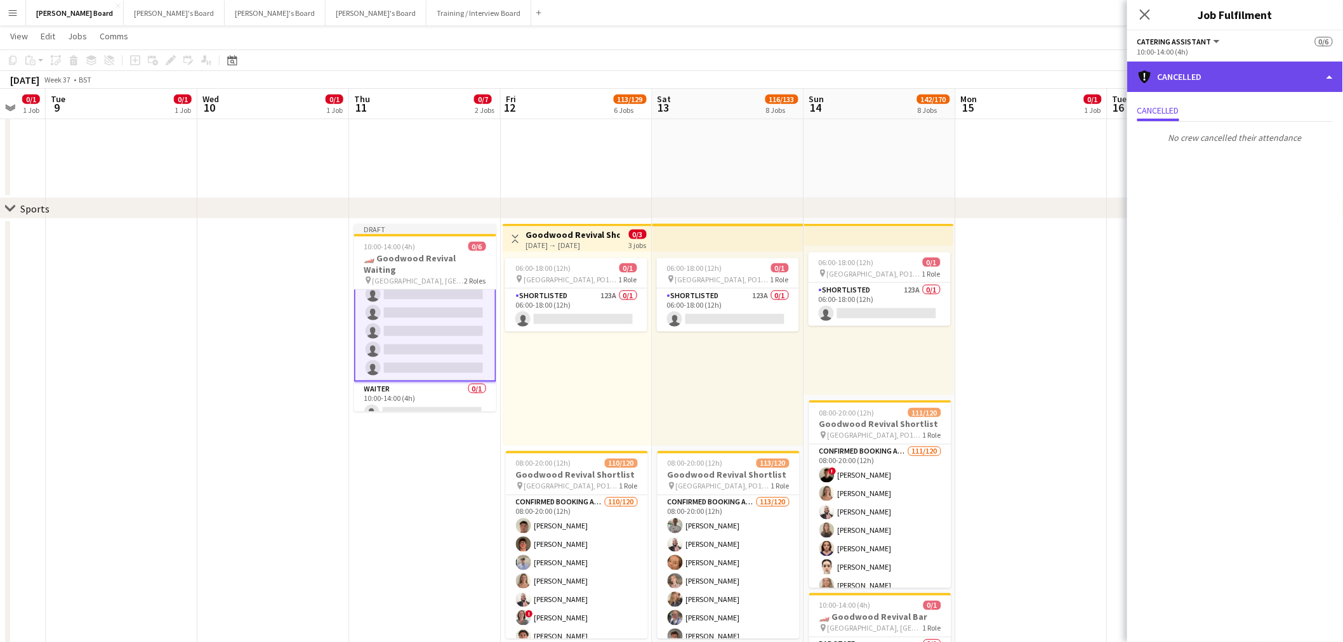
click at [1219, 72] on div "cancellation Cancelled" at bounding box center [1235, 77] width 216 height 30
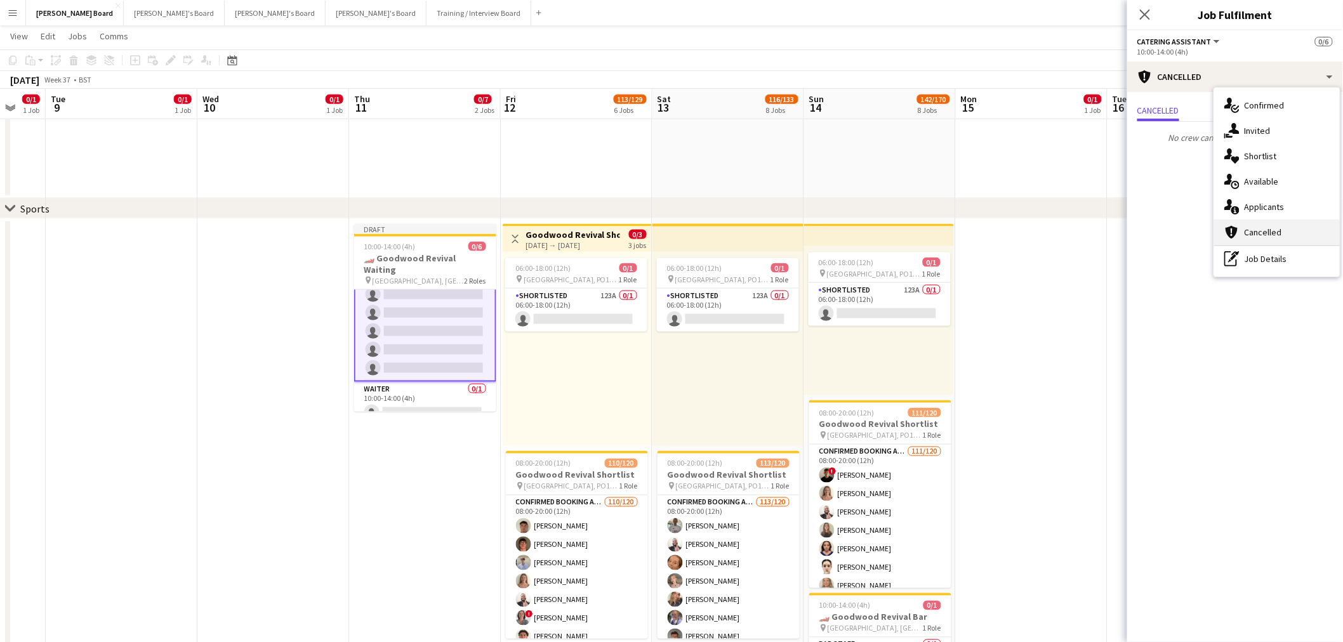
click at [1264, 241] on div "cancellation Cancelled" at bounding box center [1277, 232] width 126 height 25
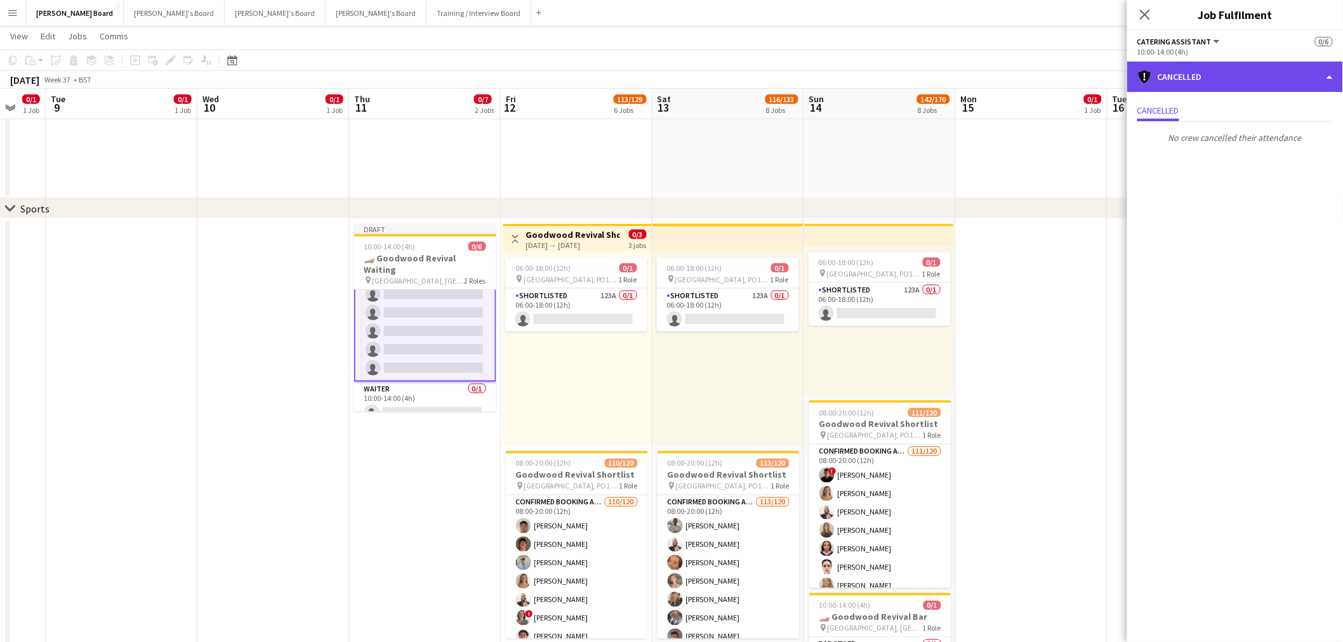
click at [1219, 85] on div "cancellation Cancelled" at bounding box center [1235, 77] width 216 height 30
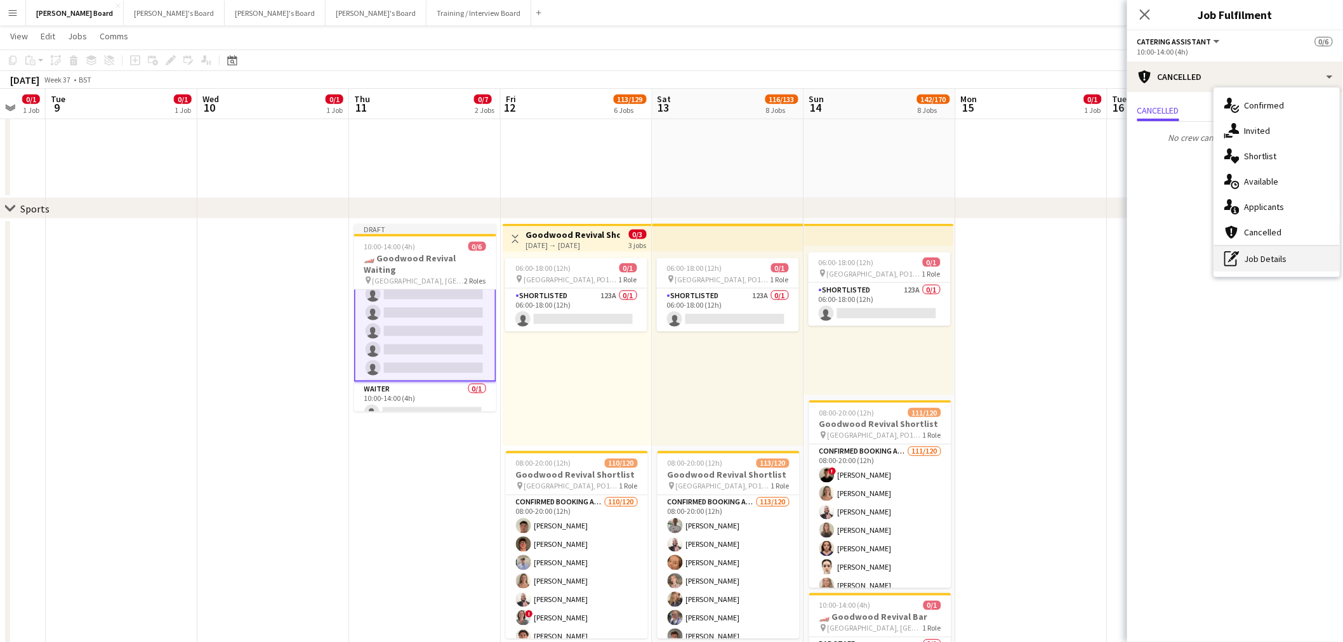
click at [1267, 255] on div "pen-write Job Details" at bounding box center [1277, 258] width 126 height 25
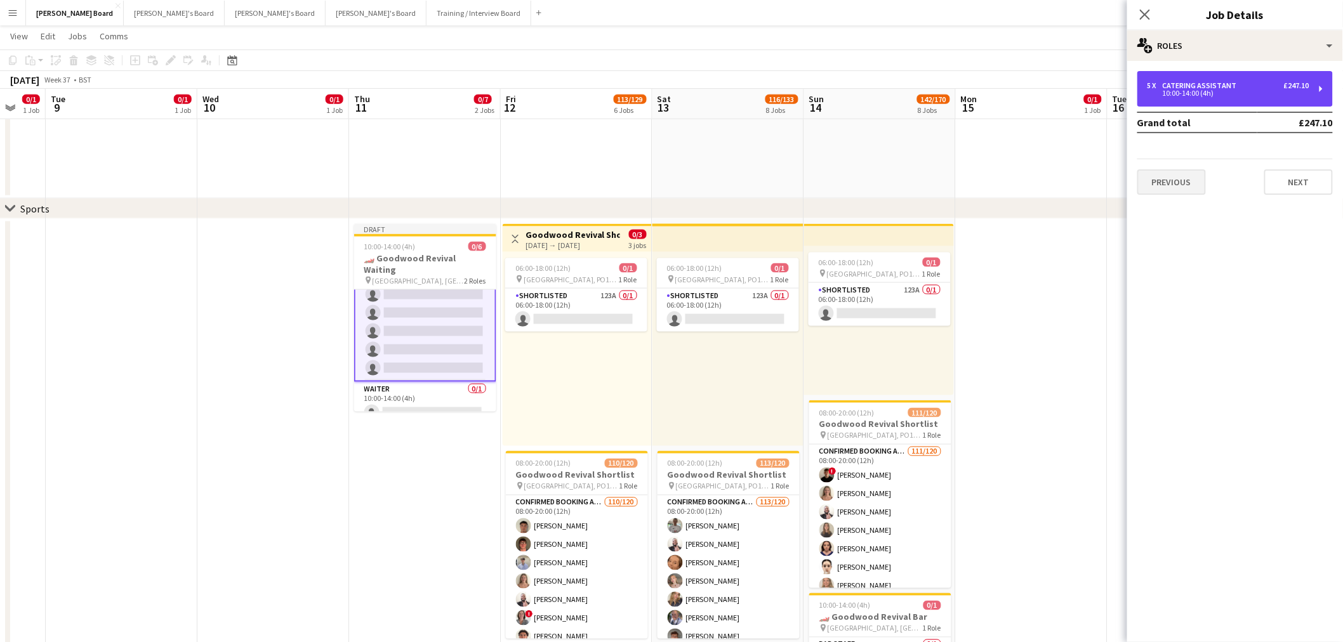
click at [1227, 87] on div "Catering Assistant" at bounding box center [1202, 85] width 79 height 9
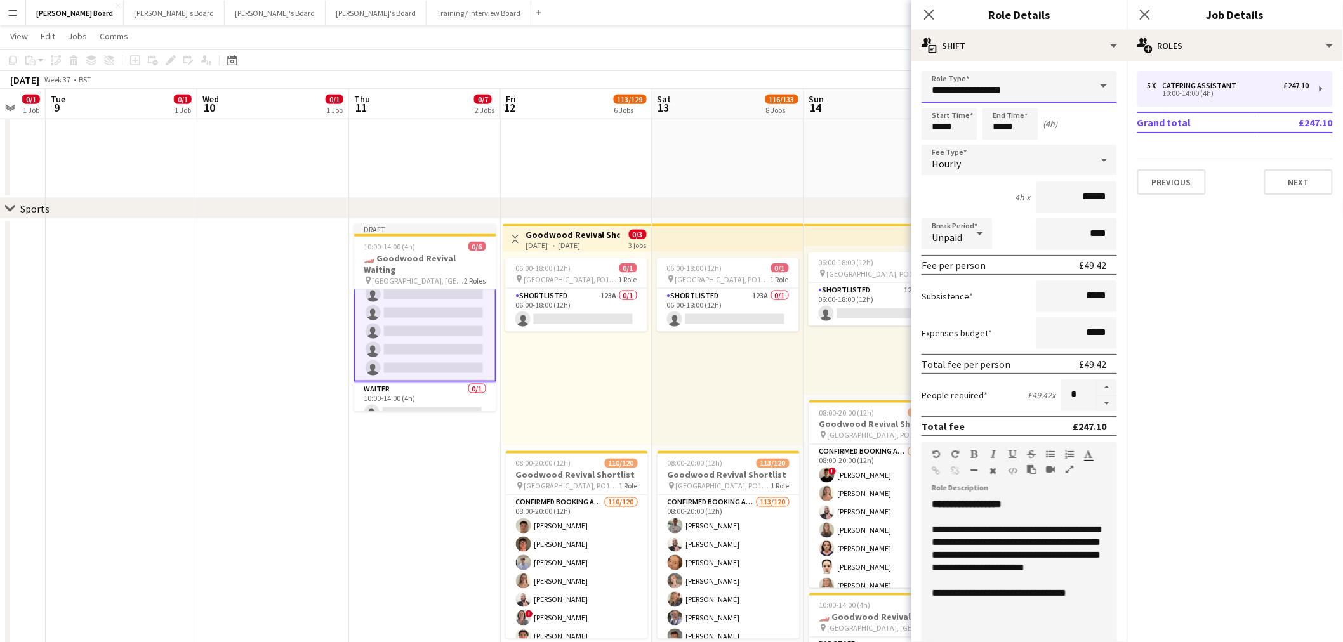
drag, startPoint x: 1020, startPoint y: 89, endPoint x: 763, endPoint y: 87, distance: 257.0
click at [764, 87] on body "Menu Boards Boards Boards All jobs Status Workforce Workforce My Workforce Recr…" at bounding box center [671, 628] width 1343 height 2527
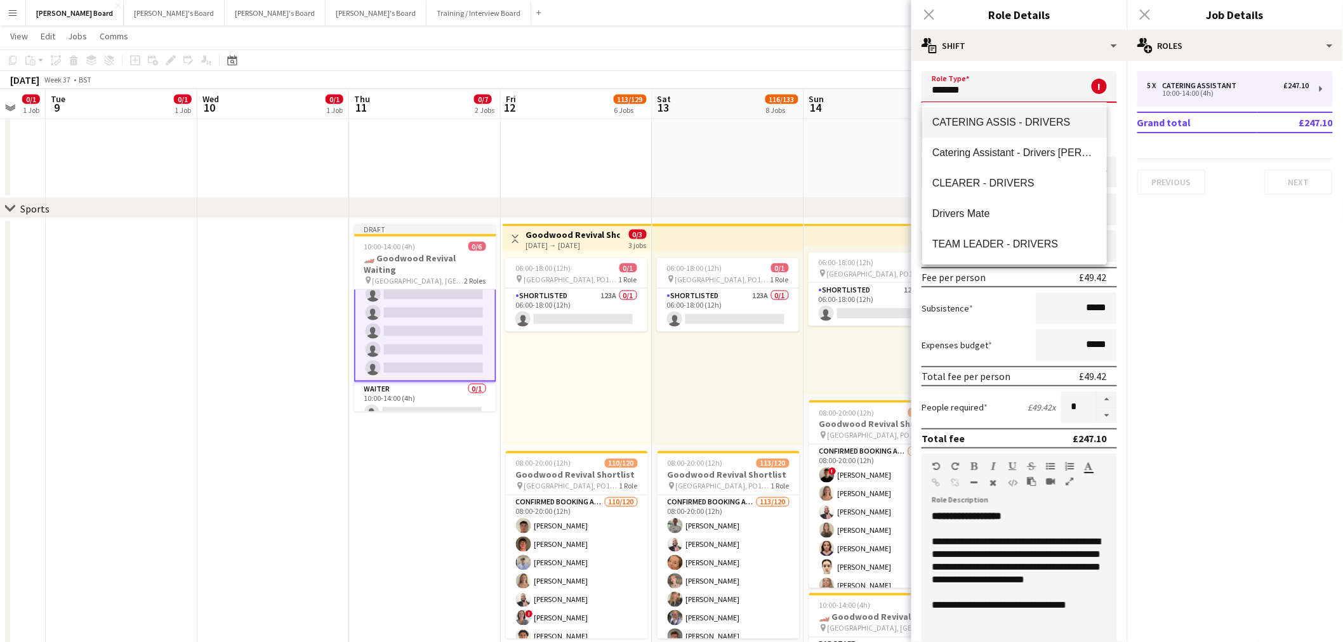
click at [993, 123] on span "CATERING ASSIS - DRIVERS" at bounding box center [1014, 122] width 164 height 12
type input "**********"
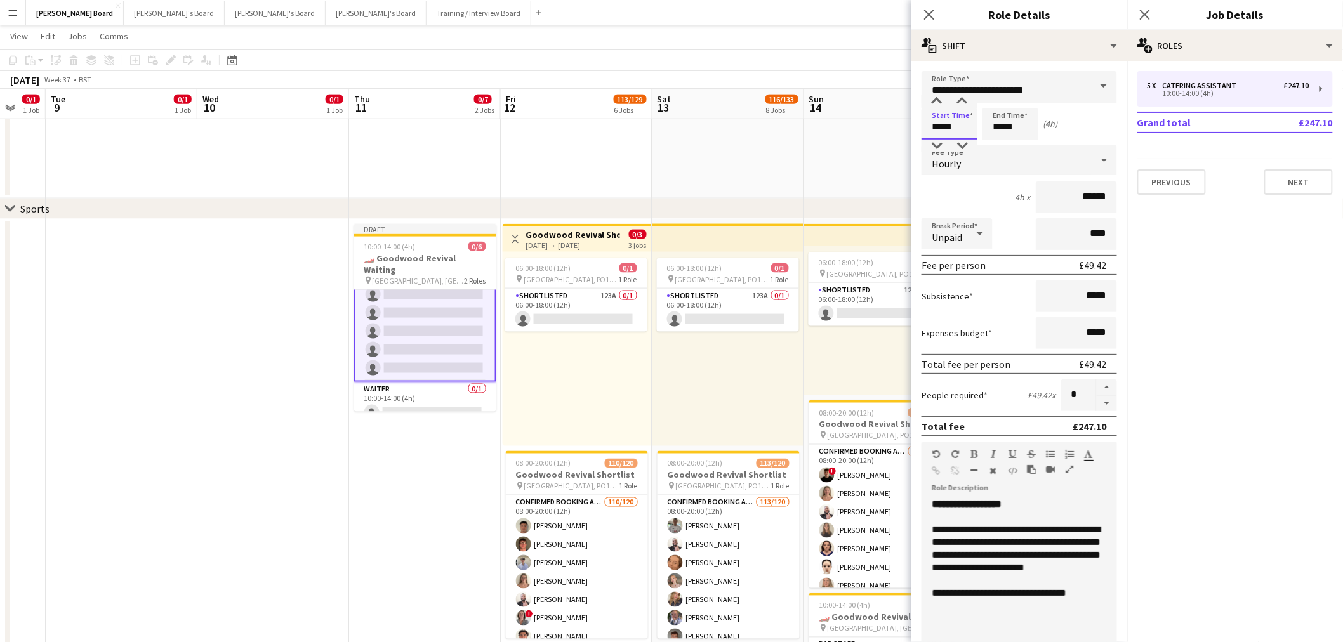
drag, startPoint x: 949, startPoint y: 127, endPoint x: 883, endPoint y: 130, distance: 65.4
click at [884, 130] on body "Menu Boards Boards Boards All jobs Status Workforce Workforce My Workforce Recr…" at bounding box center [671, 628] width 1343 height 2527
type input "*****"
click at [1097, 402] on button "button" at bounding box center [1107, 404] width 20 height 16
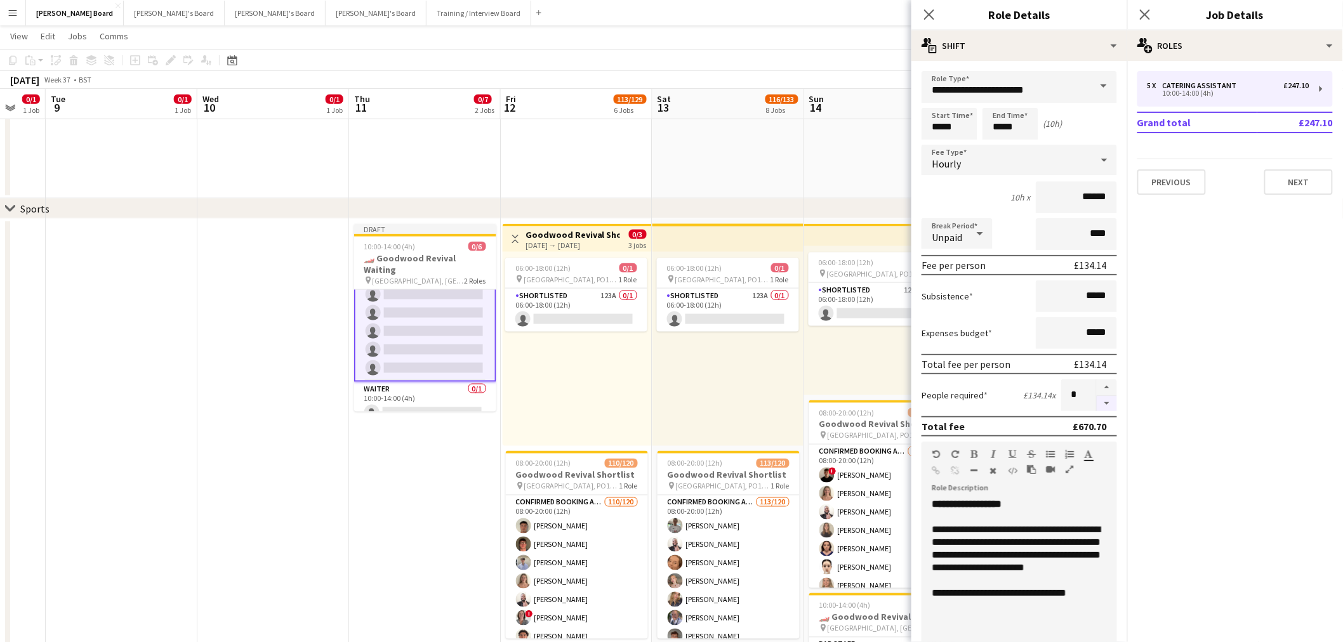
click at [1097, 402] on button "button" at bounding box center [1107, 404] width 20 height 16
click at [1097, 380] on button "button" at bounding box center [1107, 388] width 20 height 17
type input "*"
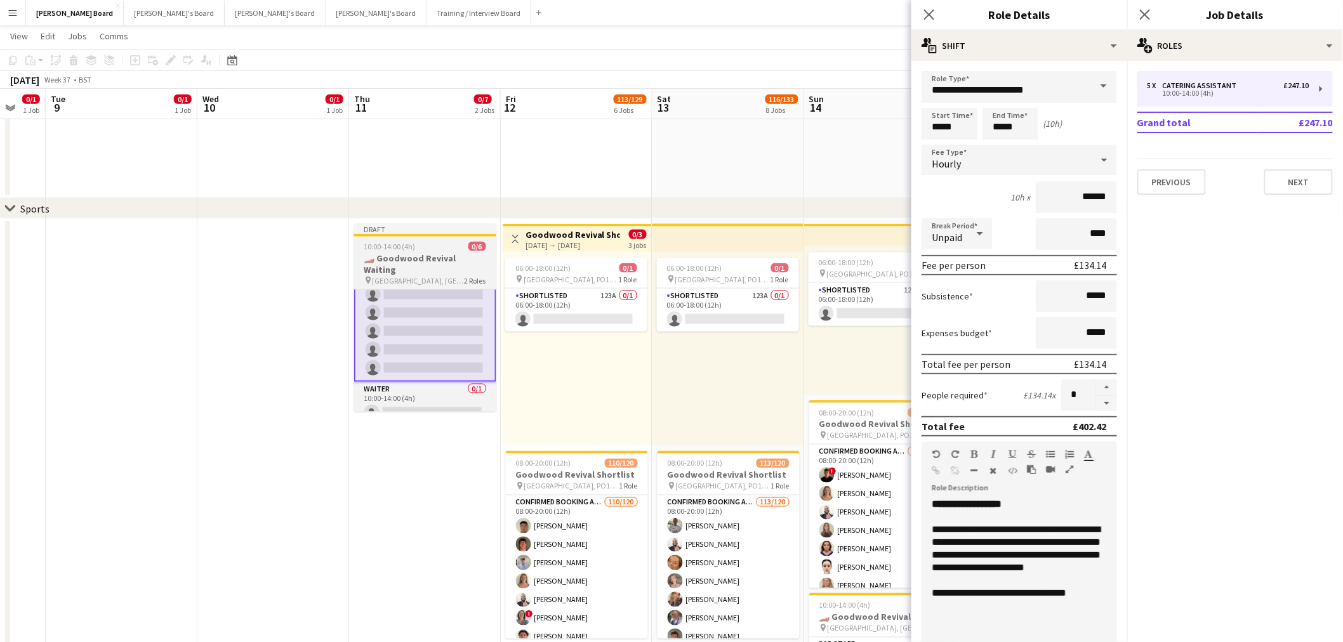
click at [453, 276] on span "[GEOGRAPHIC_DATA], [GEOGRAPHIC_DATA], PO18 0PH" at bounding box center [419, 281] width 92 height 10
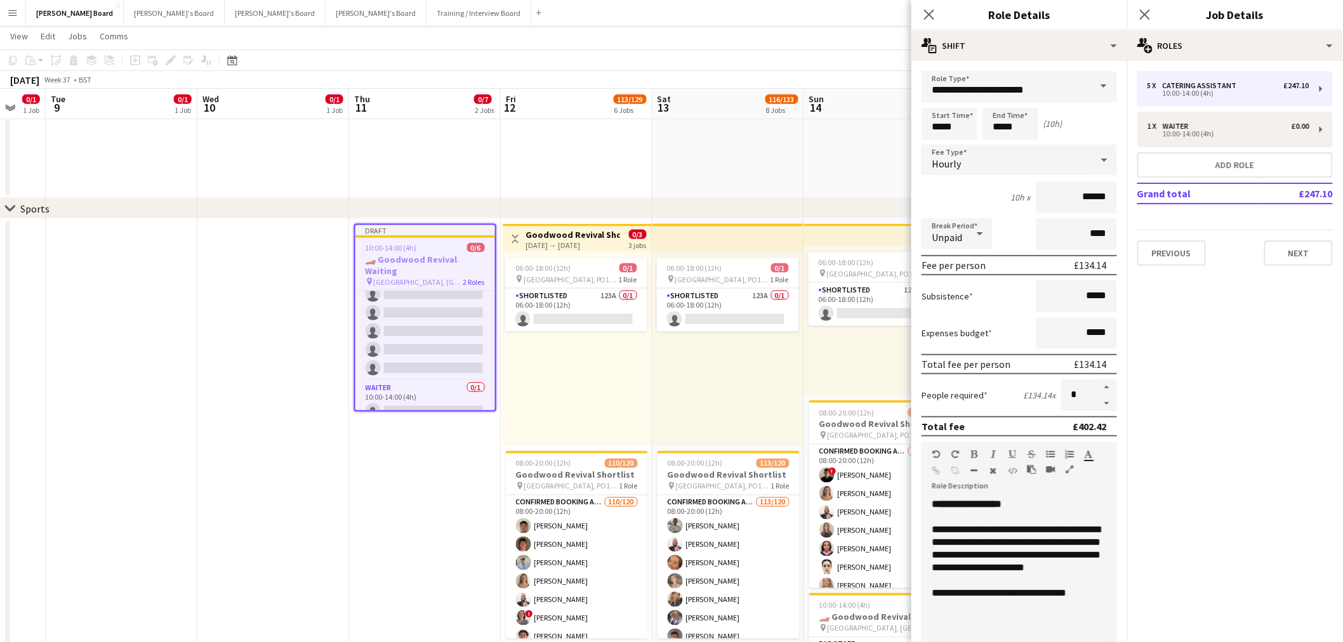
scroll to position [27, 0]
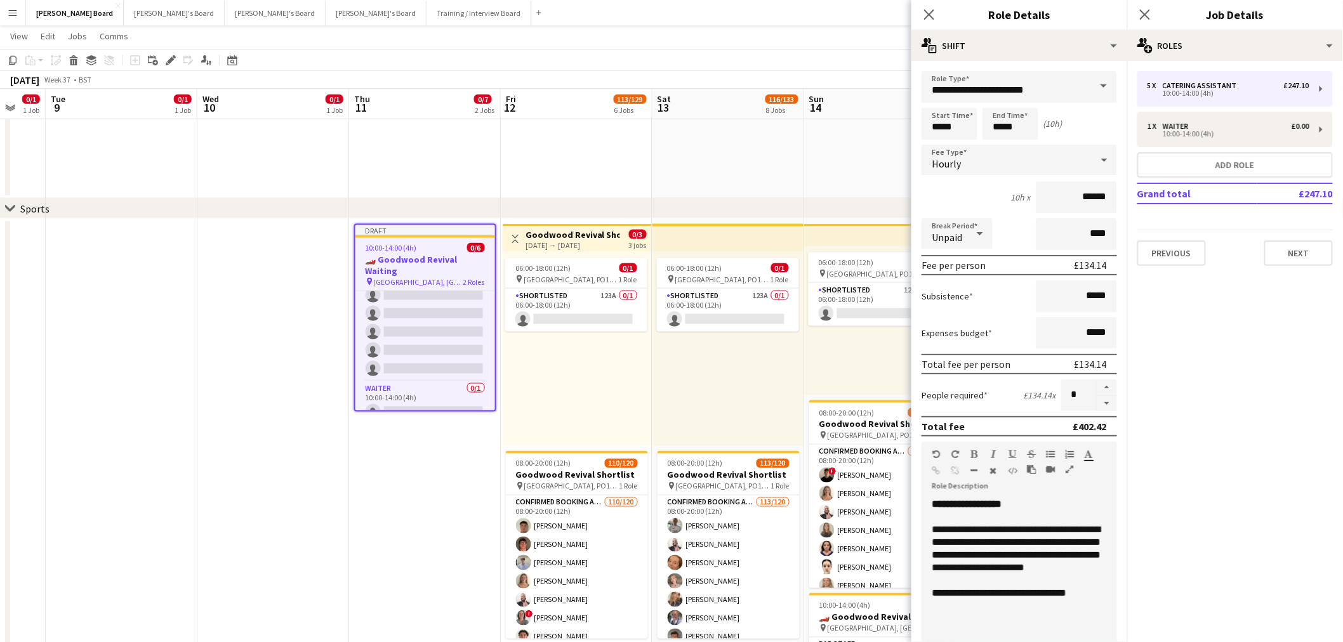
click at [167, 61] on icon at bounding box center [170, 60] width 7 height 7
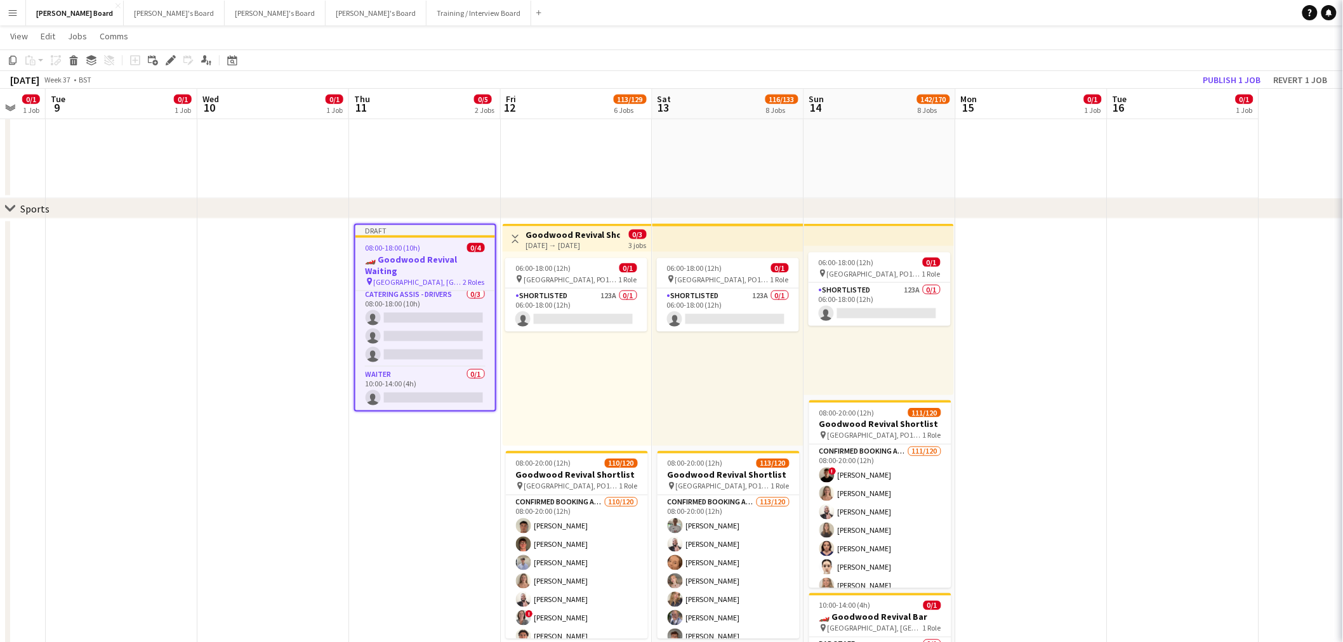
scroll to position [0, 0]
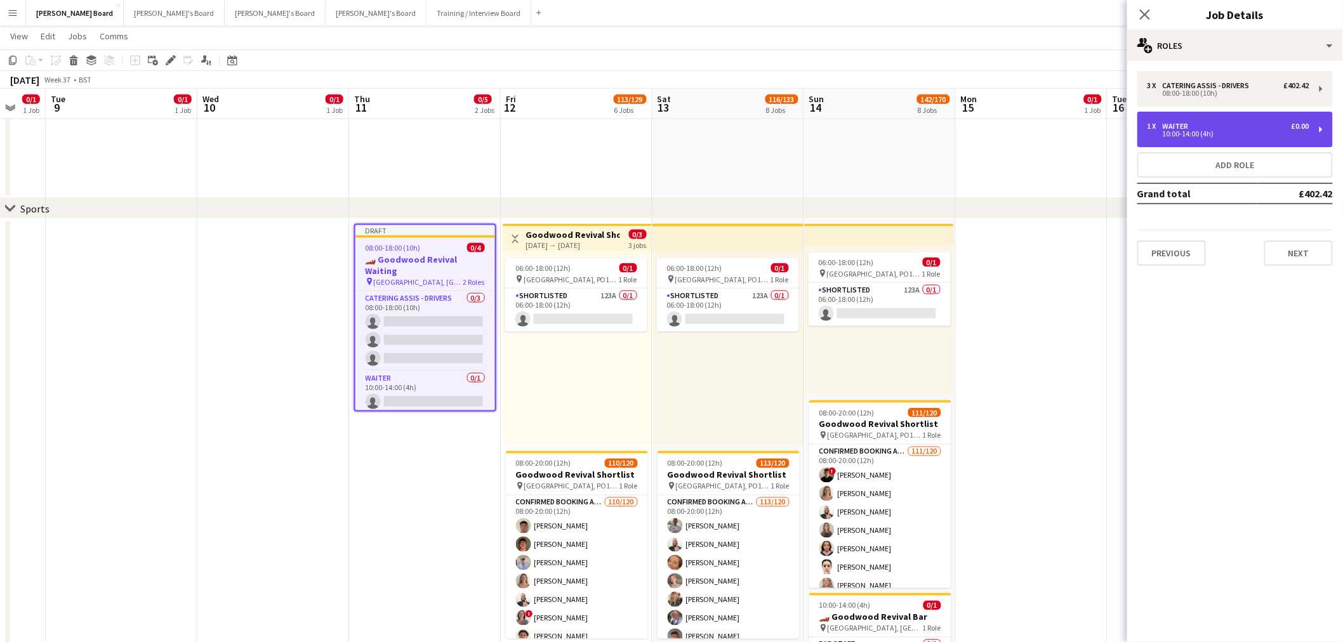
click at [1213, 136] on div "10:00-14:00 (4h)" at bounding box center [1228, 134] width 162 height 6
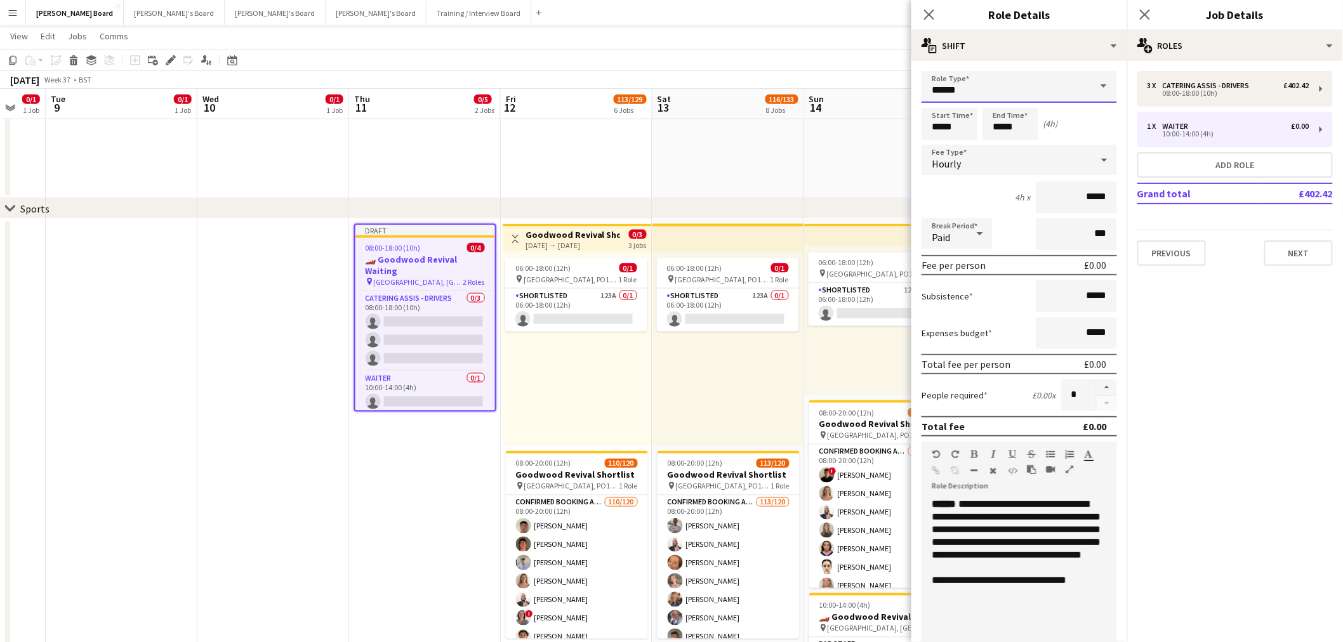
drag, startPoint x: 953, startPoint y: 91, endPoint x: 830, endPoint y: 91, distance: 123.1
click at [830, 91] on body "Menu Boards Boards Boards All jobs Status Workforce Workforce My Workforce Recr…" at bounding box center [671, 628] width 1343 height 2527
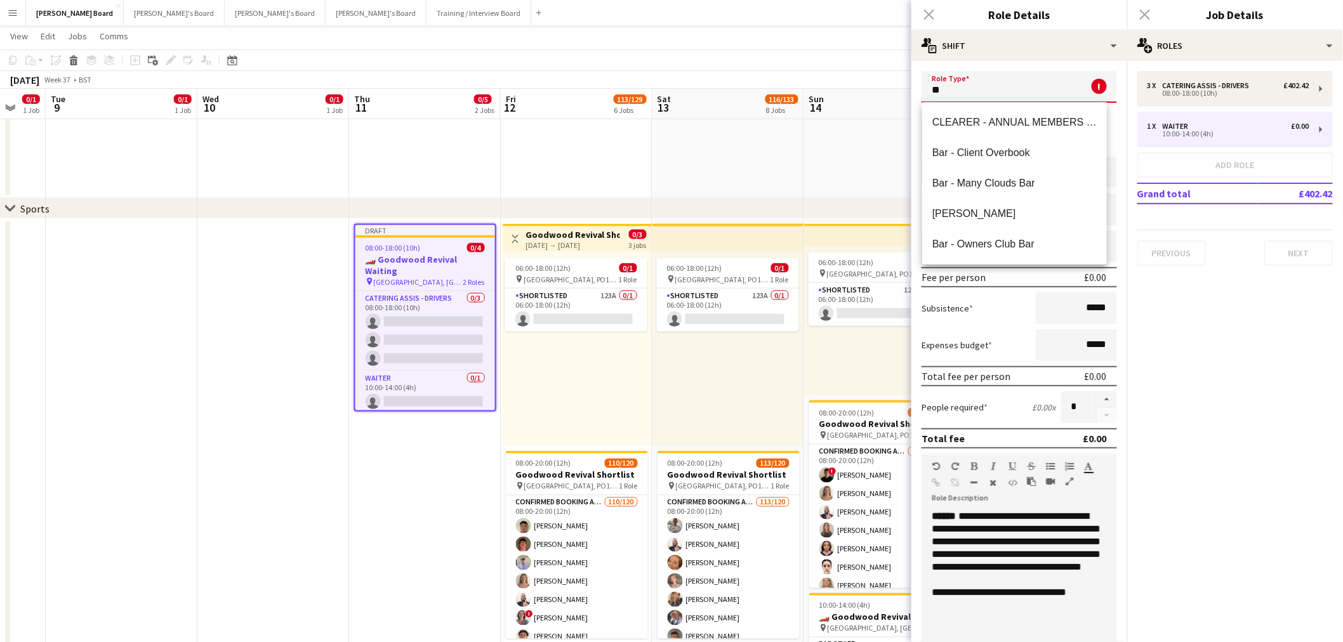
type input "*"
click at [1048, 188] on span "CLEARER - DRIVERS" at bounding box center [1014, 183] width 164 height 12
type input "**********"
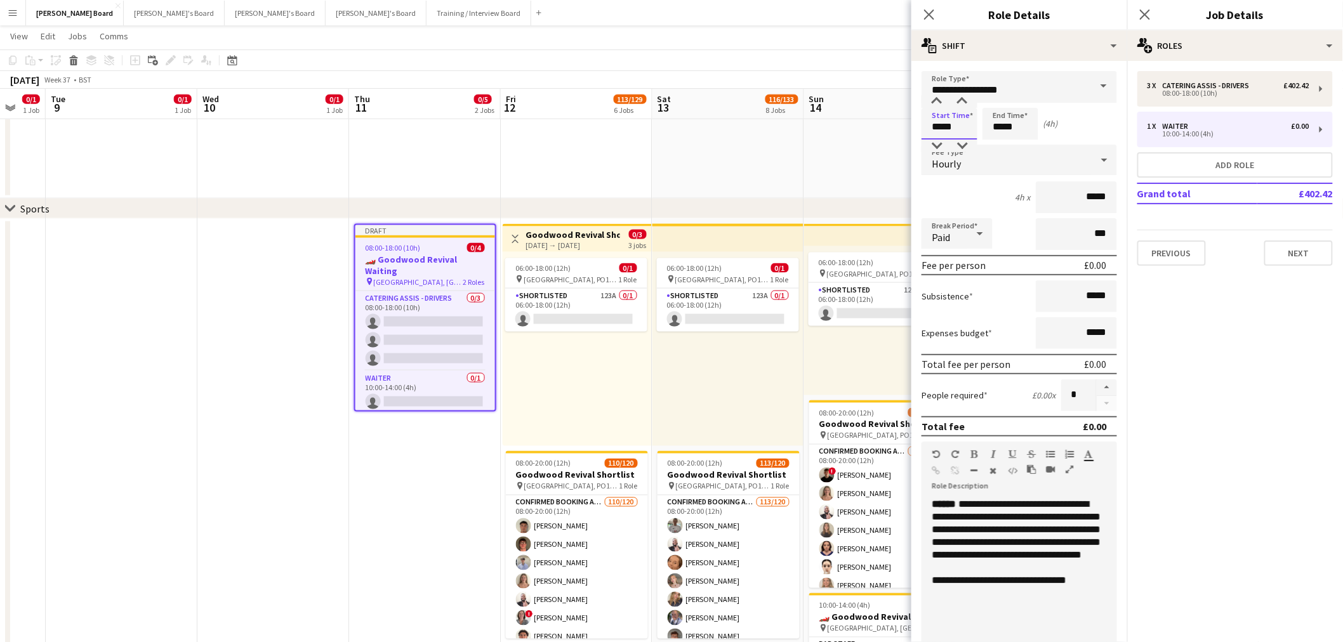
drag, startPoint x: 927, startPoint y: 130, endPoint x: 892, endPoint y: 130, distance: 34.9
click at [892, 130] on body "Menu Boards Boards Boards All jobs Status Workforce Workforce My Workforce Recr…" at bounding box center [671, 628] width 1343 height 2527
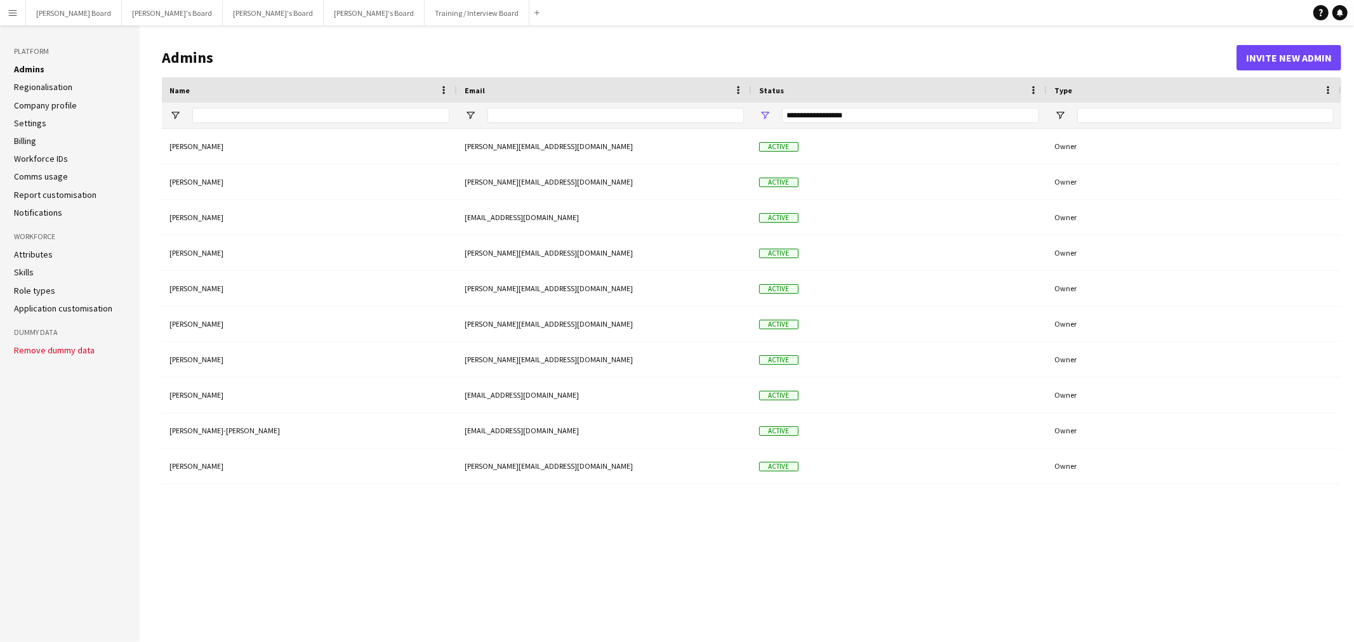
click at [53, 294] on li "Role types" at bounding box center [70, 290] width 112 height 11
click at [30, 289] on link "Role types" at bounding box center [34, 290] width 41 height 11
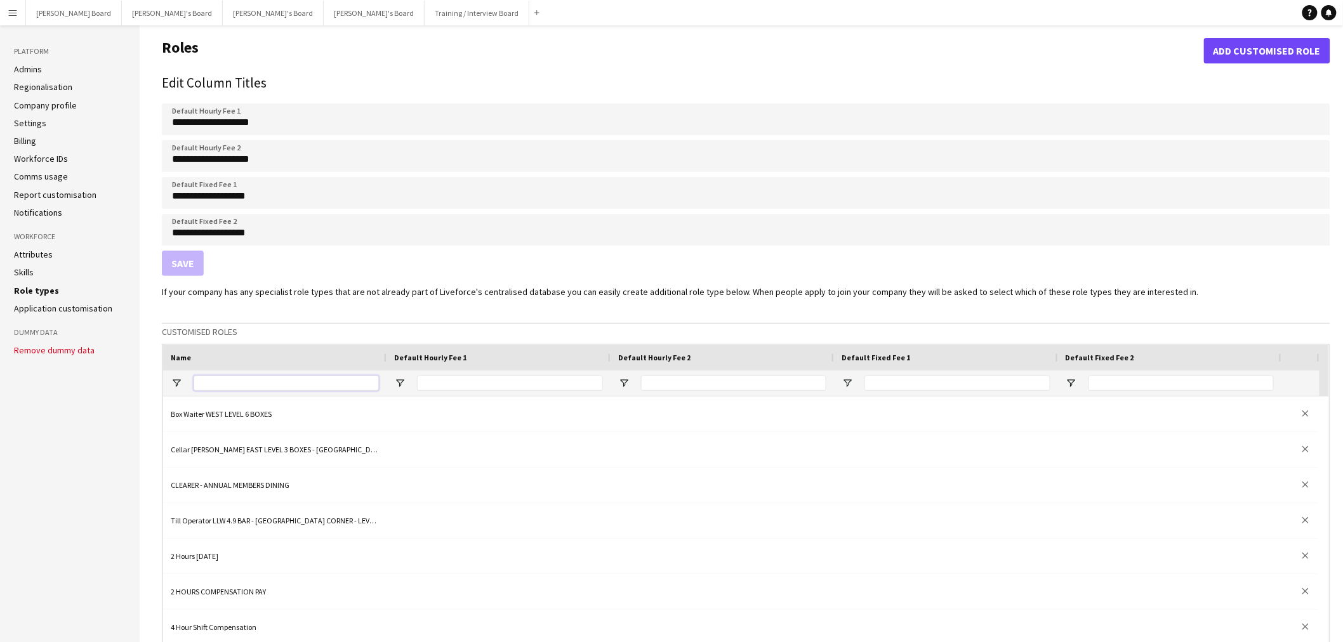
click at [227, 378] on input "Name Filter Input" at bounding box center [286, 383] width 185 height 15
type input "*"
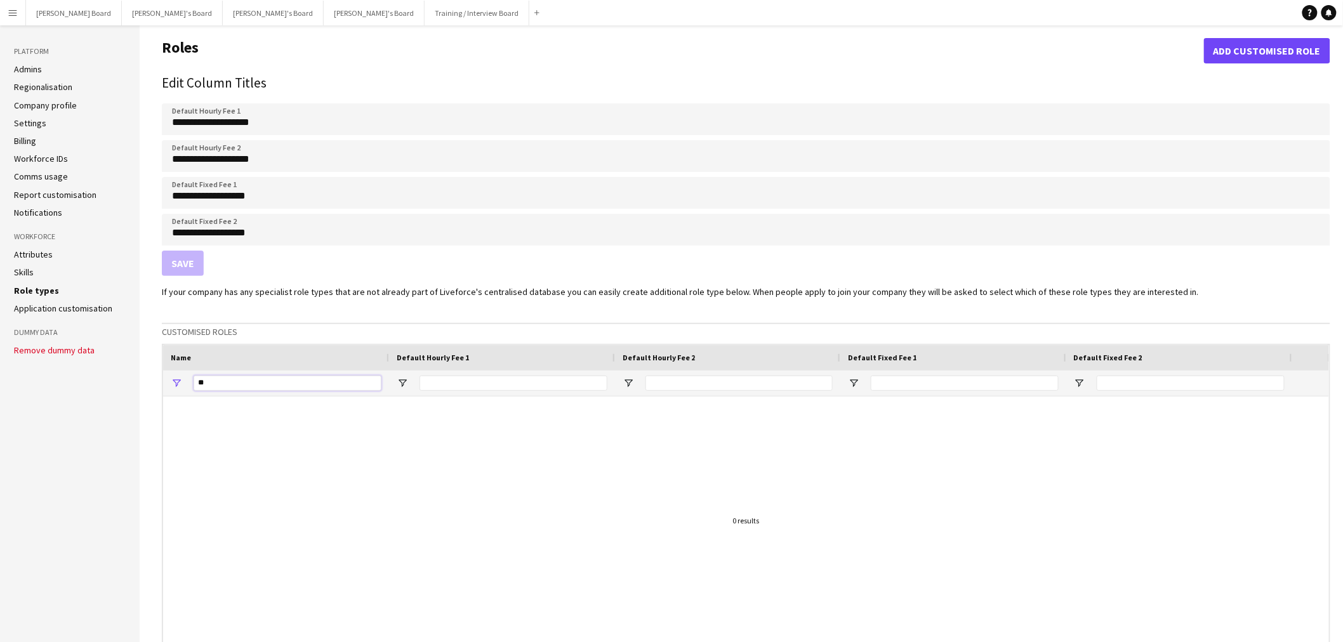
type input "*"
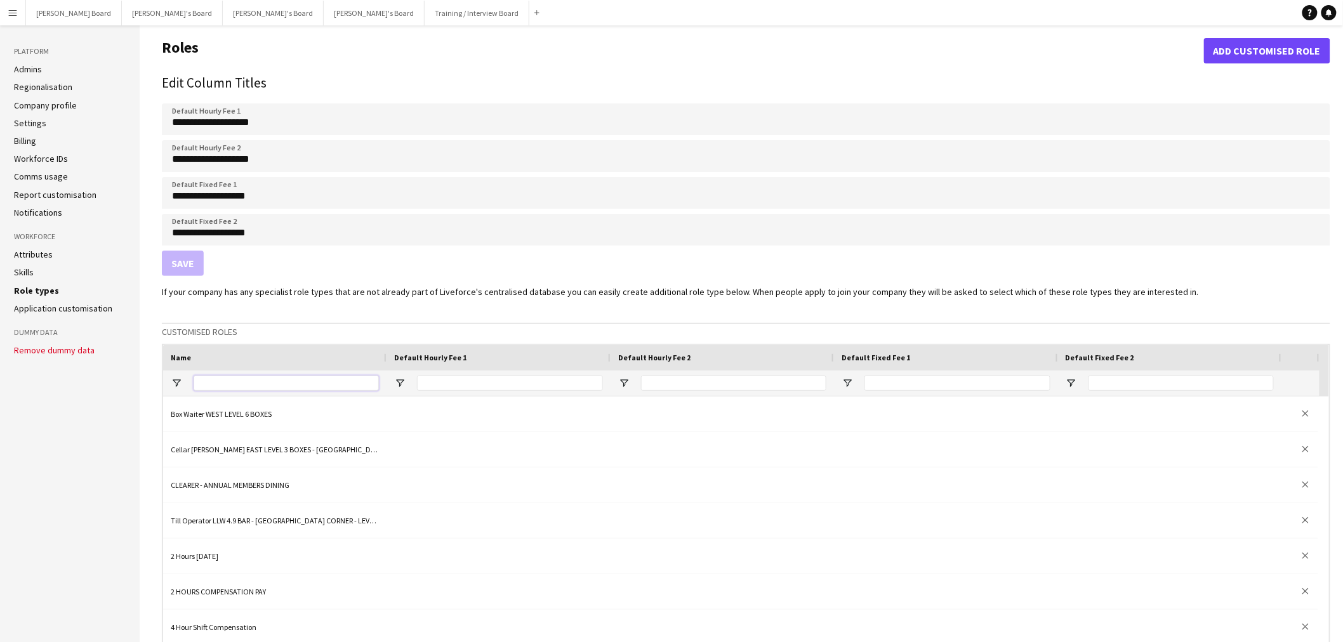
type input "*"
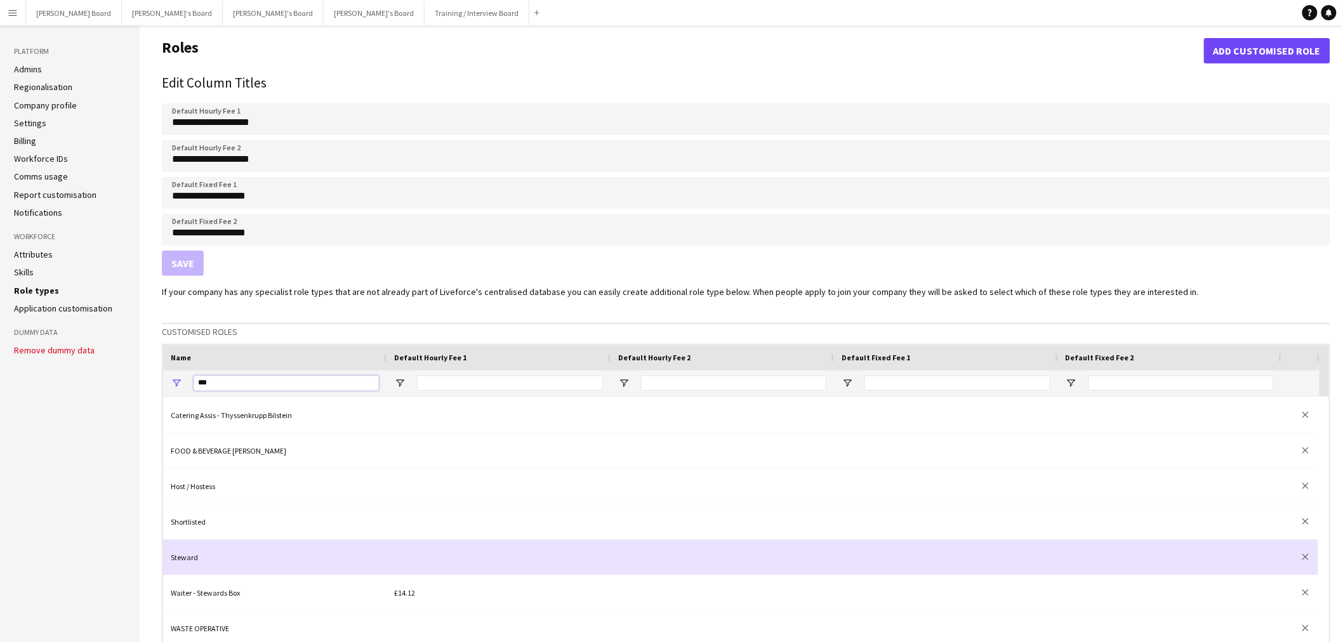
type input "***"
click at [315, 554] on div "Steward" at bounding box center [274, 557] width 223 height 35
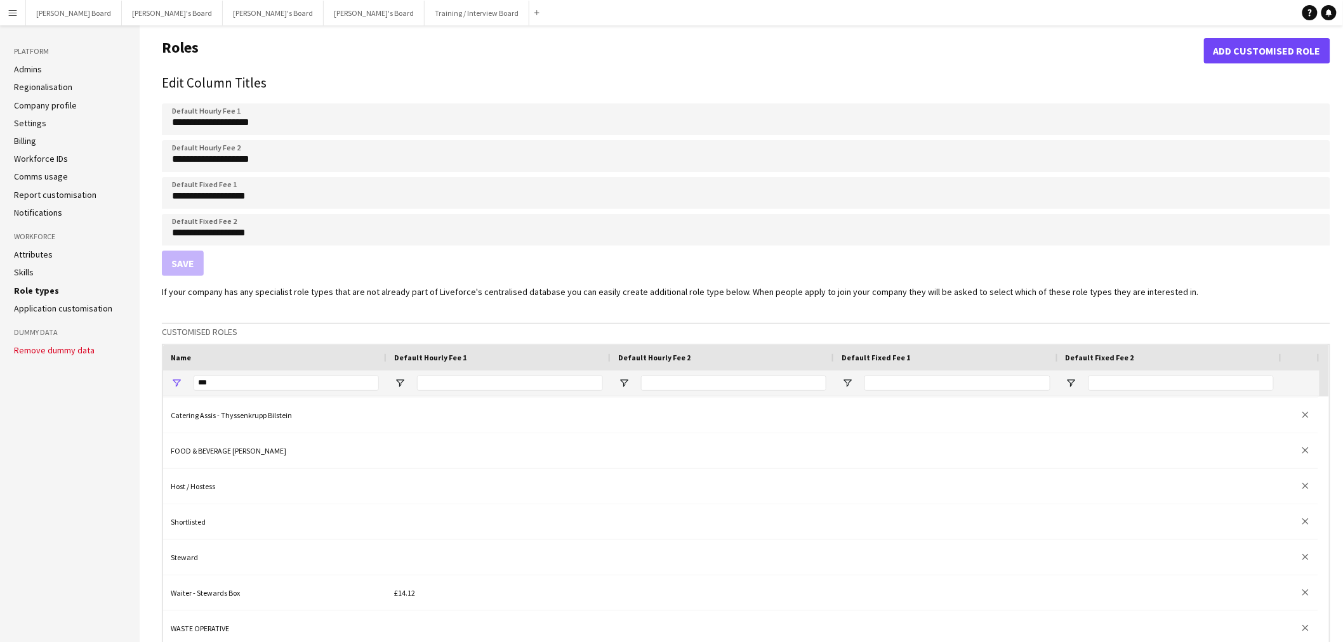
click at [277, 388] on div "***" at bounding box center [286, 383] width 185 height 25
click at [276, 380] on input "***" at bounding box center [286, 383] width 185 height 15
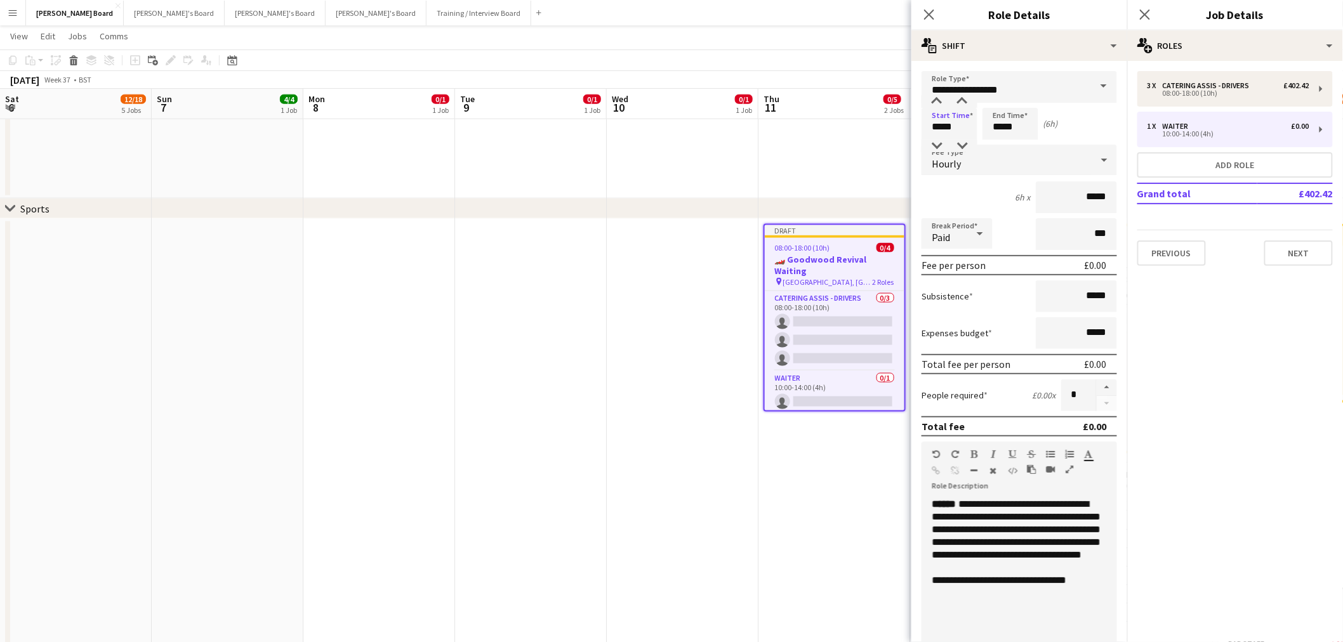
scroll to position [0, 409]
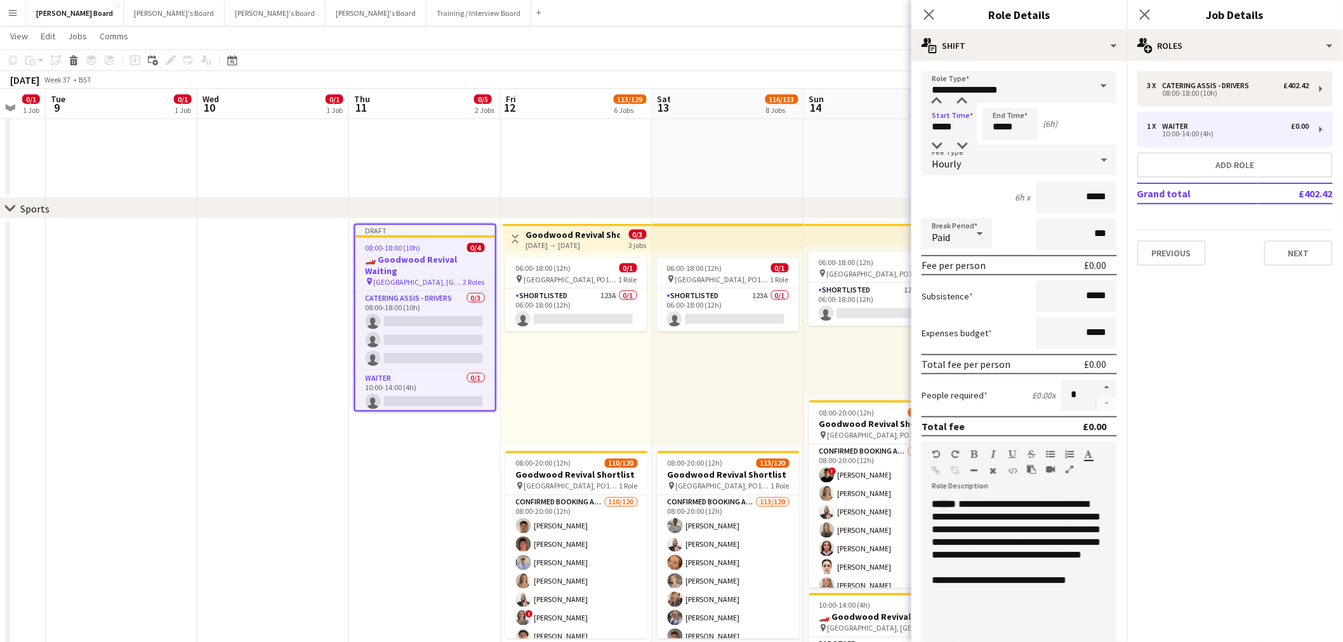
type input "*****"
drag, startPoint x: 1033, startPoint y: 189, endPoint x: 1111, endPoint y: 187, distance: 78.1
click at [1111, 187] on form "**********" at bounding box center [1019, 433] width 216 height 724
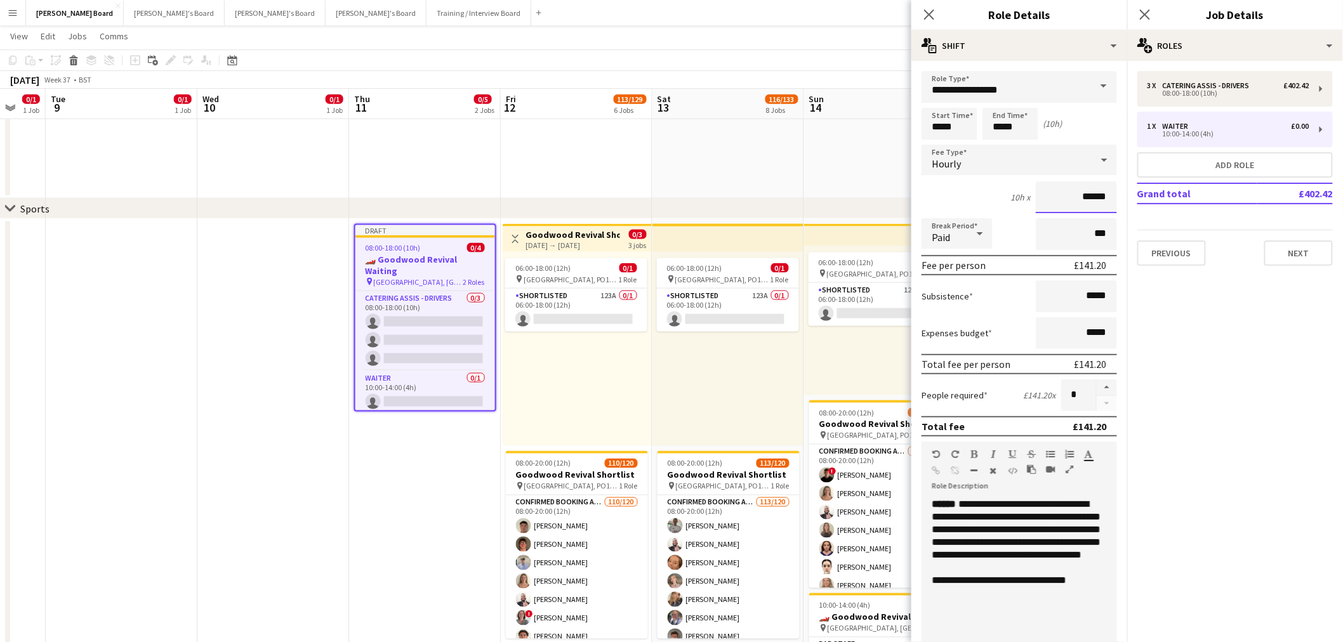
type input "******"
click at [444, 491] on app-date-cell "Draft 08:00-18:00 (10h) 0/4 🏎️ Goodwood Revival Waiting pin Goodwood Motor Circ…" at bounding box center [425, 547] width 152 height 656
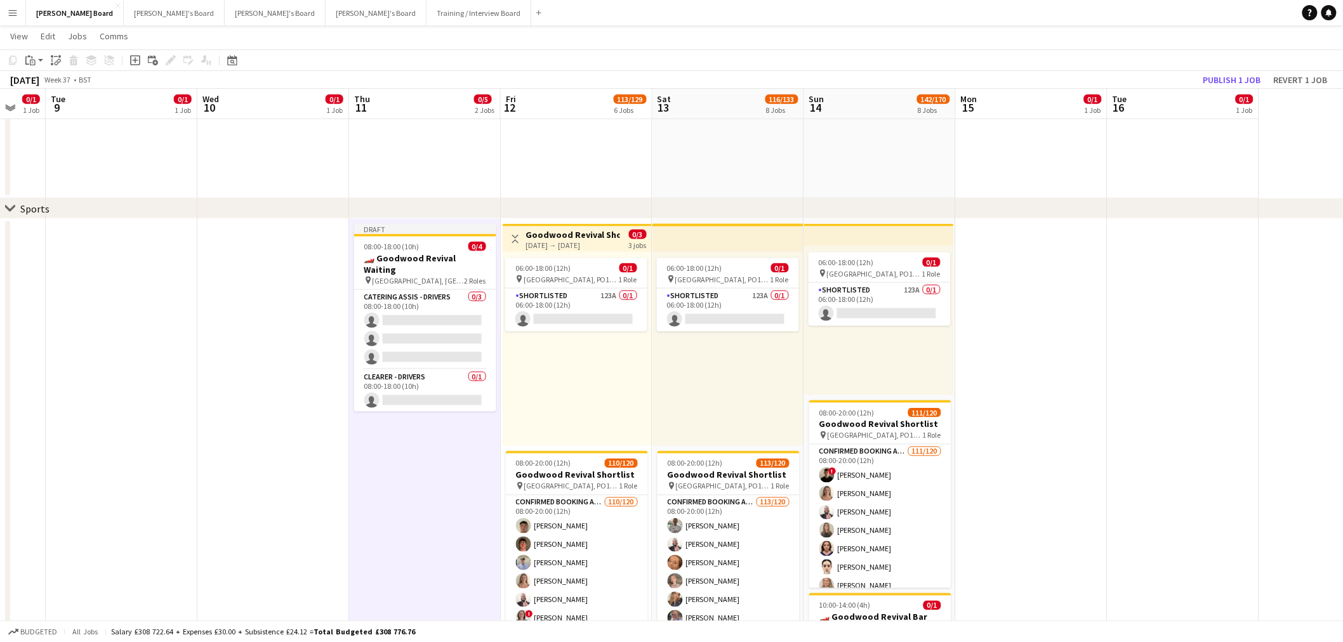
drag, startPoint x: 262, startPoint y: 515, endPoint x: 527, endPoint y: 476, distance: 267.5
click at [842, 471] on app-calendar-viewport "Sat 6 12/18 5 Jobs Sun 7 4/4 1 Job Mon 8 0/1 1 Job Tue 9 0/1 1 Job Wed 10 0/1 1…" at bounding box center [671, 643] width 1343 height 2456
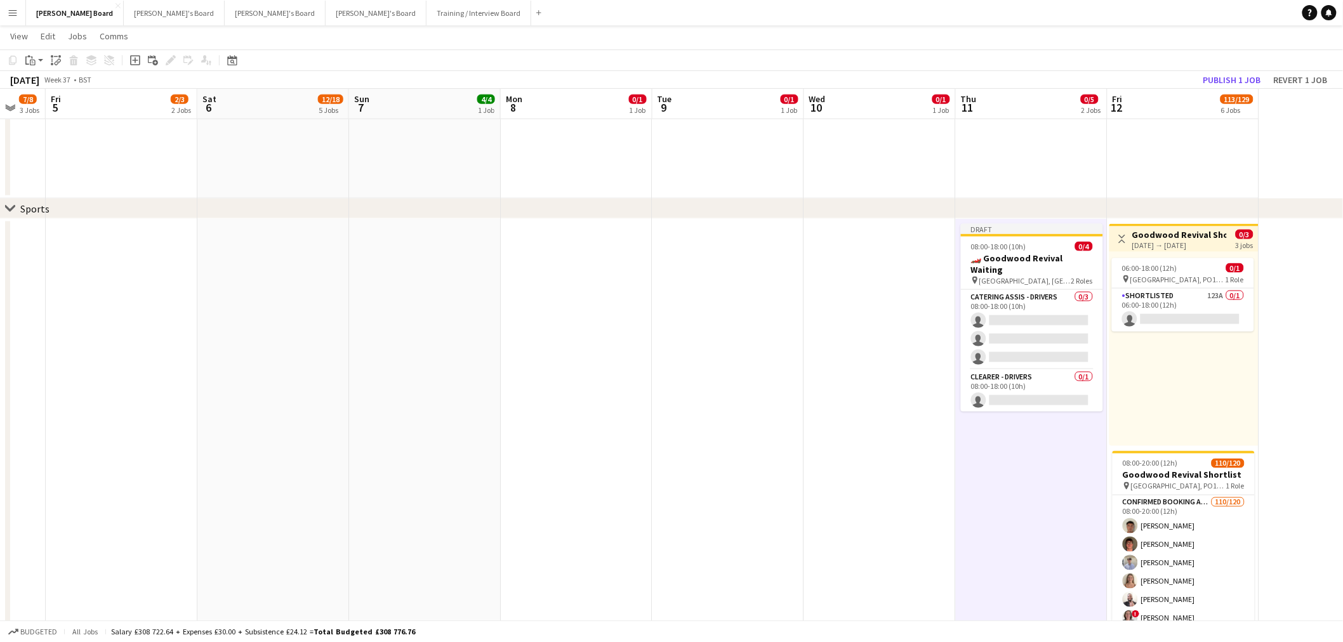
scroll to position [0, 0]
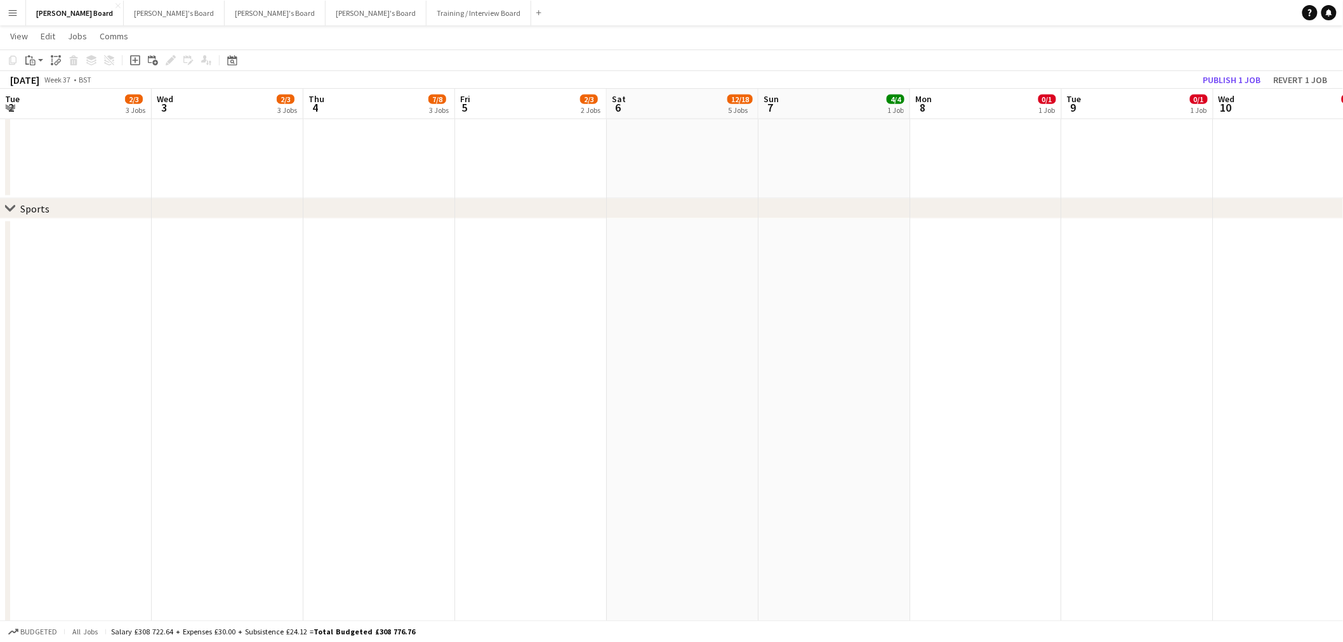
drag, startPoint x: 828, startPoint y: 437, endPoint x: 492, endPoint y: 420, distance: 336.8
click at [847, 435] on app-calendar-viewport "Tue 2 2/3 3 Jobs Wed 3 2/3 3 Jobs Thu 4 7/8 3 Jobs Fri 5 2/3 2 Jobs Sat 6 12/18…" at bounding box center [671, 643] width 1343 height 2456
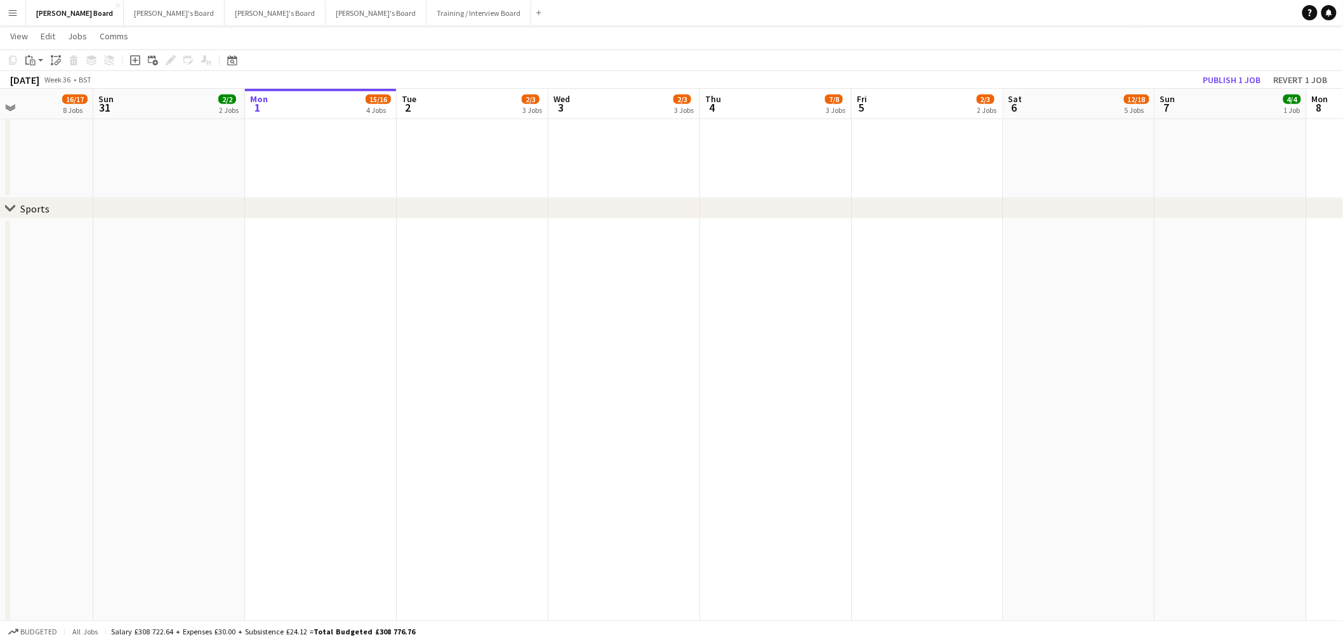
click at [1022, 382] on app-calendar-viewport "Sat 30 16/17 8 Jobs Sun 31 2/2 2 Jobs Mon 1 15/16 4 Jobs Tue 2 2/3 3 Jobs Wed 3…" at bounding box center [671, 643] width 1343 height 2456
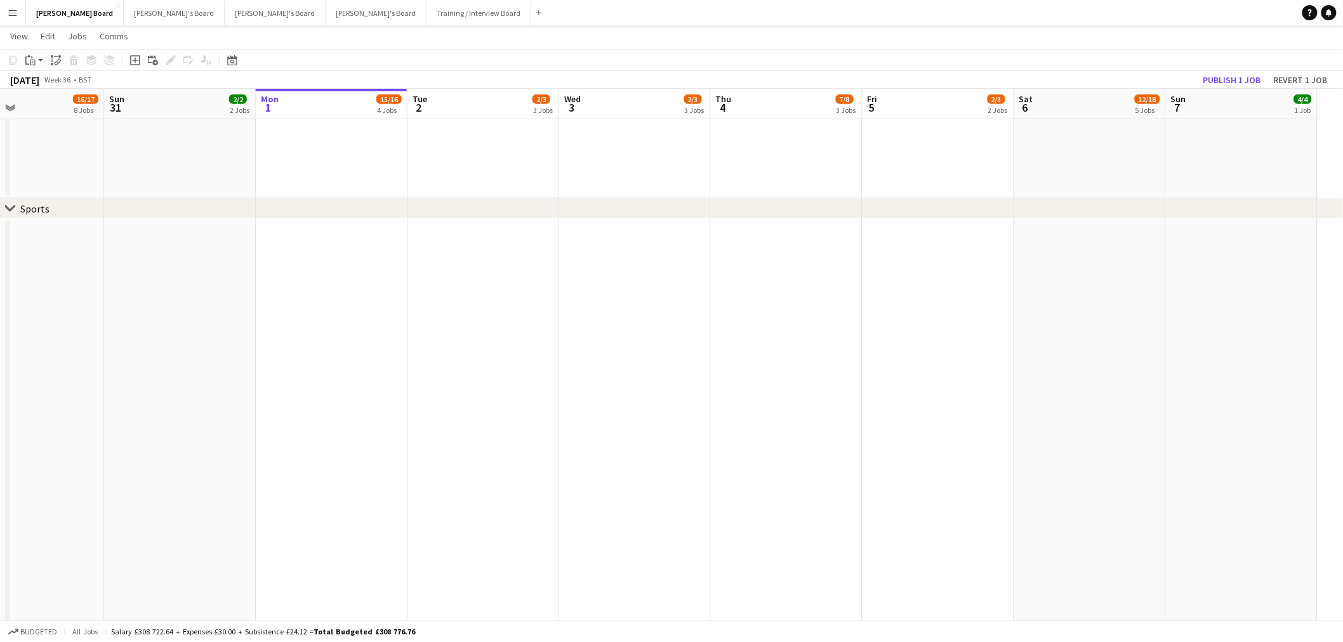
drag, startPoint x: 875, startPoint y: 359, endPoint x: 608, endPoint y: 371, distance: 266.9
click at [897, 354] on app-calendar-viewport "Thu 28 2/2 2 Jobs Fri 29 6/8 5 Jobs Sat 30 16/17 8 Jobs Sun 31 2/2 2 Jobs Mon 1…" at bounding box center [671, 643] width 1343 height 2456
drag, startPoint x: 842, startPoint y: 358, endPoint x: 833, endPoint y: 378, distance: 21.6
click at [880, 362] on app-calendar-viewport "Mon 25 4/4 3 Jobs Tue 26 2/2 2 Jobs Wed 27 4/4 2 Jobs Thu 28 2/2 2 Jobs Fri 29 …" at bounding box center [671, 643] width 1343 height 2456
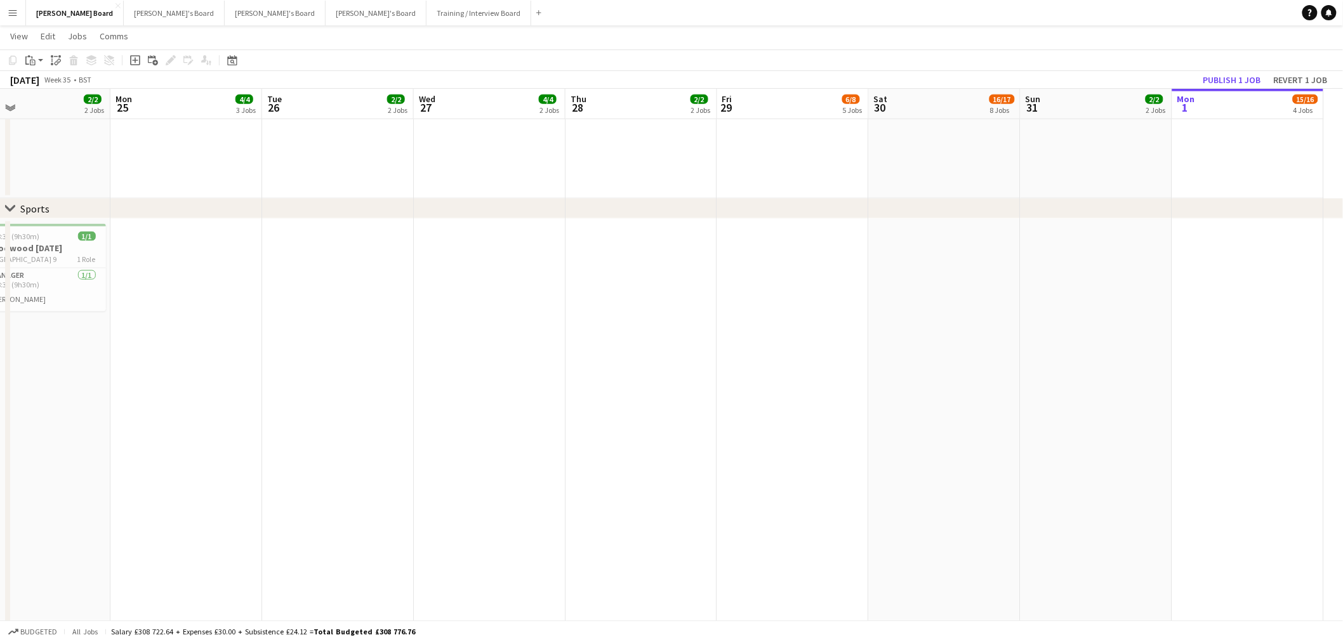
click at [873, 384] on app-calendar-viewport "Fri 22 7/7 5 Jobs Sat 23 41/45 12 Jobs Sun 24 2/2 2 Jobs Mon 25 4/4 3 Jobs Tue …" at bounding box center [671, 643] width 1343 height 2456
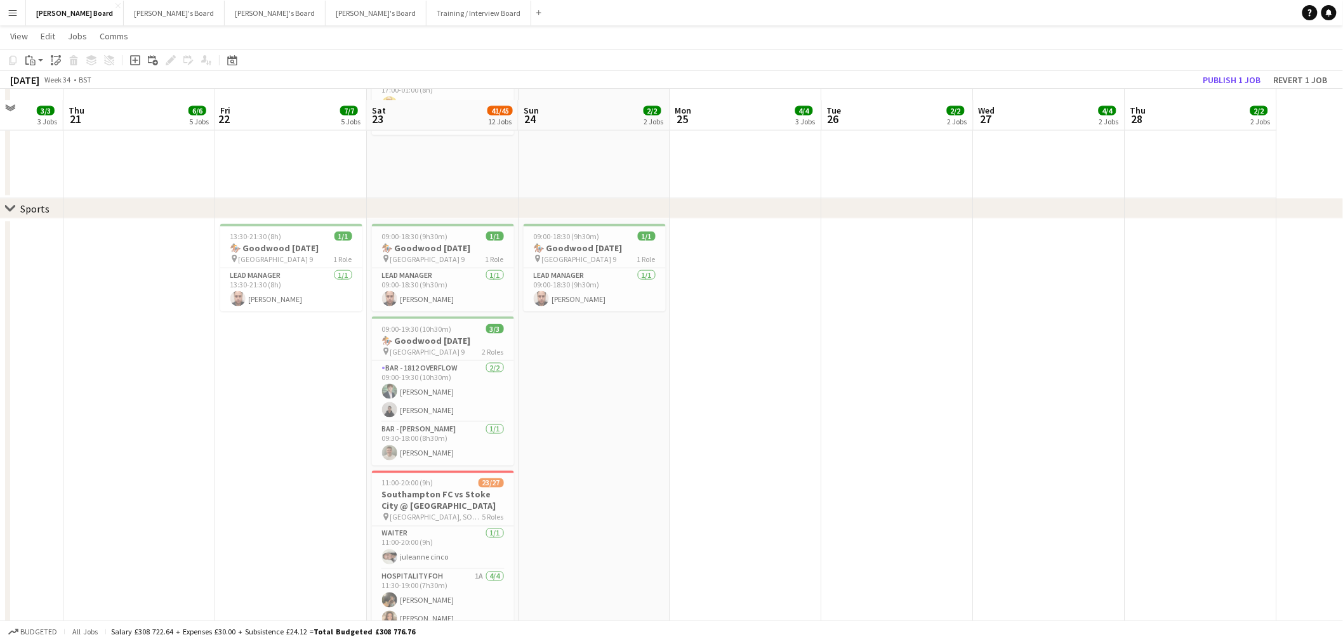
scroll to position [776, 0]
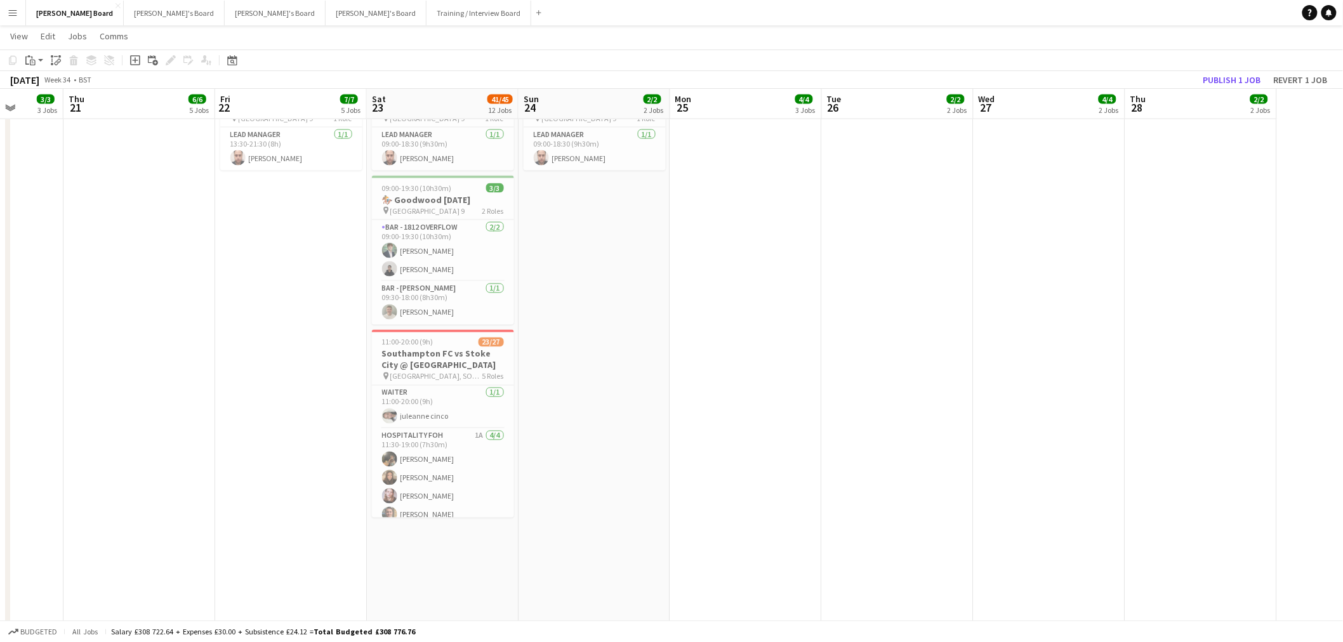
drag, startPoint x: 807, startPoint y: 421, endPoint x: 747, endPoint y: 409, distance: 61.4
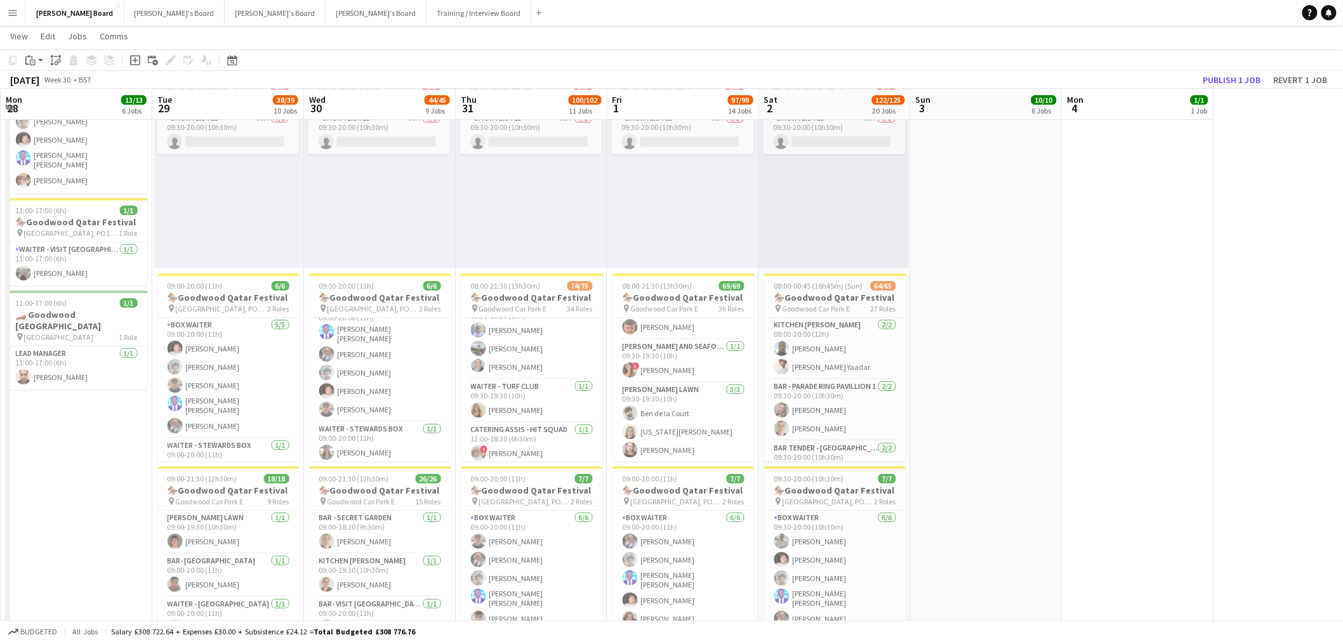
scroll to position [1410, 0]
drag, startPoint x: 1137, startPoint y: 390, endPoint x: 1112, endPoint y: 388, distance: 25.4
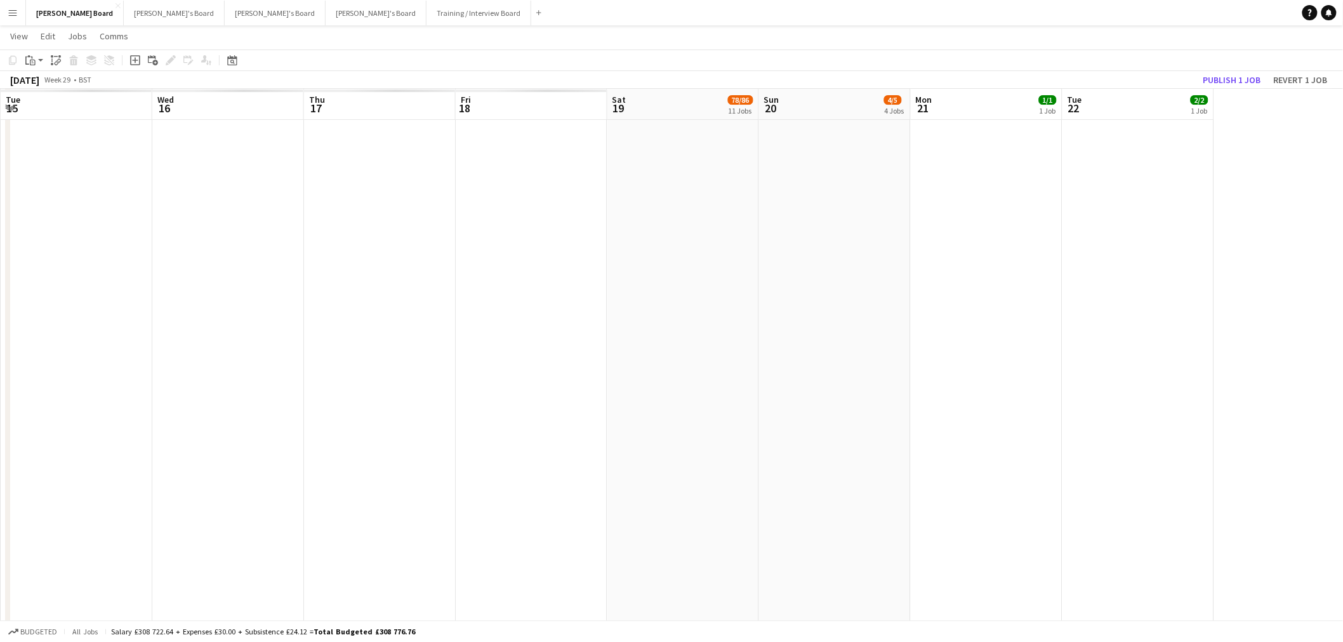
scroll to position [0, 454]
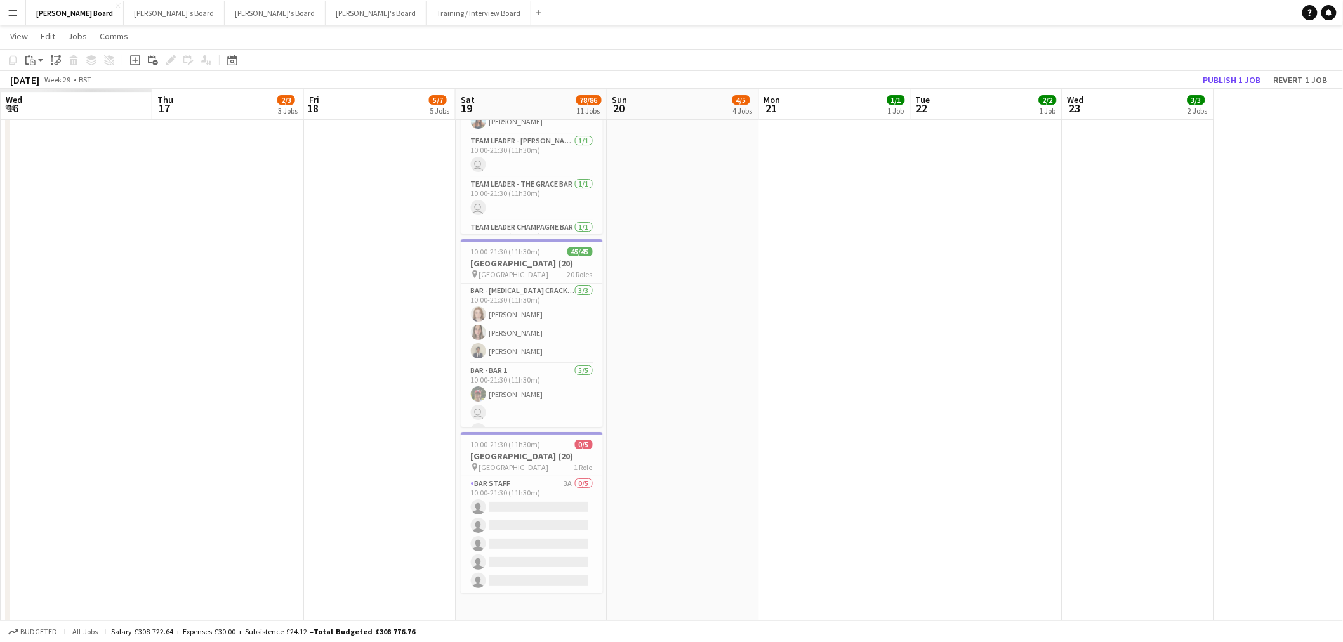
drag, startPoint x: 1078, startPoint y: 407, endPoint x: 513, endPoint y: 377, distance: 565.6
click at [510, 378] on app-calendar-viewport "Sun 13 Mon 14 Tue 15 Wed 16 Thu 17 2/3 3 Jobs Fri 18 5/7 5 Jobs Sat 19 78/86 11…" at bounding box center [671, 123] width 1343 height 3672
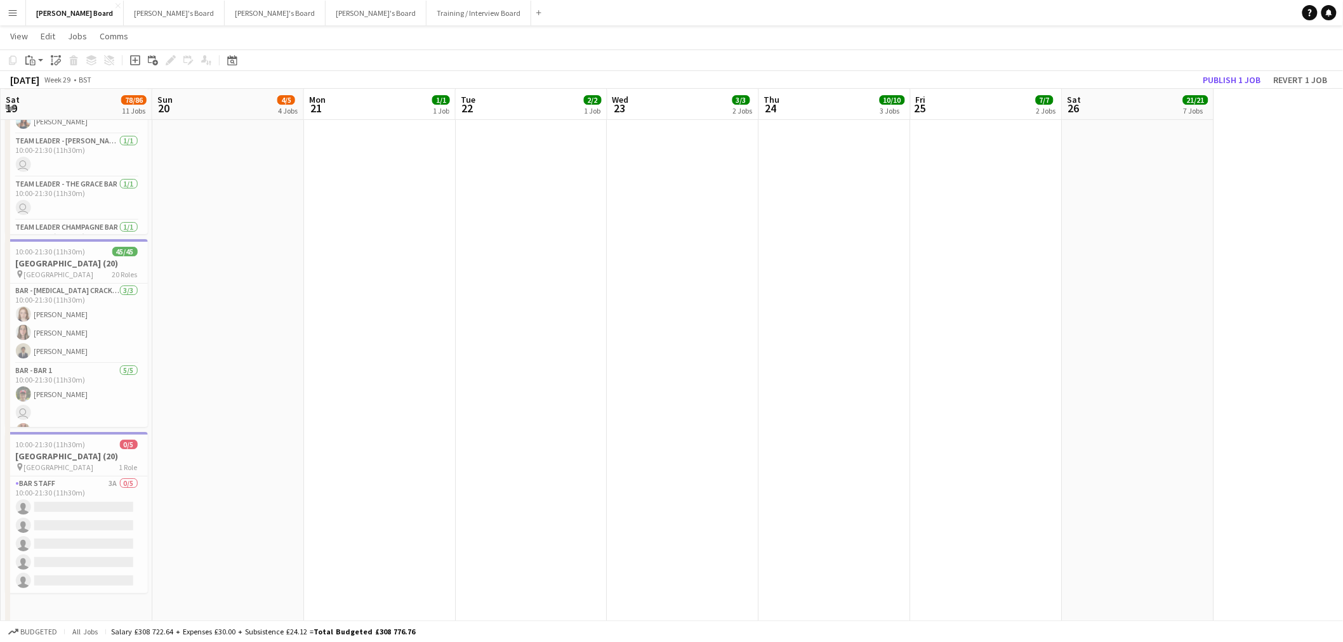
drag, startPoint x: 479, startPoint y: 378, endPoint x: 531, endPoint y: 352, distance: 58.5
click at [873, 364] on app-calendar-viewport "Wed 16 Thu 17 2/3 3 Jobs Fri 18 5/7 5 Jobs Sat 19 78/86 11 Jobs Sun 20 4/5 4 Jo…" at bounding box center [671, 123] width 1343 height 3672
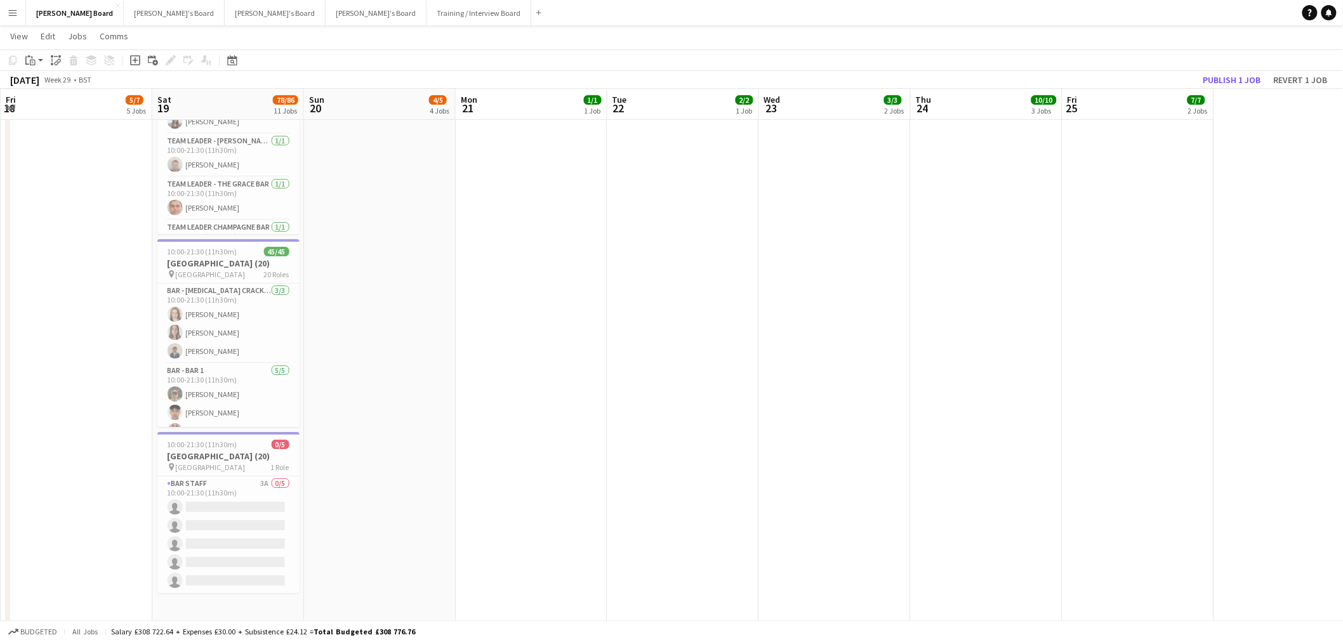
scroll to position [0, 352]
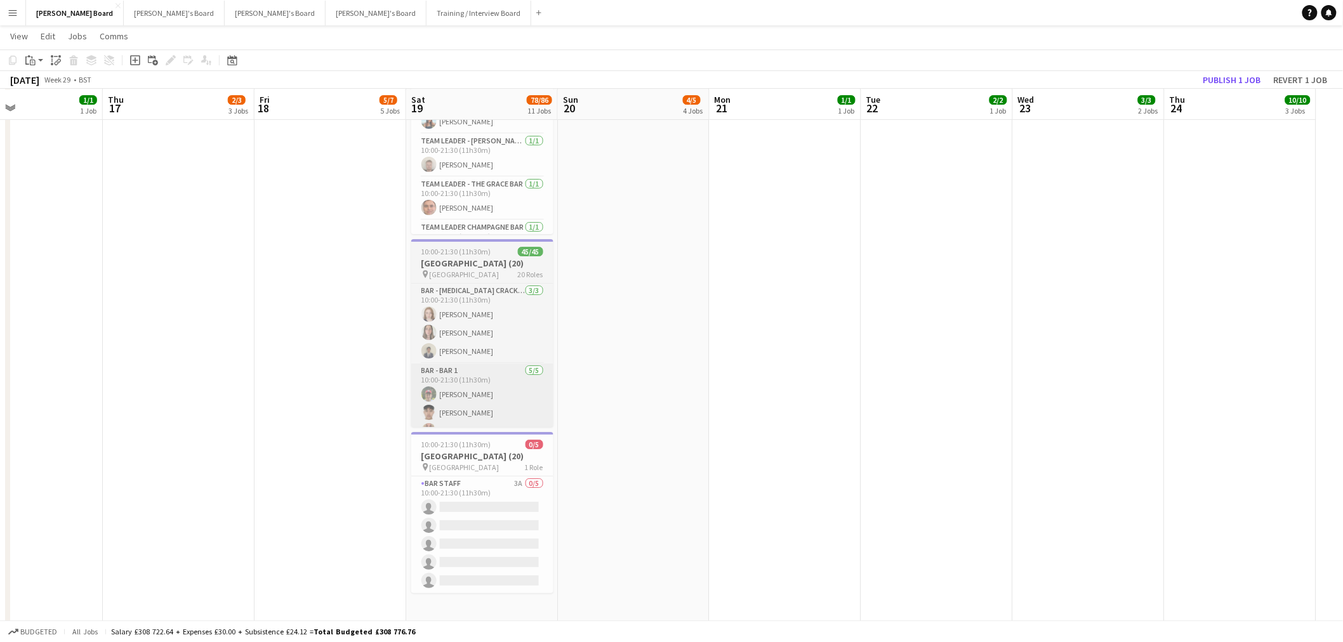
drag, startPoint x: 704, startPoint y: 360, endPoint x: 535, endPoint y: 366, distance: 169.6
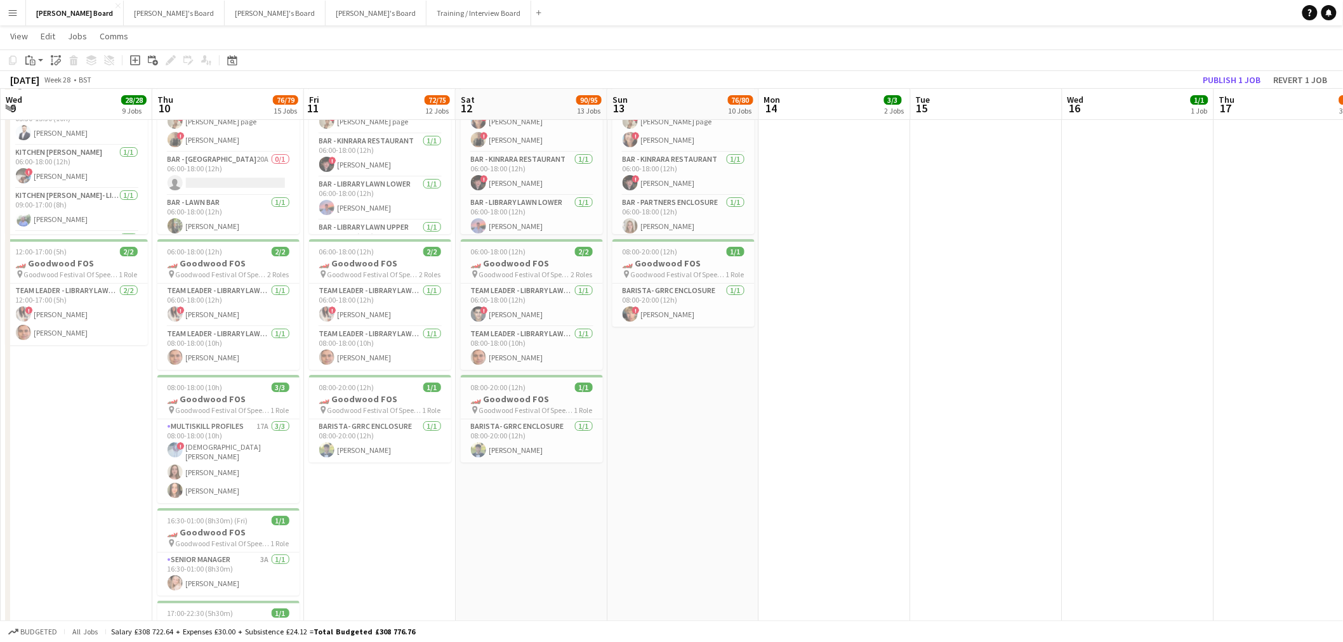
scroll to position [0, 336]
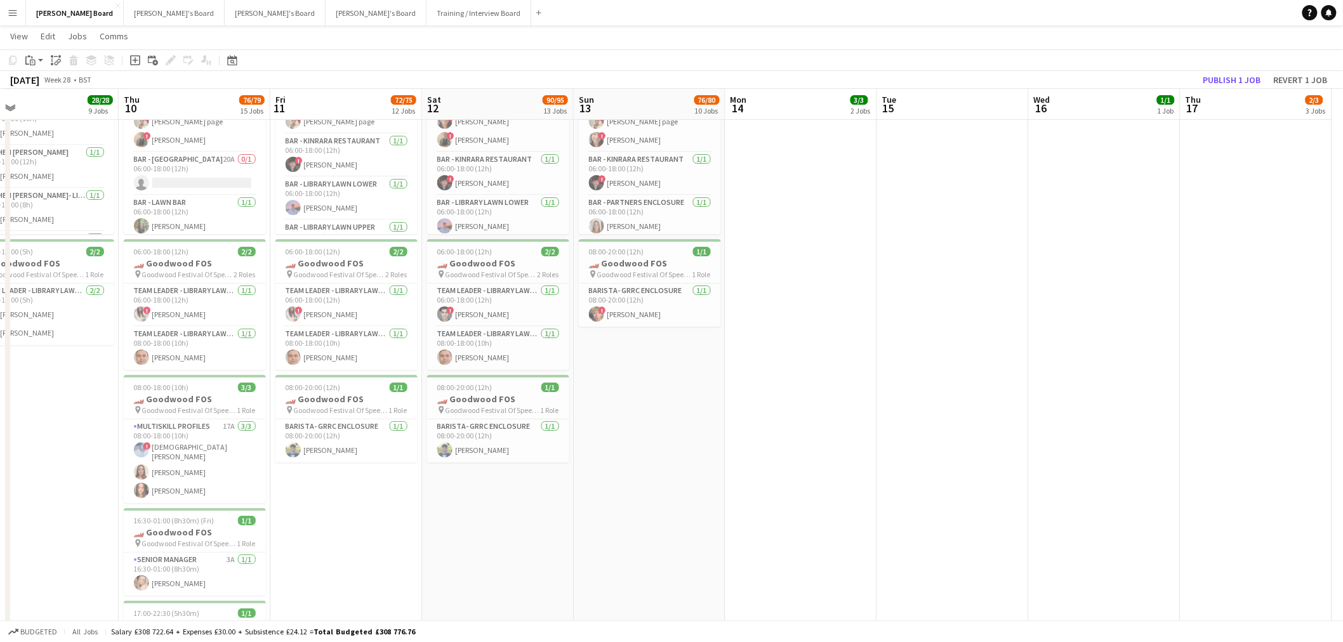
drag, startPoint x: 649, startPoint y: 372, endPoint x: 767, endPoint y: 375, distance: 118.1
click at [767, 375] on app-calendar-viewport "Mon 7 Tue 8 Wed 9 28/28 9 Jobs Thu 10 76/79 15 Jobs Fri 11 72/75 12 Jobs Sat 12…" at bounding box center [671, 259] width 1343 height 3944
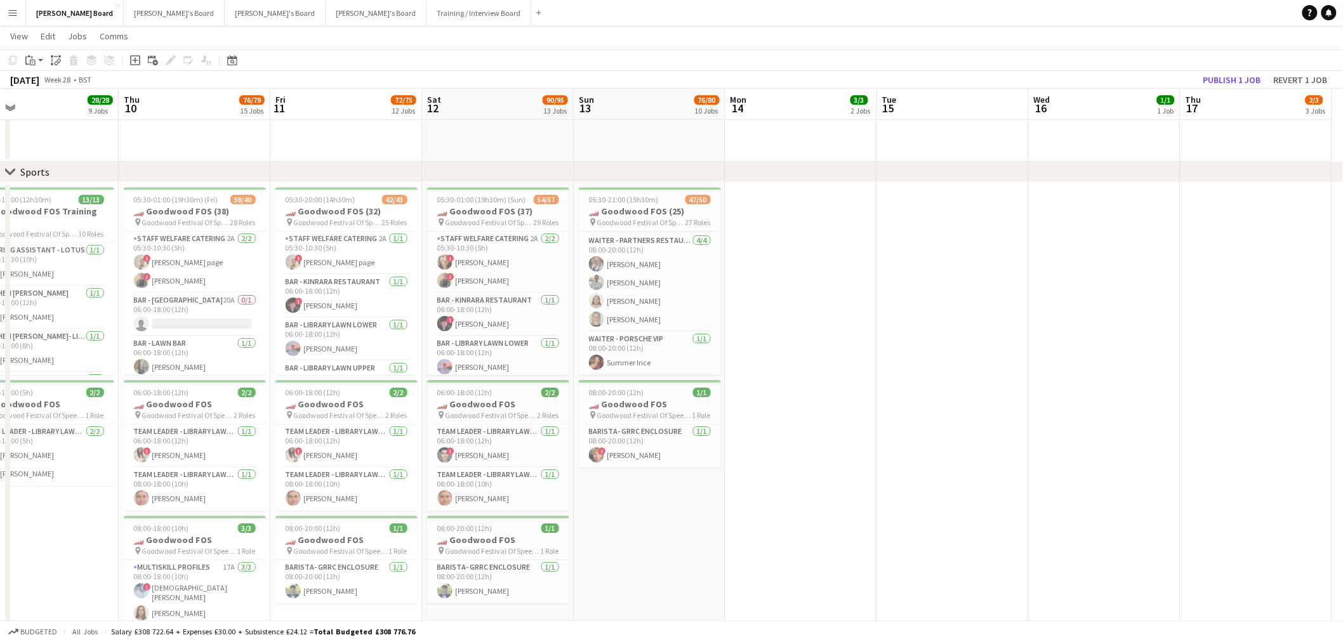
scroll to position [1269, 0]
drag, startPoint x: 823, startPoint y: 395, endPoint x: 809, endPoint y: 388, distance: 15.3
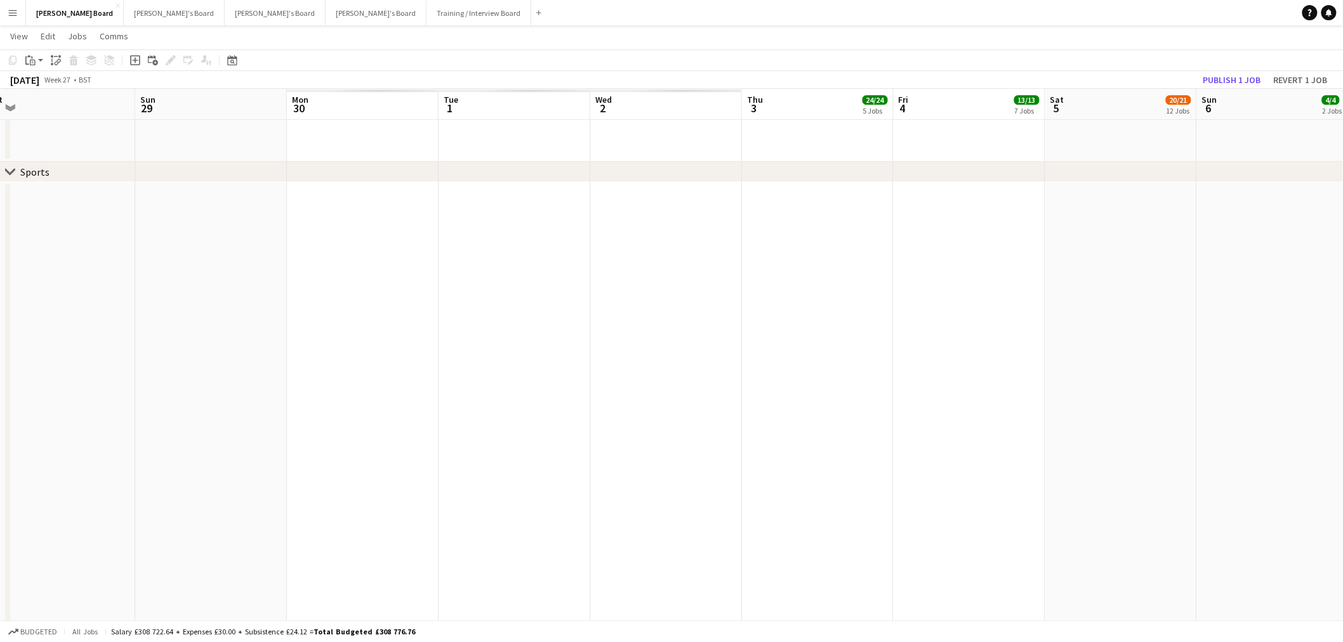
scroll to position [0, 454]
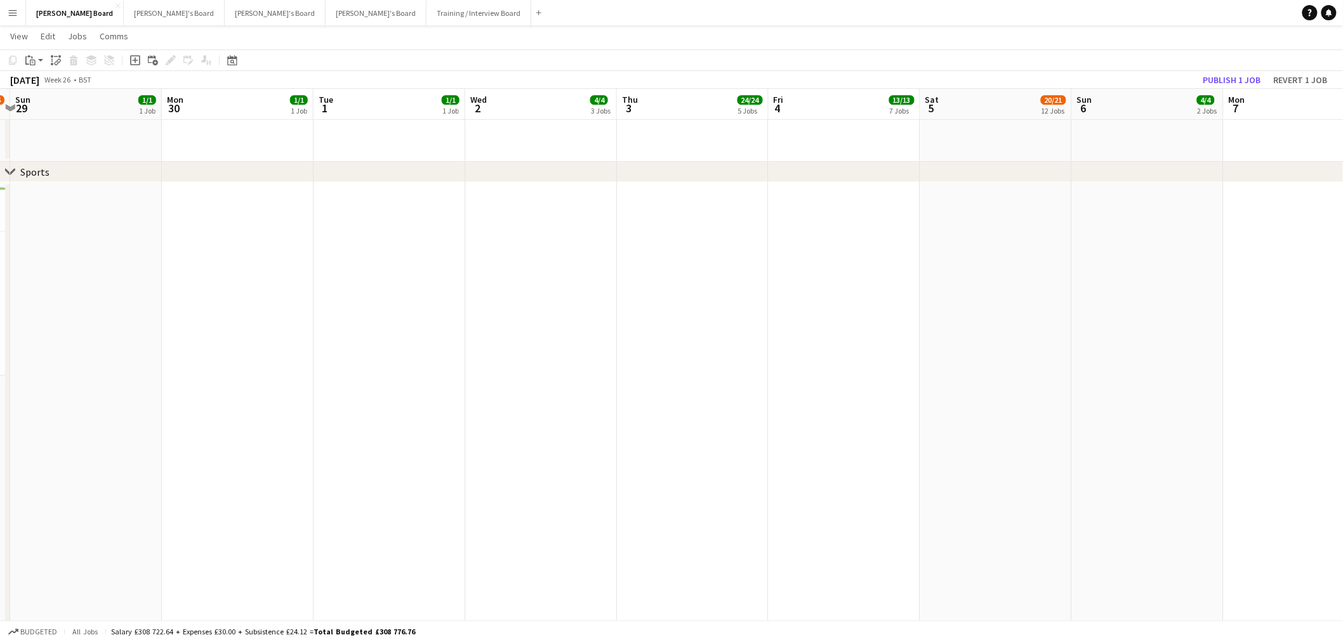
drag, startPoint x: 597, startPoint y: 397, endPoint x: 758, endPoint y: 388, distance: 161.5
click at [758, 388] on app-calendar-viewport "Fri 27 13/13 3 Jobs Sat 28 15/16 5 Jobs Sun 29 1/1 1 Job Mon 30 1/1 1 Job Tue 1…" at bounding box center [671, 500] width 1343 height 4144
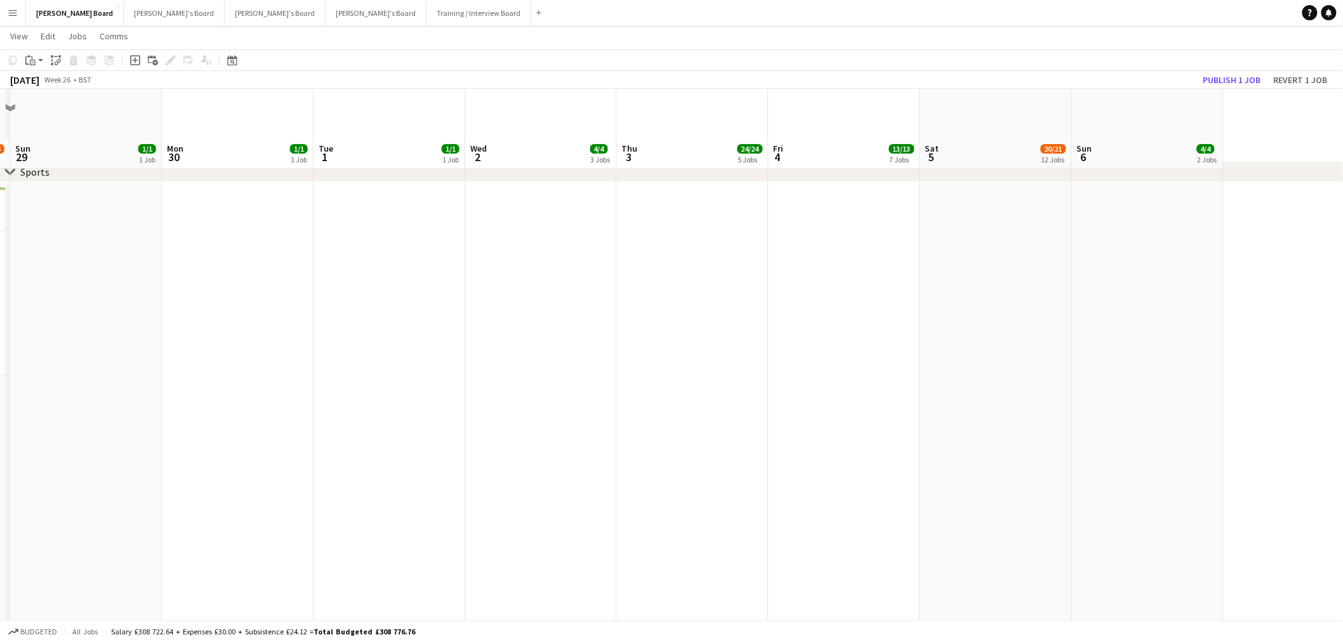
scroll to position [1692, 0]
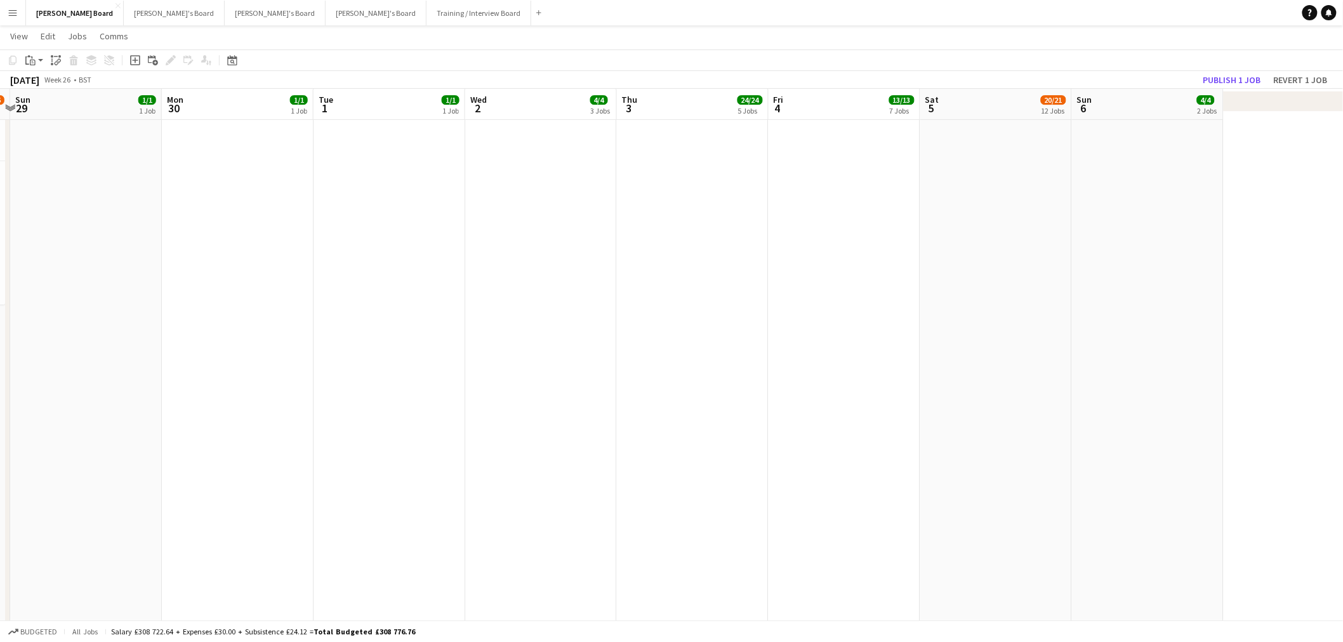
drag, startPoint x: 640, startPoint y: 385, endPoint x: 575, endPoint y: 385, distance: 64.7
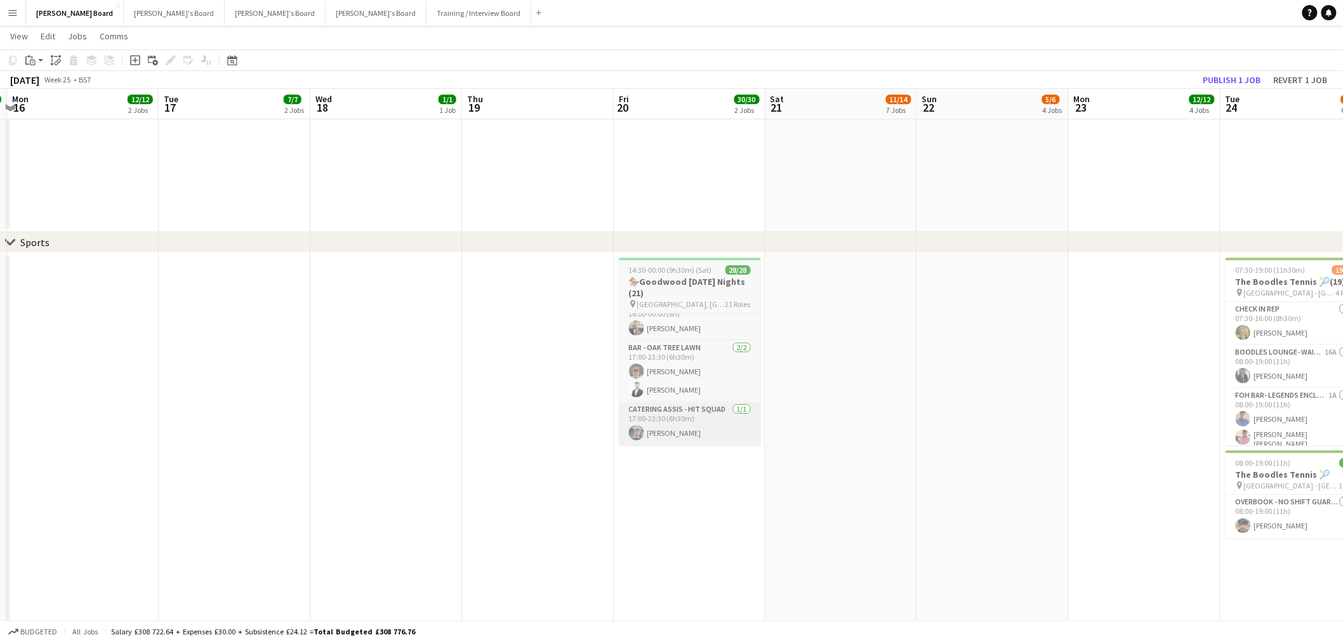
scroll to position [0, 448]
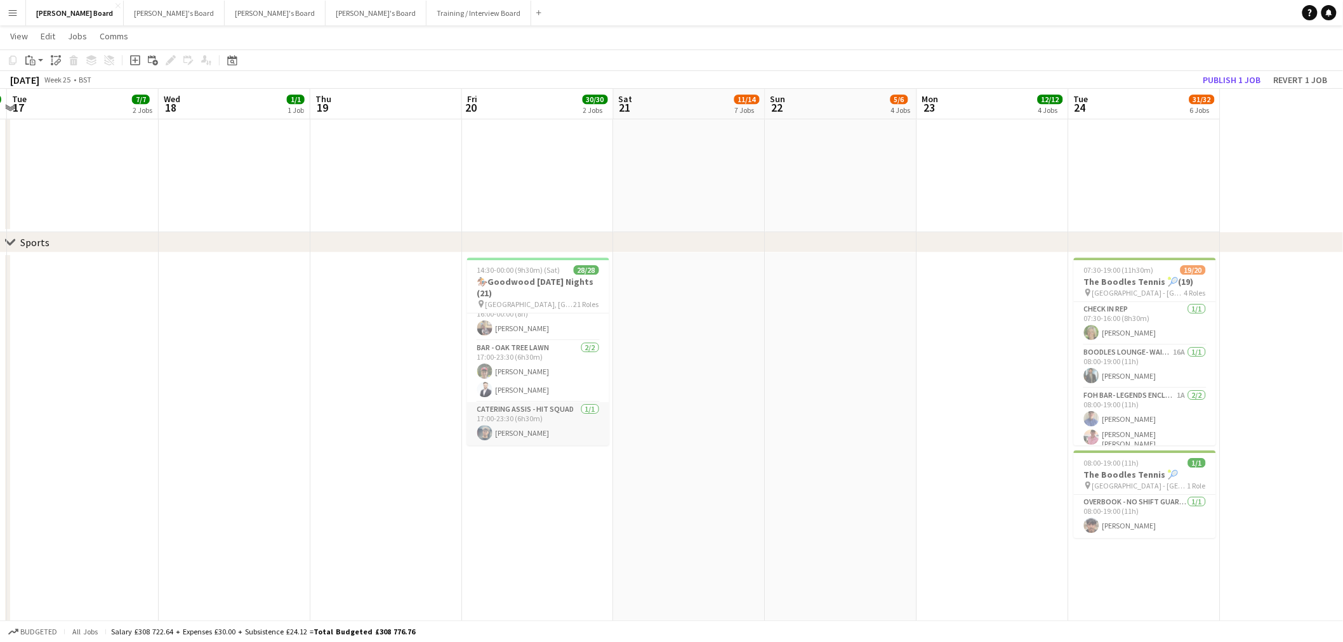
click at [519, 427] on app-card-role "CATERING ASSIS - HIT SQUAD 1/1 17:00-23:30 (6h30m) Alex Dodsworth" at bounding box center [538, 423] width 142 height 43
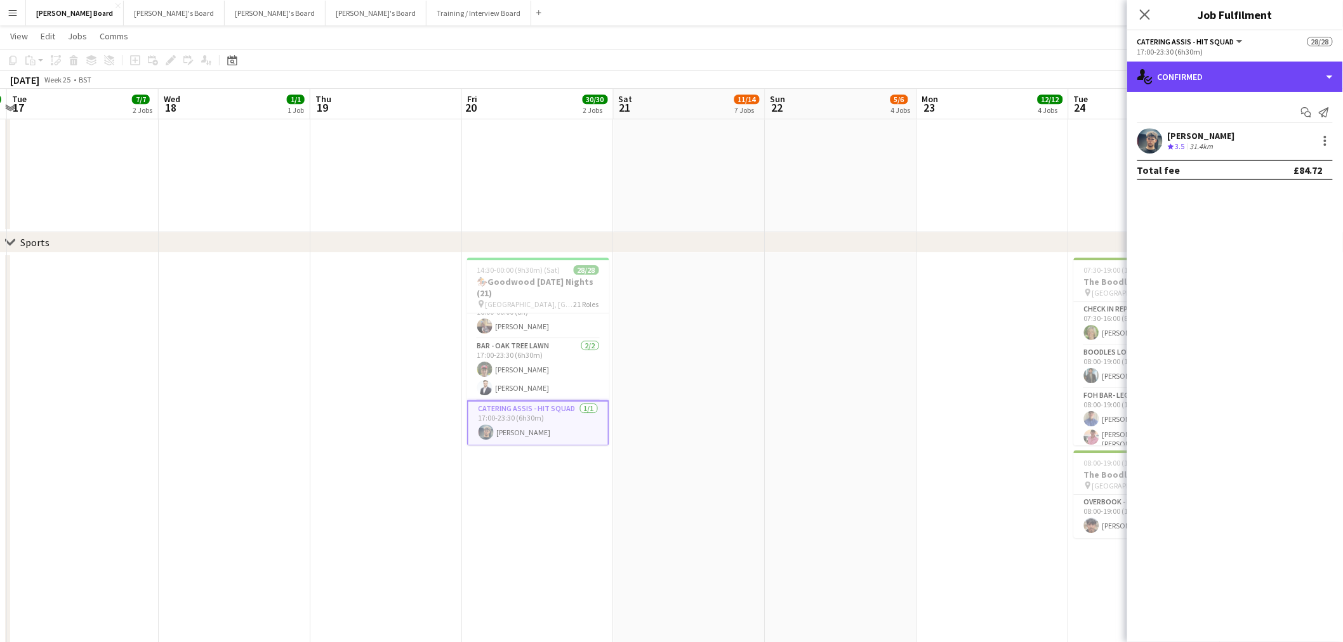
drag, startPoint x: 1261, startPoint y: 78, endPoint x: 1279, endPoint y: 176, distance: 99.5
click at [1261, 80] on div "single-neutral-actions-check-2 Confirmed" at bounding box center [1235, 77] width 216 height 30
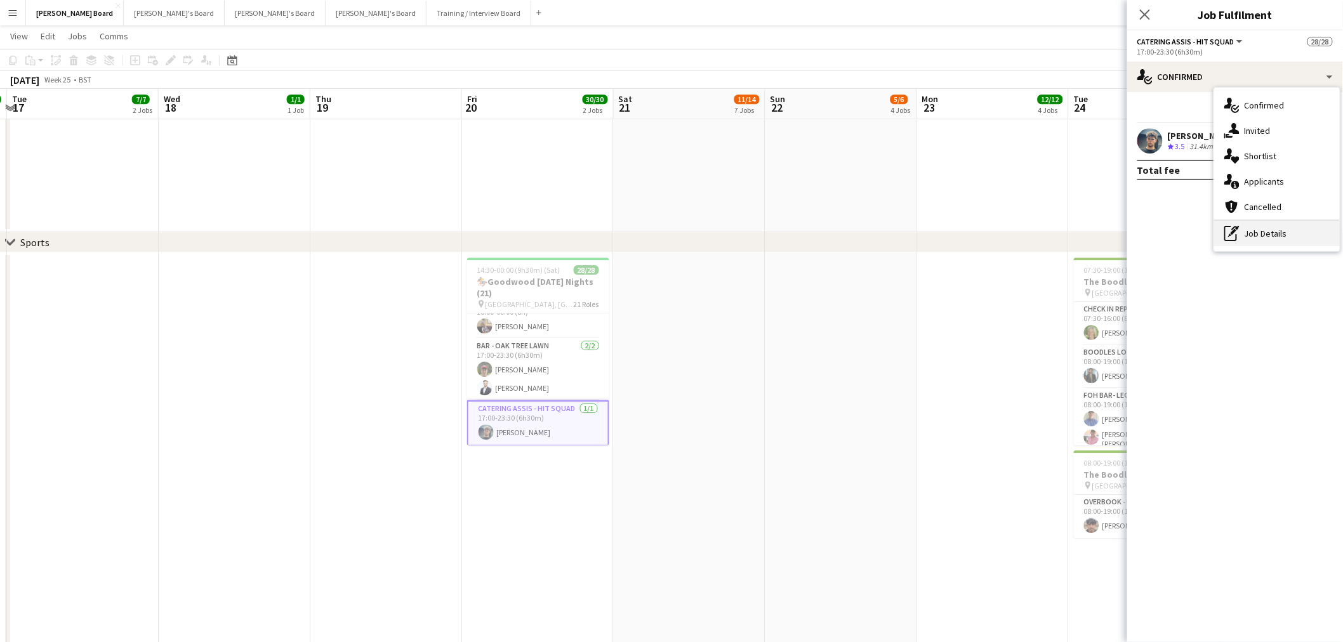
click at [1279, 239] on div "pen-write Job Details" at bounding box center [1277, 233] width 126 height 25
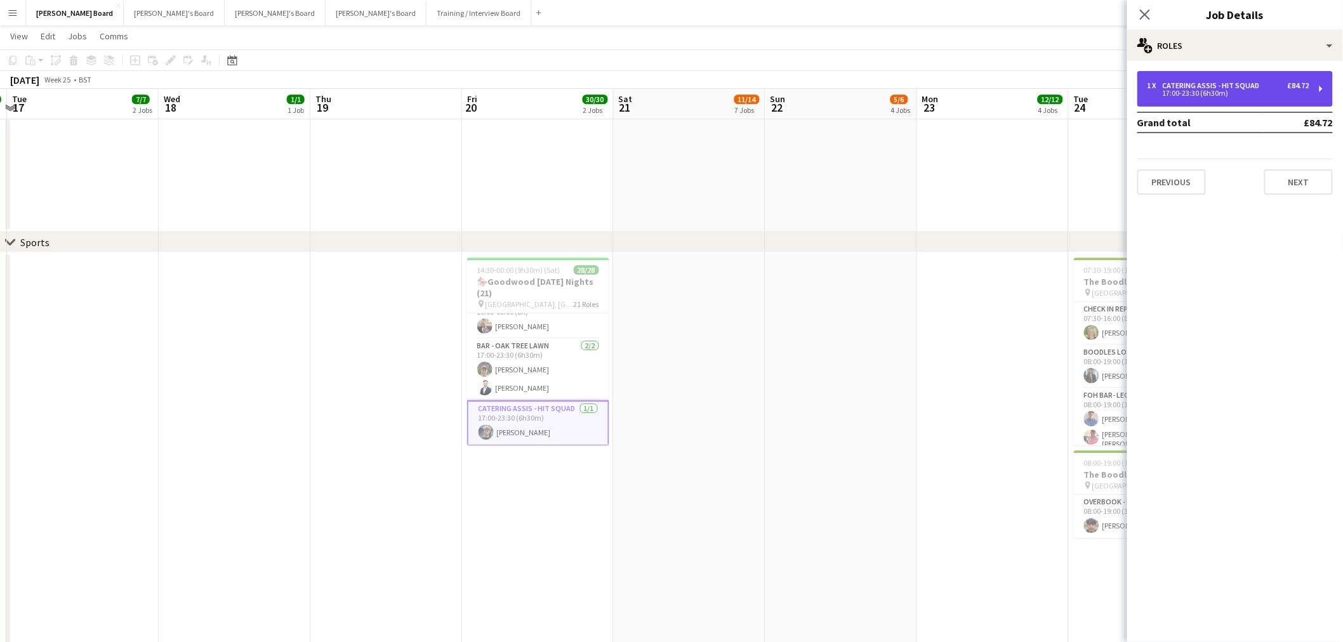
click at [1201, 77] on div "1 x CATERING ASSIS - HIT SQUAD £84.72 17:00-23:30 (6h30m)" at bounding box center [1234, 89] width 195 height 36
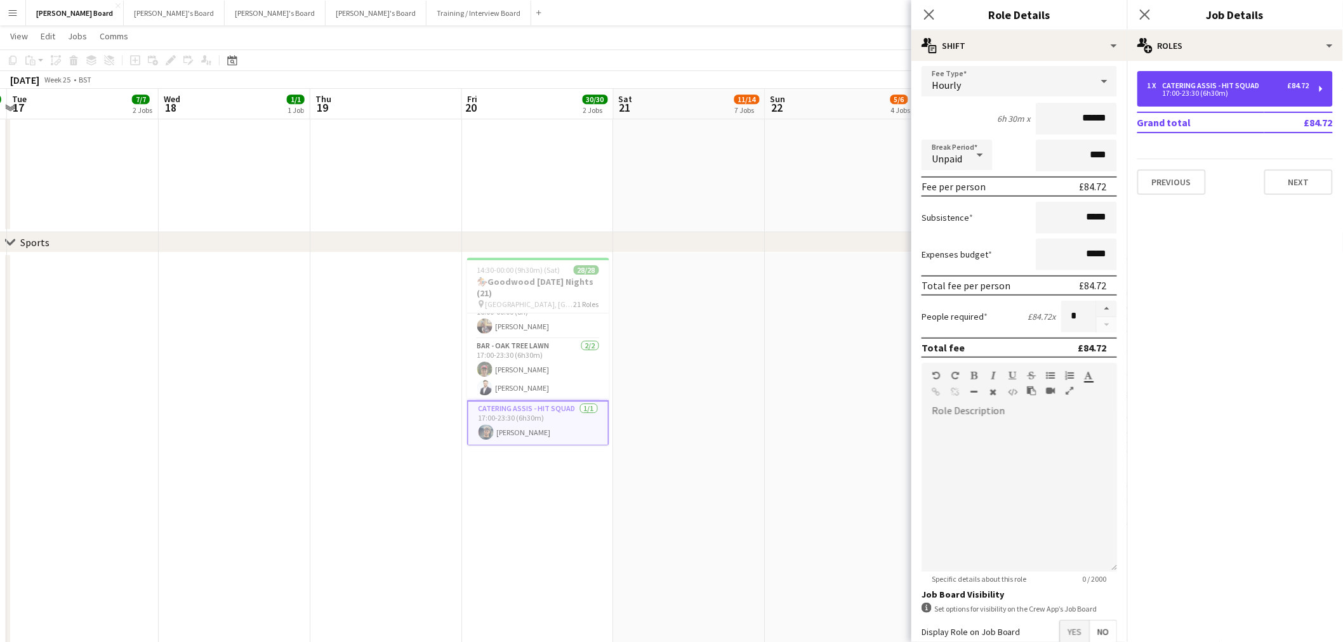
scroll to position [141, 0]
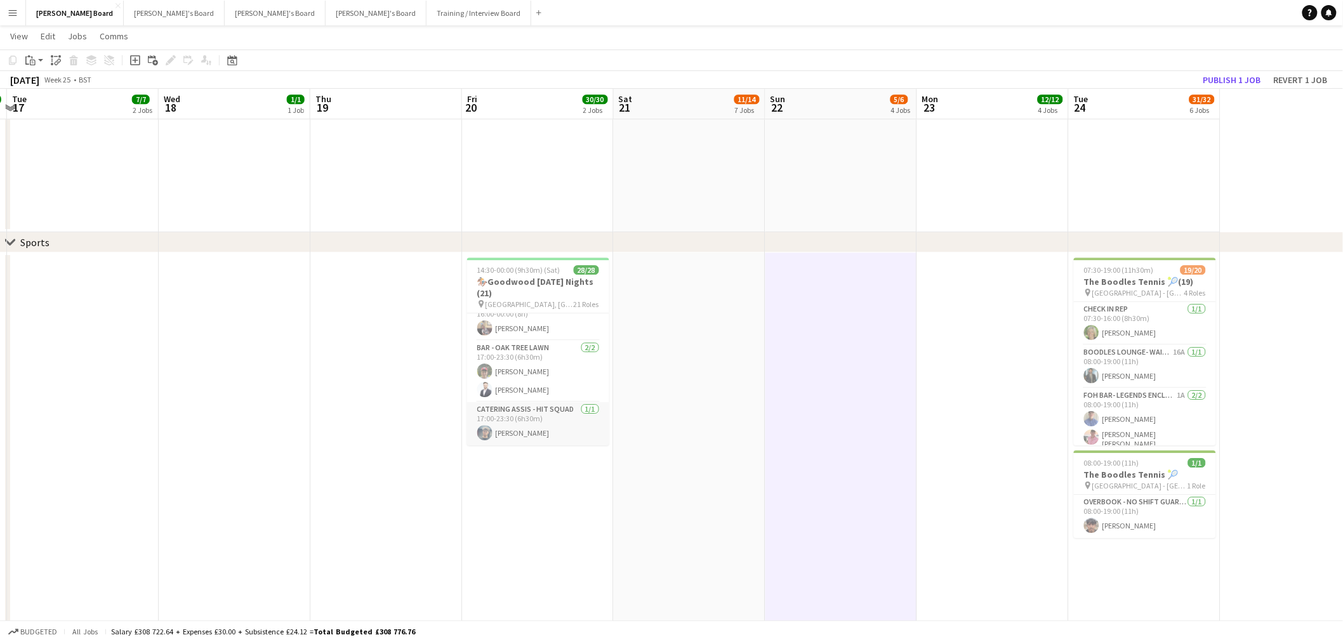
click at [538, 409] on app-card-role "CATERING ASSIS - HIT SQUAD 1/1 17:00-23:30 (6h30m) Alex Dodsworth" at bounding box center [538, 423] width 142 height 43
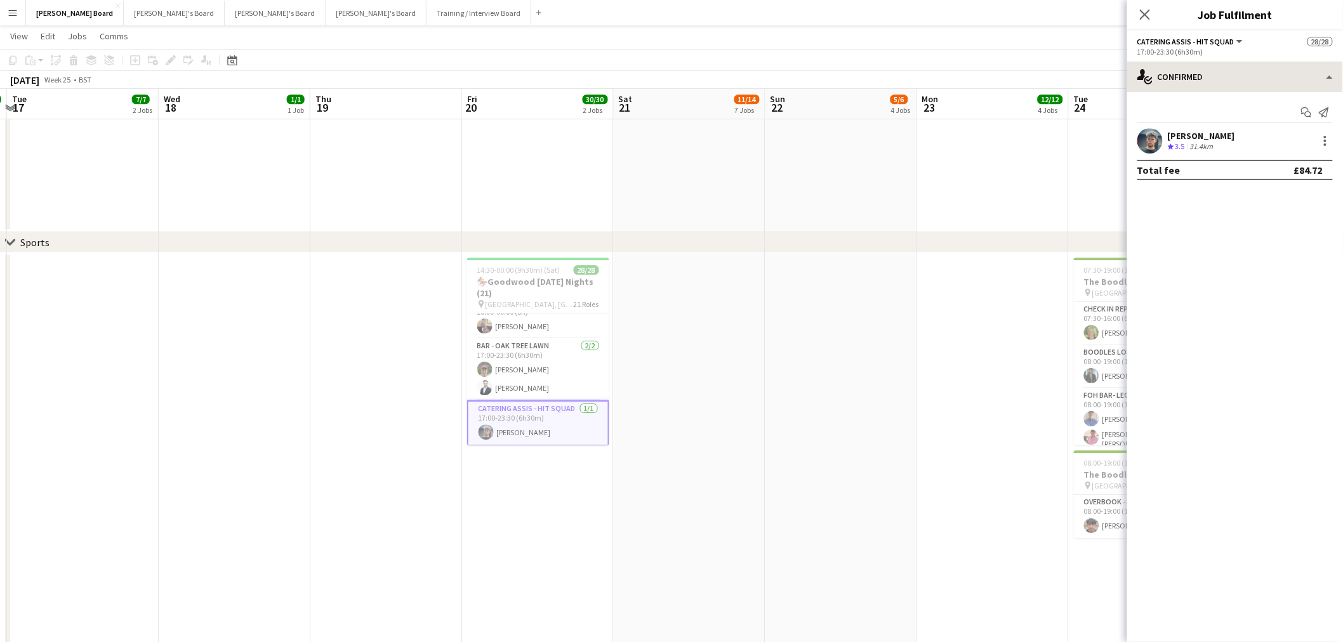
drag, startPoint x: 1230, startPoint y: 61, endPoint x: 1231, endPoint y: 74, distance: 13.4
click at [1228, 68] on div "CATERING ASSIS - HIT SQUAD All roles CATERING ASSIS - HIT SQUAD 28/28 17:00-23:…" at bounding box center [1235, 336] width 216 height 612
click at [1233, 79] on div "single-neutral-actions-check-2 Confirmed" at bounding box center [1235, 77] width 216 height 30
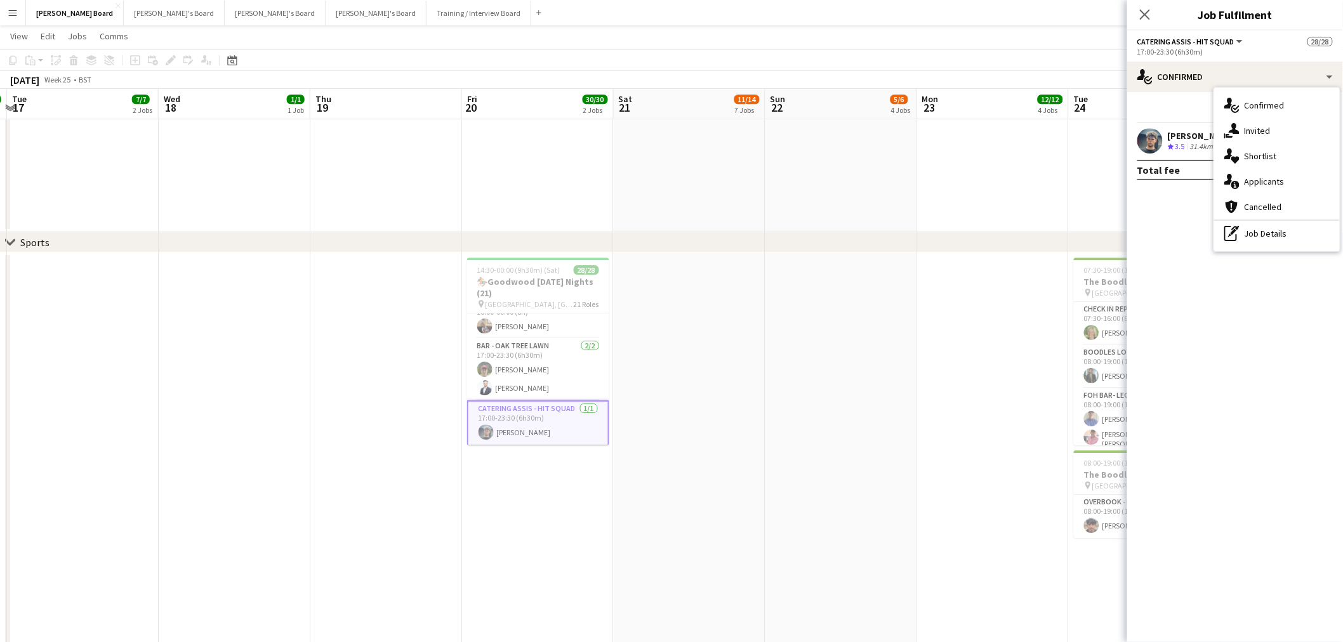
click at [1279, 232] on div "pen-write Job Details" at bounding box center [1277, 233] width 126 height 25
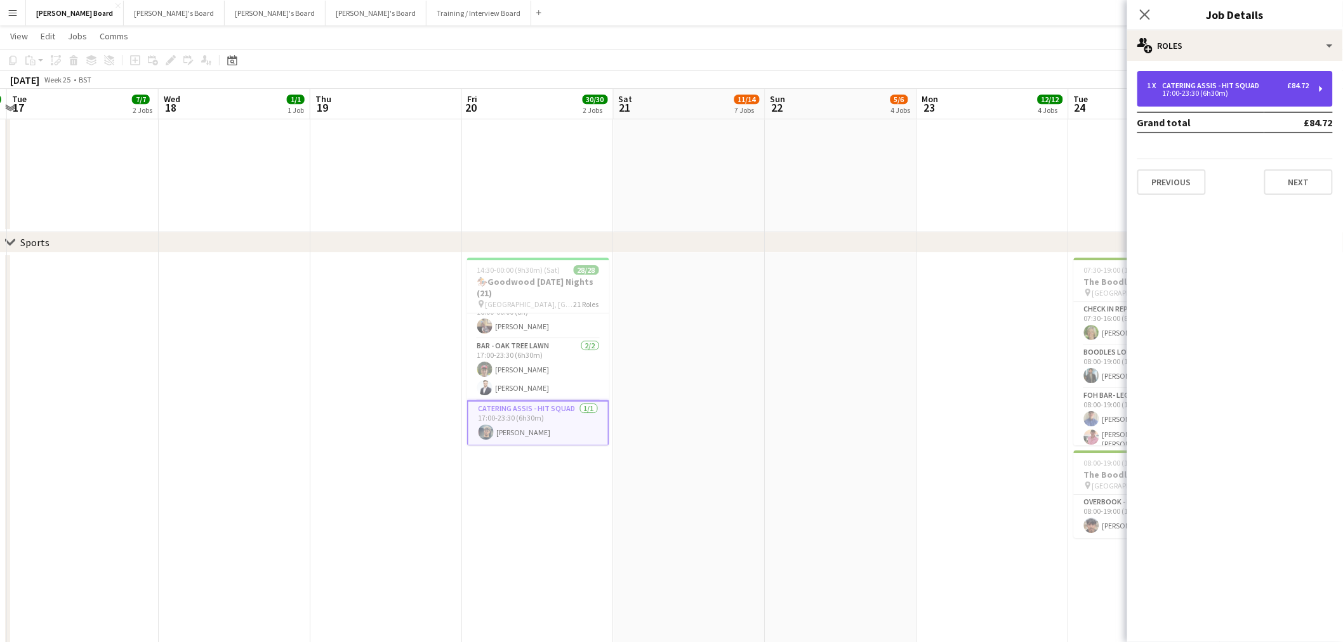
click at [1179, 91] on div "17:00-23:30 (6h30m)" at bounding box center [1228, 93] width 162 height 6
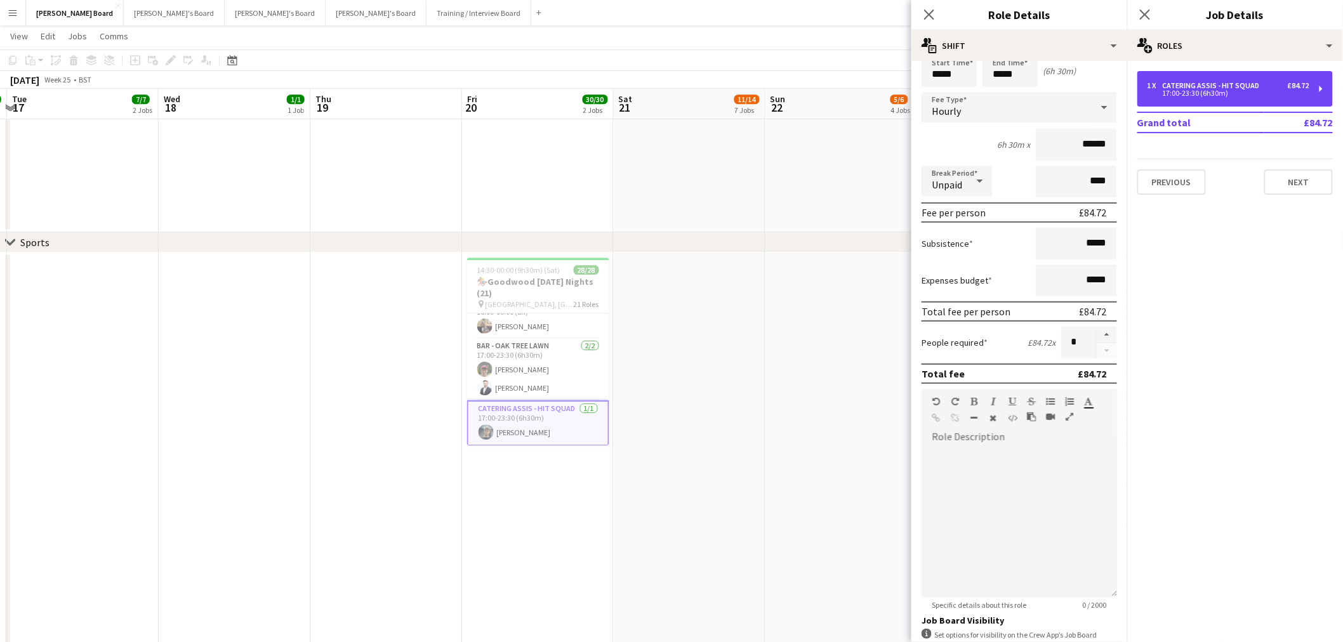
scroll to position [70, 0]
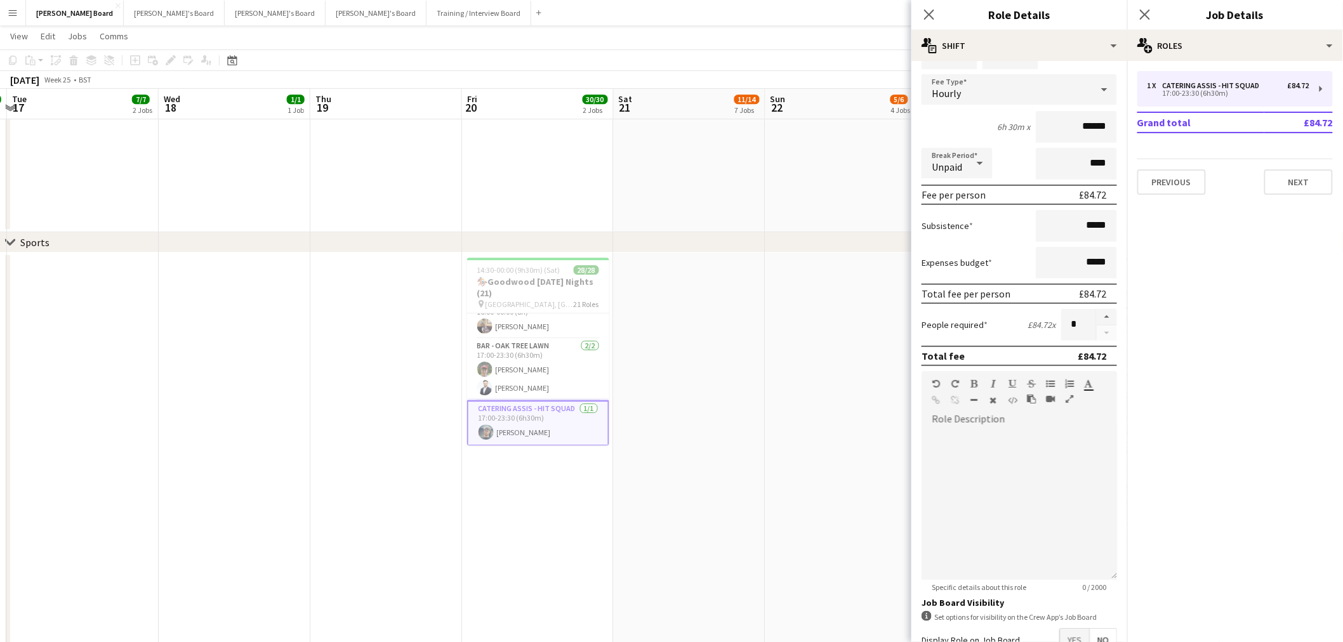
drag, startPoint x: 693, startPoint y: 464, endPoint x: 512, endPoint y: 503, distance: 185.0
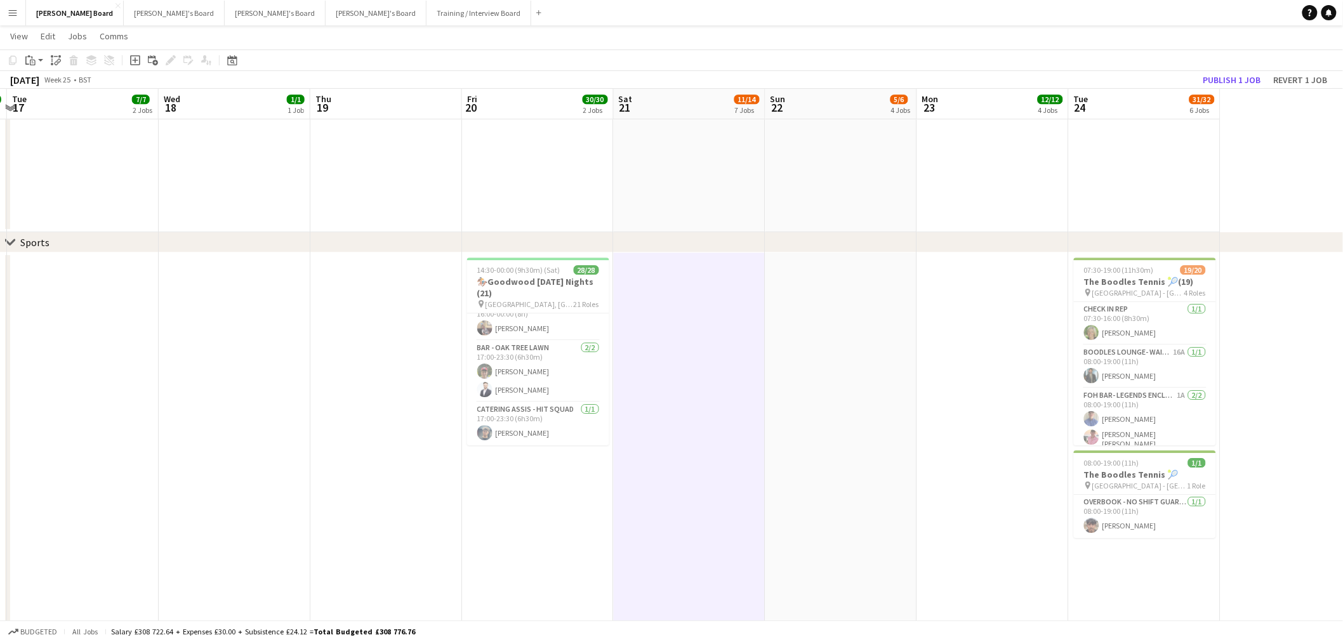
drag, startPoint x: 433, startPoint y: 514, endPoint x: 417, endPoint y: 502, distance: 19.9
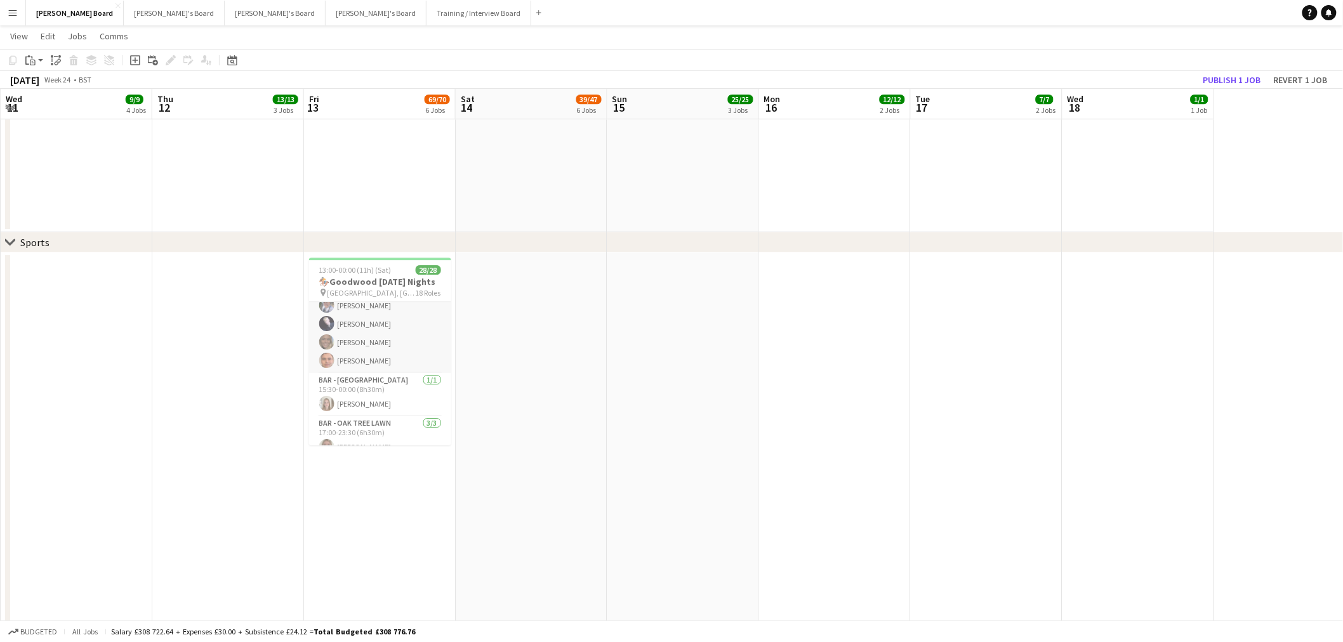
scroll to position [823, 0]
click at [376, 421] on app-card-role "Table Clearer 16A 1/1 17:00-23:30 (6h30m) Joseph Keating" at bounding box center [380, 423] width 142 height 43
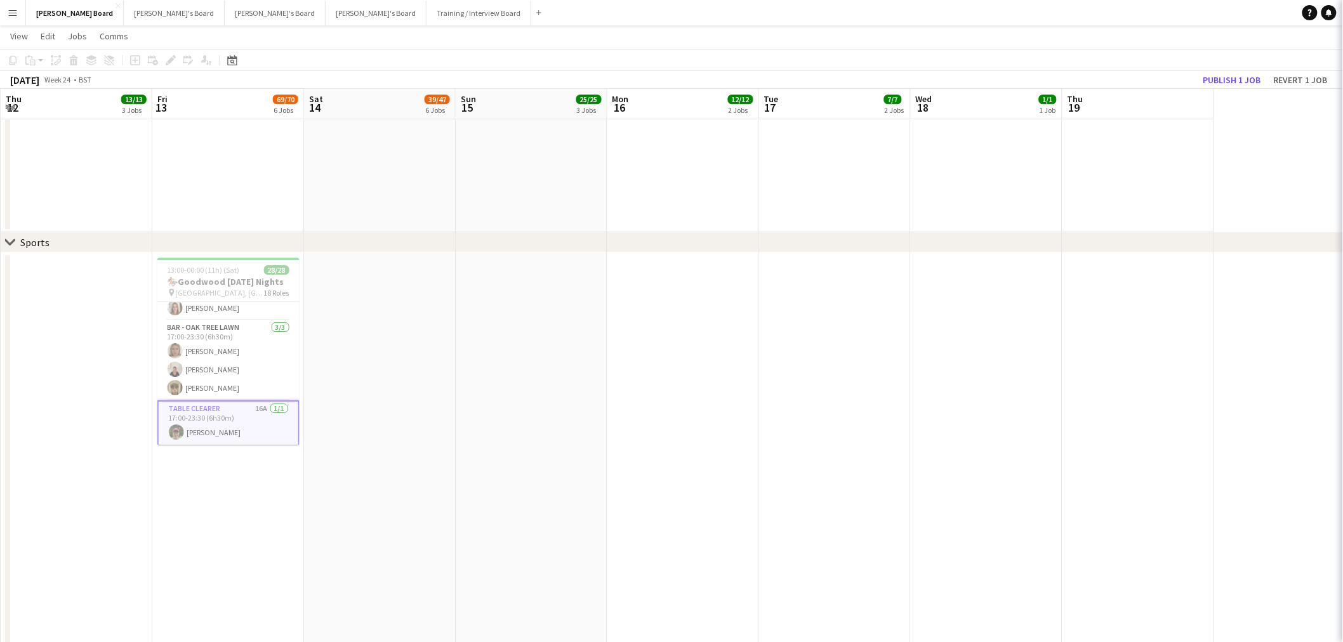
scroll to position [0, 303]
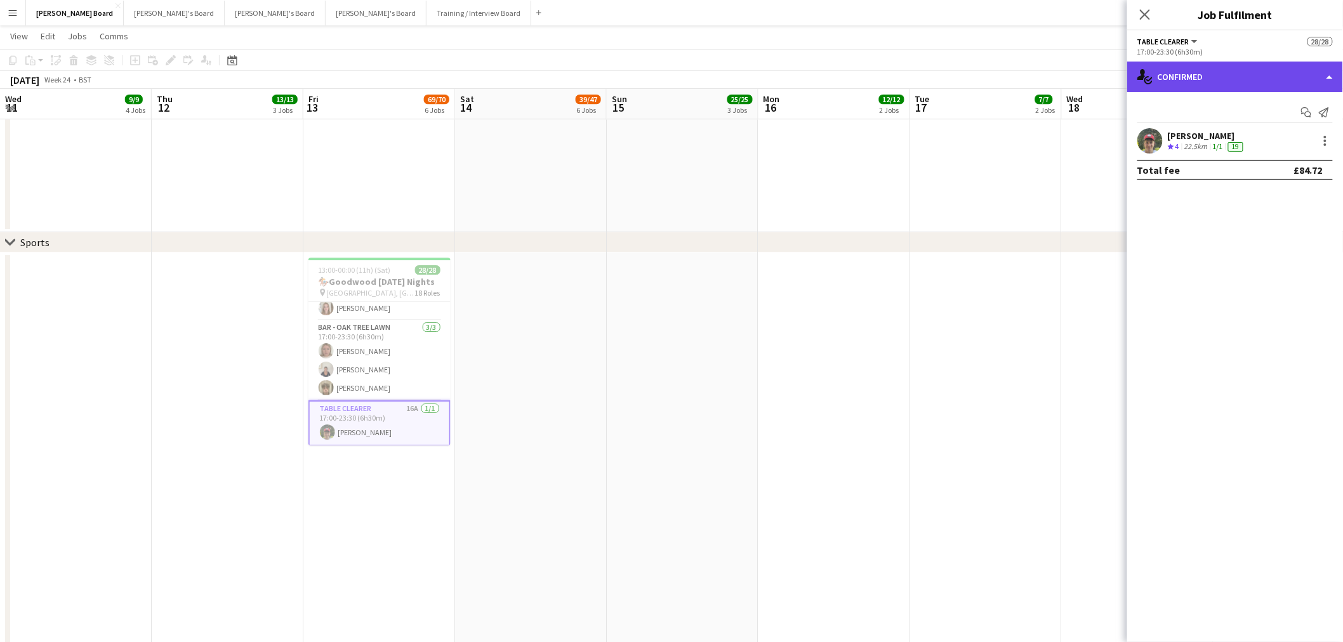
click at [1207, 77] on div "single-neutral-actions-check-2 Confirmed" at bounding box center [1235, 77] width 216 height 30
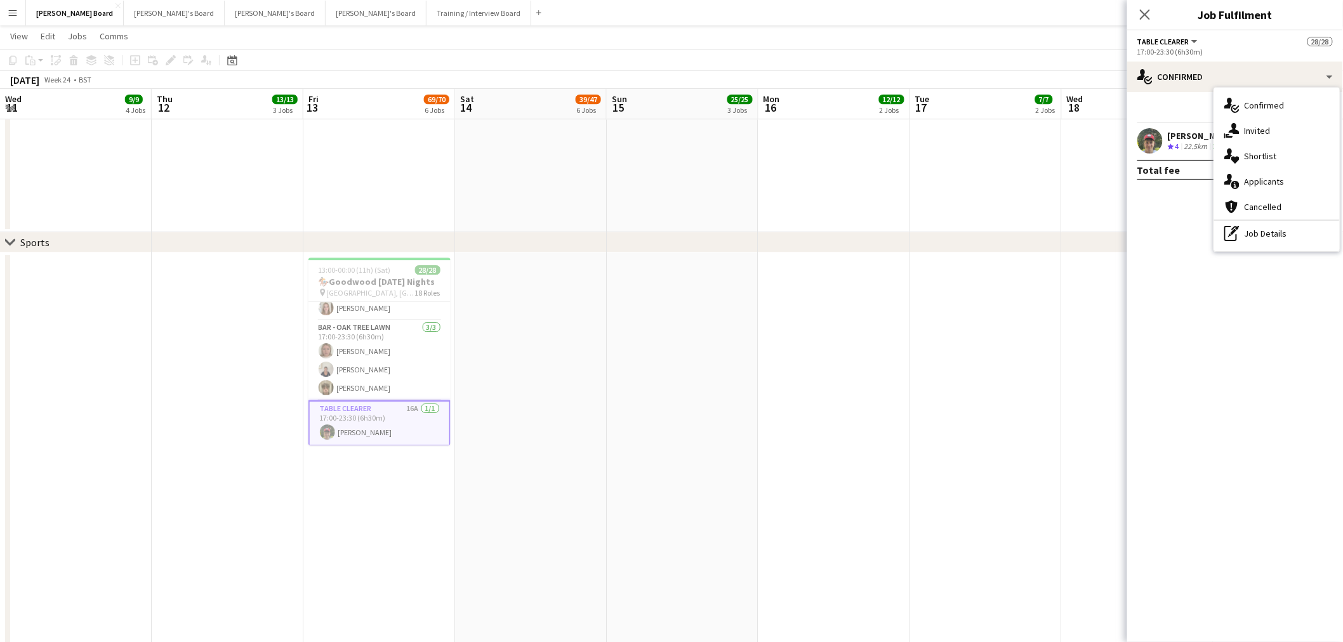
click at [1270, 236] on div "pen-write Job Details" at bounding box center [1277, 233] width 126 height 25
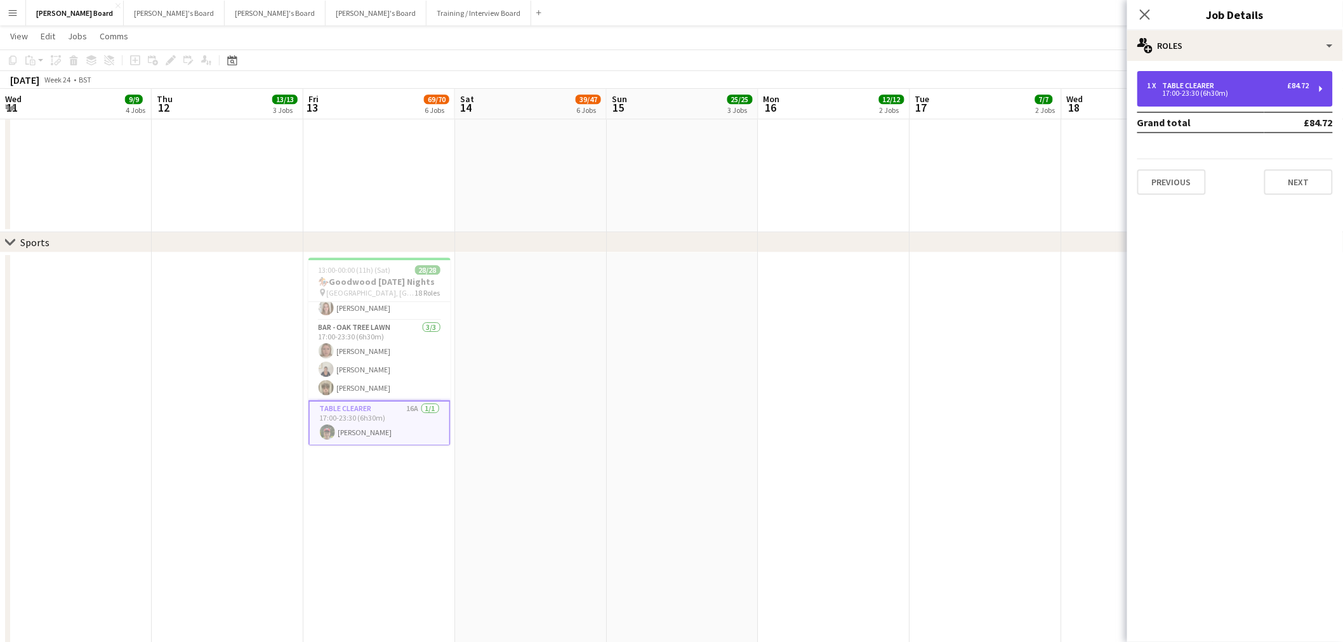
click at [1217, 86] on div "Table Clearer" at bounding box center [1191, 85] width 57 height 9
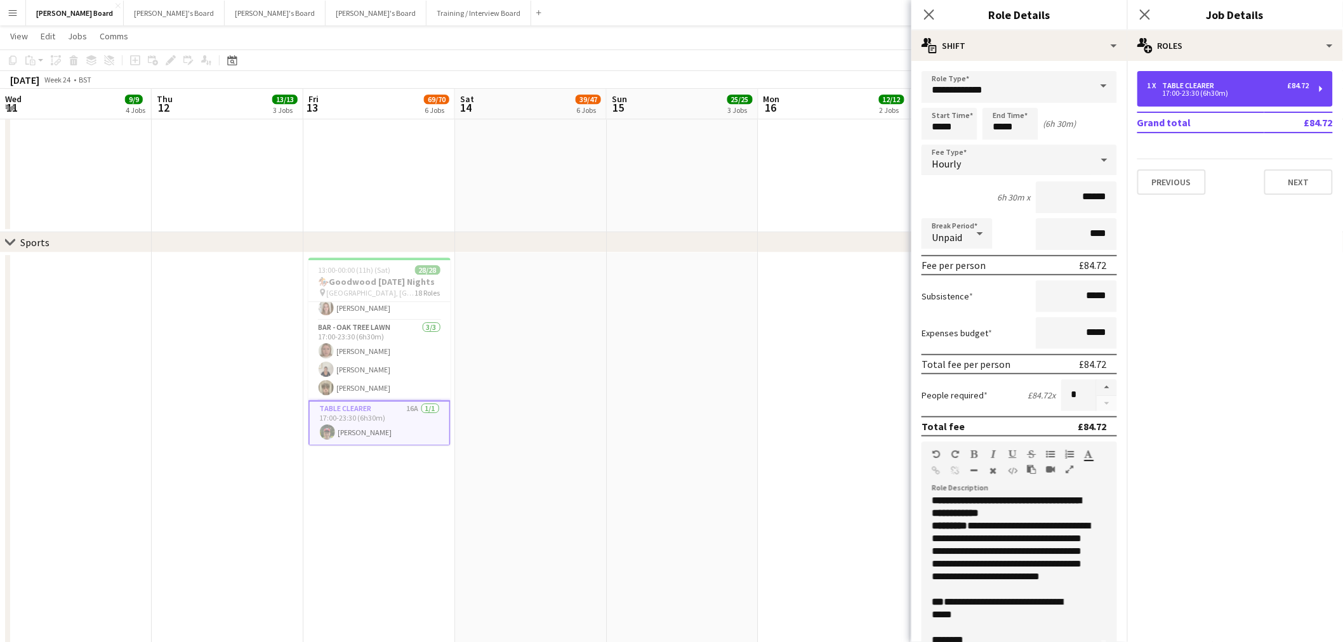
scroll to position [0, 0]
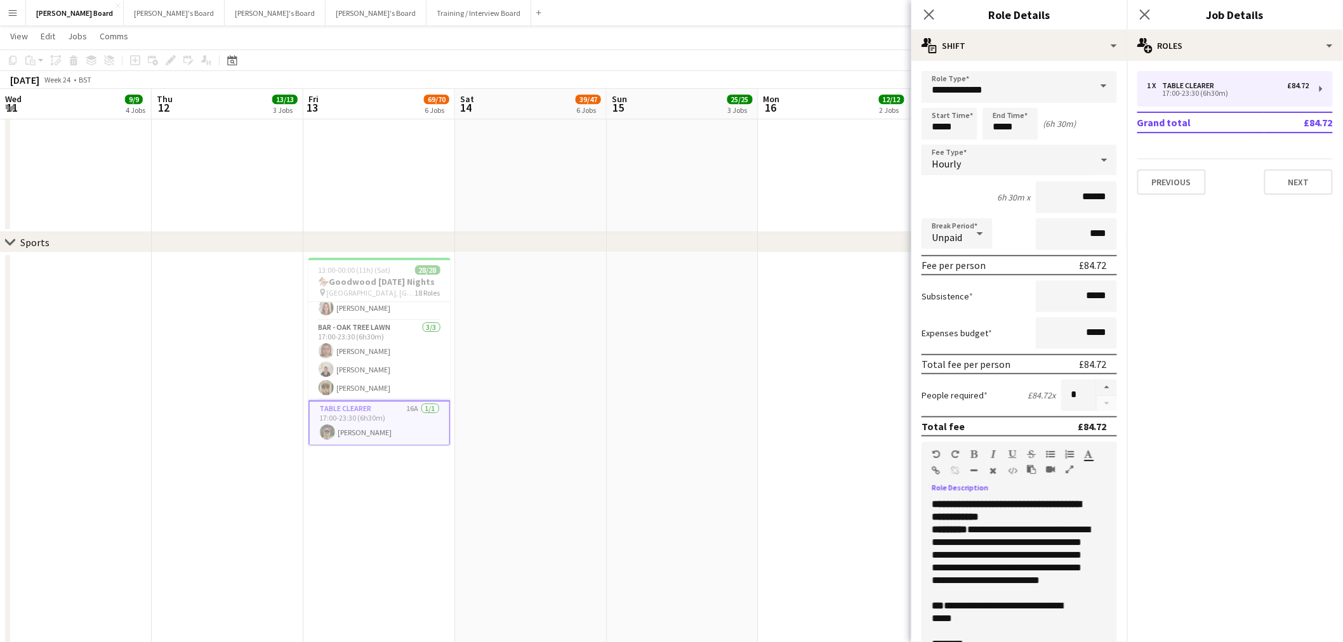
drag, startPoint x: 992, startPoint y: 524, endPoint x: 904, endPoint y: 486, distance: 95.8
click at [904, 486] on body "Menu Boards Boards Boards All jobs Status Workforce Workforce My Workforce Recr…" at bounding box center [671, 563] width 1343 height 4229
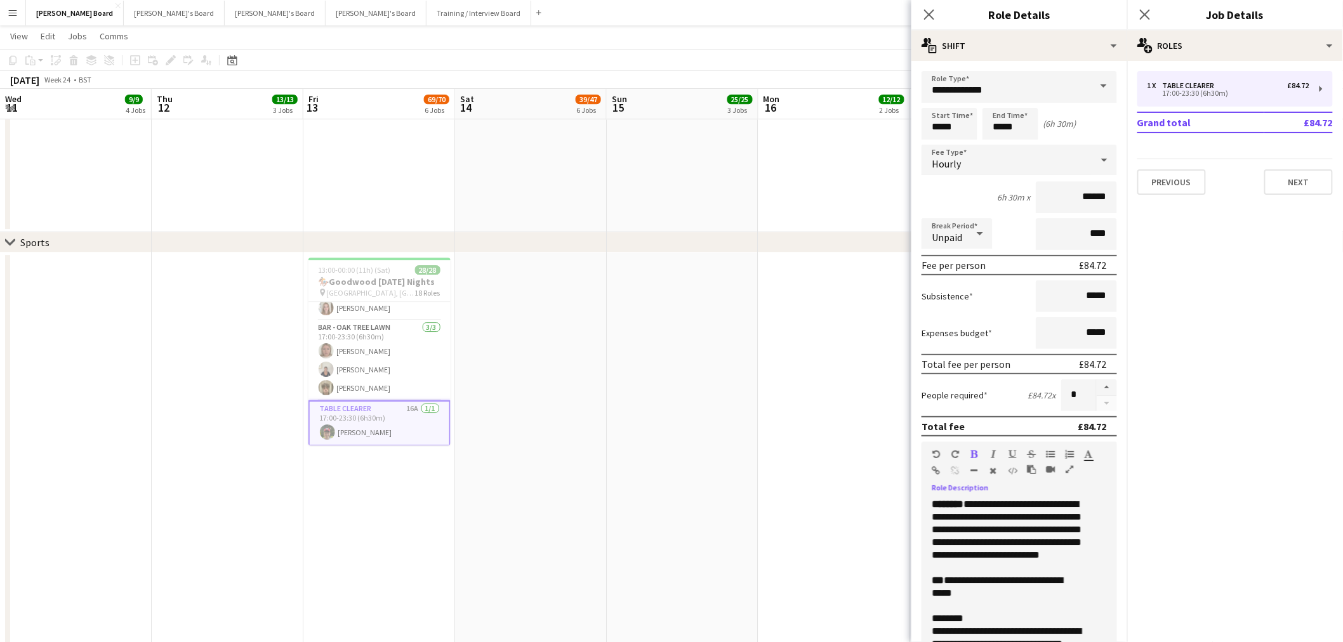
drag, startPoint x: 934, startPoint y: 495, endPoint x: 1058, endPoint y: 610, distance: 169.3
click at [131, 6] on button "Thomasina's Board Close" at bounding box center [174, 13] width 101 height 25
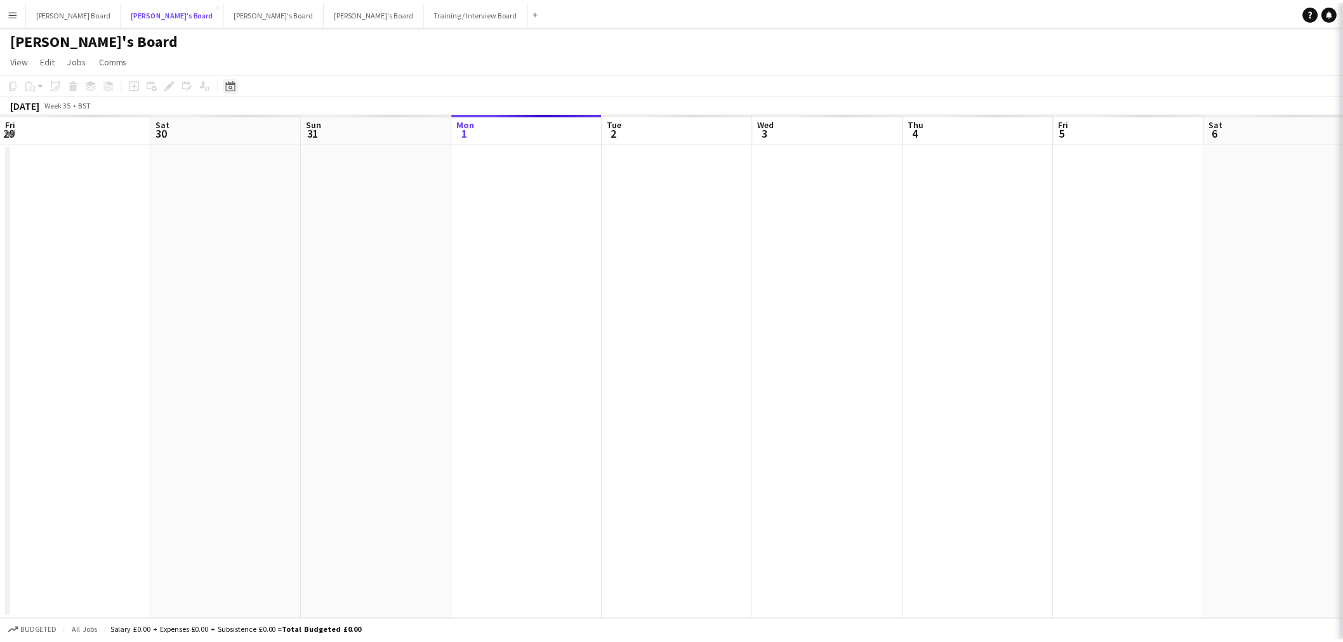
scroll to position [0, 303]
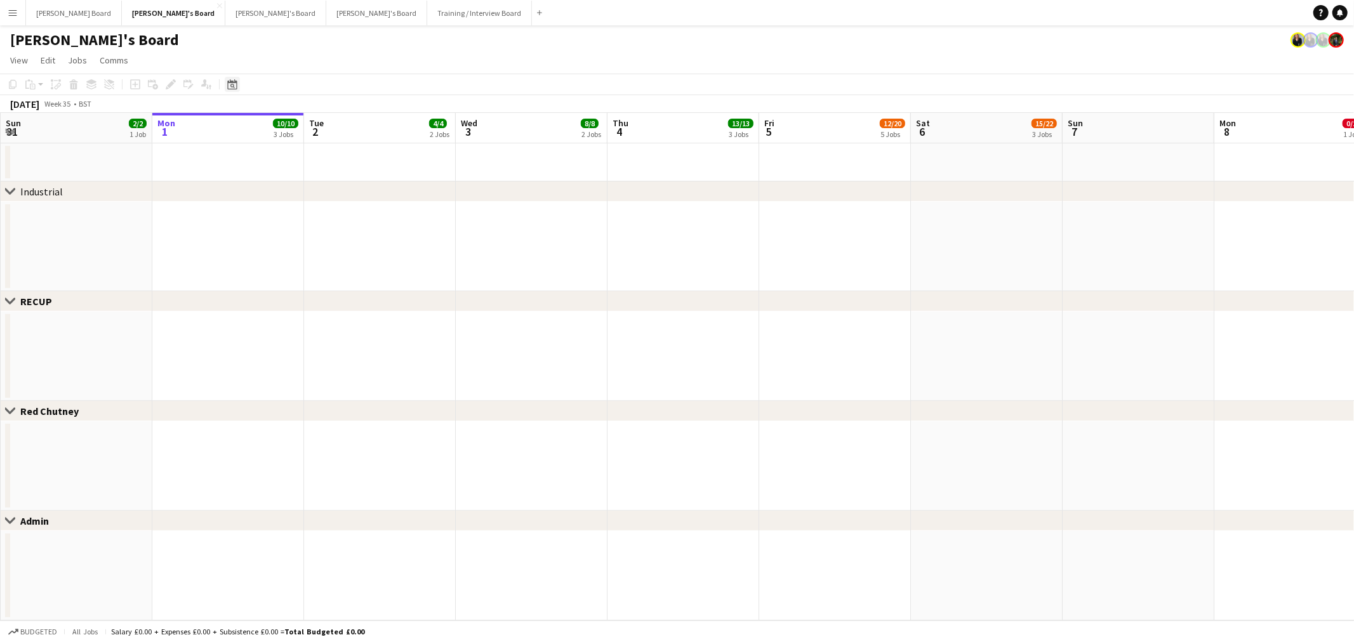
click at [233, 81] on icon at bounding box center [232, 84] width 10 height 10
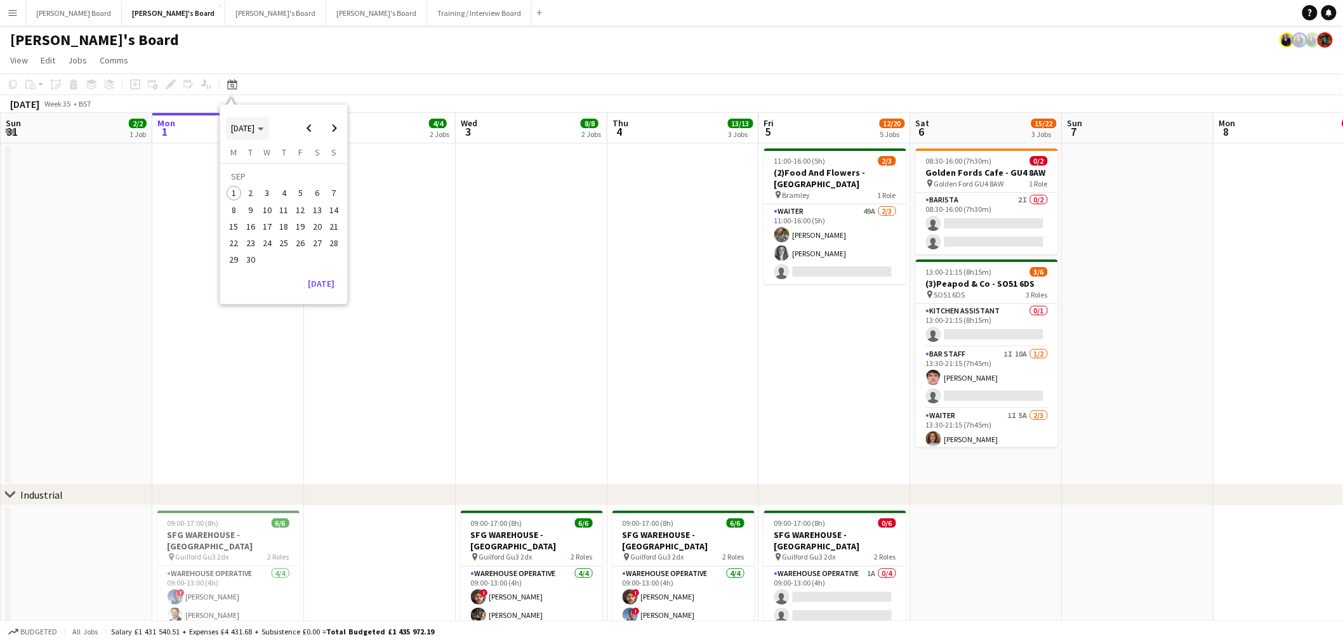
click at [264, 132] on span "[DATE]" at bounding box center [247, 127] width 33 height 11
click at [246, 194] on span "2024" at bounding box center [240, 193] width 26 height 15
click at [246, 208] on span "SEP" at bounding box center [240, 209] width 26 height 15
click at [327, 192] on span "8" at bounding box center [333, 196] width 15 height 15
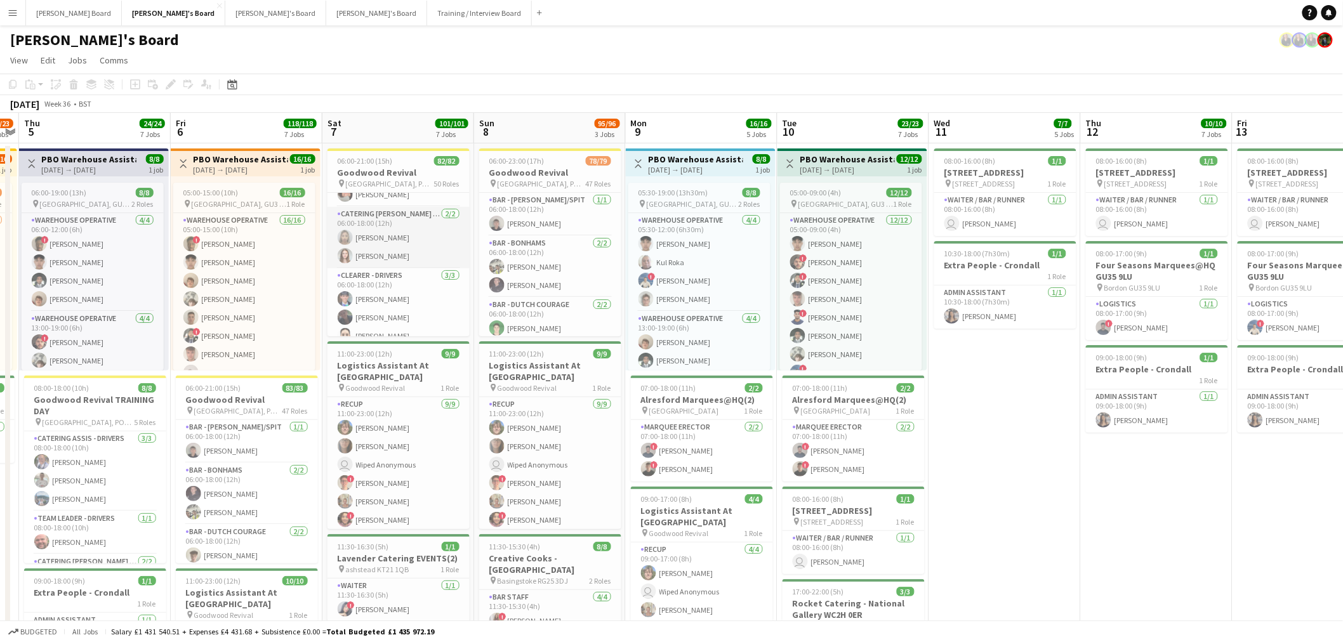
scroll to position [705, 0]
click at [403, 259] on app-card-role "CLEARER - DRIVERS 3/3 06:00-18:00 (12h) Alex Sidebottom Annette Leibold amelia …" at bounding box center [398, 286] width 142 height 80
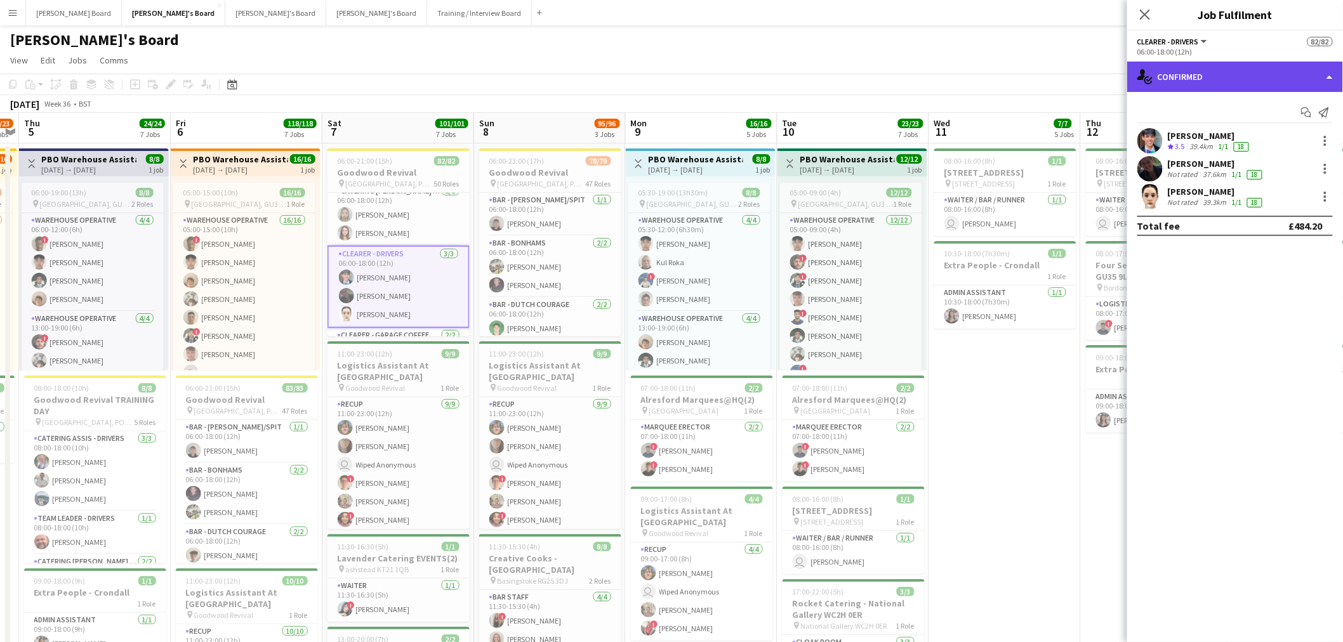
click at [1239, 70] on div "single-neutral-actions-check-2 Confirmed" at bounding box center [1235, 77] width 216 height 30
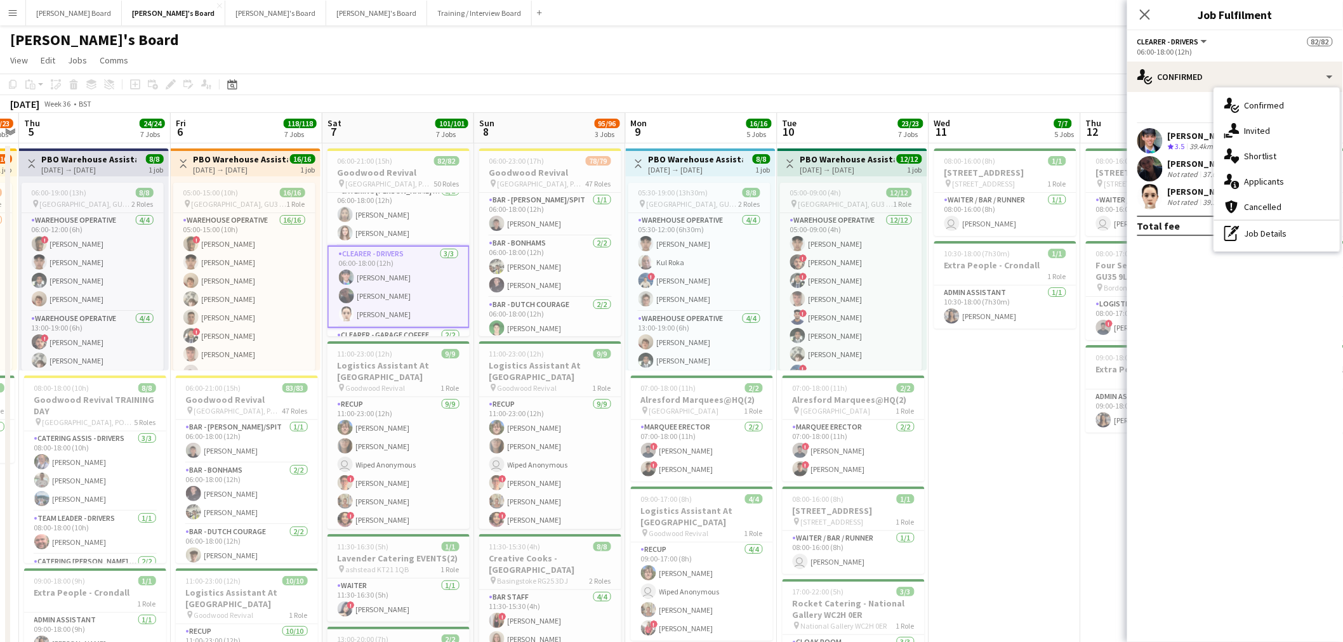
drag, startPoint x: 1293, startPoint y: 248, endPoint x: 1261, endPoint y: 204, distance: 54.5
click at [1293, 246] on div "single-neutral-actions-check-2 Confirmed single-neutral-actions-share-1 Invited…" at bounding box center [1277, 170] width 126 height 164
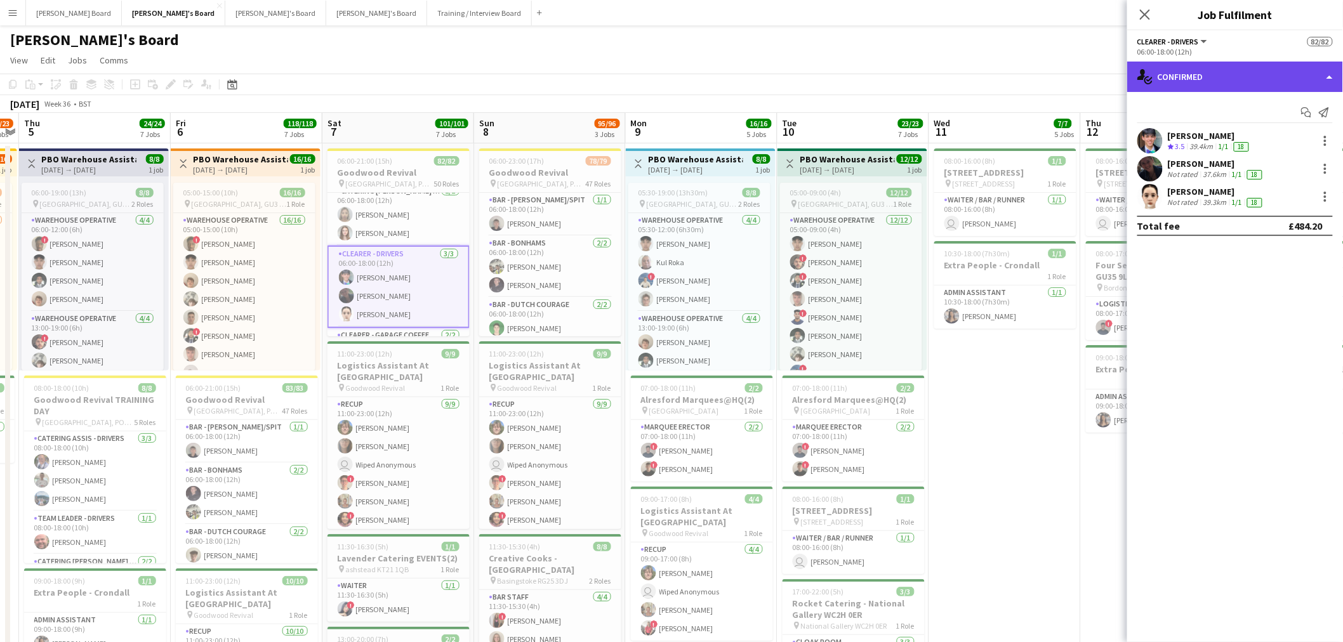
click at [1240, 76] on div "single-neutral-actions-check-2 Confirmed" at bounding box center [1235, 77] width 216 height 30
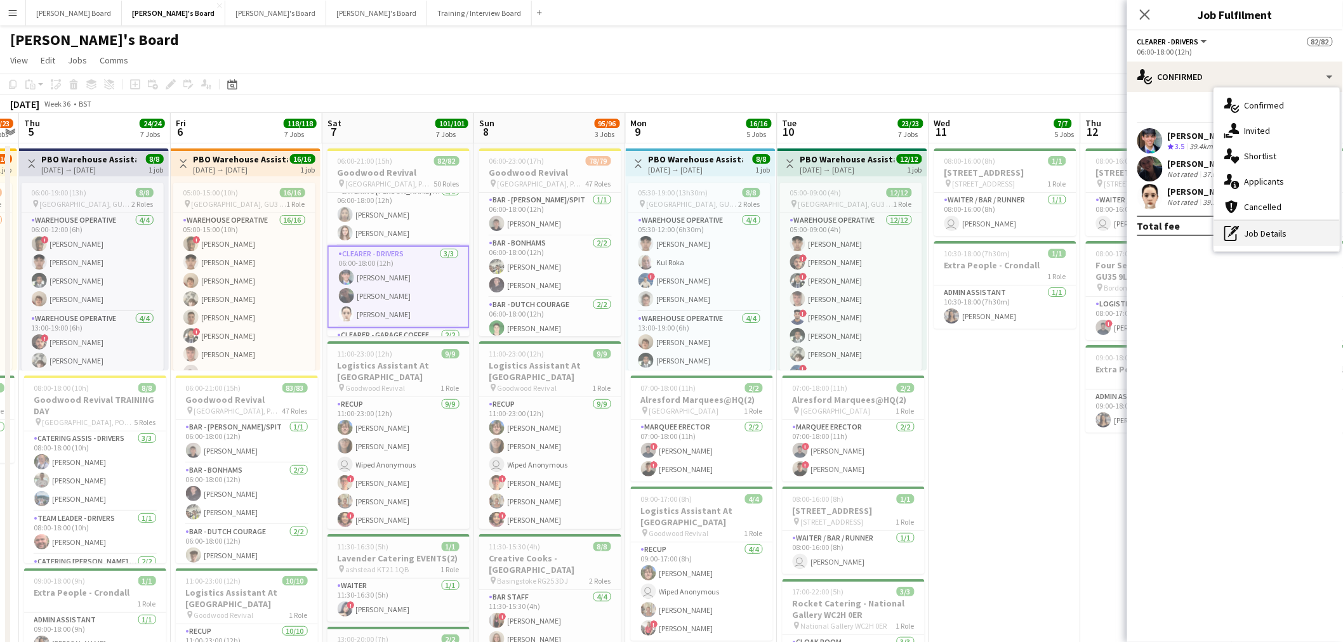
click at [1252, 233] on div "pen-write Job Details" at bounding box center [1277, 233] width 126 height 25
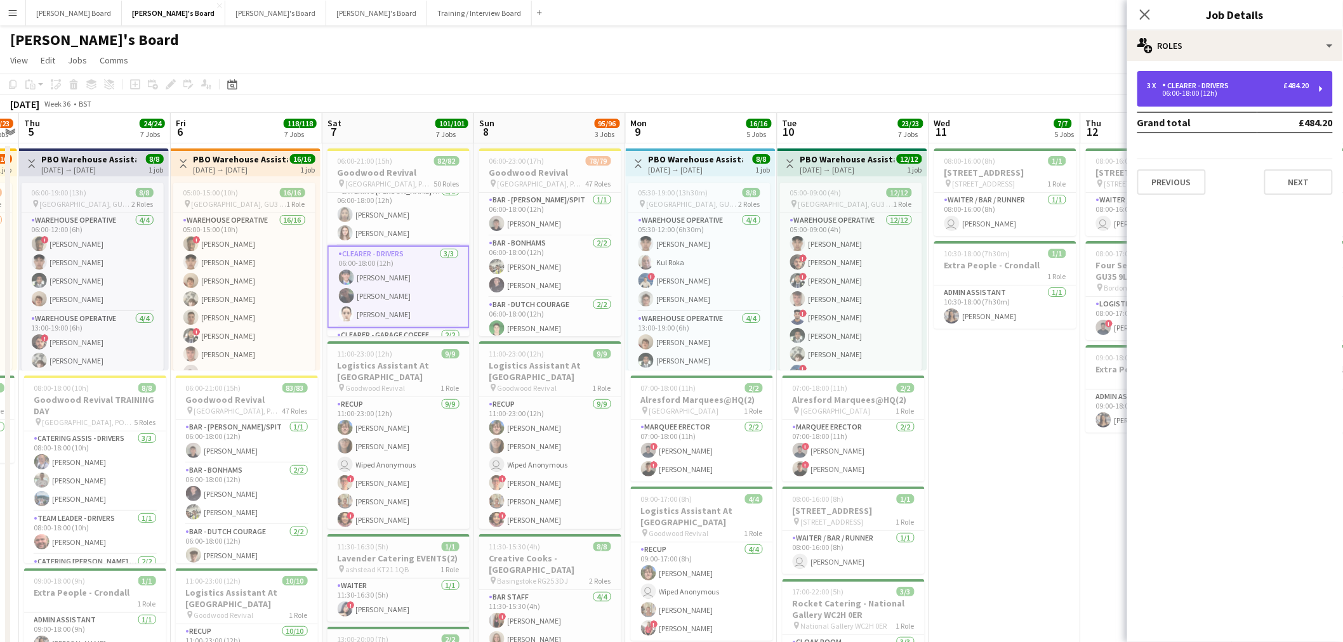
click at [1226, 73] on div "3 x CLEARER - DRIVERS £484.20 06:00-18:00 (12h)" at bounding box center [1234, 89] width 195 height 36
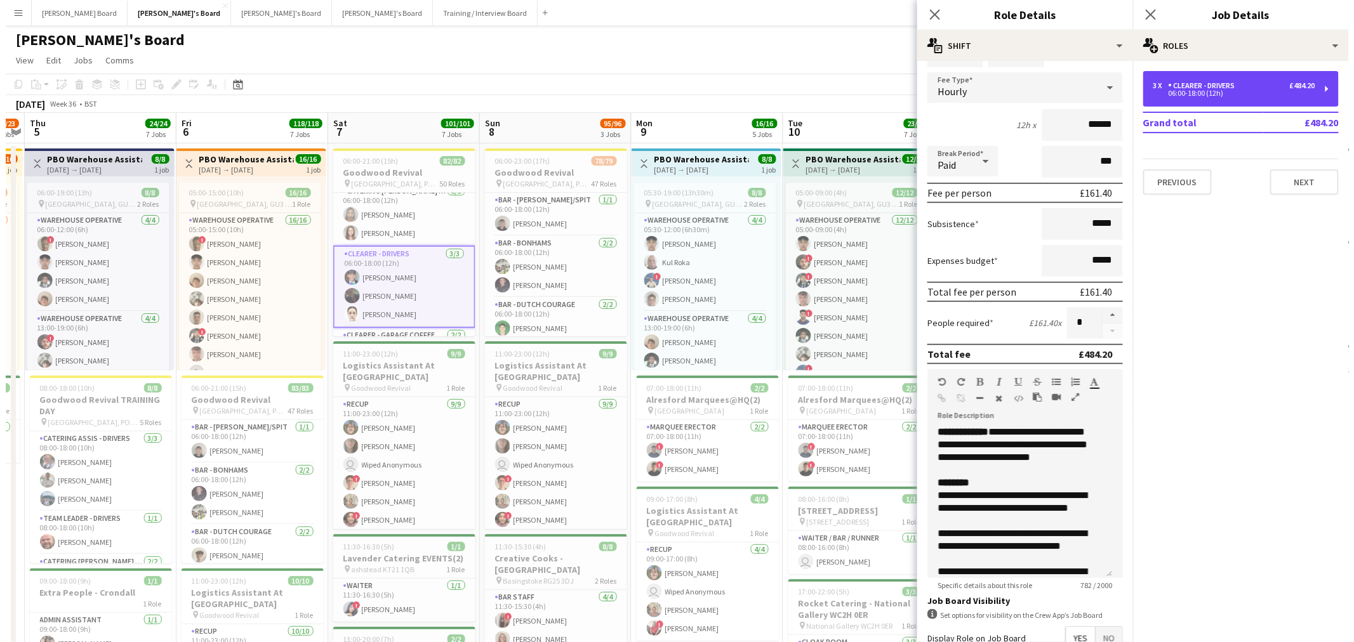
scroll to position [211, 0]
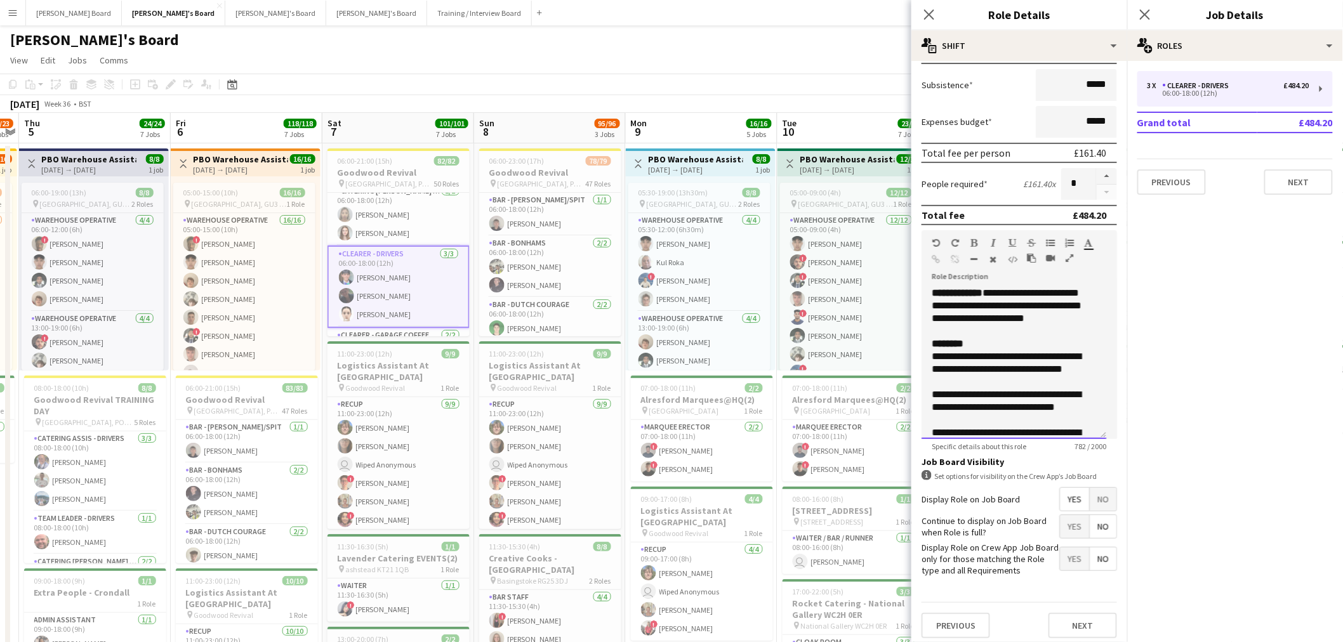
click at [1015, 360] on div "**********" at bounding box center [1009, 369] width 154 height 38
copy div "**********"
click at [58, 10] on button "Dean's Board Close" at bounding box center [74, 13] width 96 height 25
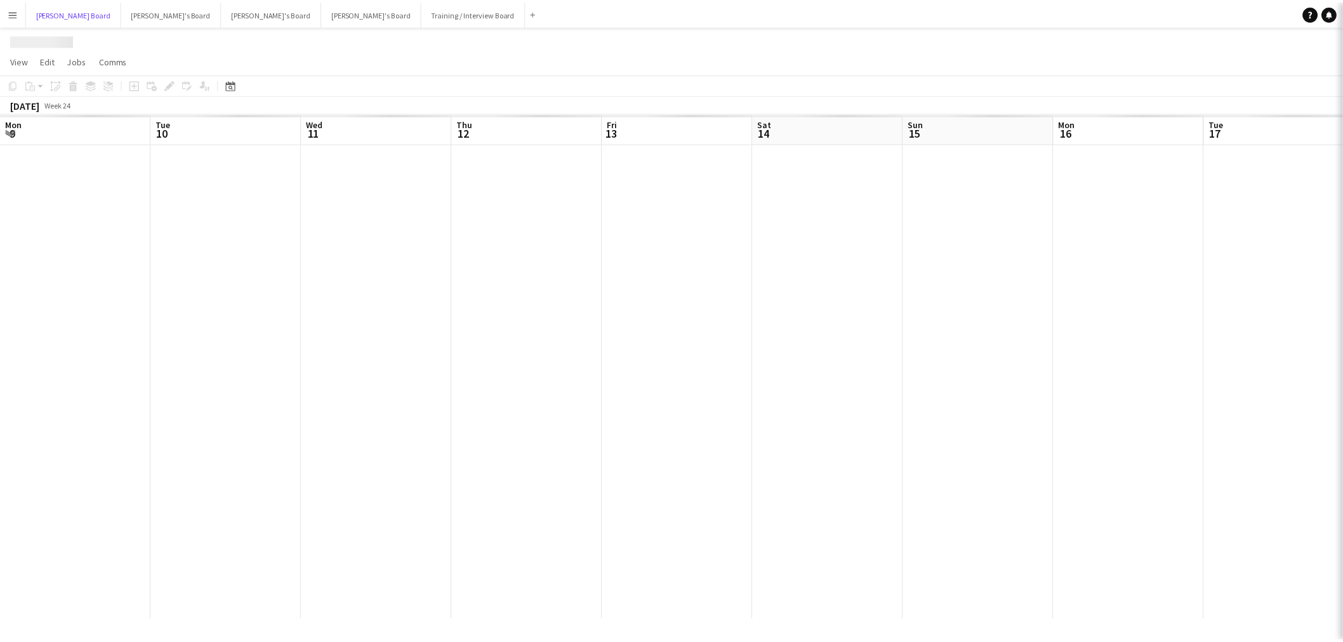
scroll to position [0, 303]
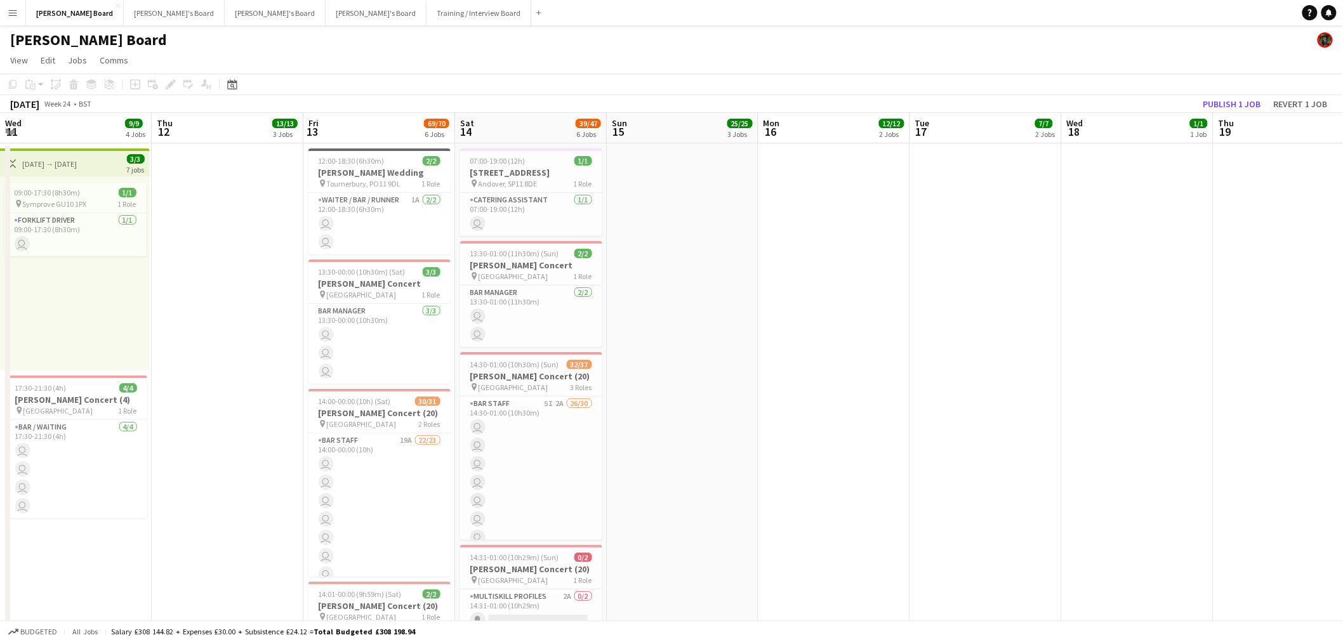
drag, startPoint x: 675, startPoint y: 331, endPoint x: 798, endPoint y: 308, distance: 125.2
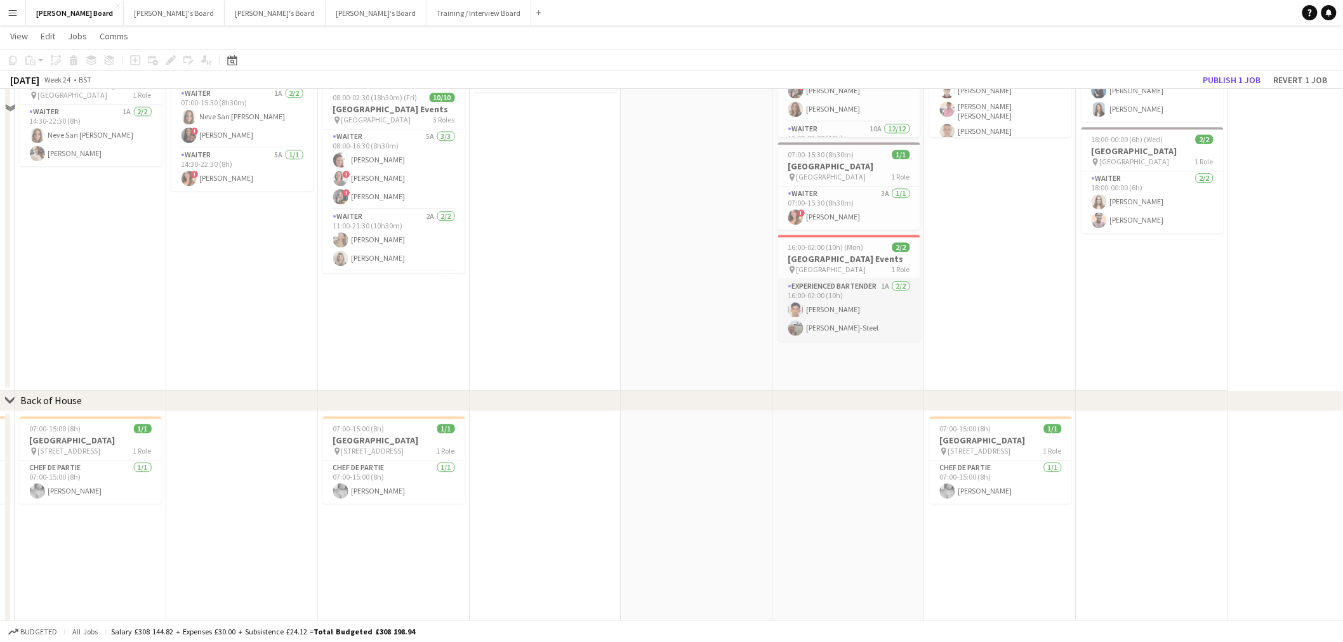
scroll to position [1223, 0]
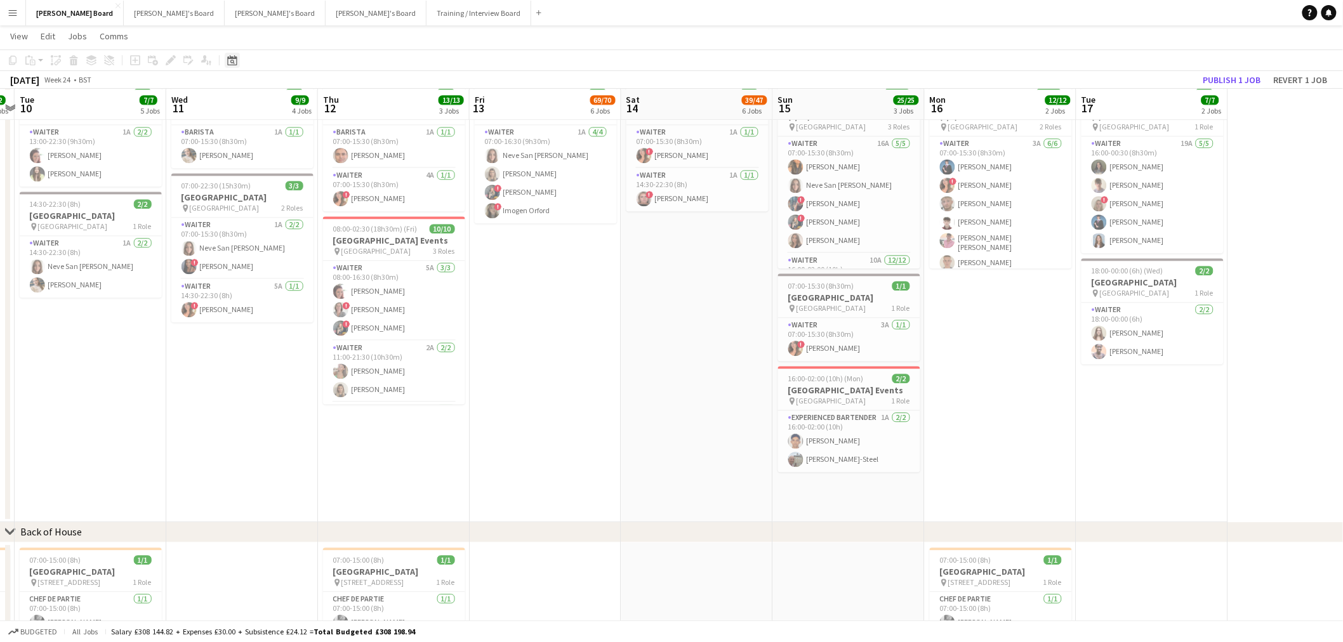
click at [232, 58] on icon at bounding box center [232, 60] width 10 height 10
click at [324, 255] on button "[DATE]" at bounding box center [321, 259] width 37 height 20
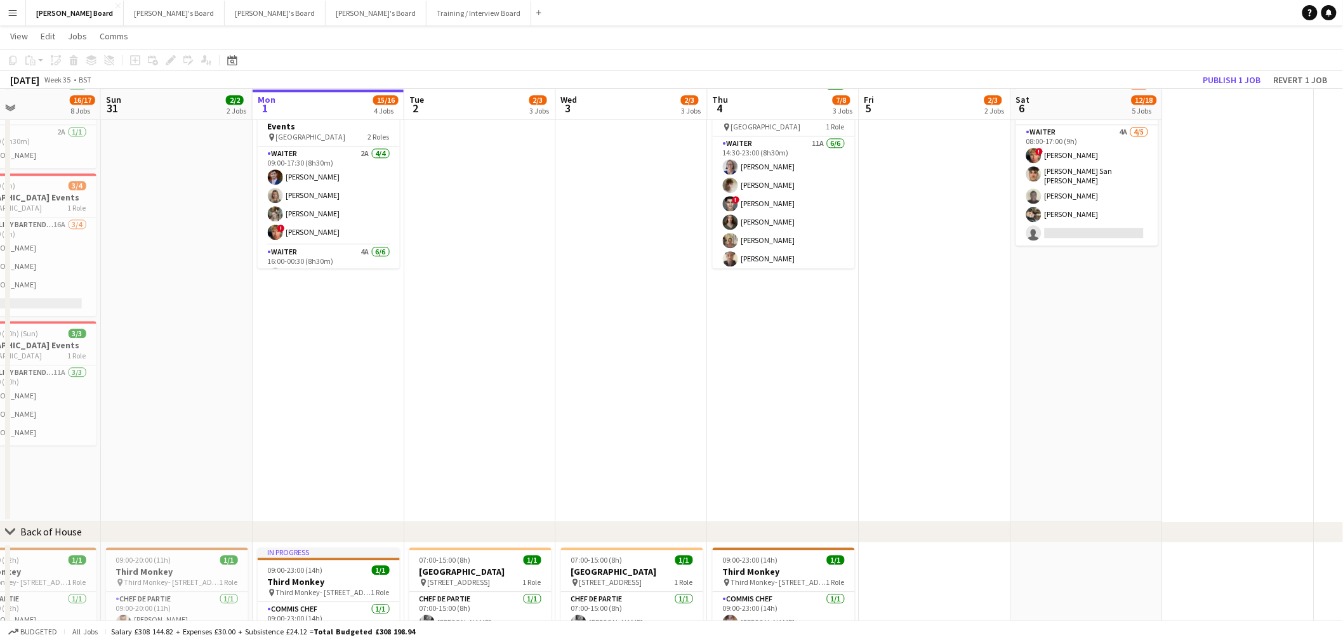
scroll to position [0, 410]
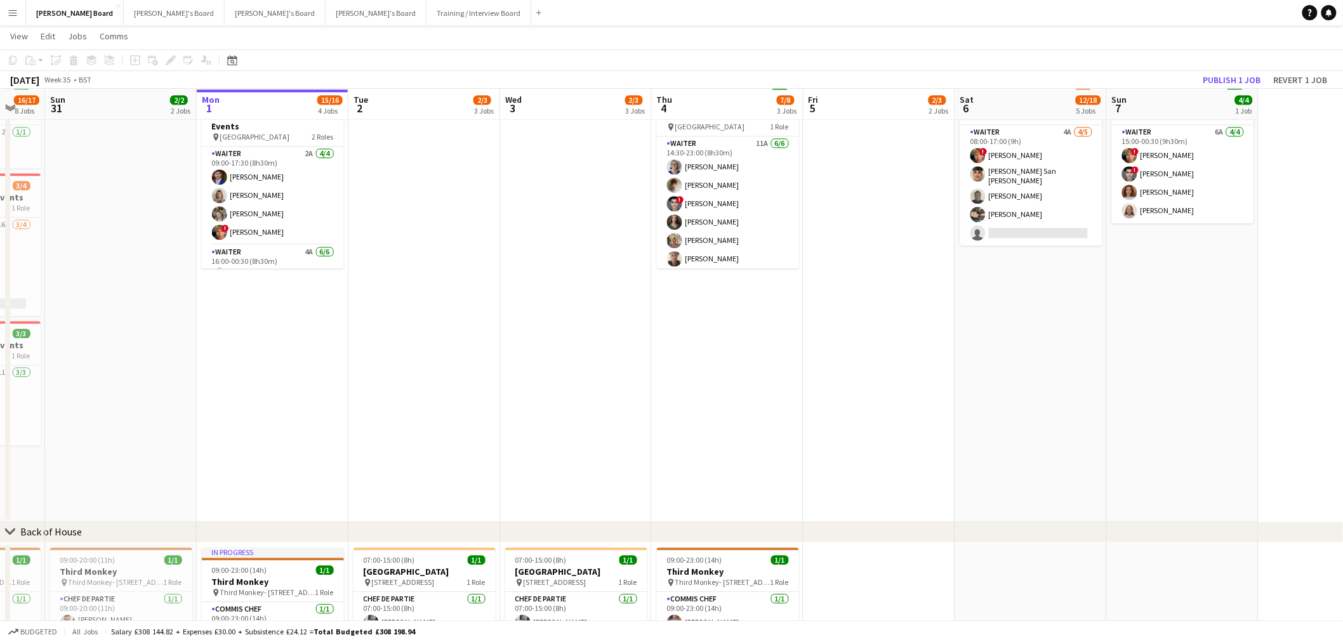
drag, startPoint x: 937, startPoint y: 256, endPoint x: 671, endPoint y: 240, distance: 266.4
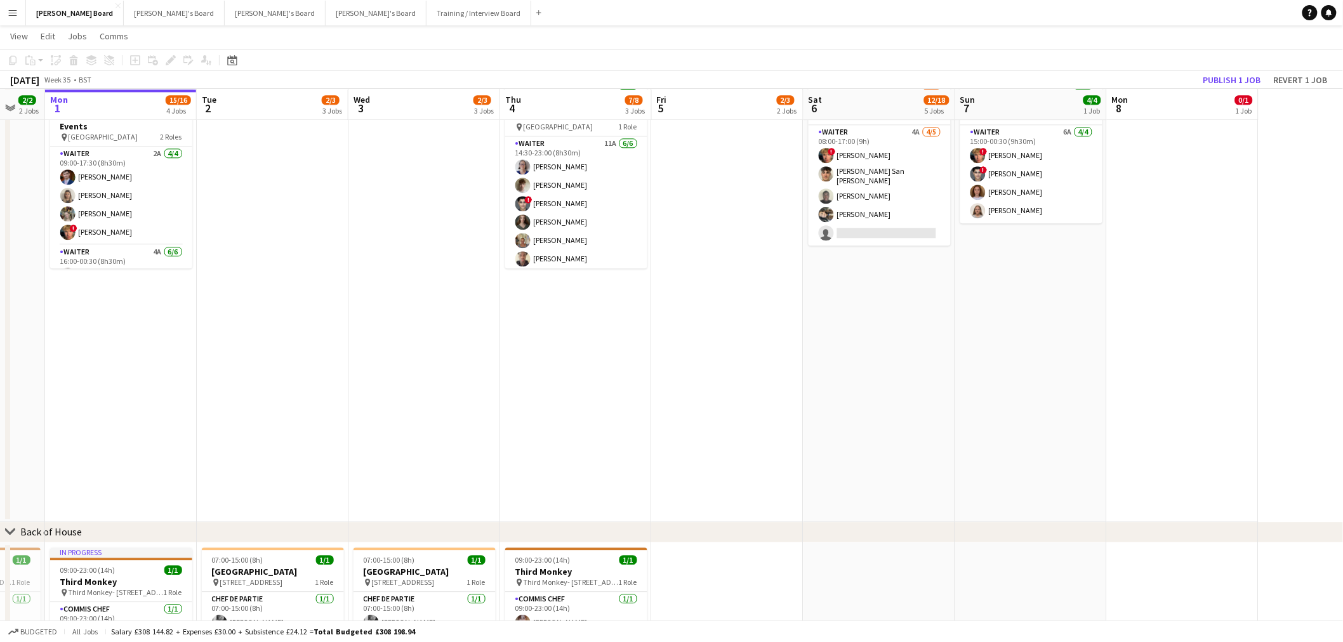
scroll to position [0, 341]
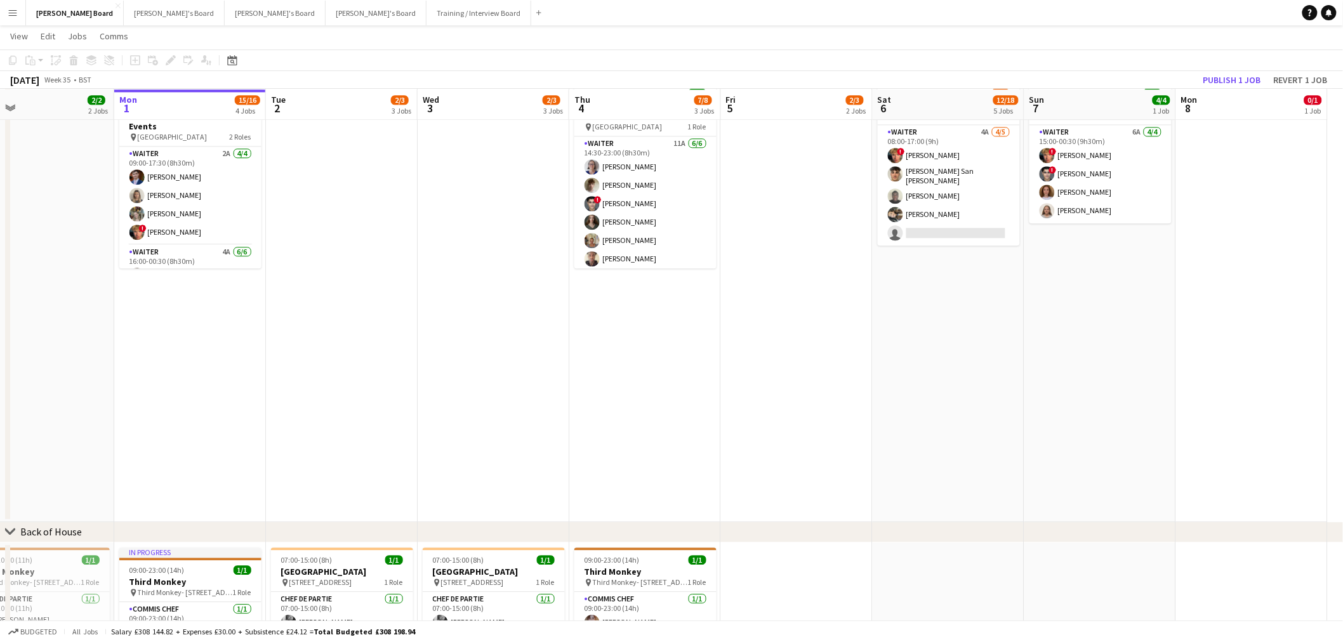
drag, startPoint x: 909, startPoint y: 332, endPoint x: 826, endPoint y: 334, distance: 82.5
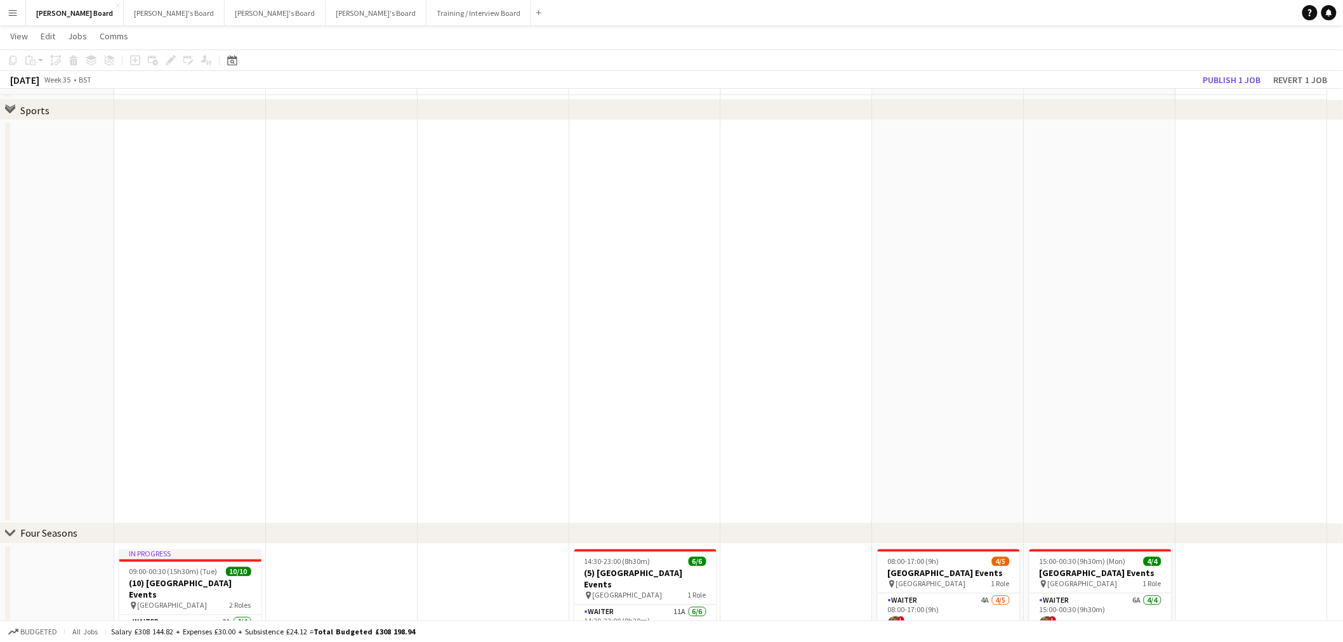
scroll to position [730, 0]
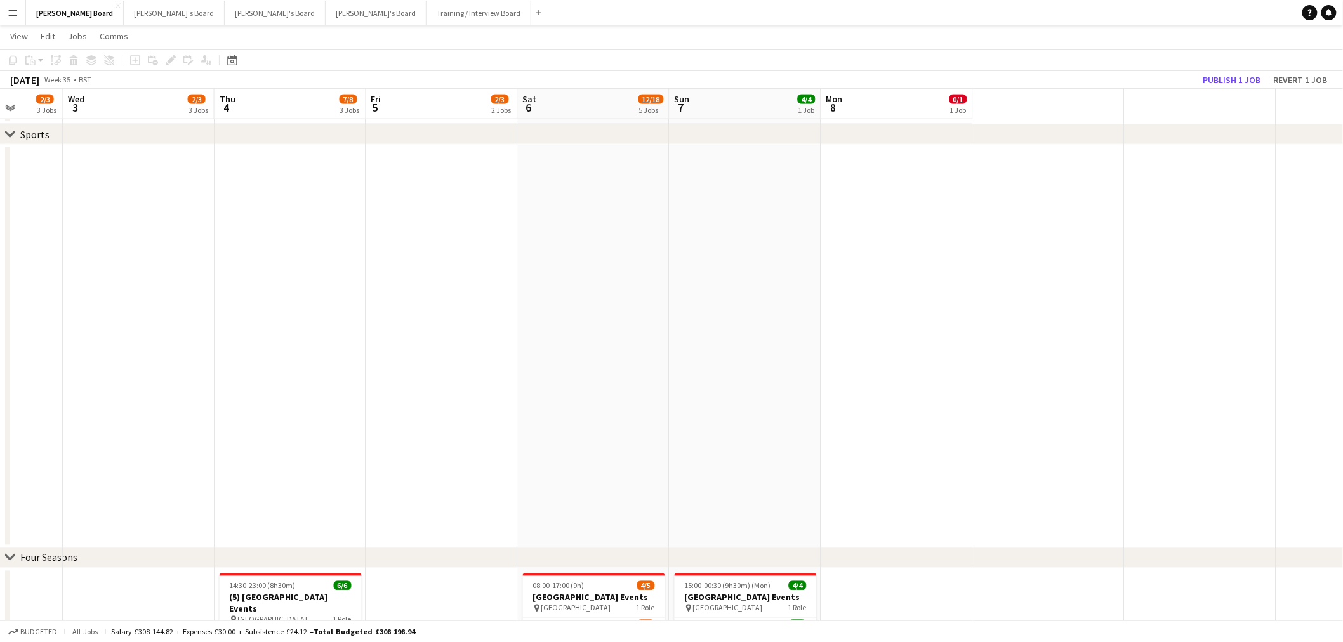
drag, startPoint x: 1007, startPoint y: 307, endPoint x: 147, endPoint y: 235, distance: 863.0
click at [150, 235] on app-calendar-viewport "Fri 29 6/8 5 Jobs Sat 30 16/17 8 Jobs Sun 31 2/2 2 Jobs Mon 1 15/16 4 Jobs Tue …" at bounding box center [671, 369] width 1343 height 2098
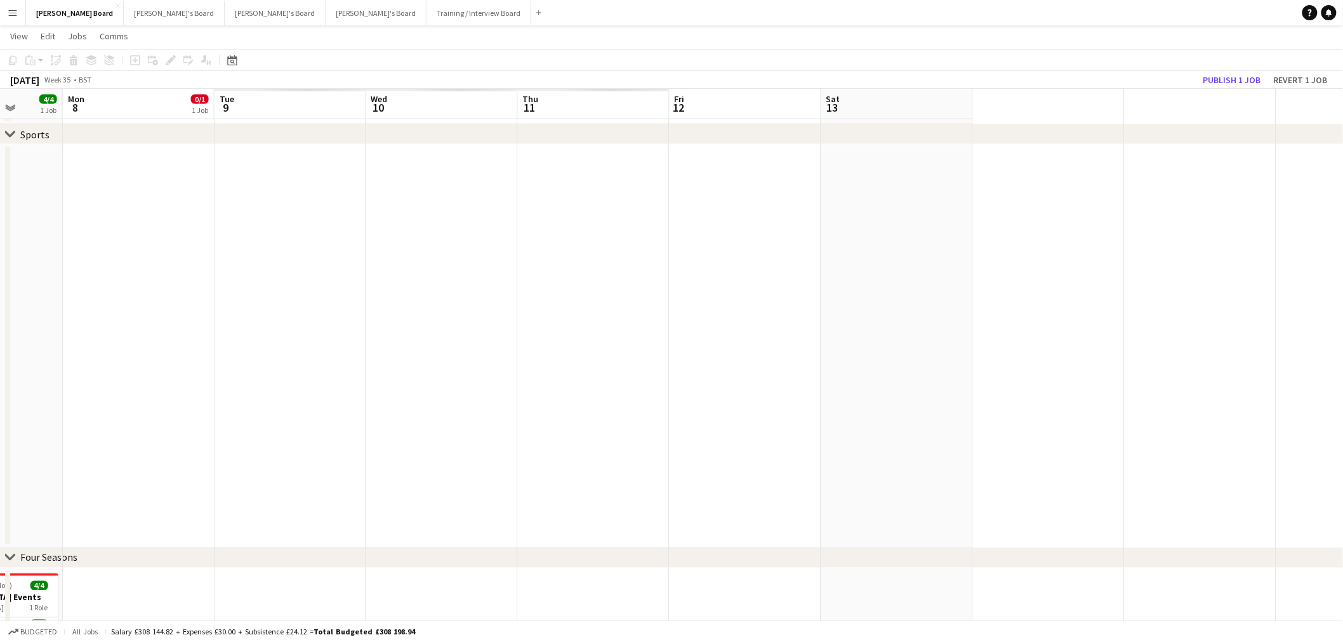
scroll to position [0, 440]
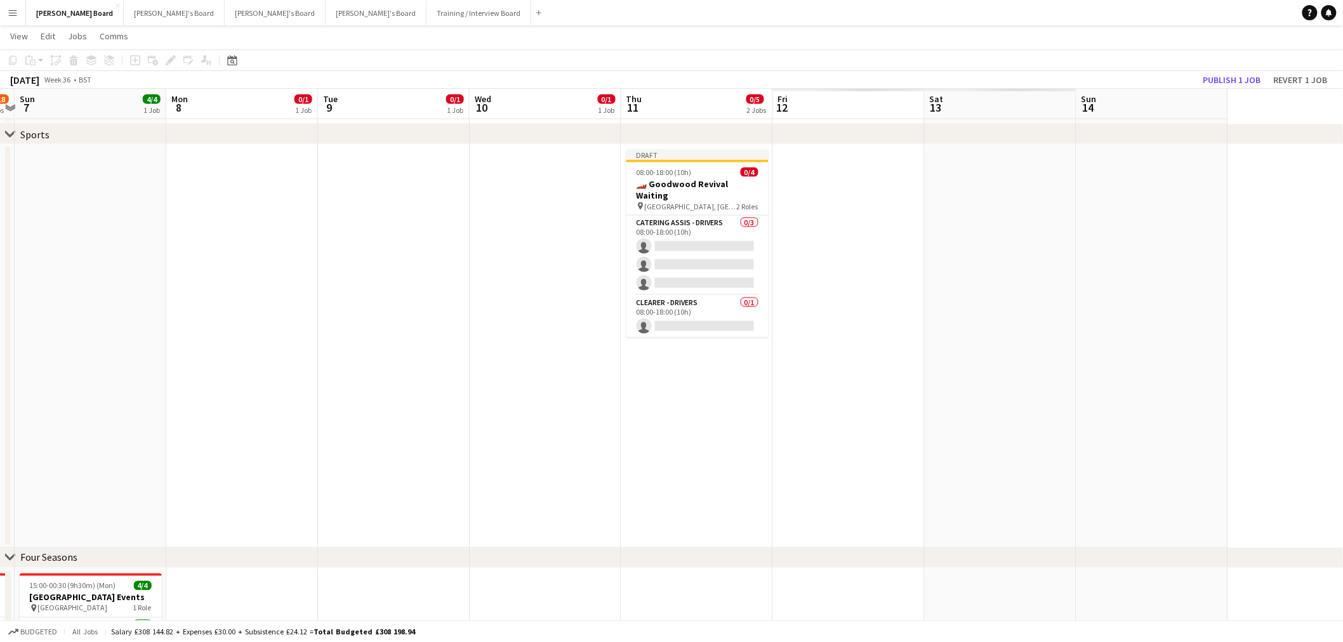
click at [556, 288] on app-calendar-viewport "Thu 4 7/8 3 Jobs Fri 5 2/3 2 Jobs Sat 6 12/18 5 Jobs Sun 7 4/4 1 Job Mon 8 0/1 …" at bounding box center [671, 369] width 1343 height 2098
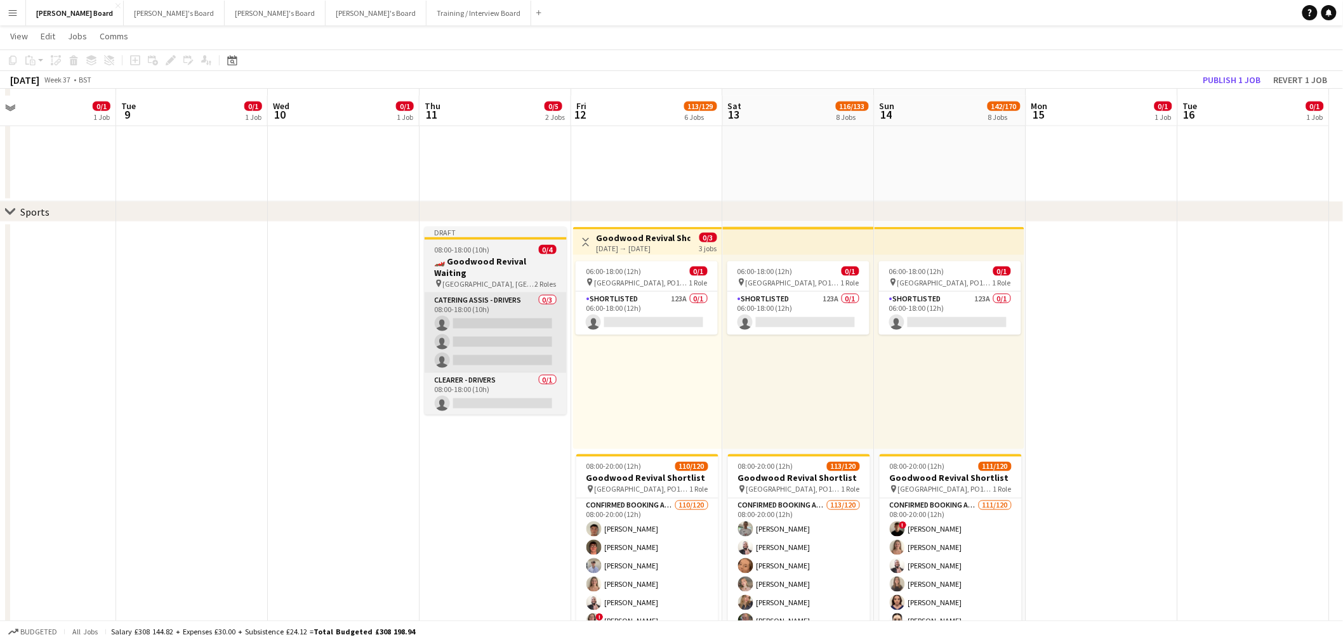
scroll to position [659, 0]
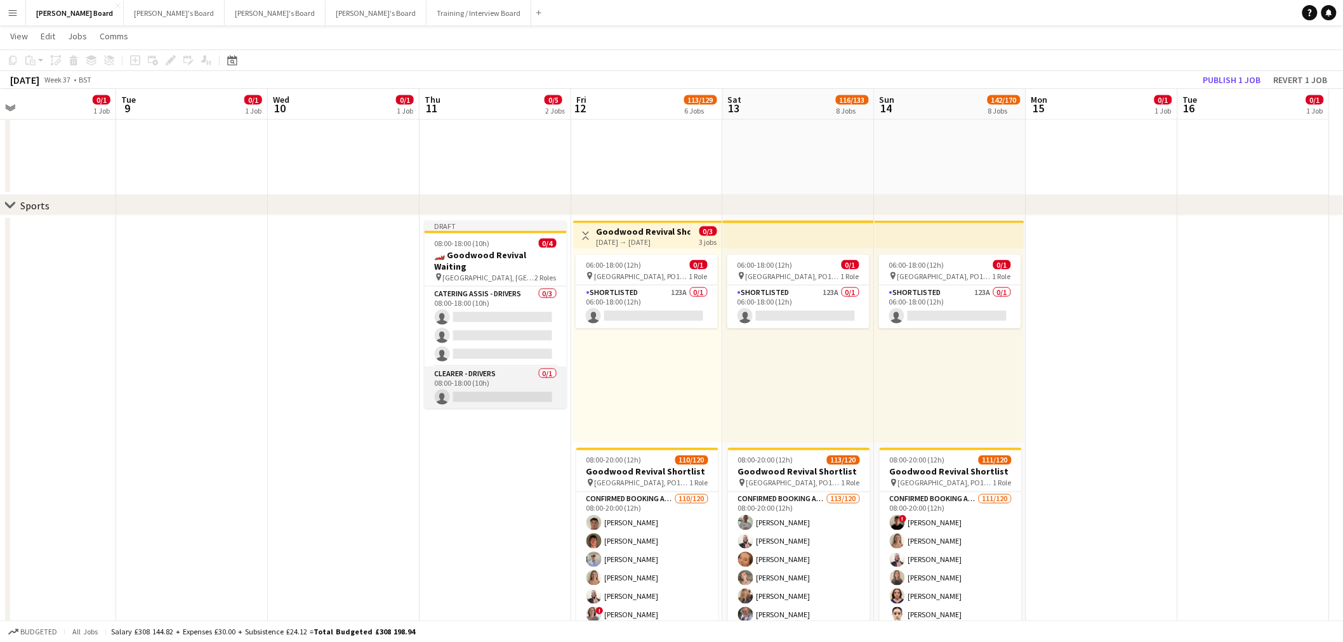
click at [505, 373] on app-card-role "CLEARER - DRIVERS 0/1 08:00-18:00 (10h) single-neutral-actions" at bounding box center [496, 388] width 142 height 43
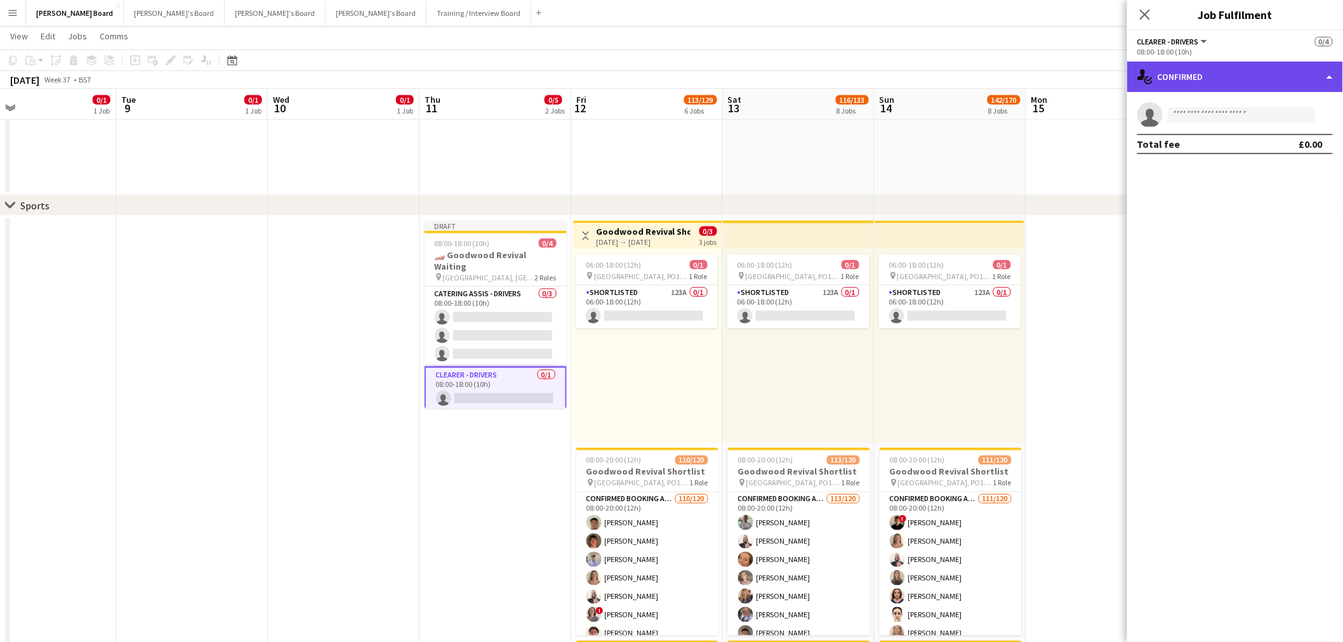
click at [1201, 78] on div "single-neutral-actions-check-2 Confirmed" at bounding box center [1235, 77] width 216 height 30
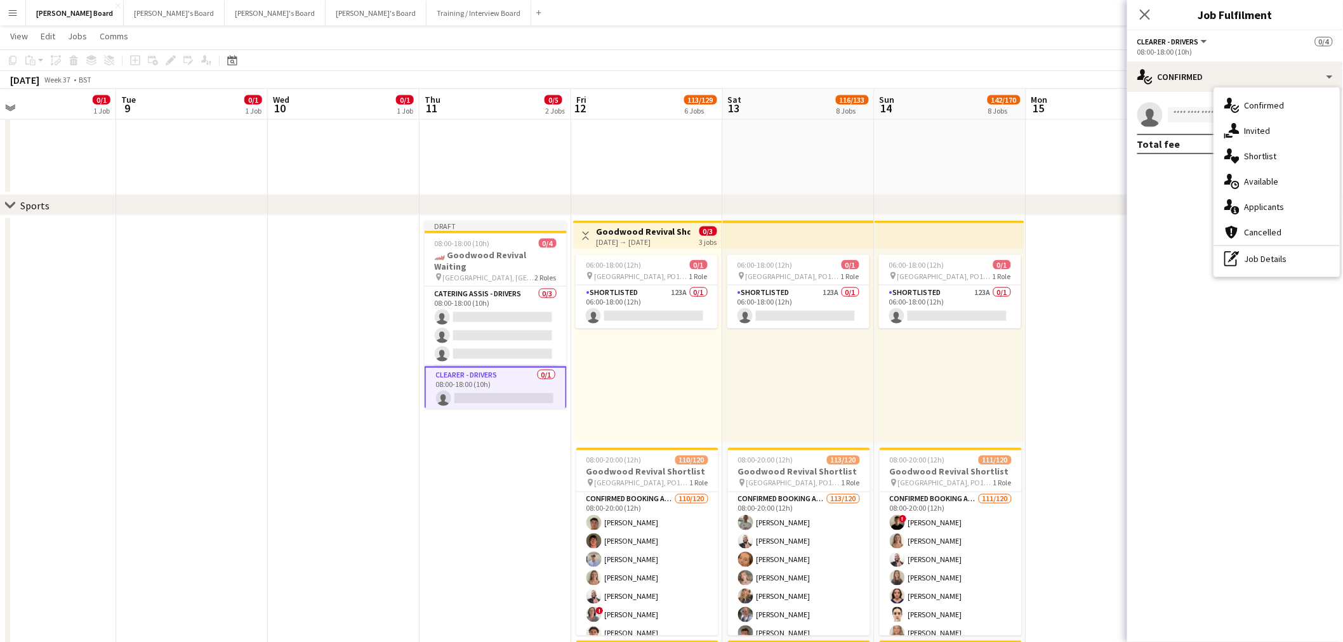
click at [1267, 250] on div "pen-write Job Details" at bounding box center [1277, 258] width 126 height 25
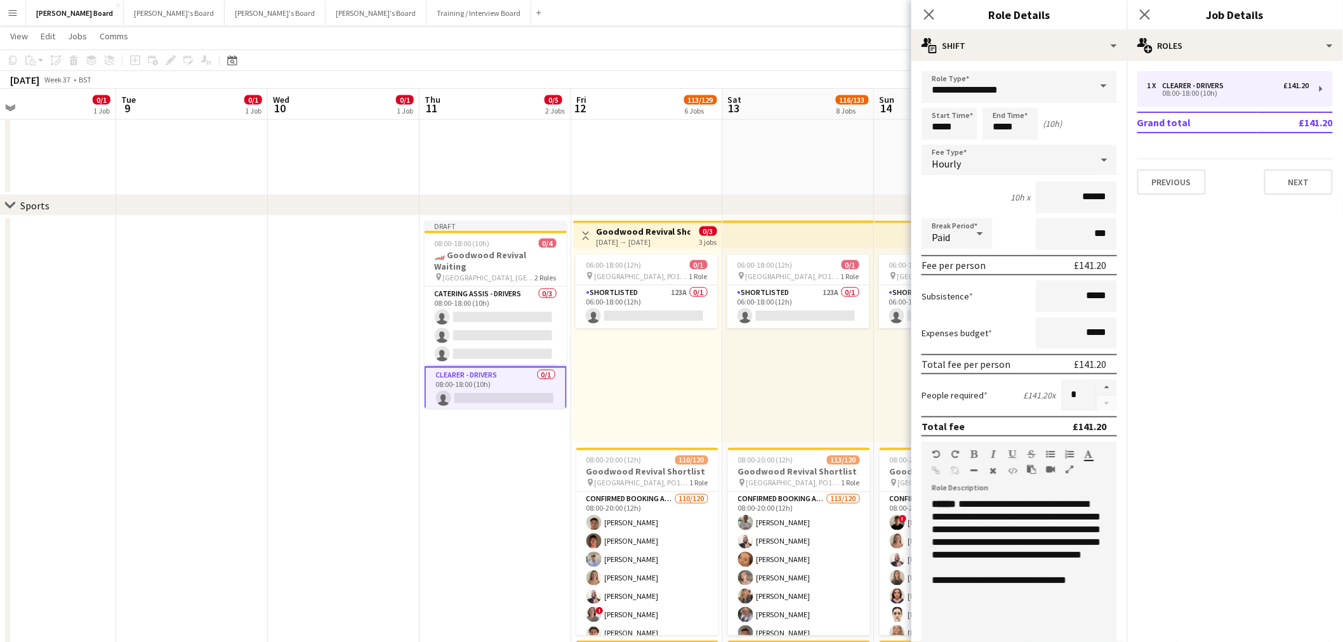
click at [1025, 574] on div at bounding box center [1019, 568] width 175 height 13
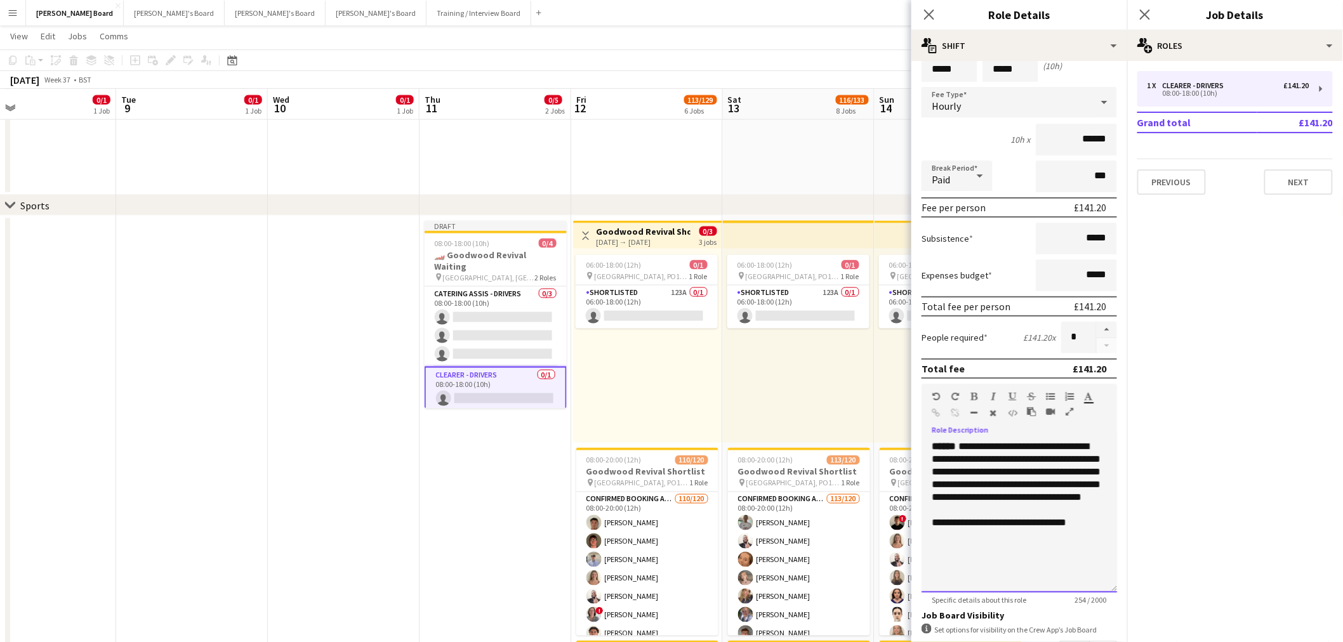
scroll to position [141, 0]
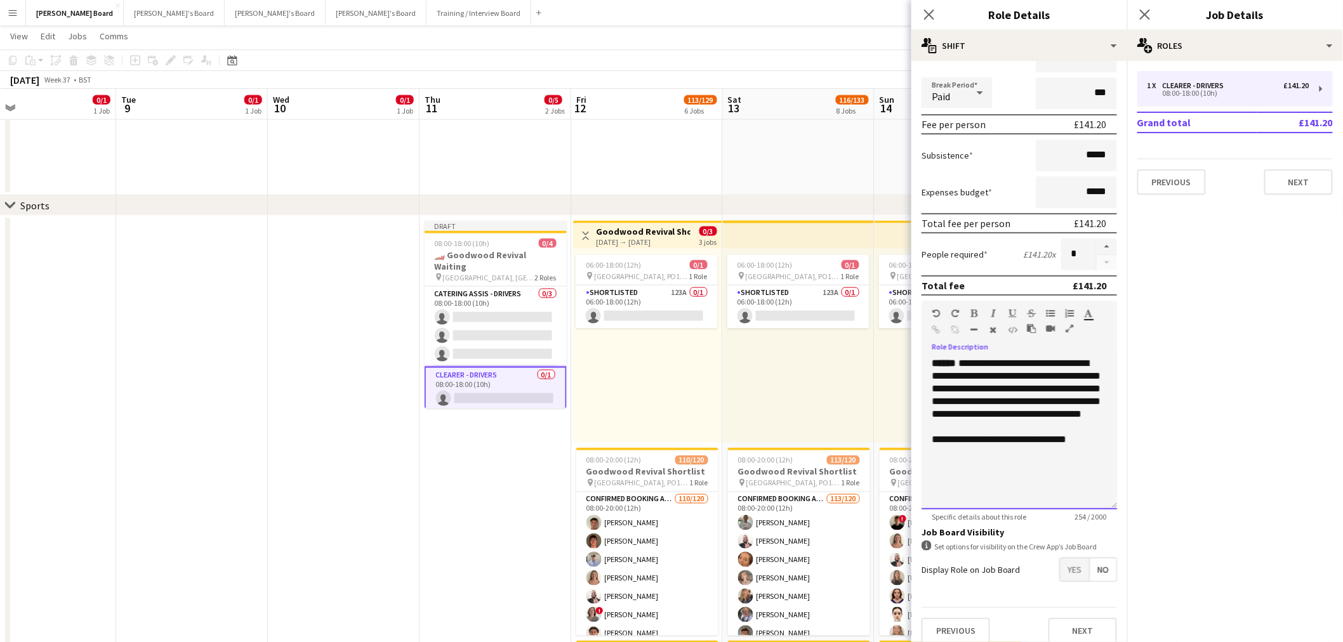
click at [998, 471] on div "**********" at bounding box center [1019, 433] width 195 height 152
click at [1077, 442] on div "**********" at bounding box center [1019, 439] width 175 height 13
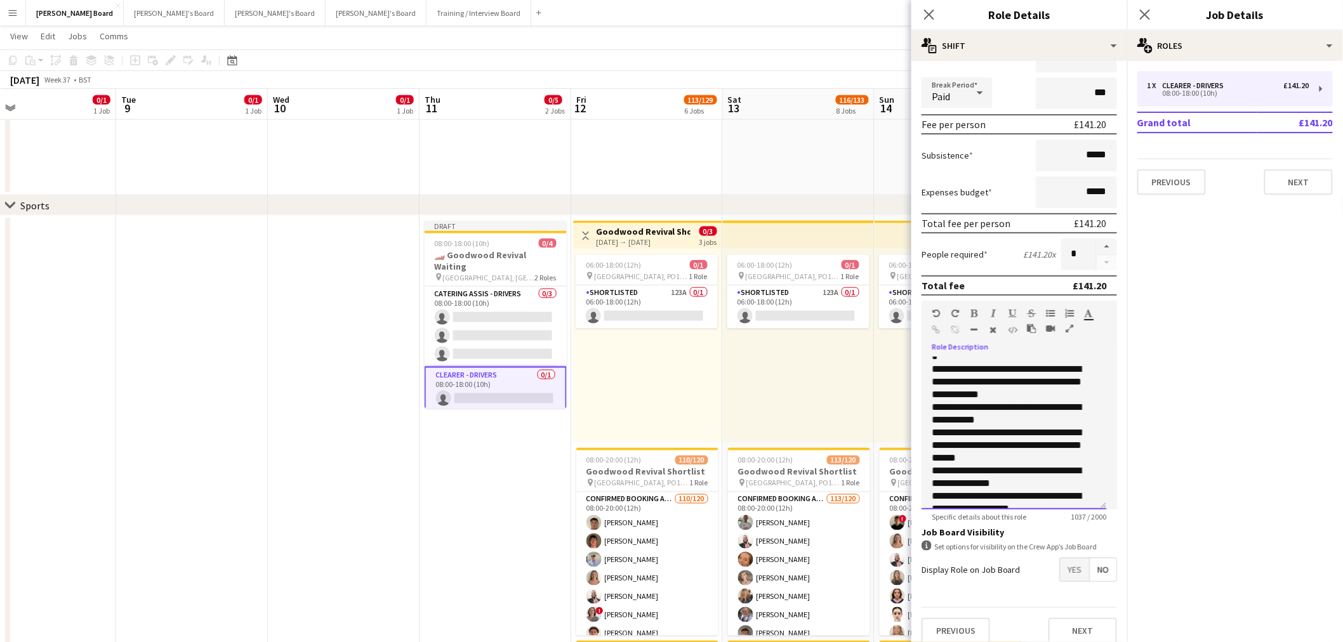
scroll to position [87, 0]
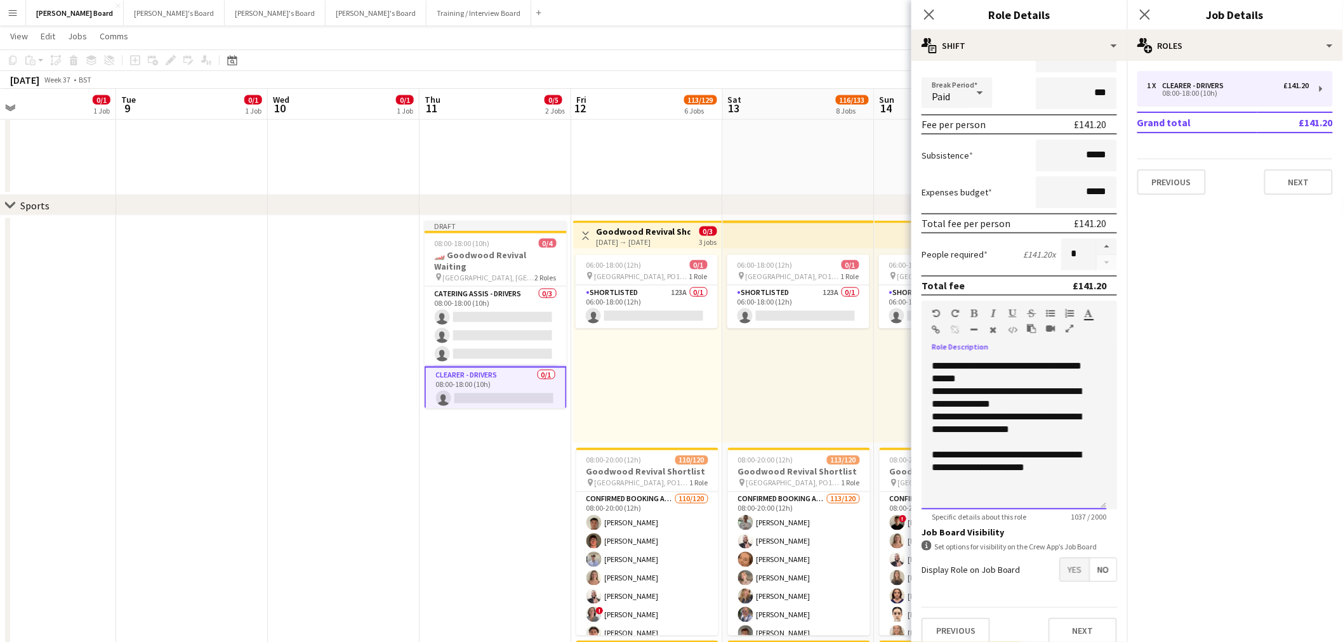
drag, startPoint x: 929, startPoint y: 444, endPoint x: 1130, endPoint y: 552, distance: 228.9
click at [1130, 552] on body "Menu Boards Boards Boards All jobs Status Workforce Workforce My Workforce Recr…" at bounding box center [671, 595] width 1343 height 2509
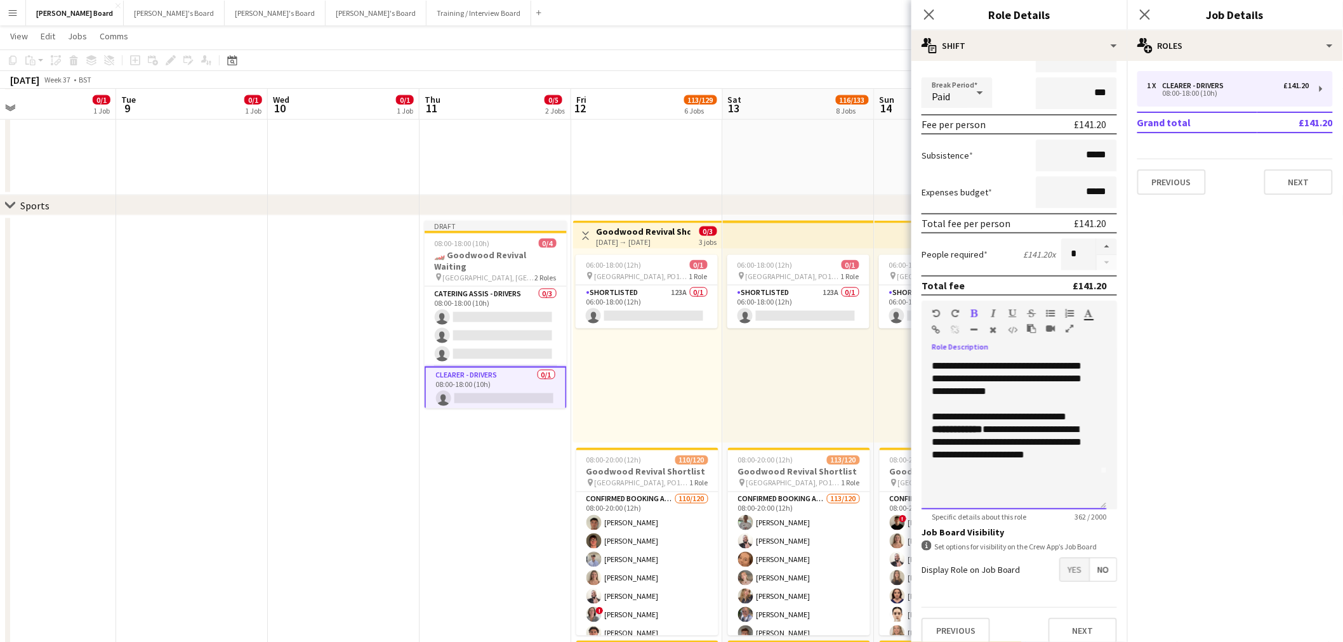
scroll to position [48, 0]
drag, startPoint x: 988, startPoint y: 466, endPoint x: 906, endPoint y: 427, distance: 90.3
click at [906, 427] on body "Menu Boards Boards Boards All jobs Status Workforce Workforce My Workforce Recr…" at bounding box center [671, 595] width 1343 height 2509
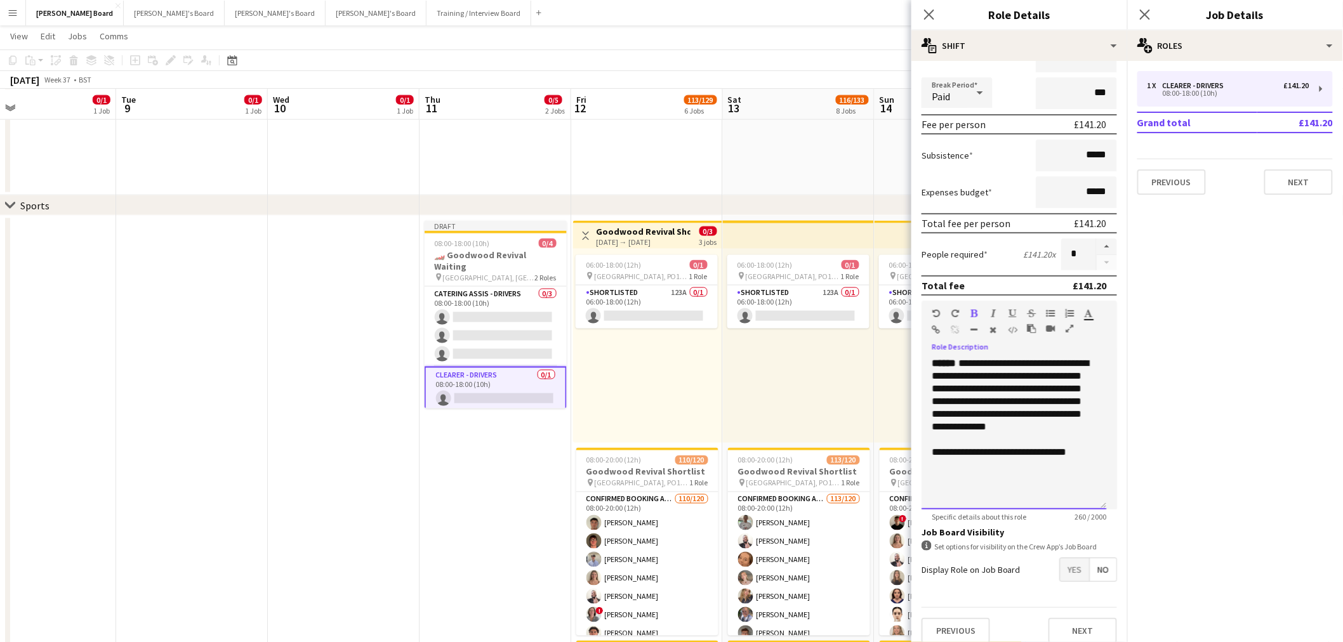
drag, startPoint x: 1077, startPoint y: 422, endPoint x: 912, endPoint y: 350, distance: 180.2
click at [912, 350] on form "**********" at bounding box center [1019, 292] width 216 height 724
click at [940, 438] on div at bounding box center [1014, 439] width 164 height 13
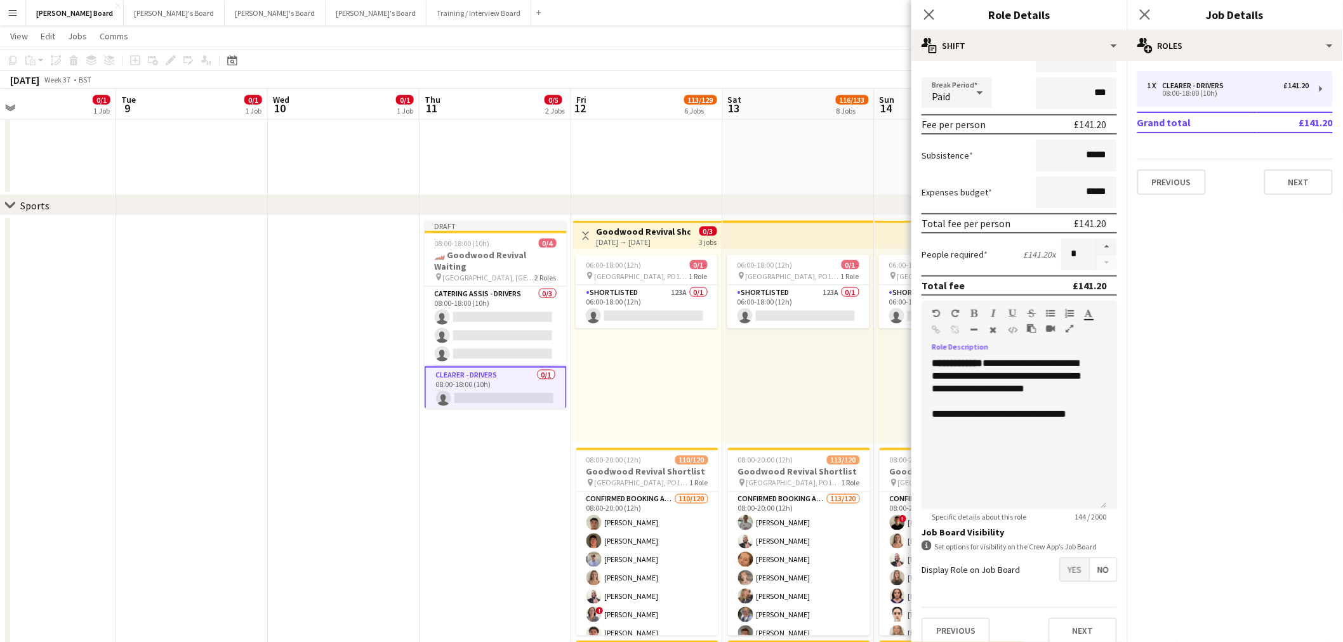
click at [466, 453] on app-date-cell "Draft 08:00-18:00 (10h) 0/4 🏎️ Goodwood Revival Waiting pin Goodwood Motor Circ…" at bounding box center [496, 588] width 152 height 744
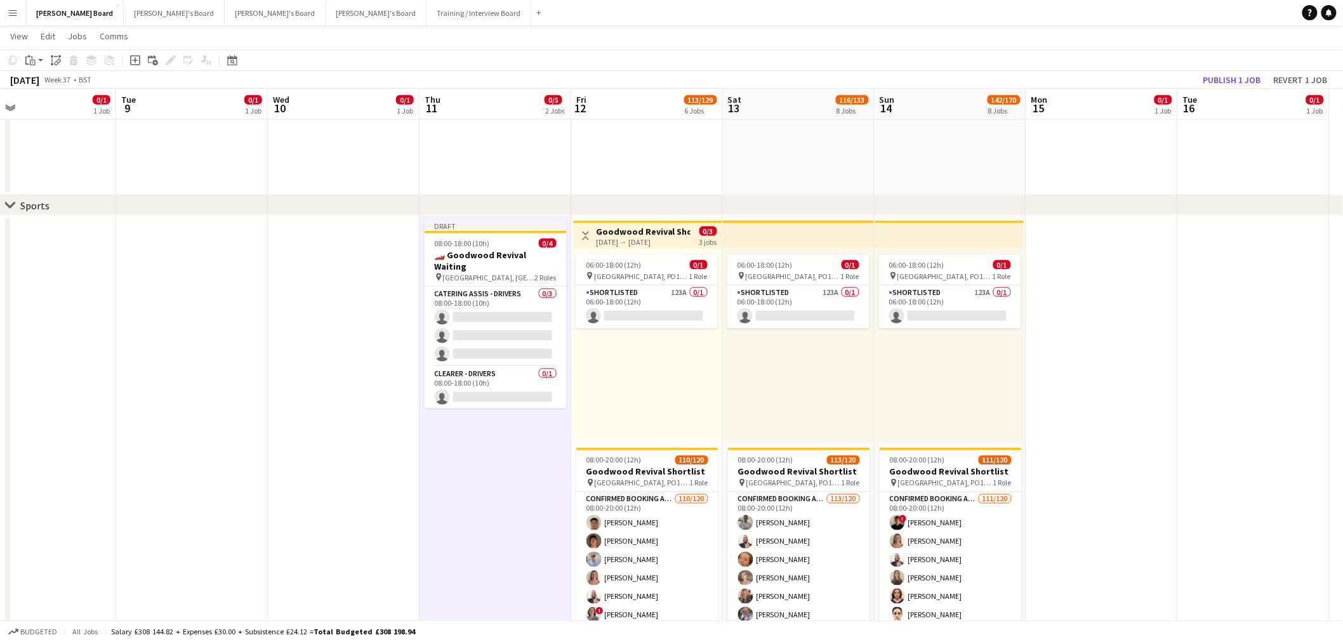
drag, startPoint x: 550, startPoint y: 374, endPoint x: 626, endPoint y: 357, distance: 78.2
click at [550, 374] on app-card-role "CLEARER - DRIVERS 0/1 08:00-18:00 (10h) single-neutral-actions" at bounding box center [496, 388] width 142 height 43
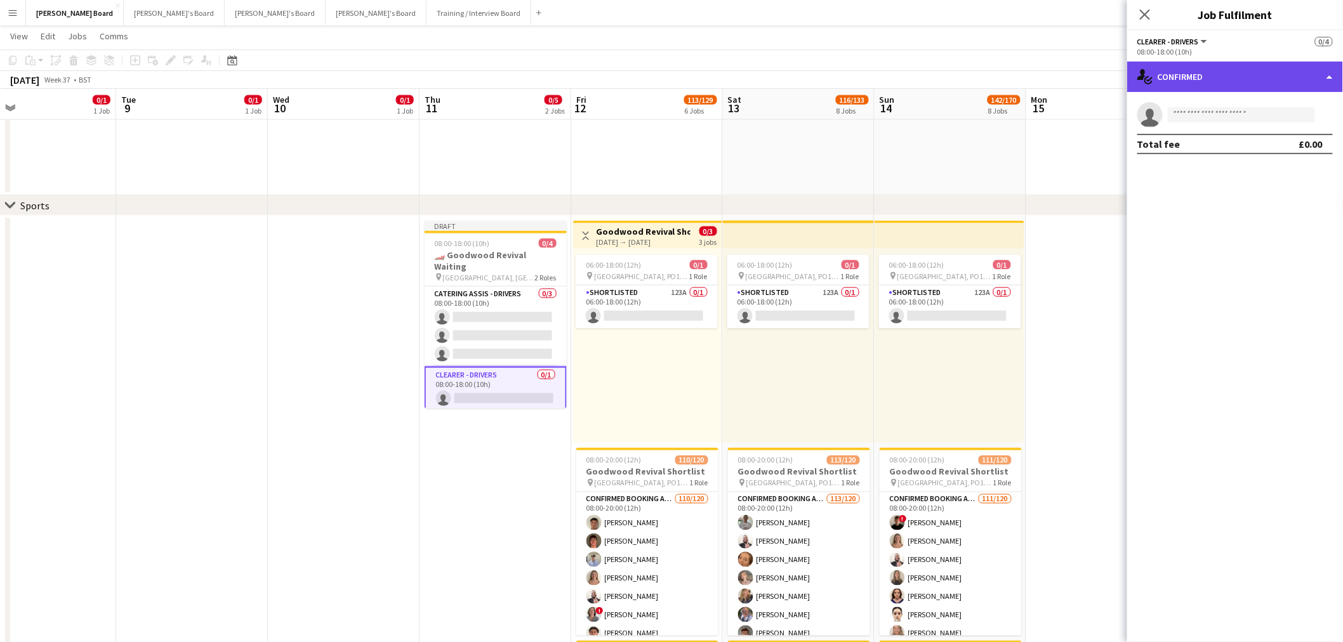
click at [1240, 79] on div "single-neutral-actions-check-2 Confirmed" at bounding box center [1235, 77] width 216 height 30
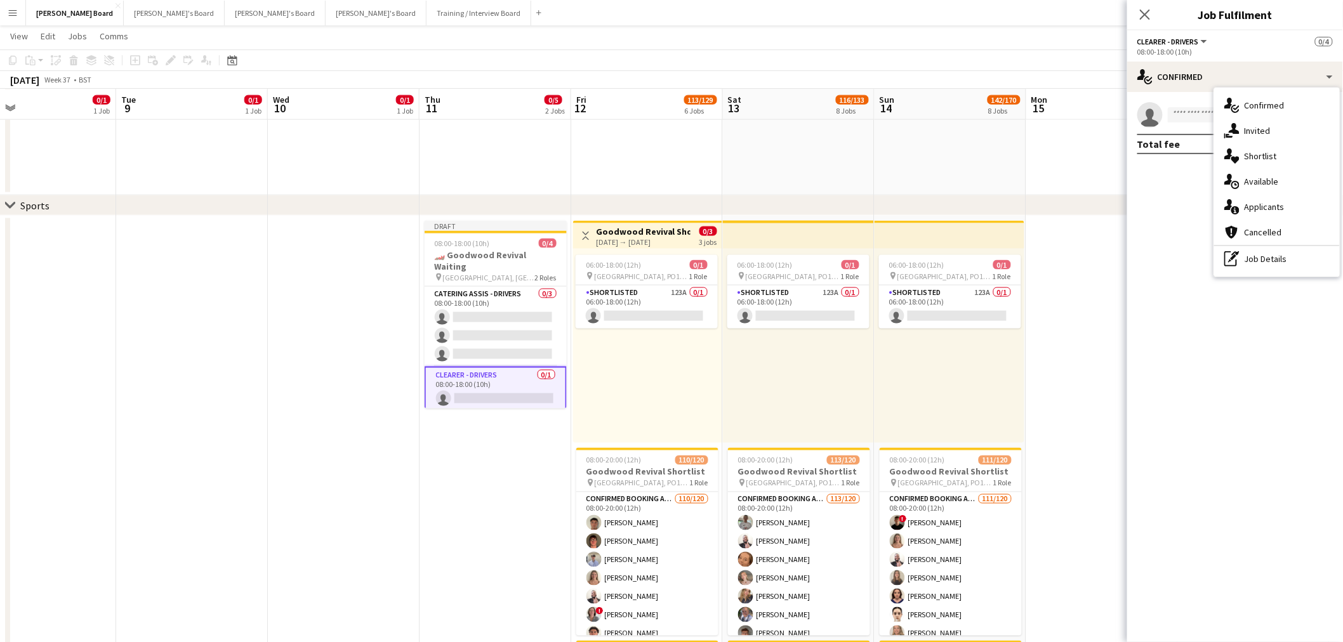
drag, startPoint x: 1270, startPoint y: 258, endPoint x: 1259, endPoint y: 227, distance: 32.9
click at [1270, 255] on div "pen-write Job Details" at bounding box center [1277, 258] width 126 height 25
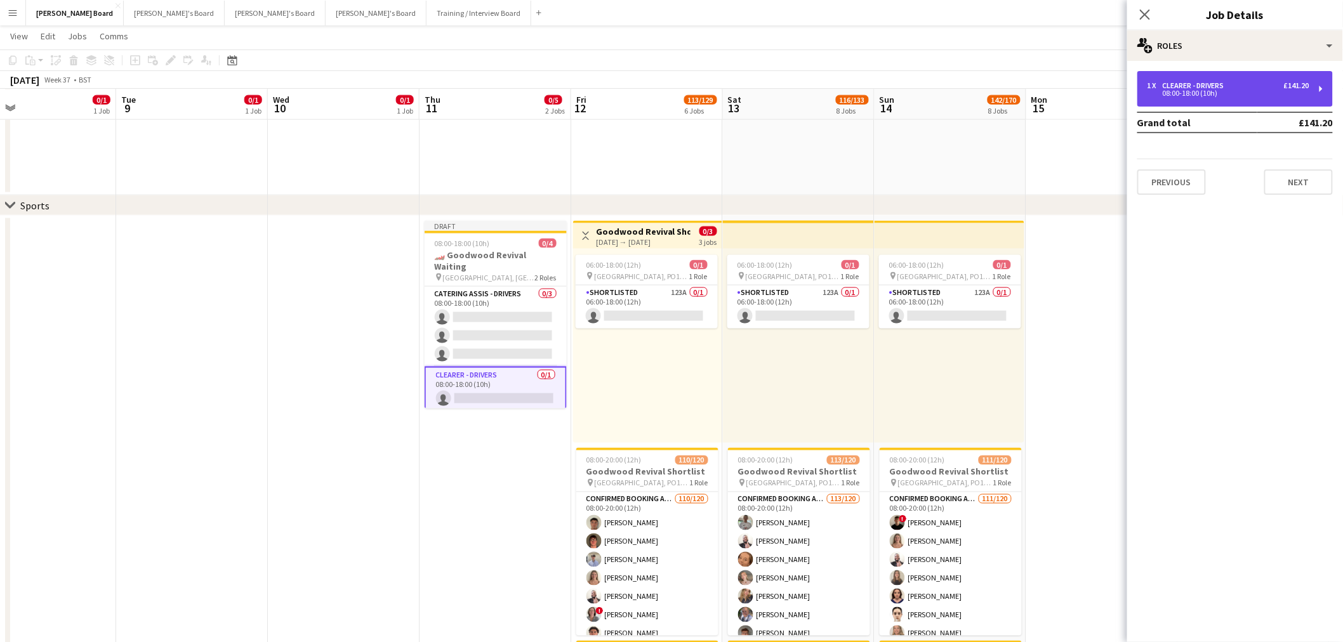
click at [1215, 79] on div "1 x CLEARER - DRIVERS £141.20 08:00-18:00 (10h)" at bounding box center [1234, 89] width 195 height 36
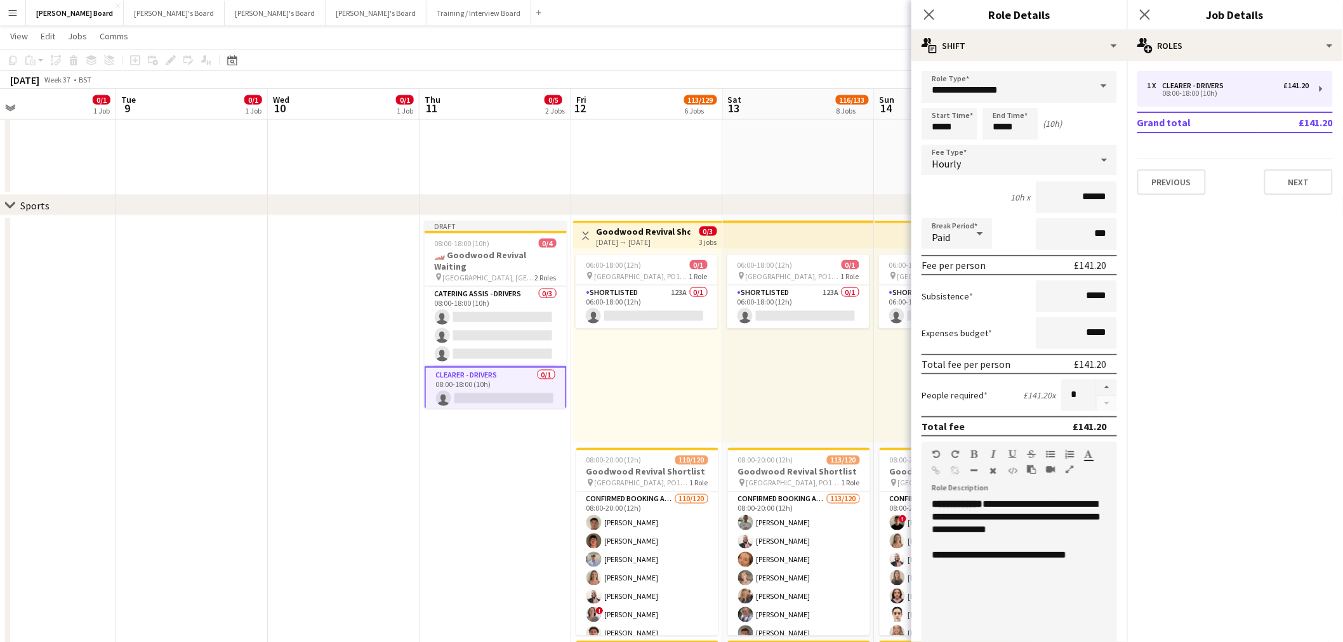
click at [1096, 373] on form "**********" at bounding box center [1019, 433] width 216 height 724
click at [1097, 380] on button "button" at bounding box center [1107, 388] width 20 height 17
type input "*"
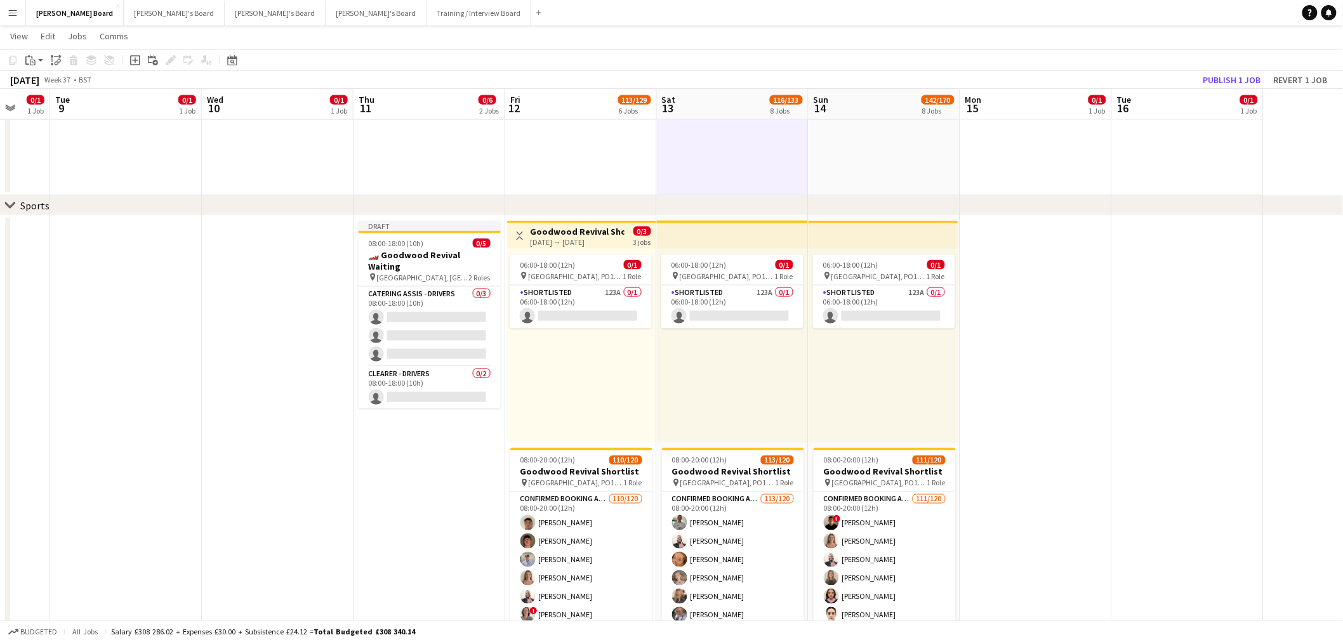
scroll to position [0, 433]
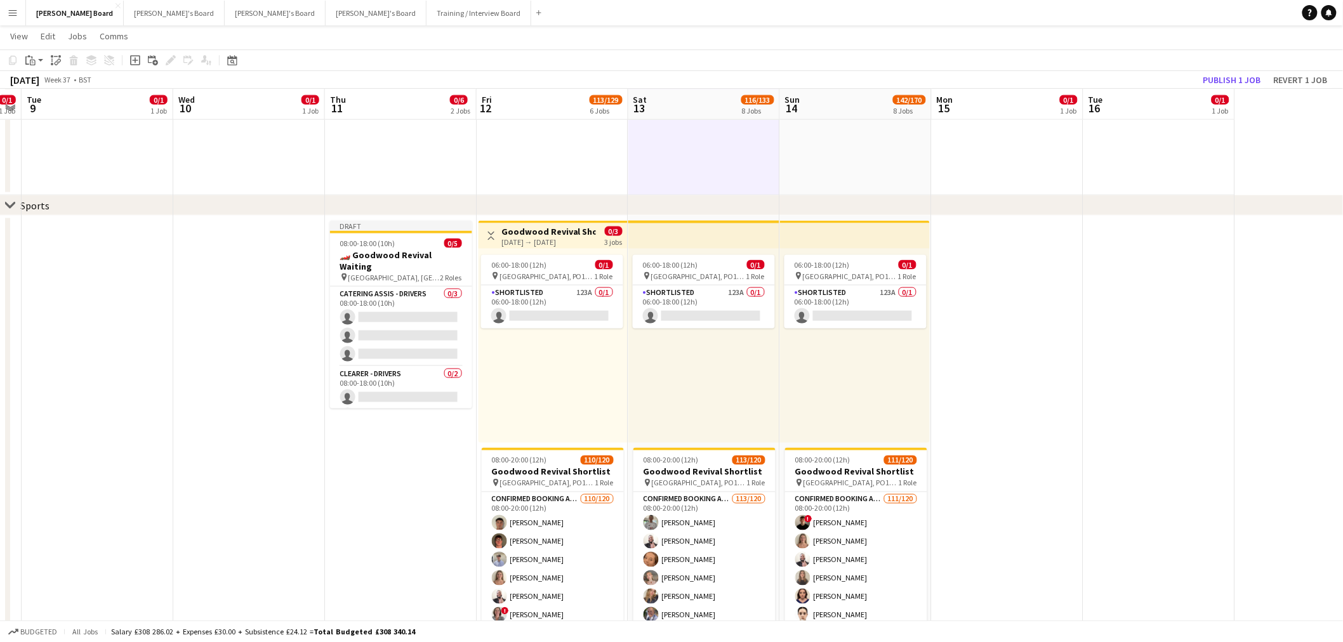
drag, startPoint x: 536, startPoint y: 372, endPoint x: 479, endPoint y: 368, distance: 56.6
click at [441, 374] on app-calendar-viewport "Sat 6 12/18 5 Jobs Sun 7 4/4 1 Job Mon 8 0/1 1 Job Tue 9 0/1 1 Job Wed 10 0/1 1…" at bounding box center [671, 610] width 1343 height 2438
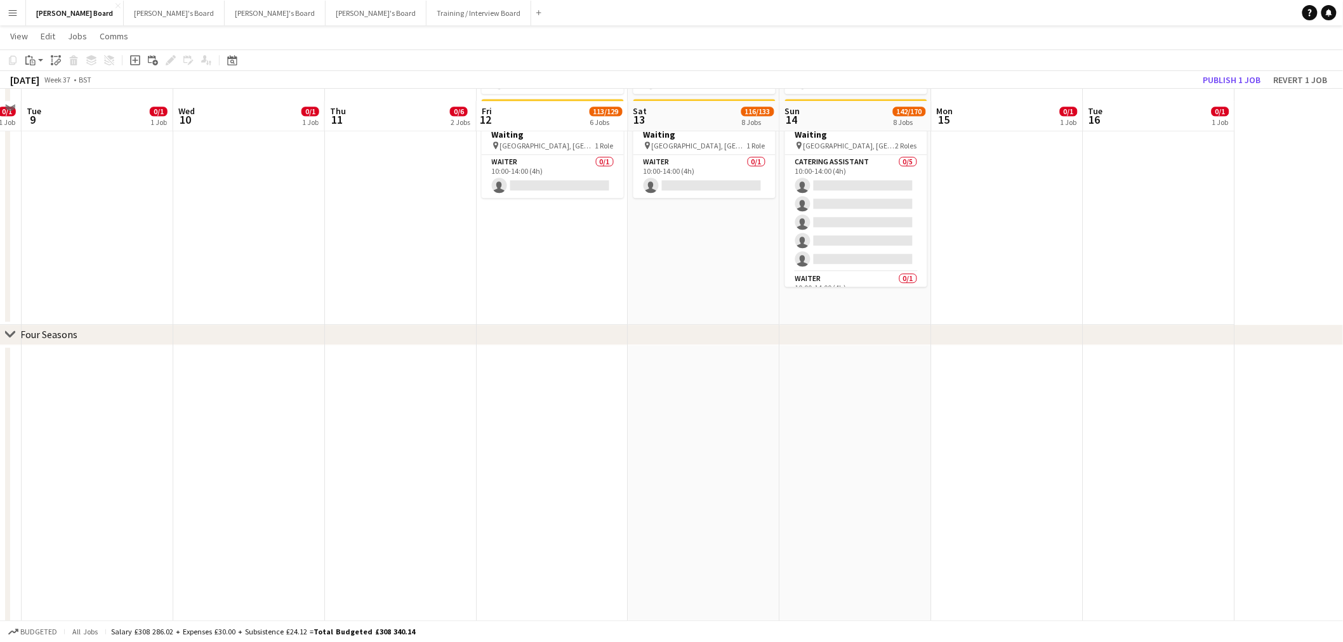
scroll to position [1867, 0]
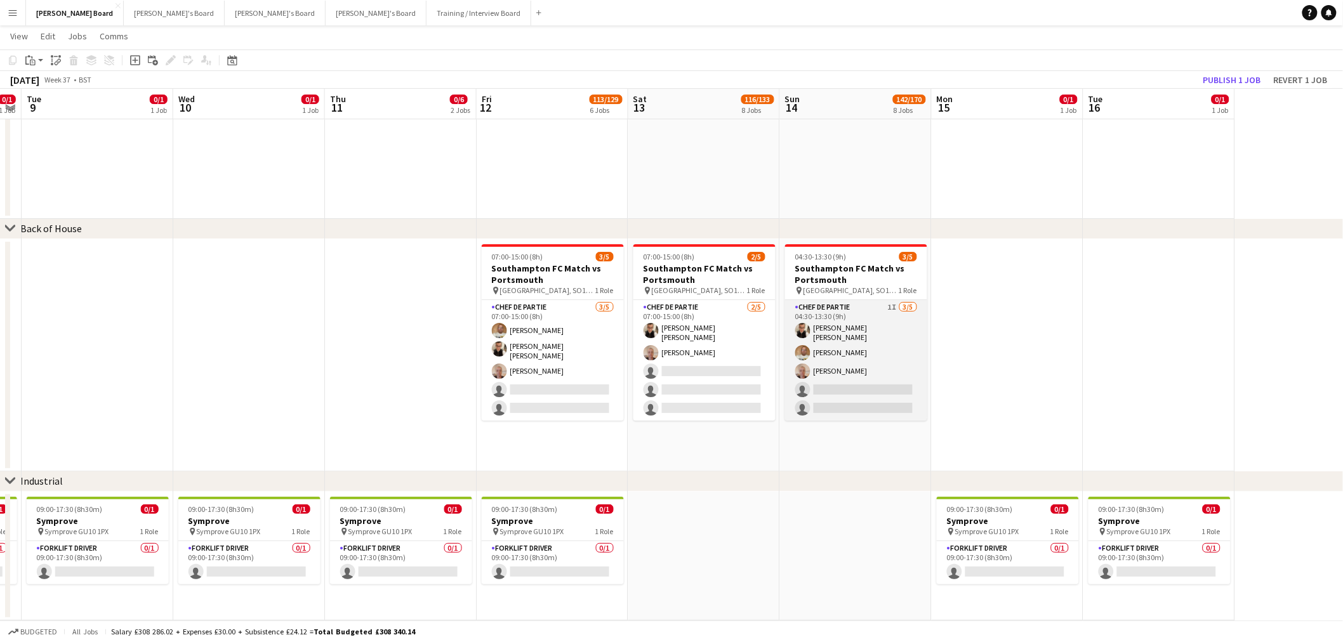
click at [864, 344] on app-card-role "Chef de Partie 1I 3/5 04:30-13:30 (9h) Marnel Antonio Guillen Castellon Ian Hut…" at bounding box center [856, 360] width 142 height 121
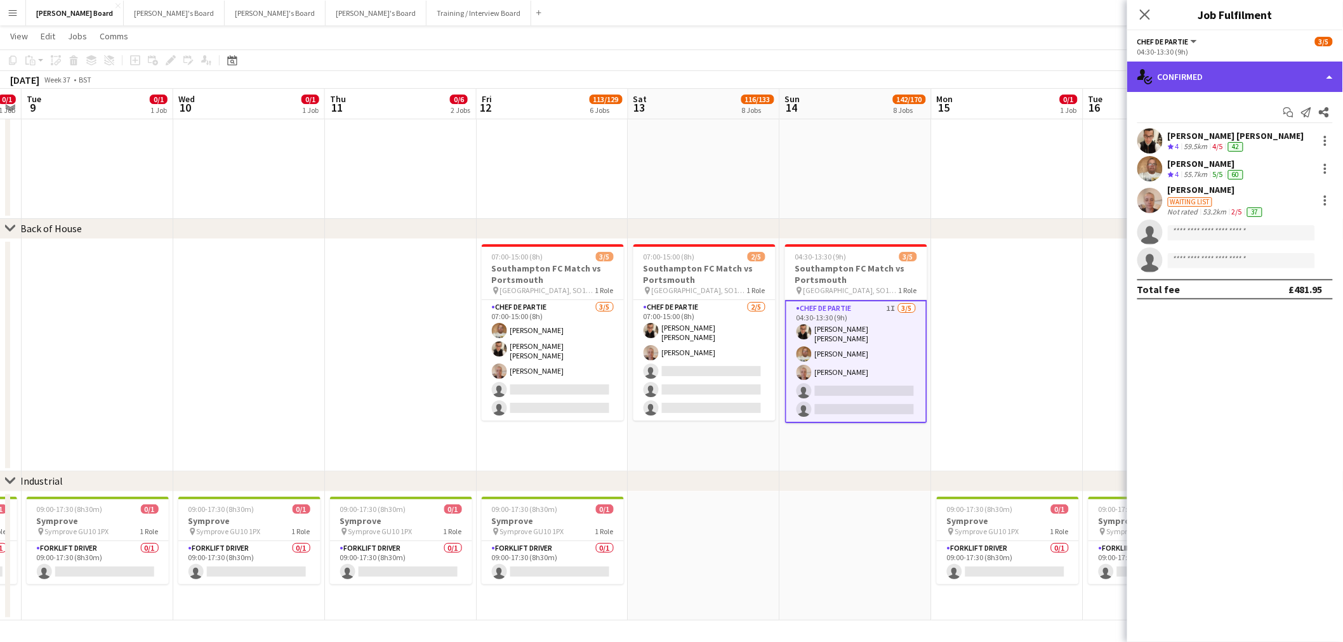
click at [1283, 74] on div "single-neutral-actions-check-2 Confirmed" at bounding box center [1235, 77] width 216 height 30
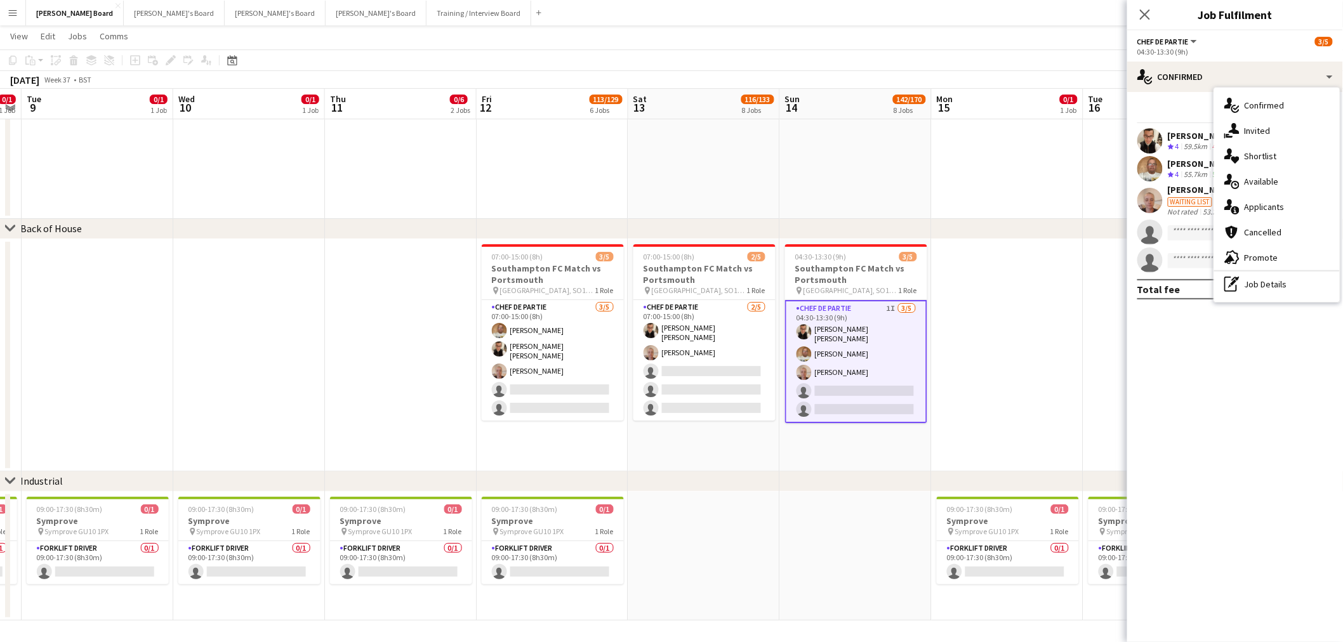
drag, startPoint x: 1283, startPoint y: 288, endPoint x: 1267, endPoint y: 238, distance: 52.0
click at [1283, 286] on div "pen-write Job Details" at bounding box center [1277, 284] width 126 height 25
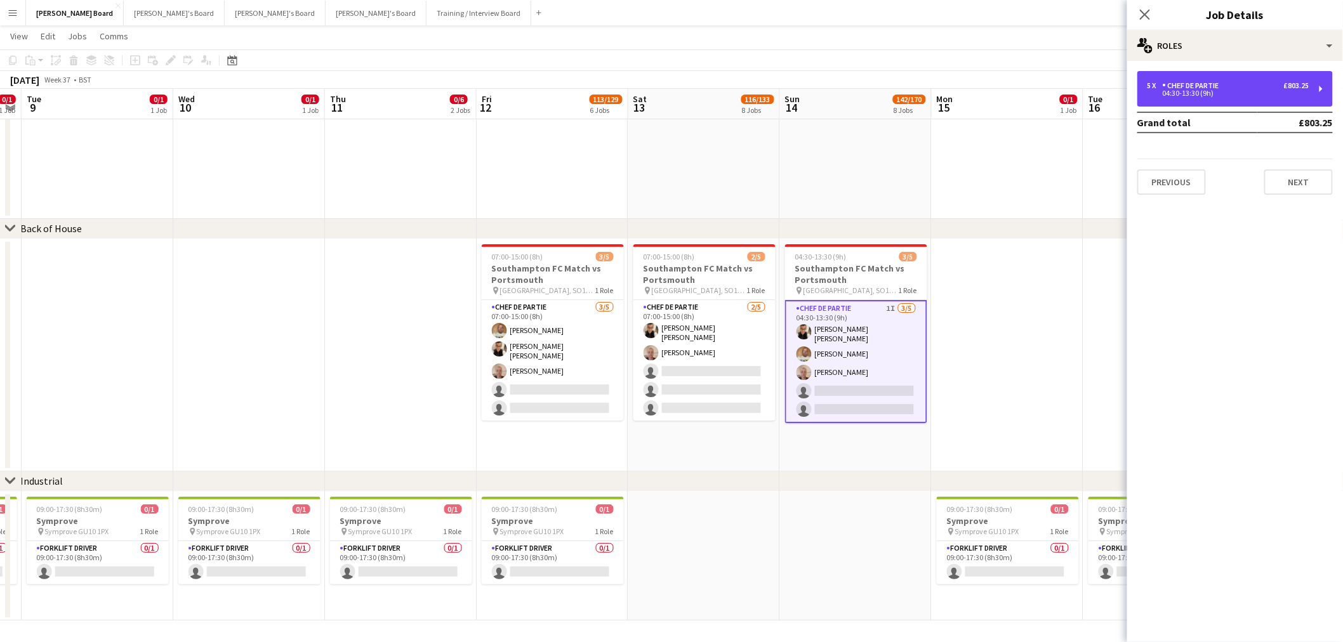
drag, startPoint x: 1235, startPoint y: 83, endPoint x: 1043, endPoint y: 132, distance: 197.8
click at [1235, 83] on div "5 x Chef de Partie £803.25" at bounding box center [1228, 85] width 162 height 9
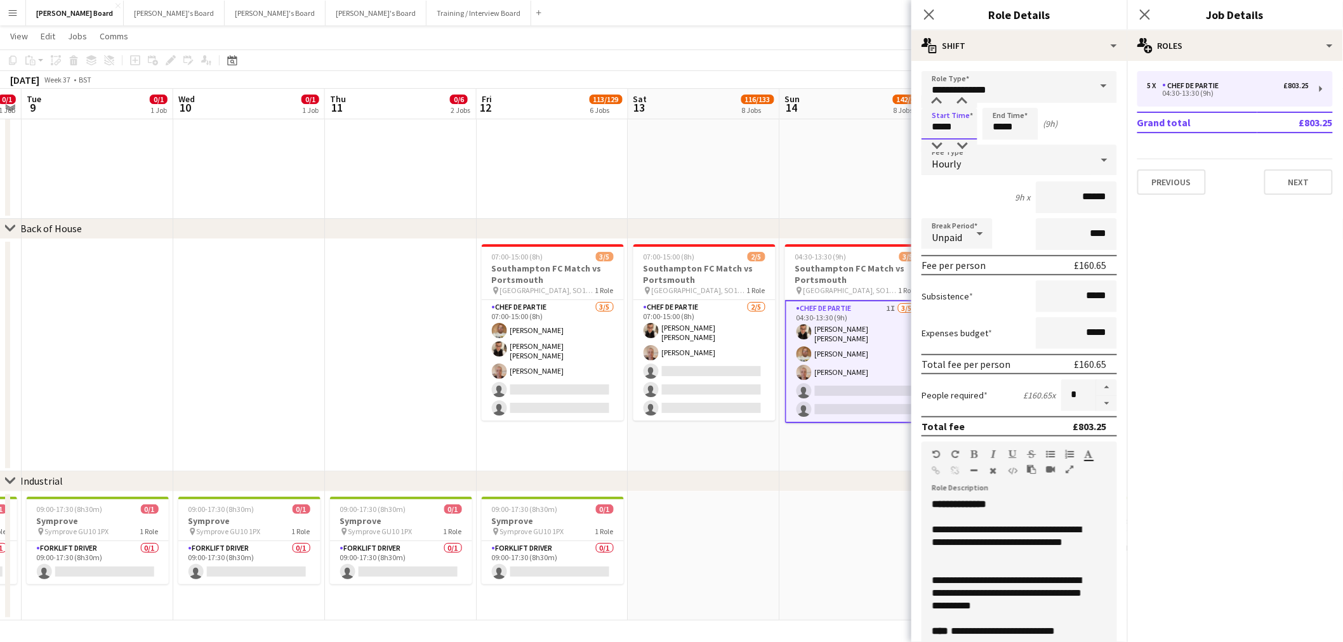
click at [958, 122] on input "*****" at bounding box center [950, 124] width 56 height 32
click at [929, 98] on div at bounding box center [936, 101] width 25 height 13
click at [967, 148] on div at bounding box center [961, 146] width 25 height 13
type input "*****"
click at [968, 148] on div at bounding box center [961, 146] width 25 height 13
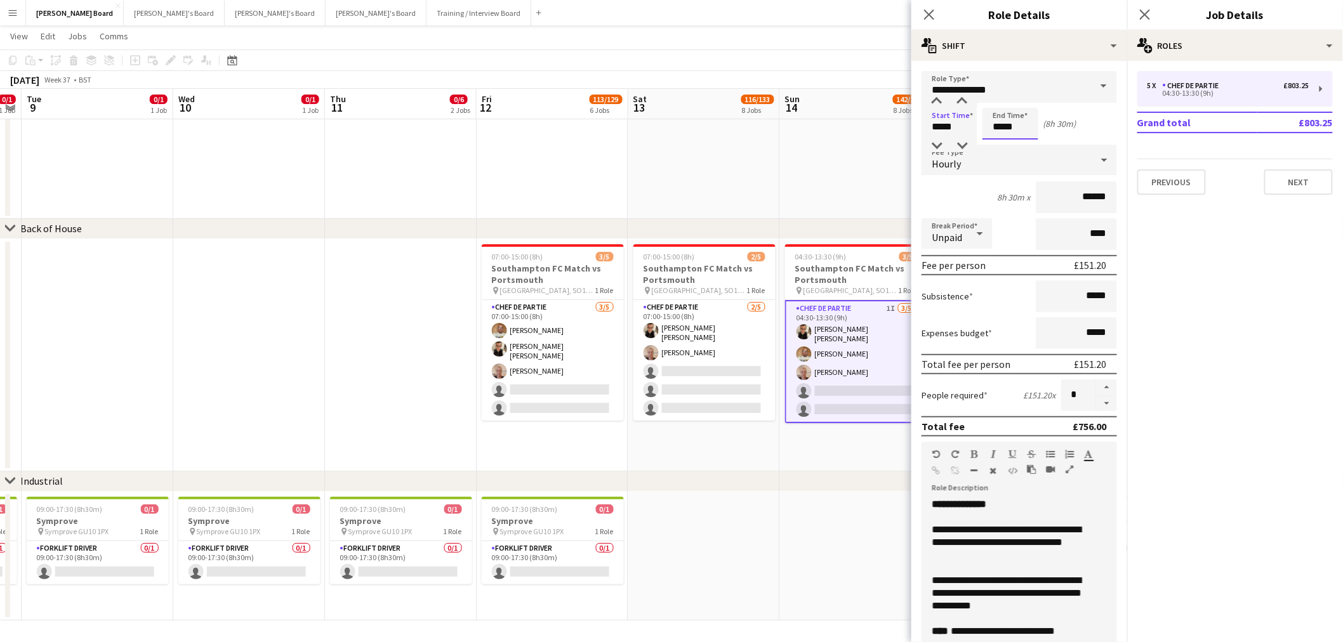
click at [1004, 123] on input "*****" at bounding box center [1010, 124] width 56 height 32
click at [991, 93] on input "**********" at bounding box center [1019, 87] width 195 height 32
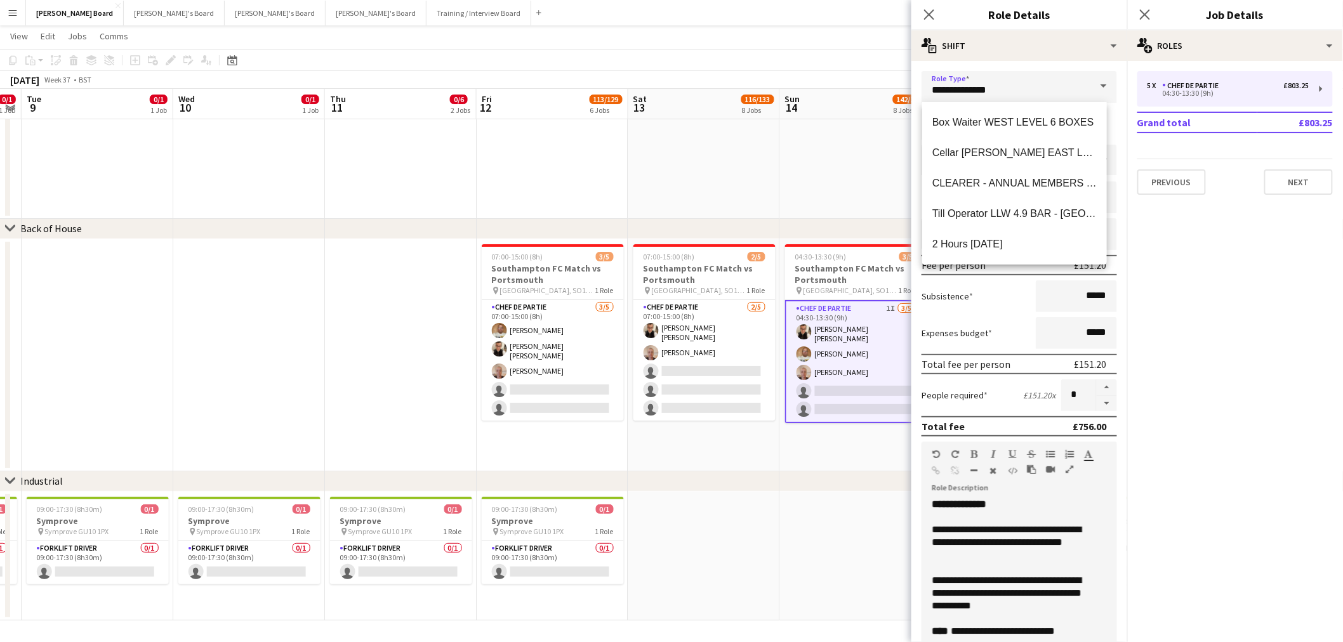
click at [1114, 143] on form "**********" at bounding box center [1019, 465] width 216 height 789
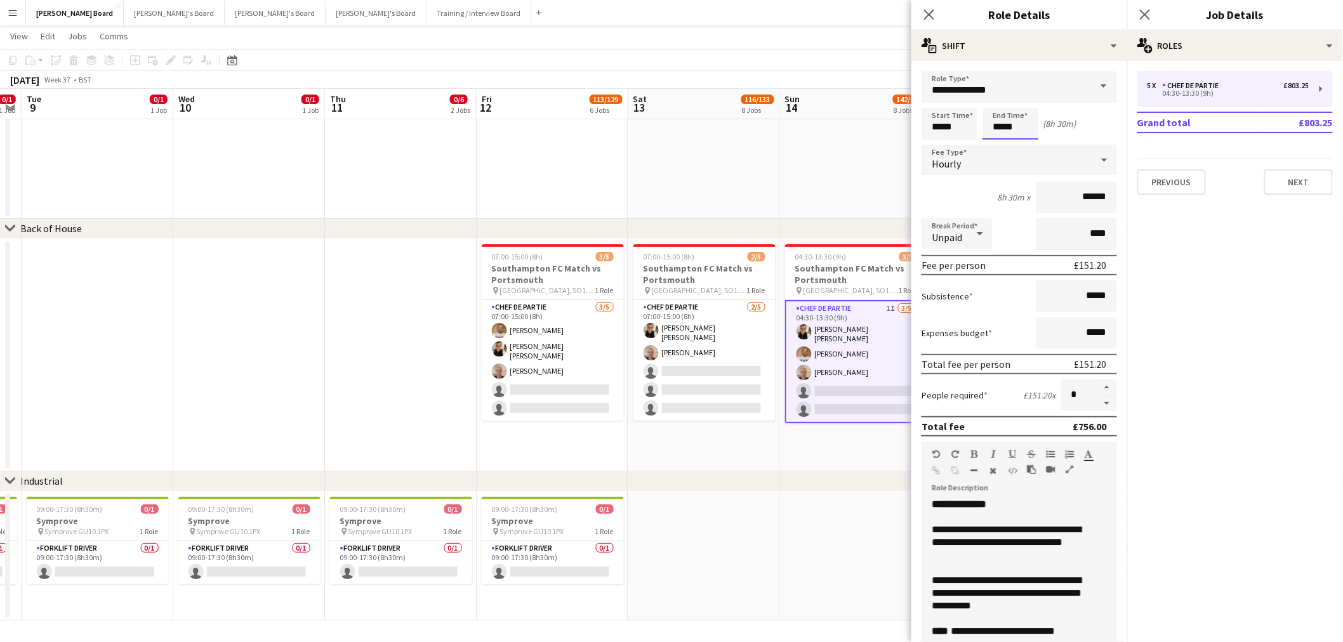
click at [1010, 127] on input "*****" at bounding box center [1010, 124] width 56 height 32
click at [999, 105] on div at bounding box center [997, 101] width 25 height 13
click at [1020, 140] on div at bounding box center [1022, 146] width 25 height 13
type input "*****"
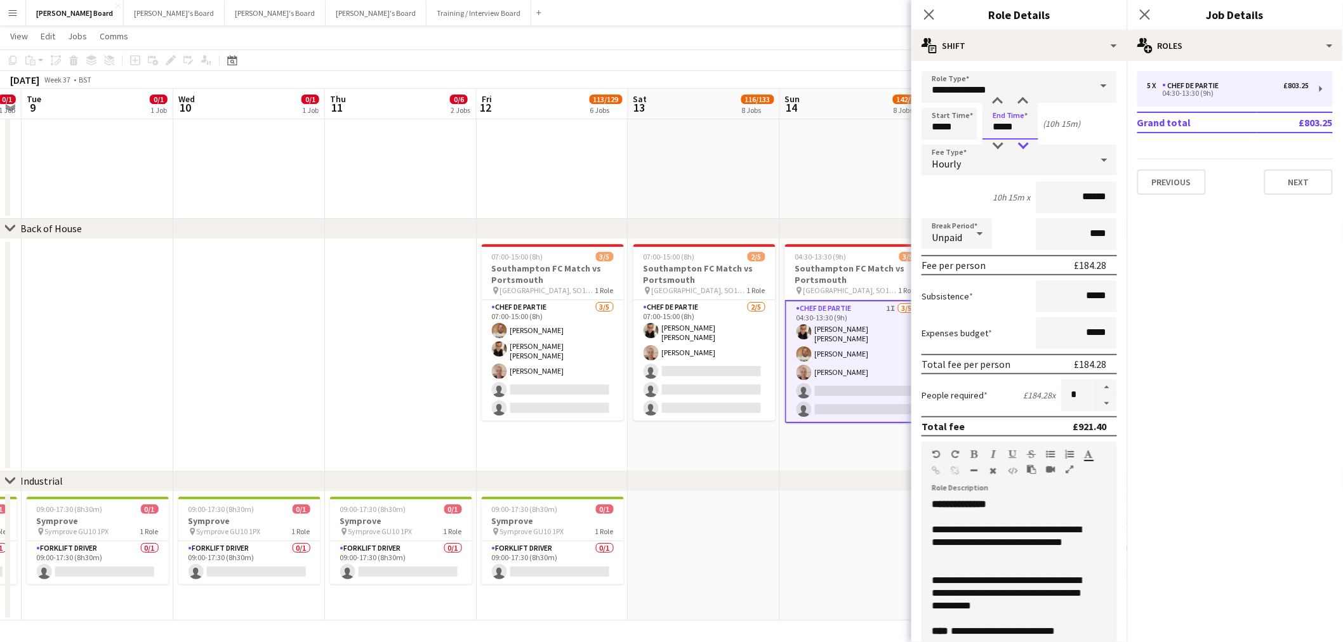
click at [1020, 140] on div at bounding box center [1022, 146] width 25 height 13
click at [877, 317] on app-card-role "Chef de Partie 1I 3/5 04:30-13:30 (9h) Marnel Antonio Guillen Castellon Ian Hut…" at bounding box center [856, 361] width 142 height 123
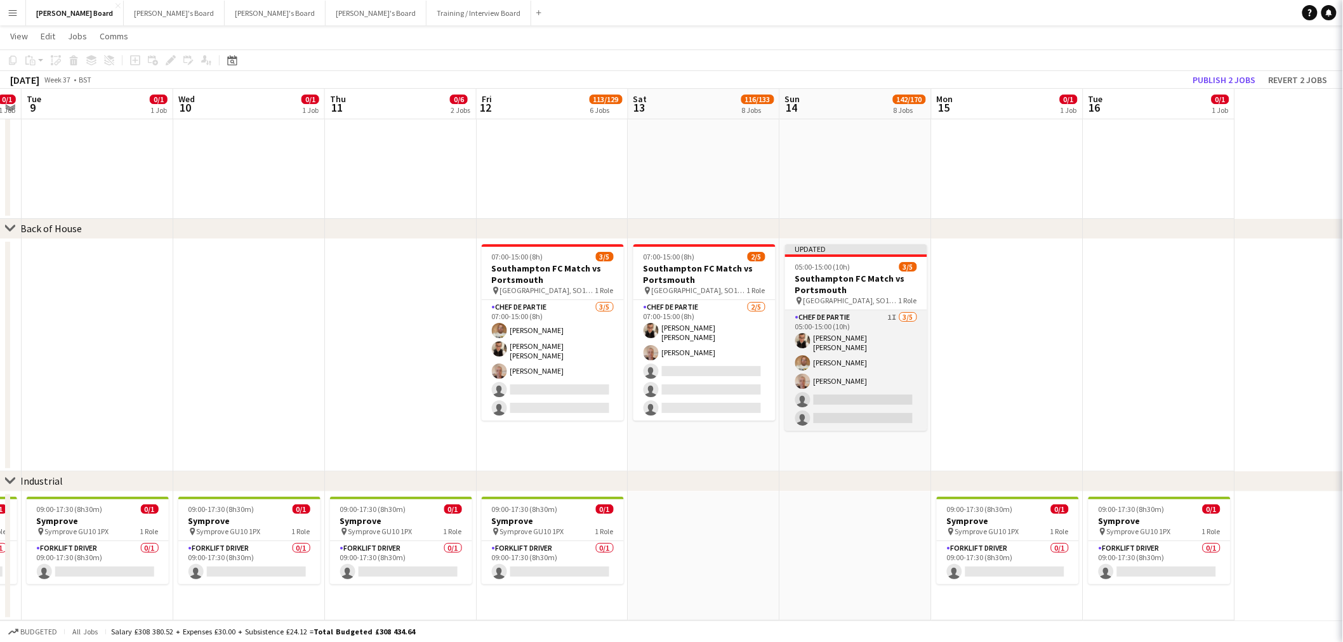
scroll to position [0, 432]
click at [867, 331] on app-card-role "Chef de Partie 1I 3/5 05:00-15:00 (10h) Marnel Antonio Guillen Castellon Ian Hu…" at bounding box center [857, 370] width 142 height 121
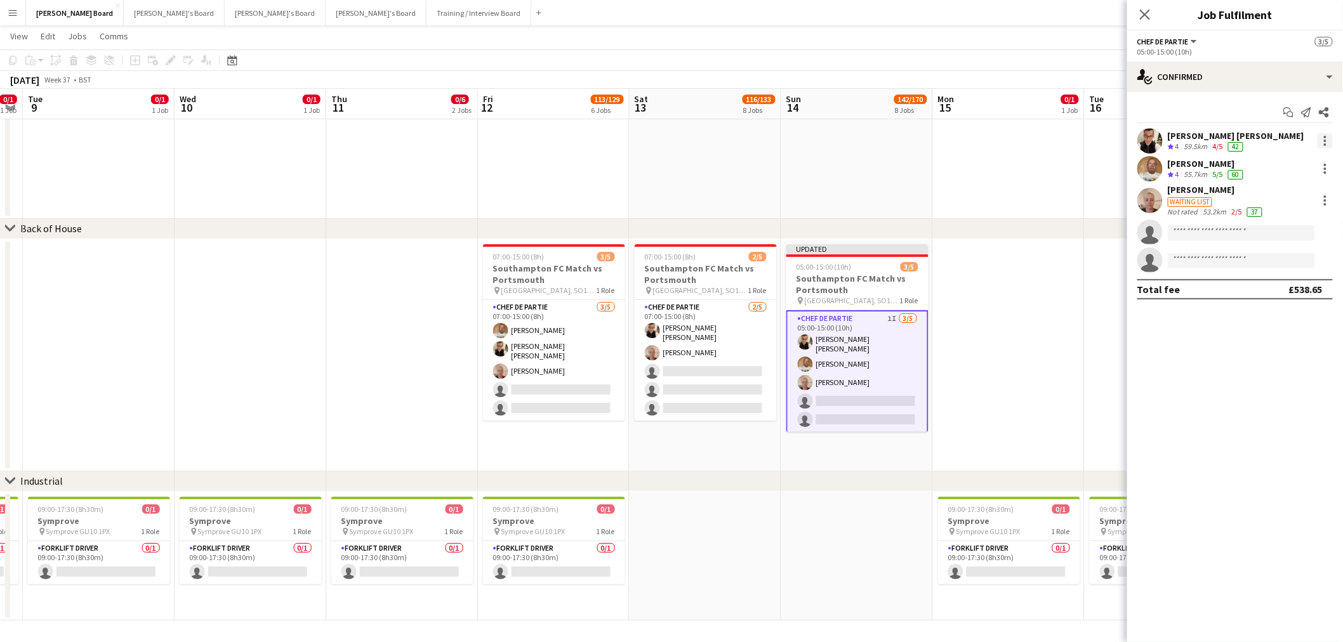
click at [1328, 138] on div at bounding box center [1325, 140] width 15 height 15
click at [1266, 287] on span "Remove" at bounding box center [1264, 286] width 38 height 11
click at [955, 302] on app-date-cell at bounding box center [1009, 355] width 152 height 232
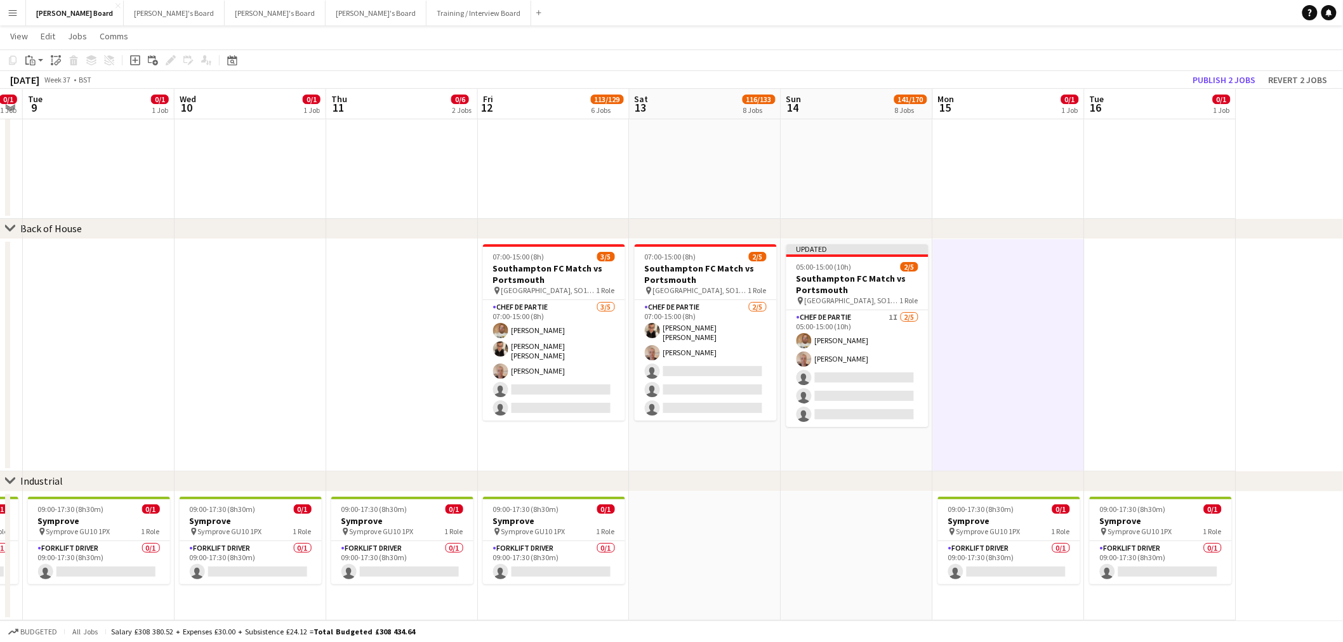
scroll to position [0, 432]
click at [1215, 80] on button "Publish 2 jobs" at bounding box center [1224, 80] width 73 height 17
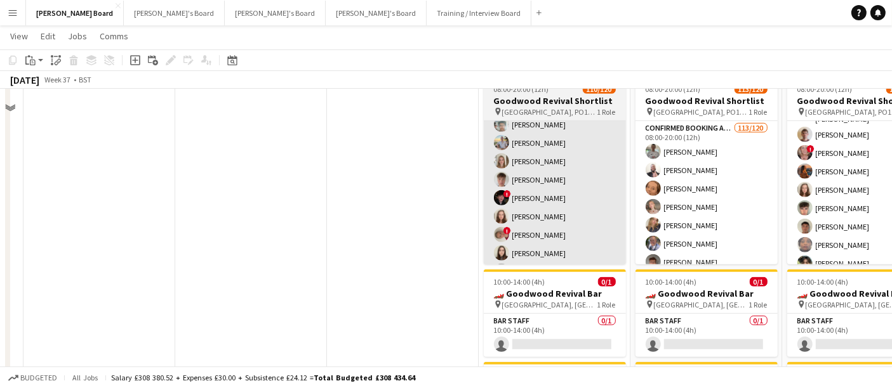
scroll to position [1161, 0]
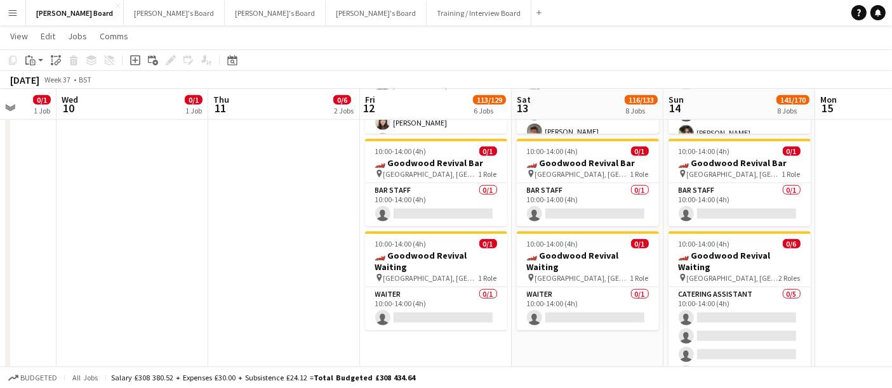
drag, startPoint x: 637, startPoint y: 343, endPoint x: 515, endPoint y: 337, distance: 121.4
click at [515, 337] on app-calendar-viewport "Sun 7 4/4 1 Job Mon 8 0/1 1 Job Tue 9 0/1 1 Job Wed 10 0/1 1 Job Thu 11 0/6 2 J…" at bounding box center [446, 108] width 892 height 2438
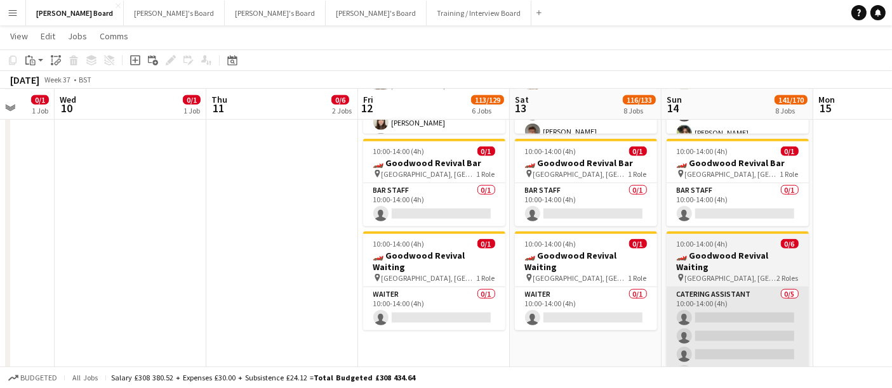
drag, startPoint x: 706, startPoint y: 251, endPoint x: 752, endPoint y: 278, distance: 53.2
click at [708, 251] on h3 "🏎️ Goodwood Revival Waiting" at bounding box center [737, 261] width 142 height 23
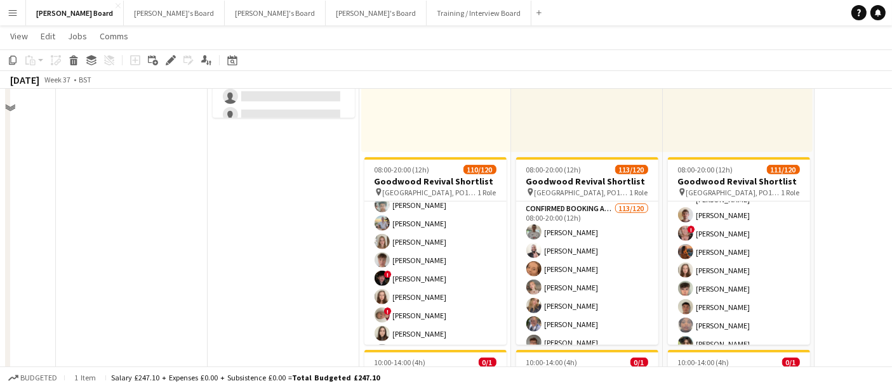
scroll to position [737, 0]
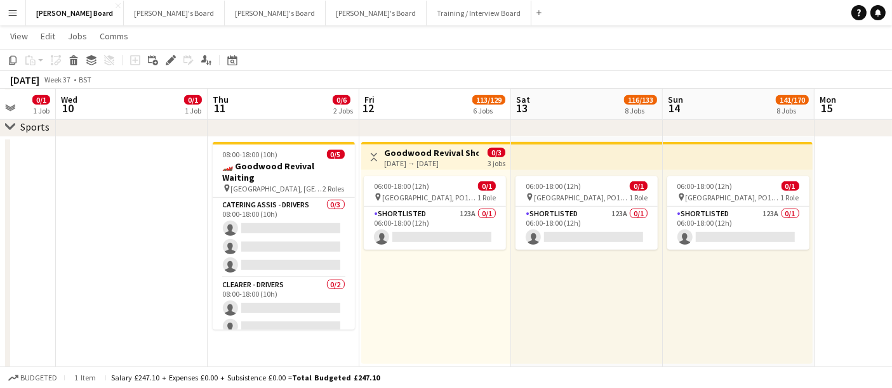
click at [288, 161] on h3 "🏎️ Goodwood Revival Waiting" at bounding box center [284, 172] width 142 height 23
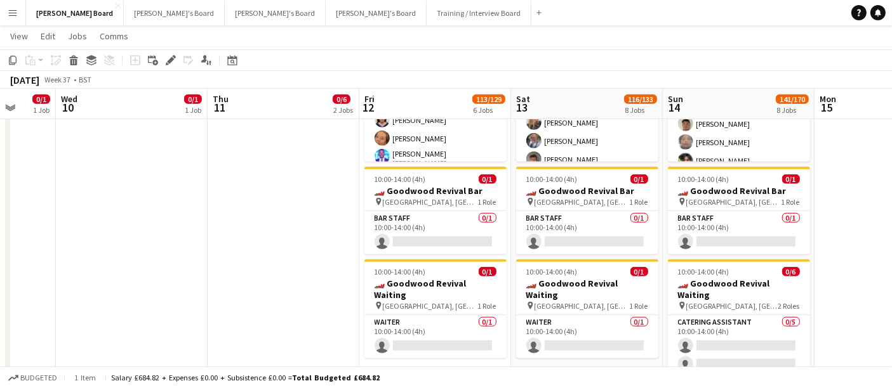
scroll to position [1231, 0]
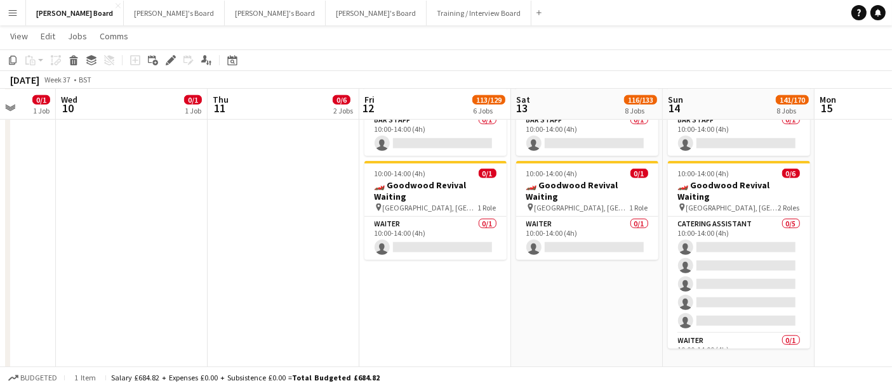
click at [449, 288] on app-date-cell "Toggle View Goodwood Revival Shortlist 12-09-2025 → 14-09-2025 0/3 3 jobs 06:00…" at bounding box center [435, 15] width 152 height 744
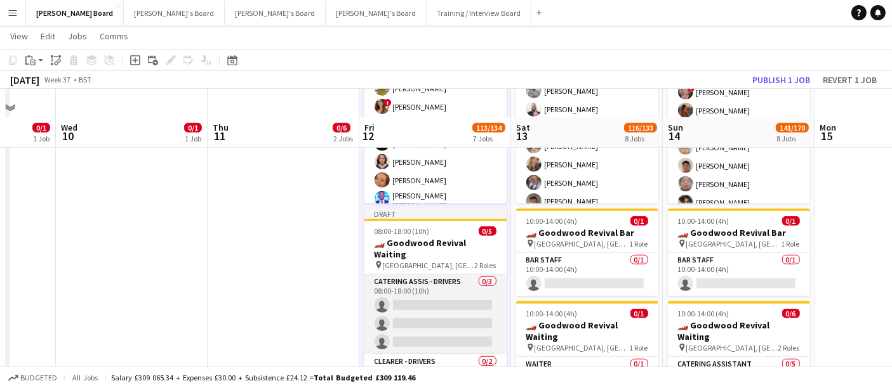
scroll to position [1090, 0]
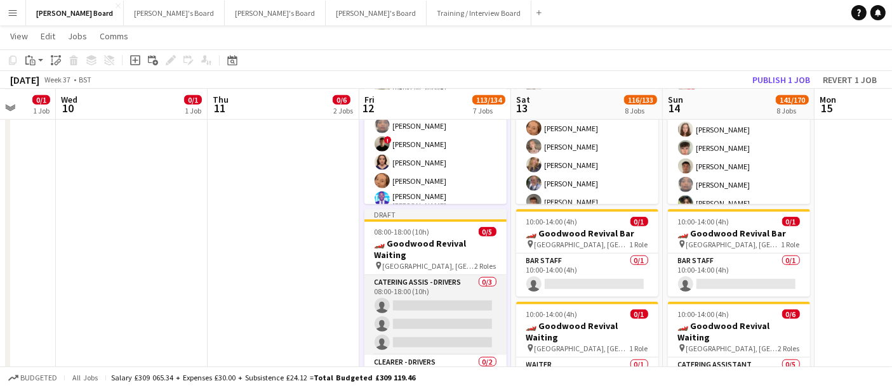
click at [444, 289] on app-card-role "CATERING ASSIS - DRIVERS 0/3 08:00-18:00 (10h) single-neutral-actions single-ne…" at bounding box center [435, 315] width 142 height 80
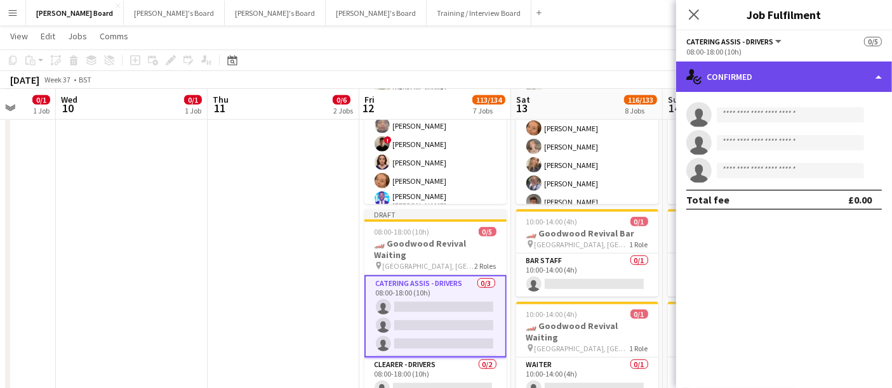
click at [775, 77] on div "single-neutral-actions-check-2 Confirmed" at bounding box center [784, 77] width 216 height 30
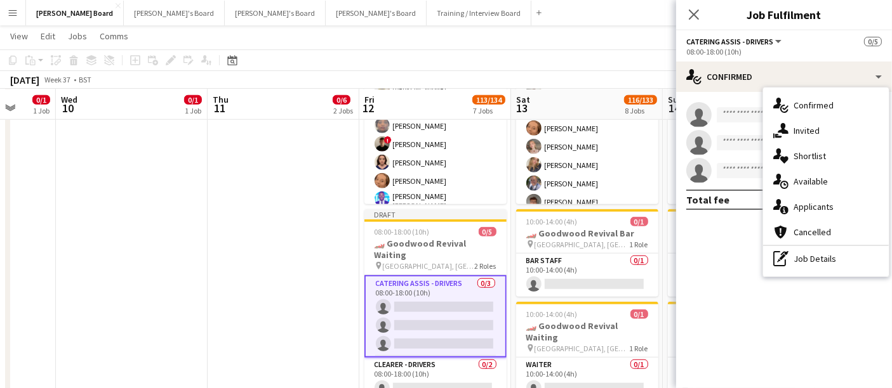
drag, startPoint x: 790, startPoint y: 255, endPoint x: 791, endPoint y: 235, distance: 19.7
click at [791, 255] on div "pen-write Job Details" at bounding box center [826, 258] width 126 height 25
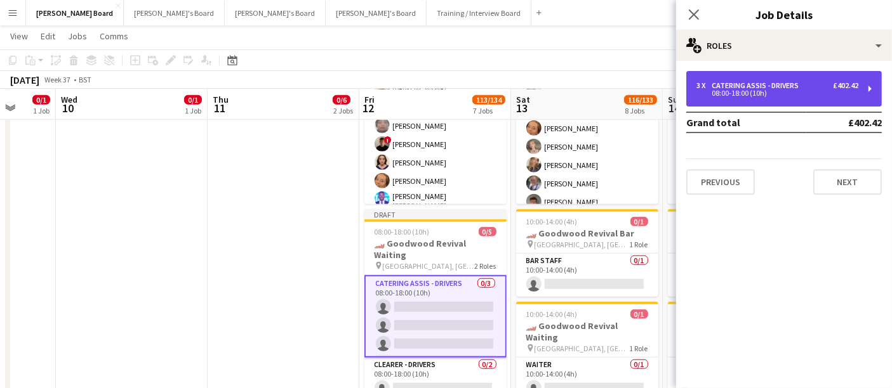
click at [757, 80] on div "3 x CATERING ASSIS - DRIVERS £402.42 08:00-18:00 (10h)" at bounding box center [783, 89] width 195 height 36
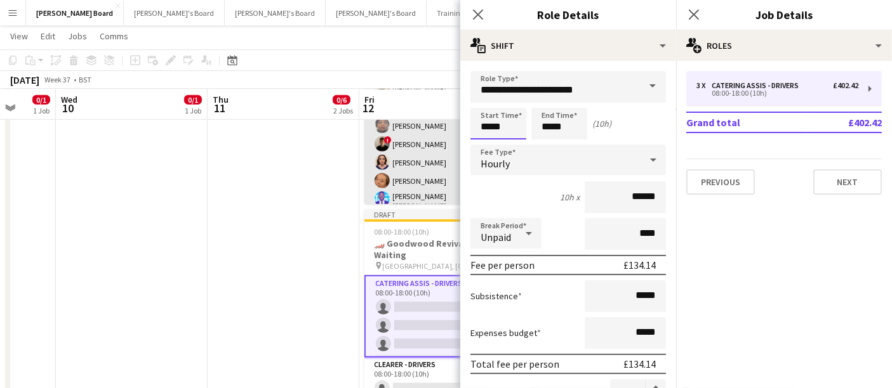
drag, startPoint x: 506, startPoint y: 126, endPoint x: 446, endPoint y: 126, distance: 60.3
click at [451, 127] on body "Menu Boards Boards Boards All jobs Status Workforce Workforce My Workforce Recr…" at bounding box center [446, 217] width 892 height 2614
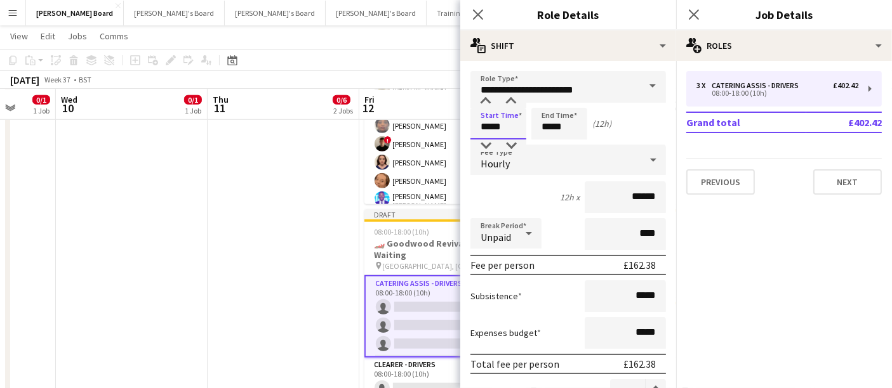
type input "*****"
click at [572, 127] on input "*****" at bounding box center [559, 124] width 56 height 32
click at [550, 185] on div "12h x ******" at bounding box center [567, 198] width 195 height 32
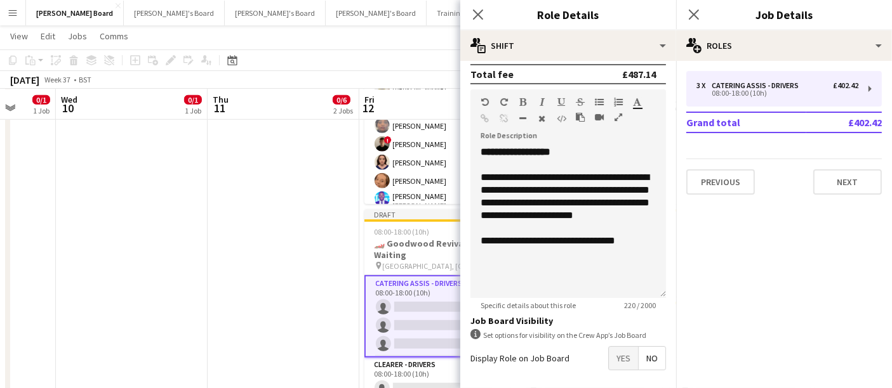
scroll to position [401, 0]
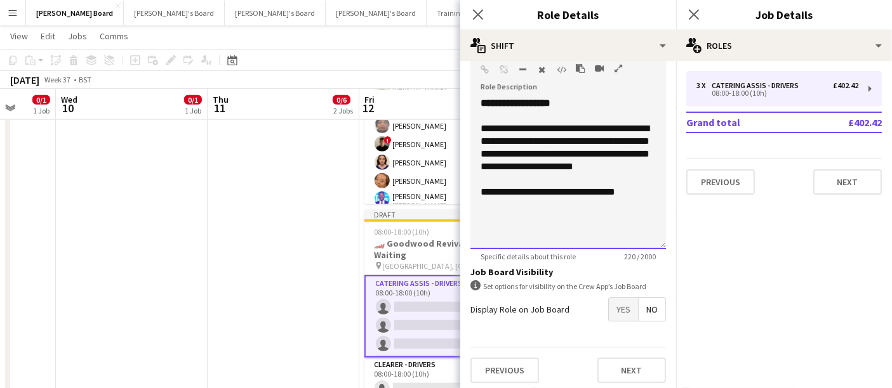
click at [513, 234] on div "**********" at bounding box center [567, 173] width 195 height 152
click at [491, 186] on div at bounding box center [567, 179] width 175 height 13
drag, startPoint x: 360, startPoint y: 248, endPoint x: 296, endPoint y: 242, distance: 64.4
click at [296, 242] on app-calendar-viewport "Sun 7 4/4 1 Job Mon 8 0/1 1 Job Tue 9 0/1 1 Job Wed 10 0/1 1 Job Thu 11 0/6 2 J…" at bounding box center [446, 230] width 892 height 2543
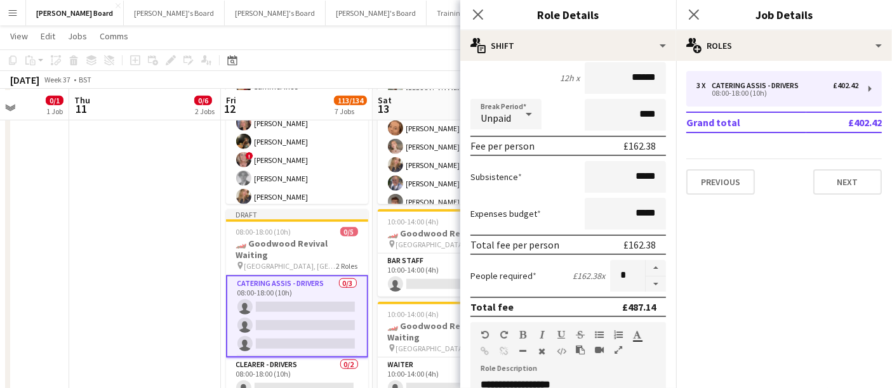
scroll to position [1161, 0]
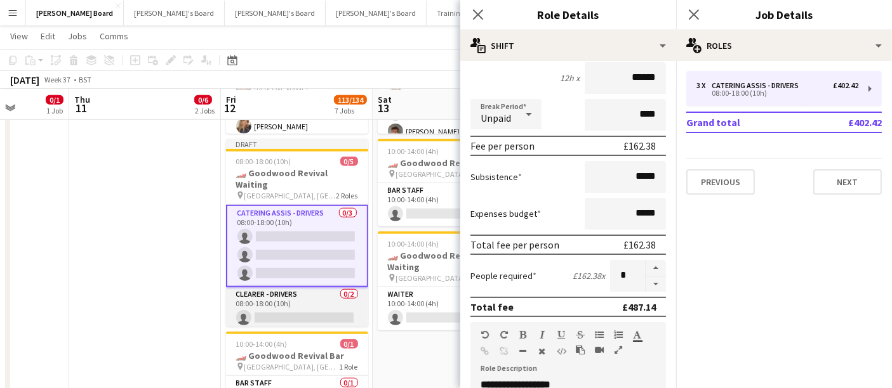
drag, startPoint x: 295, startPoint y: 292, endPoint x: 352, endPoint y: 273, distance: 59.6
click at [297, 292] on app-card-role "CLEARER - DRIVERS 0/2 08:00-18:00 (10h) single-neutral-actions single-neutral-a…" at bounding box center [297, 319] width 142 height 62
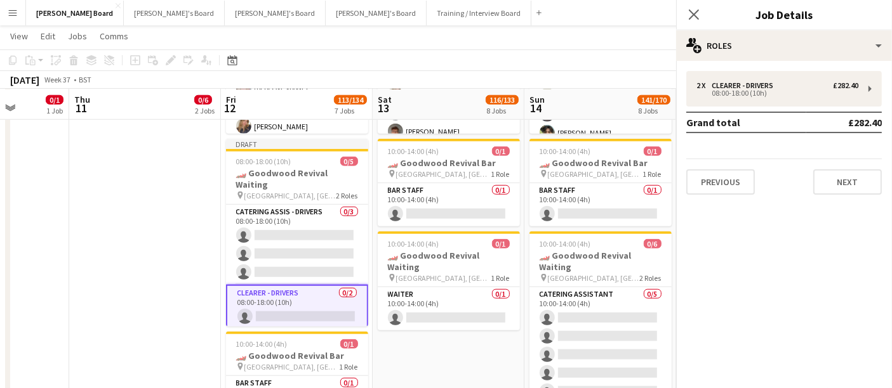
scroll to position [0, 384]
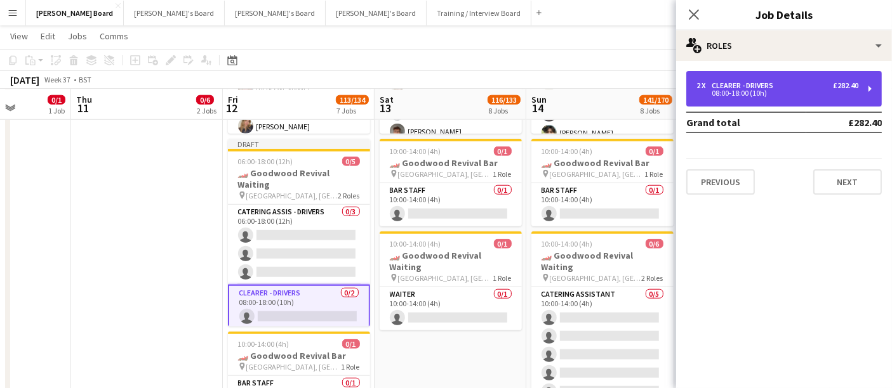
click at [746, 91] on div "08:00-18:00 (10h)" at bounding box center [777, 93] width 162 height 6
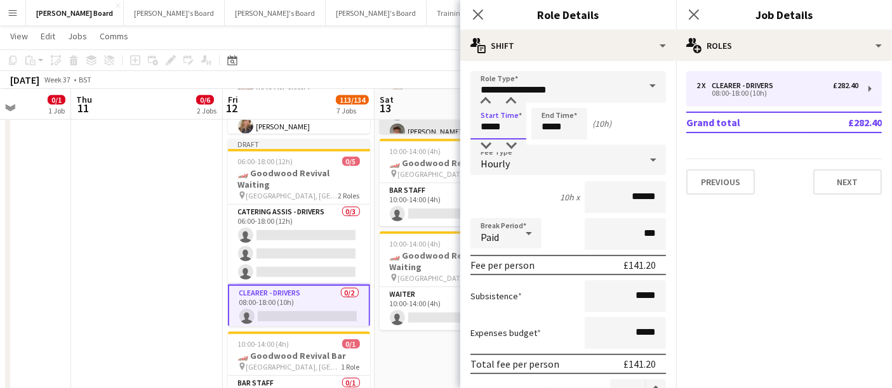
drag, startPoint x: 508, startPoint y: 121, endPoint x: 428, endPoint y: 128, distance: 79.6
click at [430, 128] on body "Menu Boards Boards Boards All jobs Status Workforce Workforce My Workforce Recr…" at bounding box center [446, 146] width 892 height 2614
type input "*****"
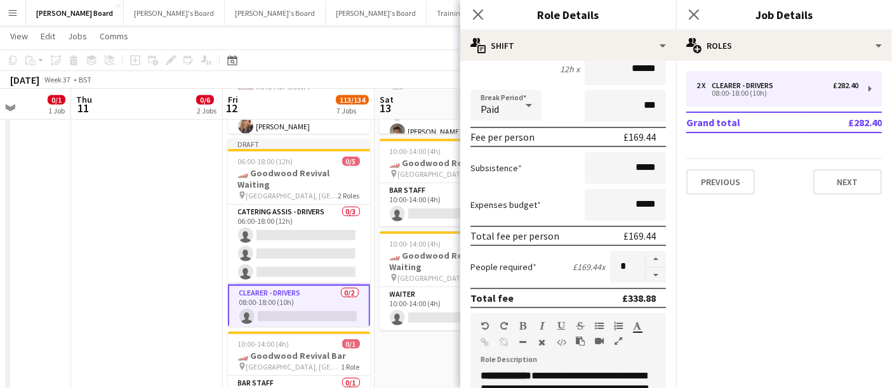
scroll to position [282, 0]
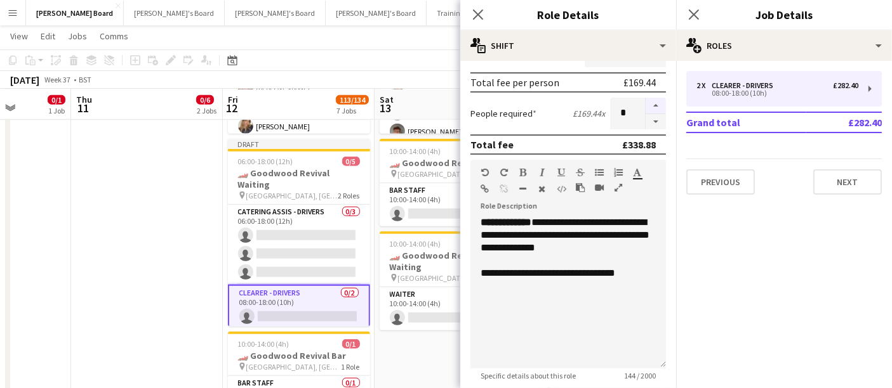
click at [645, 102] on button "button" at bounding box center [655, 106] width 20 height 17
click at [645, 98] on button "button" at bounding box center [655, 106] width 20 height 17
type input "*"
click at [177, 253] on app-date-cell "08:00-18:00 (10h) 0/5 🏎️ Goodwood Revival Waiting pin Goodwood Motor Circuit, C…" at bounding box center [147, 138] width 152 height 849
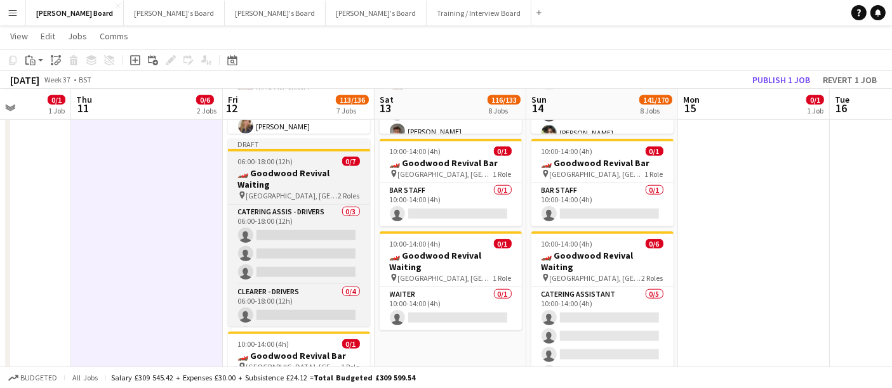
click at [314, 191] on span "[GEOGRAPHIC_DATA], [GEOGRAPHIC_DATA], PO18 0PH" at bounding box center [292, 196] width 92 height 10
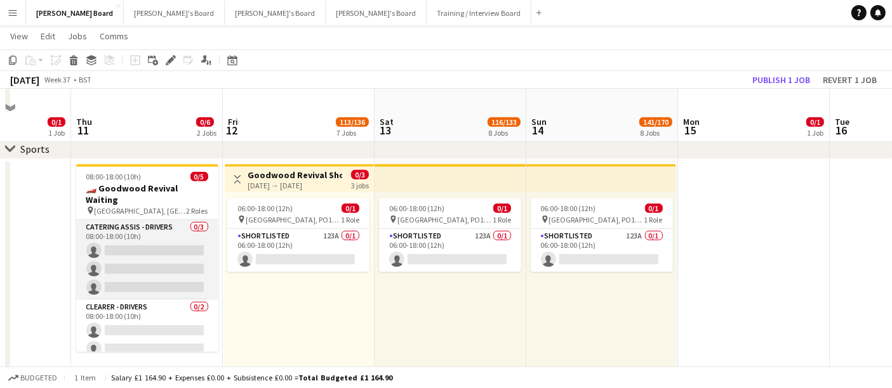
scroll to position [737, 0]
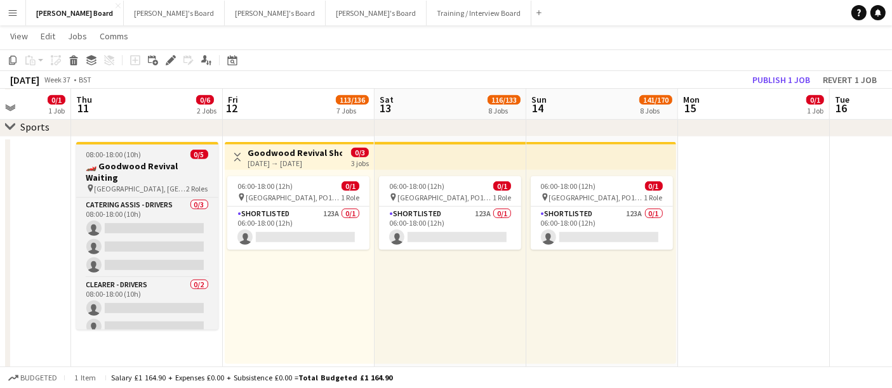
click at [154, 184] on span "[GEOGRAPHIC_DATA], [GEOGRAPHIC_DATA], PO18 0PH" at bounding box center [141, 189] width 92 height 10
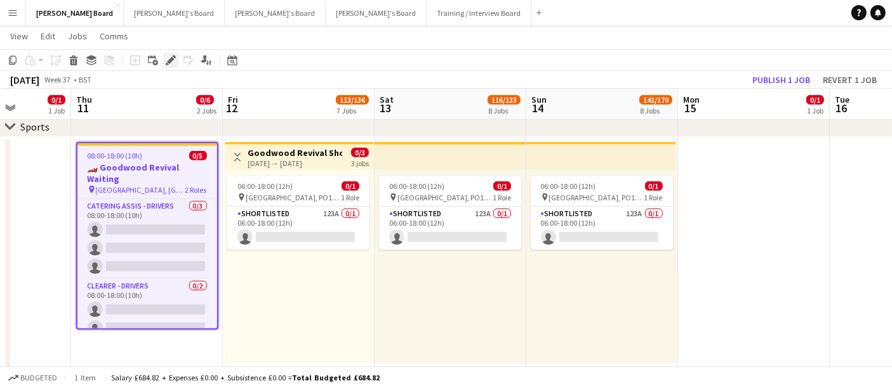
click at [166, 58] on icon "Edit" at bounding box center [171, 60] width 10 height 10
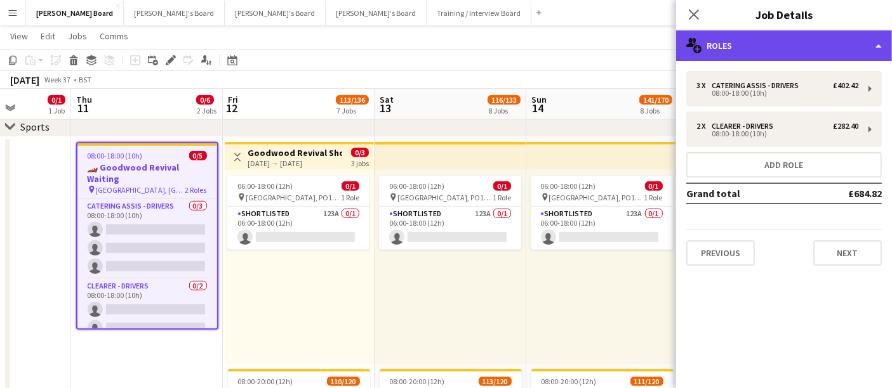
click at [775, 43] on div "multiple-users-add Roles" at bounding box center [784, 45] width 216 height 30
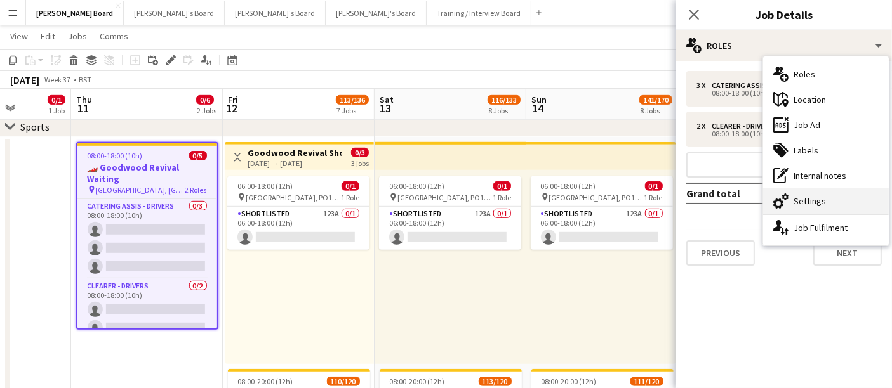
click at [814, 195] on div "cog-double-3 Settings" at bounding box center [826, 200] width 126 height 25
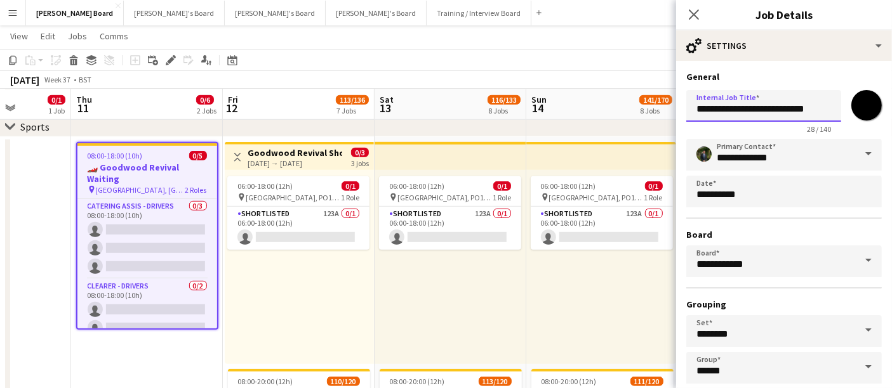
scroll to position [0, 5]
drag, startPoint x: 796, startPoint y: 109, endPoint x: 840, endPoint y: 109, distance: 44.4
click at [840, 109] on div "**********" at bounding box center [783, 109] width 195 height 48
type input "**********"
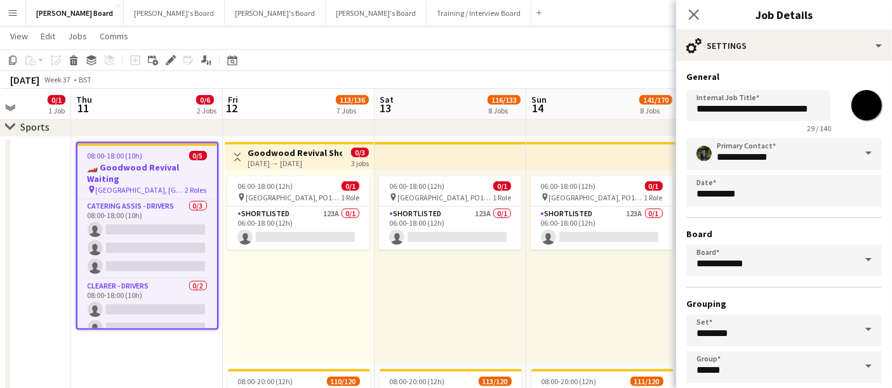
click at [587, 65] on app-toolbar "Copy Paste Paste Ctrl+V Paste with crew Ctrl+Shift+V Paste linked Job Delete Gr…" at bounding box center [446, 61] width 892 height 22
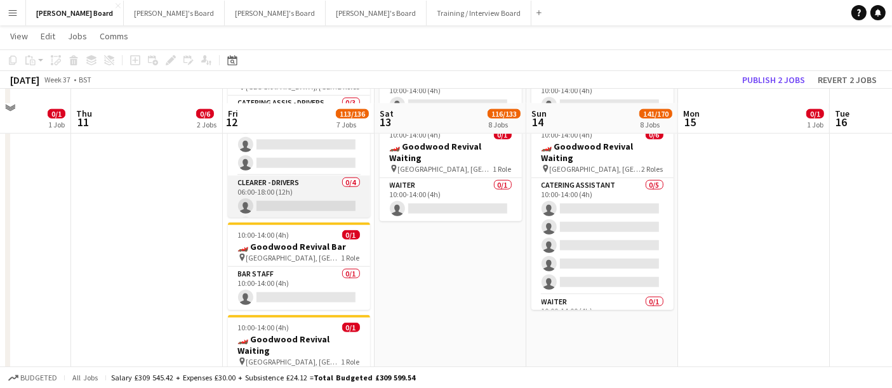
scroll to position [1302, 0]
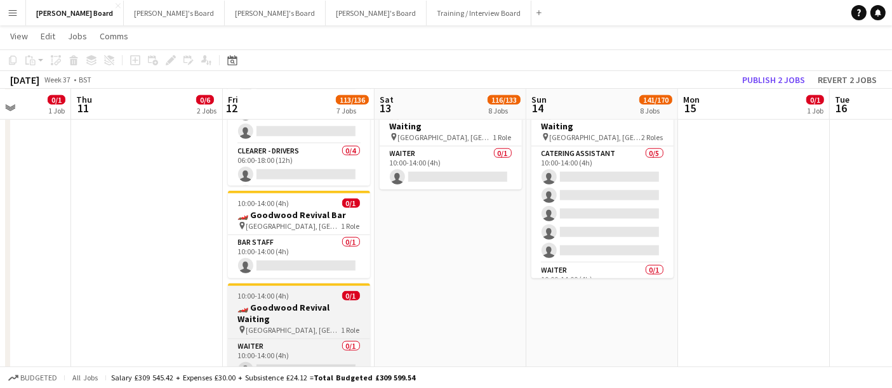
click at [317, 296] on div "10:00-14:00 (4h) 0/1" at bounding box center [299, 296] width 142 height 10
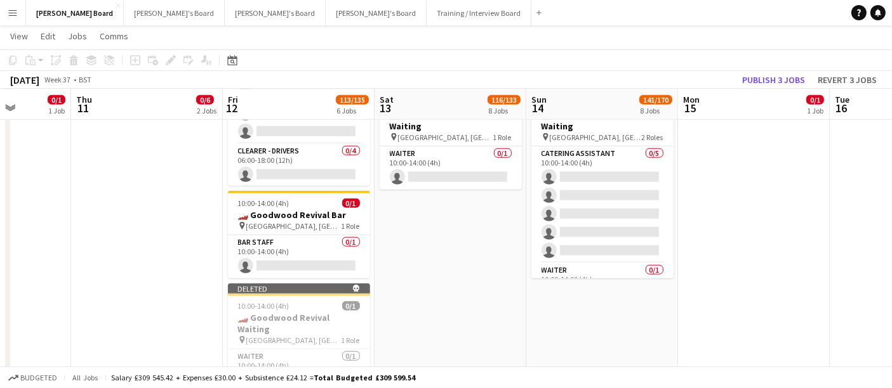
drag, startPoint x: 424, startPoint y: 301, endPoint x: 396, endPoint y: 305, distance: 28.1
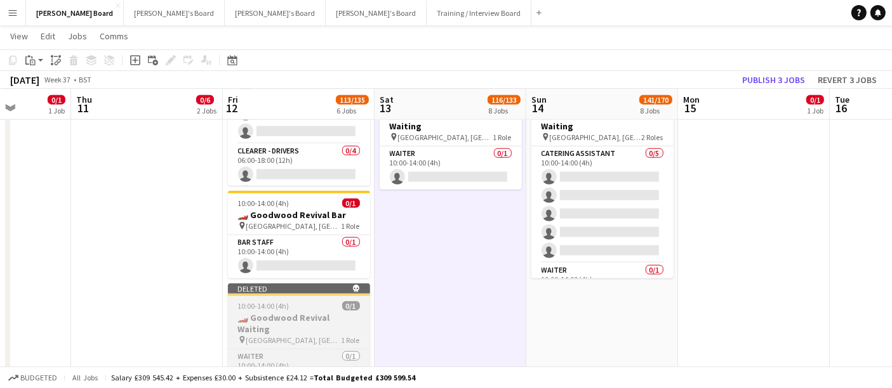
click at [331, 309] on div "10:00-14:00 (4h) 0/1" at bounding box center [299, 306] width 142 height 10
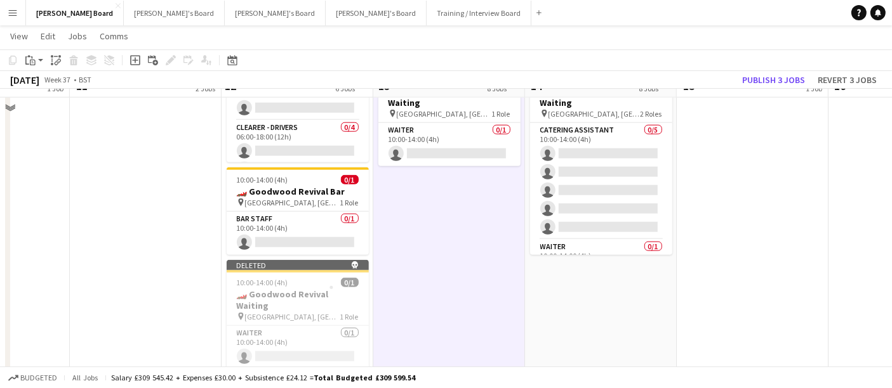
scroll to position [1372, 0]
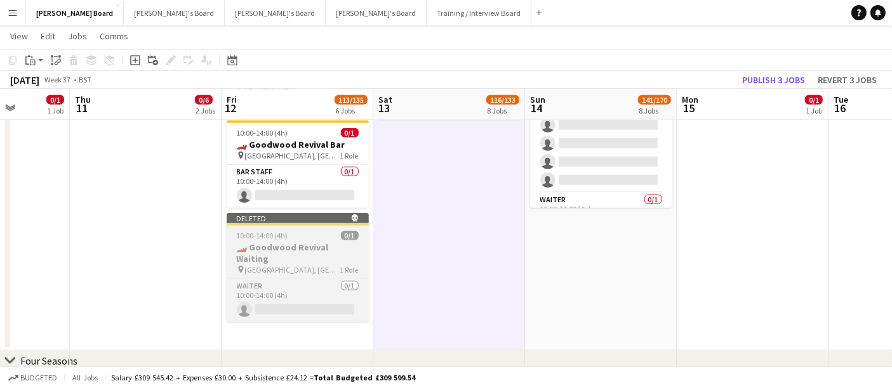
drag, startPoint x: 274, startPoint y: 248, endPoint x: 292, endPoint y: 243, distance: 18.9
click at [274, 248] on h3 "🏎️ Goodwood Revival Waiting" at bounding box center [298, 253] width 142 height 23
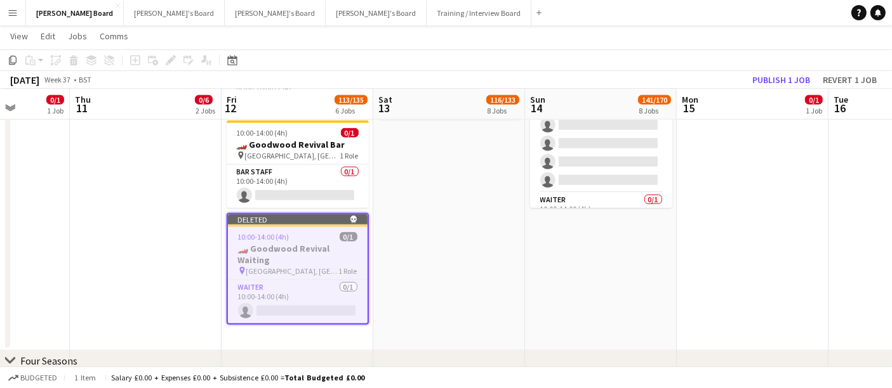
scroll to position [0, 385]
click at [784, 83] on button "Publish 1 job" at bounding box center [781, 80] width 68 height 17
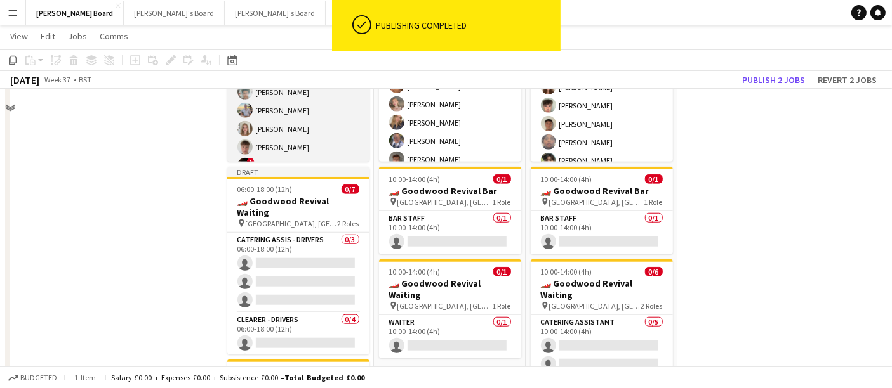
scroll to position [1020, 0]
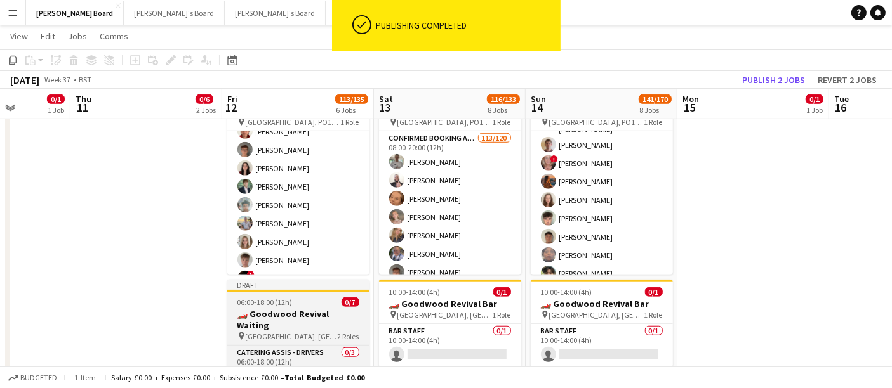
click at [307, 332] on span "[GEOGRAPHIC_DATA], [GEOGRAPHIC_DATA], PO18 0PH" at bounding box center [292, 337] width 92 height 10
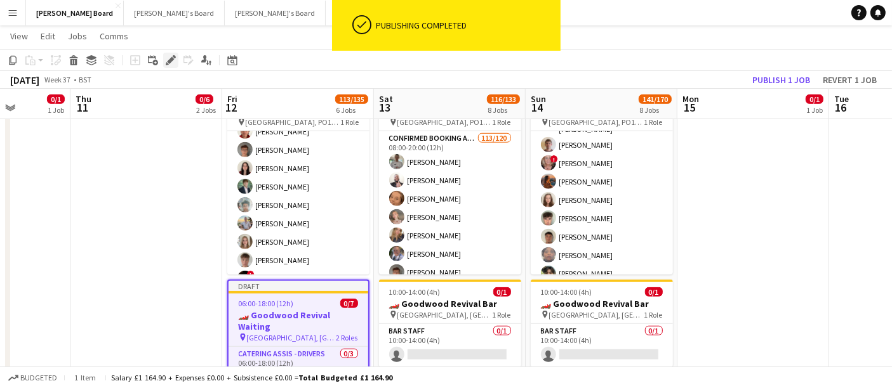
click at [171, 56] on icon "Edit" at bounding box center [171, 60] width 10 height 10
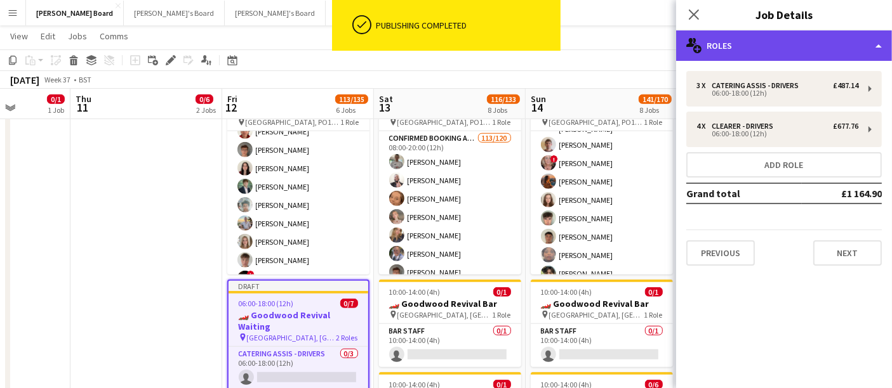
click at [770, 46] on div "multiple-users-add Roles" at bounding box center [784, 45] width 216 height 30
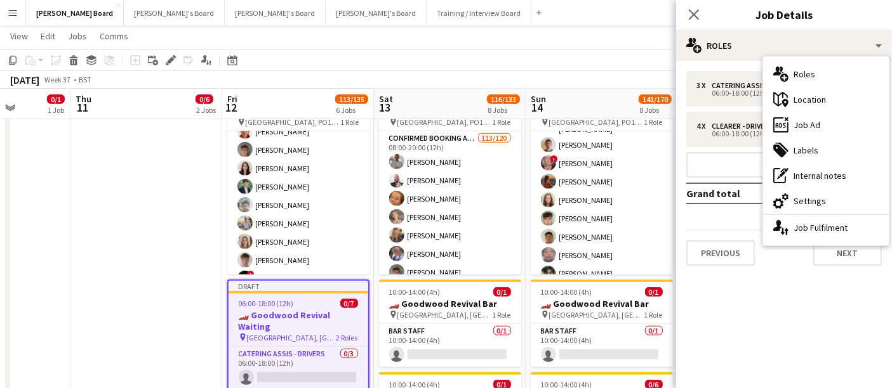
drag, startPoint x: 810, startPoint y: 203, endPoint x: 748, endPoint y: 142, distance: 88.0
click at [811, 202] on div "cog-double-3 Settings" at bounding box center [826, 200] width 126 height 25
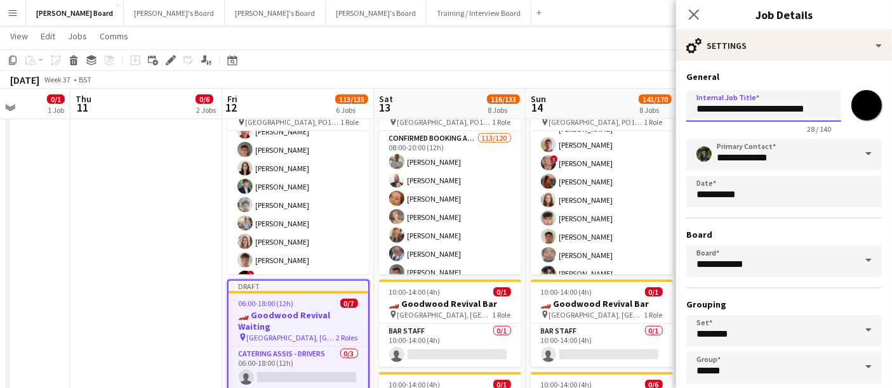
scroll to position [0, 5]
drag, startPoint x: 793, startPoint y: 113, endPoint x: 850, endPoint y: 117, distance: 57.9
click at [854, 113] on div "**********" at bounding box center [783, 109] width 195 height 48
type input "**********"
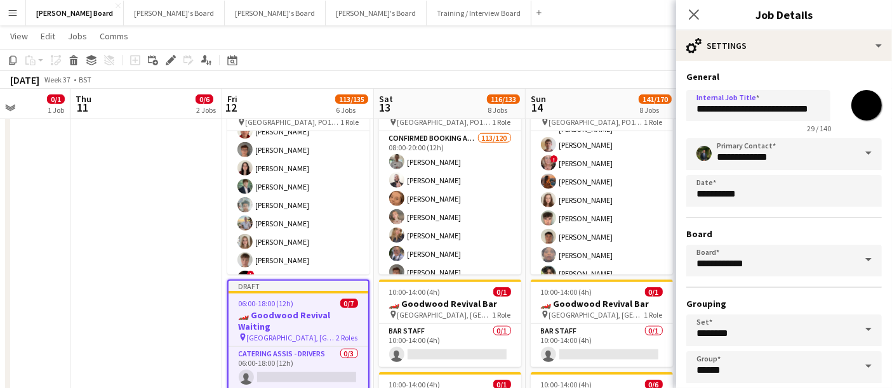
click at [635, 65] on app-toolbar "Copy Paste Paste Ctrl+V Paste with crew Ctrl+Shift+V Paste linked Job Delete Gr…" at bounding box center [446, 61] width 892 height 22
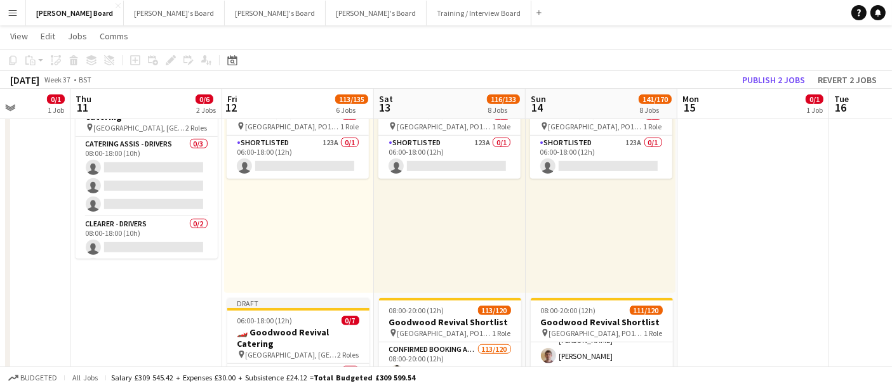
scroll to position [0, 284]
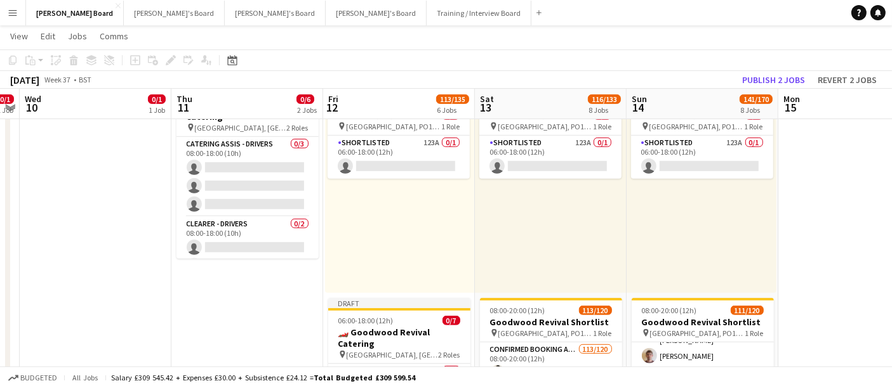
drag, startPoint x: 176, startPoint y: 288, endPoint x: 277, endPoint y: 298, distance: 101.4
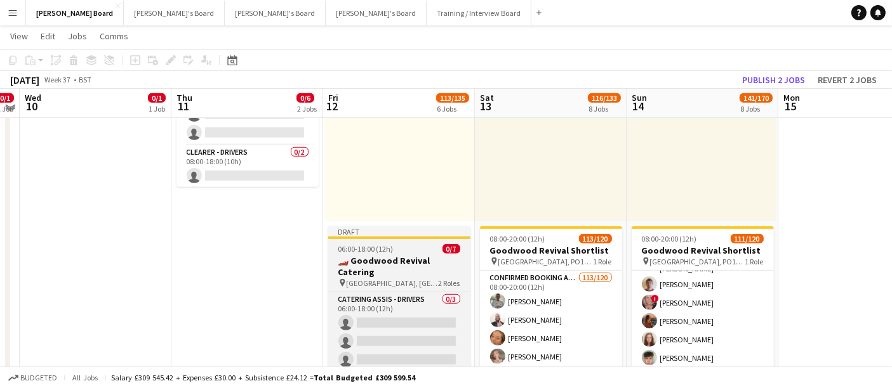
scroll to position [949, 0]
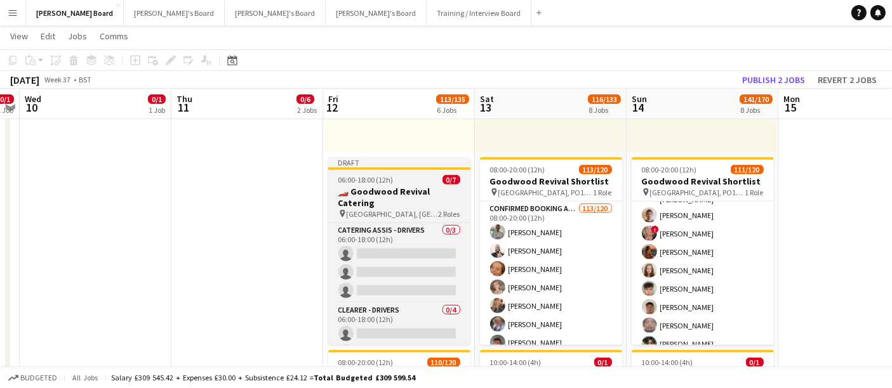
click at [379, 186] on h3 "🏎️ Goodwood Revival Catering" at bounding box center [399, 197] width 142 height 23
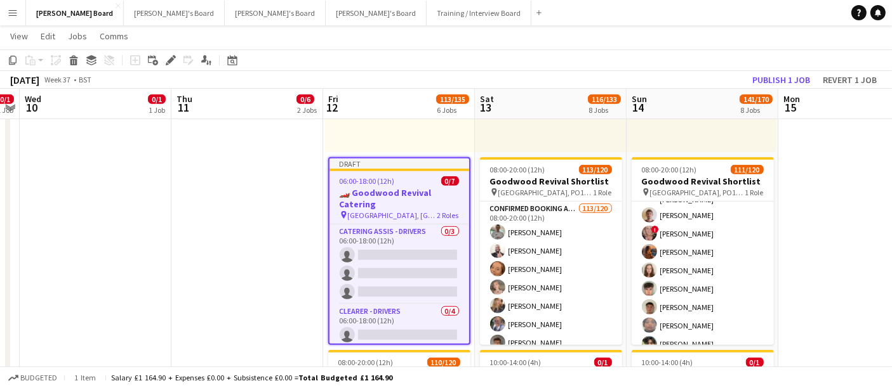
click at [168, 60] on icon at bounding box center [170, 60] width 7 height 7
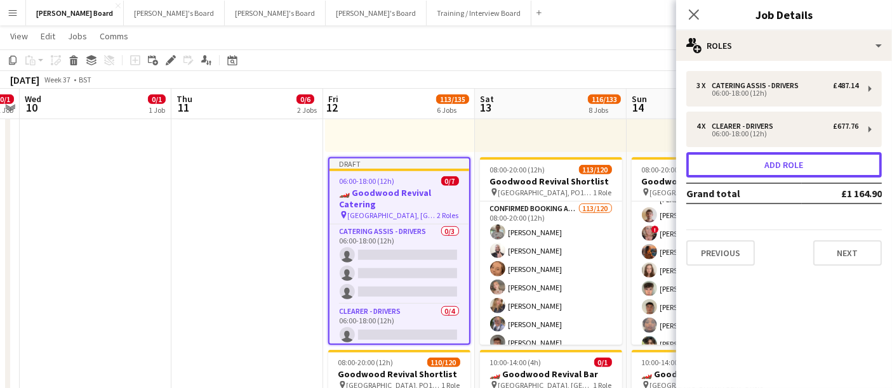
click at [809, 170] on button "Add role" at bounding box center [783, 164] width 195 height 25
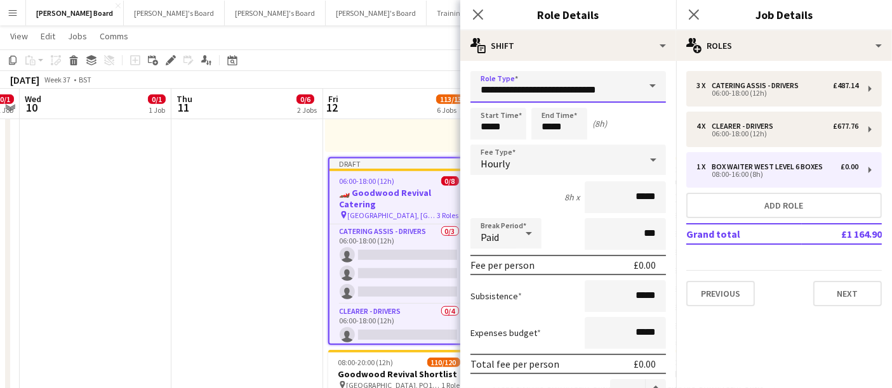
drag, startPoint x: 615, startPoint y: 91, endPoint x: 390, endPoint y: 91, distance: 225.3
click at [392, 91] on body "Menu Boards Boards Boards All jobs Status Workforce Workforce My Workforce Recr…" at bounding box center [446, 305] width 892 height 2509
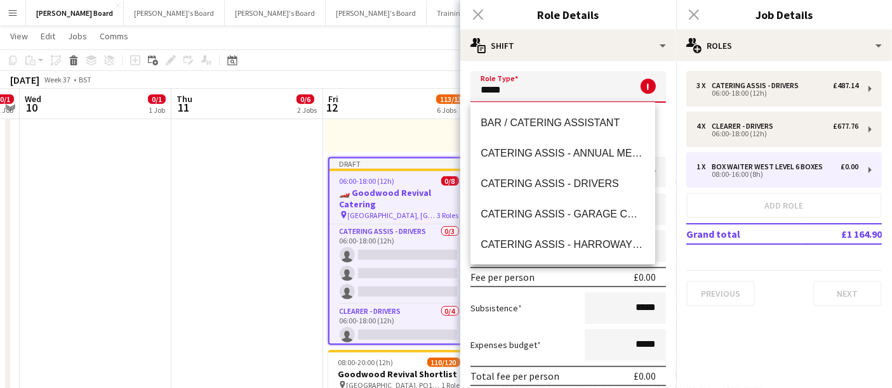
click at [560, 185] on span "CATERING ASSIS - DRIVERS" at bounding box center [562, 184] width 164 height 12
type input "**********"
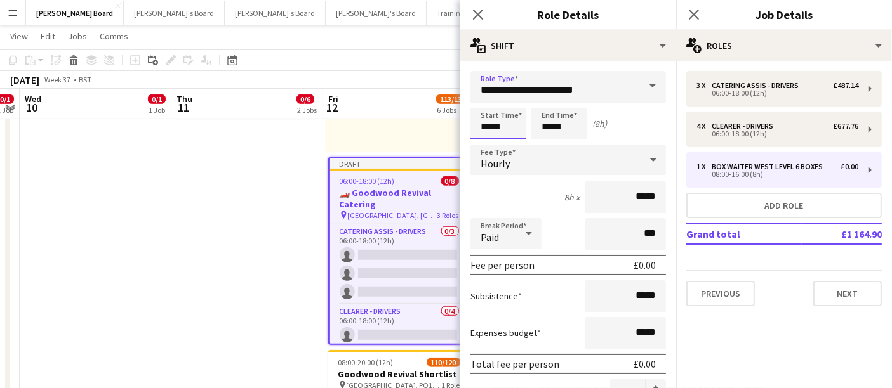
click at [418, 129] on body "Menu Boards Boards Boards All jobs Status Workforce Workforce My Workforce Recr…" at bounding box center [446, 305] width 892 height 2509
type input "*****"
click at [508, 230] on div "Paid" at bounding box center [493, 233] width 46 height 30
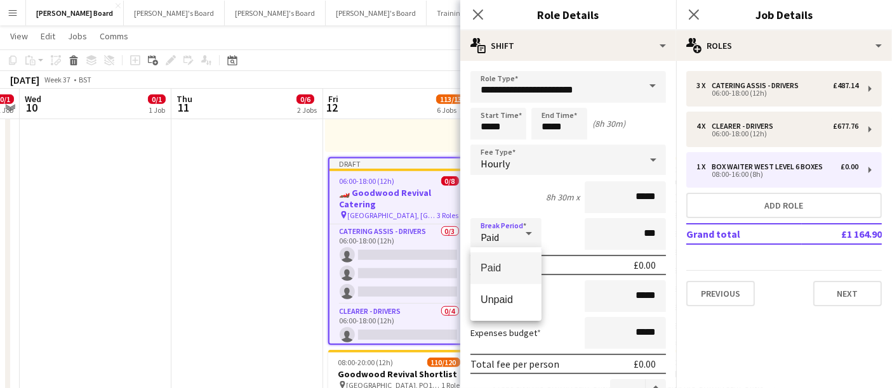
click at [504, 290] on mat-option "Unpaid" at bounding box center [505, 300] width 71 height 32
click at [611, 193] on input "*****" at bounding box center [625, 198] width 81 height 32
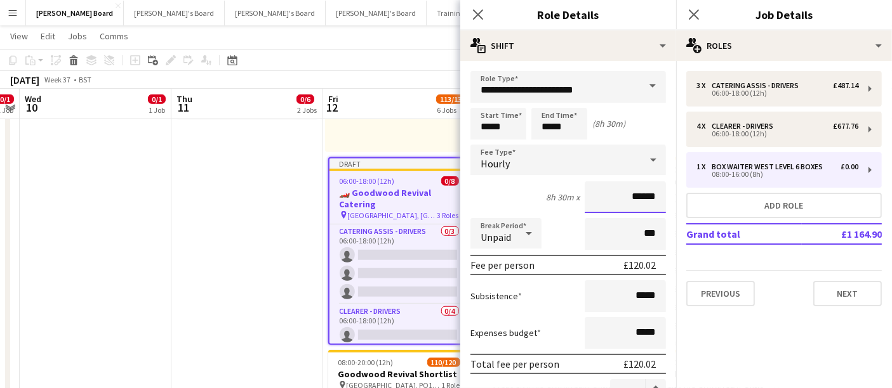
type input "******"
click at [625, 222] on input "***" at bounding box center [625, 234] width 81 height 32
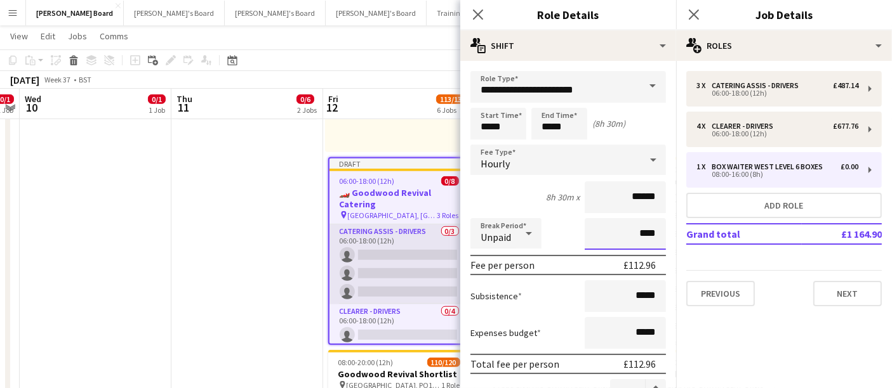
type input "****"
click at [397, 273] on app-card-role "CATERING ASSIS - DRIVERS 0/3 06:00-18:00 (12h) single-neutral-actions single-ne…" at bounding box center [399, 265] width 140 height 80
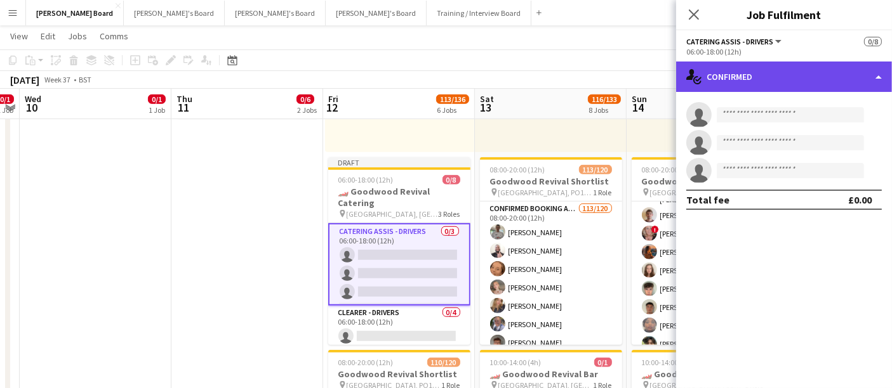
click at [788, 68] on div "single-neutral-actions-check-2 Confirmed" at bounding box center [784, 77] width 216 height 30
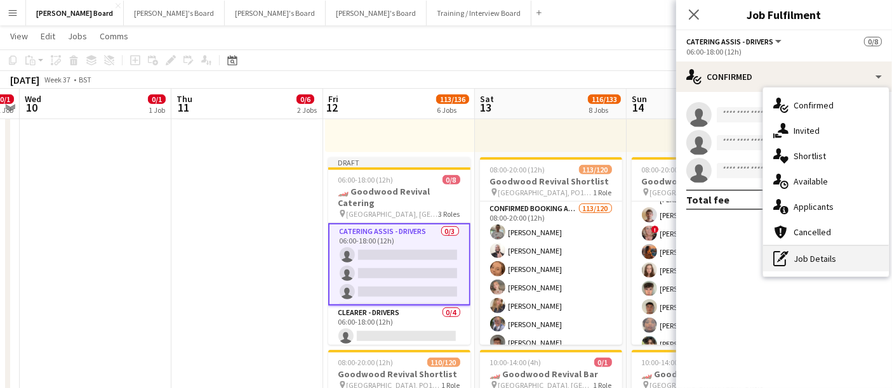
click at [797, 260] on div "pen-write Job Details" at bounding box center [826, 258] width 126 height 25
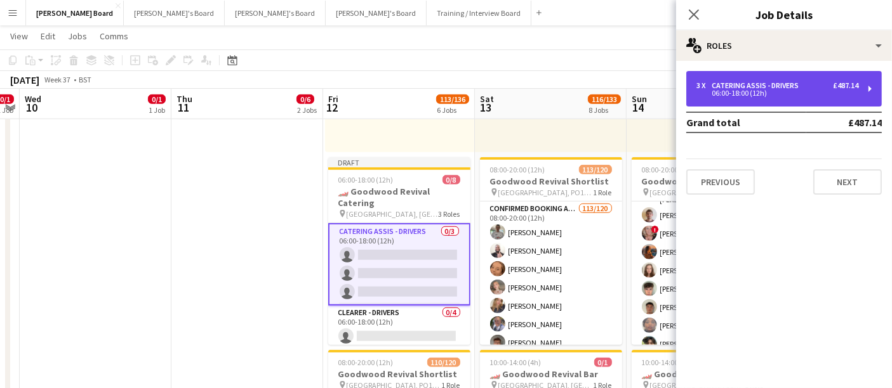
click at [794, 92] on div "06:00-18:00 (12h)" at bounding box center [777, 93] width 162 height 6
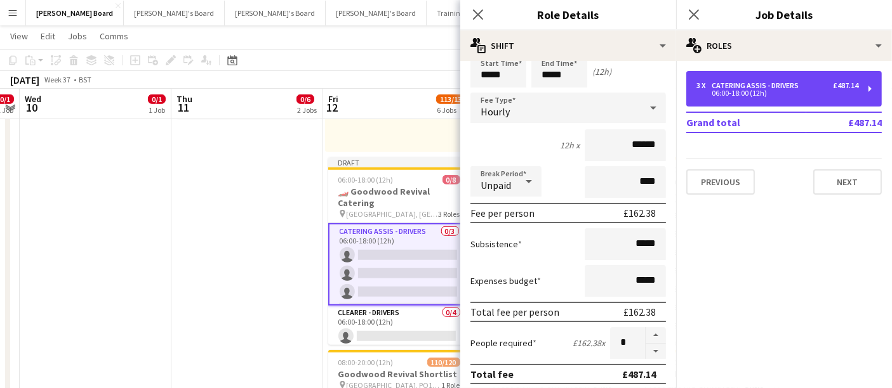
scroll to position [70, 0]
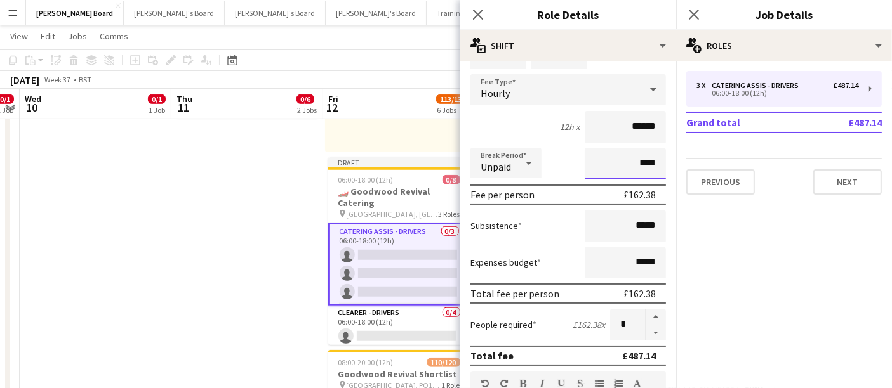
drag, startPoint x: 615, startPoint y: 154, endPoint x: 636, endPoint y: 158, distance: 21.3
click at [636, 158] on input "****" at bounding box center [625, 164] width 81 height 32
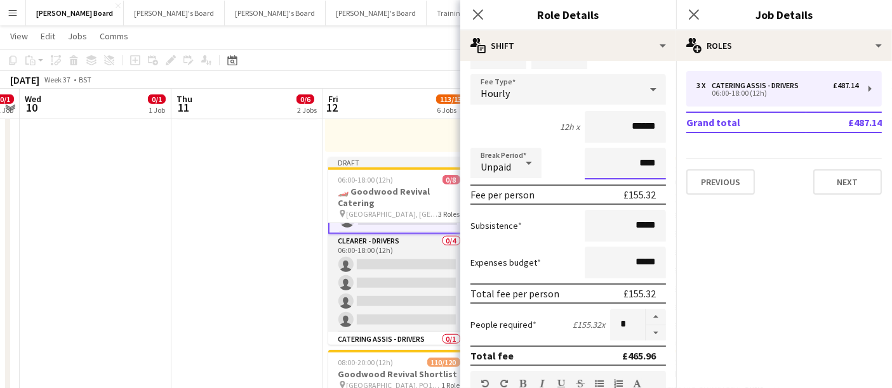
scroll to position [101, 0]
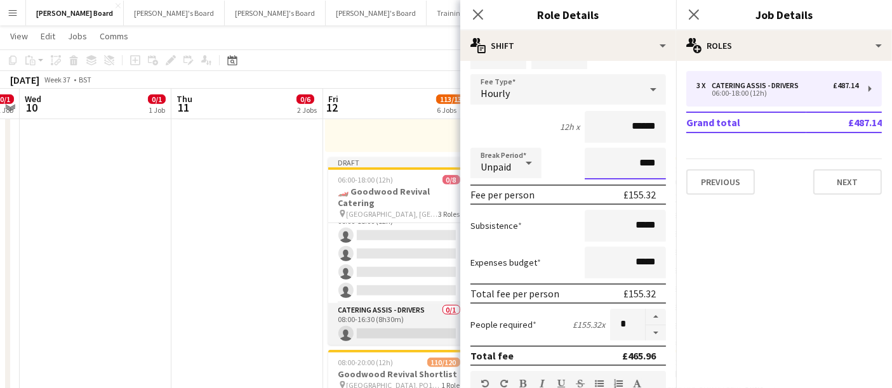
type input "****"
click at [421, 318] on app-card-role "CATERING ASSIS - DRIVERS 0/1 08:00-16:30 (8h30m) single-neutral-actions" at bounding box center [399, 324] width 142 height 43
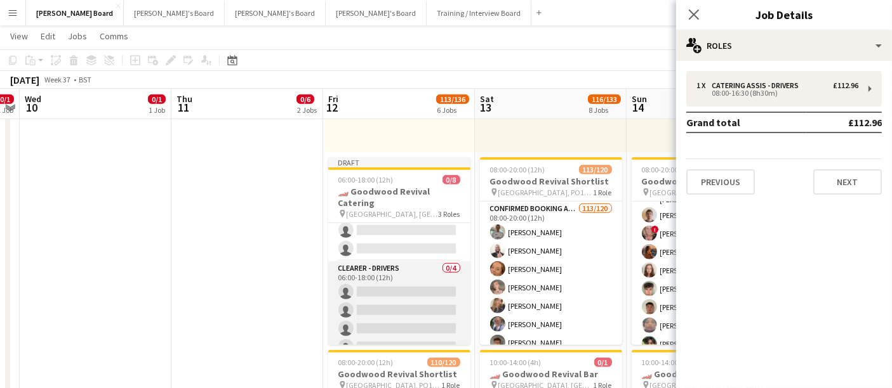
scroll to position [29, 0]
click at [410, 304] on app-card-role "CLEARER - DRIVERS 0/4 06:00-18:00 (12h) single-neutral-actions single-neutral-a…" at bounding box center [399, 324] width 142 height 98
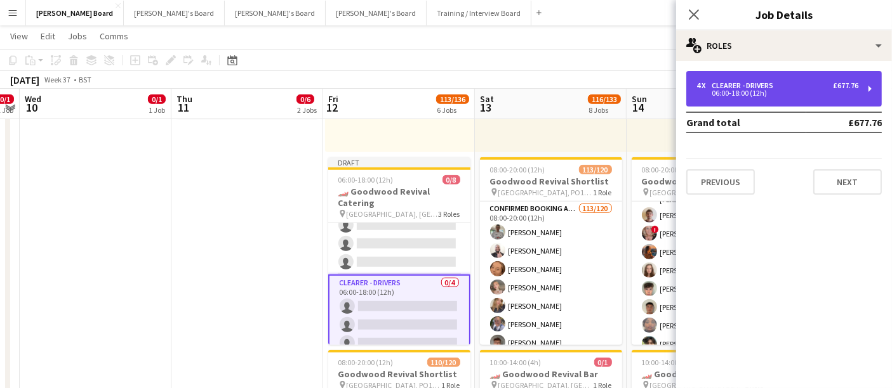
click at [771, 91] on div "06:00-18:00 (12h)" at bounding box center [777, 93] width 162 height 6
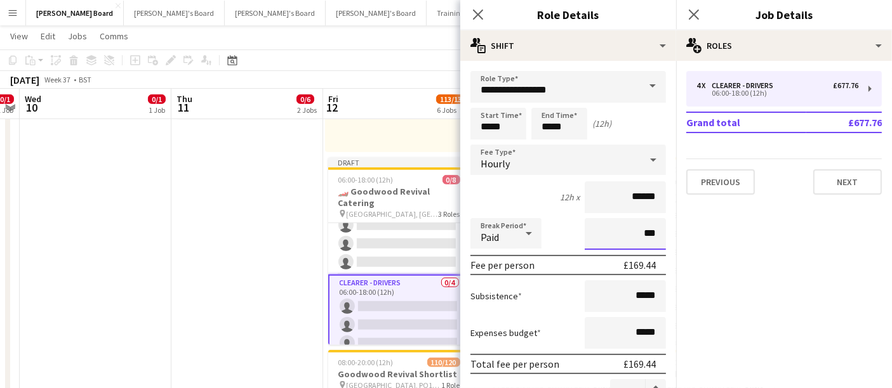
drag, startPoint x: 623, startPoint y: 230, endPoint x: 635, endPoint y: 230, distance: 12.1
click at [635, 230] on input "***" at bounding box center [625, 234] width 81 height 32
type input "****"
click at [519, 237] on div at bounding box center [528, 233] width 25 height 25
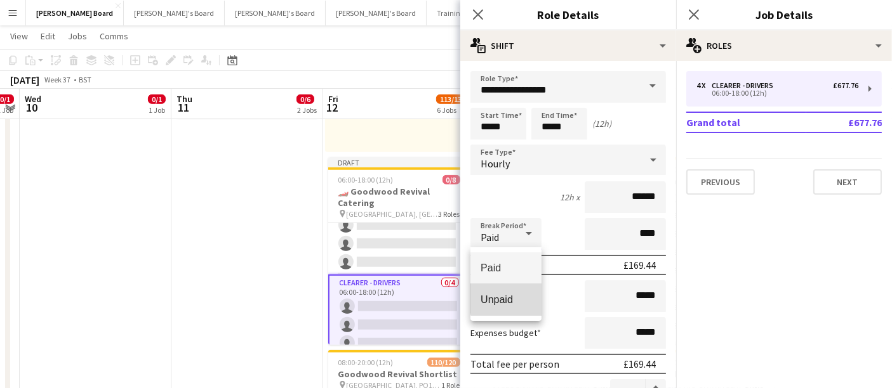
drag, startPoint x: 520, startPoint y: 295, endPoint x: 509, endPoint y: 275, distance: 22.8
click at [520, 295] on span "Unpaid" at bounding box center [505, 300] width 51 height 12
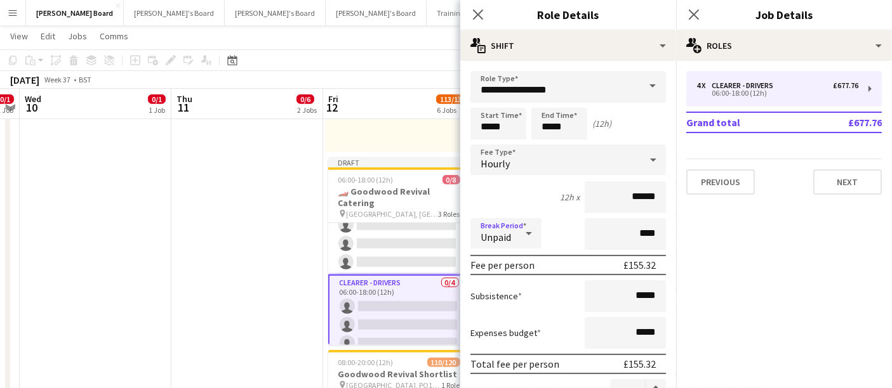
click at [557, 241] on div "Break Period Unpaid ****" at bounding box center [567, 234] width 195 height 32
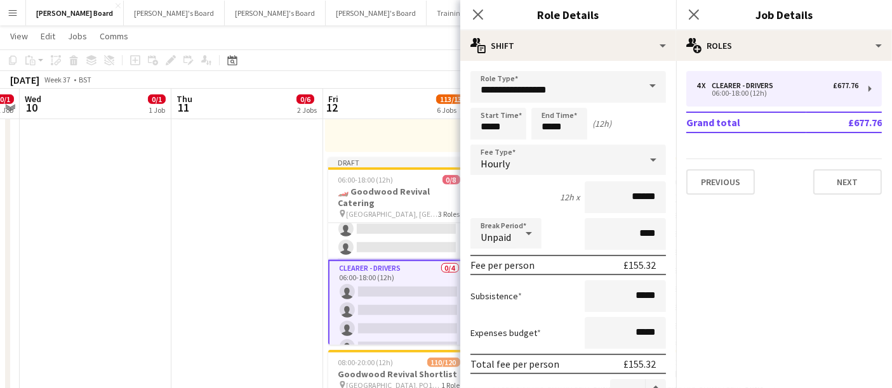
scroll to position [0, 0]
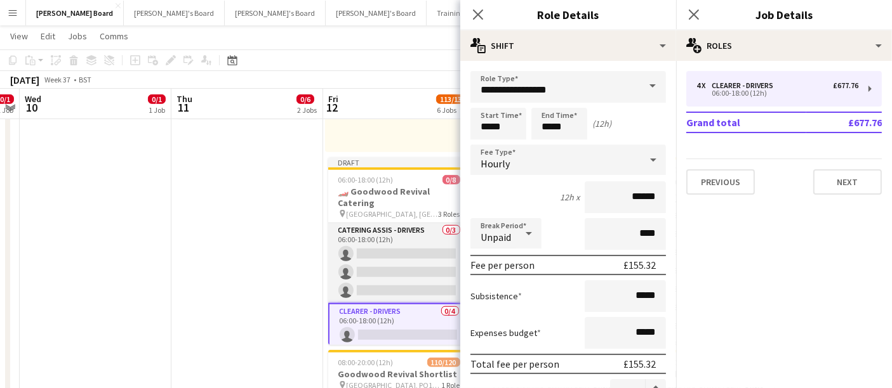
click at [373, 261] on app-card-role "CATERING ASSIS - DRIVERS 0/3 06:00-18:00 (12h) single-neutral-actions single-ne…" at bounding box center [399, 263] width 142 height 80
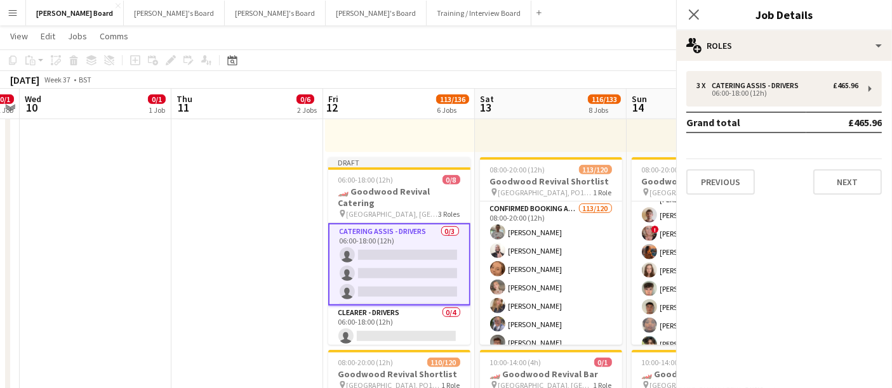
scroll to position [0, 282]
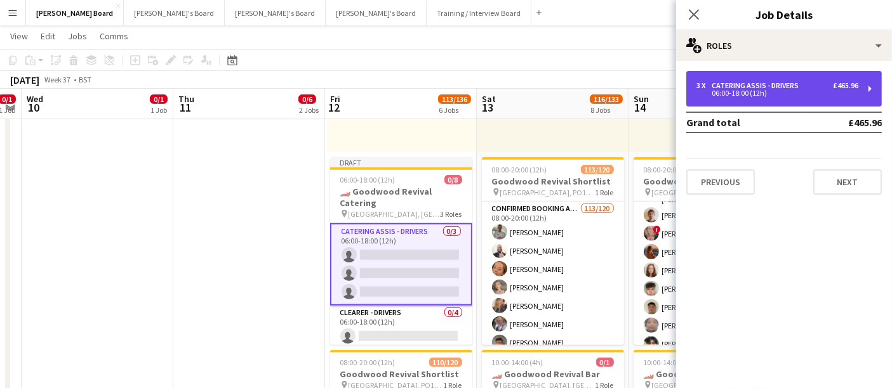
click at [765, 96] on div "06:00-18:00 (12h)" at bounding box center [777, 93] width 162 height 6
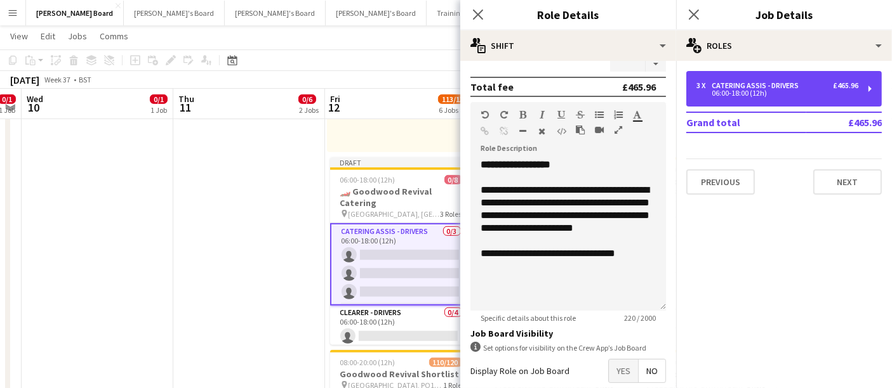
scroll to position [352, 0]
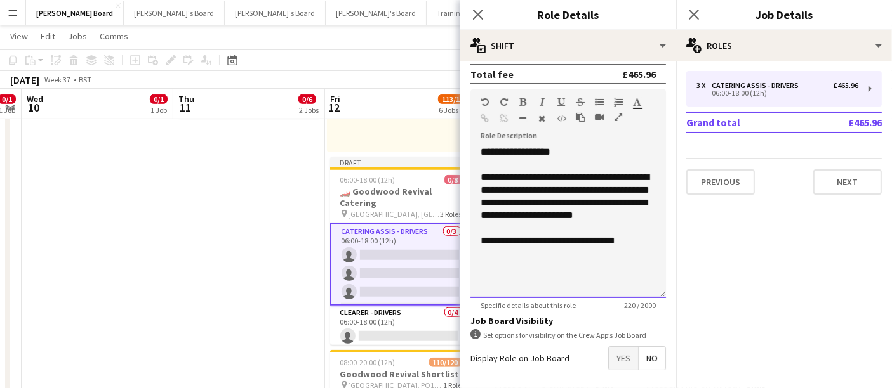
click at [556, 246] on span "**********" at bounding box center [547, 241] width 135 height 10
copy div "**********"
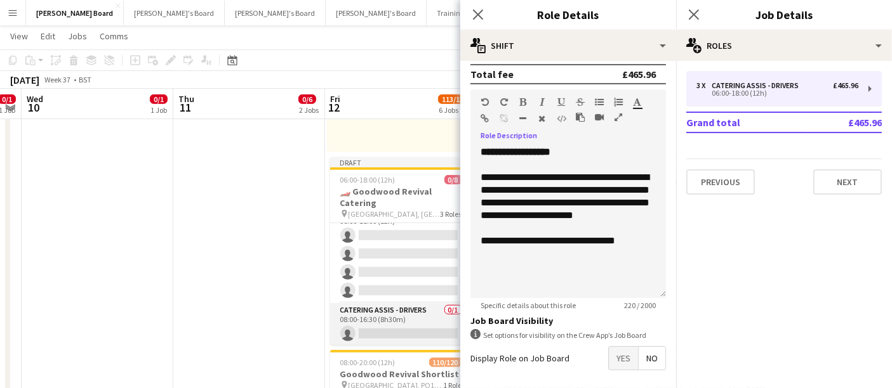
click at [386, 324] on app-card-role "CATERING ASSIS - DRIVERS 0/1 08:00-16:30 (8h30m) single-neutral-actions" at bounding box center [401, 324] width 142 height 43
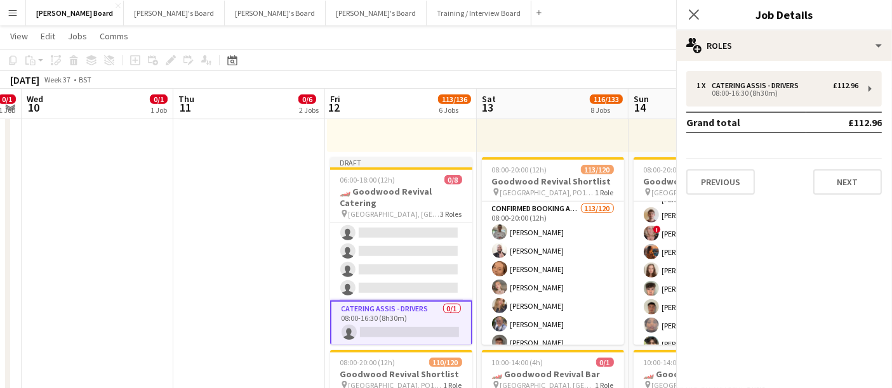
scroll to position [99, 0]
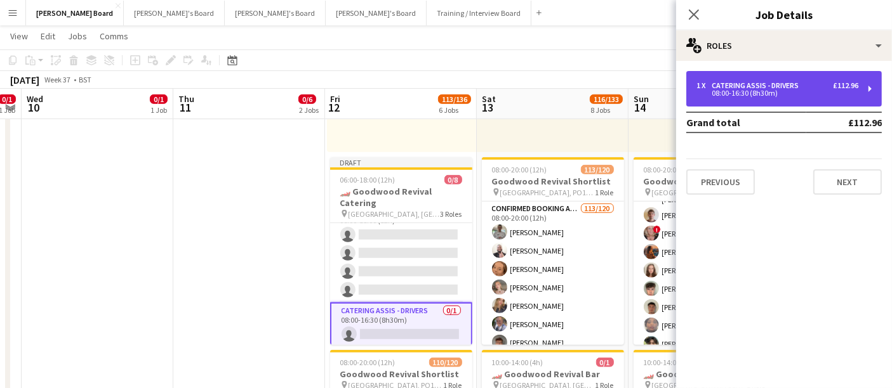
click at [744, 96] on div "08:00-16:30 (8h30m)" at bounding box center [777, 93] width 162 height 6
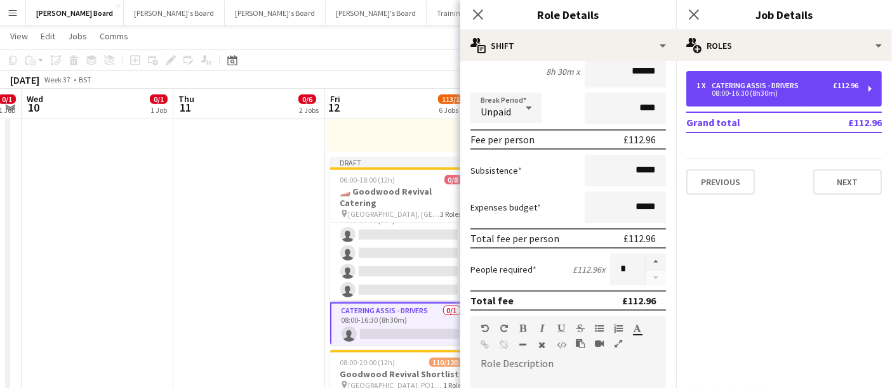
scroll to position [282, 0]
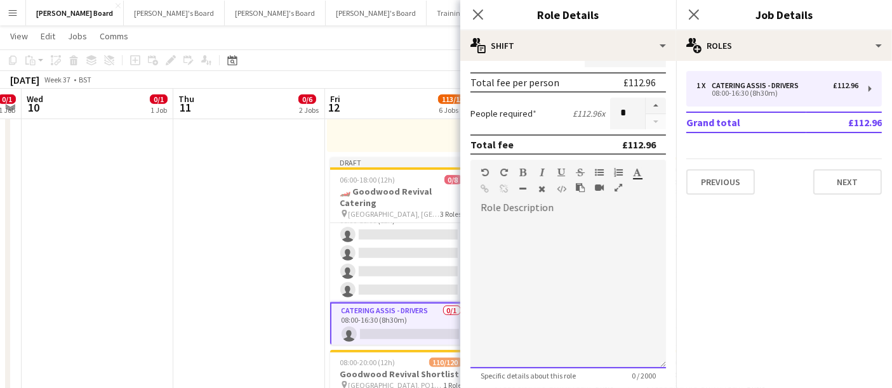
click at [551, 263] on div at bounding box center [567, 292] width 195 height 152
paste div
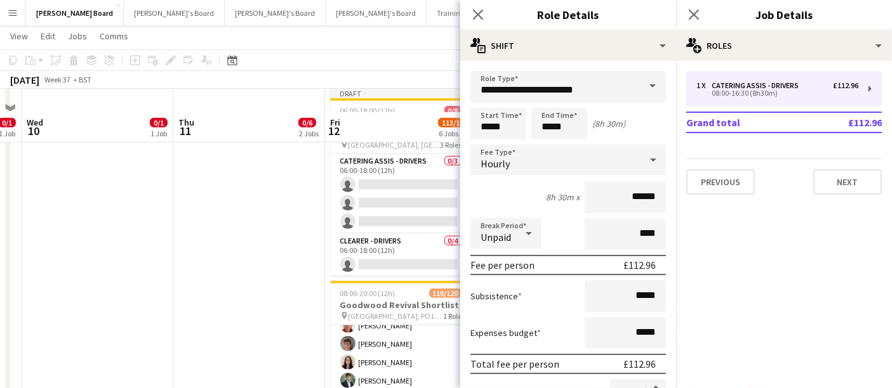
scroll to position [949, 0]
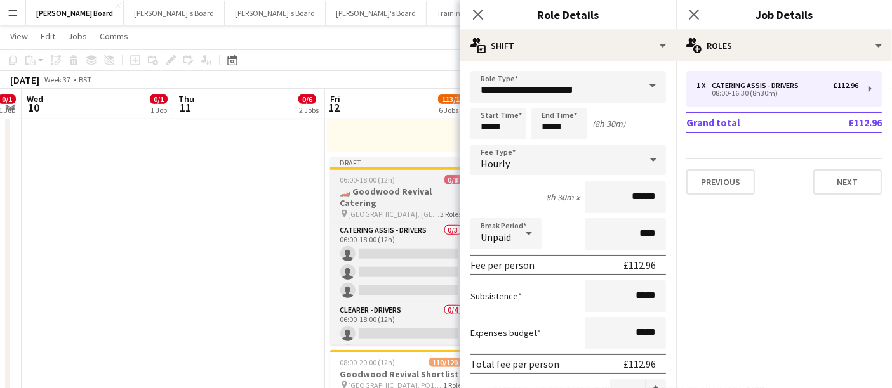
click at [375, 185] on app-job-card "Draft 06:00-18:00 (12h) 0/8 🏎️ Goodwood Revival Catering pin Goodwood Motor Cir…" at bounding box center [401, 251] width 142 height 188
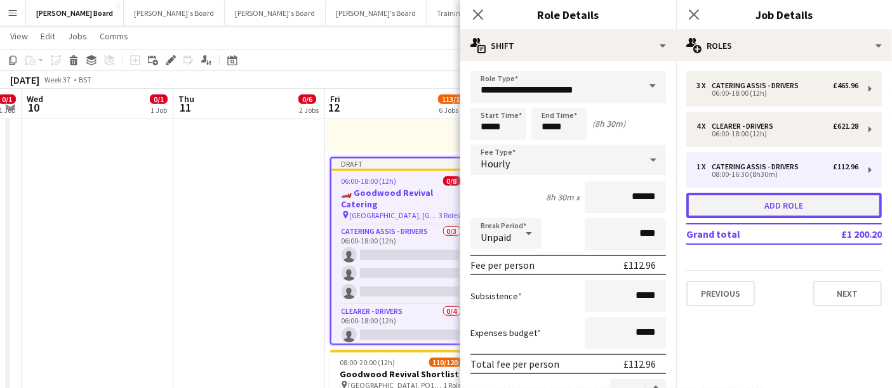
click at [781, 209] on button "Add role" at bounding box center [783, 205] width 195 height 25
type input "**********"
type input "*****"
type input "***"
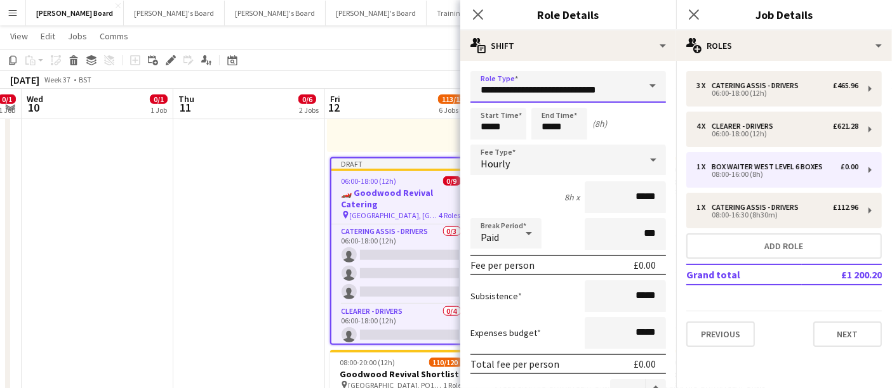
drag, startPoint x: 620, startPoint y: 91, endPoint x: 483, endPoint y: 102, distance: 137.5
click at [482, 99] on input "**********" at bounding box center [567, 87] width 195 height 32
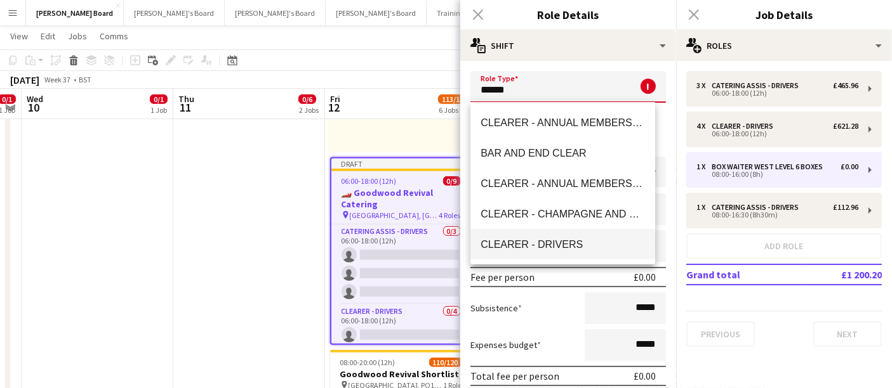
click at [561, 244] on span "CLEARER - DRIVERS" at bounding box center [562, 245] width 164 height 12
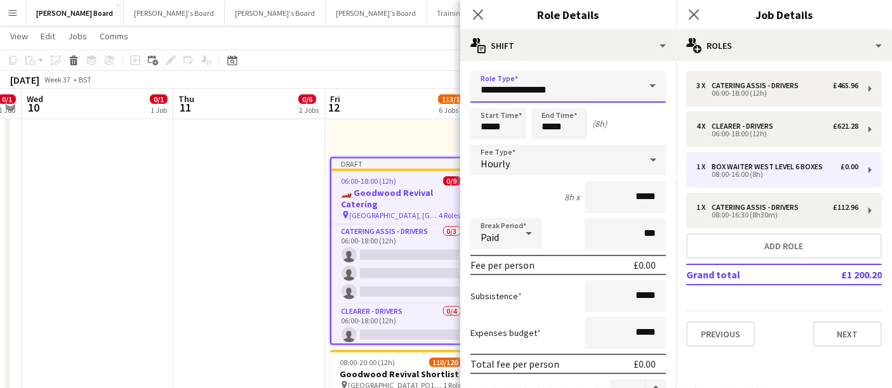
drag, startPoint x: 600, startPoint y: 79, endPoint x: 448, endPoint y: 88, distance: 151.9
click at [448, 88] on body "Menu Boards Boards Boards All jobs Status Workforce Workforce My Workforce Recr…" at bounding box center [446, 305] width 892 height 2509
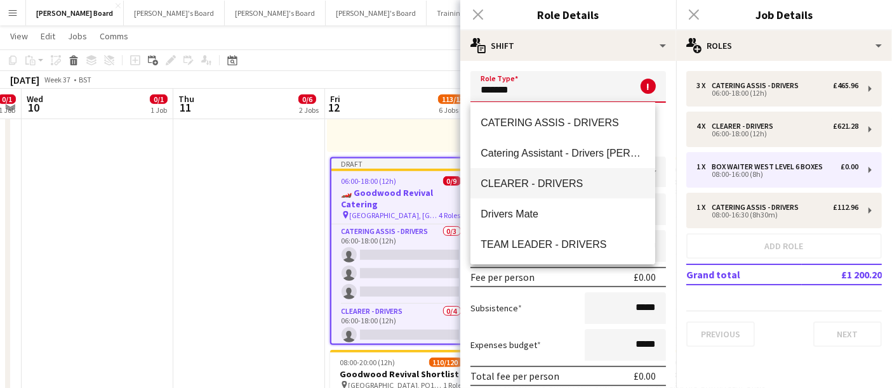
click at [600, 190] on mat-option "CLEARER - DRIVERS" at bounding box center [562, 183] width 185 height 30
type input "**********"
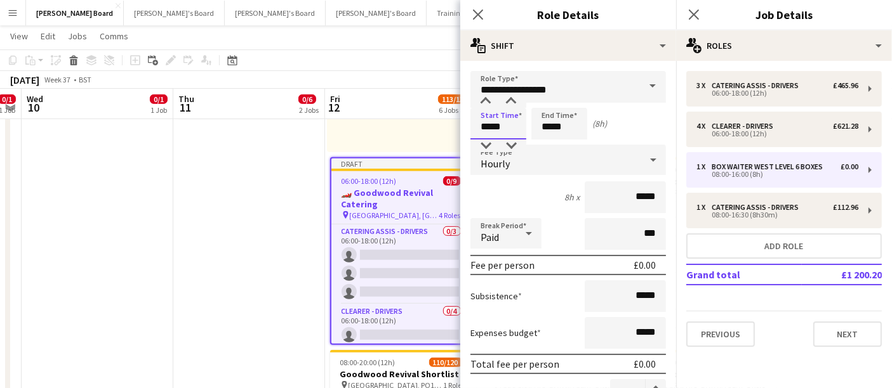
drag, startPoint x: 512, startPoint y: 124, endPoint x: 441, endPoint y: 128, distance: 71.2
click at [440, 129] on body "Menu Boards Boards Boards All jobs Status Workforce Workforce My Workforce Recr…" at bounding box center [446, 305] width 892 height 2509
type input "*****"
drag, startPoint x: 604, startPoint y: 193, endPoint x: 654, endPoint y: 194, distance: 50.8
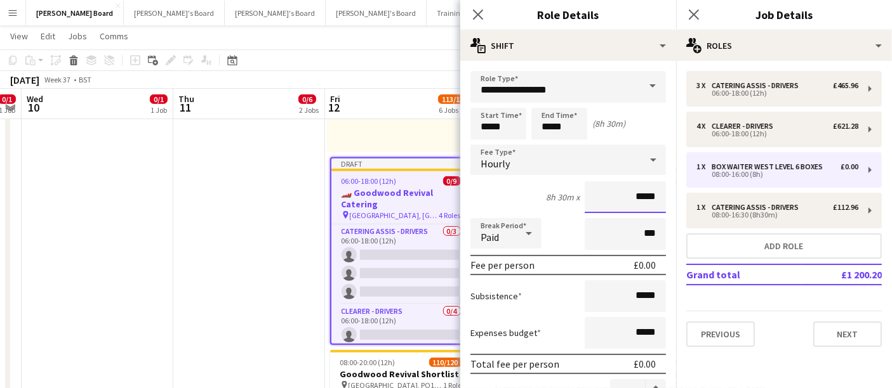
click at [654, 194] on input "*****" at bounding box center [625, 198] width 81 height 32
type input "******"
click at [606, 225] on input "***" at bounding box center [625, 234] width 81 height 32
type input "****"
click at [512, 230] on div "Paid" at bounding box center [493, 233] width 46 height 30
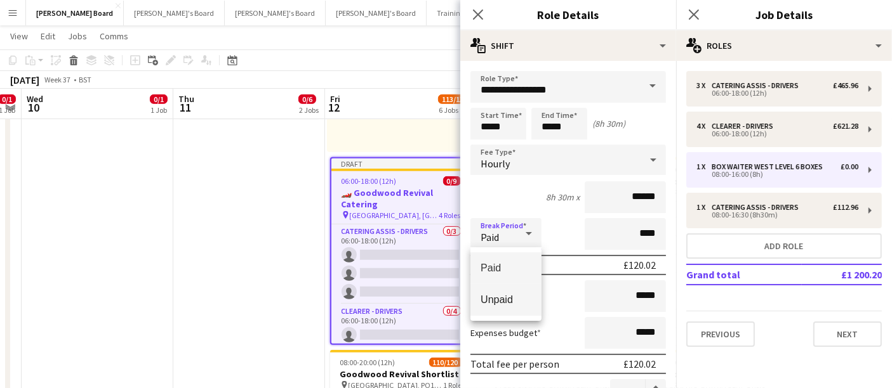
click at [504, 301] on span "Unpaid" at bounding box center [505, 300] width 51 height 12
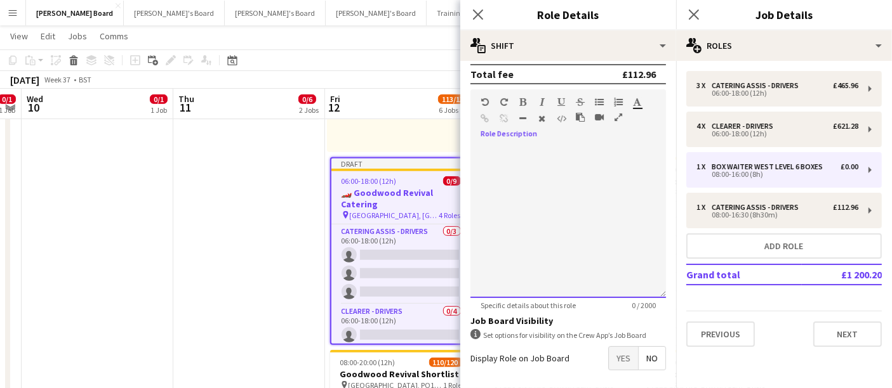
click at [527, 215] on div at bounding box center [567, 222] width 195 height 152
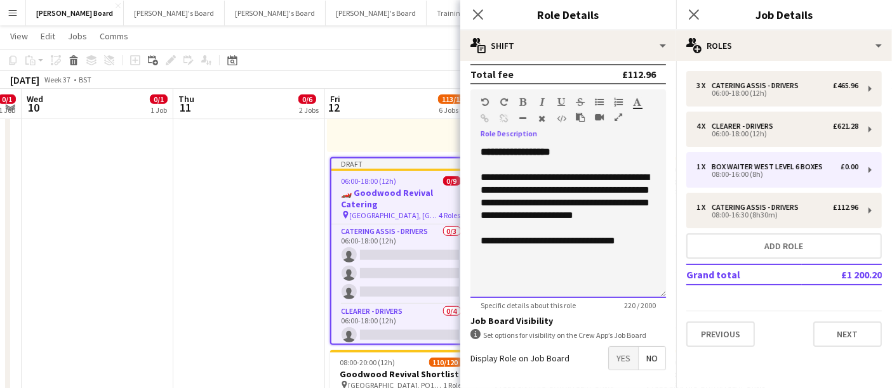
scroll to position [211, 0]
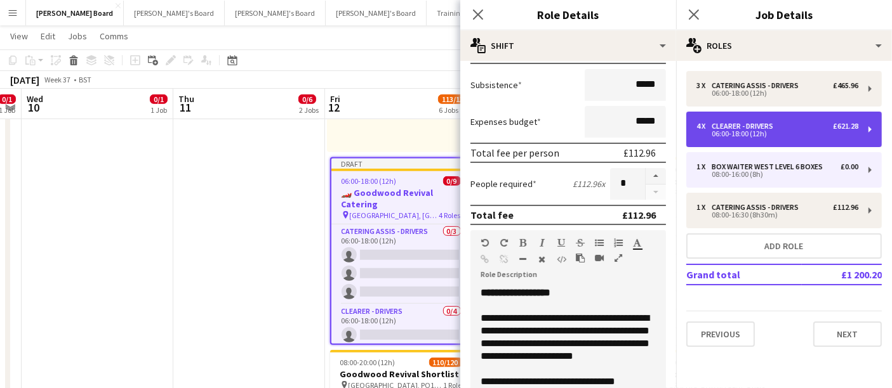
click at [745, 128] on div "CLEARER - DRIVERS" at bounding box center [744, 126] width 67 height 9
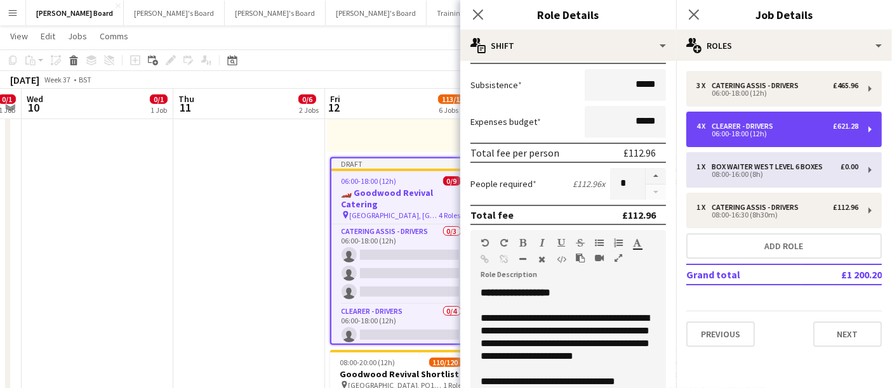
type input "*****"
type input "****"
type input "*"
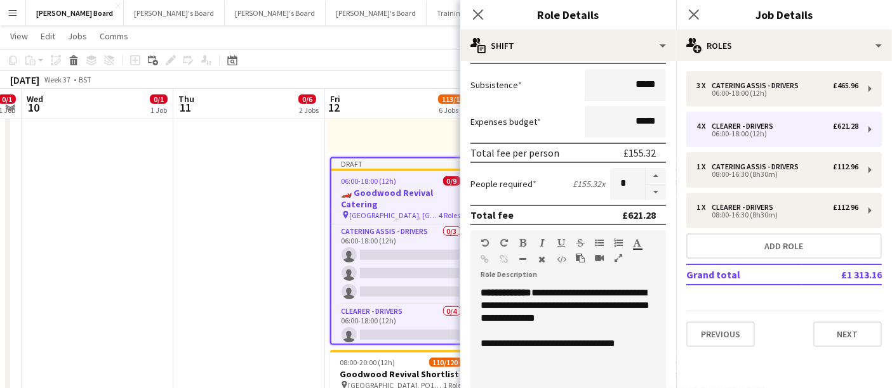
click at [541, 301] on span "**********" at bounding box center [564, 305] width 169 height 35
copy div "**********"
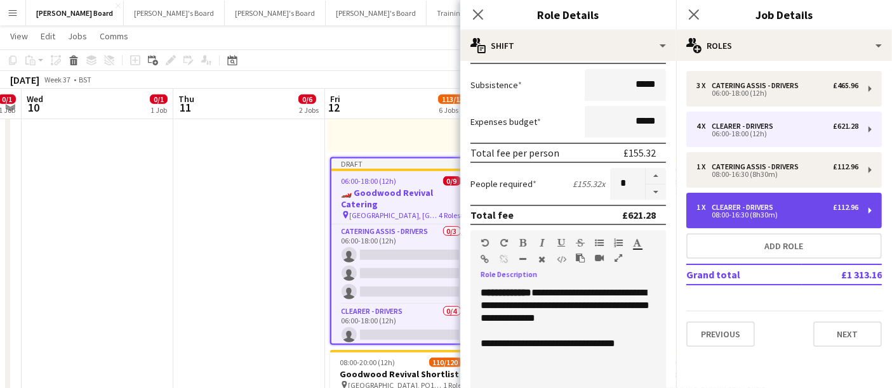
drag, startPoint x: 737, startPoint y: 204, endPoint x: 728, endPoint y: 206, distance: 9.7
click at [737, 204] on div "CLEARER - DRIVERS" at bounding box center [744, 207] width 67 height 9
type input "*****"
type input "****"
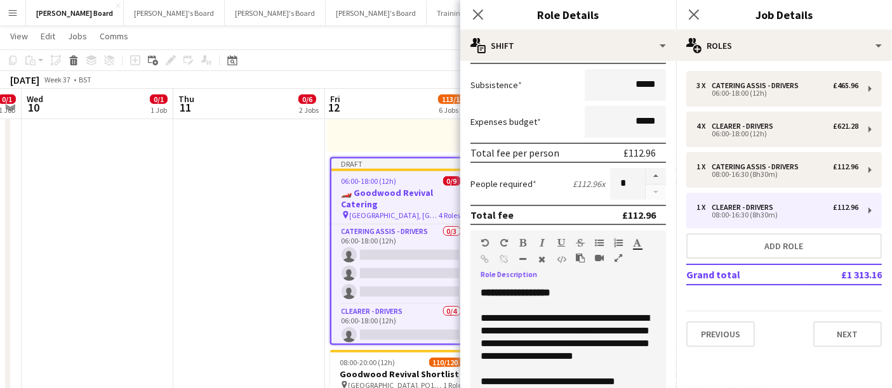
click at [527, 316] on span "**********" at bounding box center [564, 338] width 169 height 48
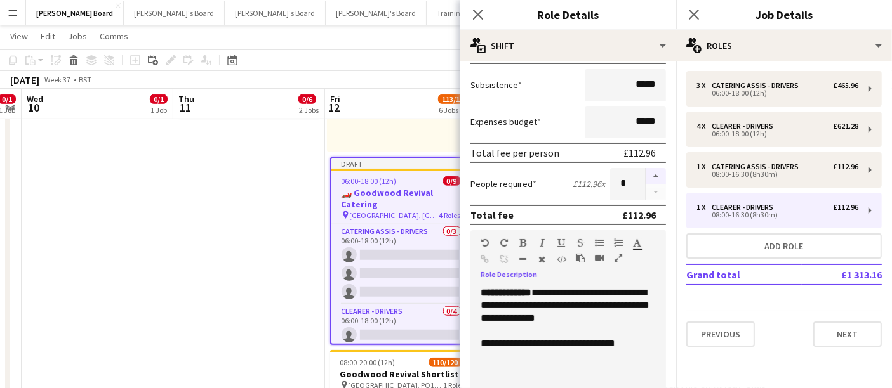
click at [645, 173] on button "button" at bounding box center [655, 176] width 20 height 17
type input "*"
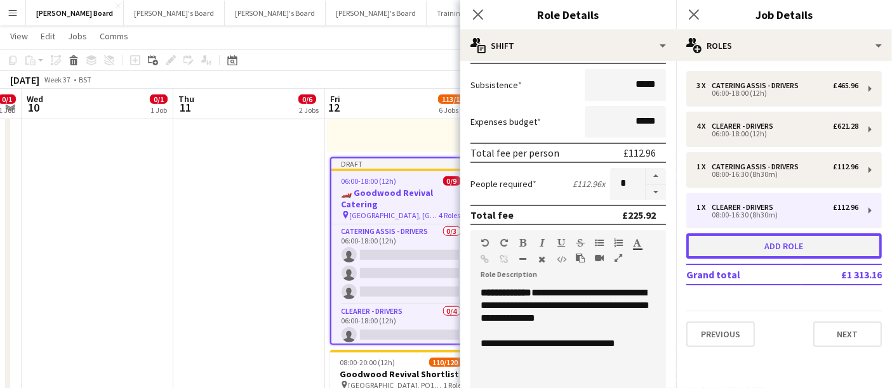
click at [788, 246] on button "Add role" at bounding box center [783, 246] width 195 height 25
type input "**********"
type input "*****"
type input "***"
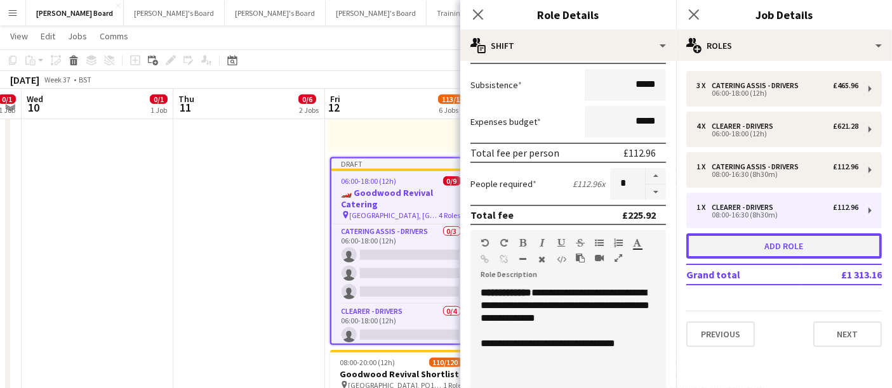
type input "*"
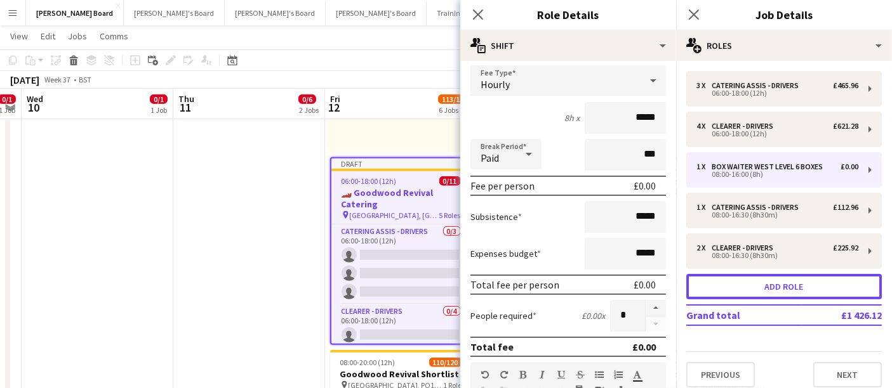
scroll to position [0, 0]
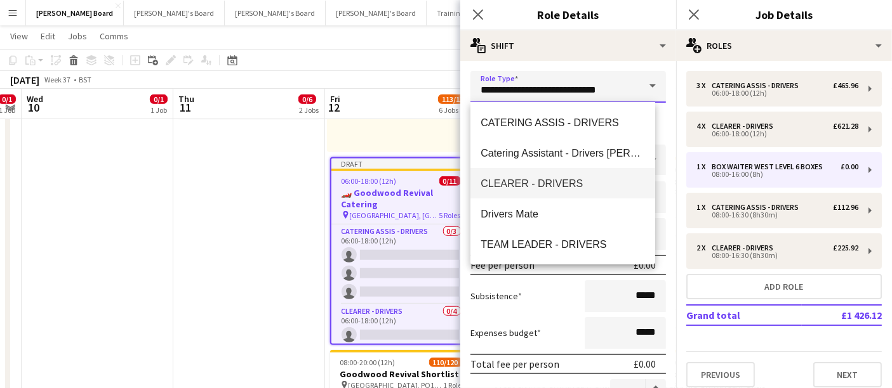
drag, startPoint x: 619, startPoint y: 83, endPoint x: 399, endPoint y: 95, distance: 221.2
click at [430, 88] on body "Menu Boards Boards Boards All jobs Status Workforce Workforce My Workforce Recr…" at bounding box center [446, 305] width 892 height 2509
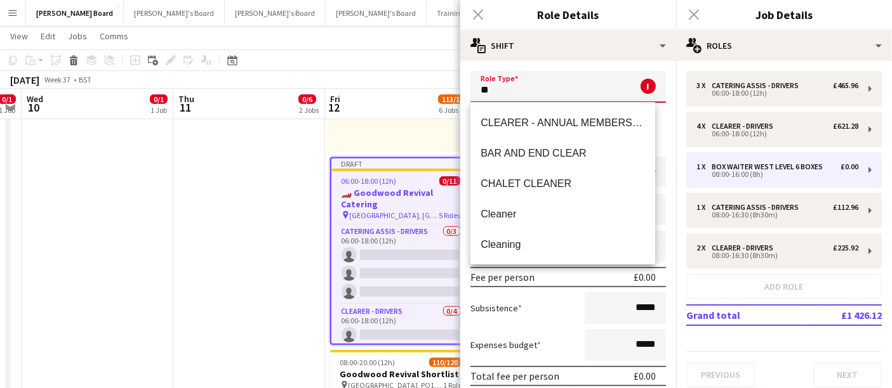
type input "*"
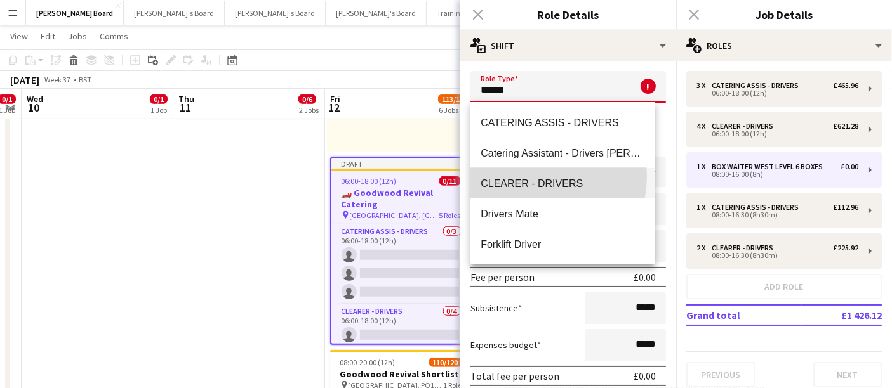
click at [543, 178] on span "CLEARER - DRIVERS" at bounding box center [562, 184] width 164 height 12
type input "**********"
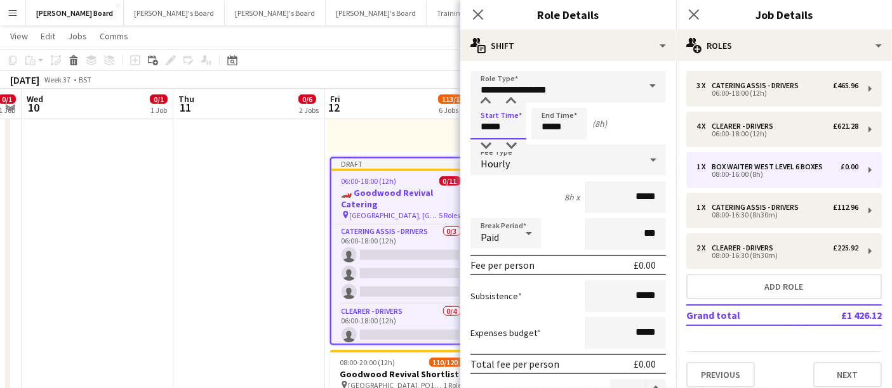
drag, startPoint x: 506, startPoint y: 128, endPoint x: 473, endPoint y: 132, distance: 33.9
click at [475, 132] on input "*****" at bounding box center [498, 124] width 56 height 32
type input "*****"
drag, startPoint x: 636, startPoint y: 197, endPoint x: 673, endPoint y: 193, distance: 37.1
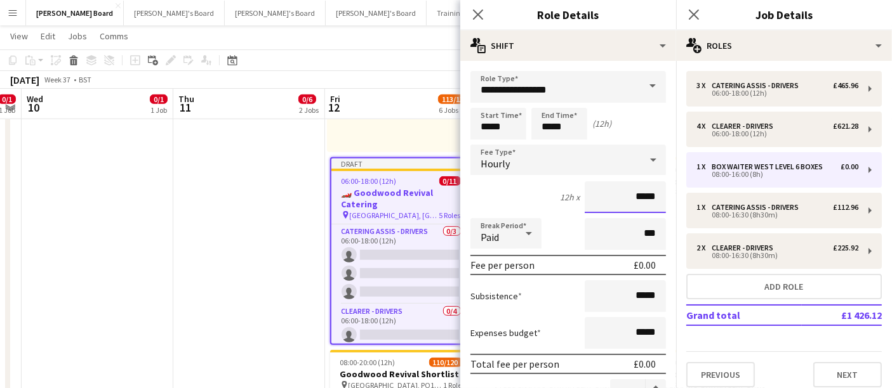
click at [673, 193] on mat-expansion-panel "**********" at bounding box center [568, 224] width 216 height 327
type input "**"
type input "******"
click at [502, 222] on div "Paid" at bounding box center [493, 233] width 46 height 30
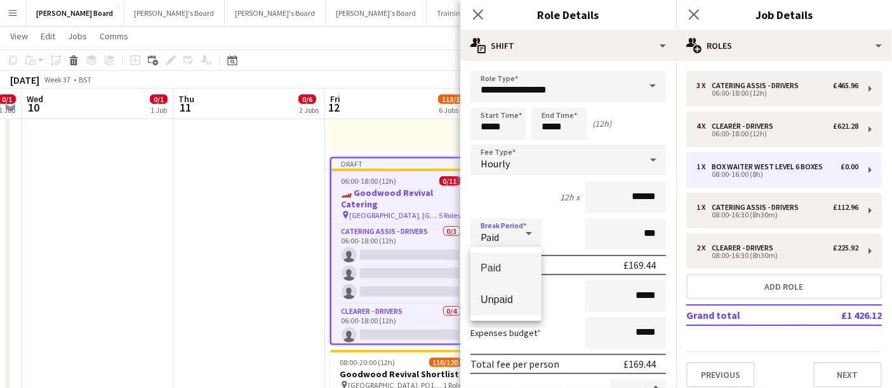
click at [493, 298] on span "Unpaid" at bounding box center [505, 300] width 51 height 12
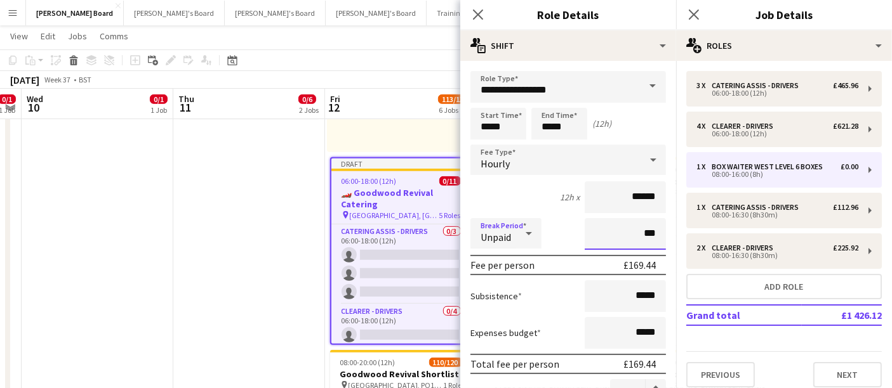
click at [628, 229] on input "***" at bounding box center [625, 234] width 81 height 32
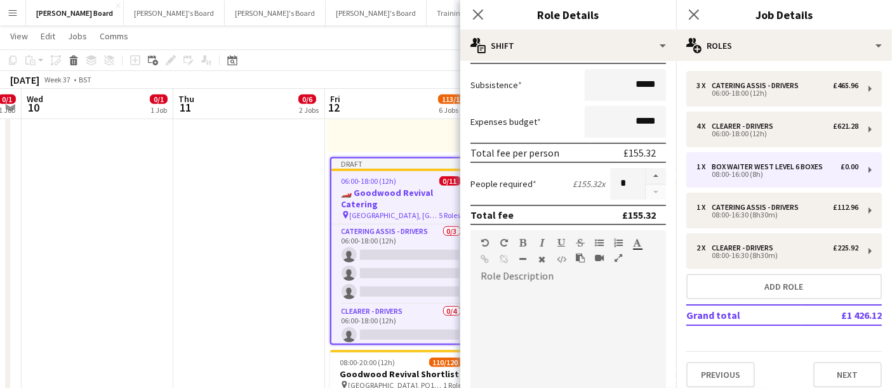
type input "****"
click at [534, 320] on div at bounding box center [567, 363] width 195 height 152
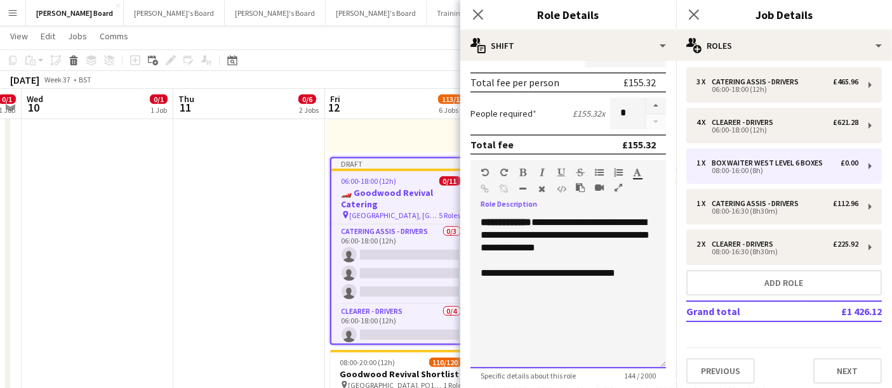
scroll to position [7, 0]
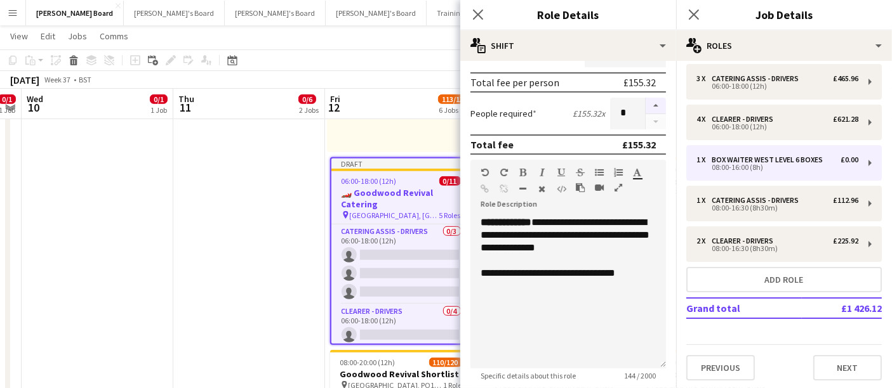
click at [645, 99] on button "button" at bounding box center [655, 106] width 20 height 17
type input "*"
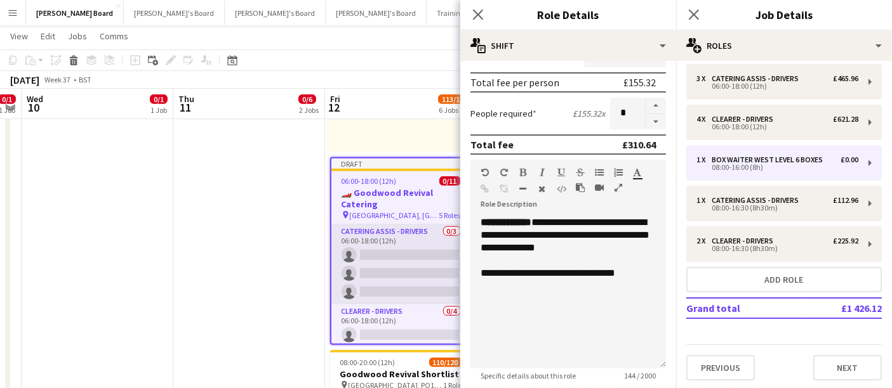
click at [298, 249] on app-date-cell "Updated 08:00-18:00 (10h) 0/5 🏎️ Goodwood Revival Catering pin Goodwood Motor C…" at bounding box center [249, 297] width 152 height 744
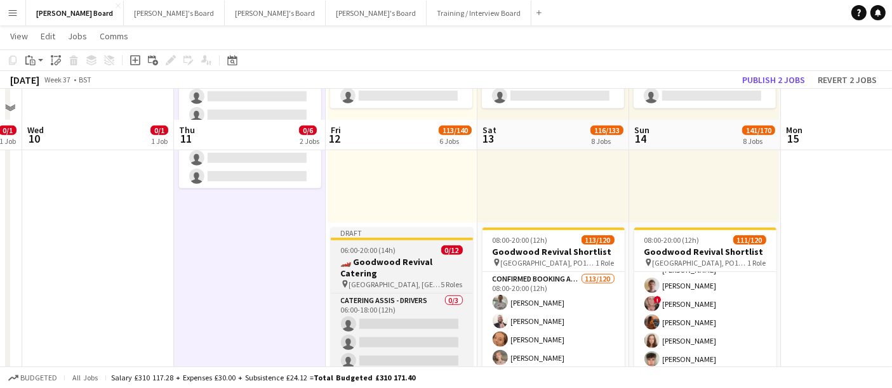
scroll to position [949, 0]
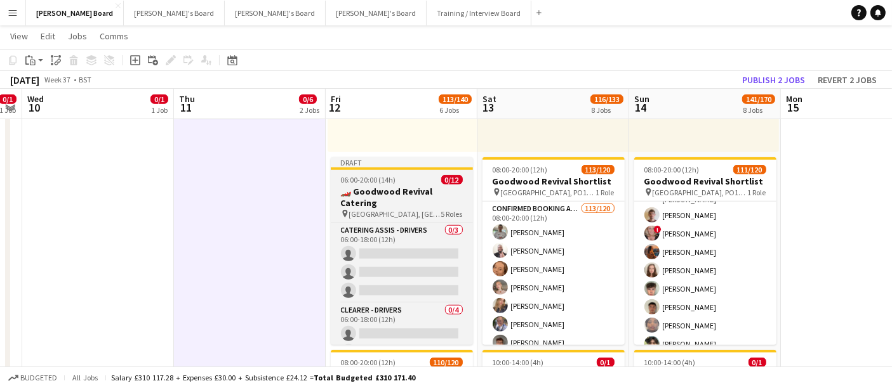
click at [421, 186] on h3 "🏎️ Goodwood Revival Catering" at bounding box center [402, 197] width 142 height 23
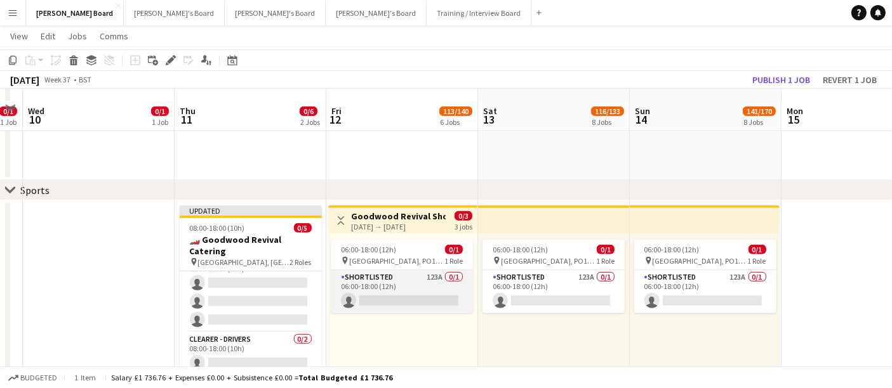
scroll to position [667, 0]
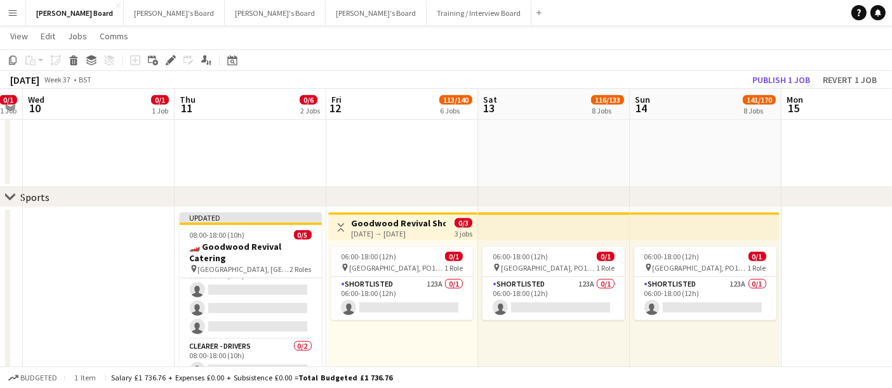
click at [337, 230] on app-icon "Toggle View" at bounding box center [340, 227] width 9 height 9
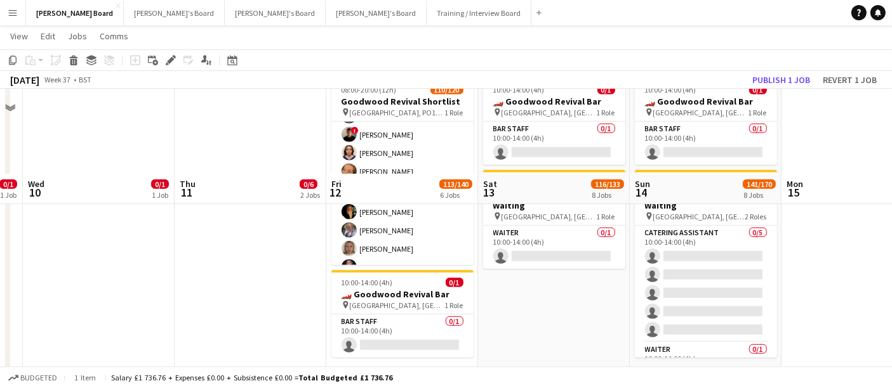
scroll to position [949, 0]
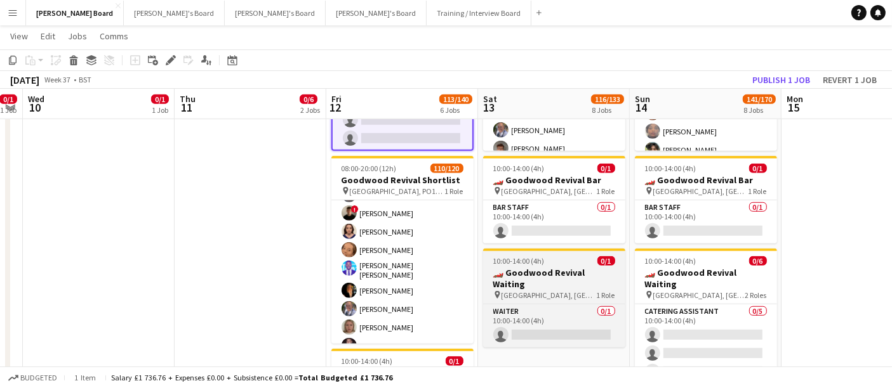
click at [531, 265] on app-job-card "10:00-14:00 (4h) 0/1 🏎️ Goodwood Revival Waiting pin Goodwood Motor Circuit, Ch…" at bounding box center [554, 298] width 142 height 99
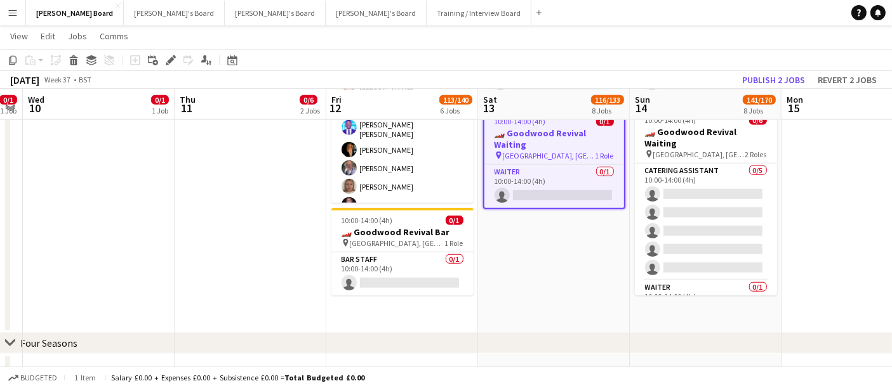
click at [420, 303] on app-date-cell "Toggle View Goodwood Revival Shortlist 12-09-2025 → 14-09-2025 0/3 3 jobs Draft…" at bounding box center [402, 59] width 152 height 550
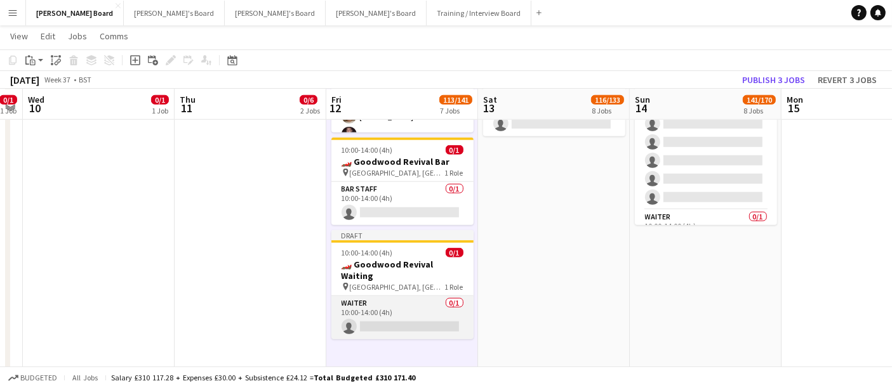
click at [408, 306] on app-card-role "Waiter 0/1 10:00-14:00 (4h) single-neutral-actions" at bounding box center [402, 317] width 142 height 43
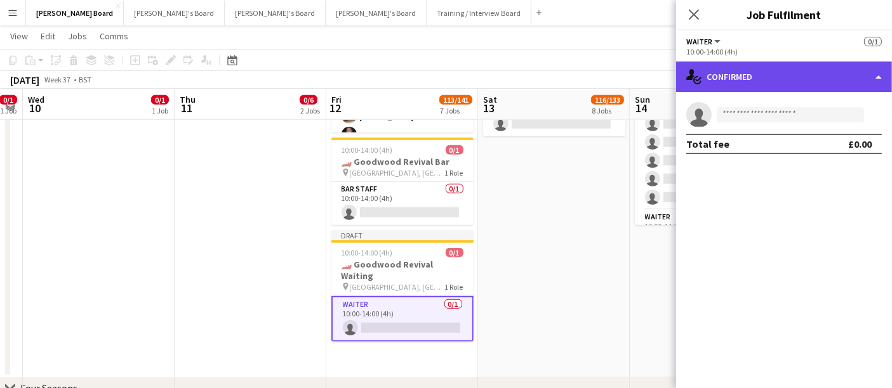
click at [768, 81] on div "single-neutral-actions-check-2 Confirmed" at bounding box center [784, 77] width 216 height 30
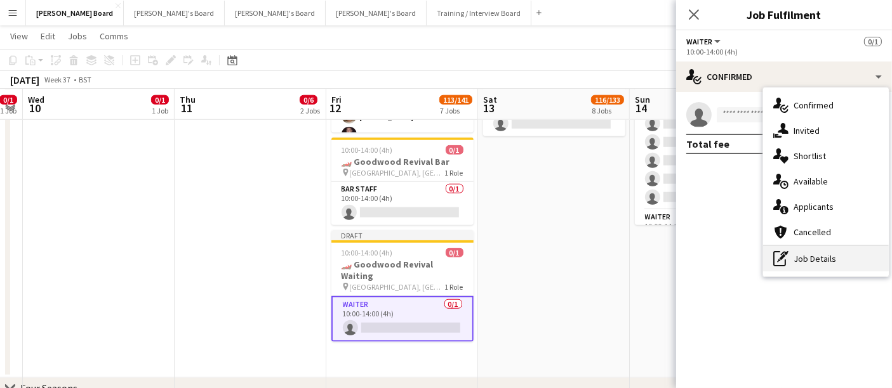
click at [808, 261] on div "pen-write Job Details" at bounding box center [826, 258] width 126 height 25
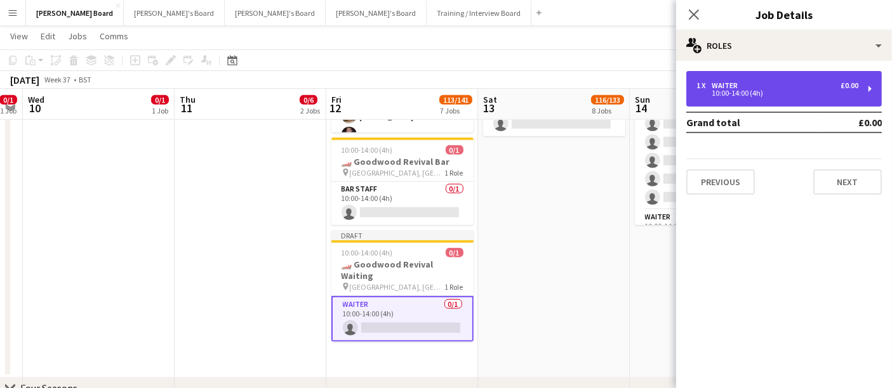
click at [755, 82] on div "1 x Waiter £0.00" at bounding box center [777, 85] width 162 height 9
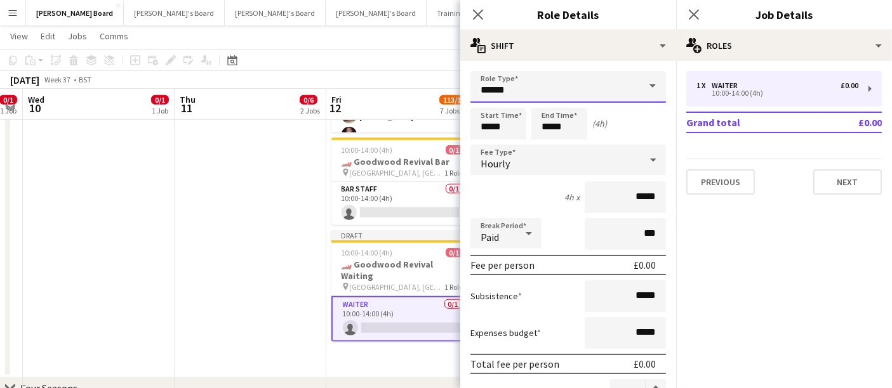
drag, startPoint x: 457, startPoint y: 81, endPoint x: 394, endPoint y: 77, distance: 62.9
click at [394, 77] on body "Menu Boards Boards Boards All jobs Status Workforce Workforce My Workforce Recr…" at bounding box center [446, 54] width 892 height 2430
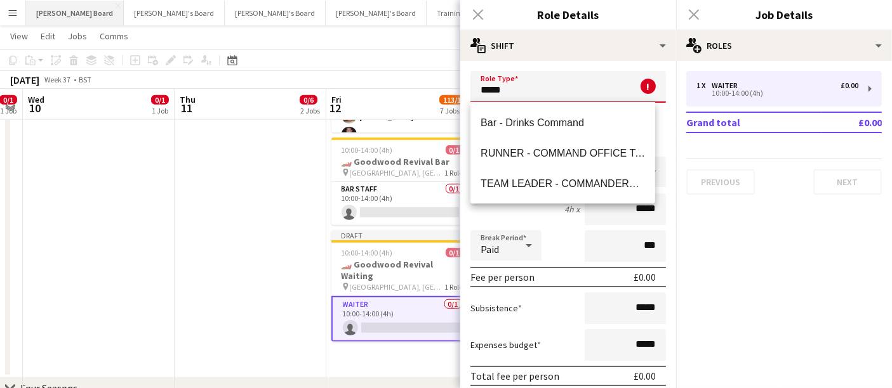
type input "*****"
click at [11, 17] on button "Menu" at bounding box center [12, 12] width 25 height 25
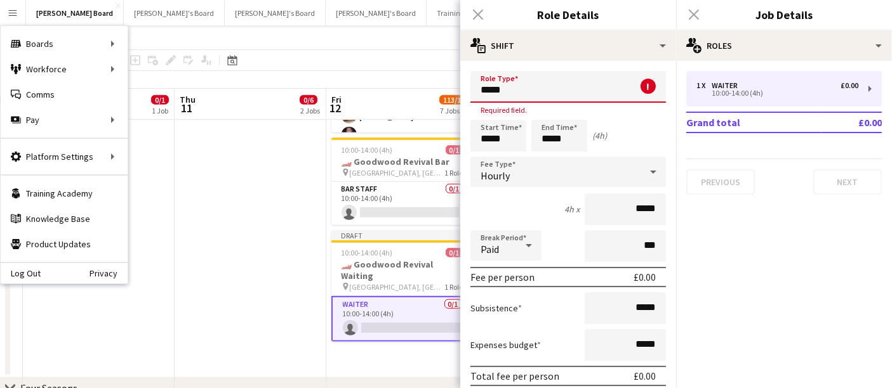
click at [298, 272] on app-date-cell "Updated 08:00-18:00 (10h) 0/5 🏎️ Goodwood Revival Catering pin Goodwood Motor C…" at bounding box center [251, 46] width 152 height 664
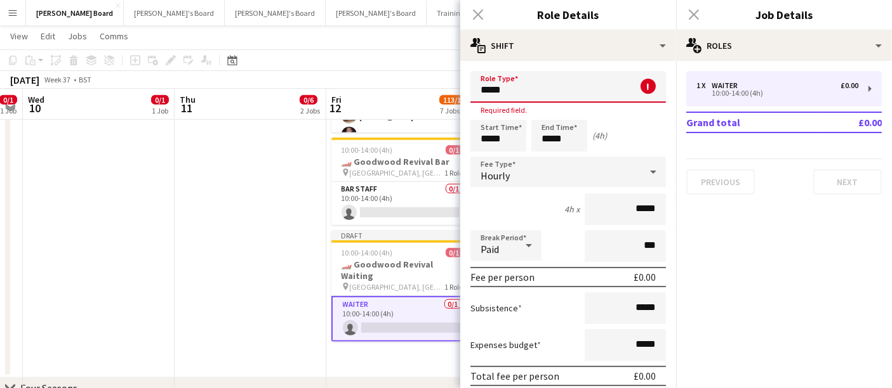
click at [395, 304] on app-card-role "Waiter 0/1 10:00-14:00 (4h) single-neutral-actions" at bounding box center [402, 319] width 142 height 46
click at [278, 269] on app-date-cell "Updated 08:00-18:00 (10h) 0/5 🏎️ Goodwood Revival Catering pin Goodwood Motor C…" at bounding box center [251, 46] width 152 height 664
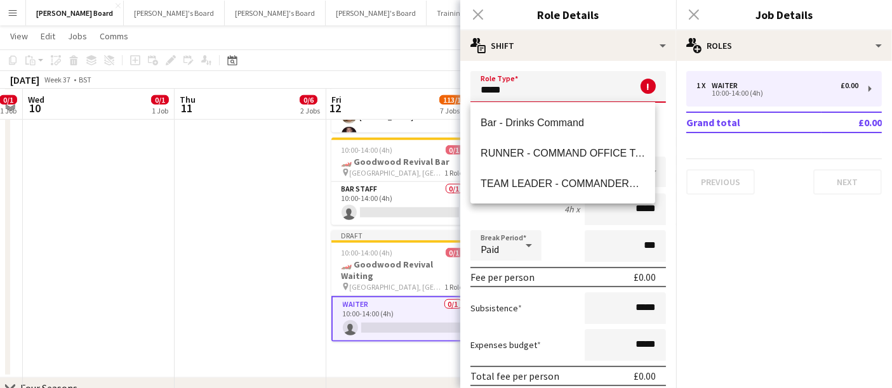
drag, startPoint x: 491, startPoint y: 93, endPoint x: 442, endPoint y: 93, distance: 49.5
click at [442, 93] on body "Menu Boards Boards Boards All jobs Status Workforce Workforce My Workforce Recr…" at bounding box center [446, 54] width 892 height 2430
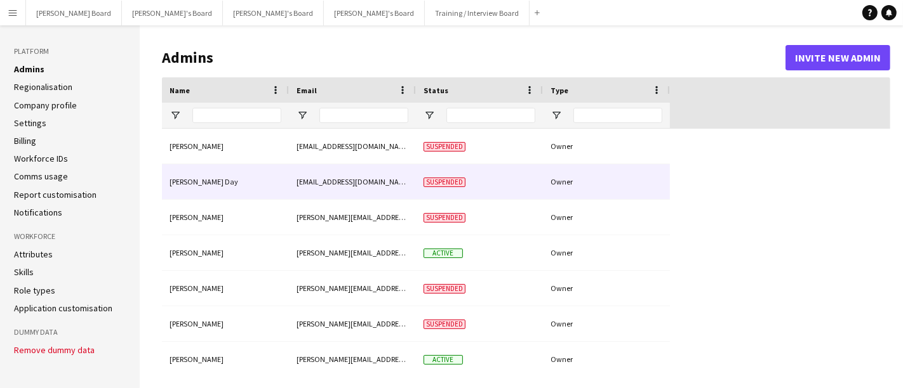
type input "**********"
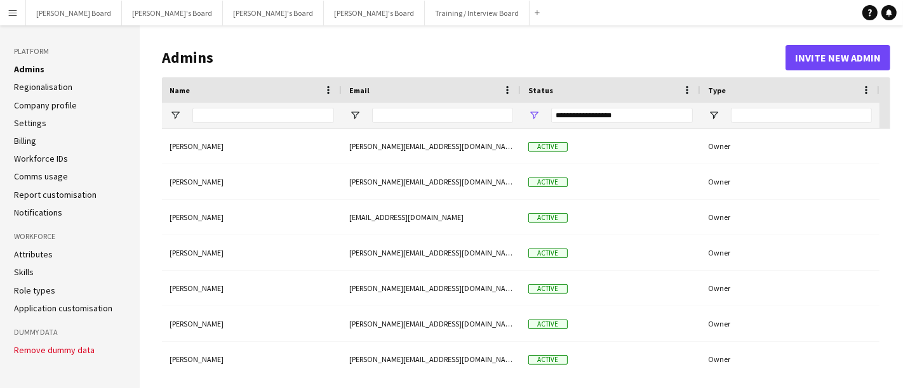
click at [34, 292] on link "Role types" at bounding box center [34, 290] width 41 height 11
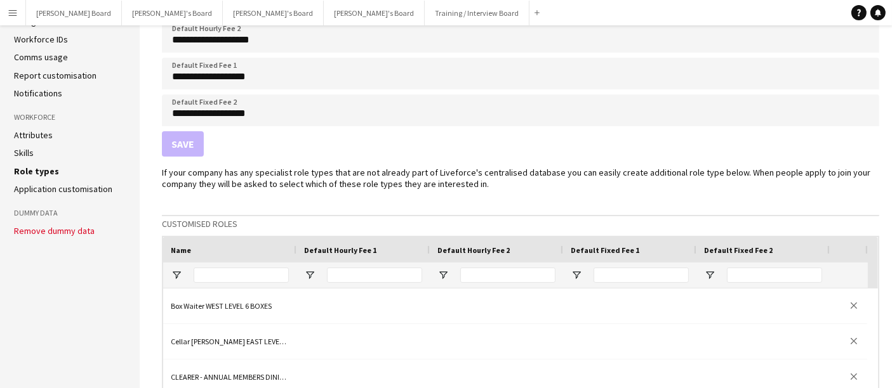
scroll to position [211, 0]
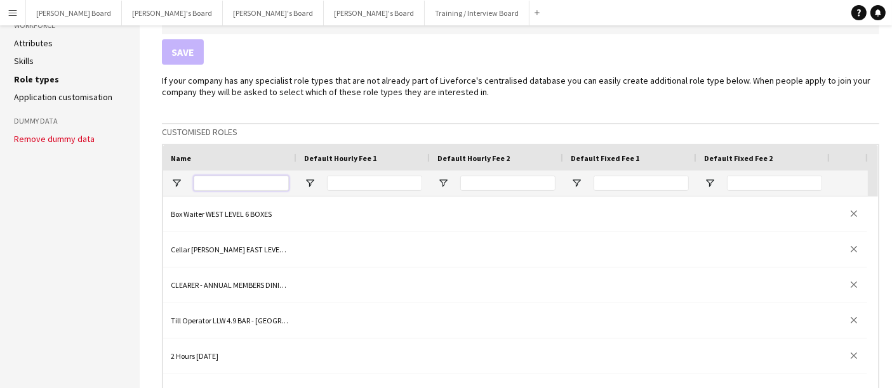
click at [235, 183] on input "Name Filter Input" at bounding box center [241, 183] width 95 height 15
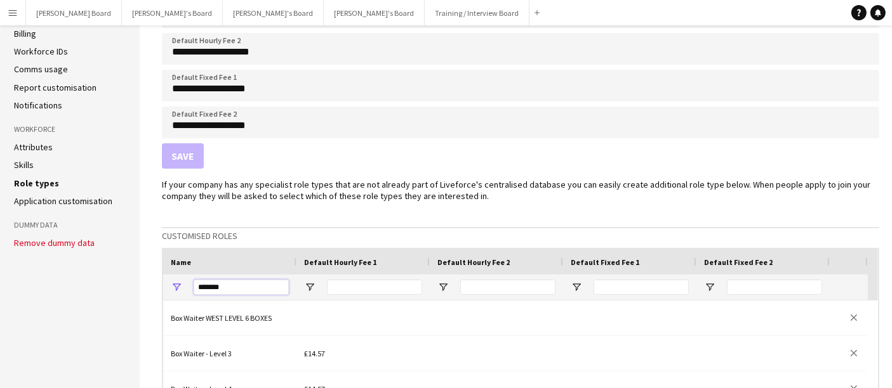
scroll to position [0, 0]
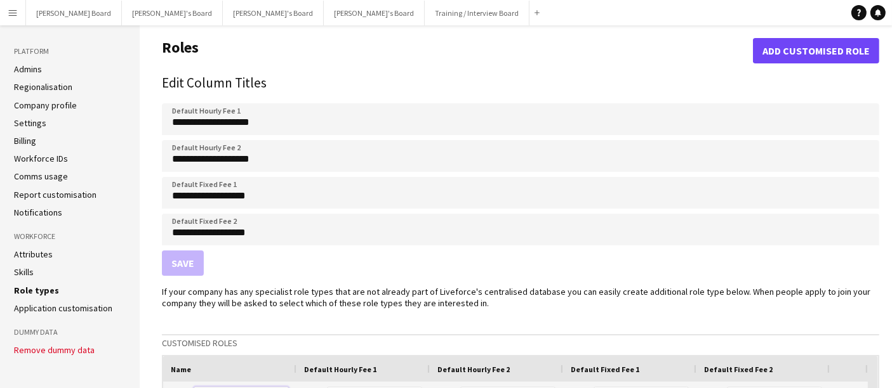
type input "******"
click at [769, 54] on button "Add customised role" at bounding box center [816, 50] width 126 height 25
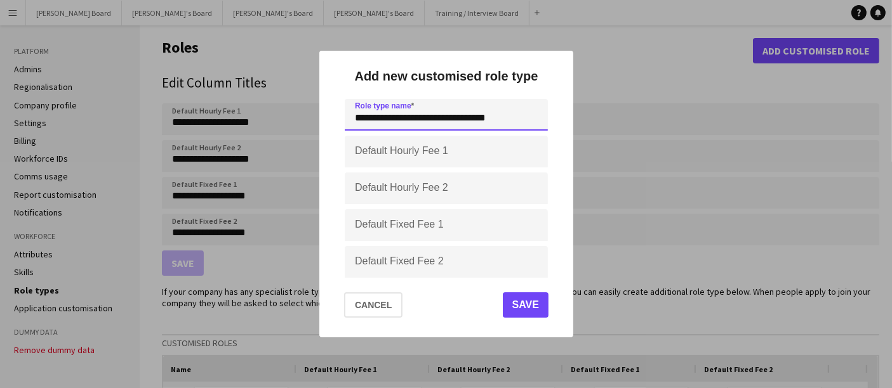
type input "**********"
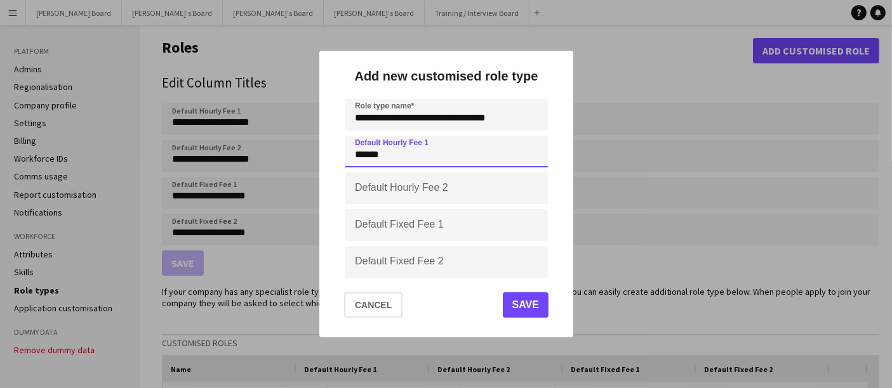
type input "******"
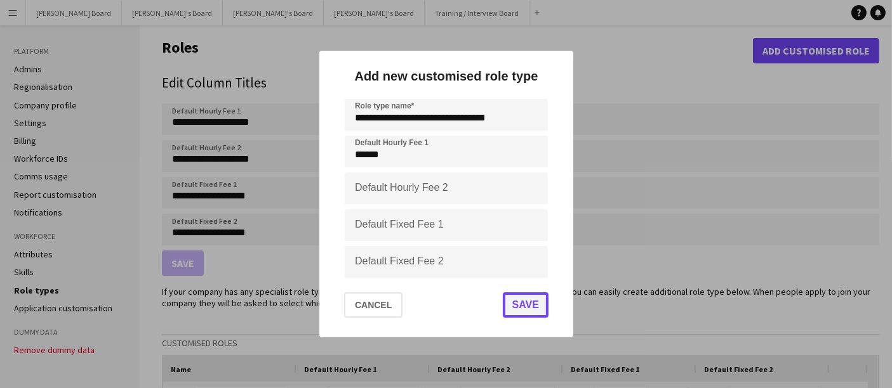
click at [510, 310] on button "Save" at bounding box center [525, 305] width 46 height 25
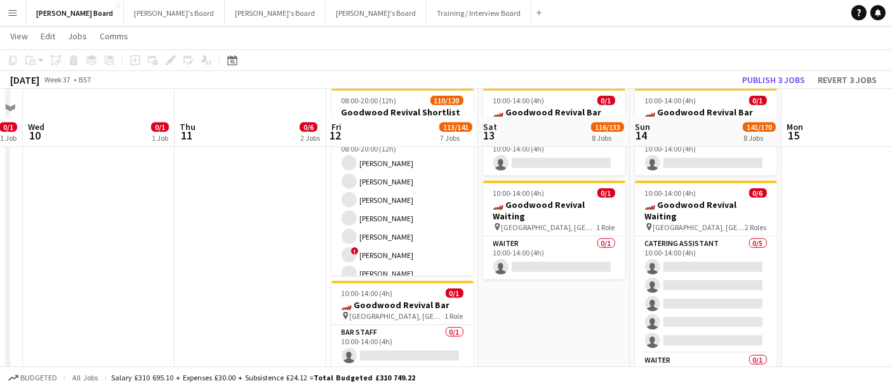
scroll to position [1128, 0]
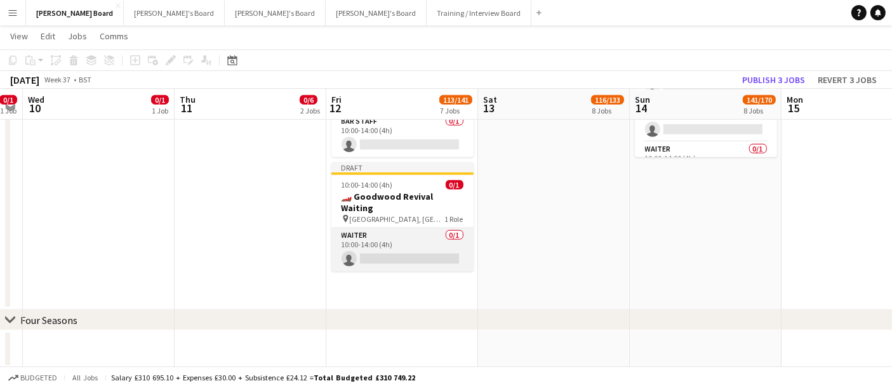
click at [413, 234] on app-card-role "Waiter 0/1 10:00-14:00 (4h) single-neutral-actions" at bounding box center [402, 249] width 142 height 43
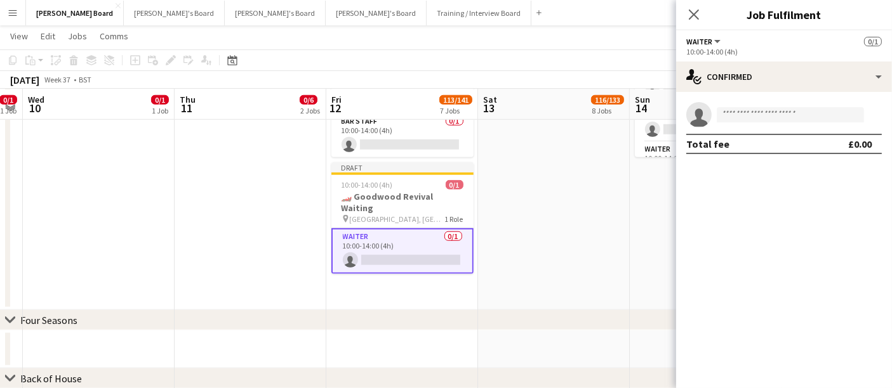
scroll to position [0, 281]
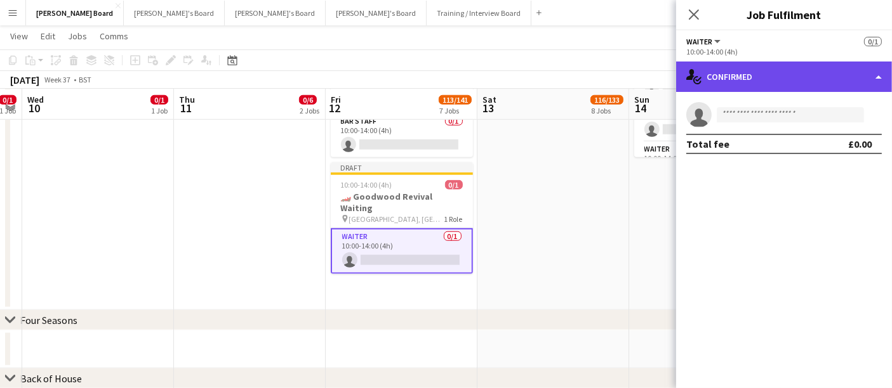
click at [765, 68] on div "single-neutral-actions-check-2 Confirmed" at bounding box center [784, 77] width 216 height 30
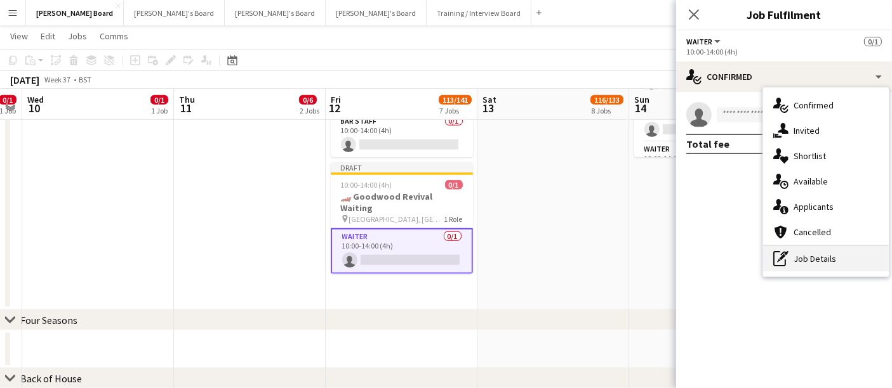
click at [823, 251] on div "pen-write Job Details" at bounding box center [826, 258] width 126 height 25
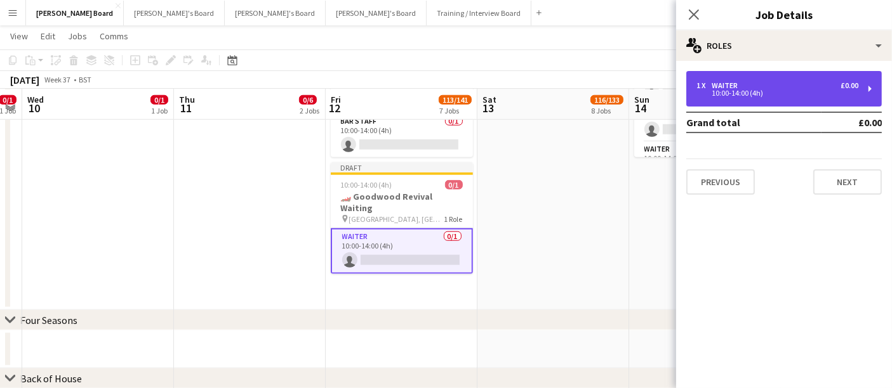
click at [744, 81] on div "1 x Waiter £0.00 10:00-14:00 (4h)" at bounding box center [783, 89] width 195 height 36
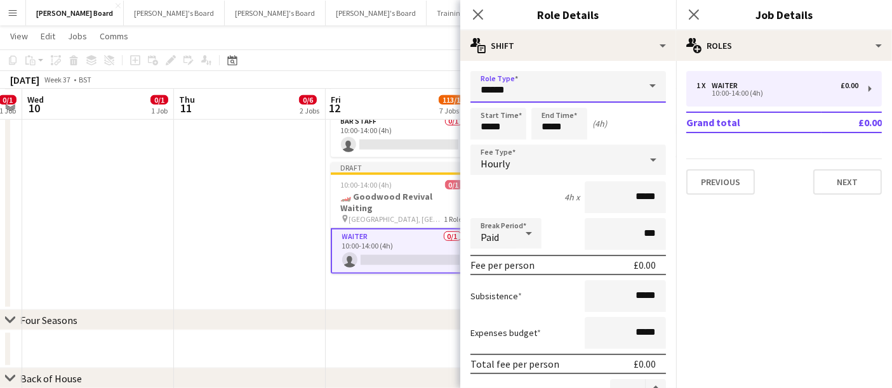
drag, startPoint x: 413, startPoint y: 86, endPoint x: 399, endPoint y: 86, distance: 14.0
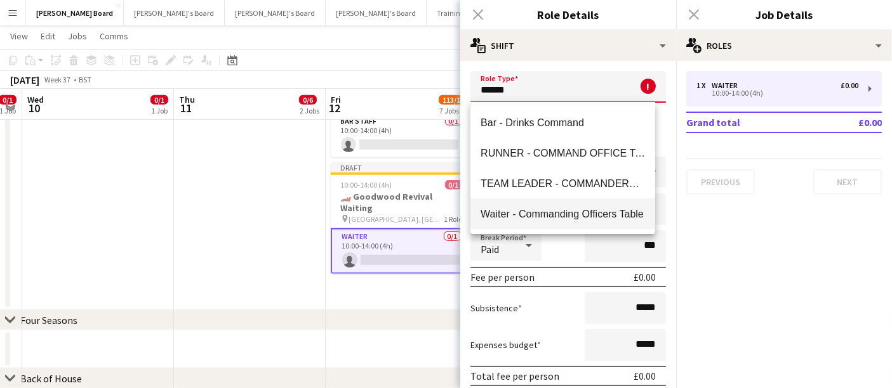
click at [543, 218] on span "Waiter - Commanding Officers Table" at bounding box center [562, 214] width 164 height 12
type input "**********"
type input "******"
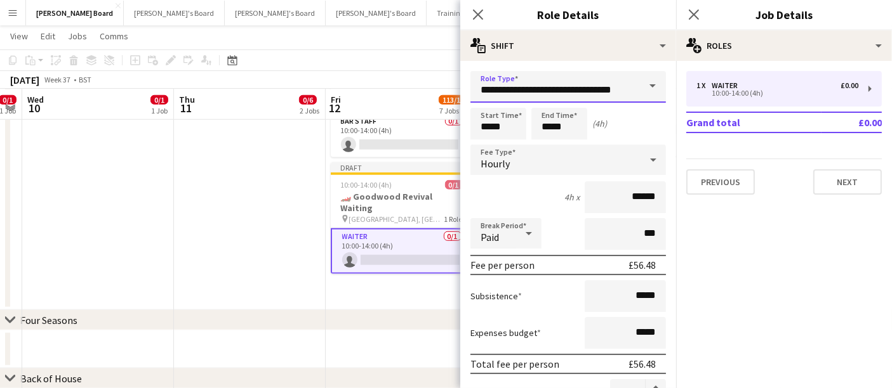
scroll to position [0, 3]
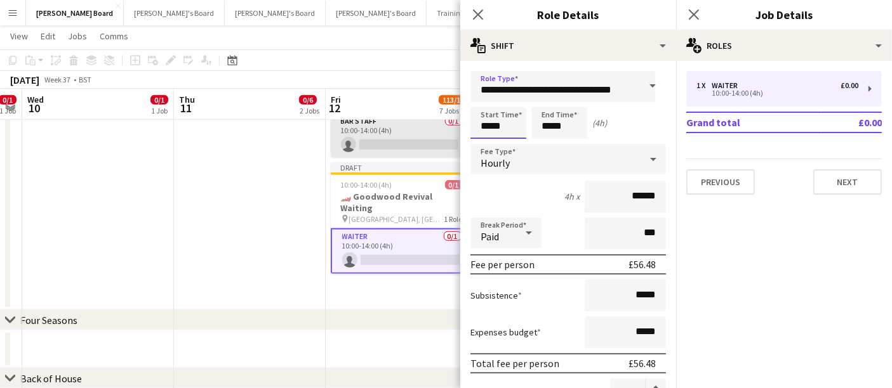
drag, startPoint x: 484, startPoint y: 124, endPoint x: 455, endPoint y: 121, distance: 28.7
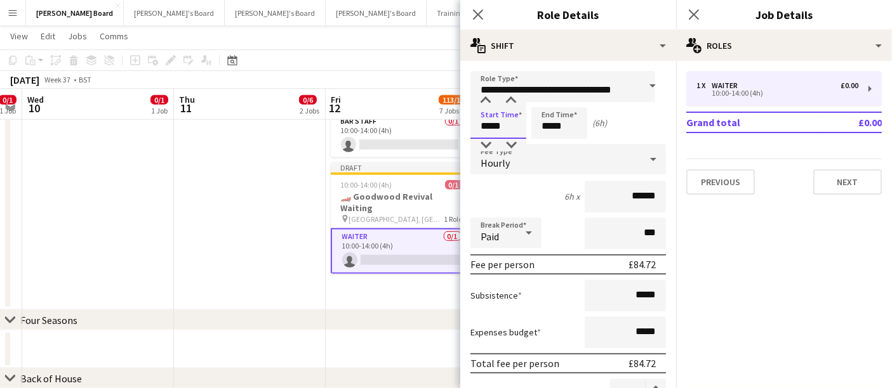
type input "*****"
click at [531, 235] on icon at bounding box center [528, 232] width 15 height 25
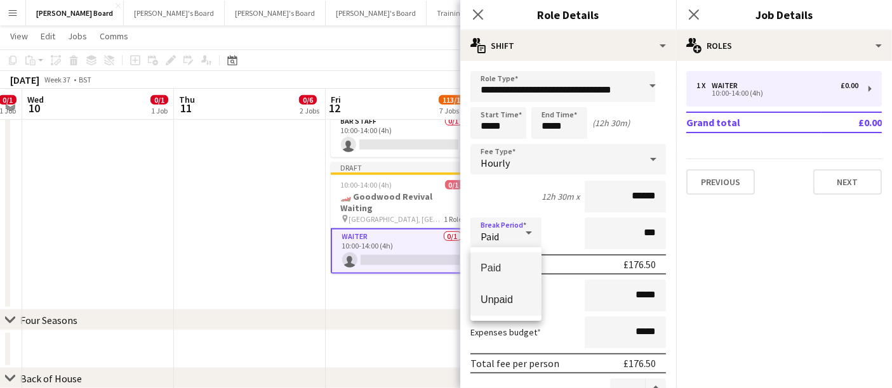
click at [506, 298] on span "Unpaid" at bounding box center [505, 300] width 51 height 12
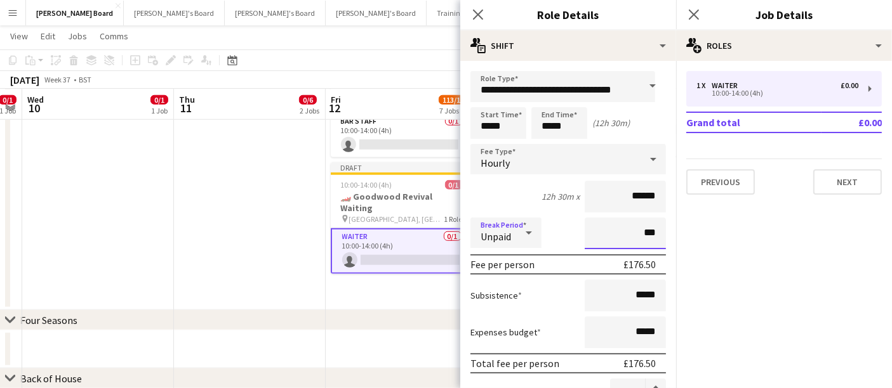
click at [590, 237] on input "***" at bounding box center [625, 234] width 81 height 32
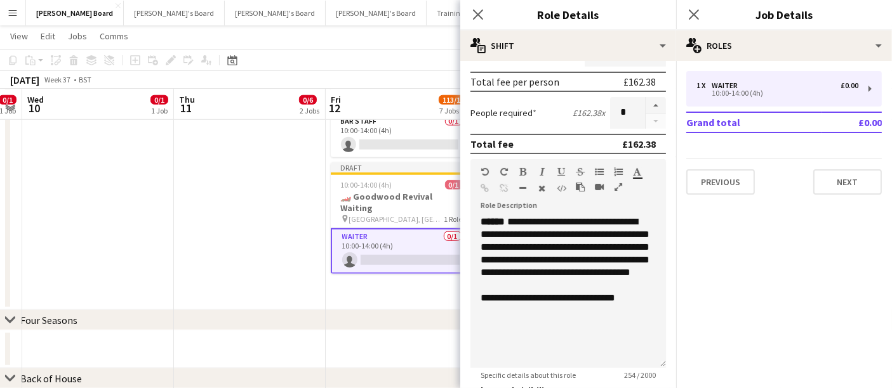
scroll to position [352, 0]
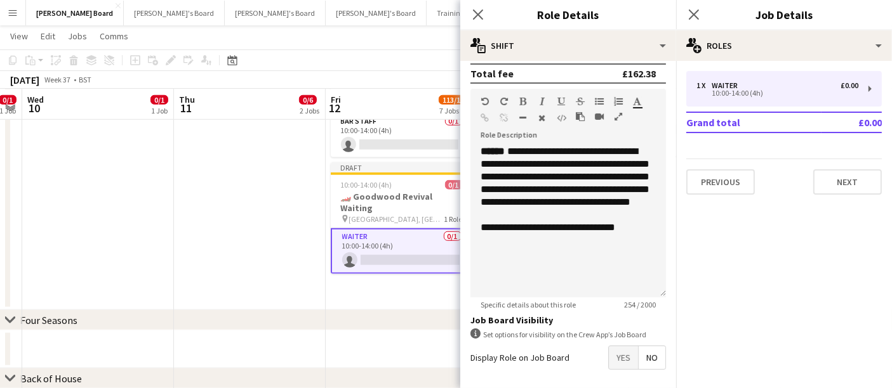
type input "****"
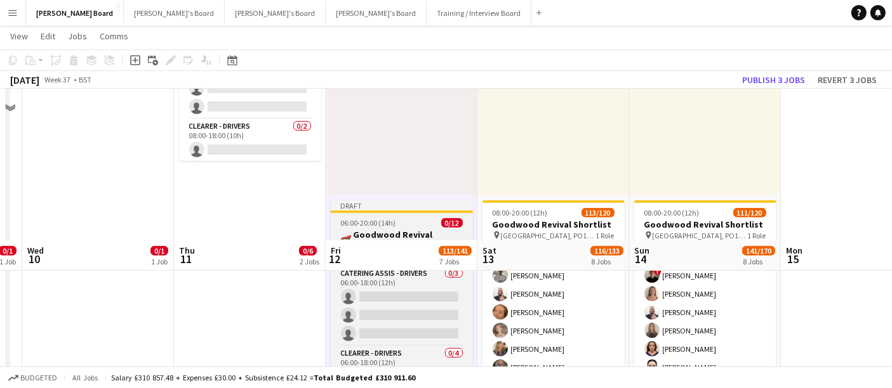
scroll to position [423, 0]
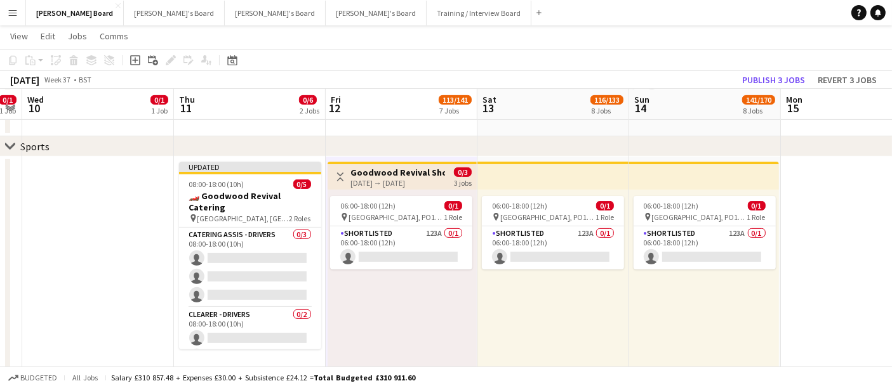
click at [337, 175] on app-icon "Toggle View" at bounding box center [340, 177] width 9 height 9
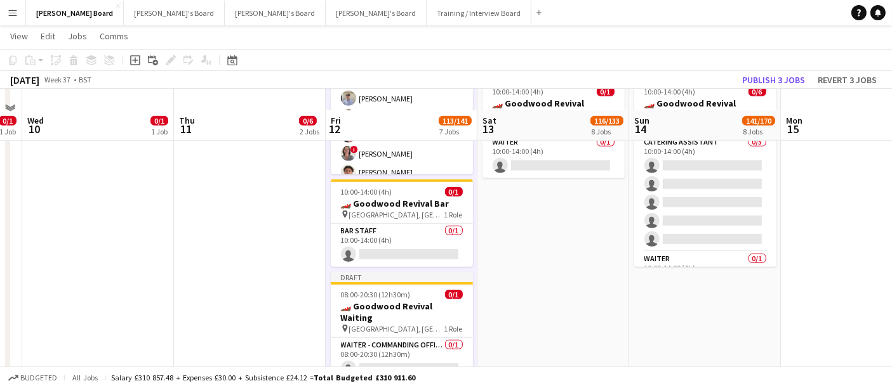
scroll to position [846, 0]
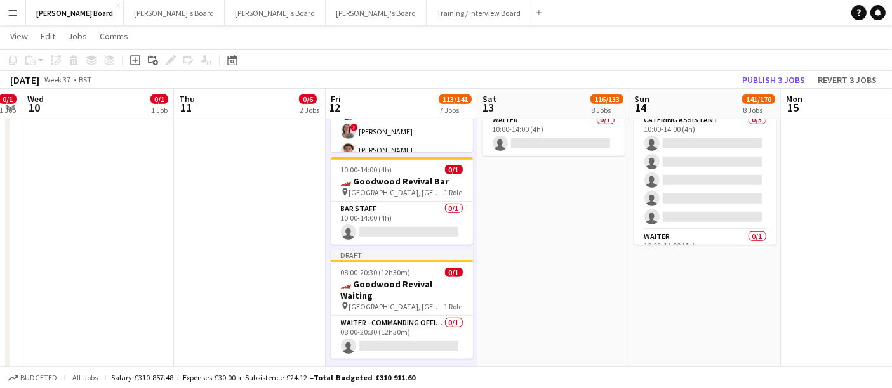
click at [679, 278] on app-date-cell "08:00-20:00 (12h) 111/120 Goodwood Revival Shortlist pin [GEOGRAPHIC_DATA], PO1…" at bounding box center [705, 65] width 152 height 664
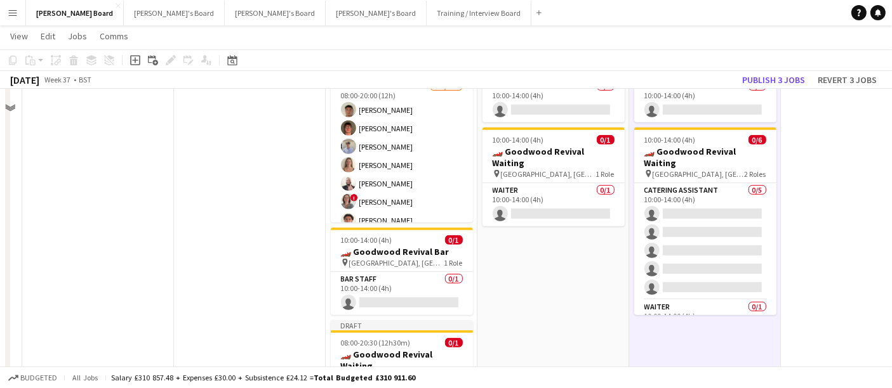
scroll to position [705, 0]
